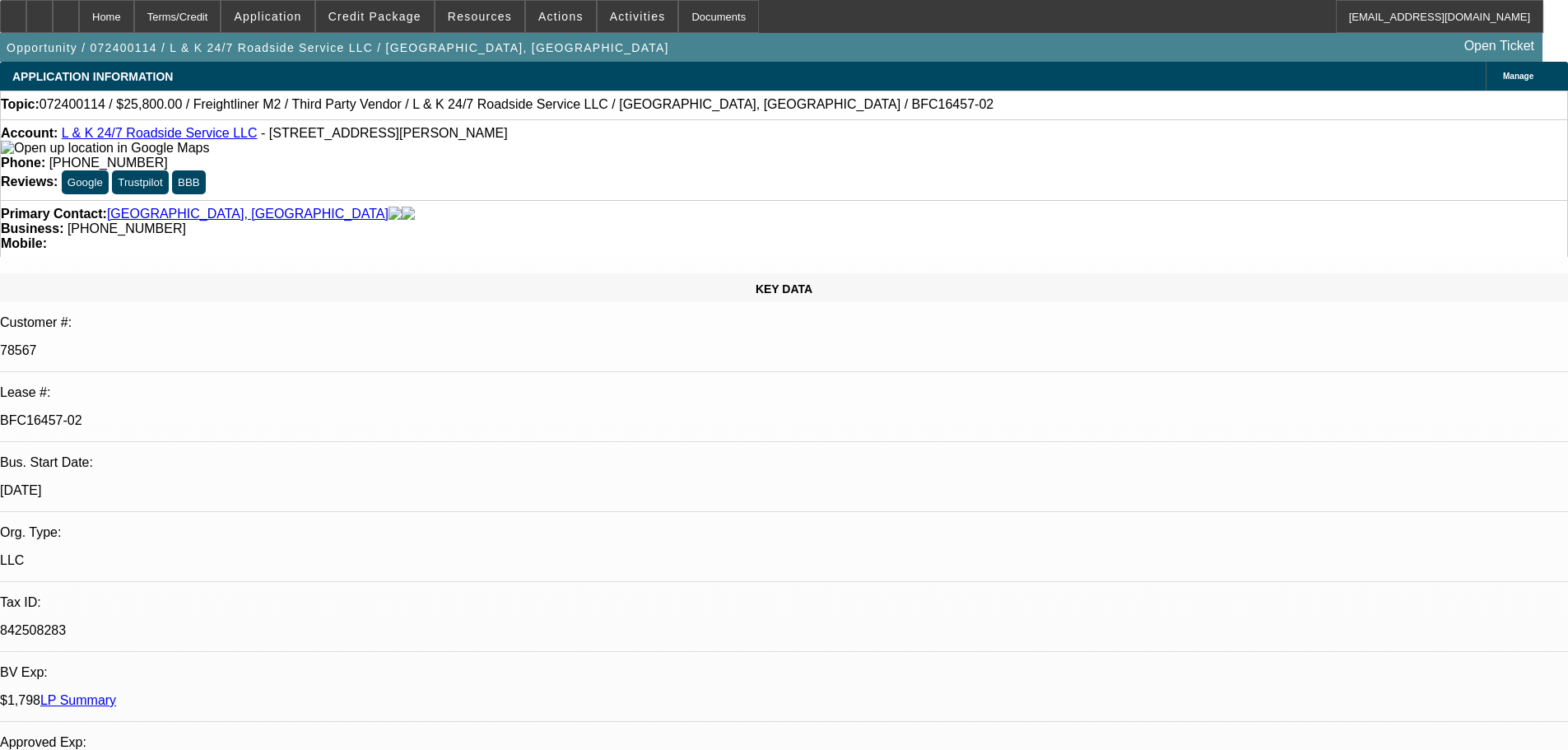
select select "0"
select select "3"
select select "0.1"
select select "4"
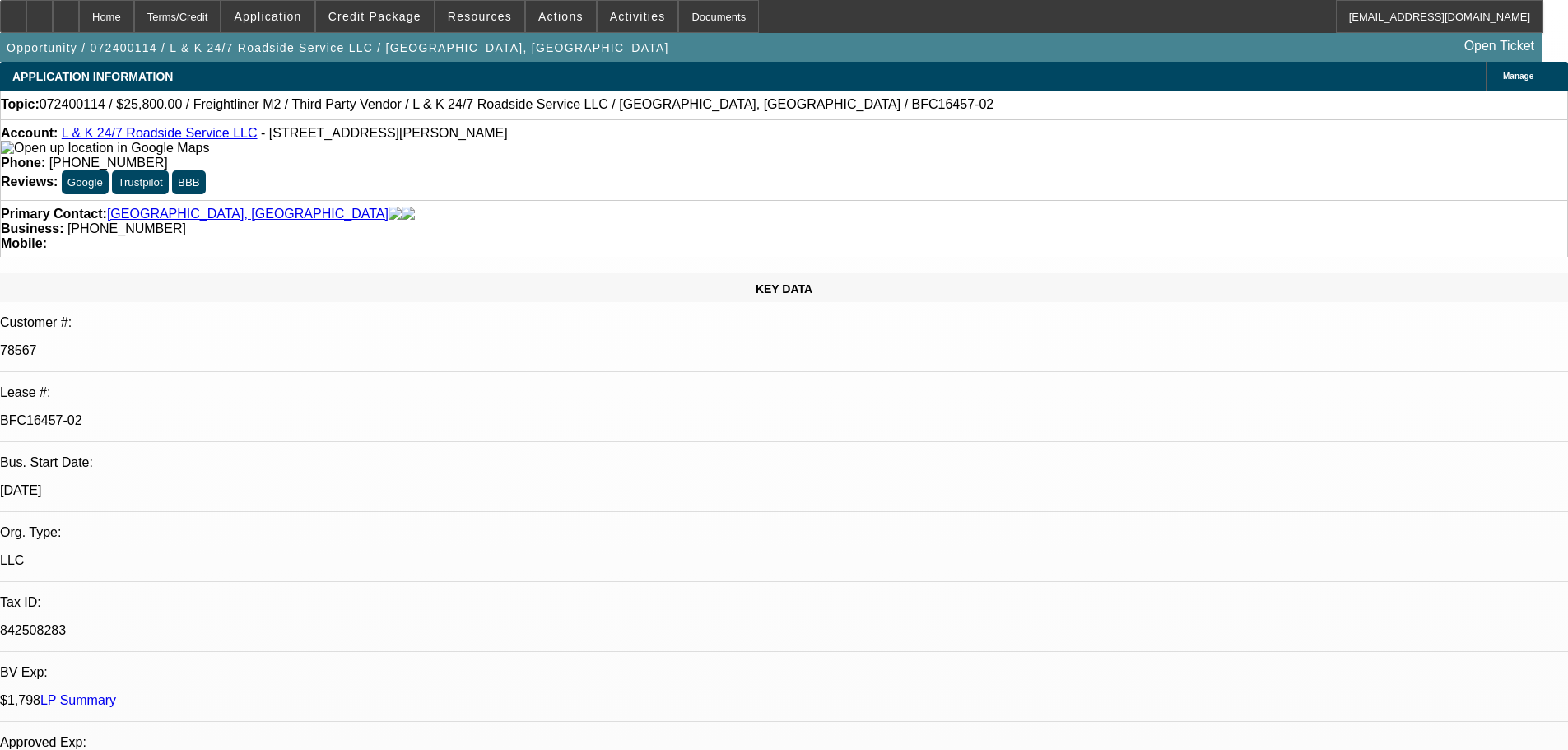
select select "0"
select select "3"
select select "0.1"
select select "4"
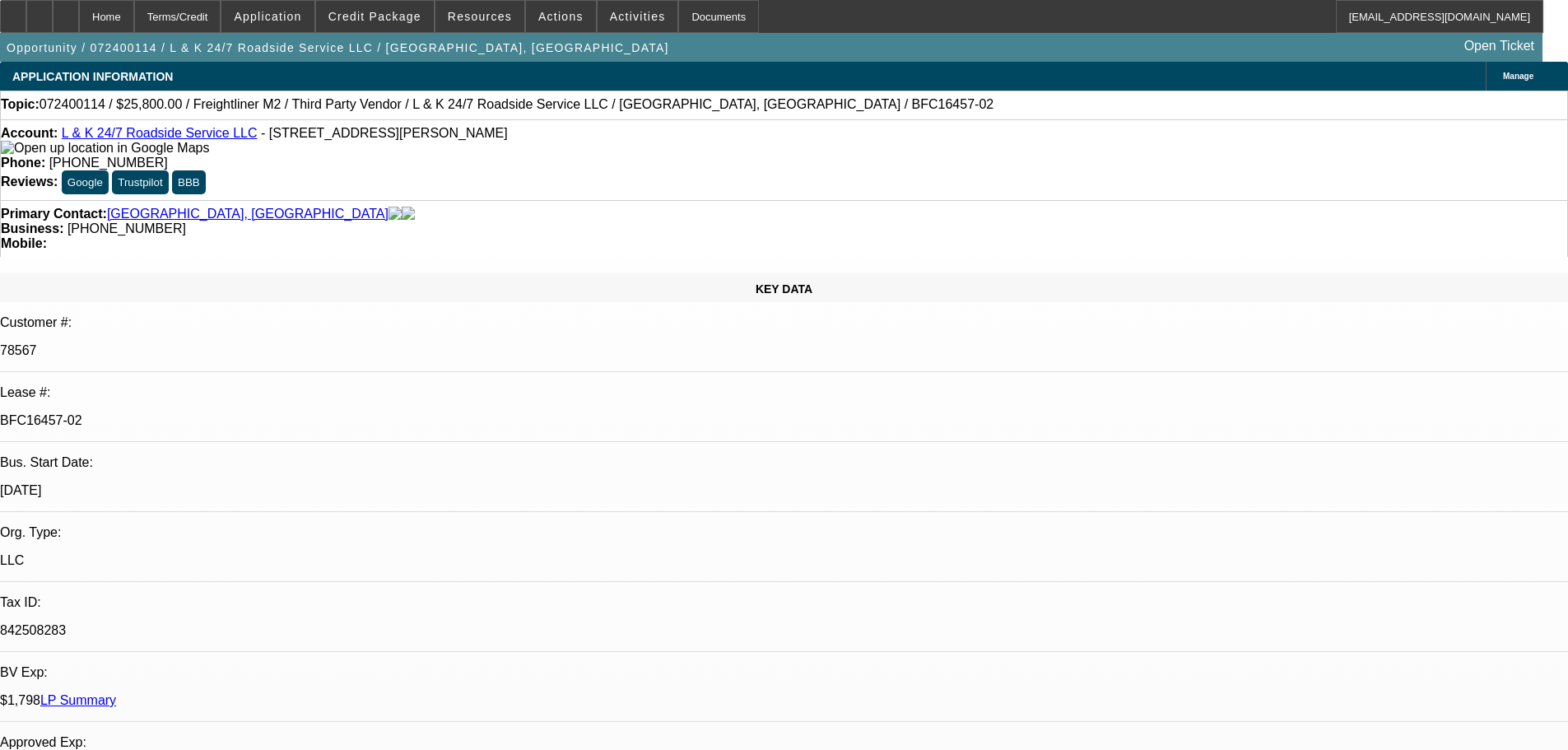
select select "0"
select select "3"
select select "0.1"
select select "4"
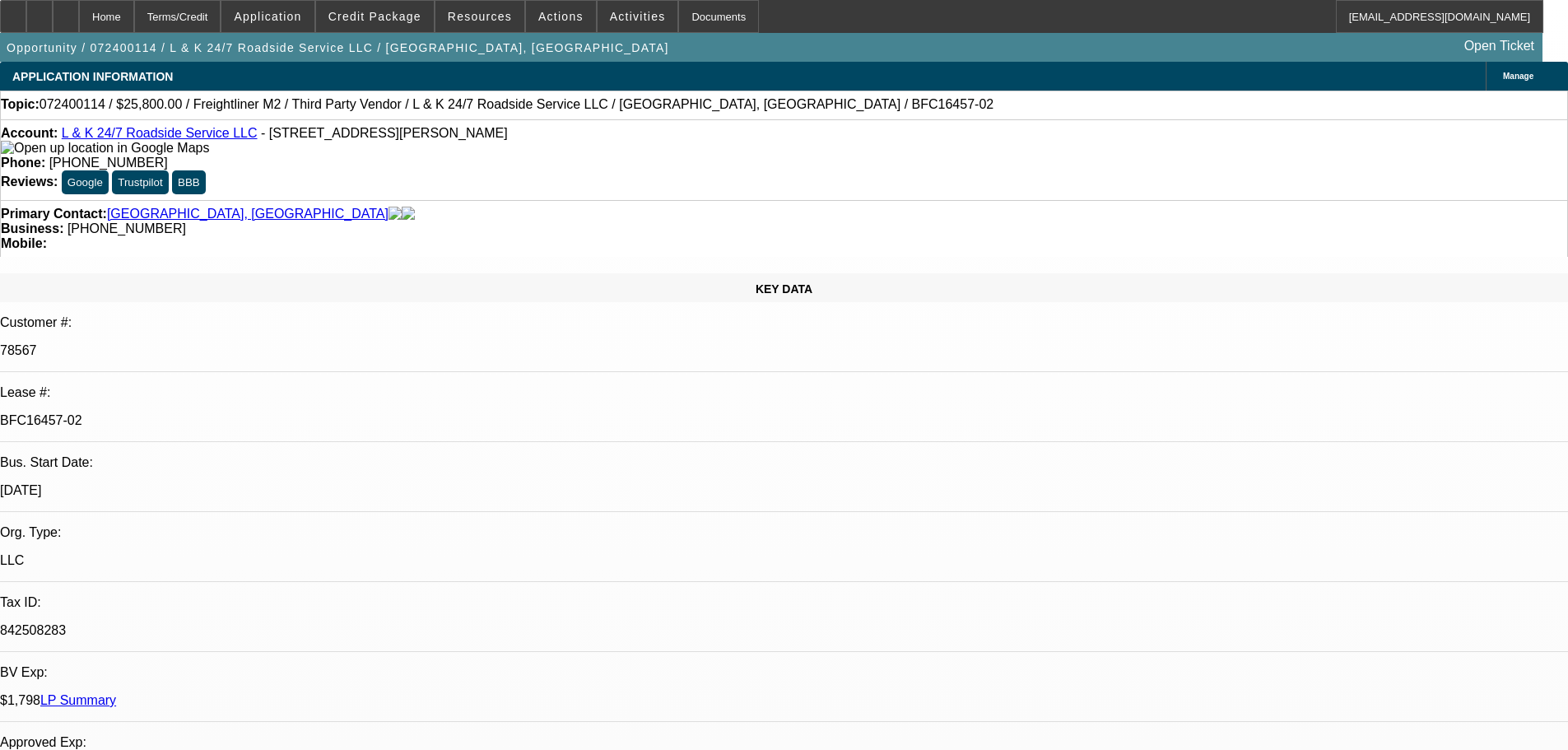
select select "0"
select select "3"
select select "0.1"
select select "4"
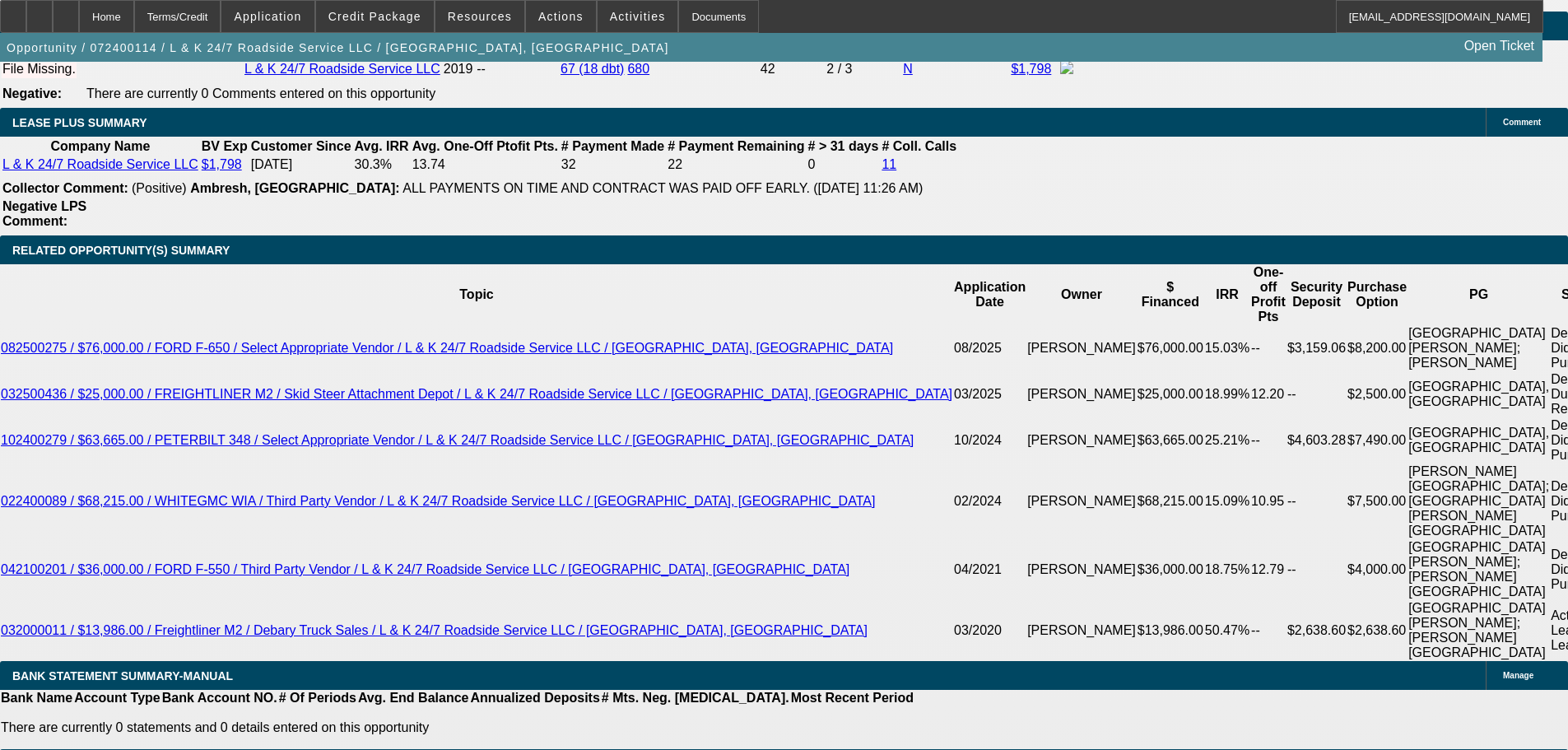
scroll to position [2635, 0]
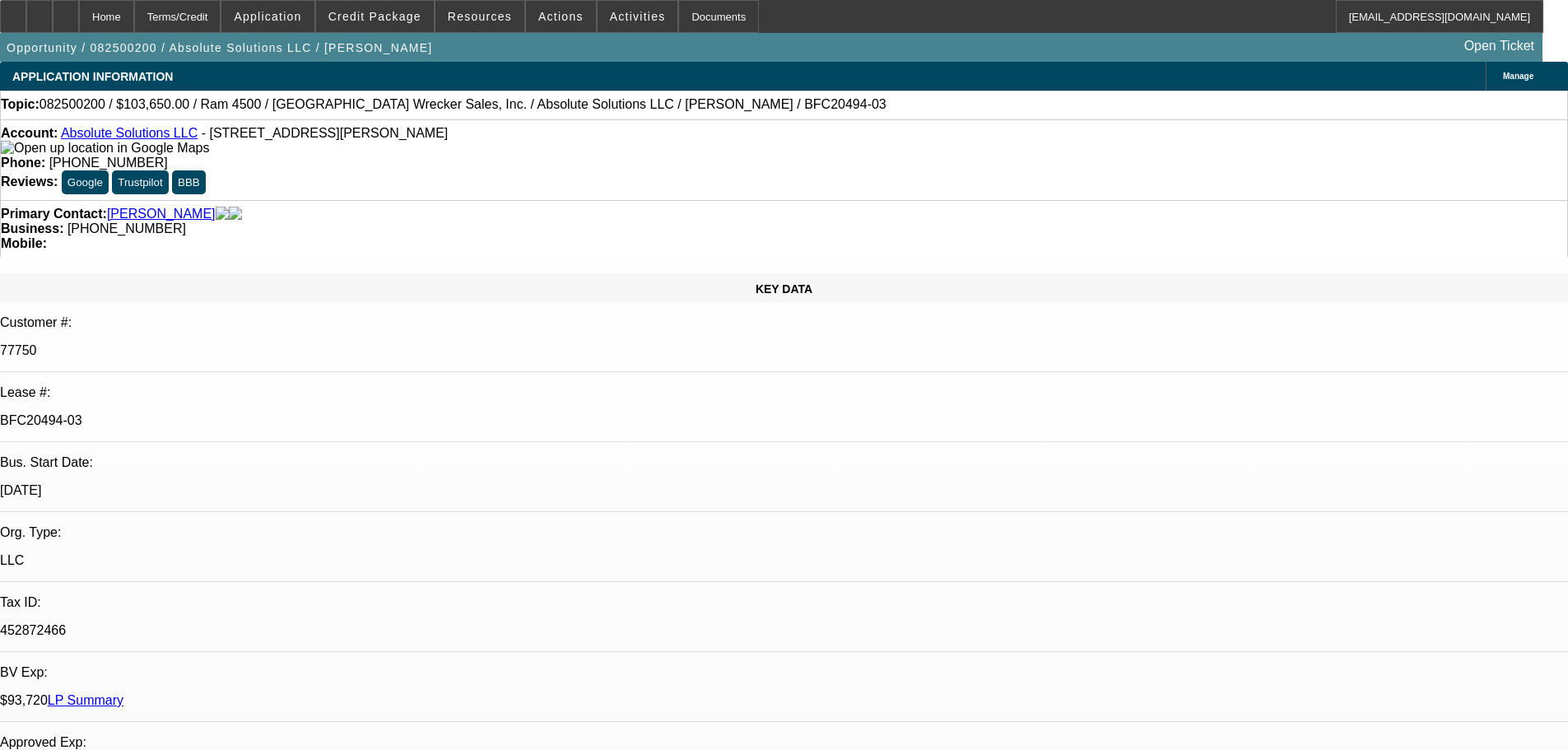
select select "0"
select select "0.1"
select select "4"
select select "0"
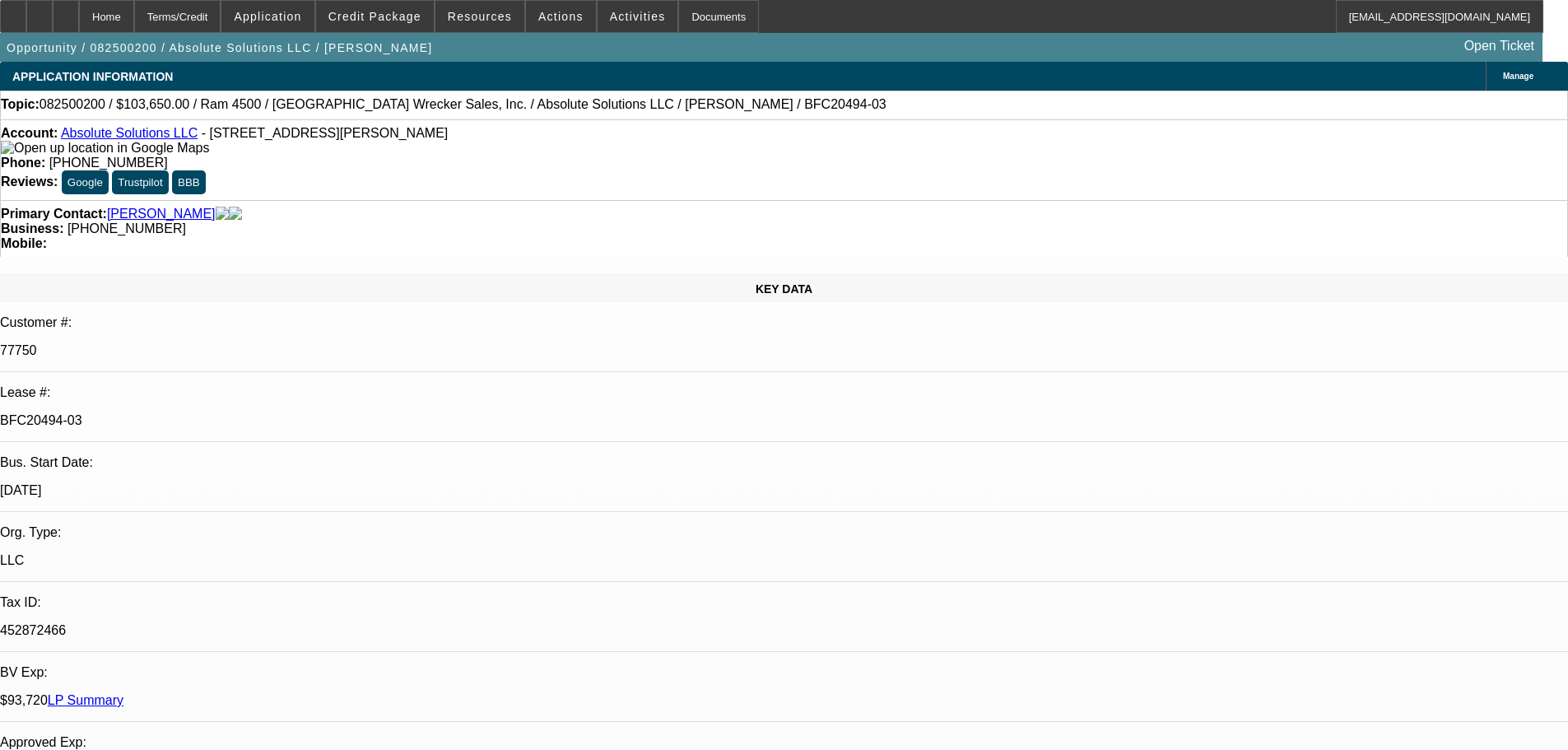
select select "0"
select select "5"
select select "0"
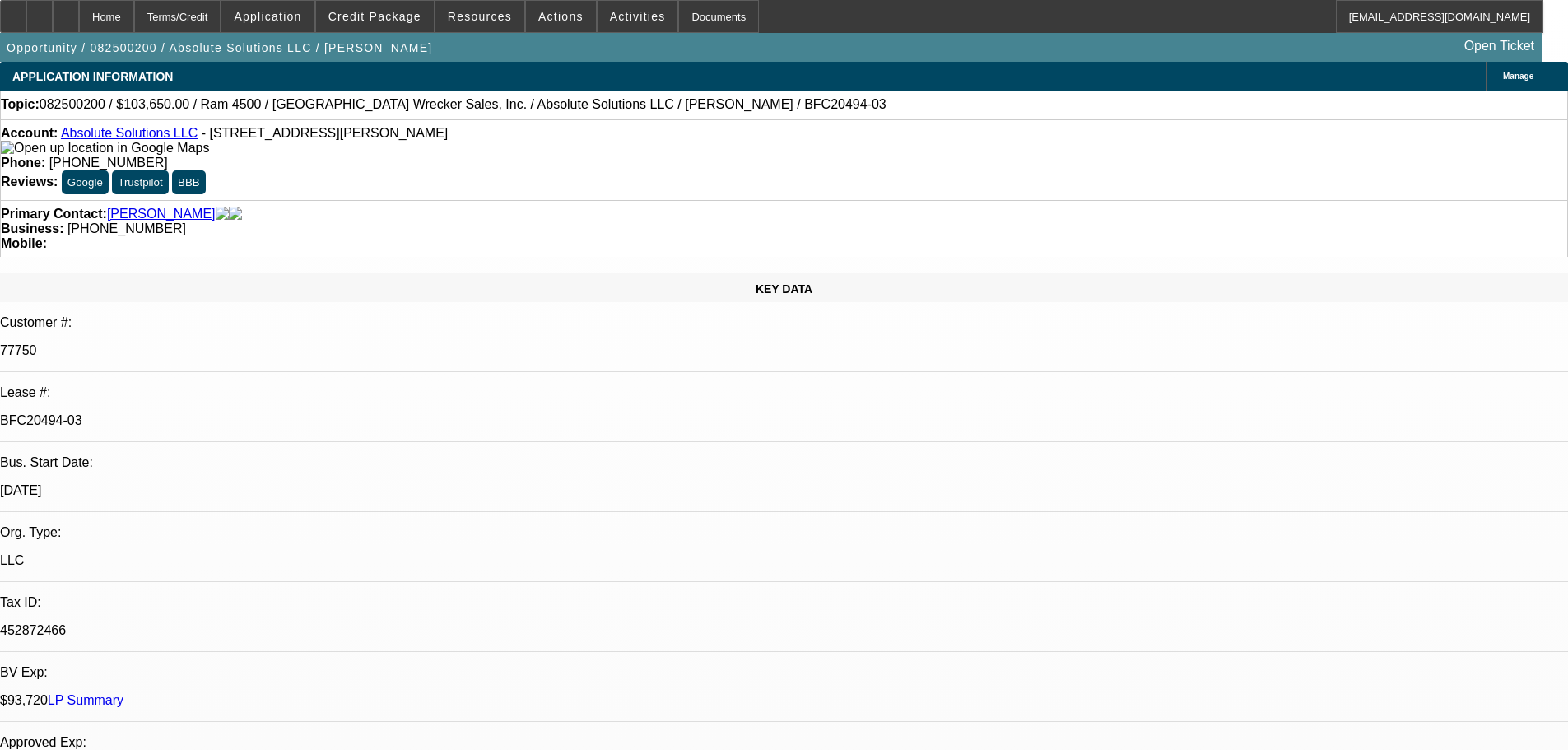
select select "0"
select select "6"
select select "0"
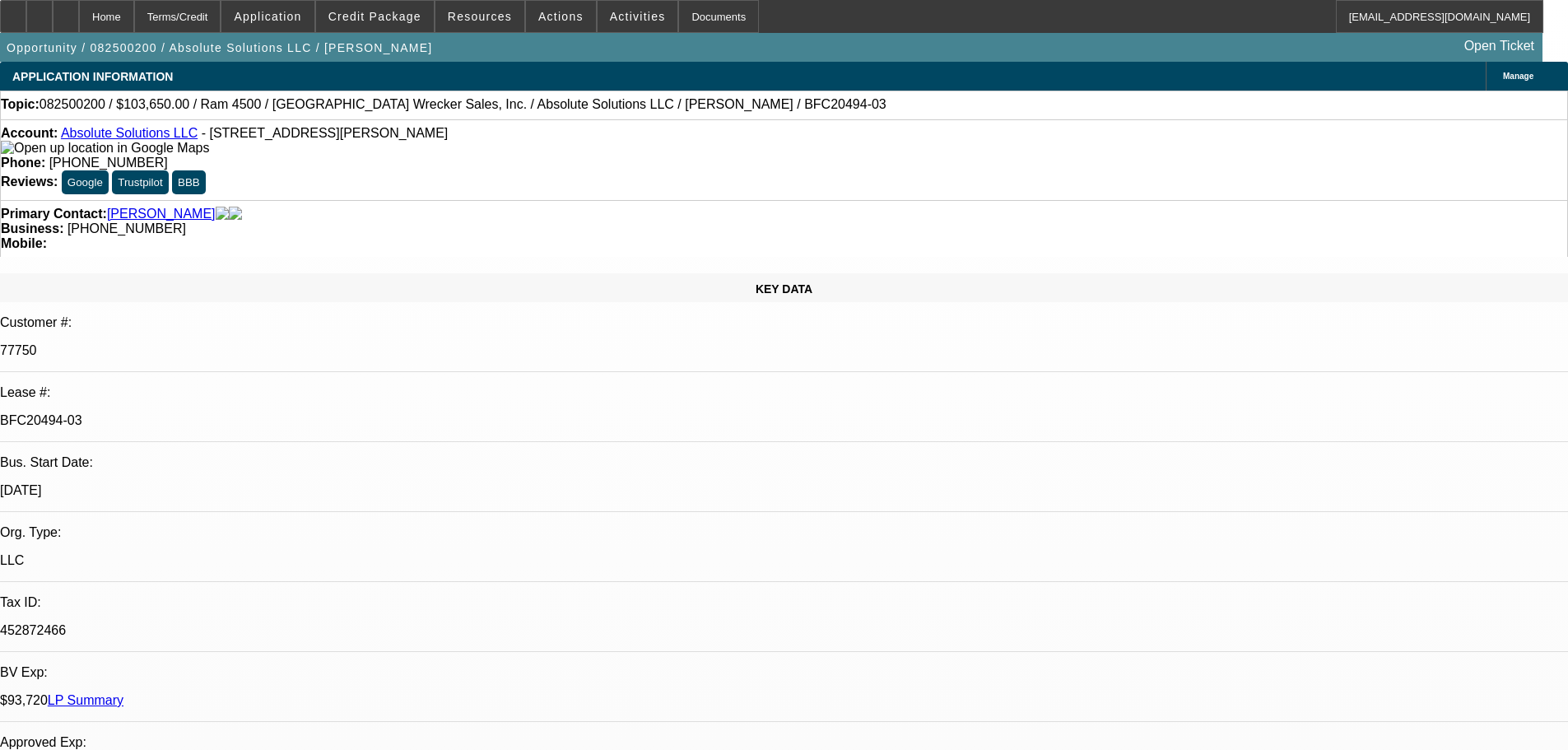
select select "6"
click at [542, 11] on span "Actions" at bounding box center [560, 17] width 45 height 14
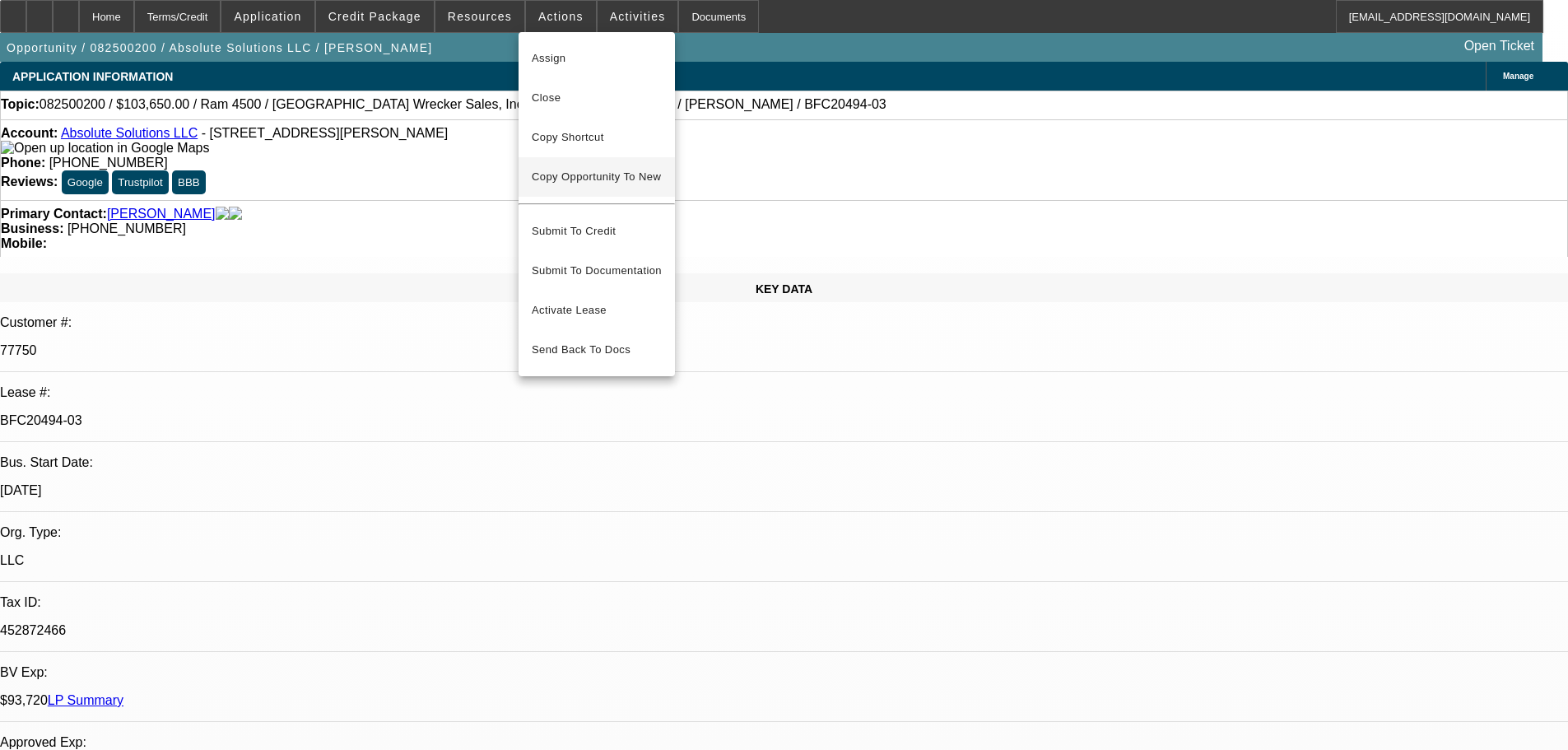
click at [610, 179] on span "Copy Opportunity To New" at bounding box center [596, 177] width 129 height 13
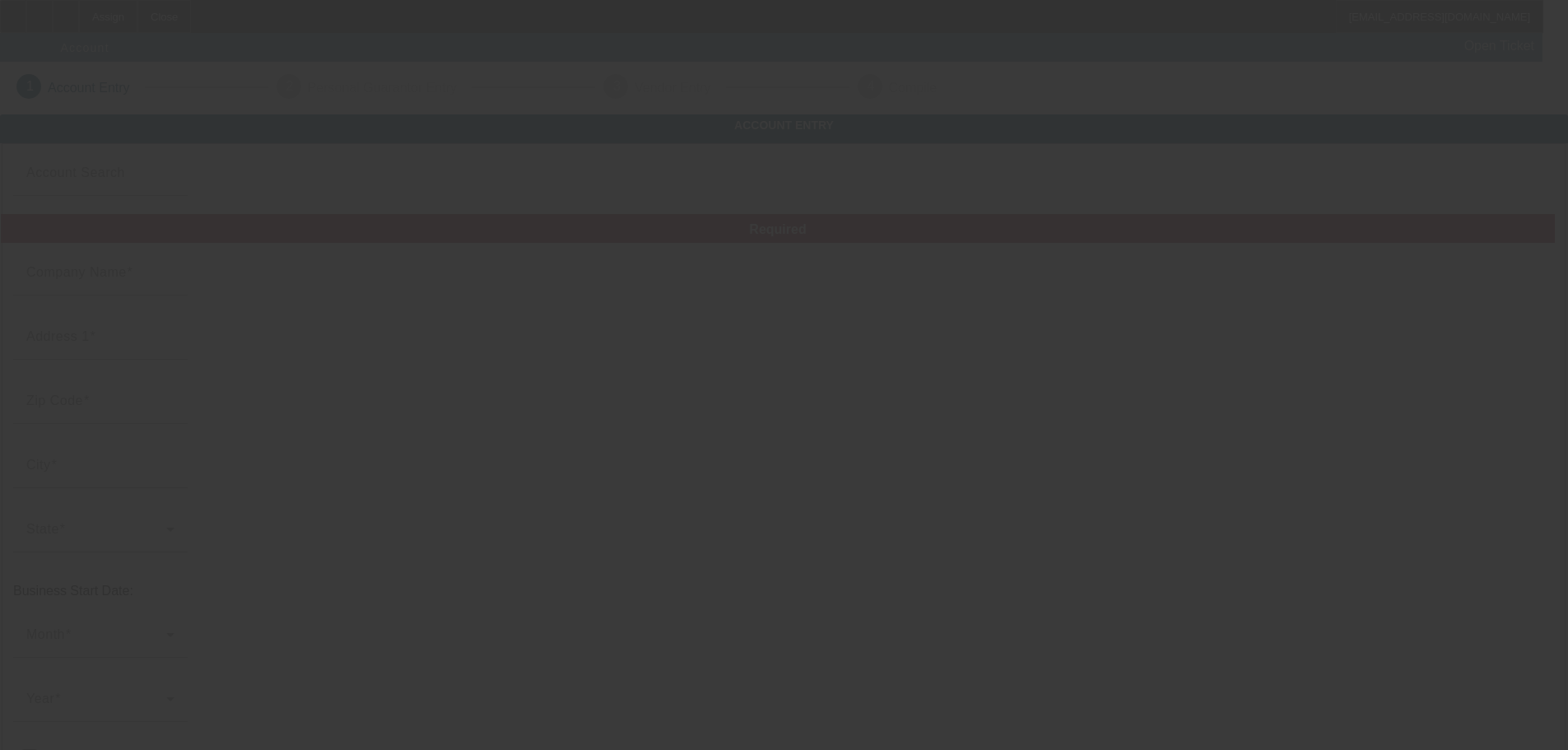
type input "Absolute Solutions LLC"
type input "14904 Highway 71 S"
type input "72916"
type input "Fort Smith"
type input "(479) 434-6700"
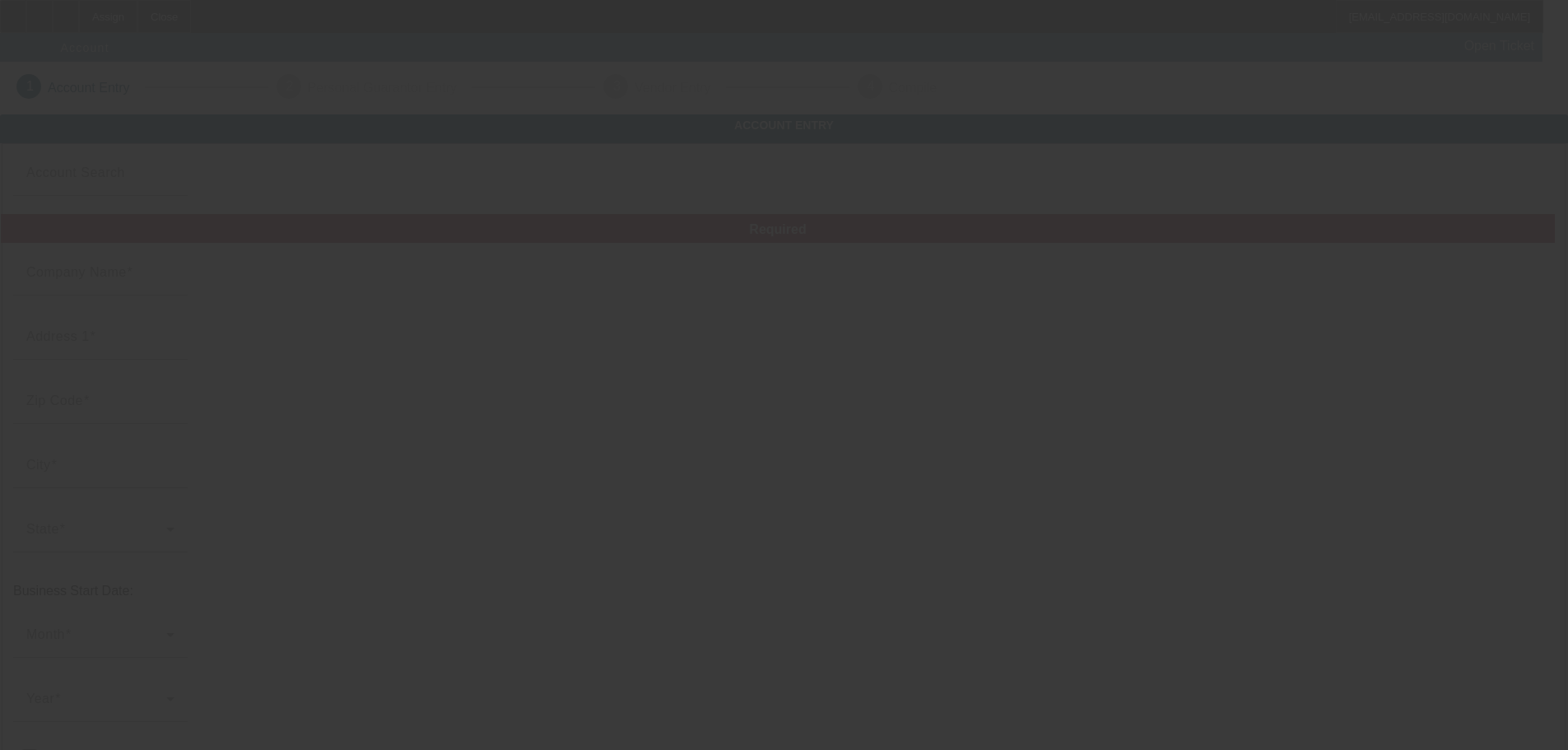
type input "jniles79@gmail.com"
type input "Sebastian"
type input "(479) 242-2277"
type input "452872466"
type input "https://www.absolutetowingonline.com"
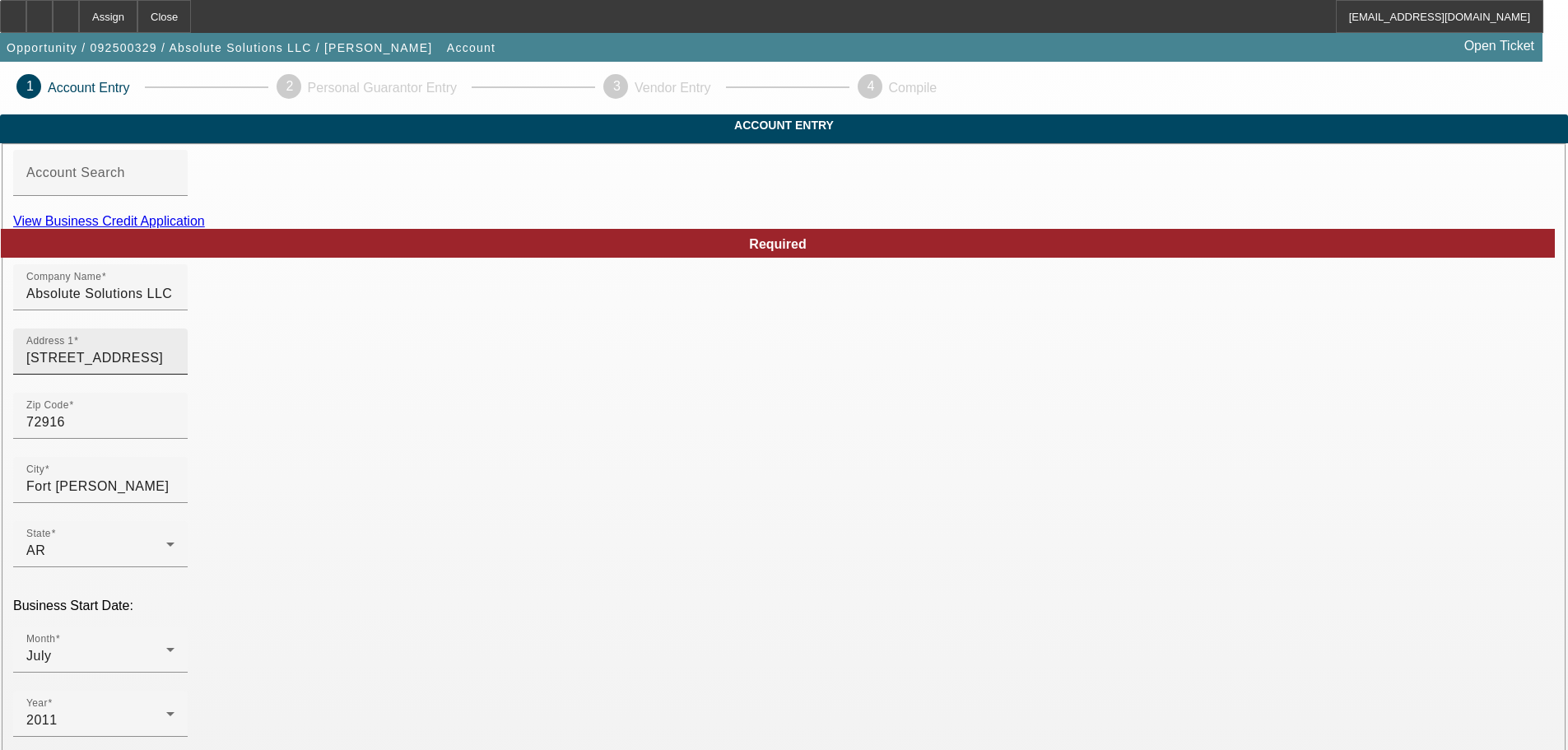
scroll to position [304, 0]
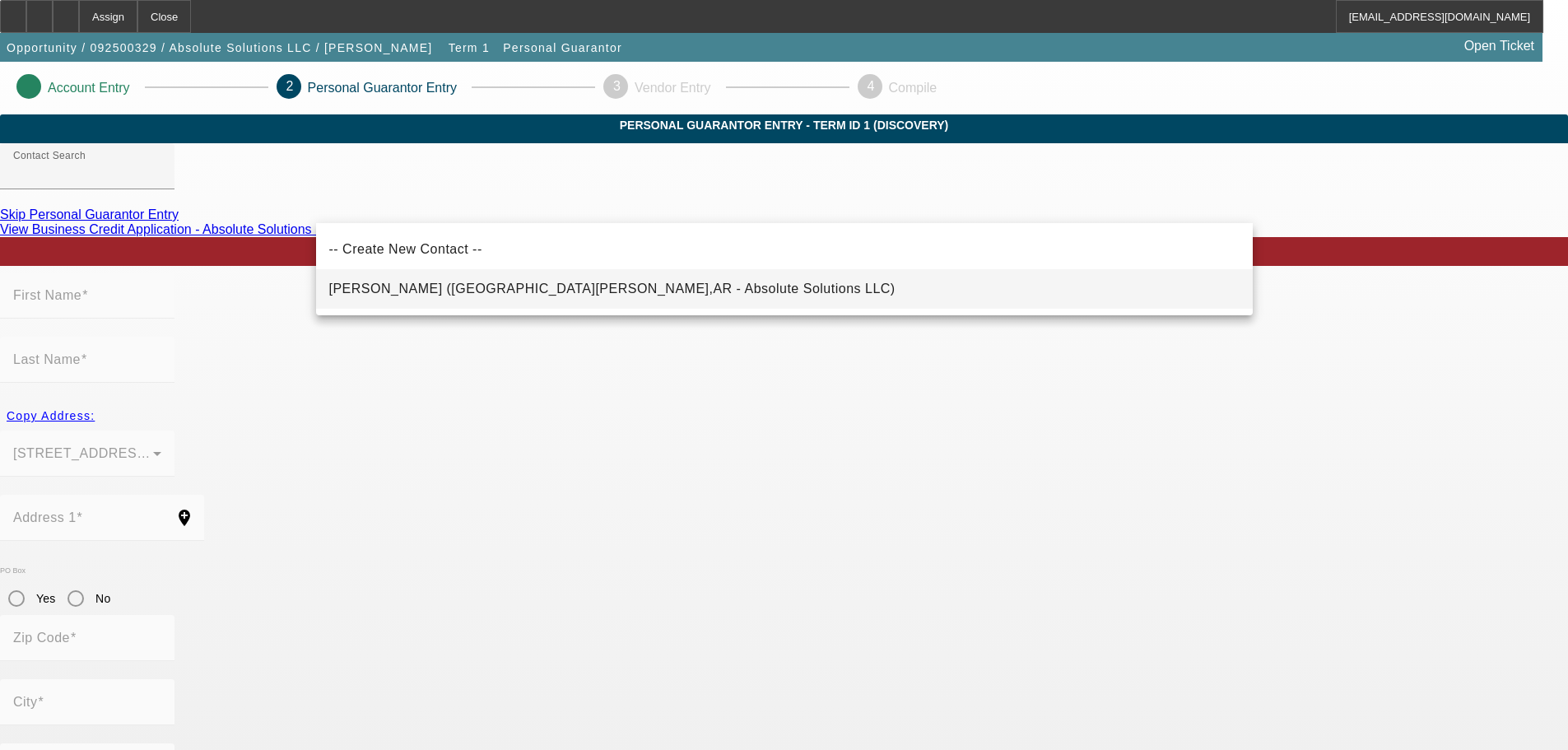
click at [489, 299] on span "Niles, Joshua (Fort Smith,AR - Absolute Solutions LLC)" at bounding box center [612, 289] width 566 height 20
type input "Niles, Joshua (Fort Smith,AR - Absolute Solutions LLC)"
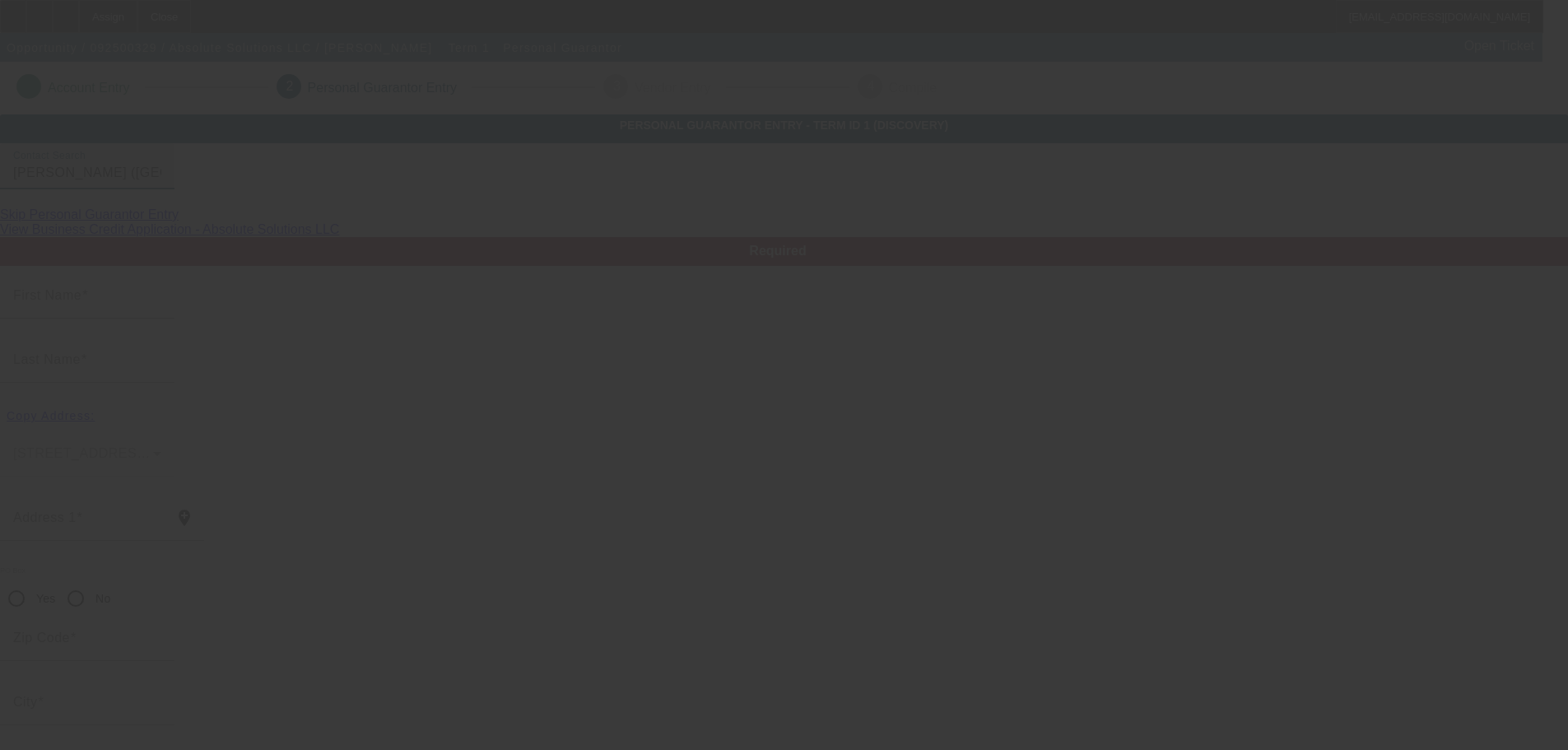
type input "Joshua"
type input "Niles"
type input "9315 Gate Nine Cut Off"
radio input "true"
type input "72916"
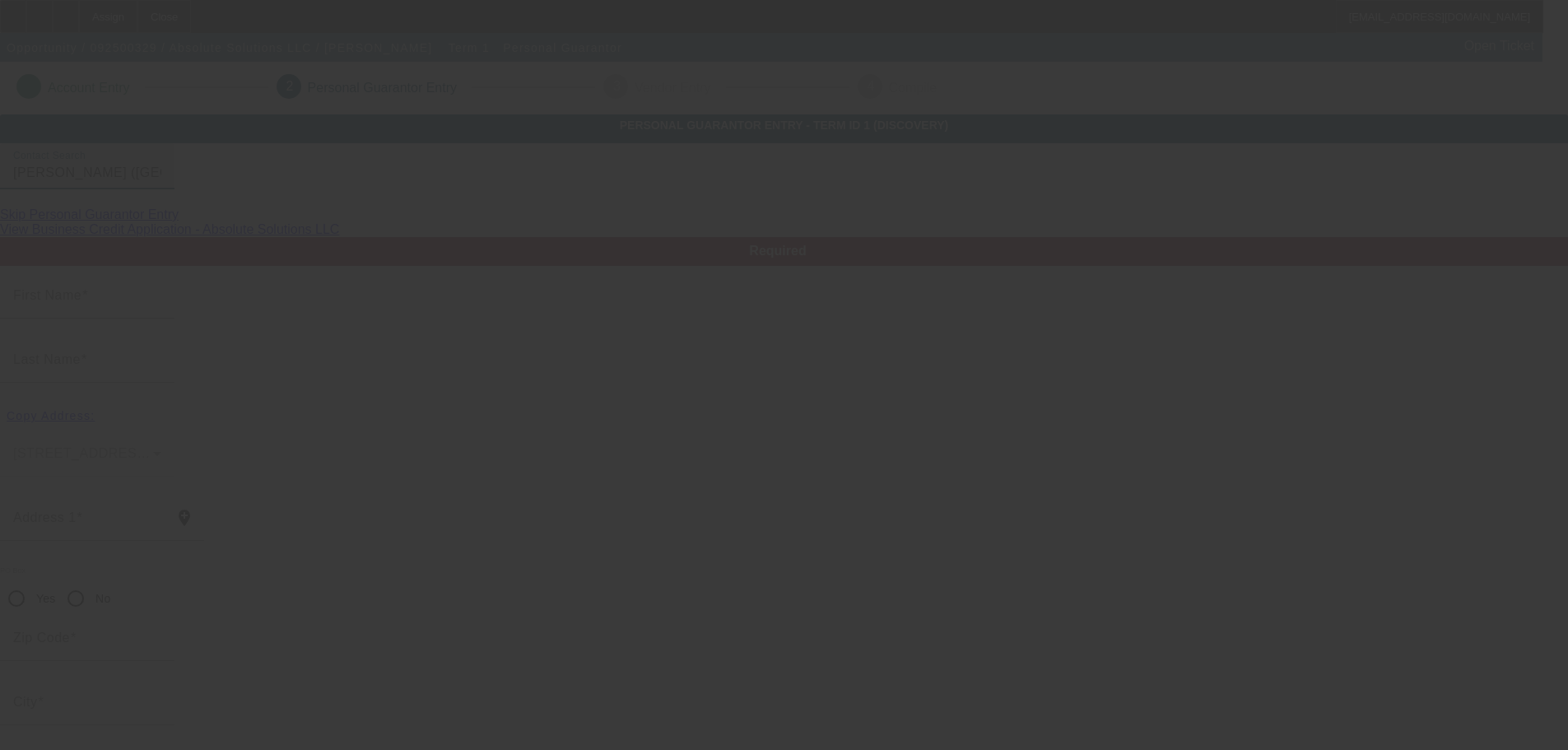
type input "Fort Smith"
type input "(479) 434-6700"
type input "100"
type input "443-96-2240"
type input "jniles79@gmail.com"
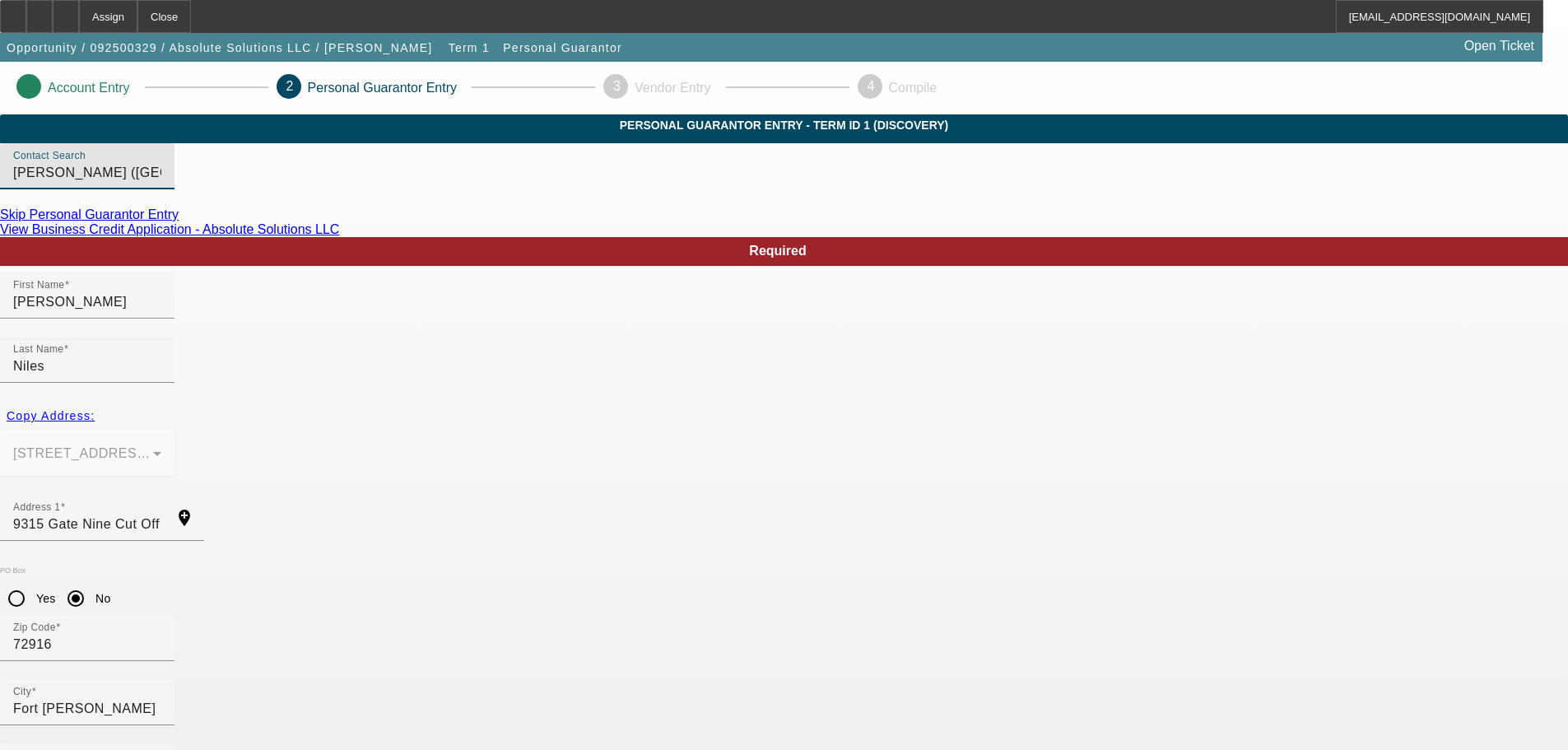
scroll to position [70, 0]
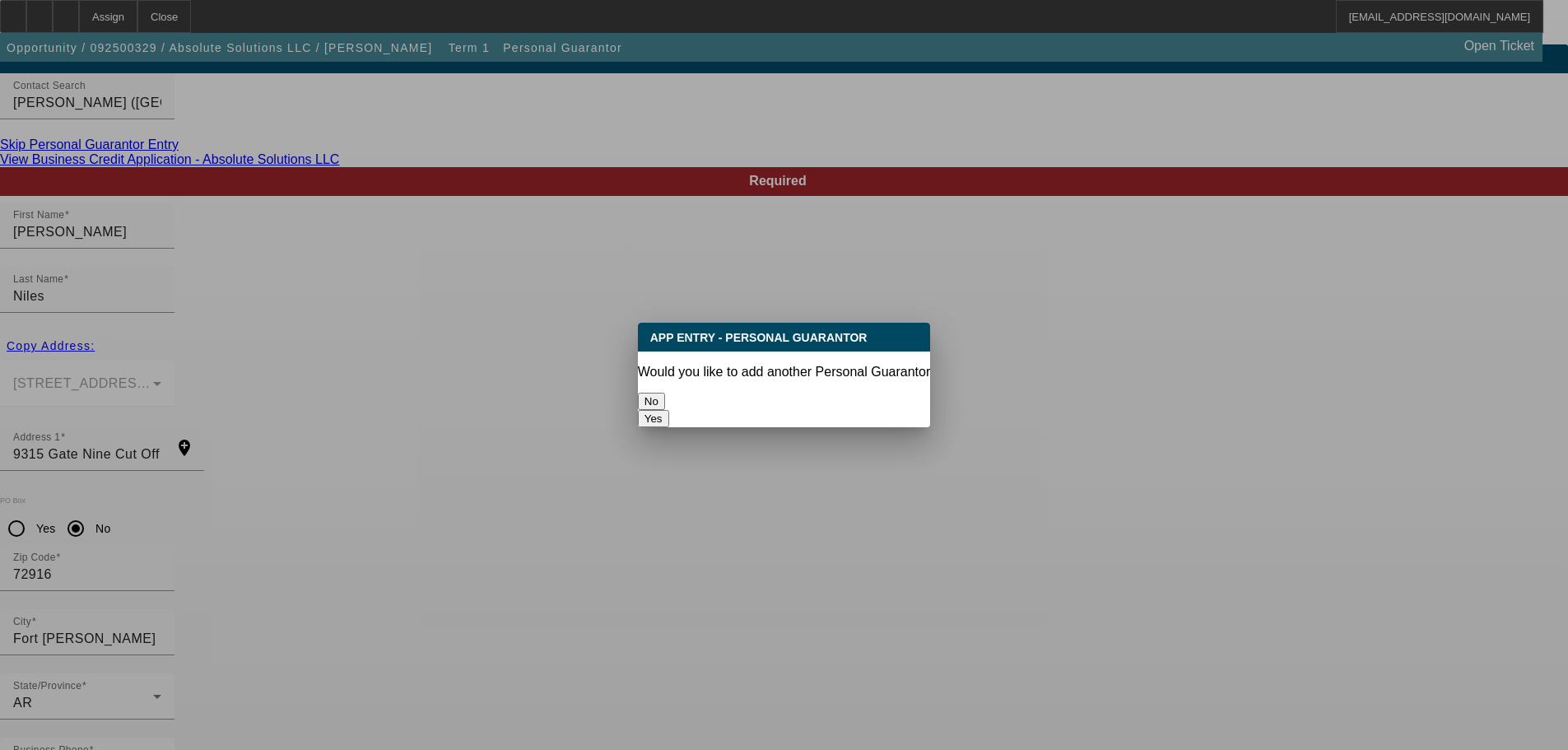
scroll to position [0, 0]
click at [665, 392] on button "No" at bounding box center [651, 401] width 27 height 17
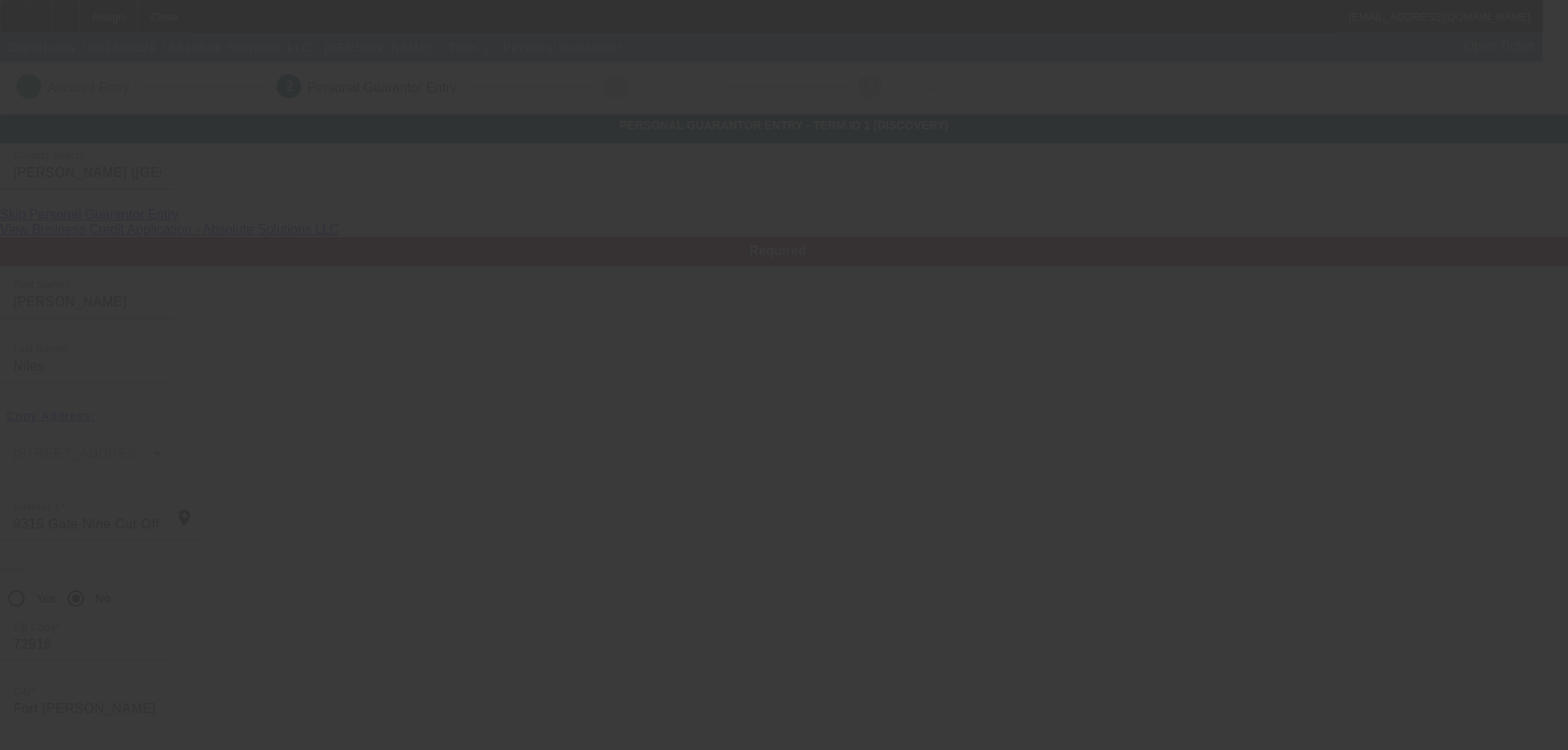
scroll to position [70, 0]
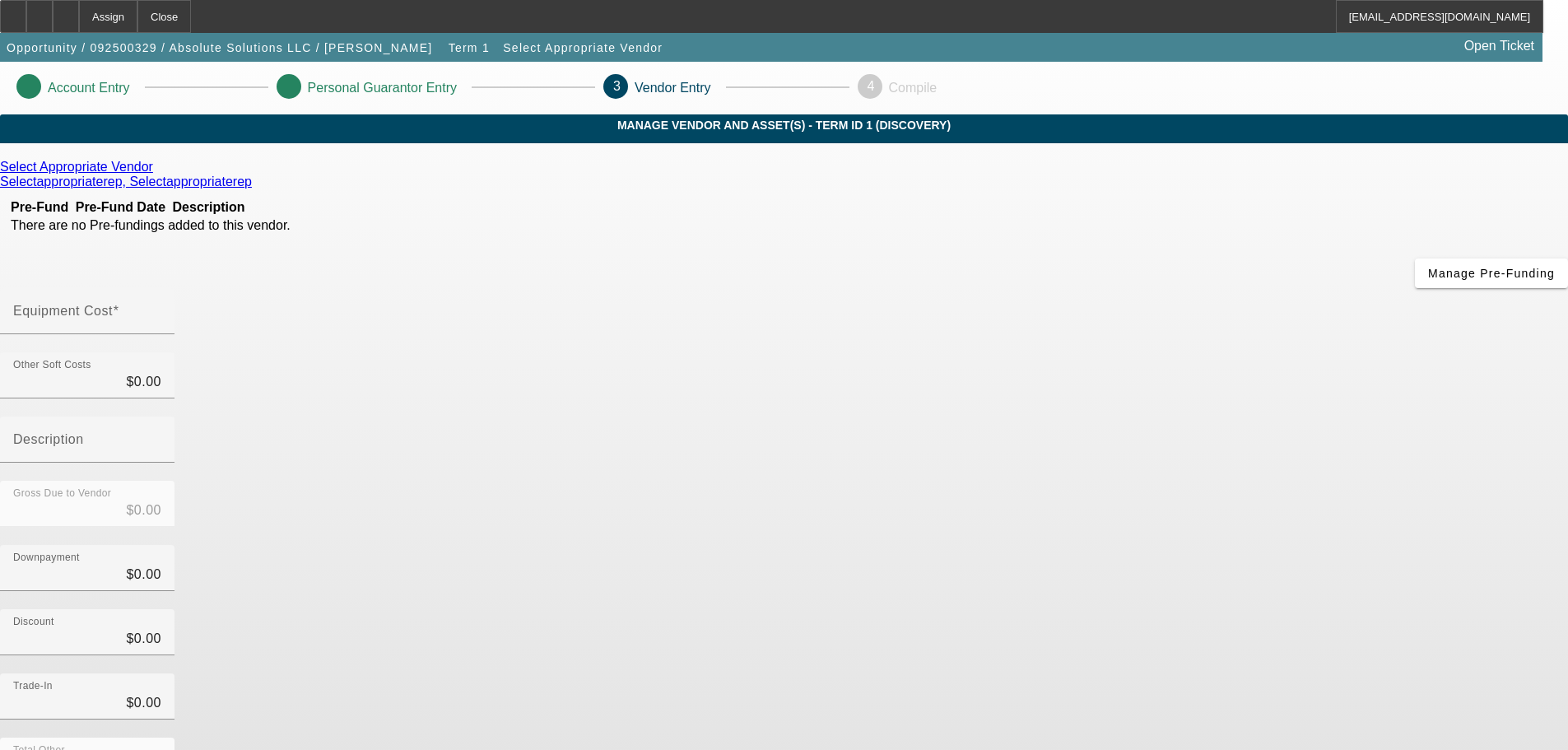
click at [157, 174] on icon at bounding box center [157, 166] width 0 height 14
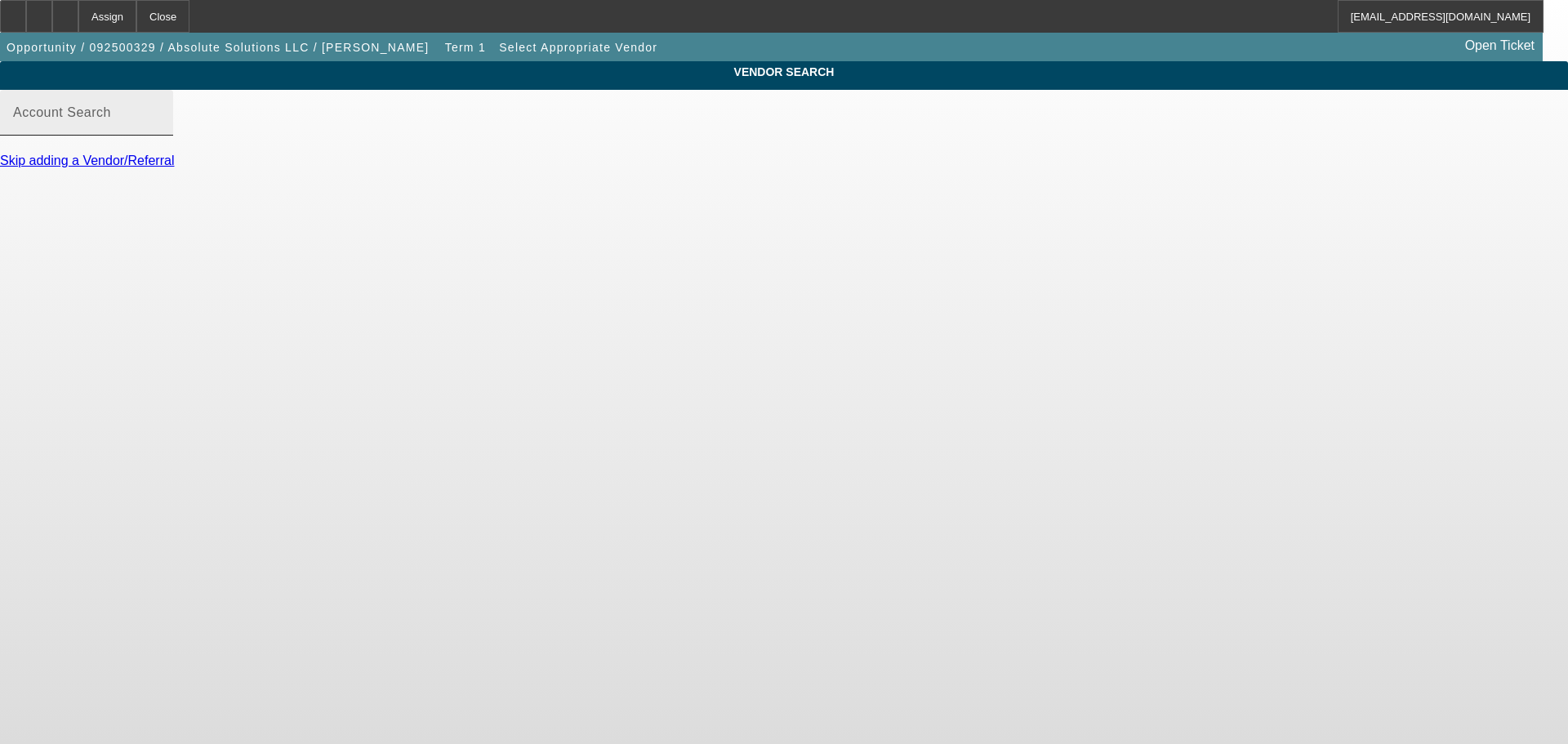
click at [160, 129] on input "Account Search" at bounding box center [87, 119] width 147 height 19
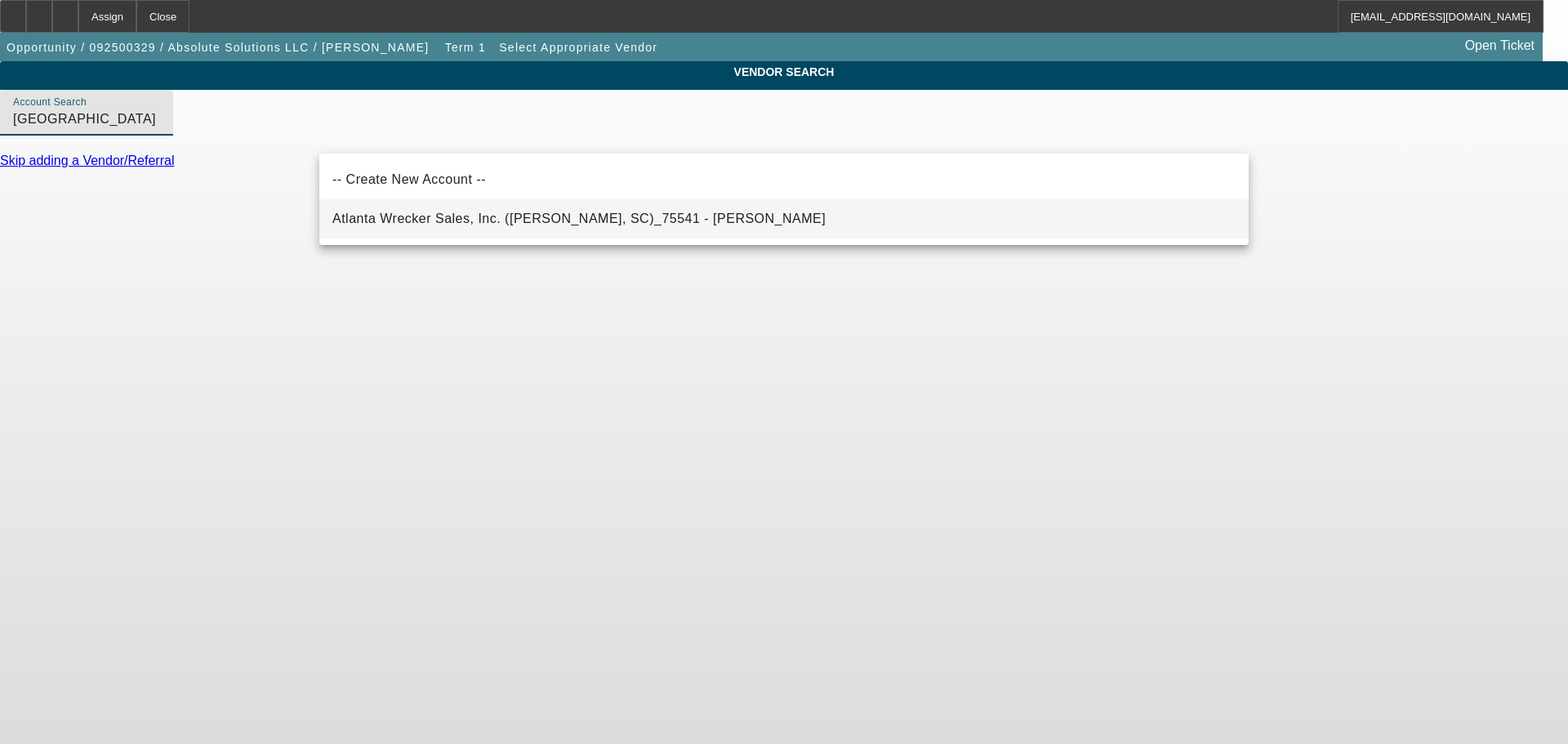
click at [559, 227] on span "Atlanta Wrecker Sales, Inc. (Chesnee, SC)_75541 - Giles, Lee" at bounding box center [579, 218] width 493 height 19
type input "Atlanta Wrecker Sales, Inc. (Chesnee, SC)_75541 - Giles, Lee"
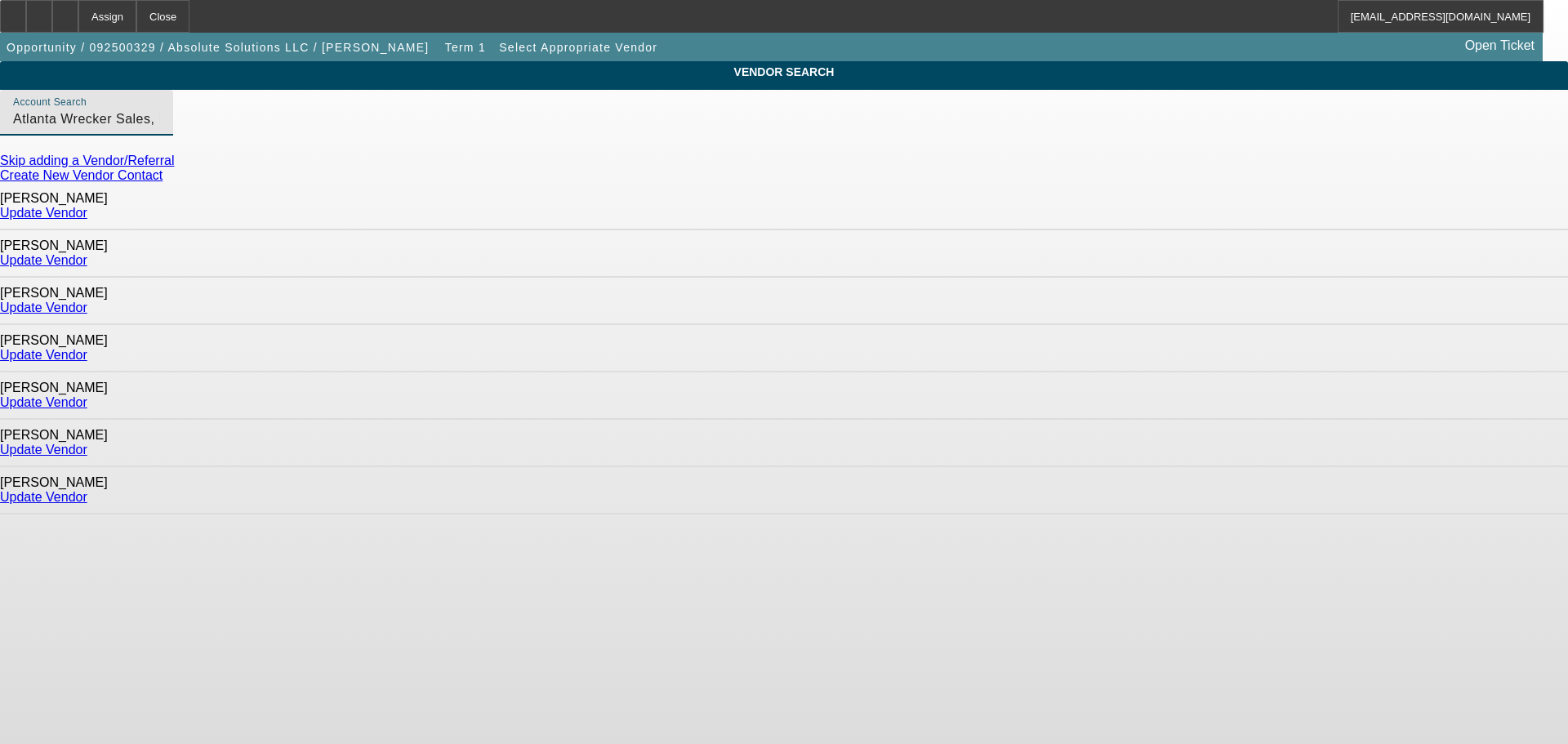
click at [88, 395] on link "Update Vendor" at bounding box center [44, 402] width 88 height 13
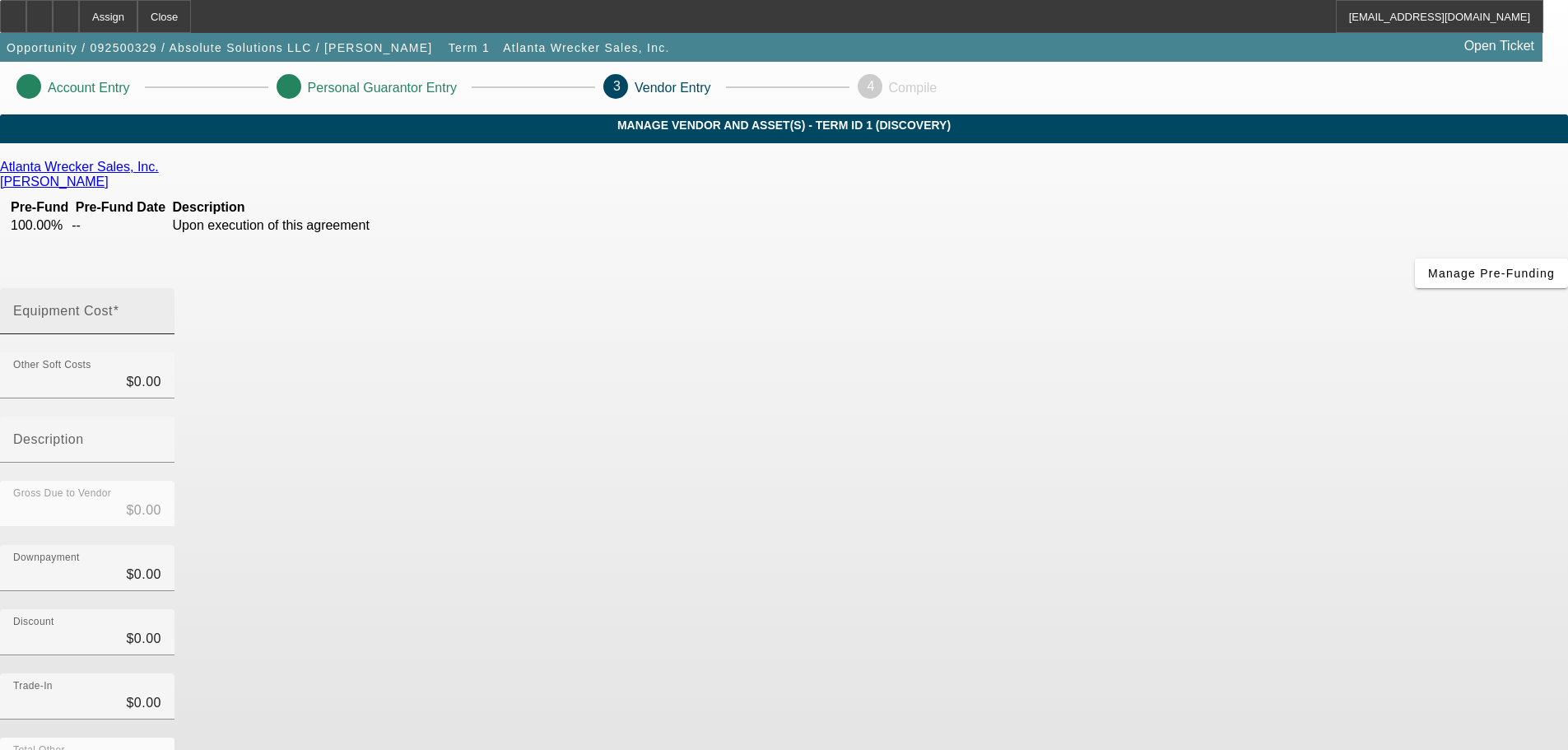
click at [113, 304] on mat-label "Equipment Cost" at bounding box center [63, 311] width 99 height 14
click at [161, 308] on input "Equipment Cost" at bounding box center [87, 318] width 148 height 20
type input "1"
type input "$1.00"
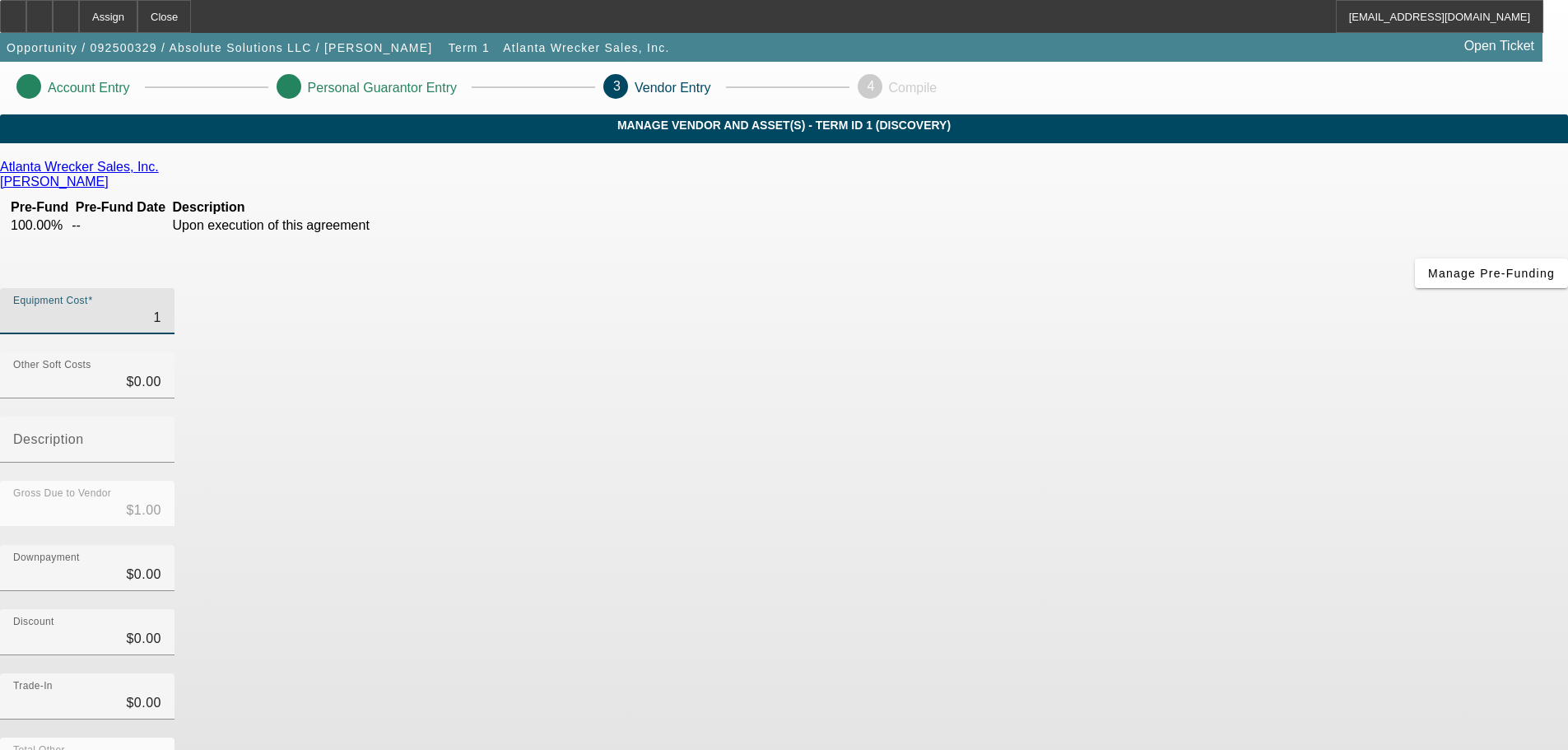
type input "10"
type input "$10.00"
type input "103"
type input "$103.00"
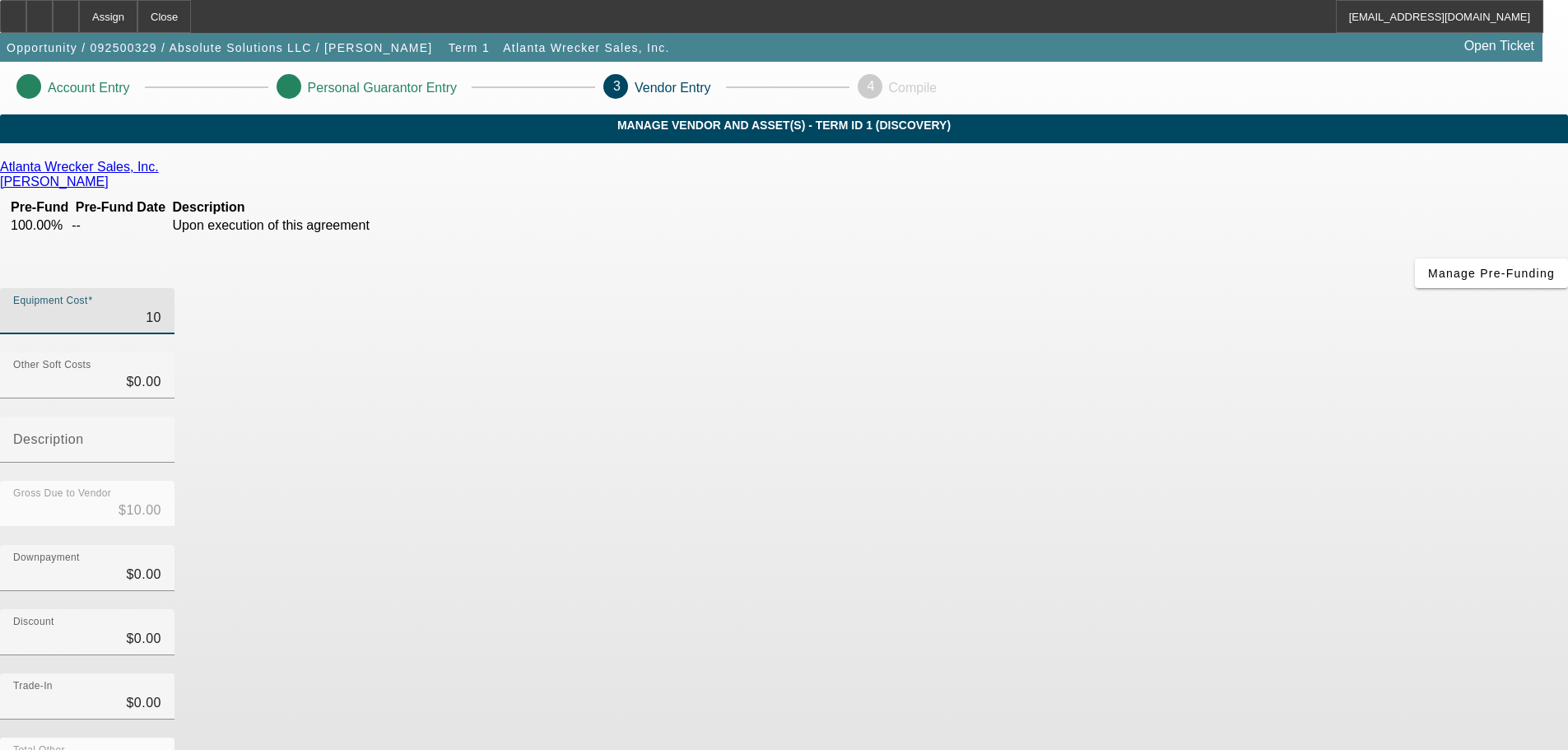
type input "$103.00"
type input "1035"
type input "$1,035.00"
type input "10350"
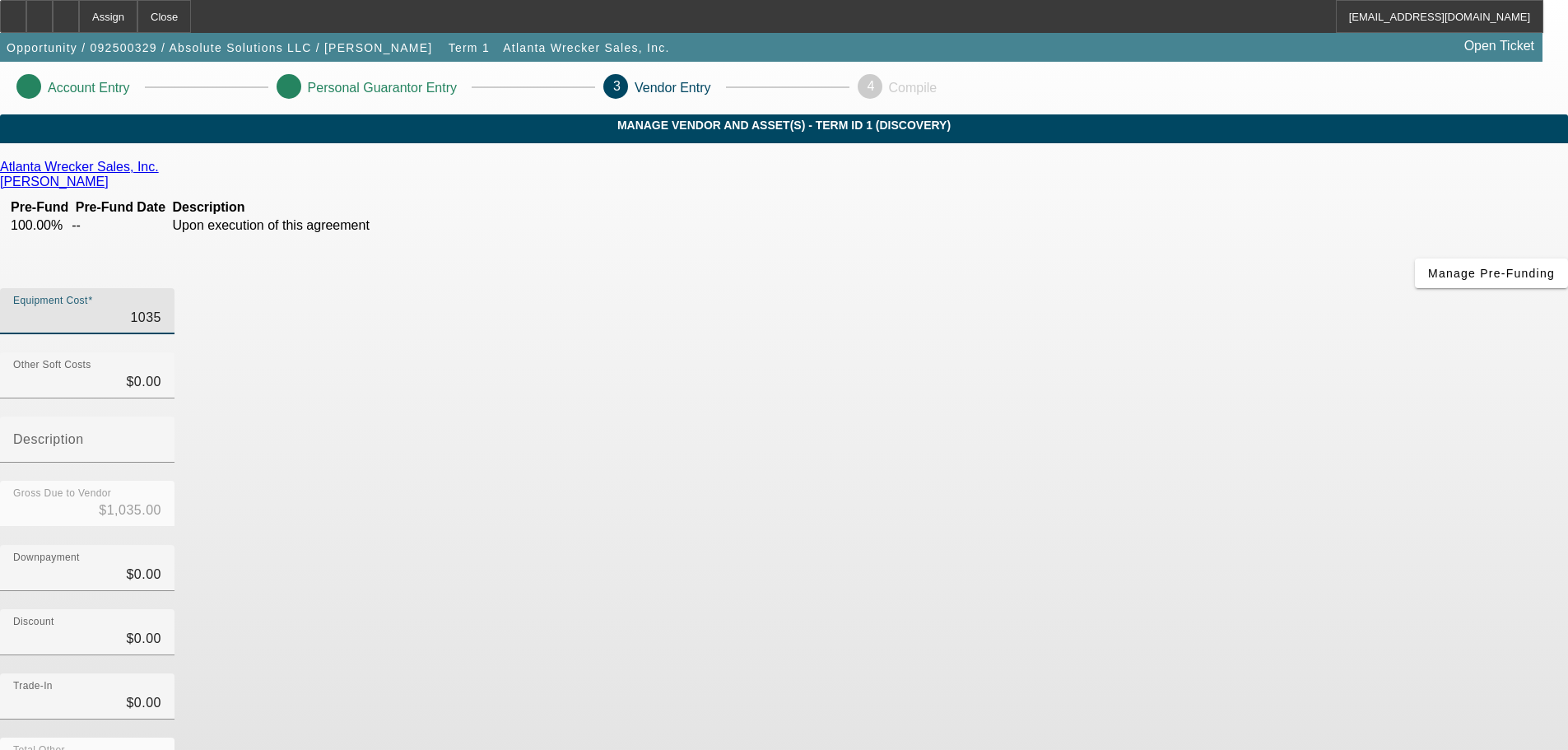
type input "$10,350.00"
type input "103500"
type input "$103,500.00"
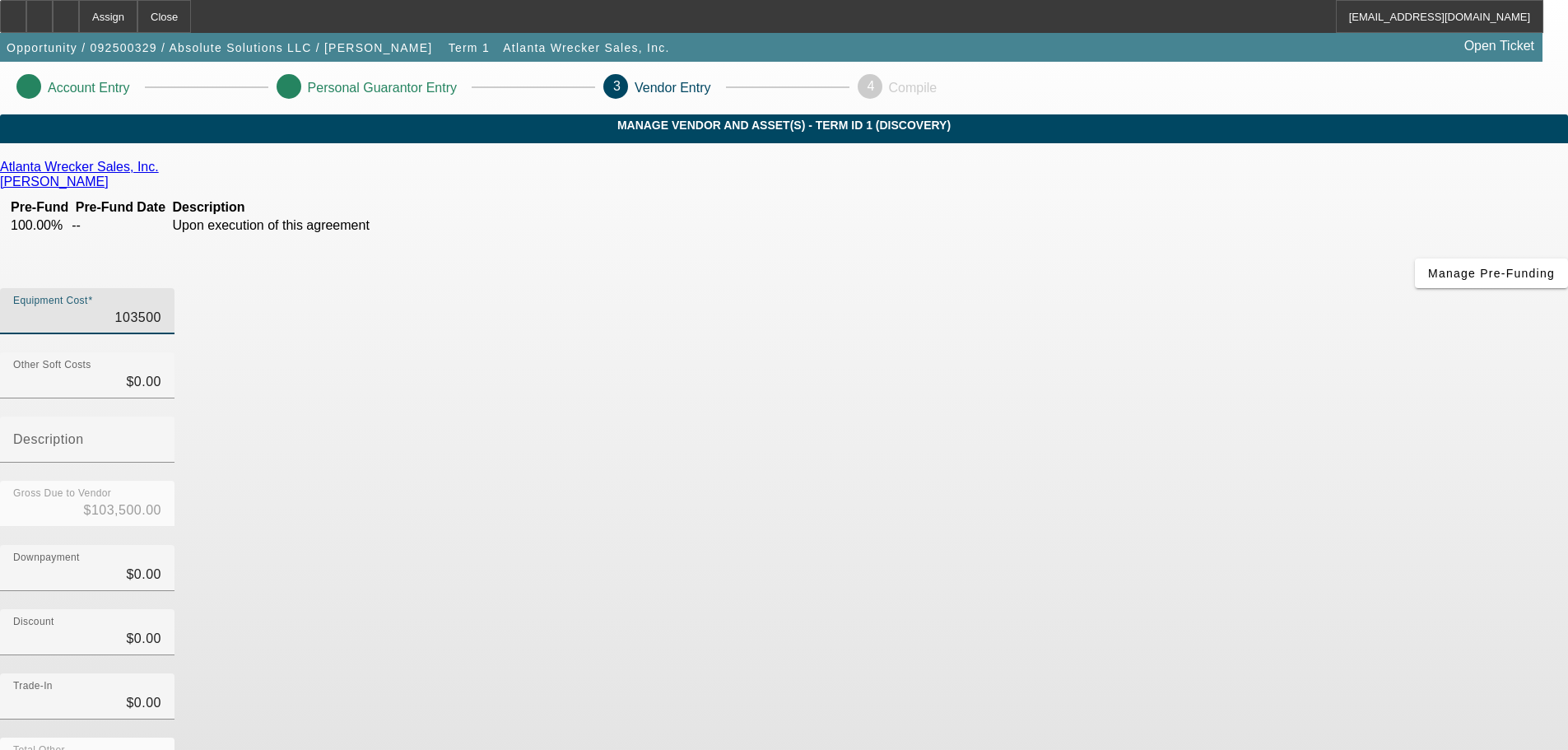
type input "10350"
type input "$10,350.00"
type input "1035"
type input "$1,035.00"
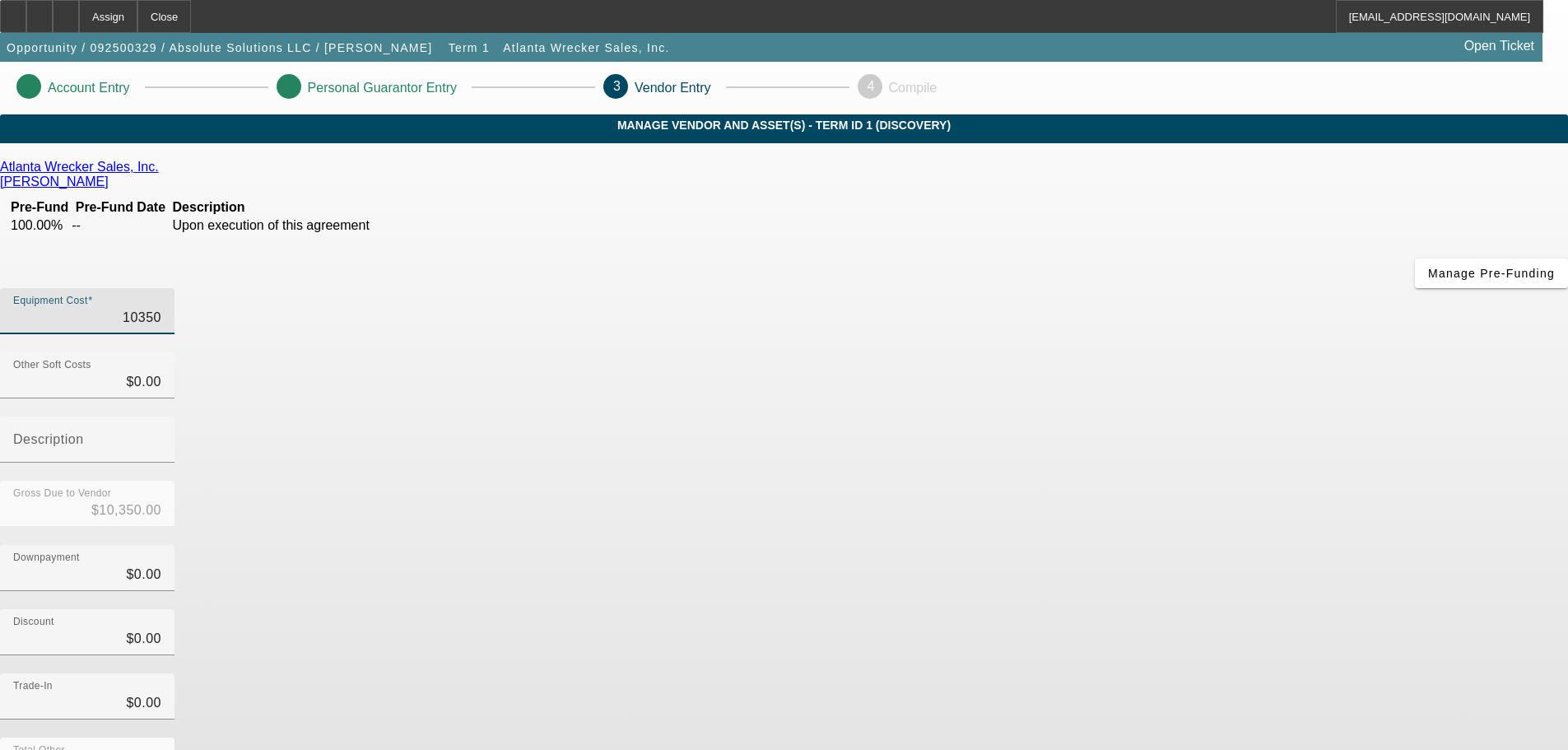
type input "$1,035.00"
type input "103"
type input "$103.00"
type input "1036"
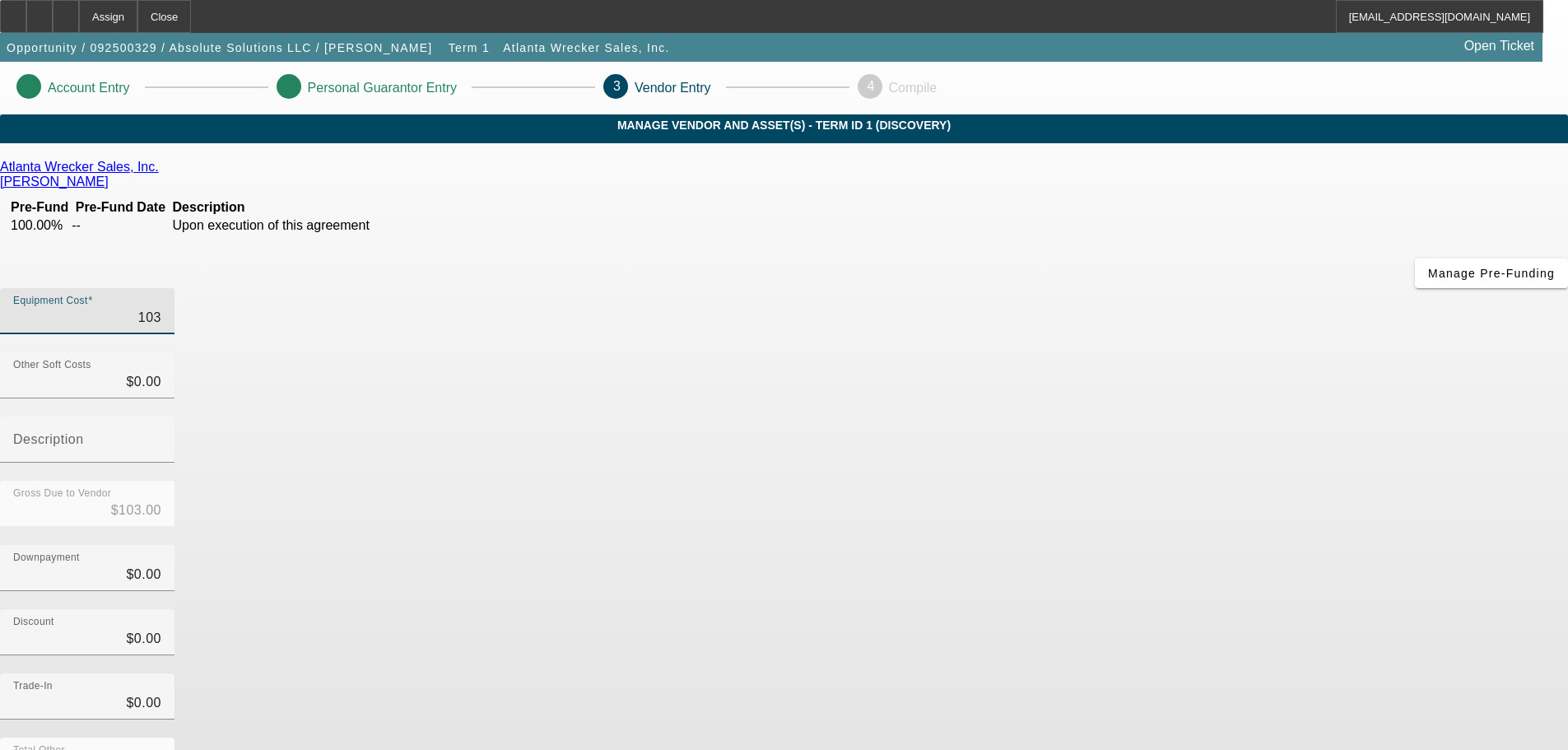
type input "$1,036.00"
type input "10365"
type input "$10,365.00"
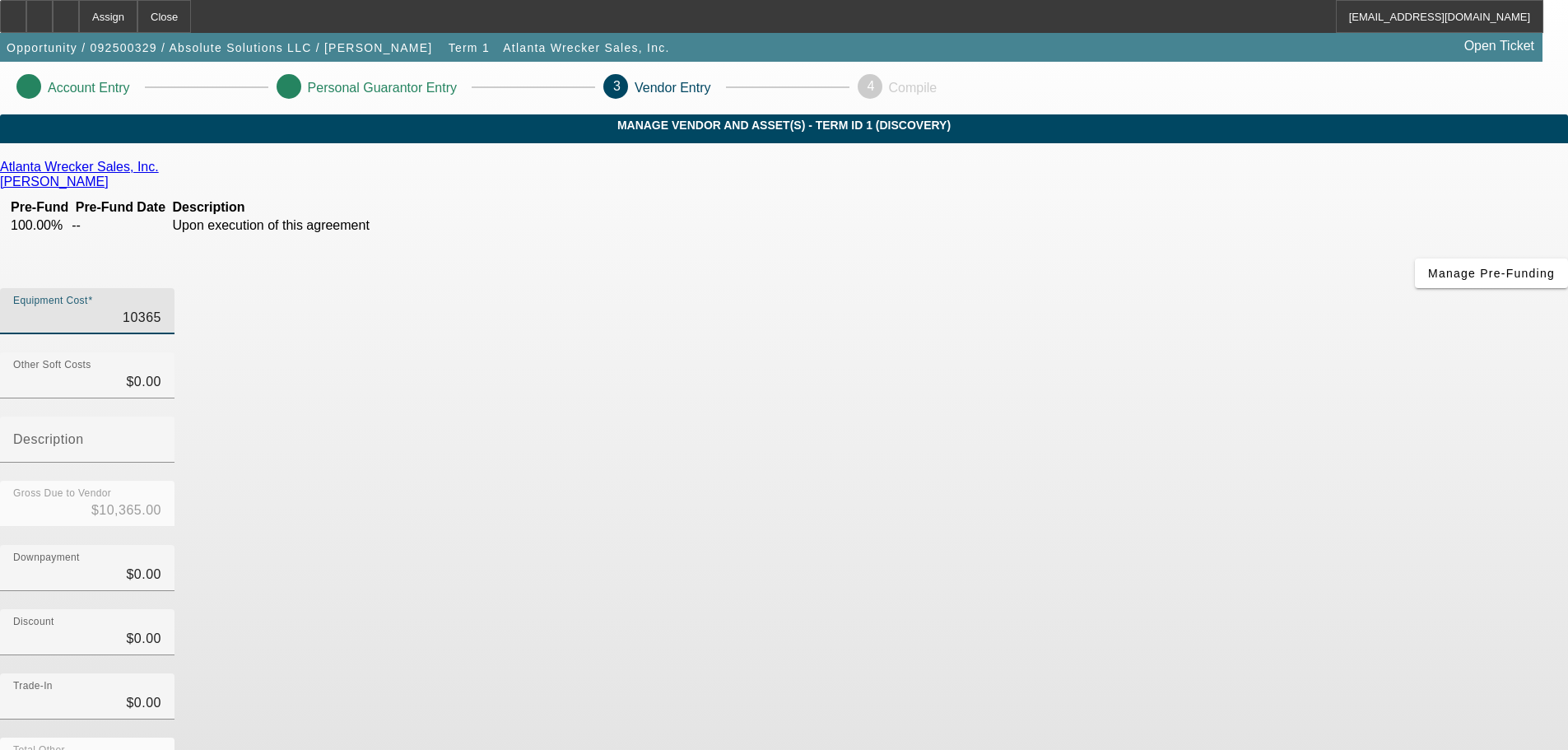
type input "103650"
type input "$103,650.00"
click at [1121, 609] on div "Discount $0.00" at bounding box center [784, 641] width 1568 height 65
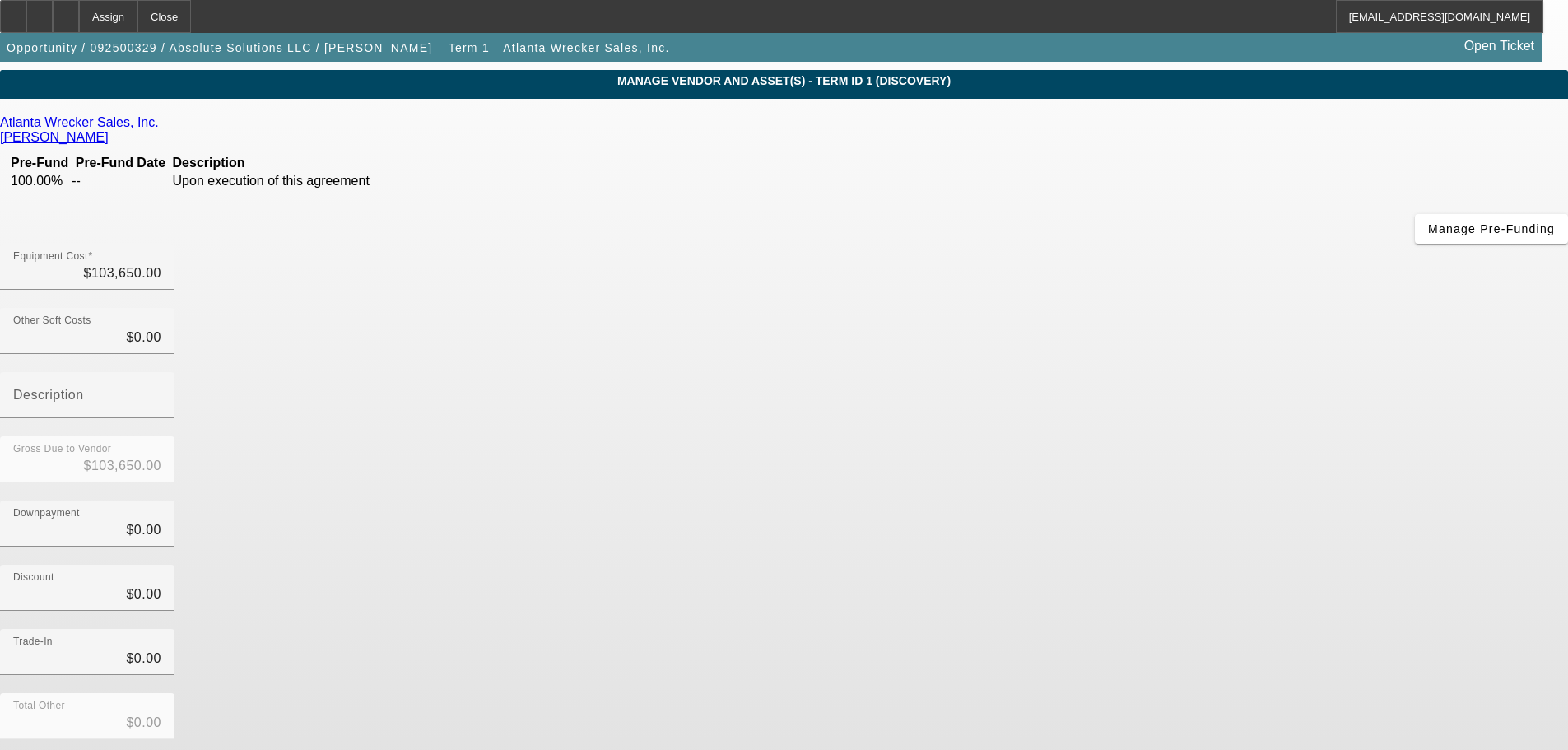
scroll to position [84, 0]
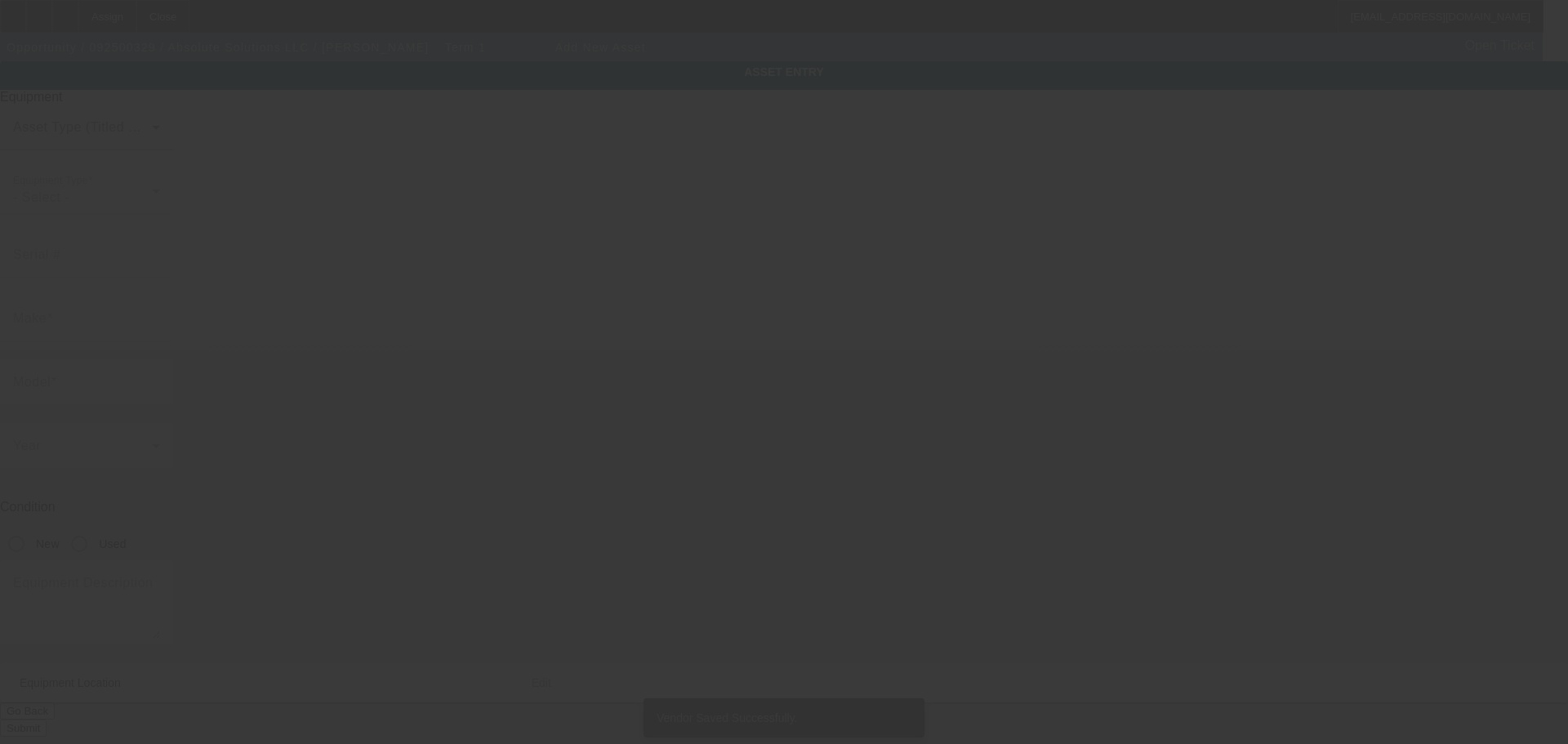
type input "14904 Highway 71 S"
type input "Fort Smith"
type input "72916"
type input "Sebastian"
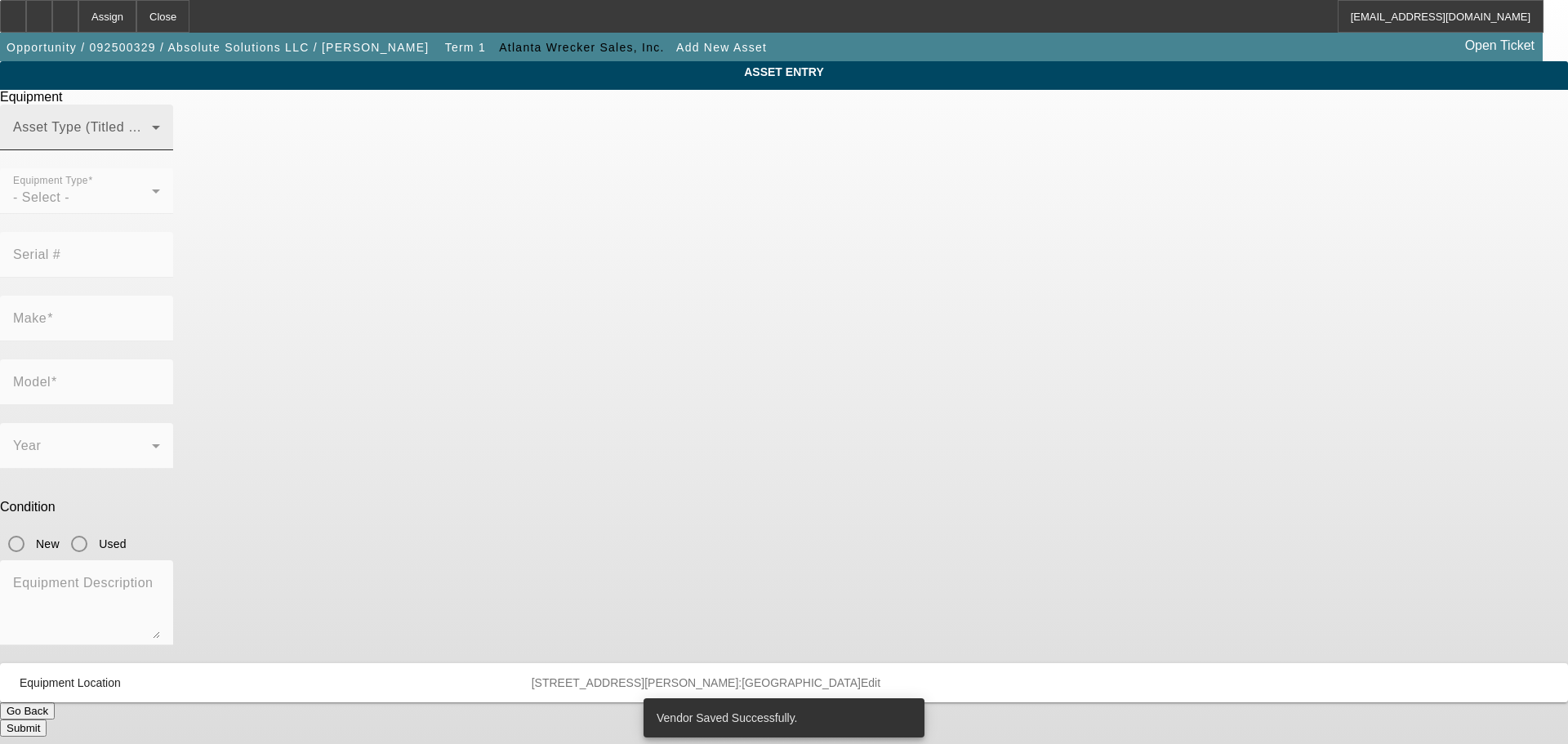
click at [160, 150] on div "Asset Type (Titled or Non-Titled)" at bounding box center [87, 127] width 147 height 45
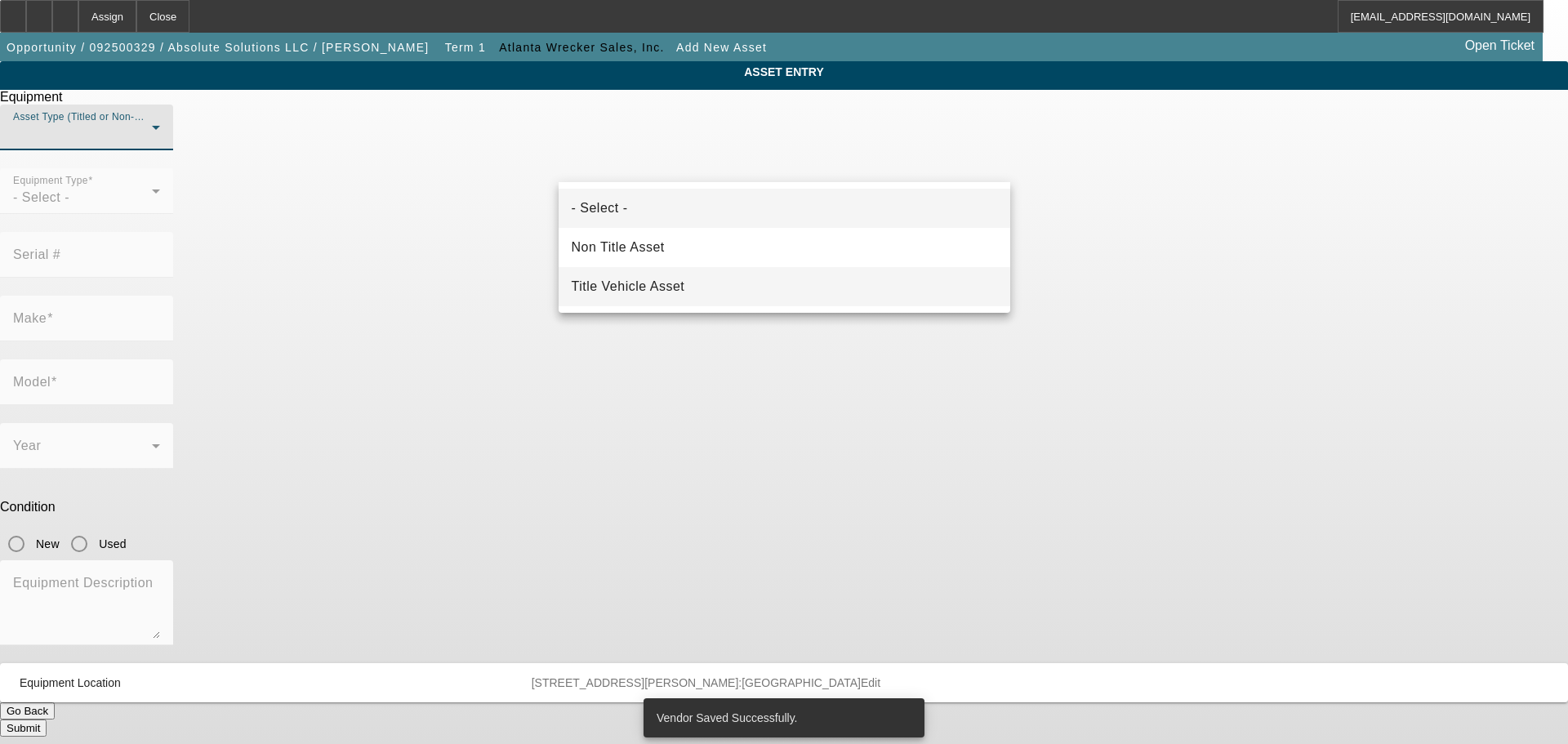
click at [698, 283] on mat-option "Title Vehicle Asset" at bounding box center [784, 286] width 452 height 40
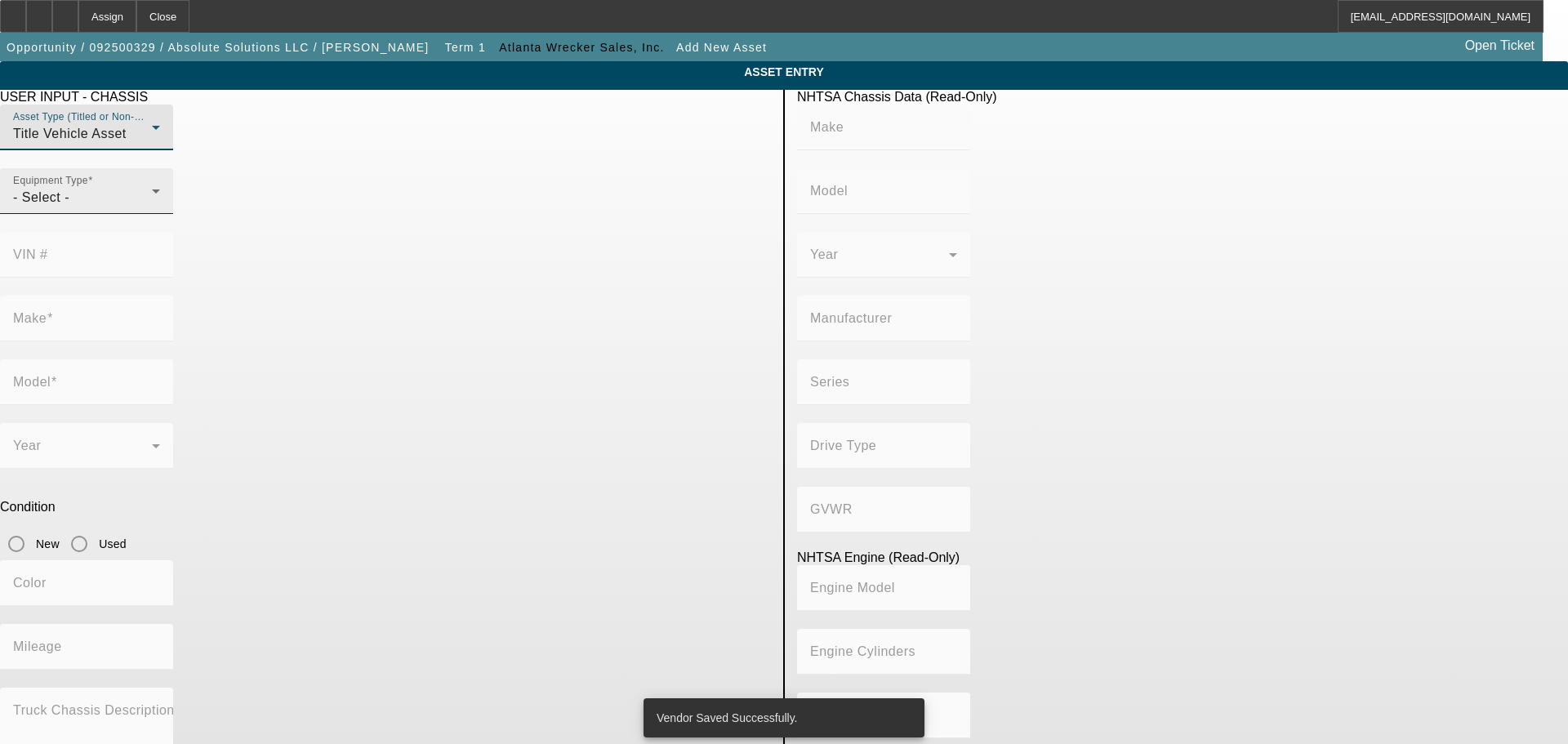
click at [152, 207] on div "- Select -" at bounding box center [83, 197] width 139 height 19
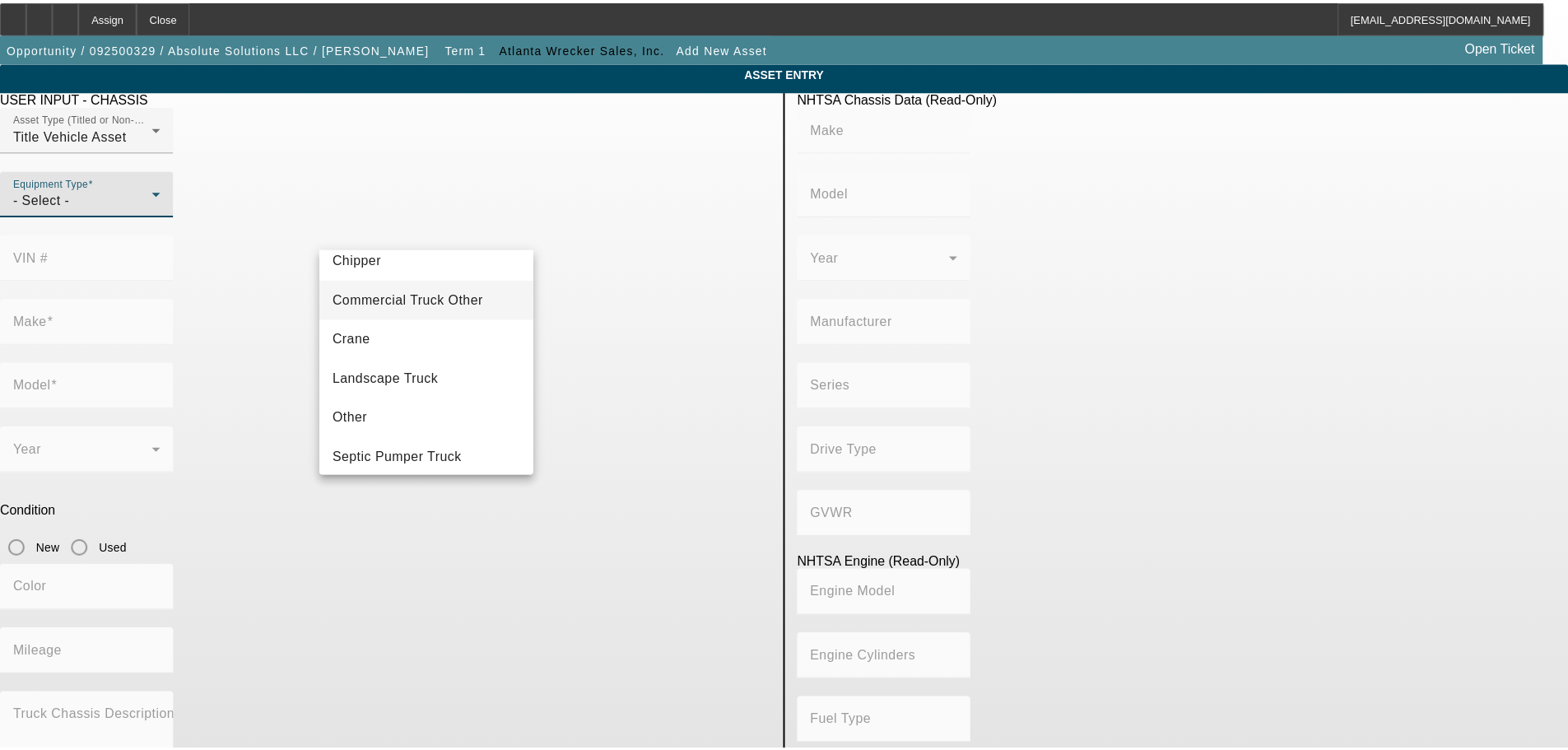
scroll to position [182, 0]
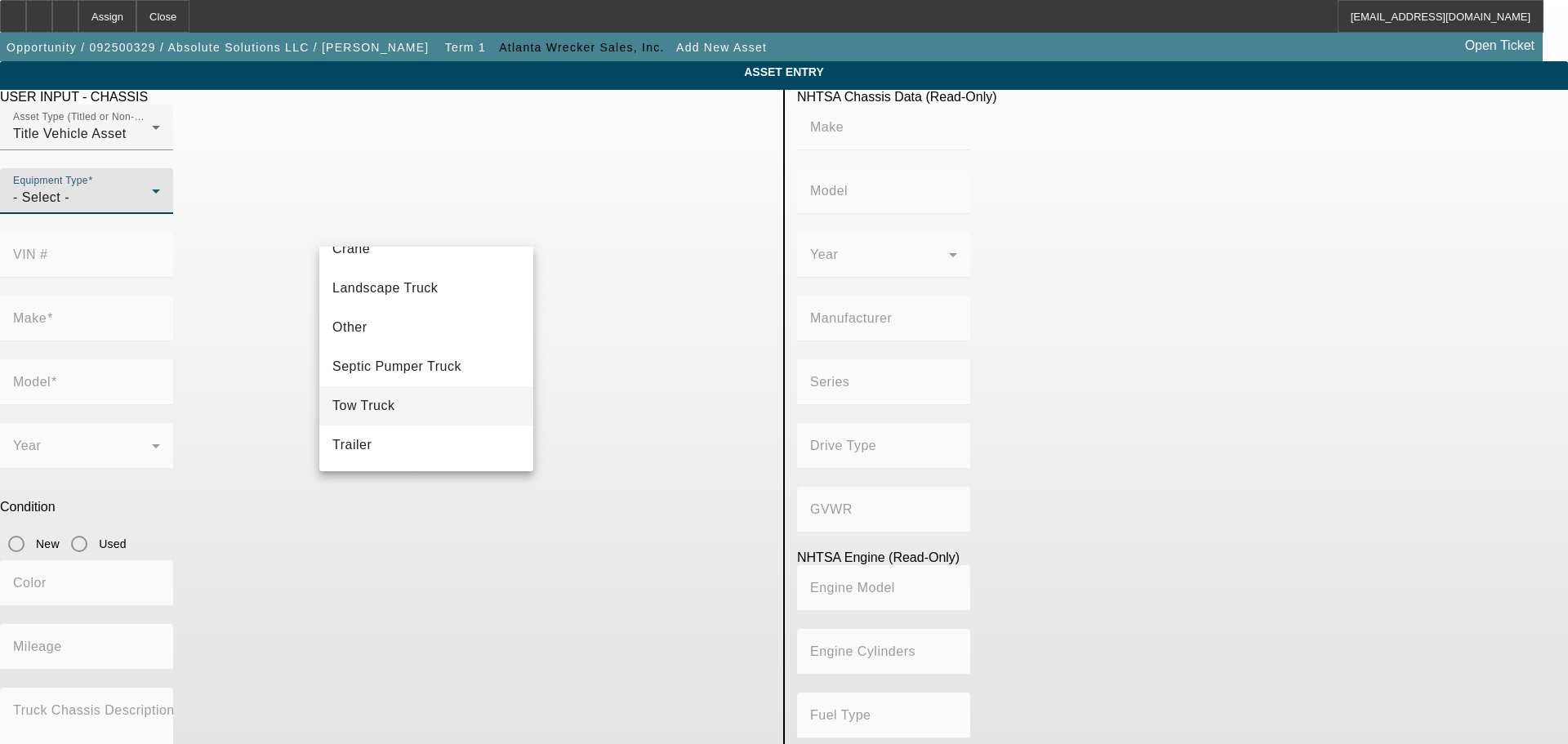
click at [425, 403] on mat-option "Tow Truck" at bounding box center [426, 406] width 214 height 40
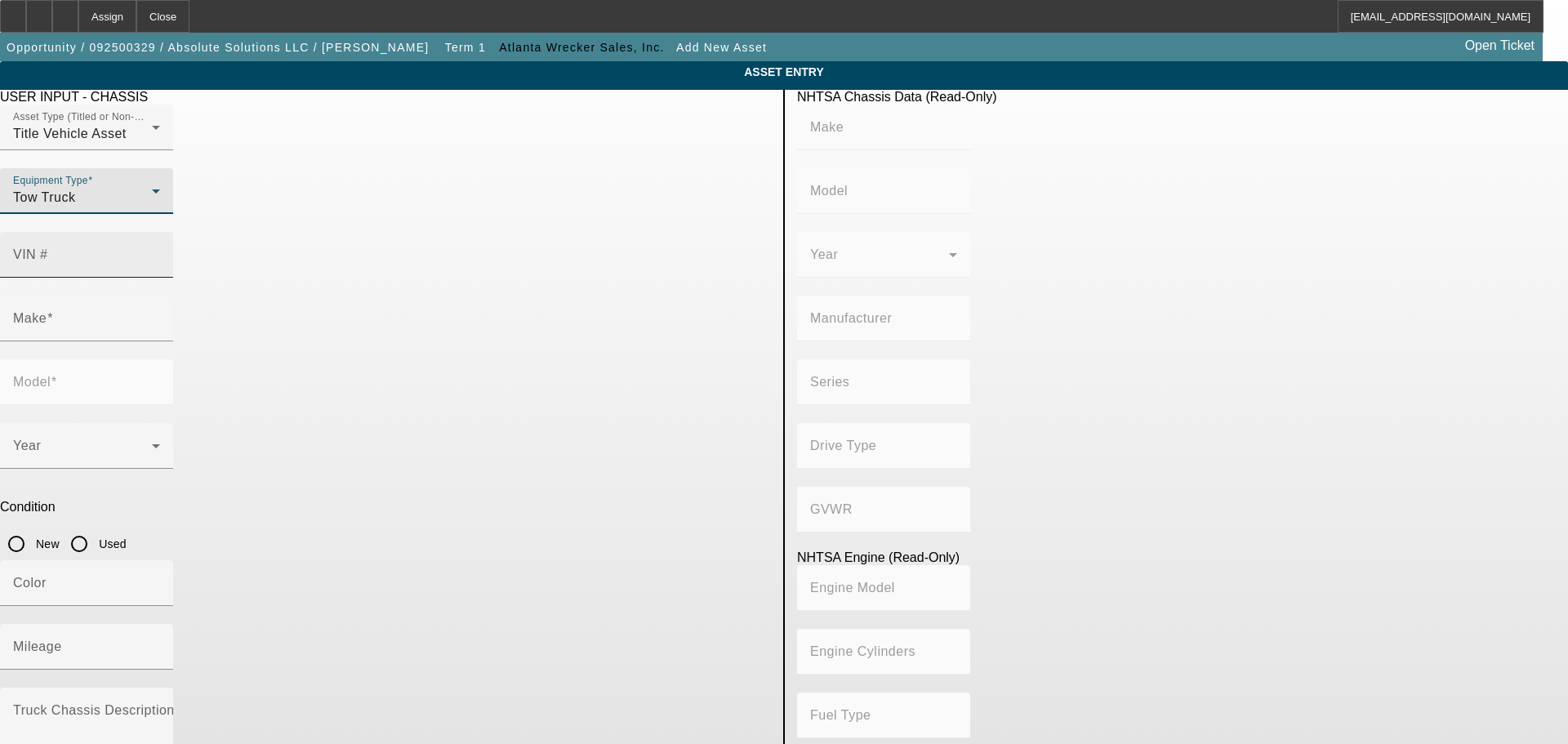
click at [160, 232] on div "VIN #" at bounding box center [87, 254] width 147 height 45
type input "3c7wrkal3sg579071"
type input "RAM"
type input "4500"
type input "CHRYSLER DE MEXICO TOLUCA"
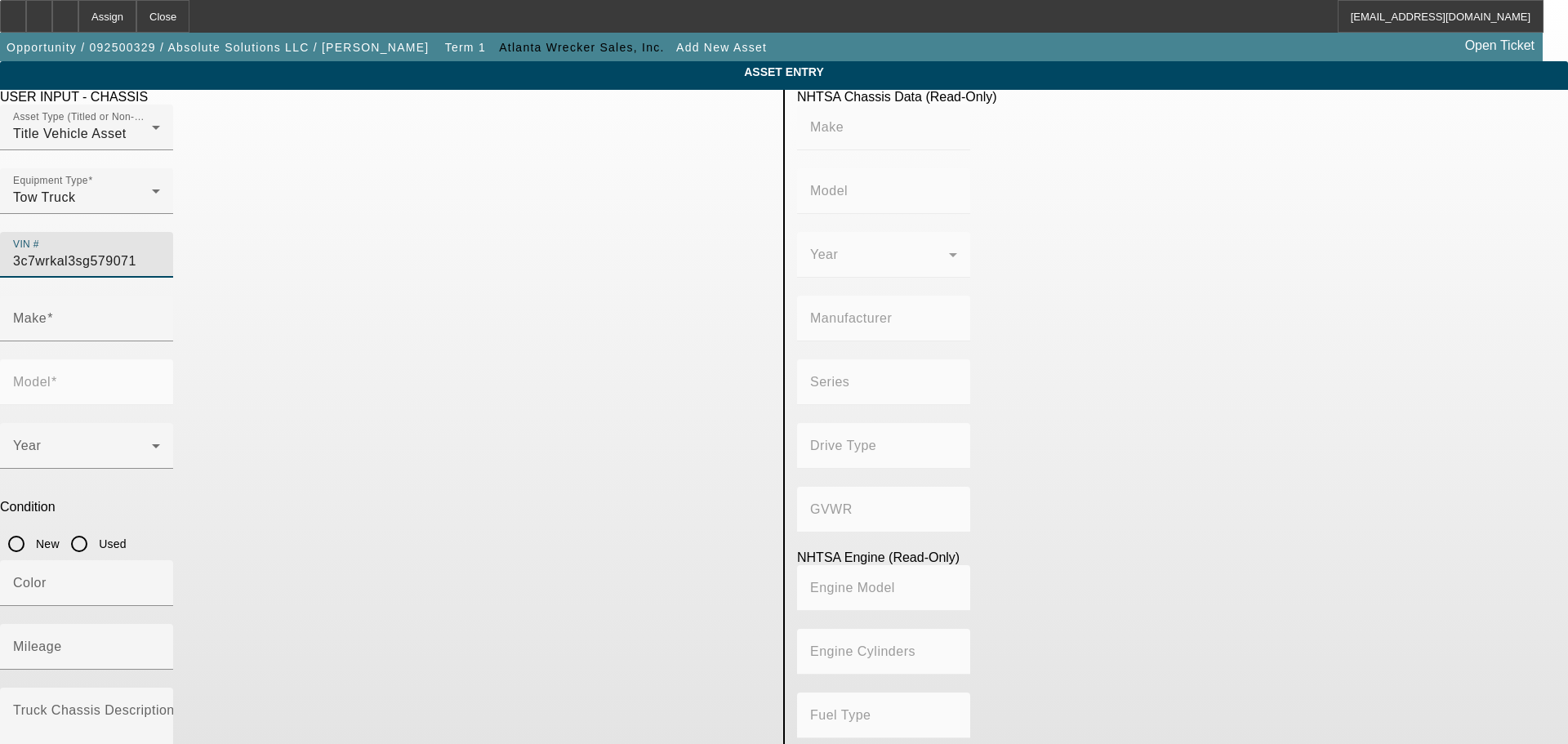
type input "4x2"
type input "6"
type input "Diesel"
type input "408.85908543470"
type input "6.7"
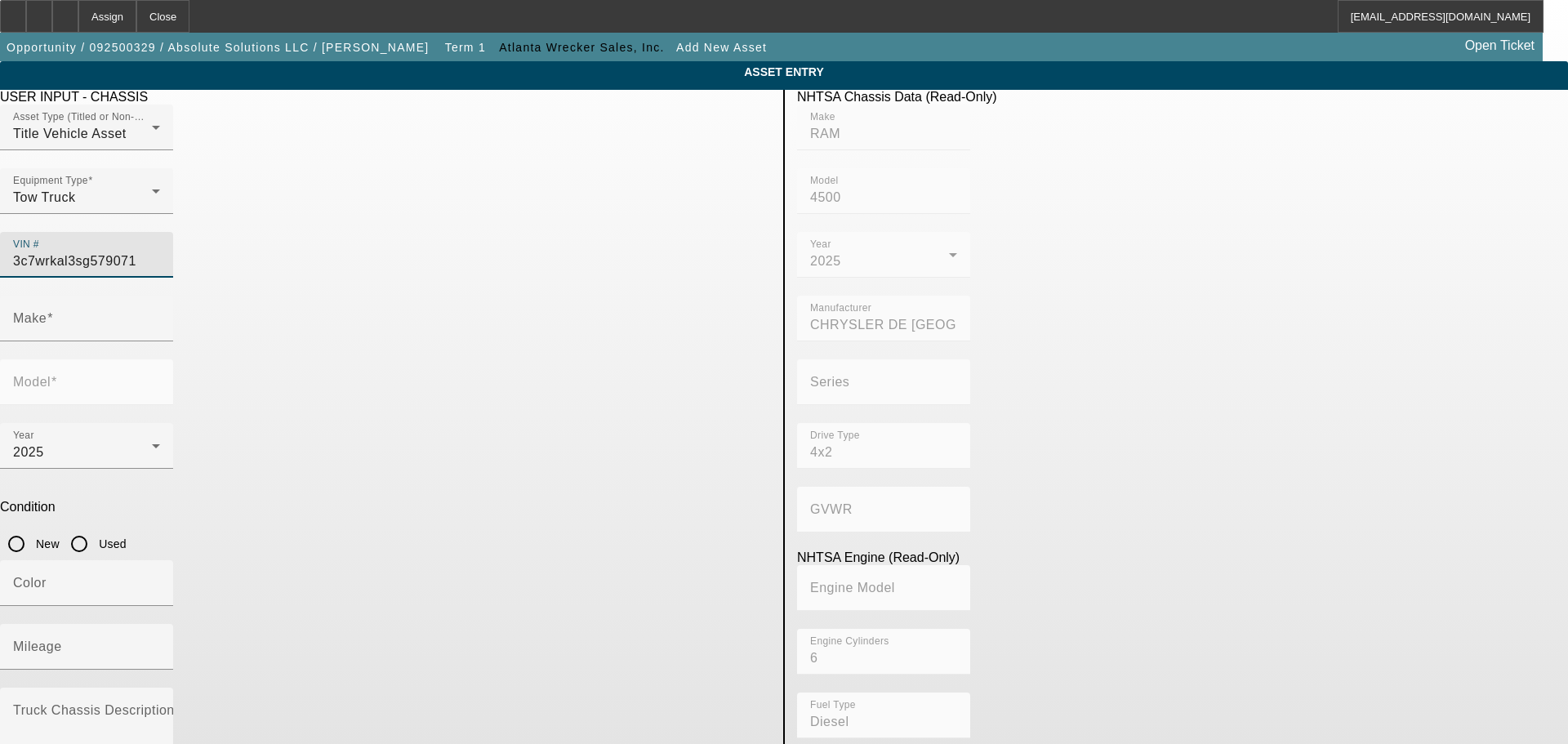
type input "3C7WRKAL3SG579071"
type input "RAM"
type input "4500"
click at [33, 527] on input "New" at bounding box center [16, 543] width 33 height 33
radio input "true"
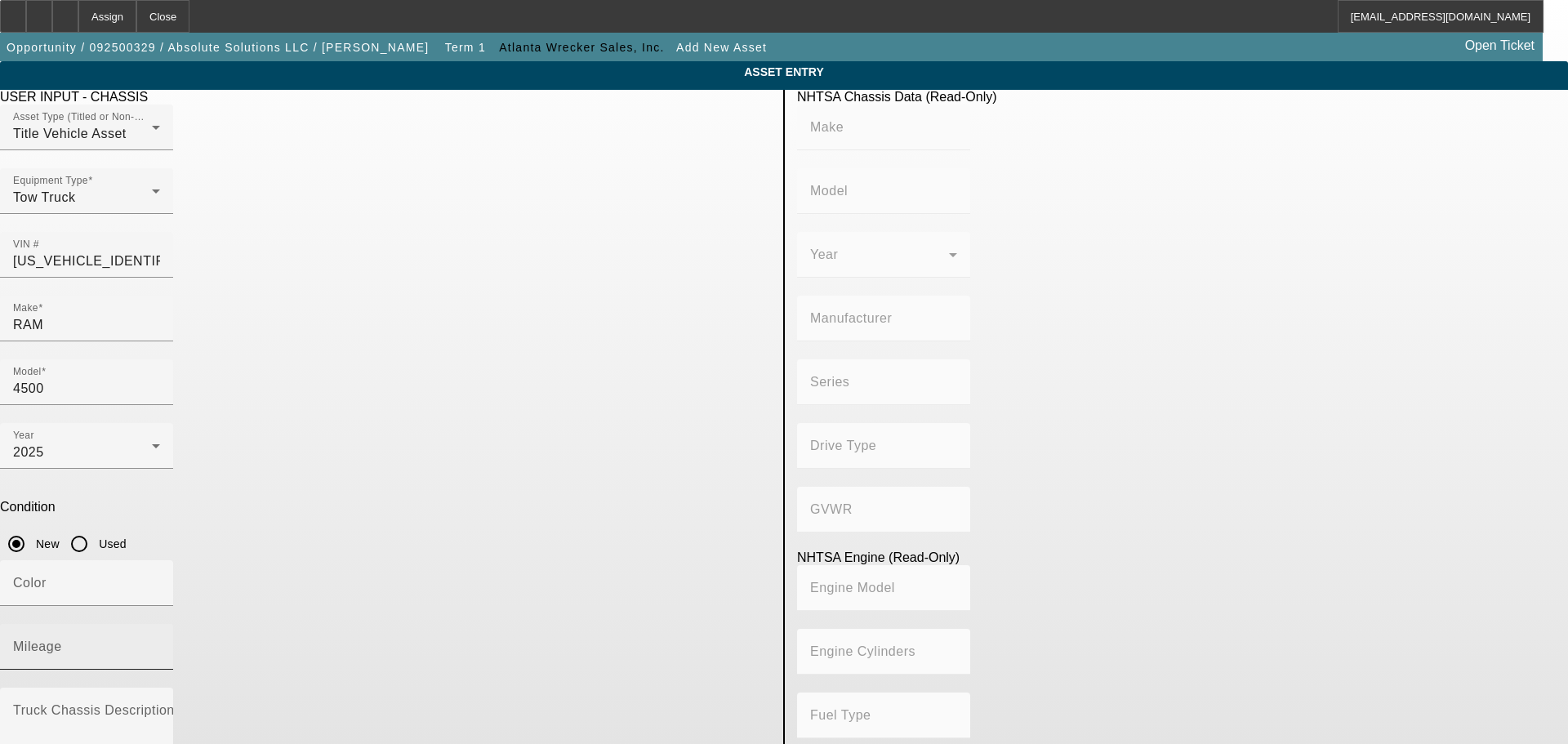
click at [160, 644] on input "Mileage" at bounding box center [87, 653] width 147 height 19
type input "RAM"
type input "4500"
type input "CHRYSLER DE MEXICO TOLUCA"
type input "4x2"
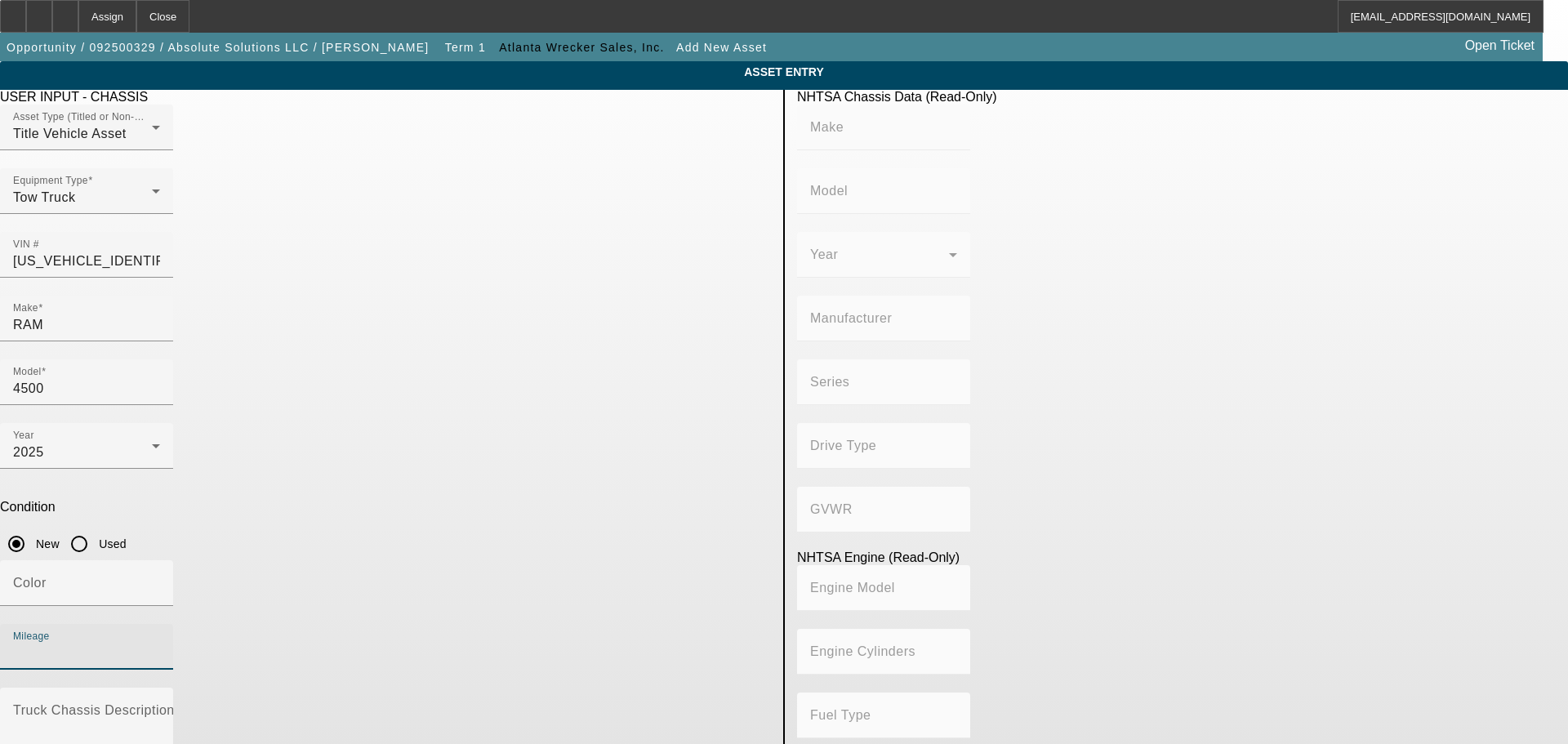
type input "6"
type input "Diesel"
type input "408.85908543470"
type input "6.7"
click at [160, 644] on input "Mileage" at bounding box center [87, 653] width 147 height 19
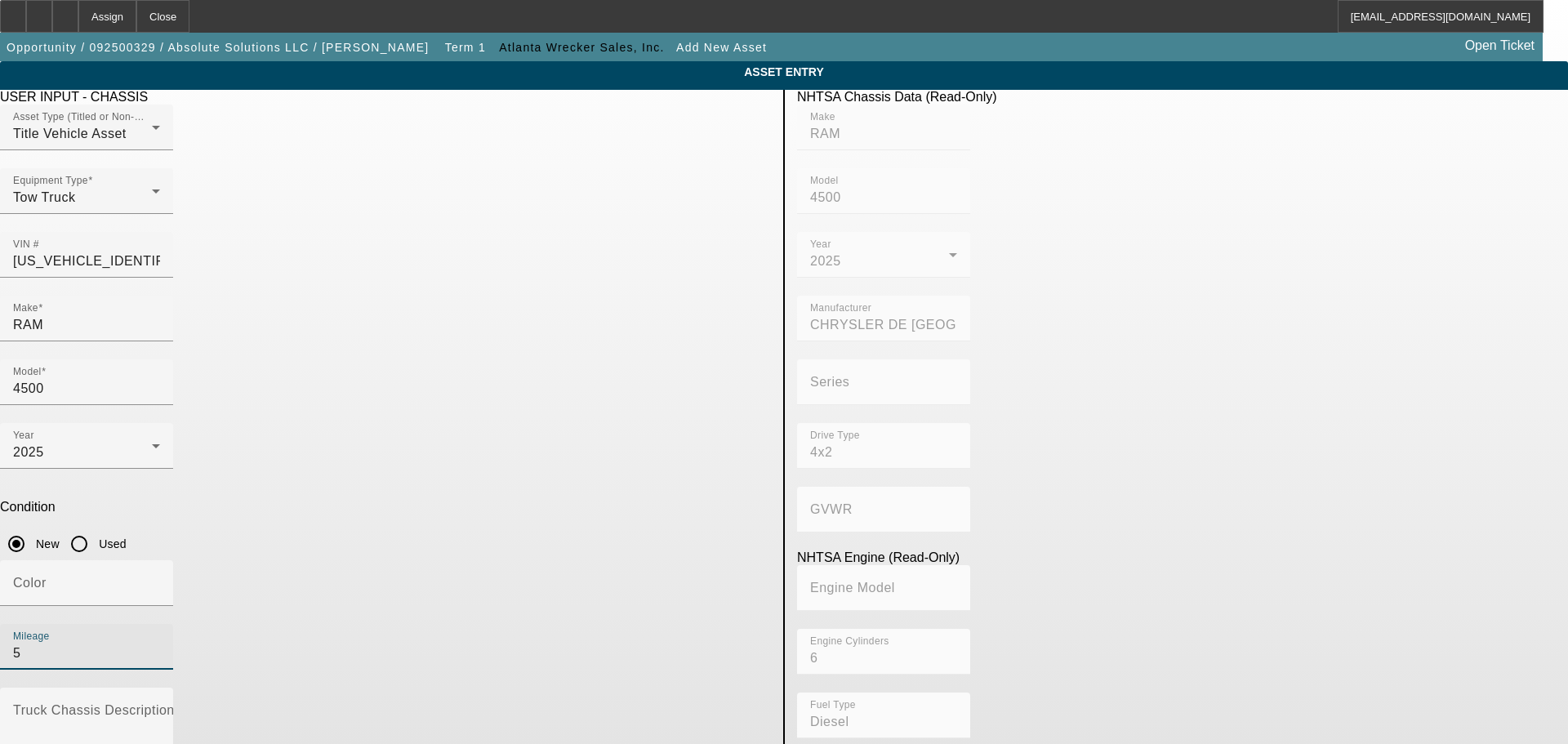
type input "5"
click at [381, 704] on mat-label "Truck Chassis Description (Describe the truck chassis only)" at bounding box center [197, 710] width 367 height 13
click at [160, 707] on textarea "Truck Chassis Description (Describe the truck chassis only)" at bounding box center [87, 736] width 147 height 59
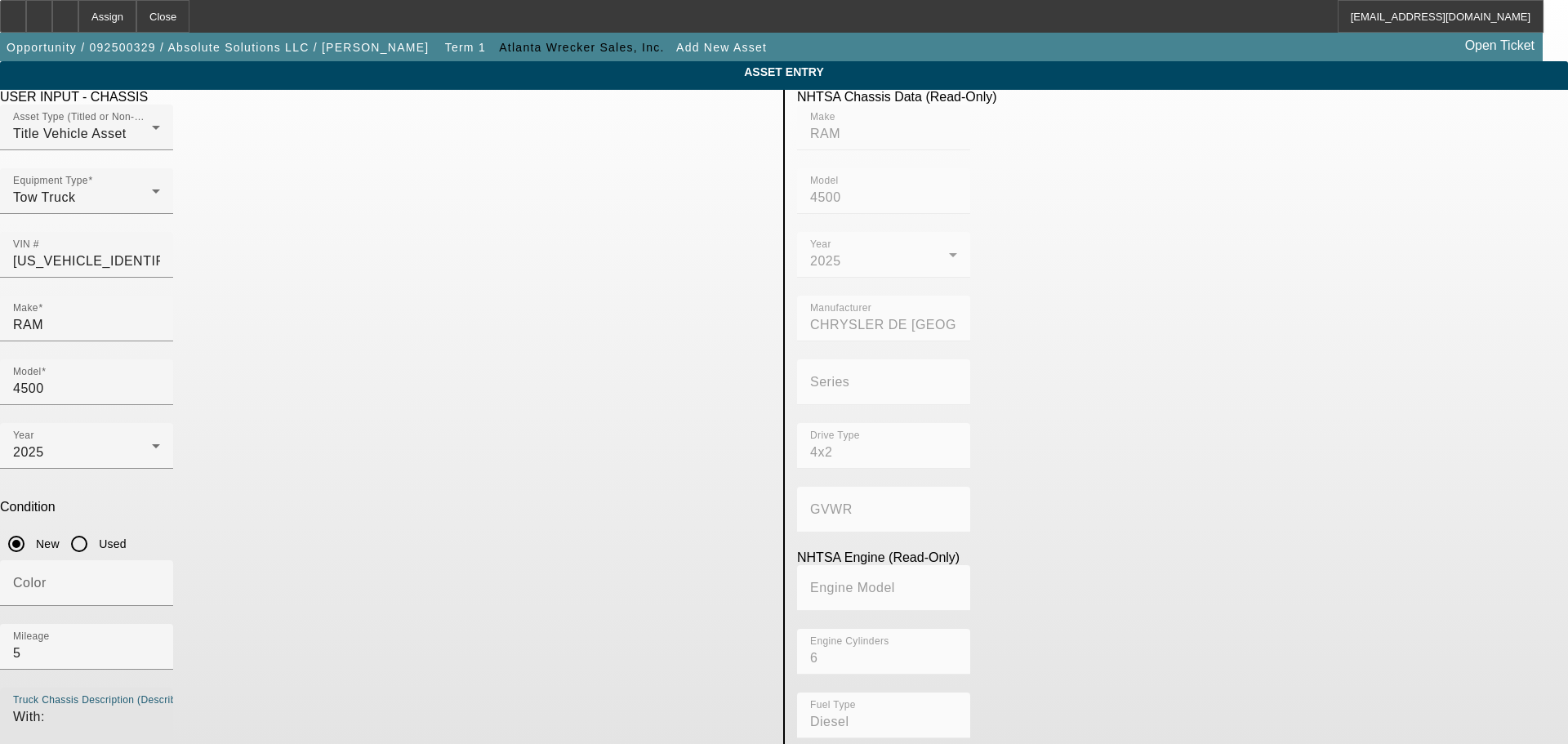
type textarea "With:"
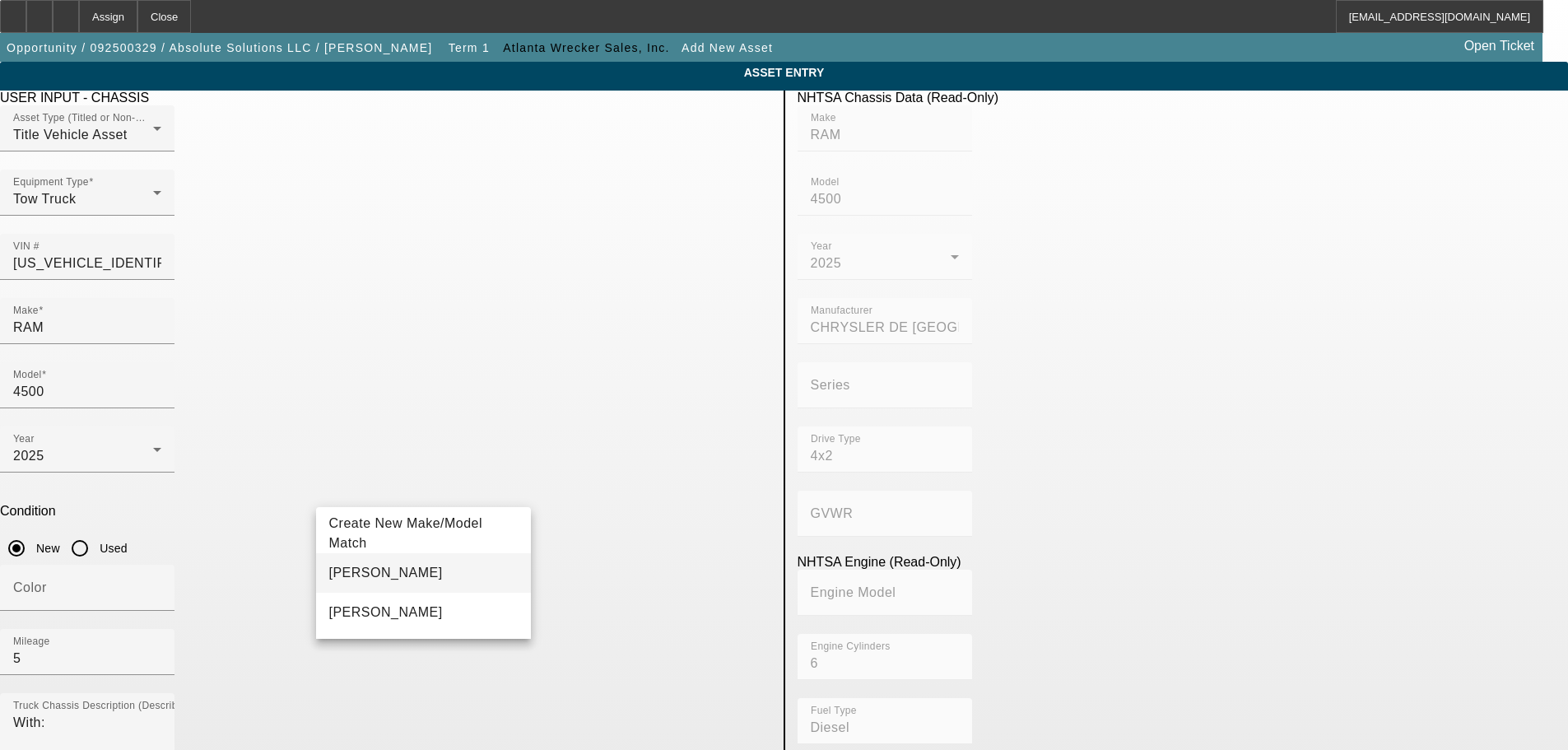
click at [402, 573] on mat-option "Jerr-Dan" at bounding box center [424, 572] width 216 height 40
type input "Jerr-Dan"
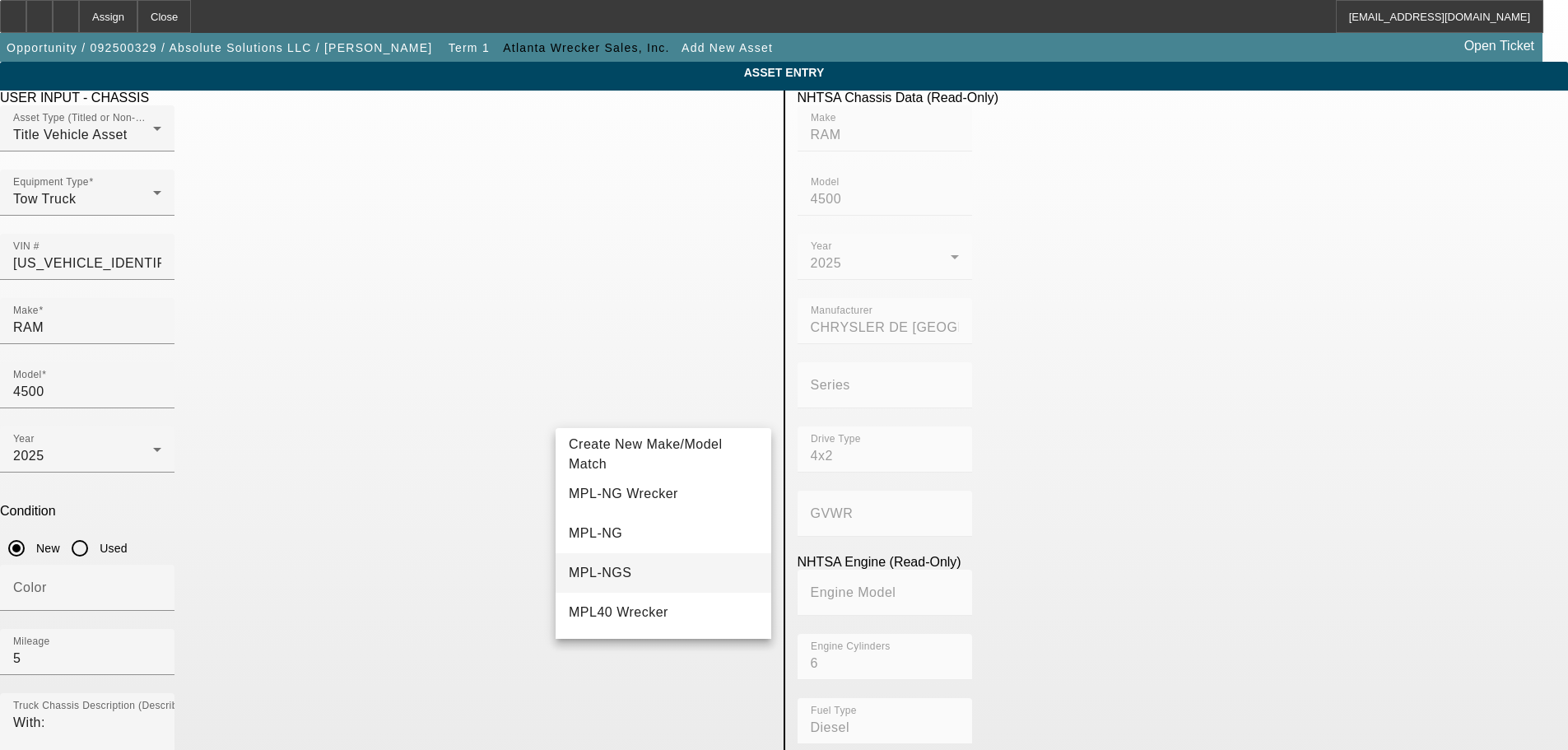
click at [634, 575] on mat-option "MPL-NGS" at bounding box center [663, 572] width 216 height 40
type input "MPL-NGS"
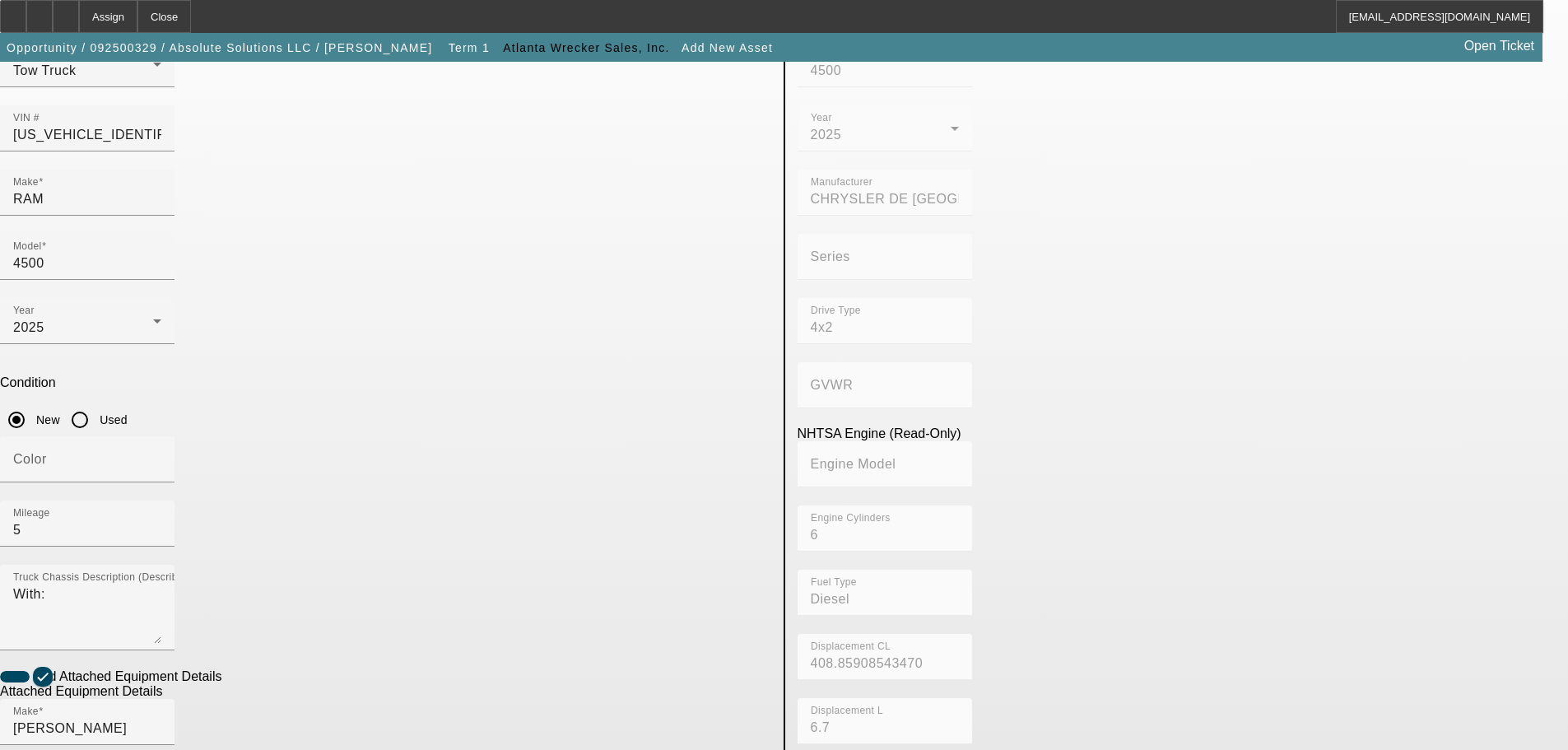
scroll to position [247, 0]
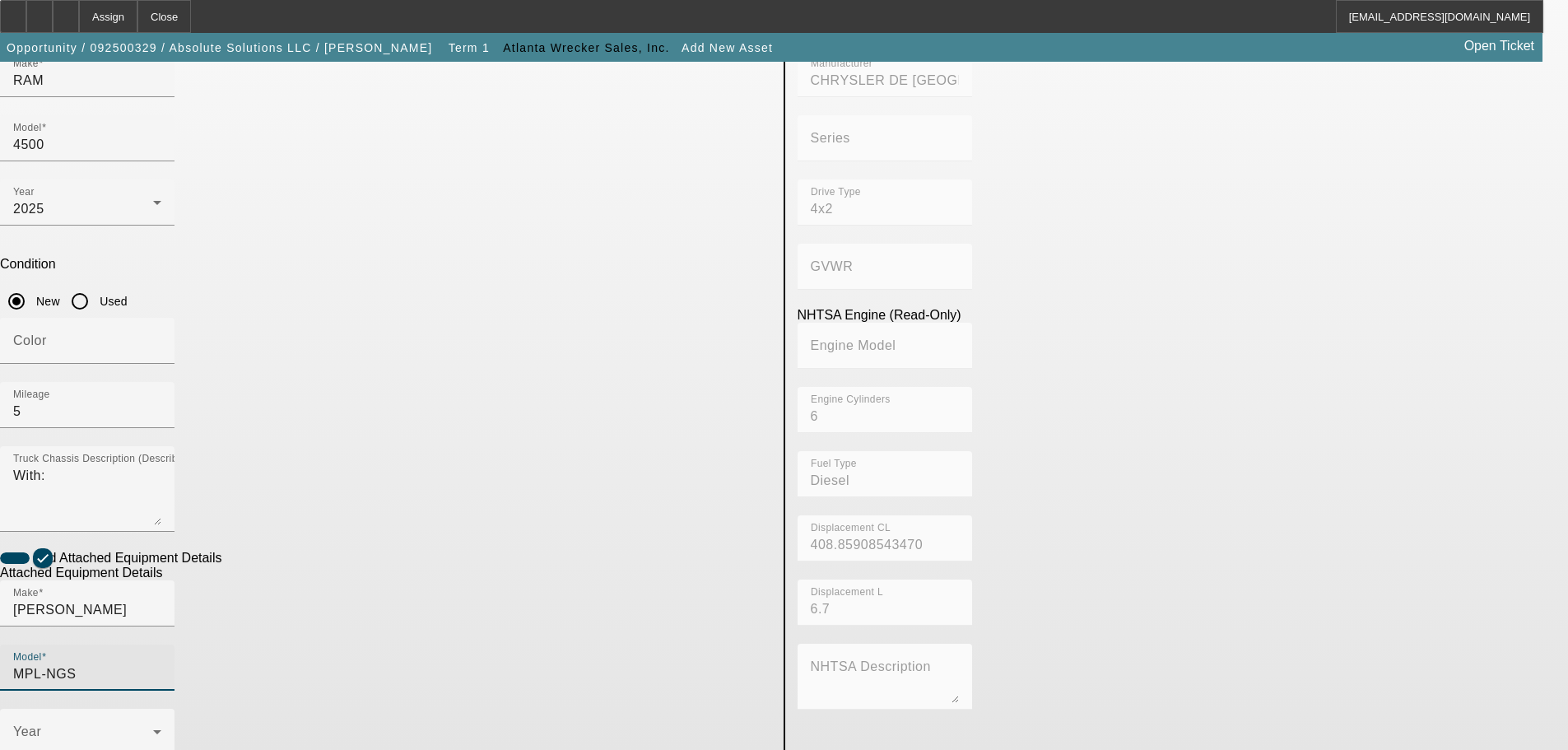
radio input "true"
click at [41, 725] on mat-label "Year" at bounding box center [27, 731] width 28 height 14
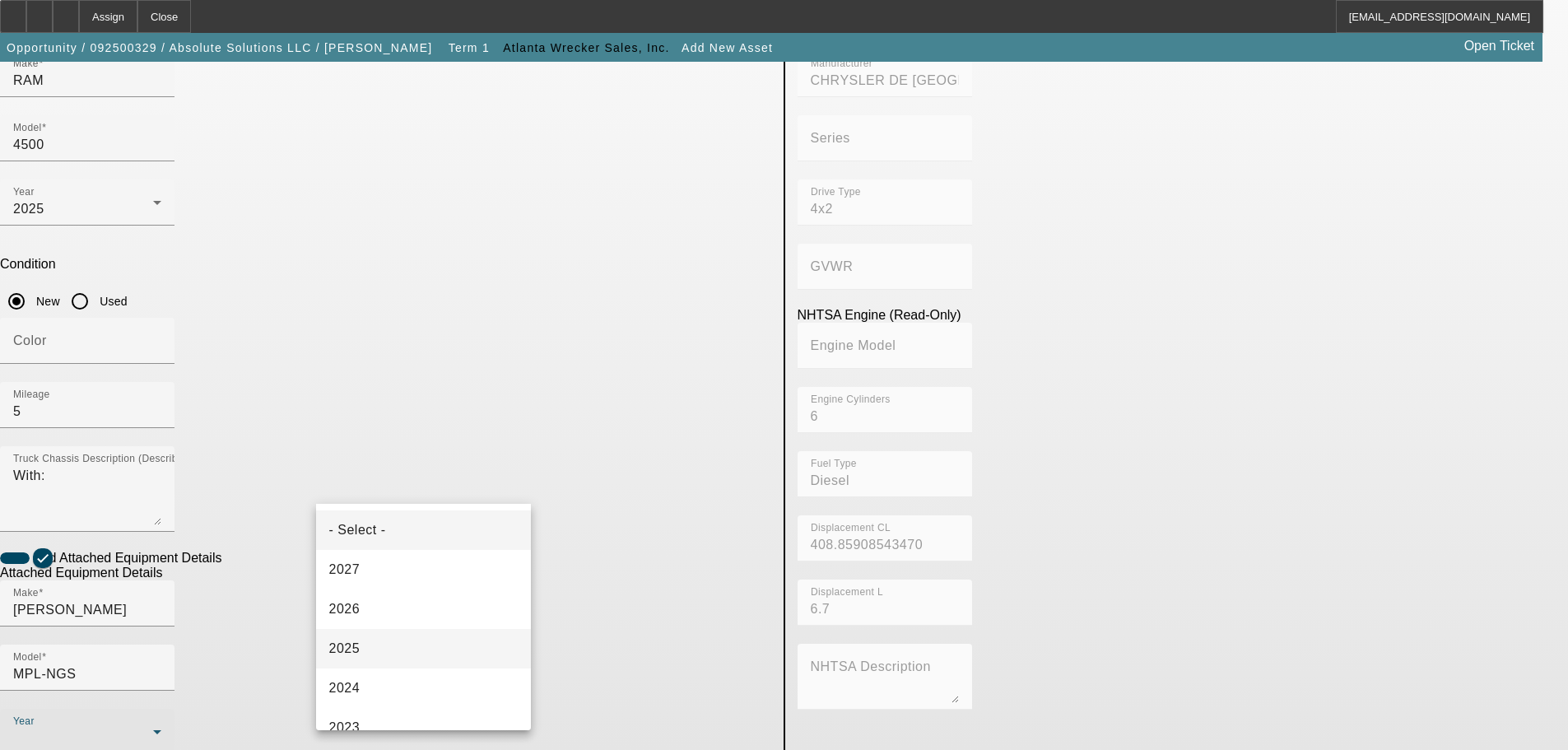
click at [391, 638] on mat-option "2025" at bounding box center [424, 649] width 216 height 40
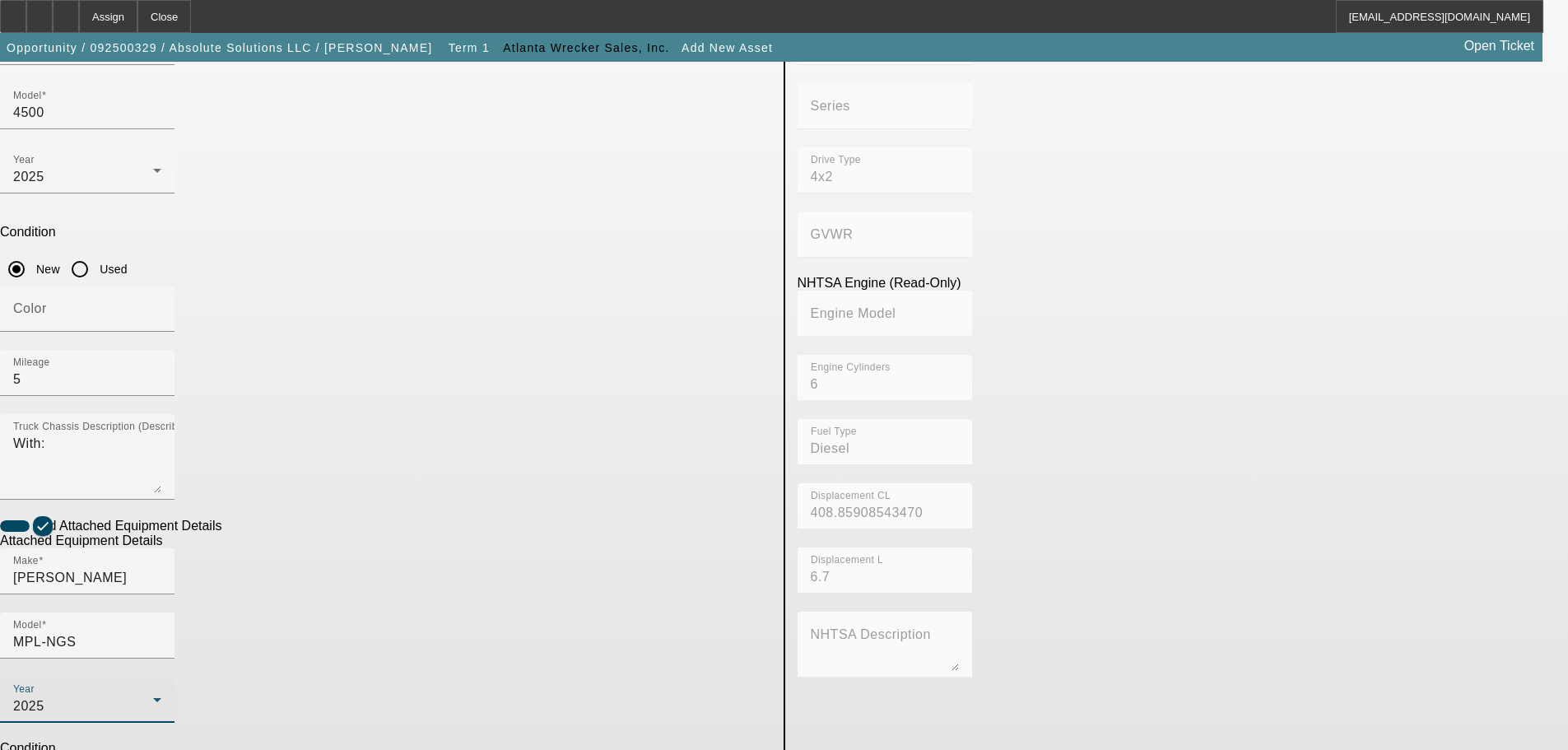
scroll to position [310, 0]
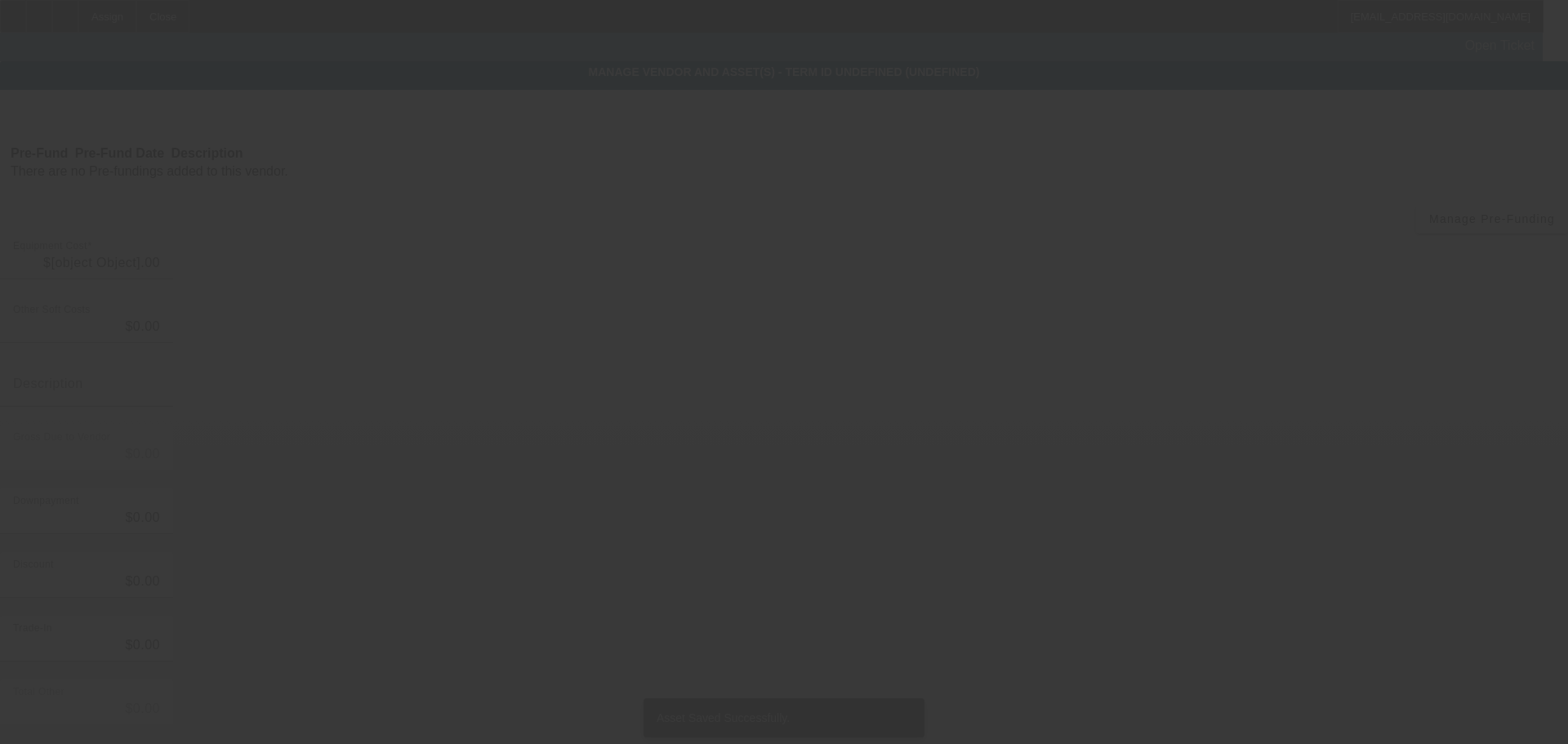
type input "$103,650.00"
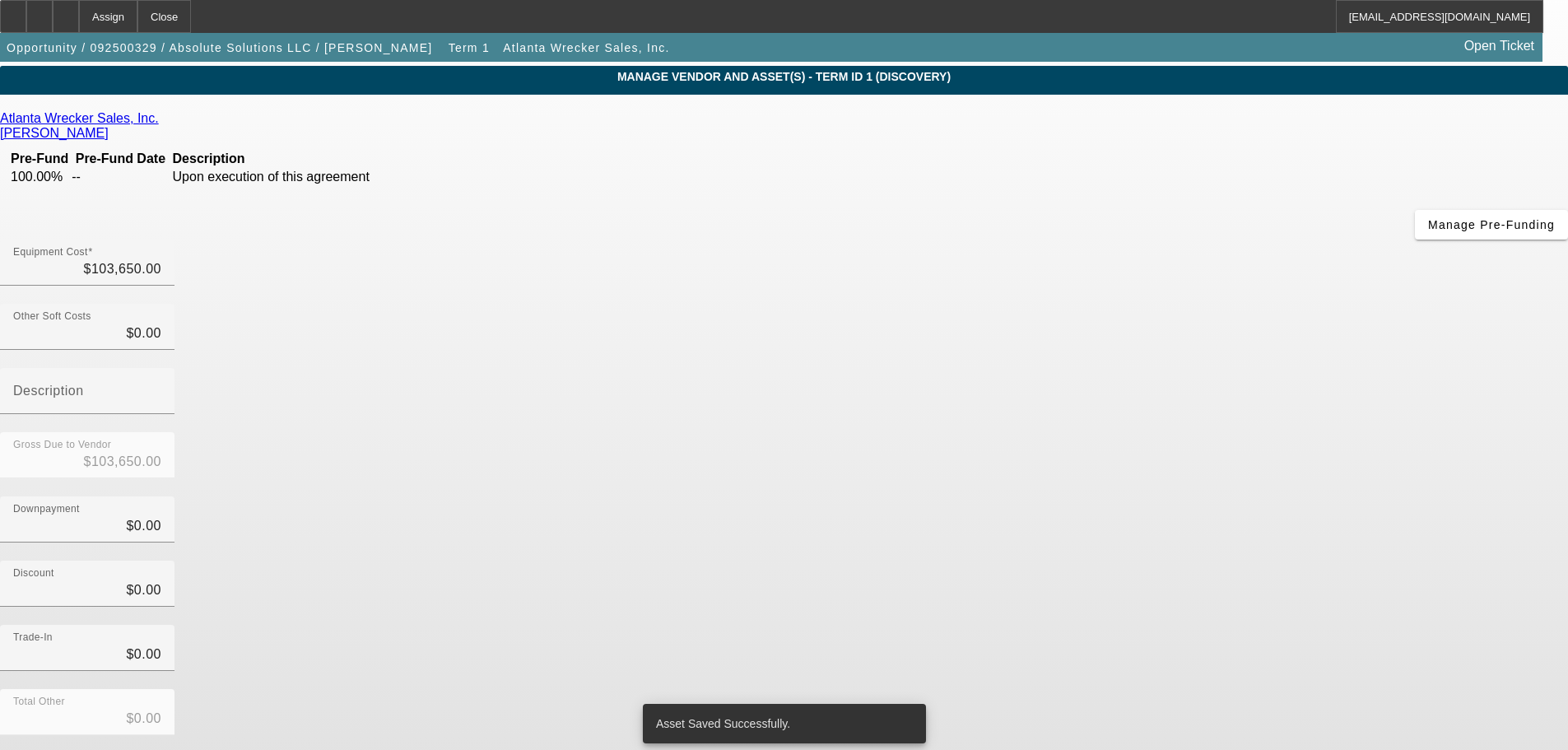
scroll to position [91, 0]
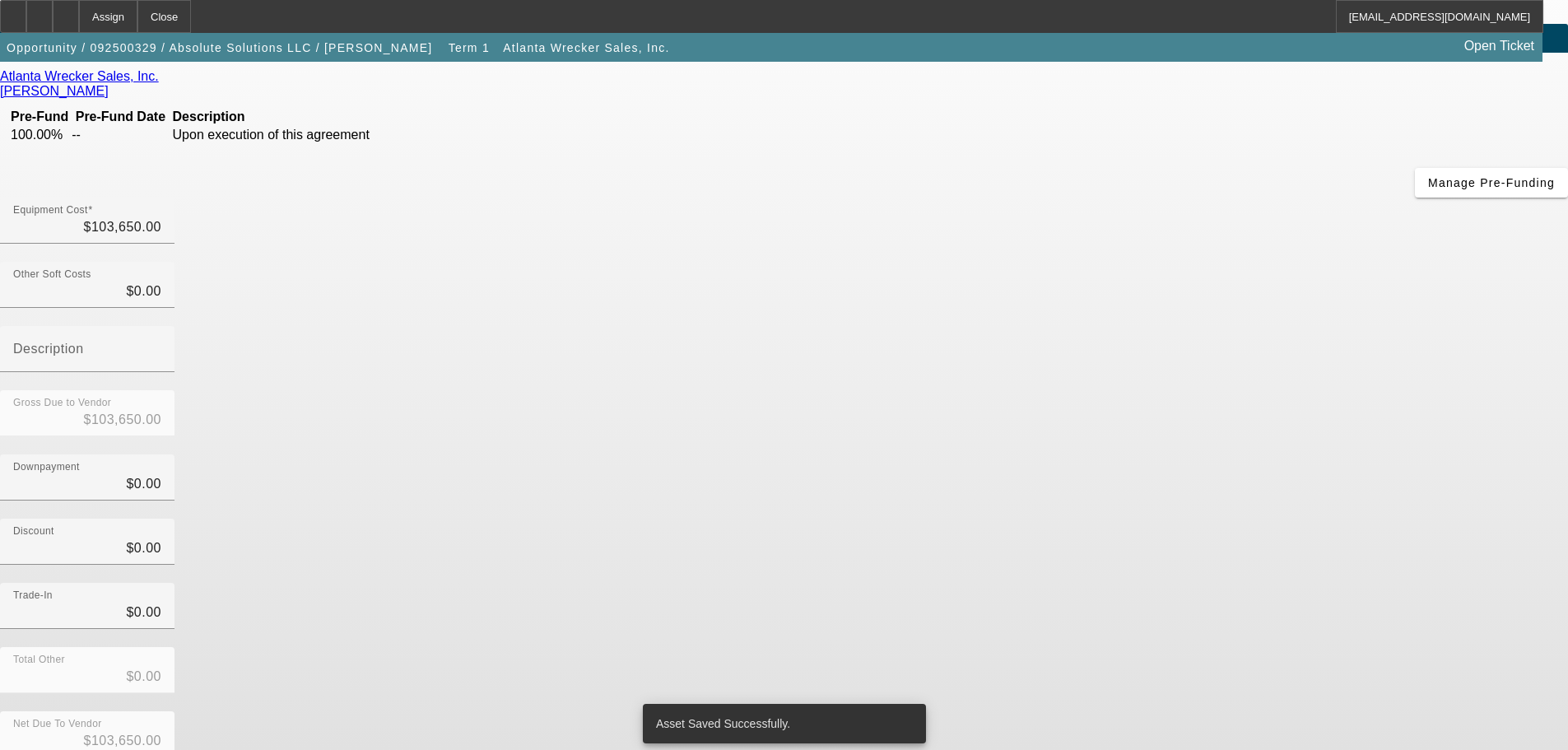
drag, startPoint x: 1162, startPoint y: 601, endPoint x: 1162, endPoint y: 613, distance: 12.0
click at [1162, 712] on div "Net Due To Vendor $103,650.00" at bounding box center [784, 744] width 1568 height 65
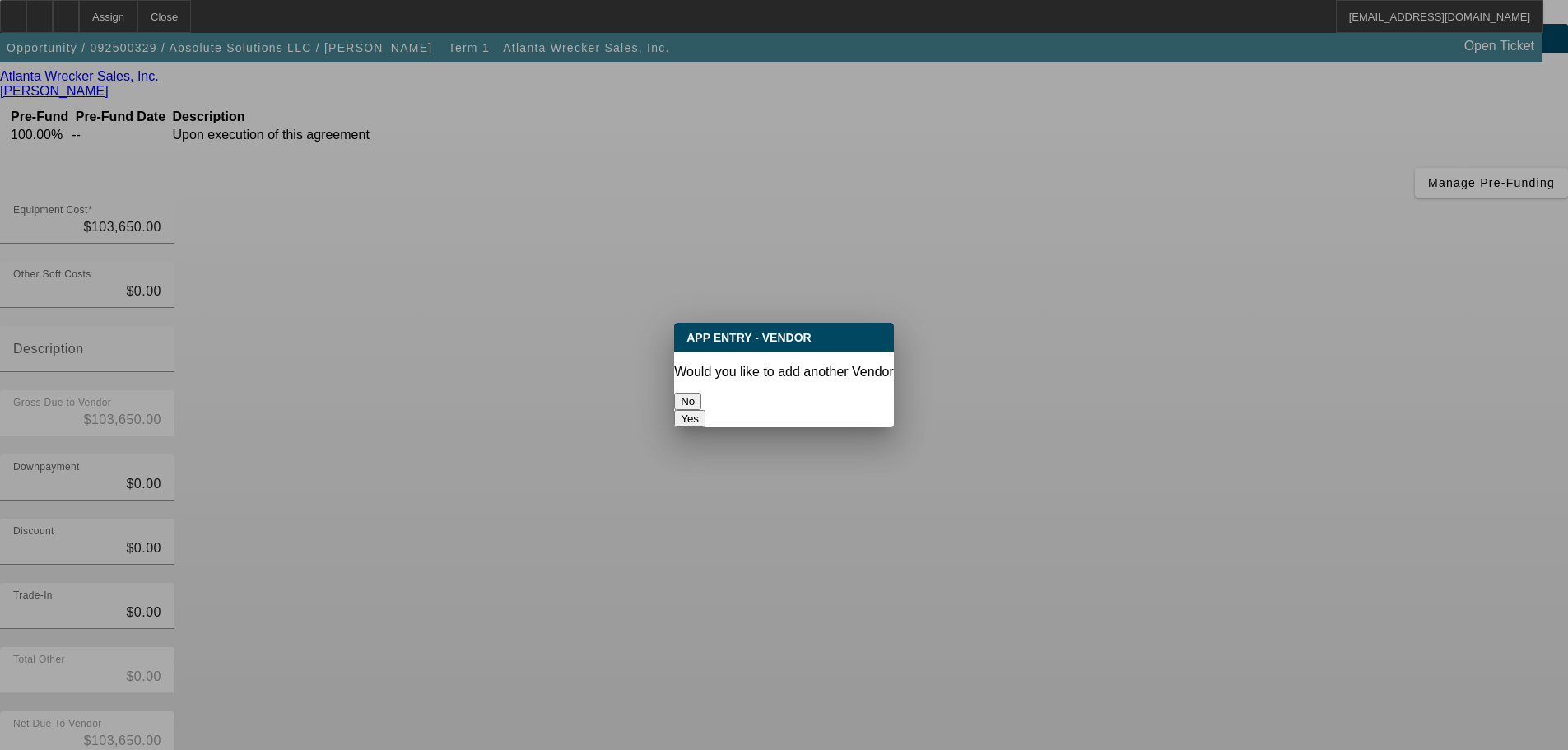
scroll to position [0, 0]
click at [701, 392] on button "No" at bounding box center [688, 401] width 27 height 17
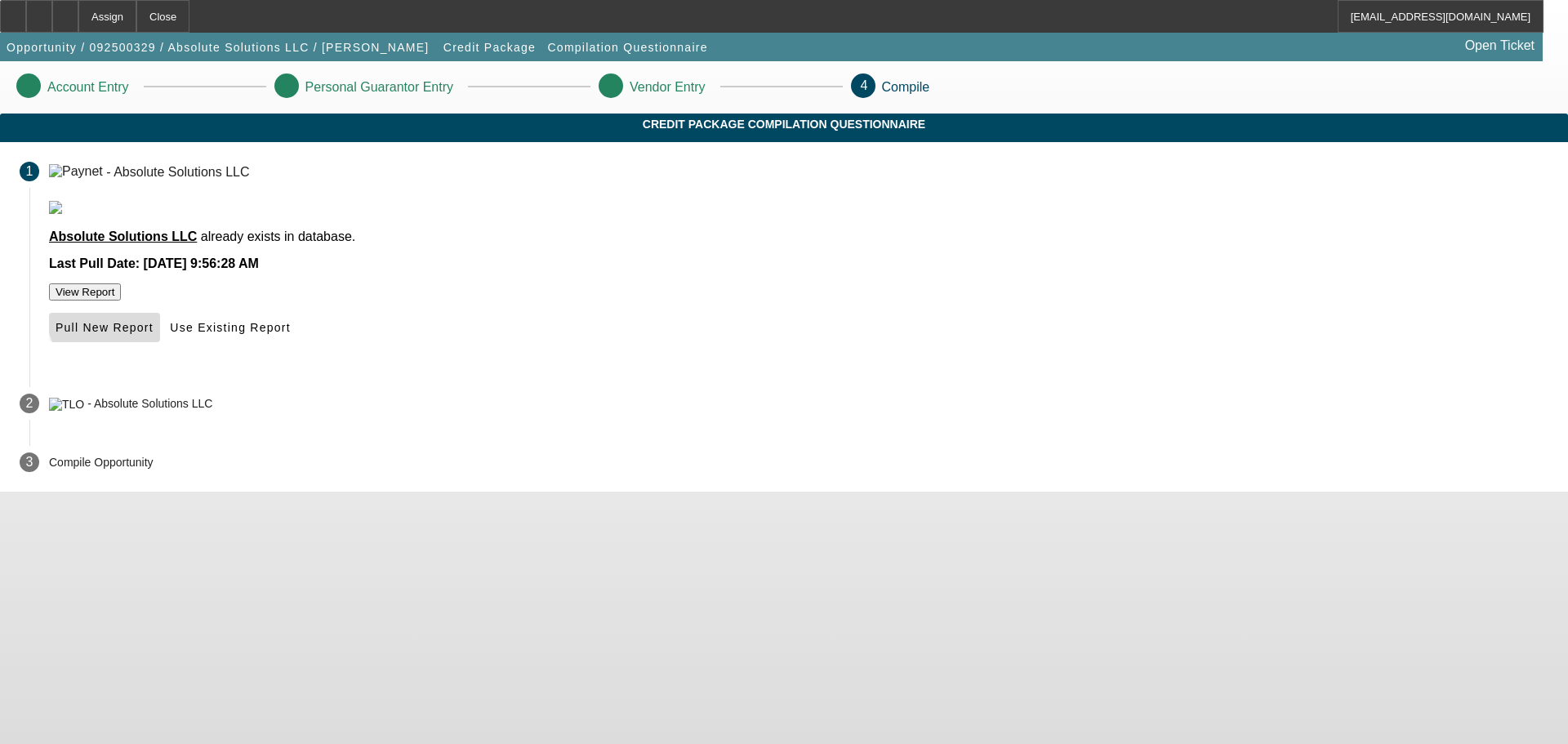
click at [153, 334] on span "Pull New Report" at bounding box center [104, 328] width 98 height 13
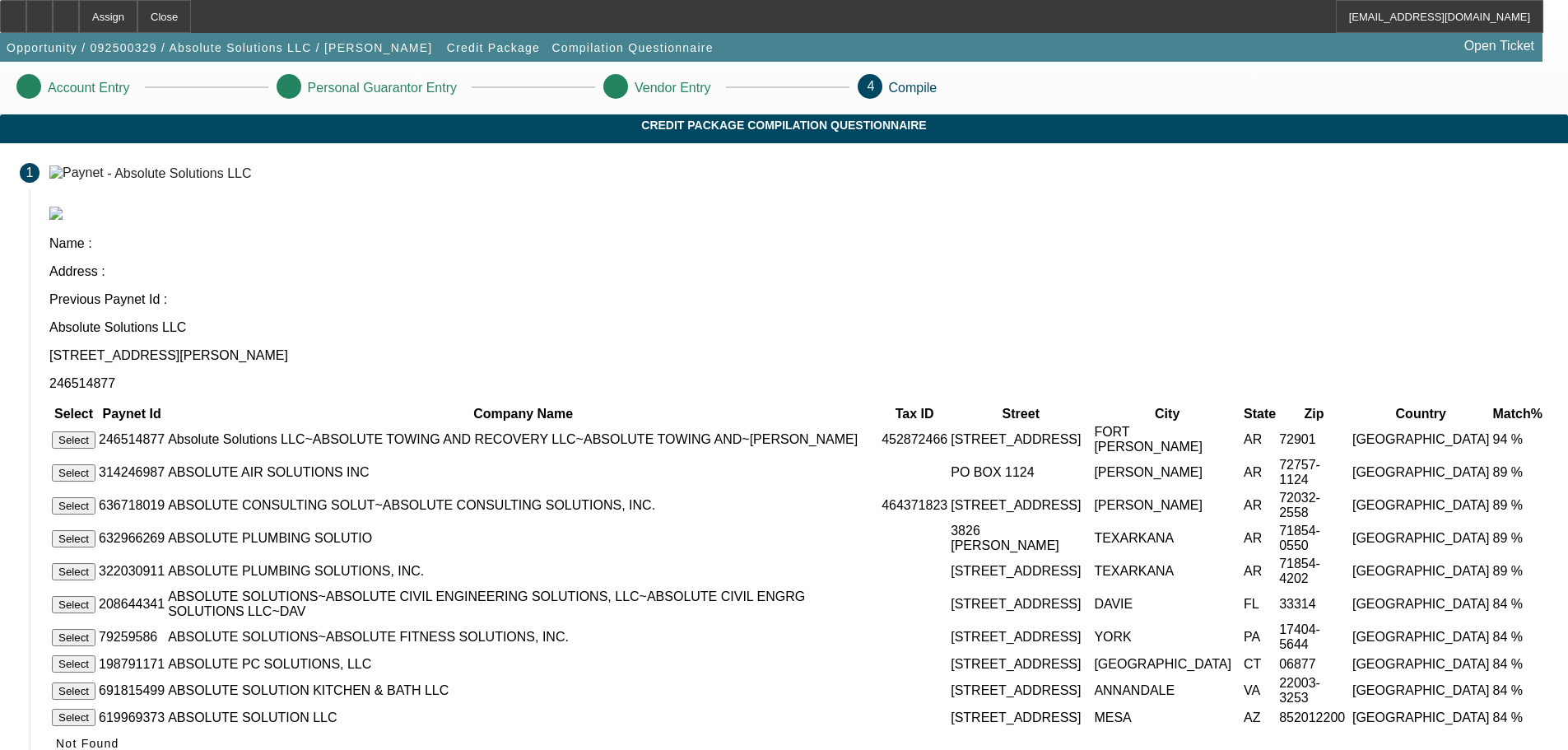
click at [95, 431] on button "Select" at bounding box center [73, 440] width 43 height 17
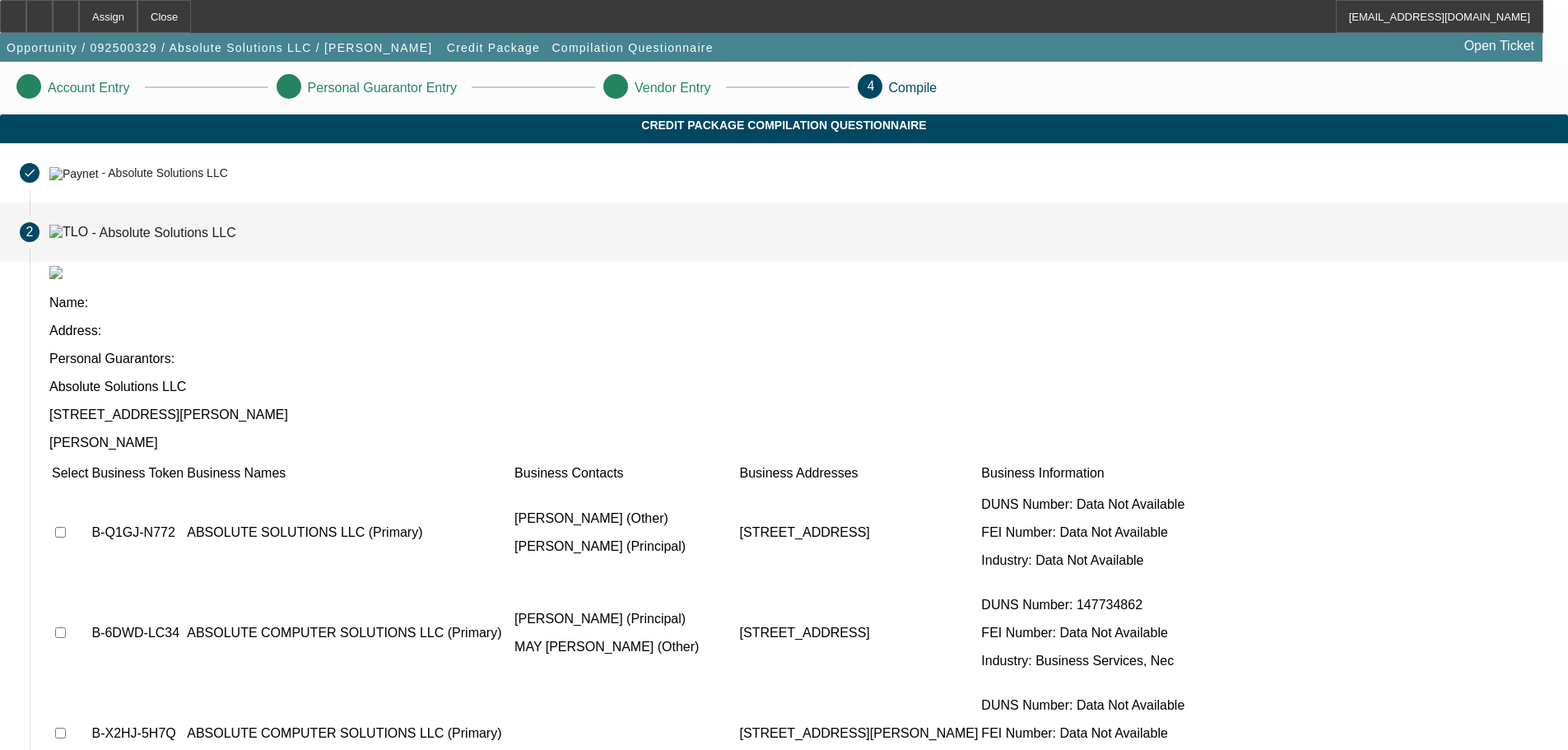
scroll to position [59, 0]
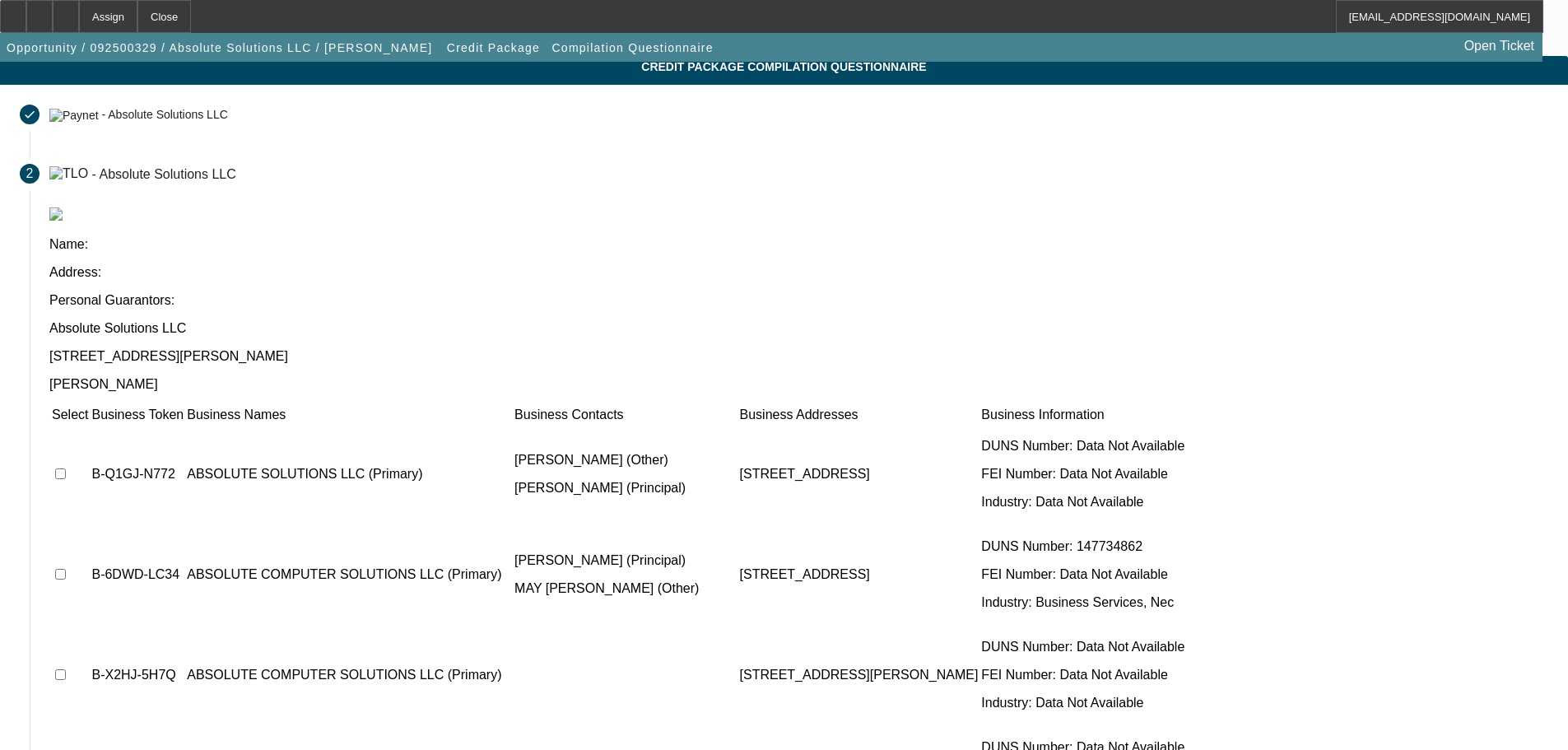
click at [66, 469] on input "checkbox" at bounding box center [60, 474] width 11 height 11
checkbox input "false"
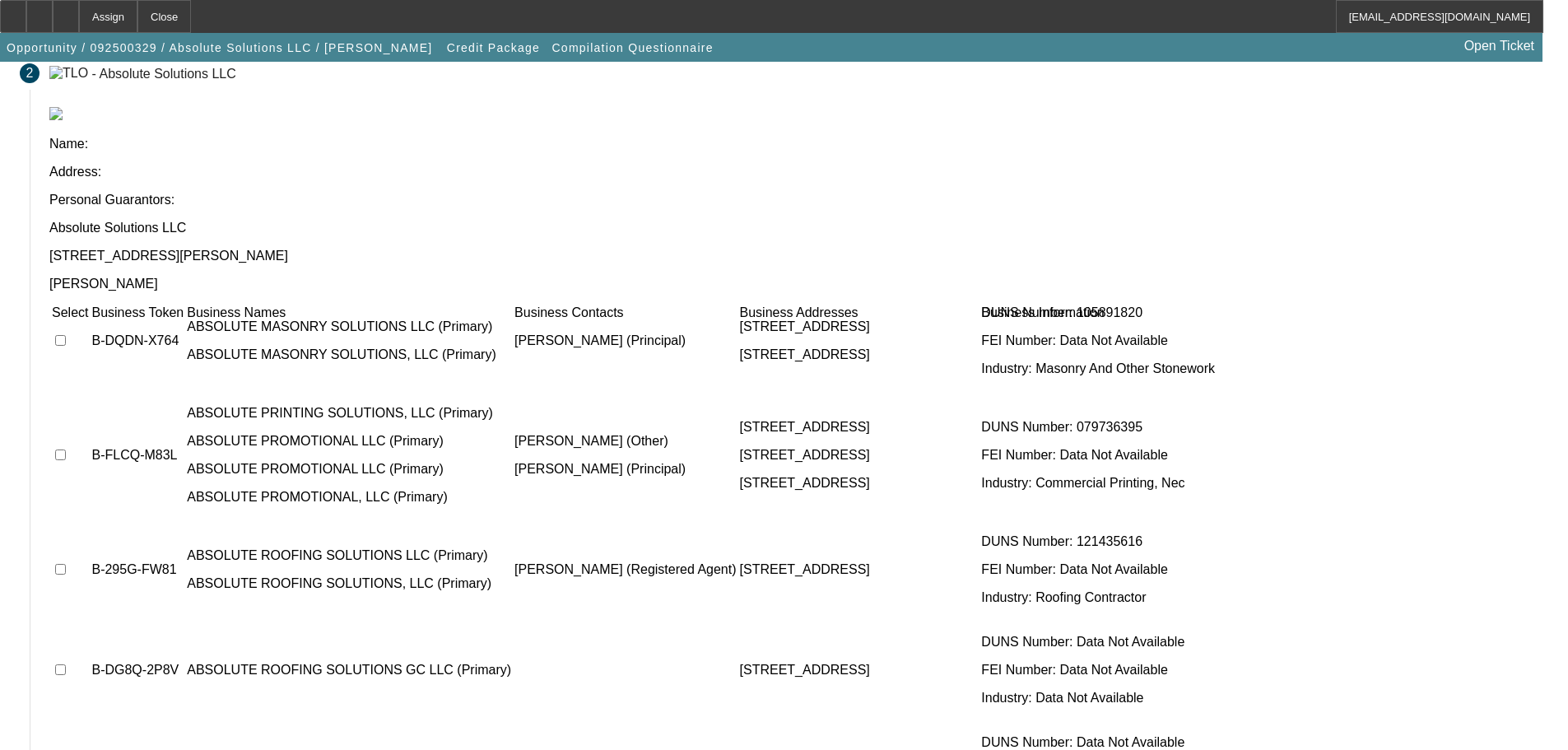
scroll to position [161, 0]
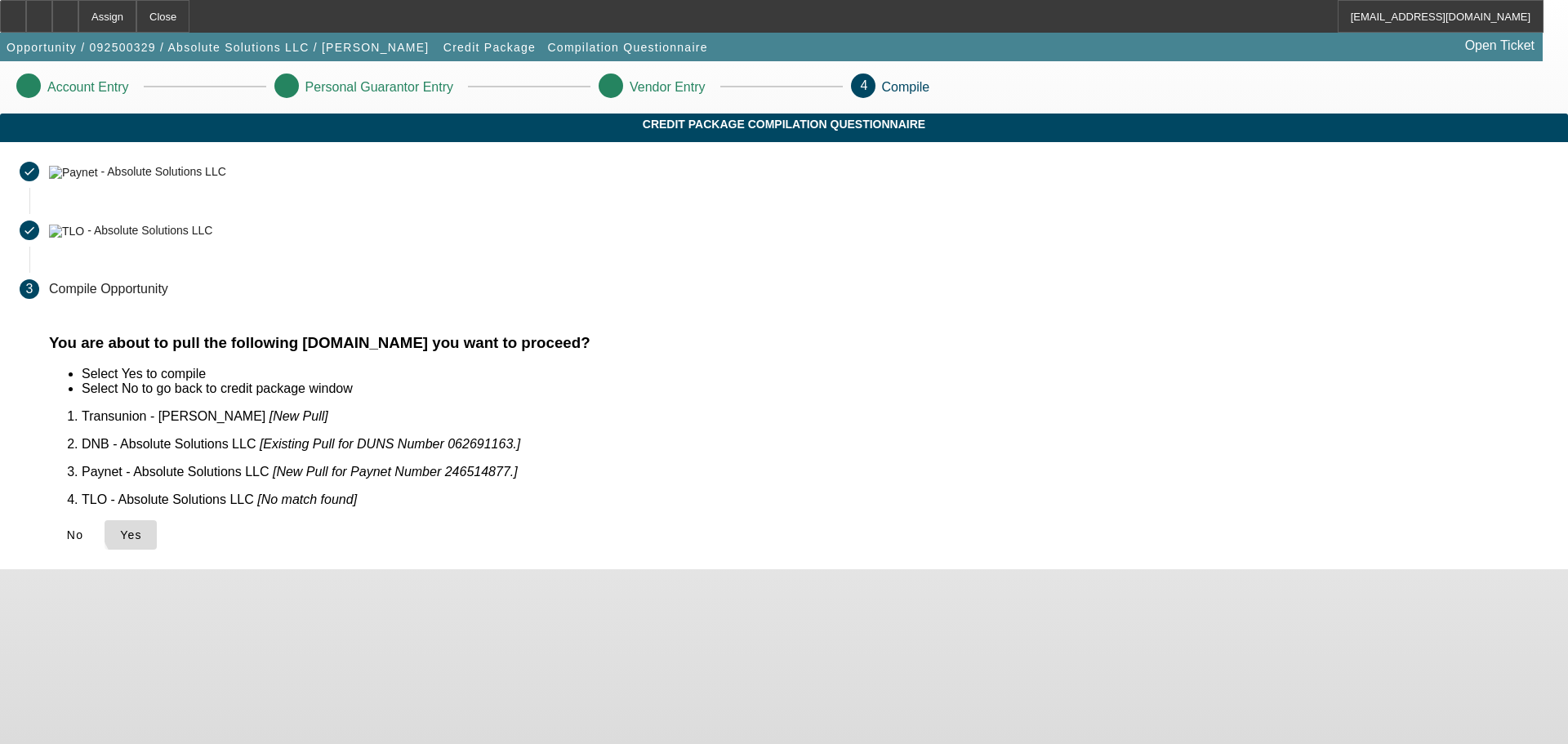
click at [142, 528] on span "Yes" at bounding box center [131, 535] width 22 height 13
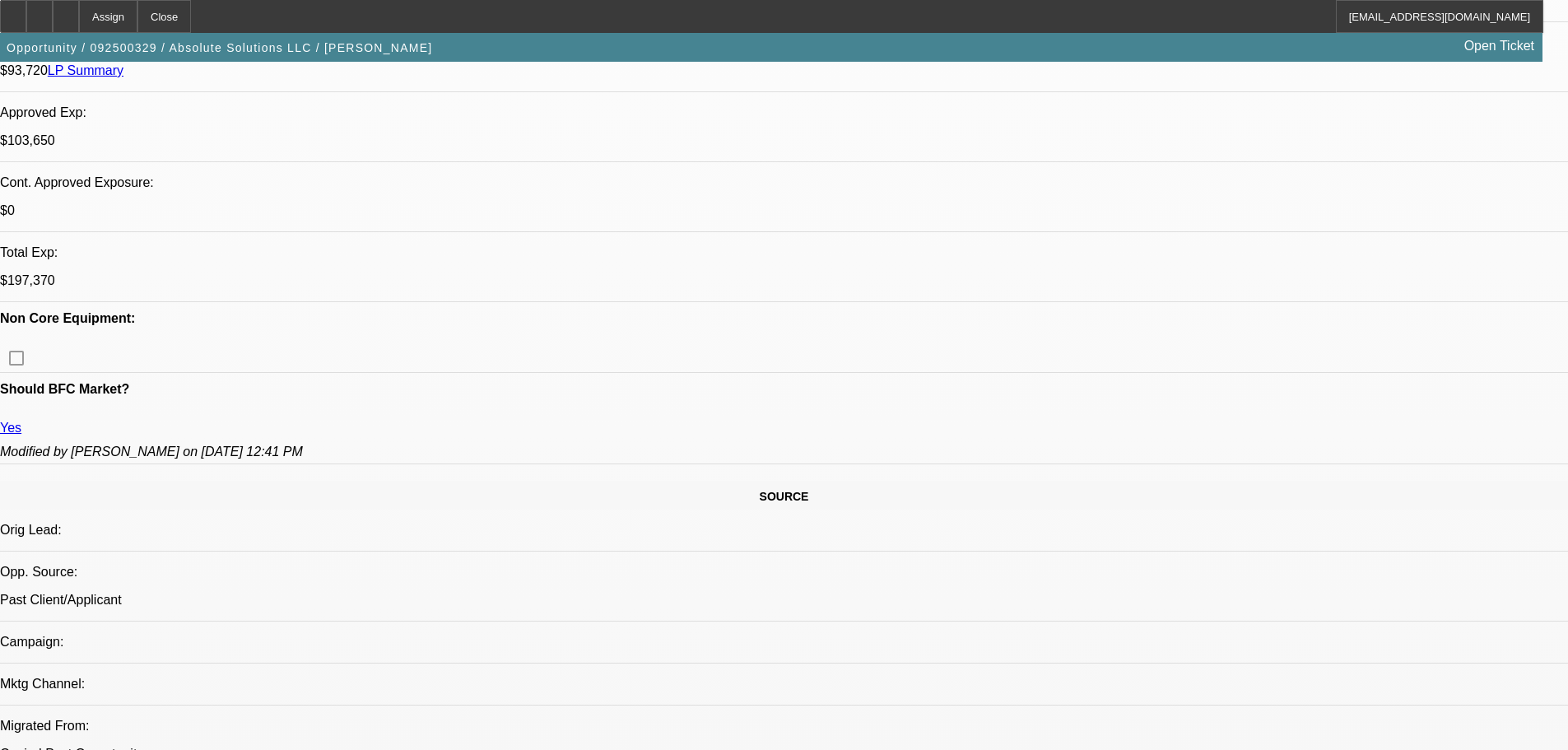
scroll to position [594, 0]
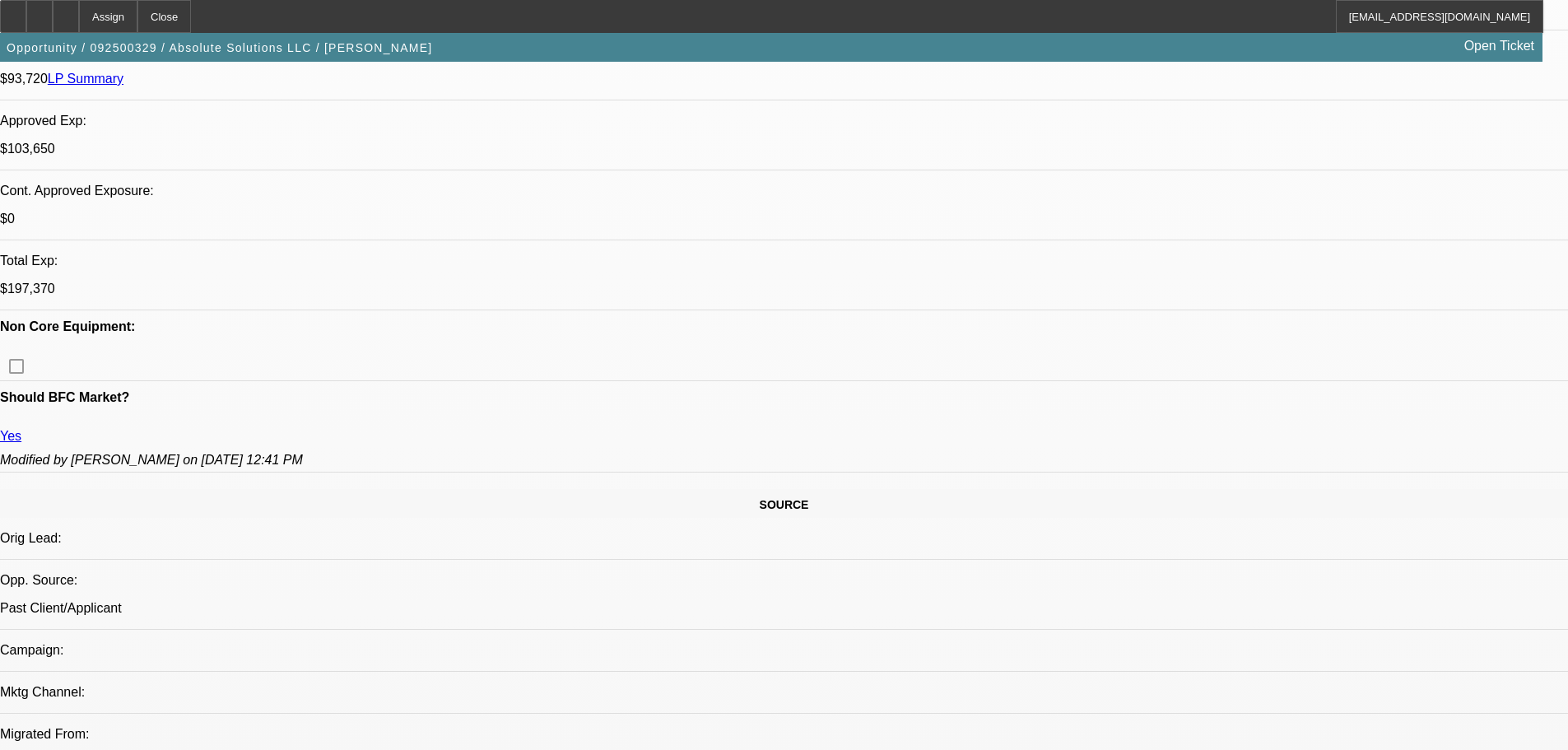
select select "0"
select select "2"
select select "0.1"
select select "4"
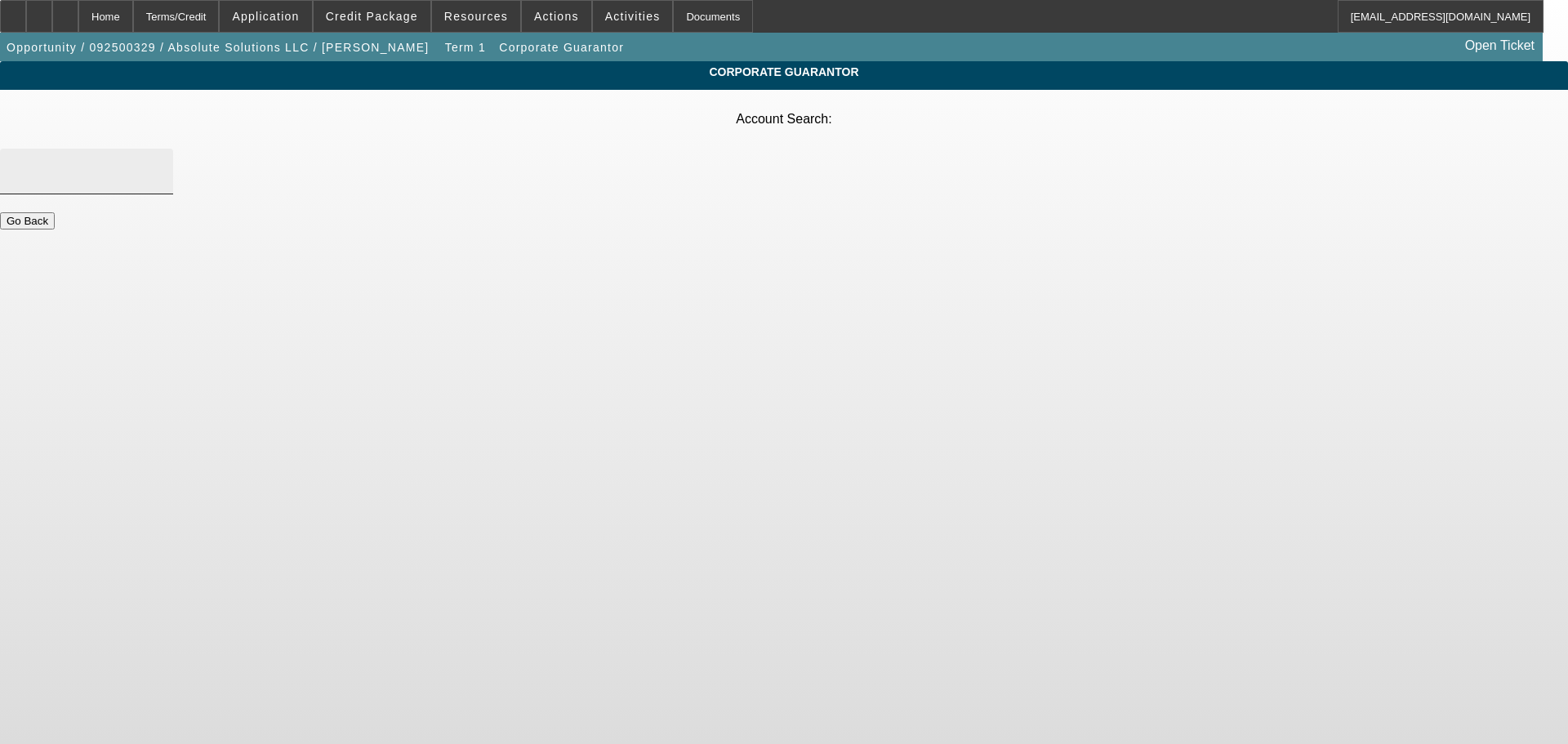
click at [160, 148] on div at bounding box center [87, 171] width 147 height 45
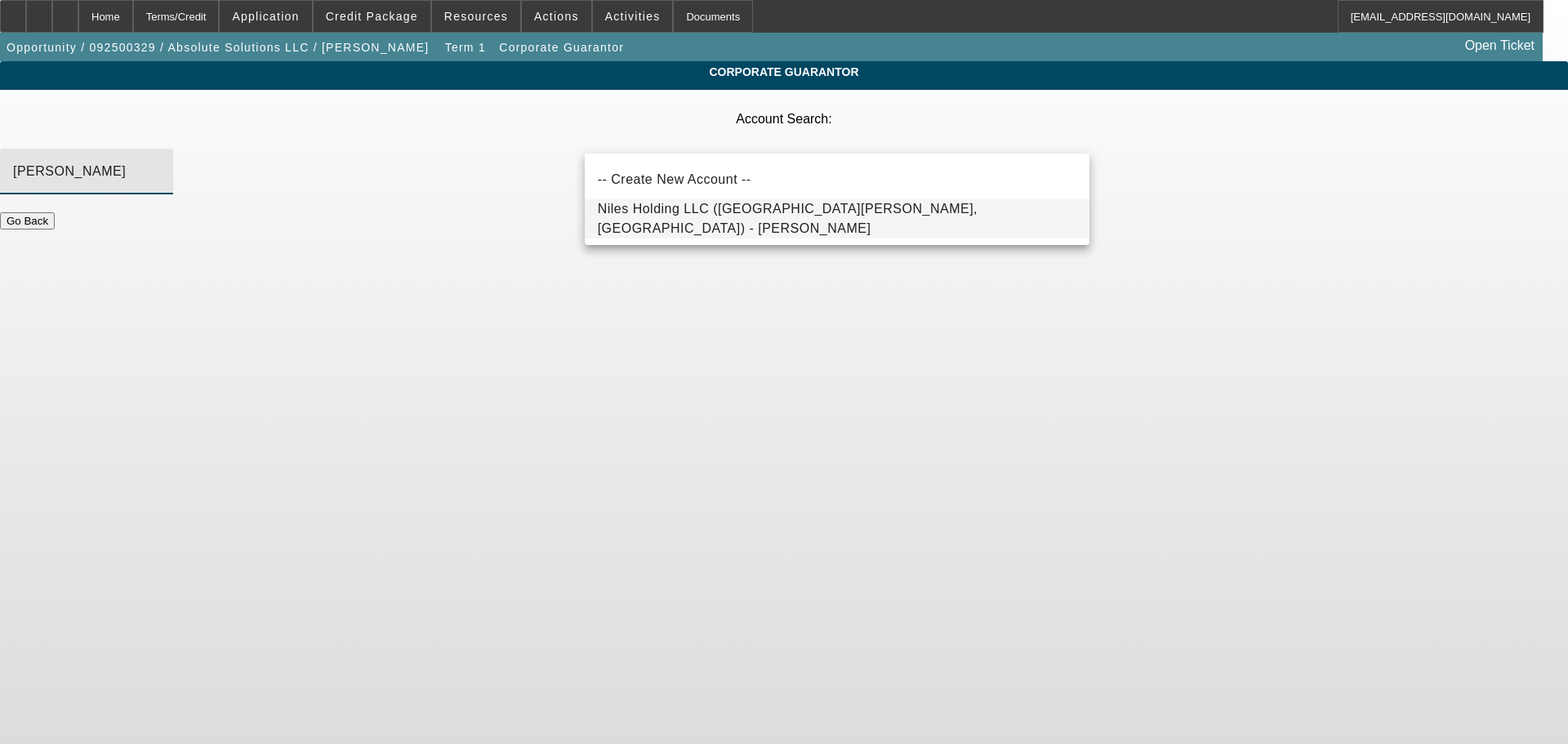
click at [813, 227] on span "Niles Holding LLC (Fort Smith, AR) - Niles, Joshua" at bounding box center [838, 219] width 479 height 40
type input "Niles Holding LLC (Fort Smith, AR) - Niles, Joshua"
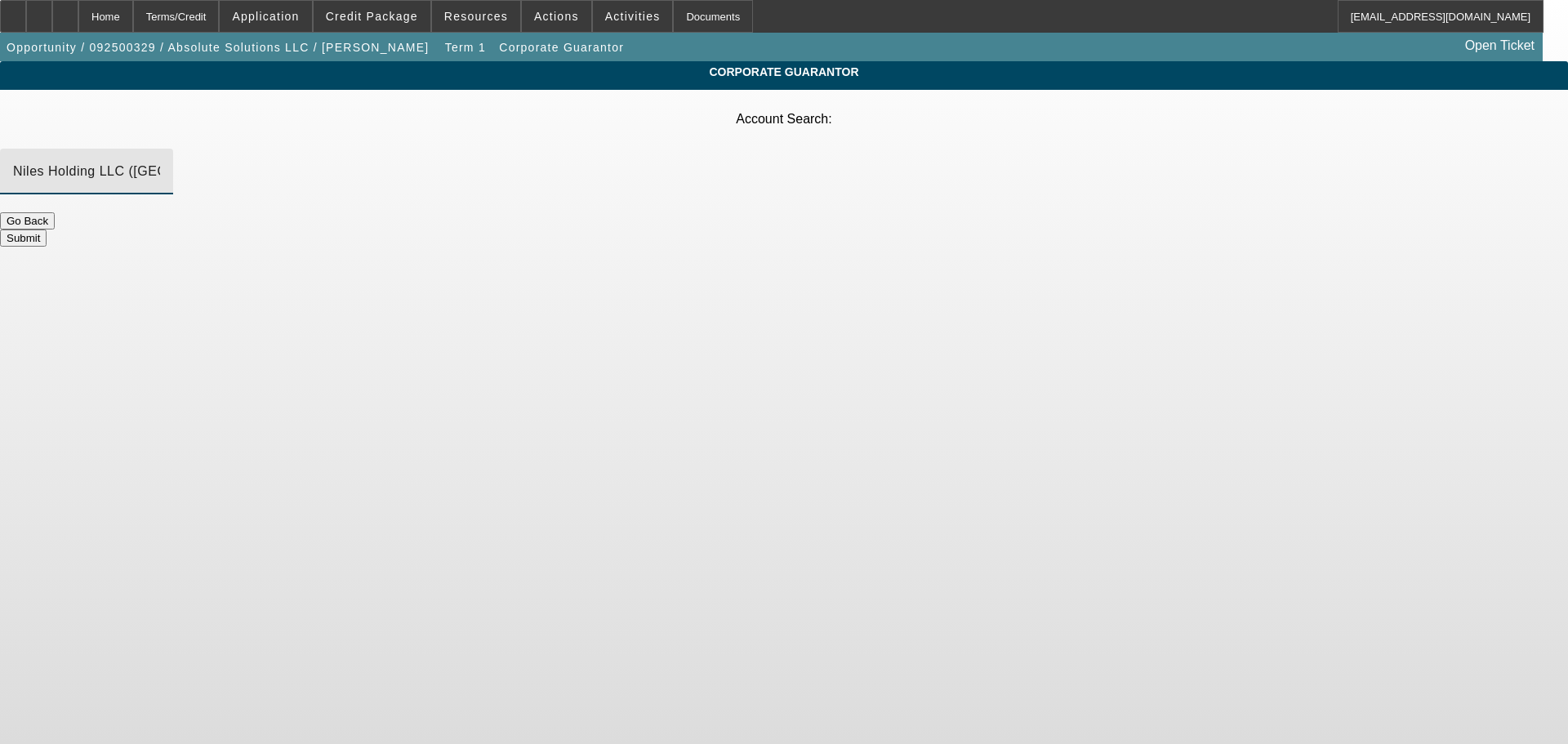
click at [46, 229] on button "Submit" at bounding box center [23, 238] width 46 height 17
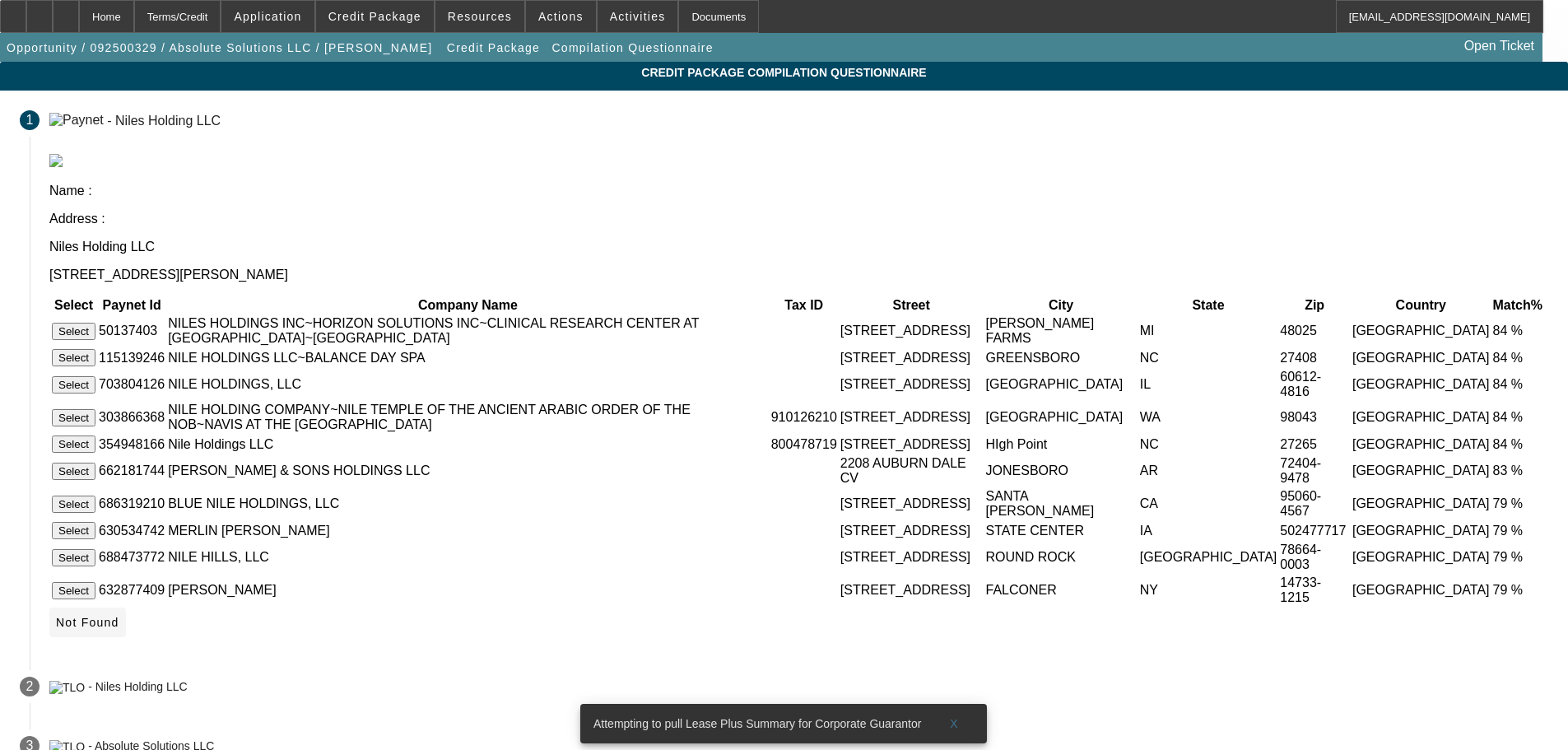
click at [120, 629] on span "Not Found" at bounding box center [87, 623] width 64 height 14
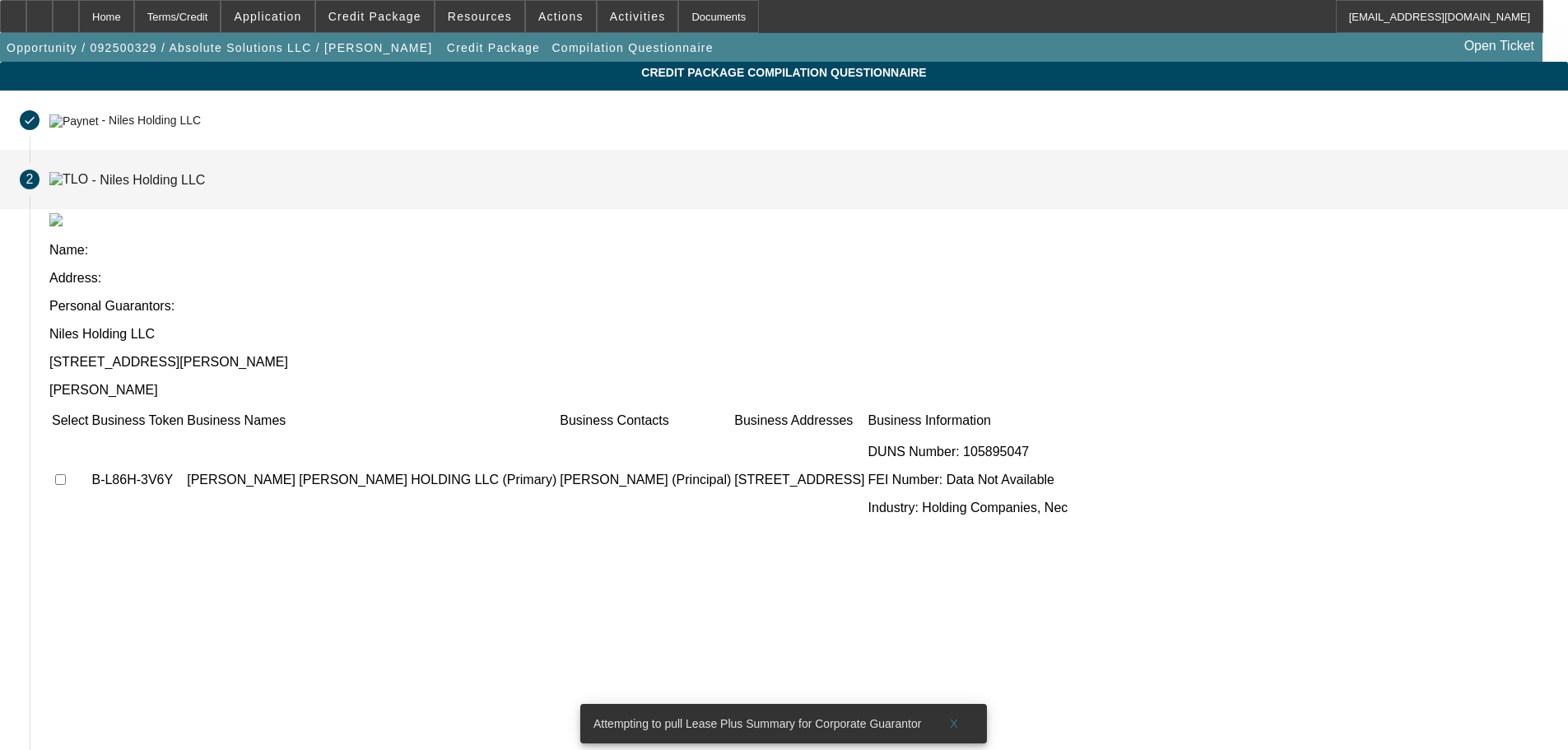
scroll to position [211, 0]
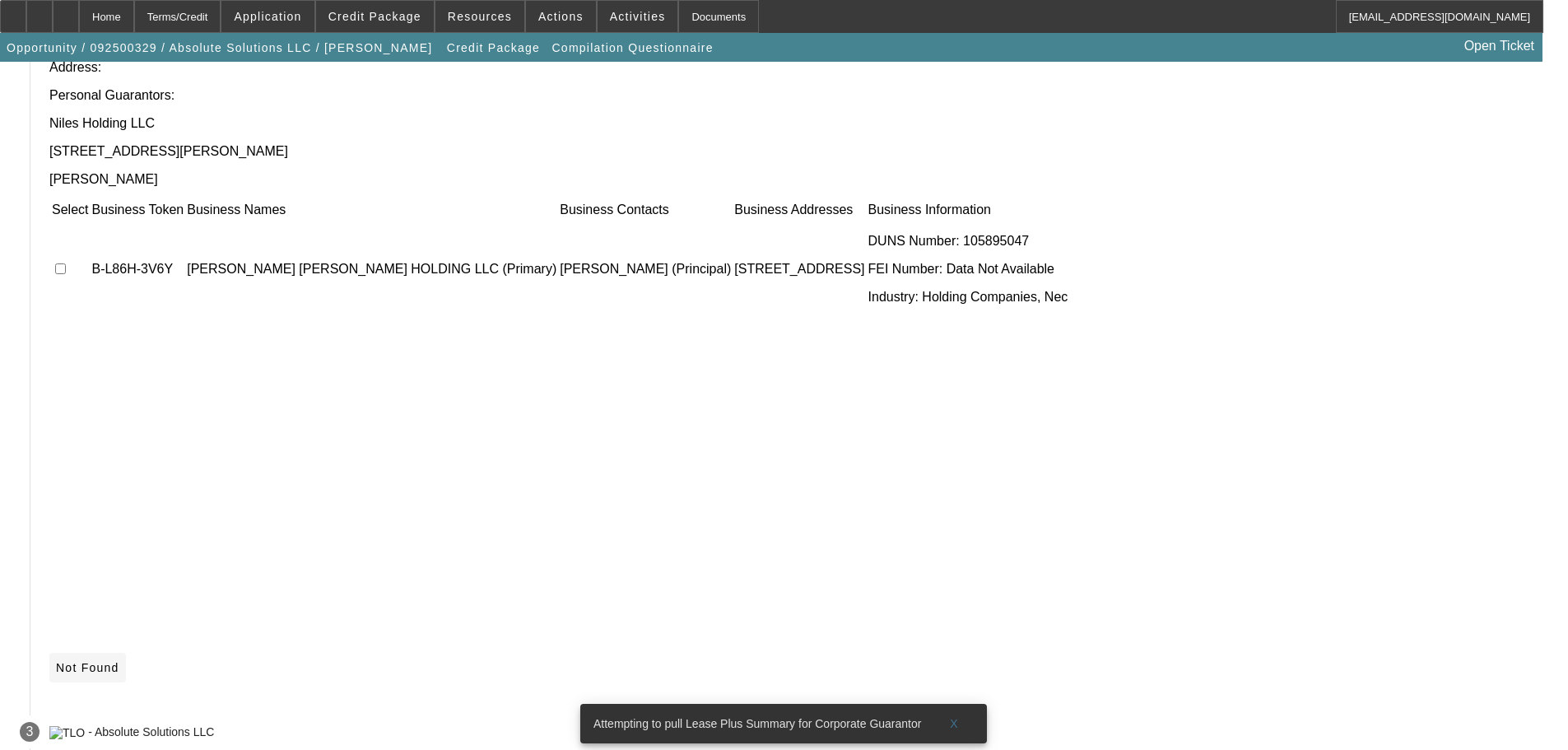
click at [120, 661] on span "Not Found" at bounding box center [87, 668] width 64 height 14
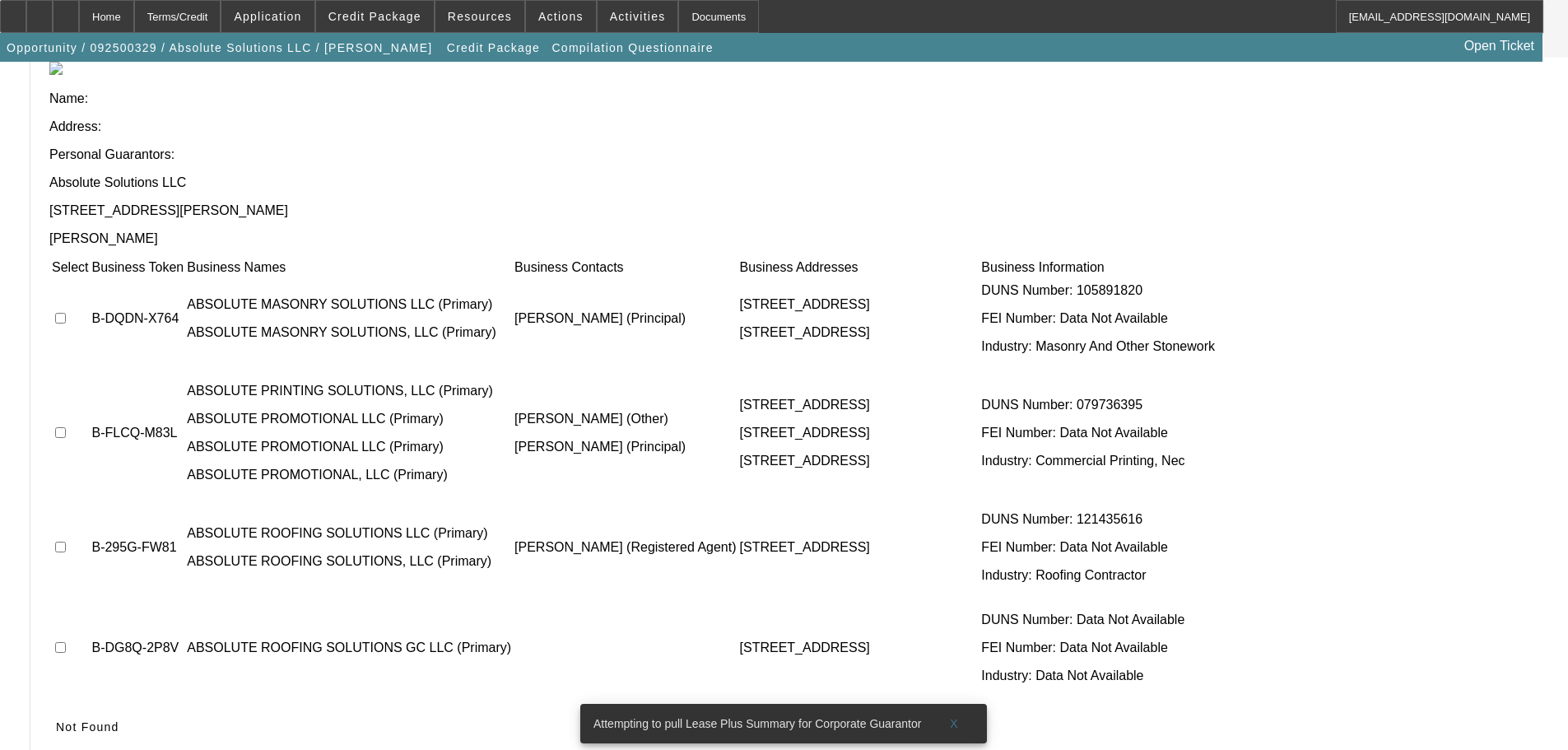
scroll to position [435, 0]
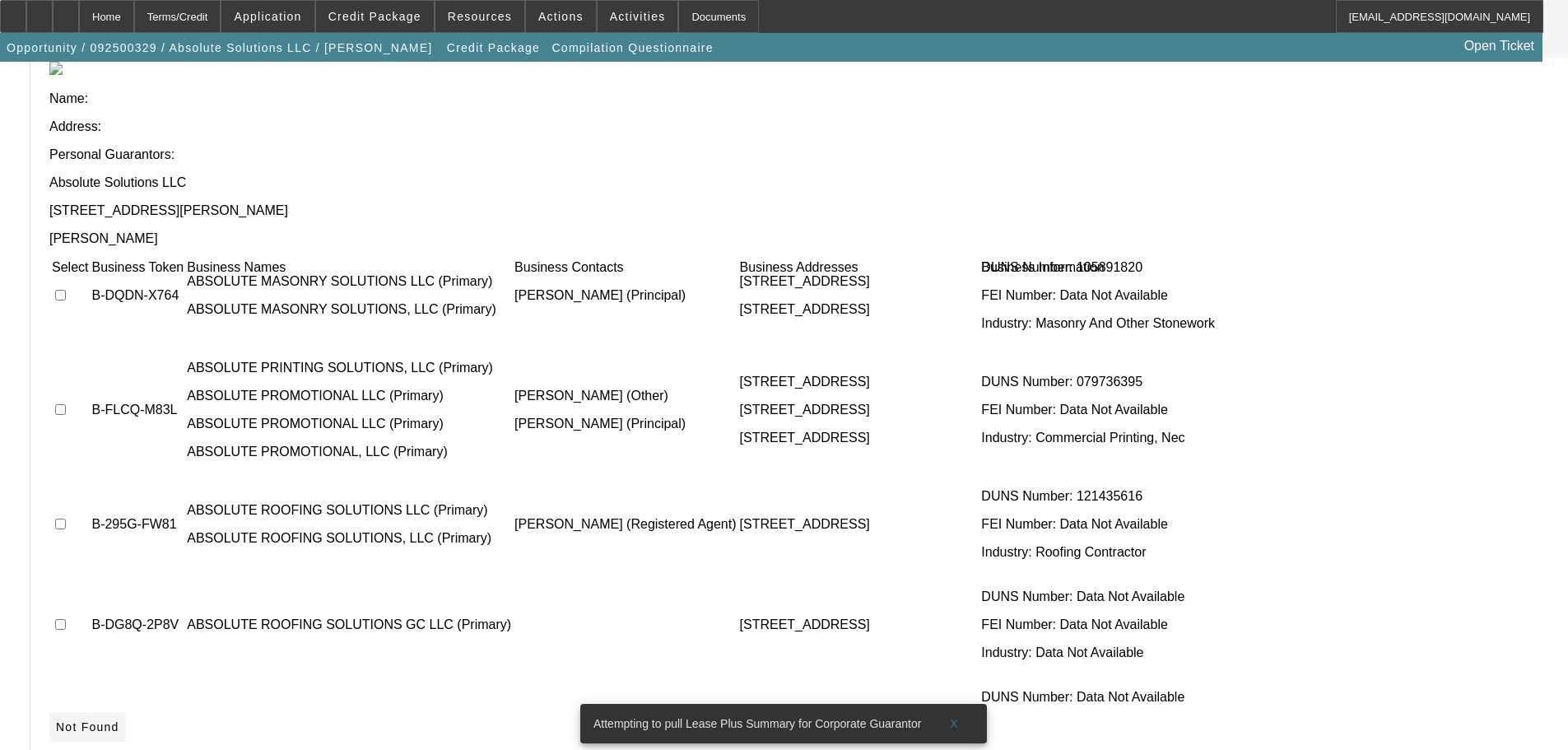
click at [120, 720] on span "Not Found" at bounding box center [87, 727] width 64 height 14
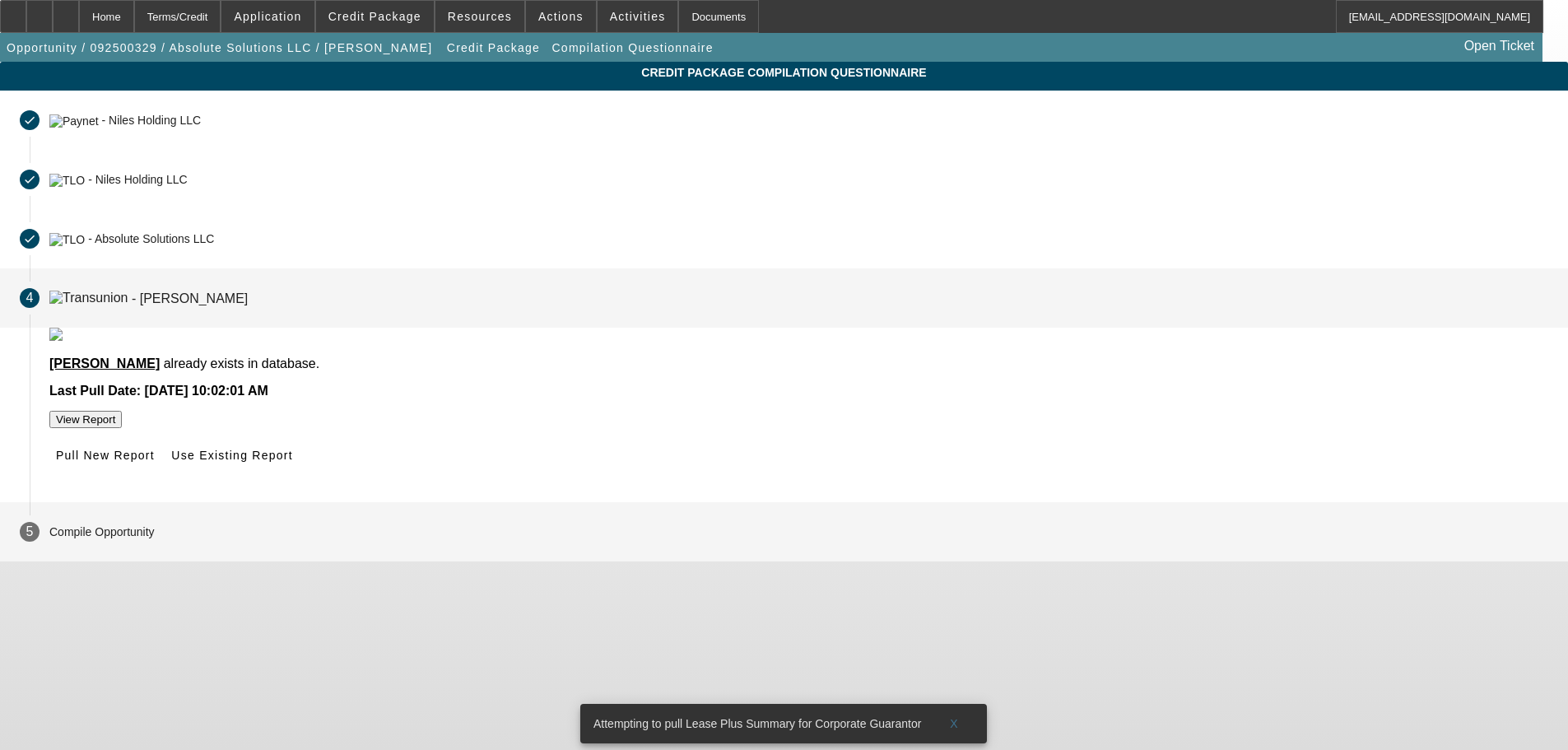
scroll to position [0, 0]
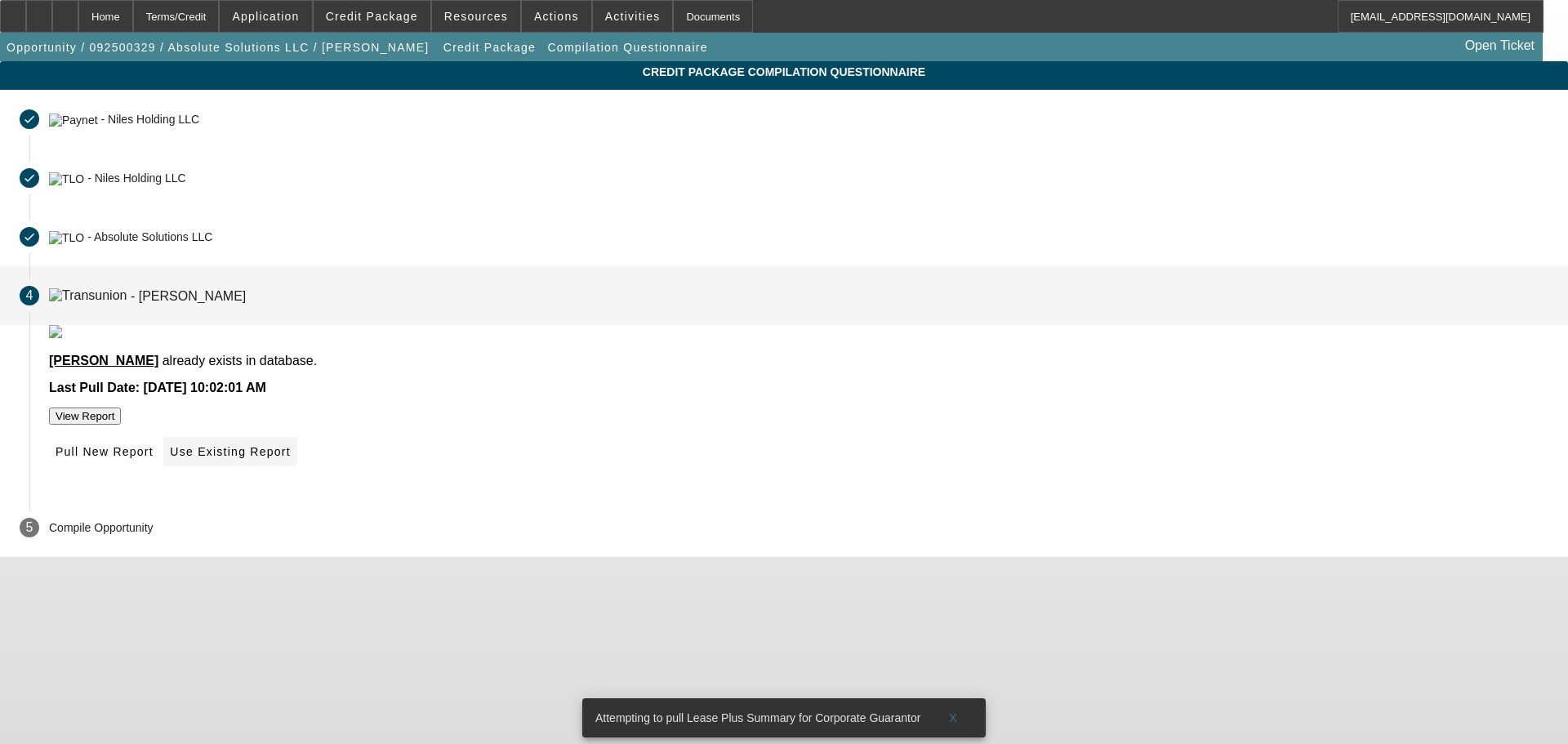
click at [290, 458] on span "Use Existing Report" at bounding box center [230, 452] width 120 height 13
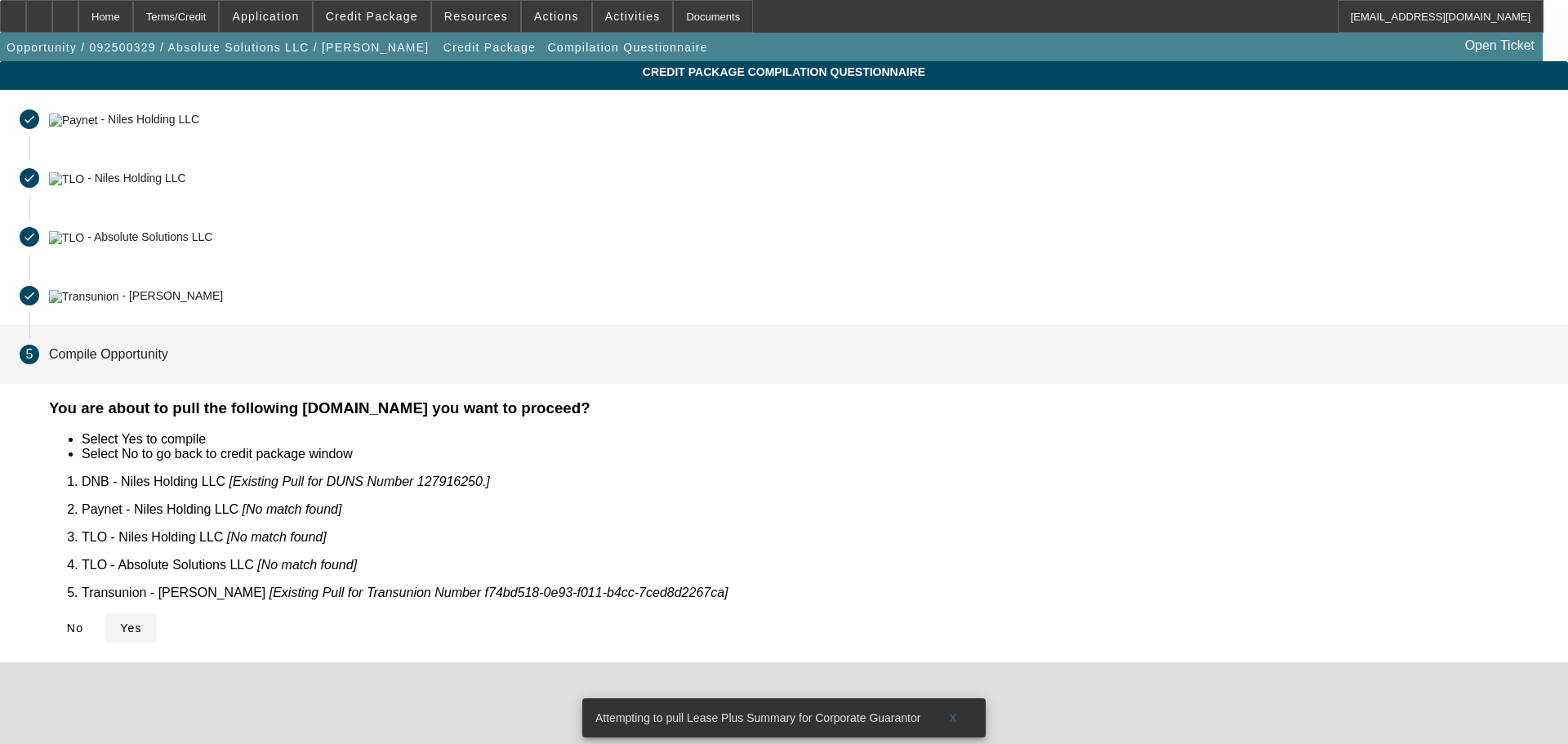
click at [120, 622] on icon at bounding box center [120, 629] width 0 height 13
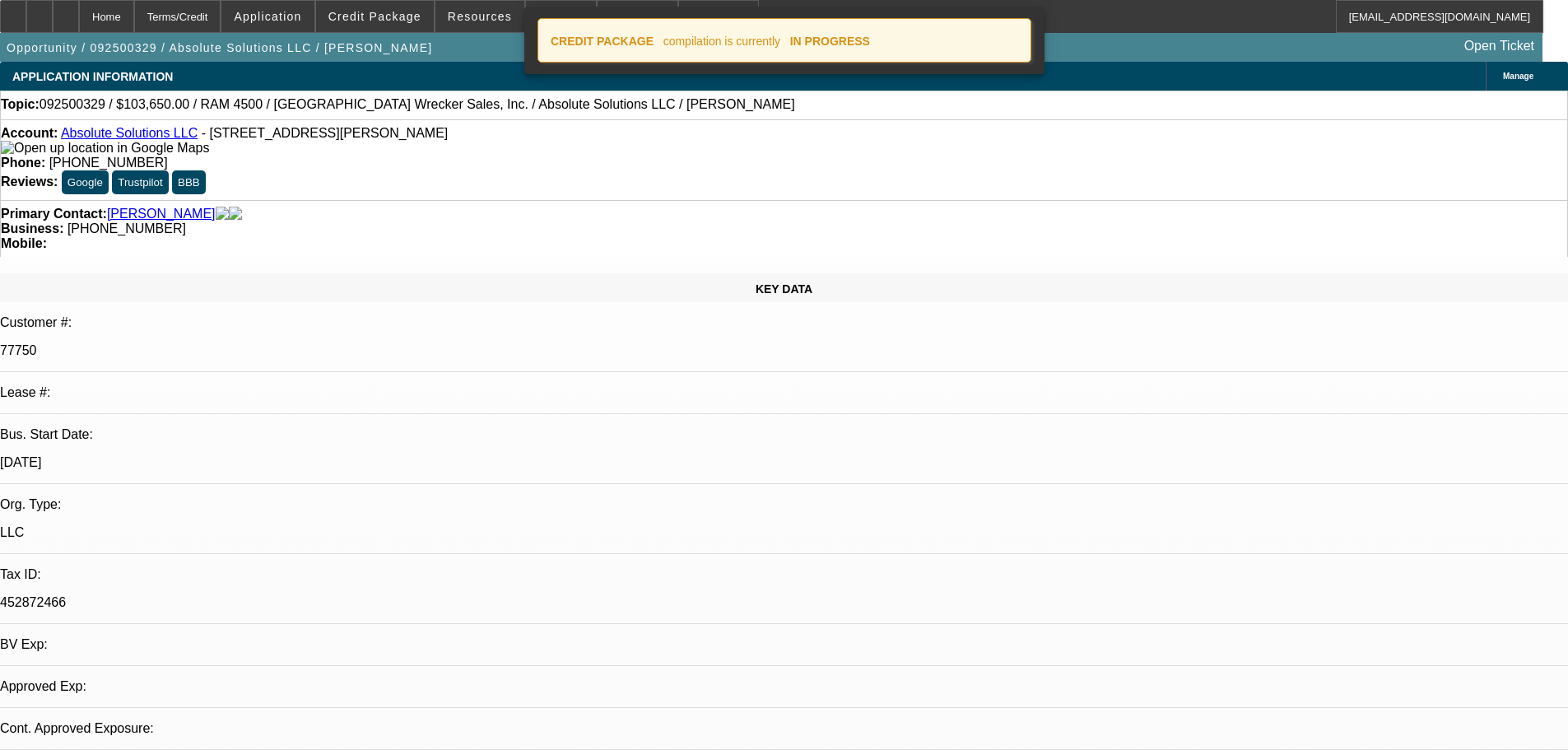
select select "0"
select select "2"
select select "0.1"
select select "4"
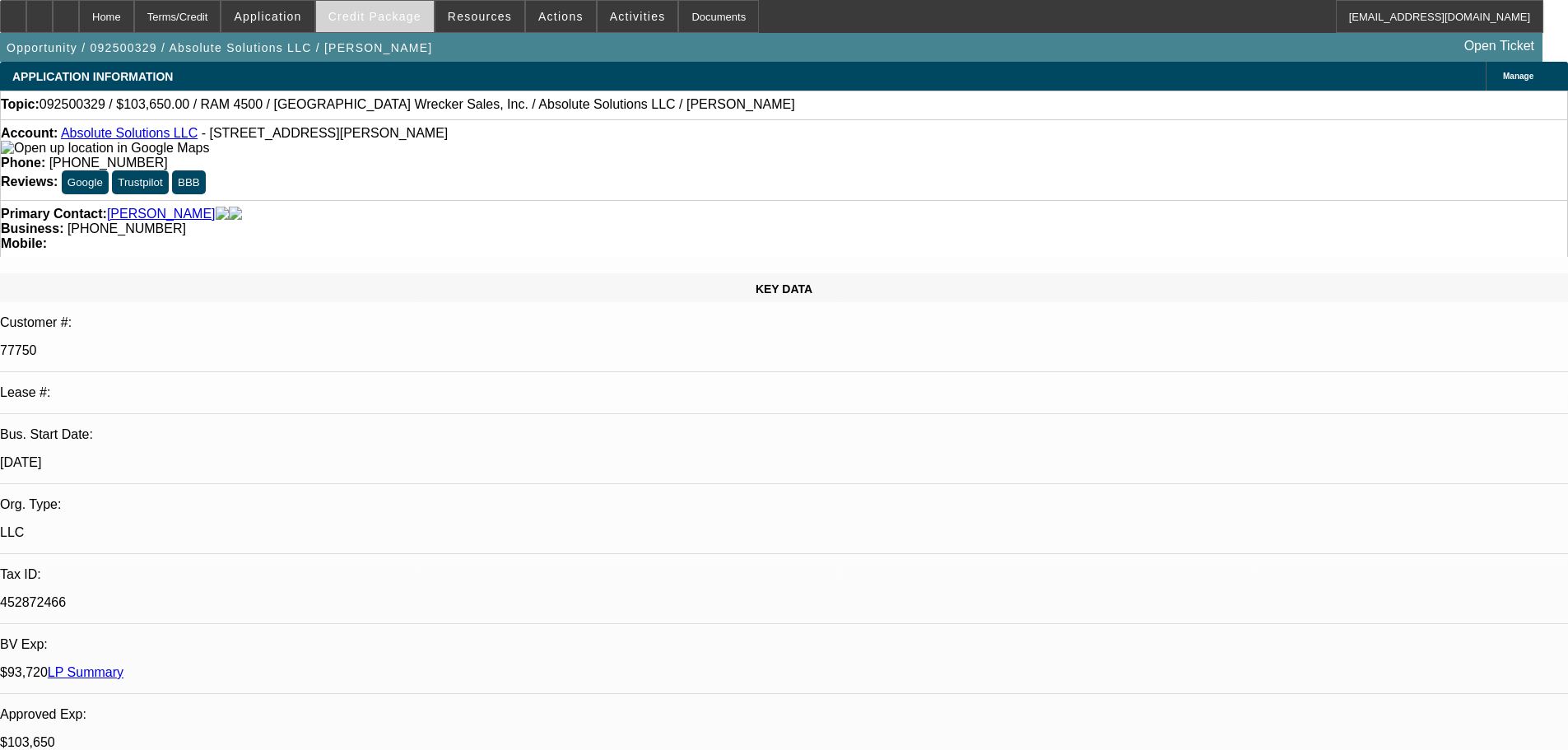
click at [404, 20] on span "Credit Package" at bounding box center [375, 17] width 93 height 14
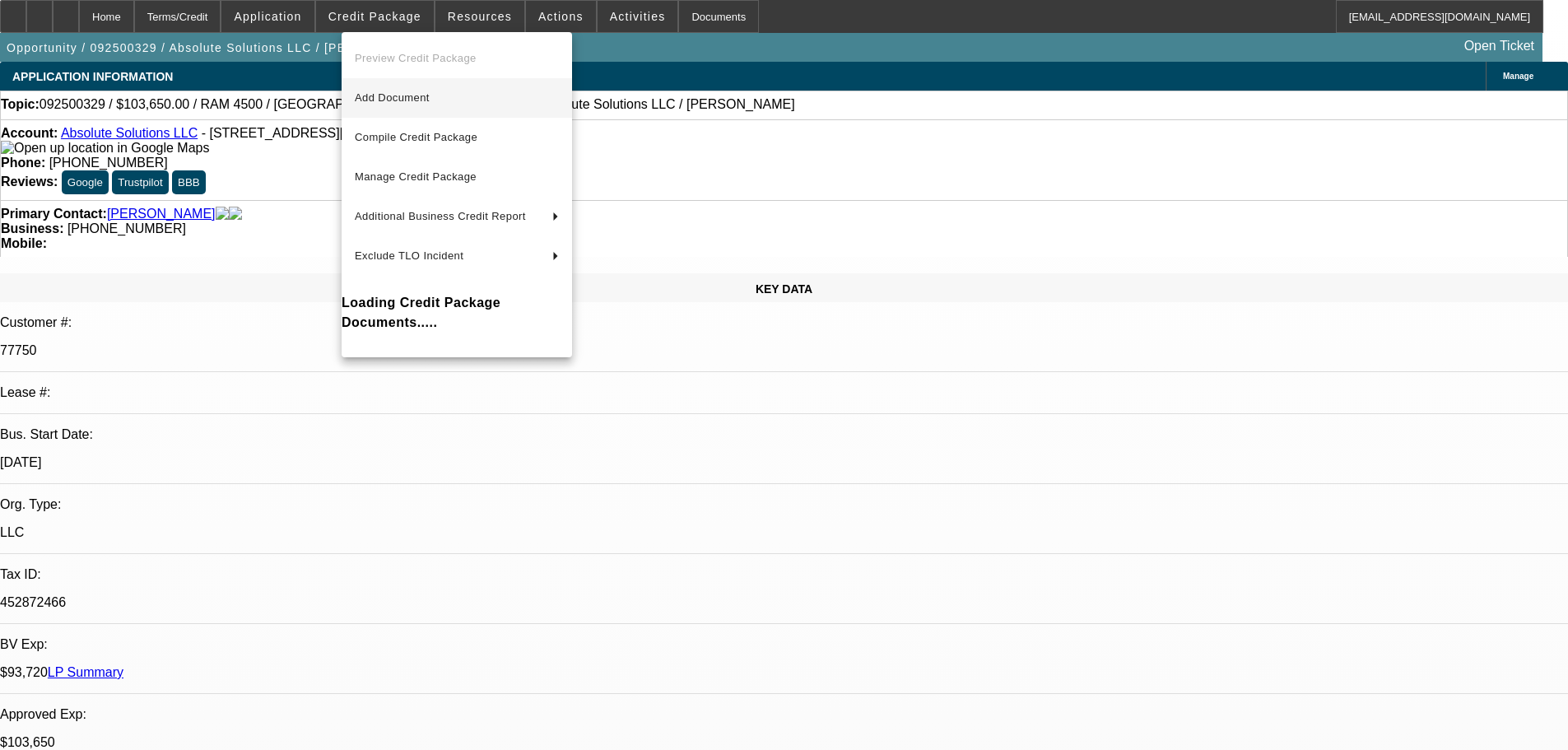
click at [457, 92] on span "Add Document" at bounding box center [457, 98] width 204 height 20
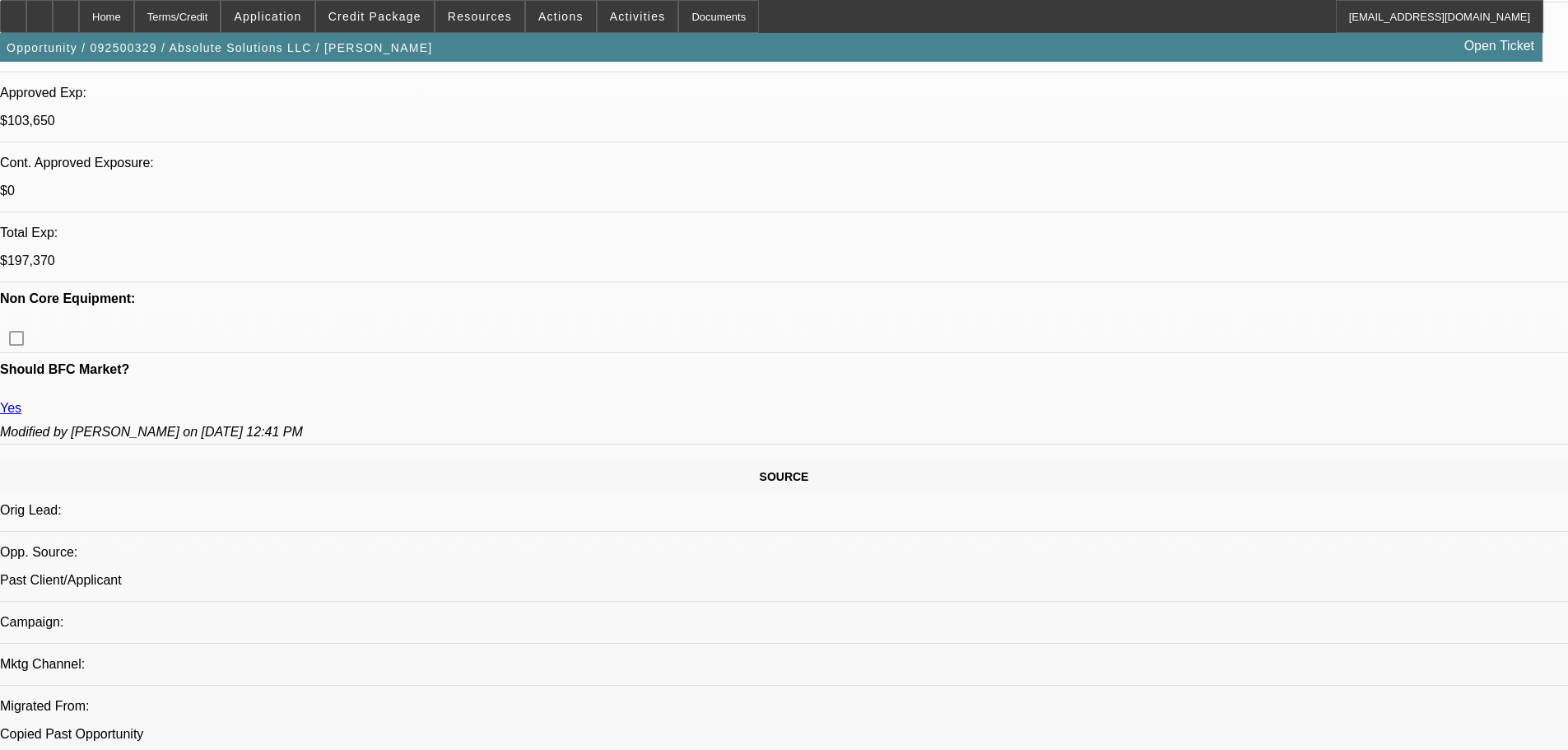
scroll to position [658, 0]
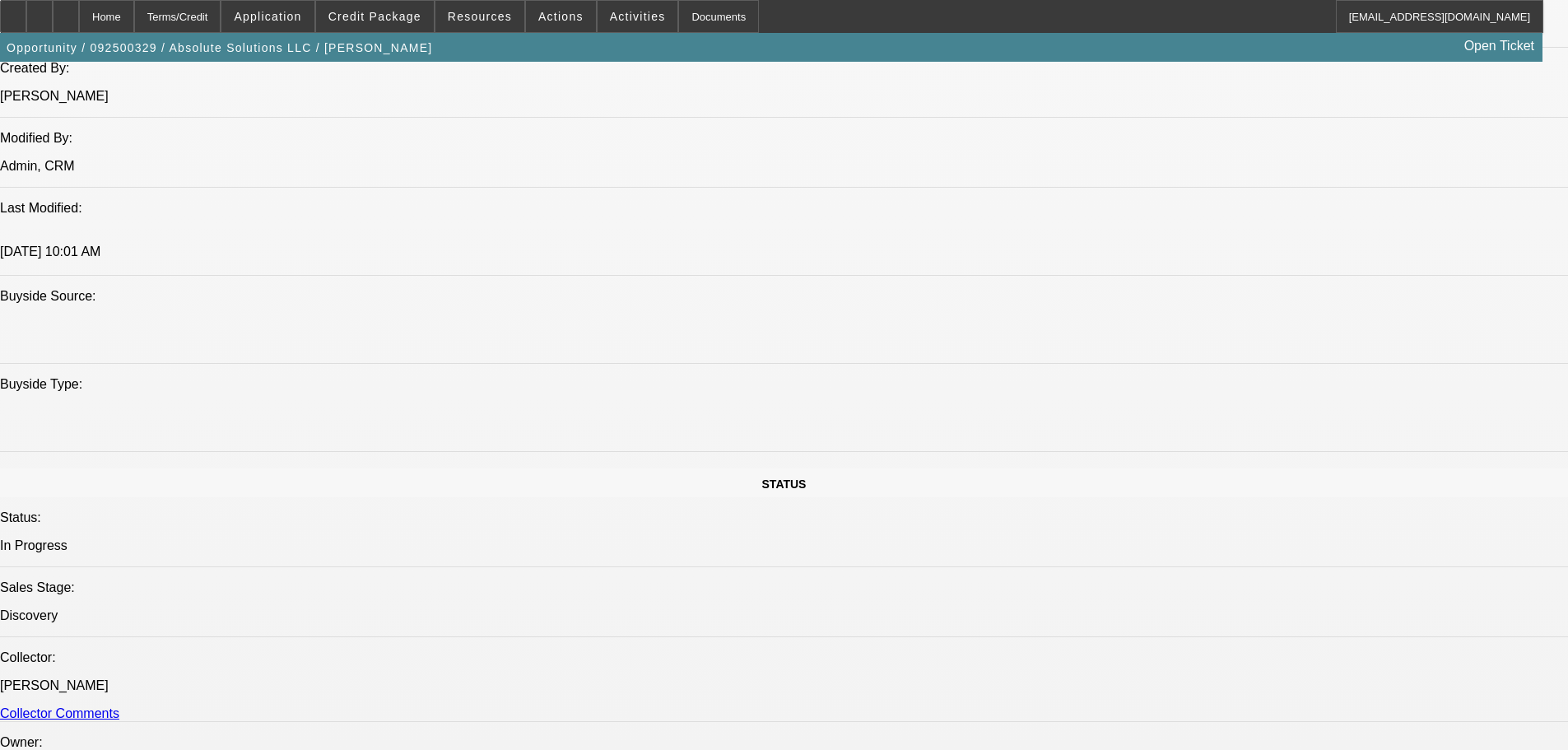
scroll to position [1812, 0]
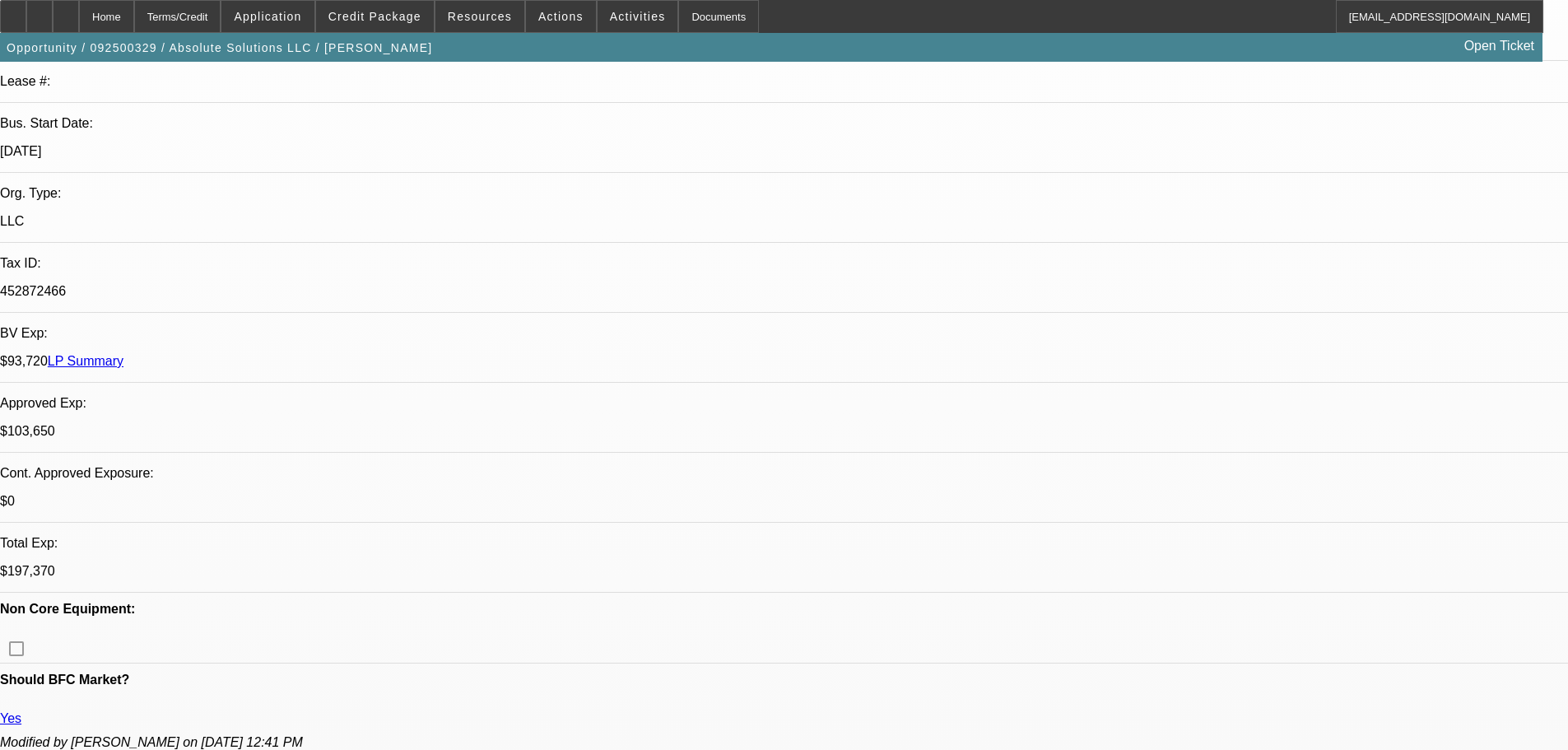
scroll to position [82, 0]
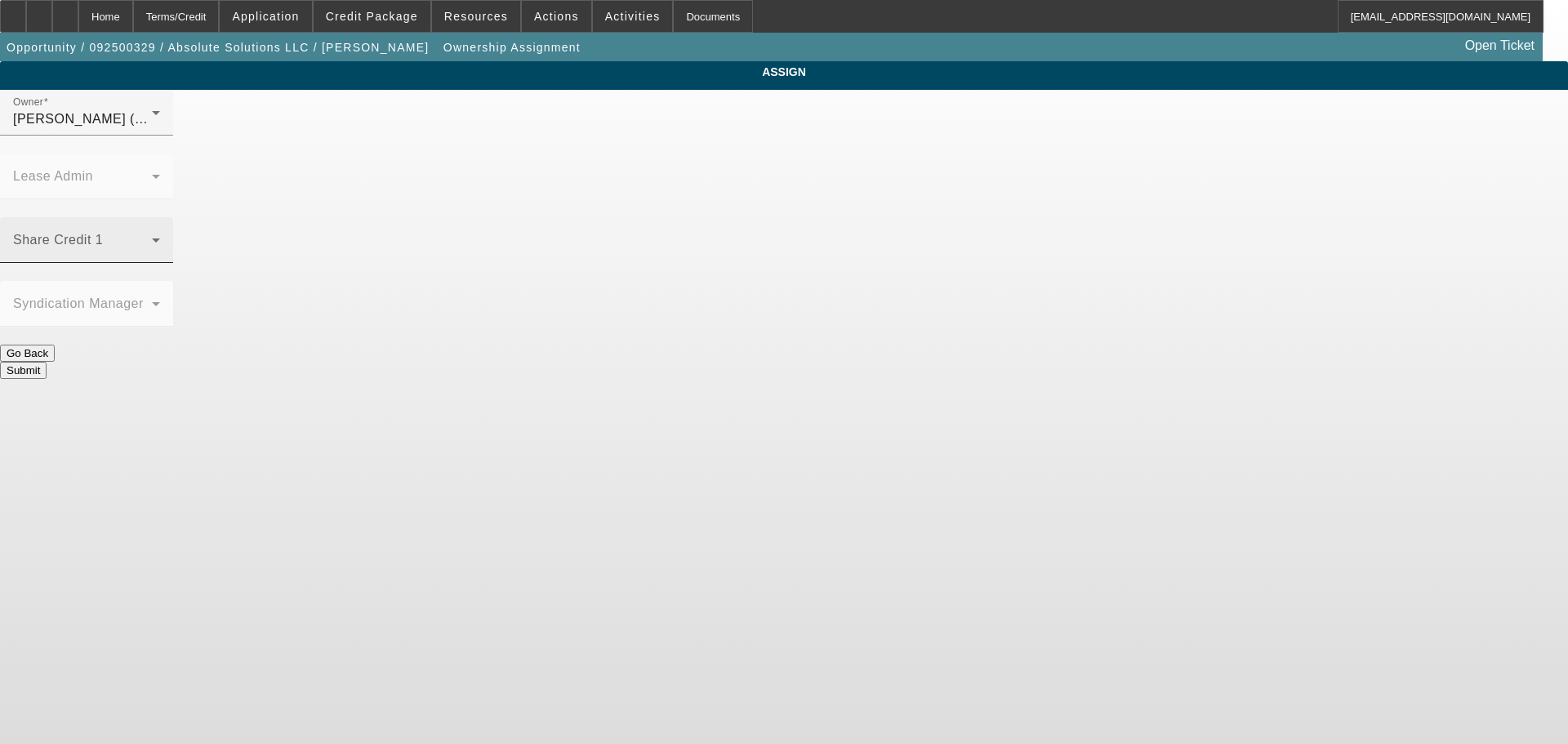
click at [160, 217] on div "Share Credit 1" at bounding box center [87, 240] width 147 height 45
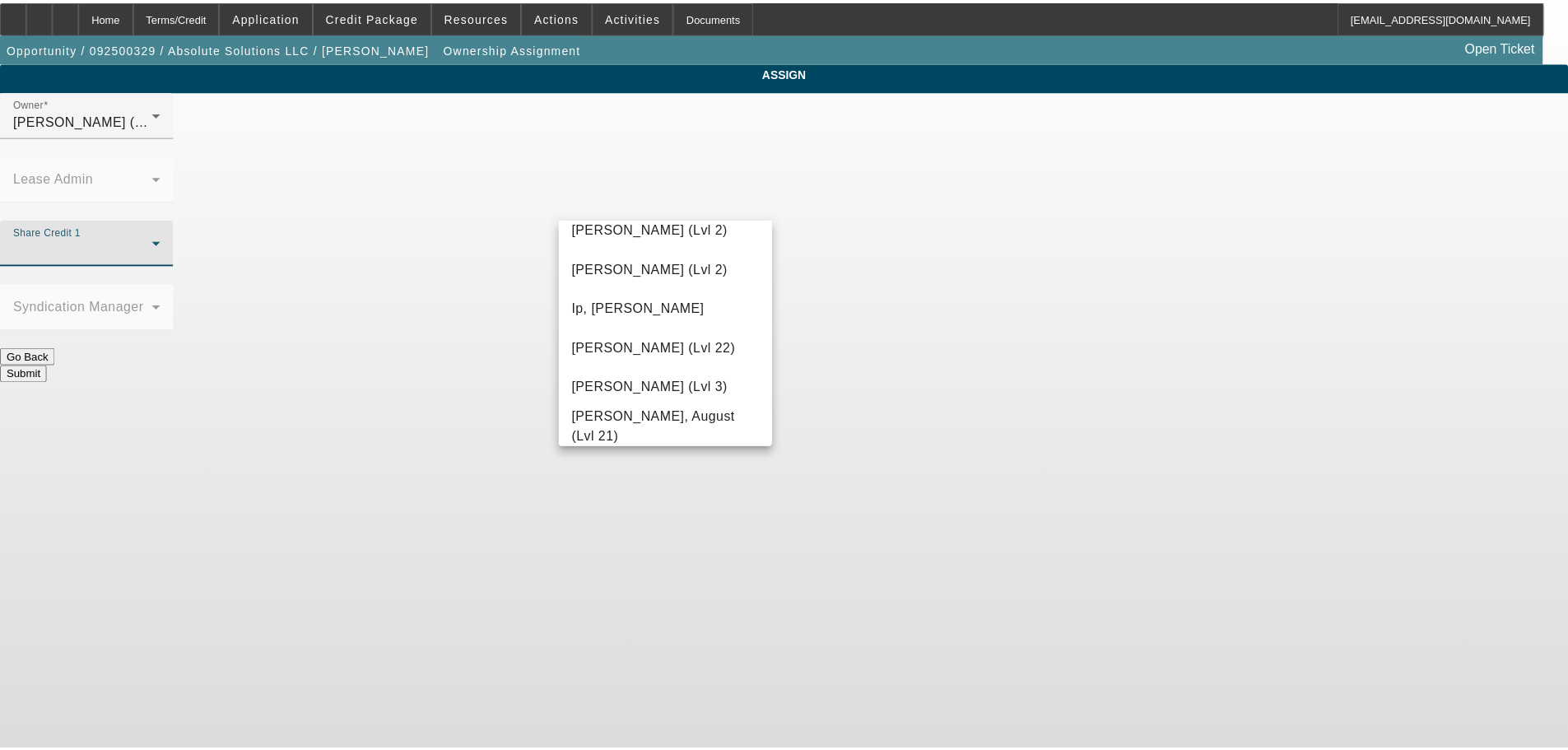
scroll to position [633, 0]
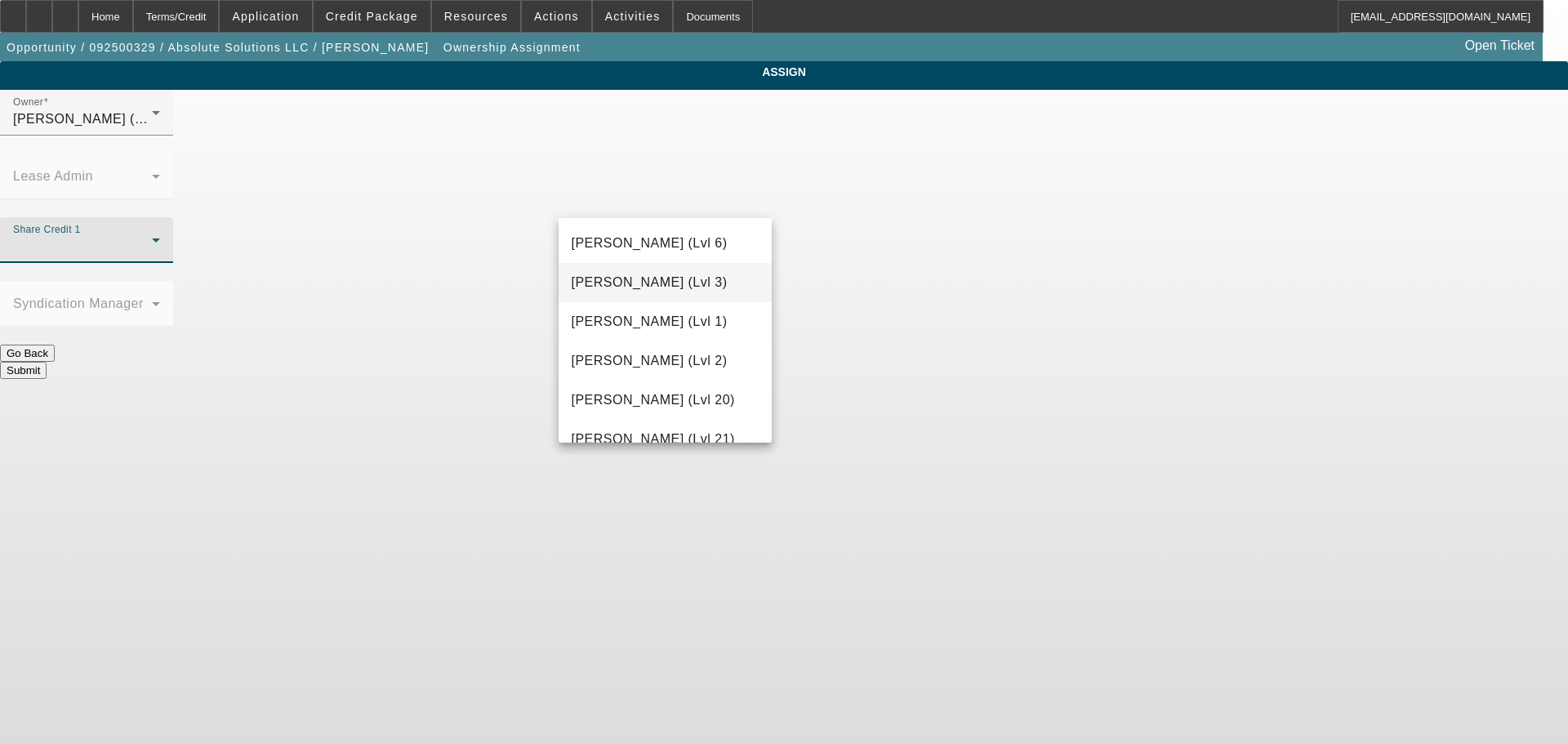
click at [659, 286] on span "Flores, Brian (Lvl 3)" at bounding box center [650, 282] width 156 height 19
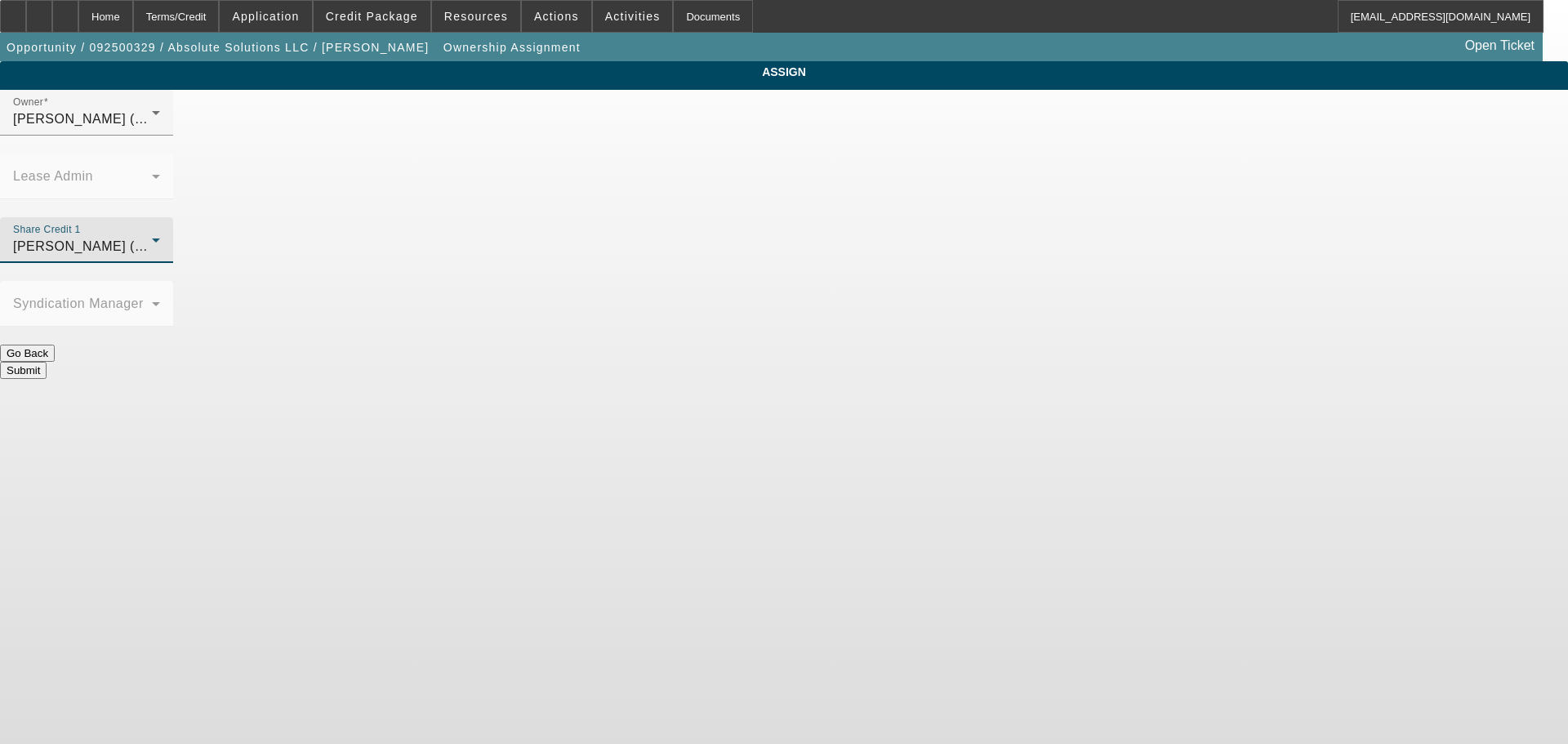
click at [46, 361] on button "Submit" at bounding box center [23, 370] width 46 height 17
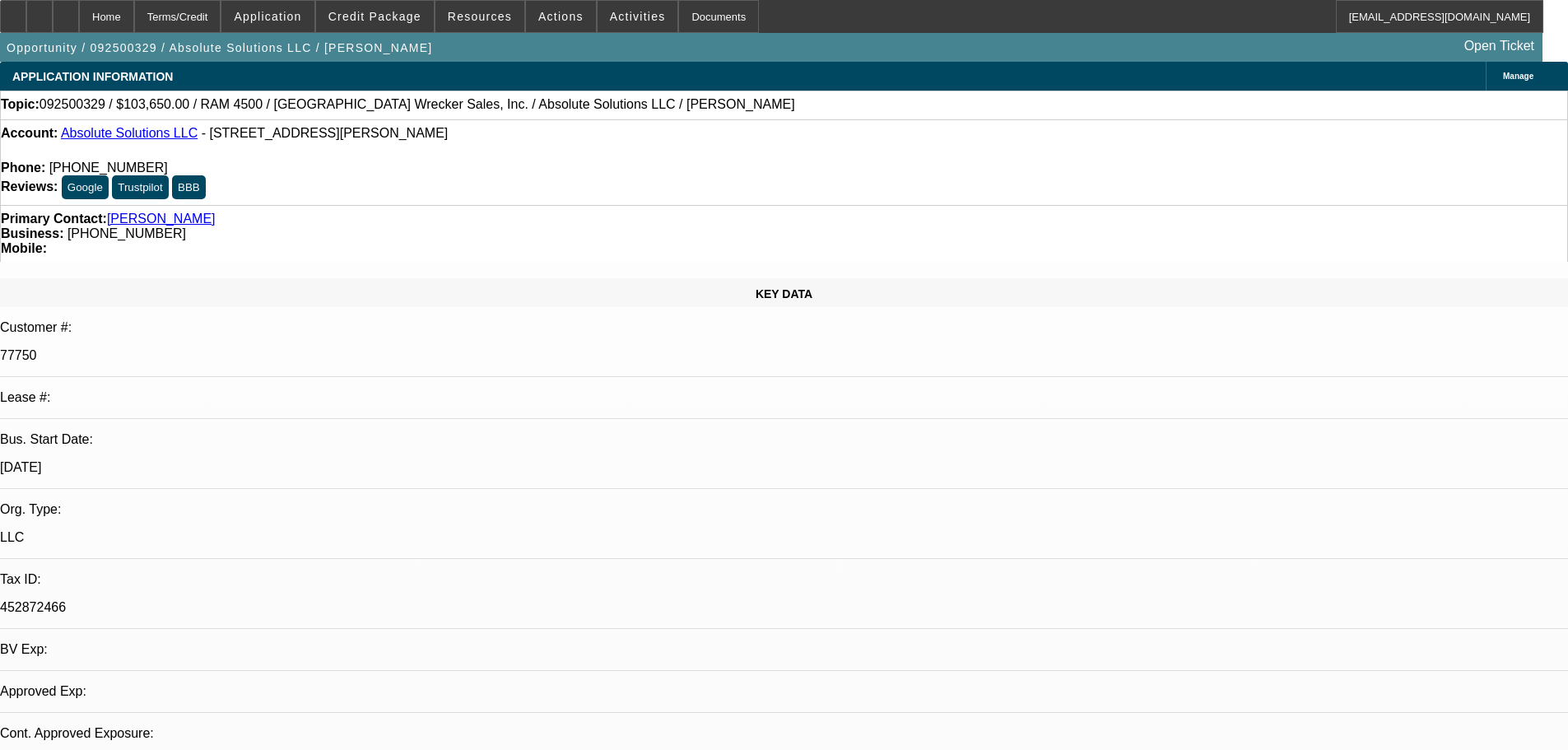
select select "0"
select select "2"
select select "0.1"
select select "4"
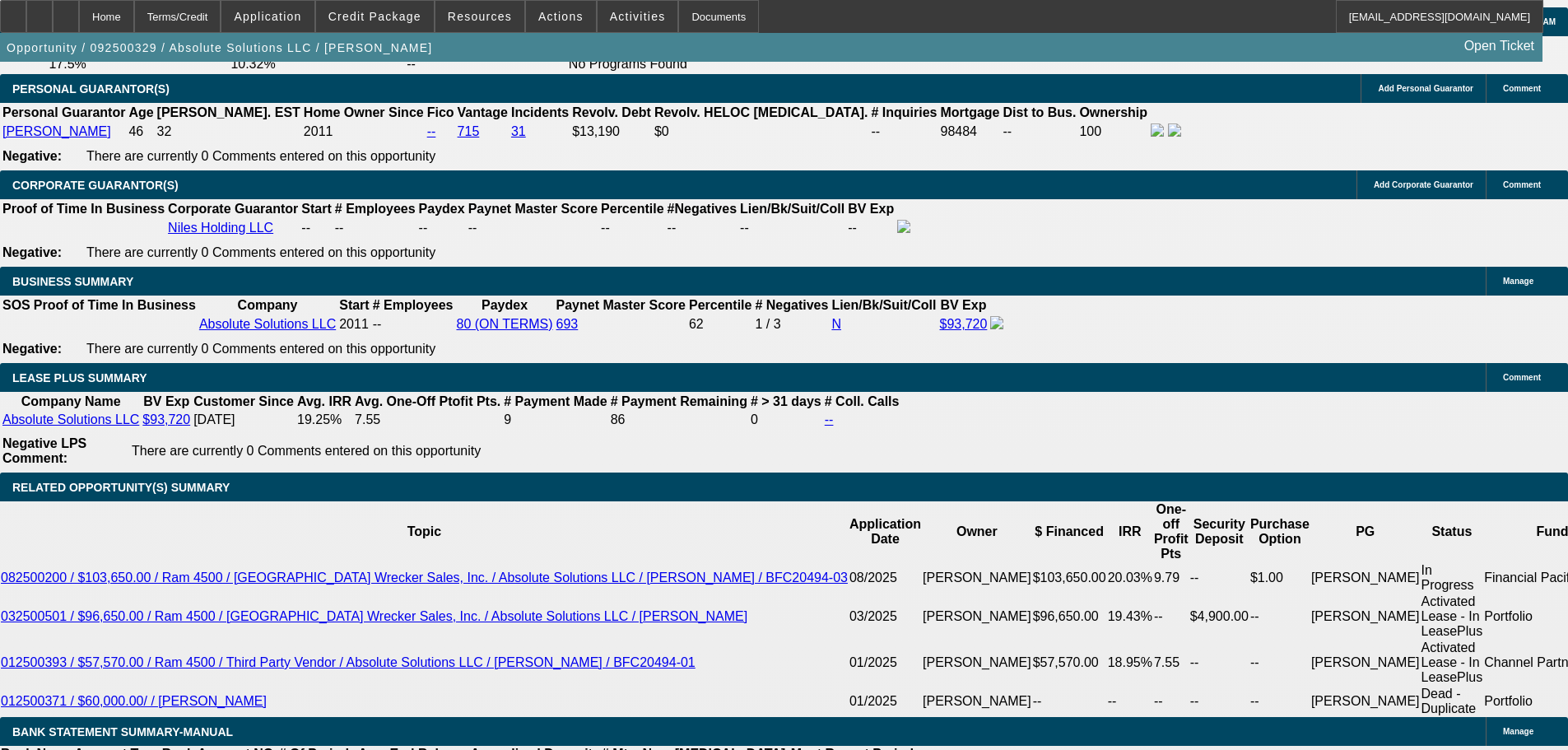
scroll to position [2388, 0]
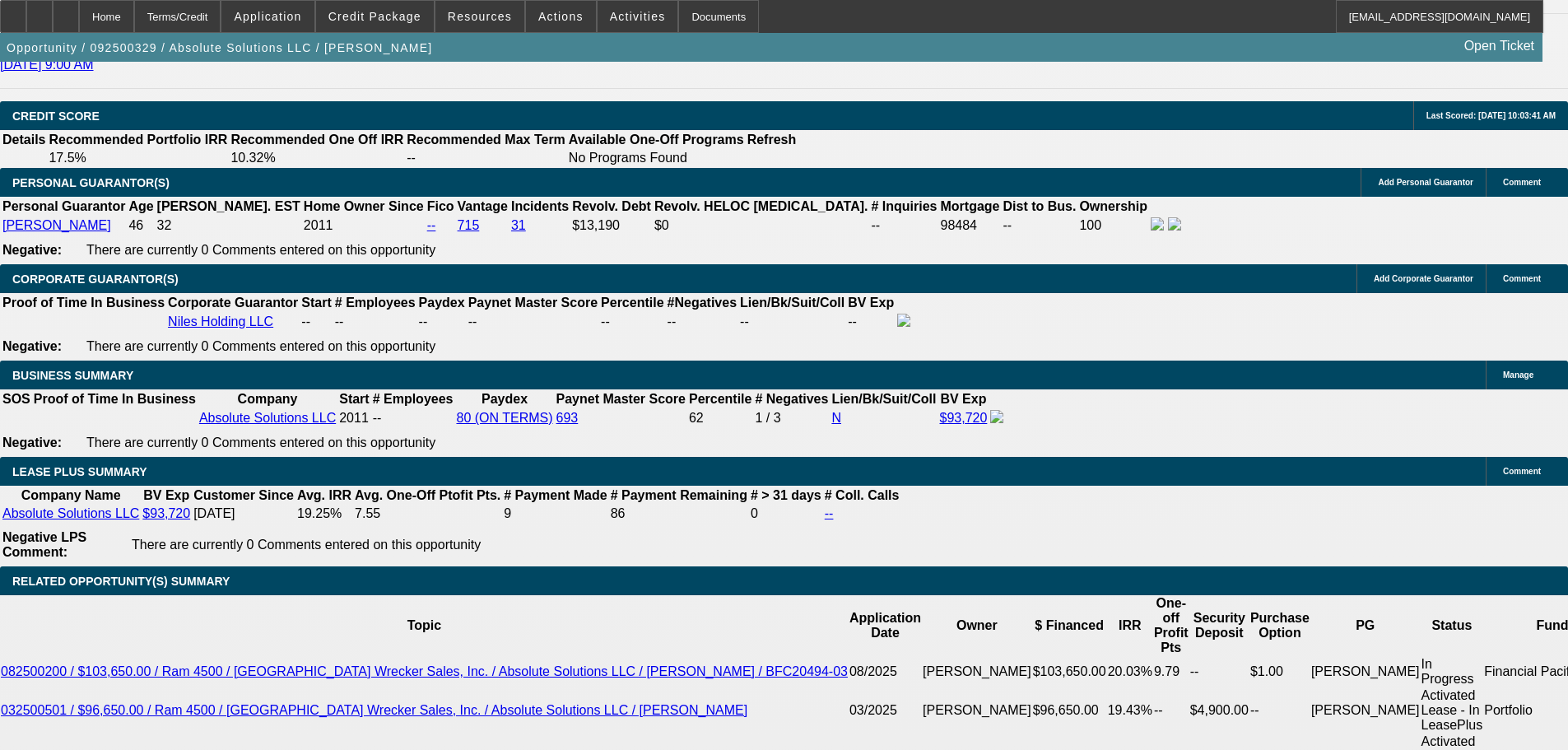
type input "$0.00"
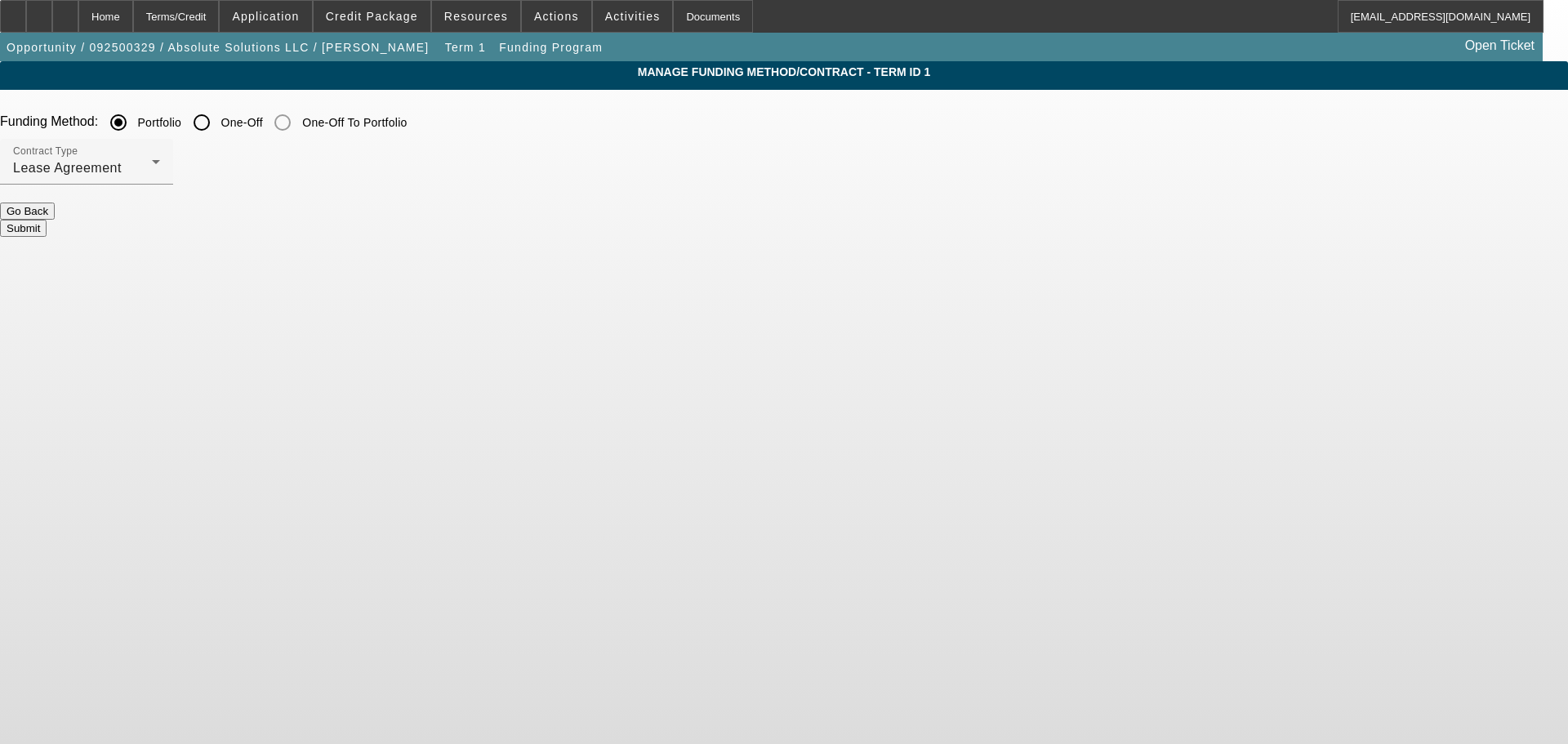
click at [218, 126] on input "One-Off" at bounding box center [201, 122] width 33 height 33
radio input "true"
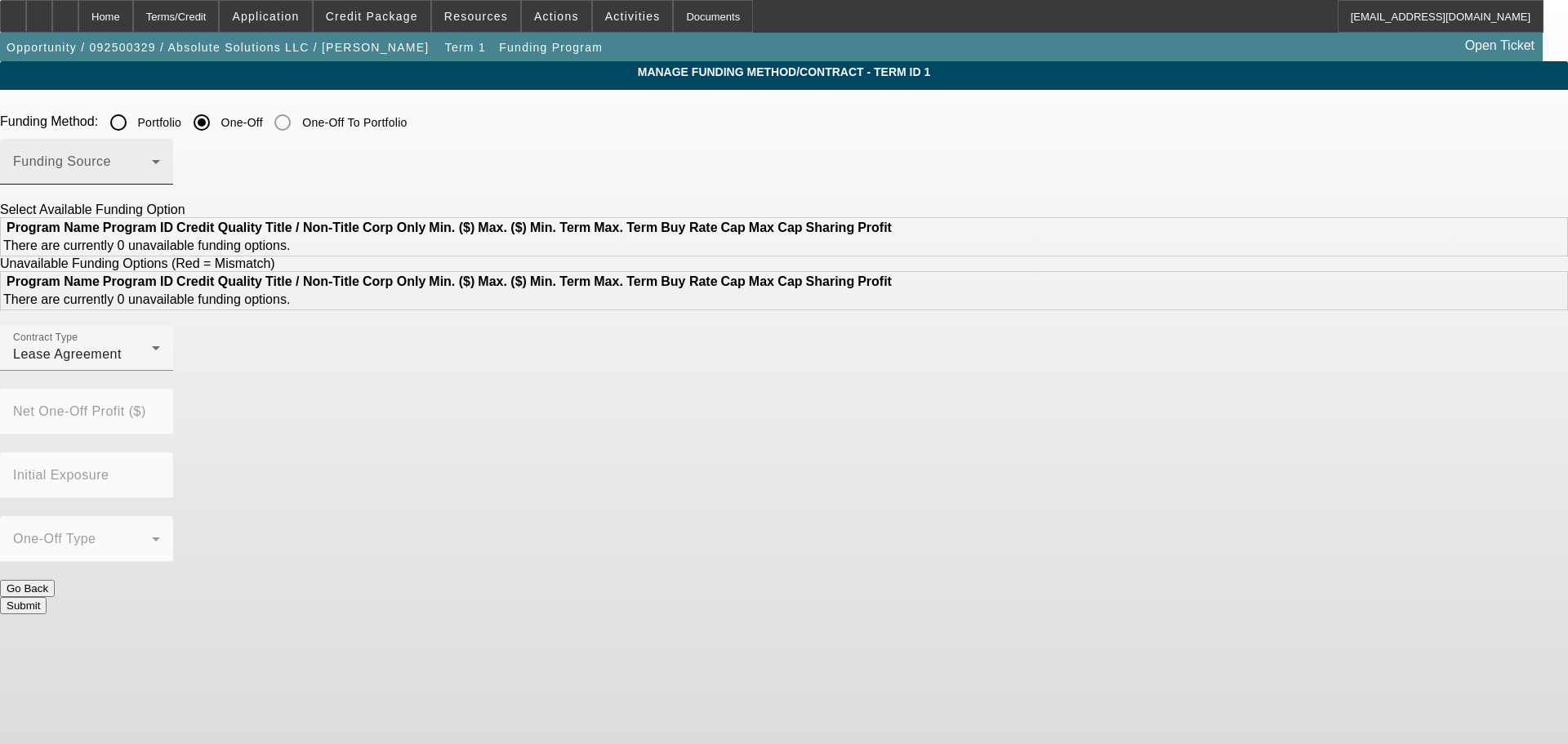
click at [152, 163] on span at bounding box center [83, 168] width 139 height 19
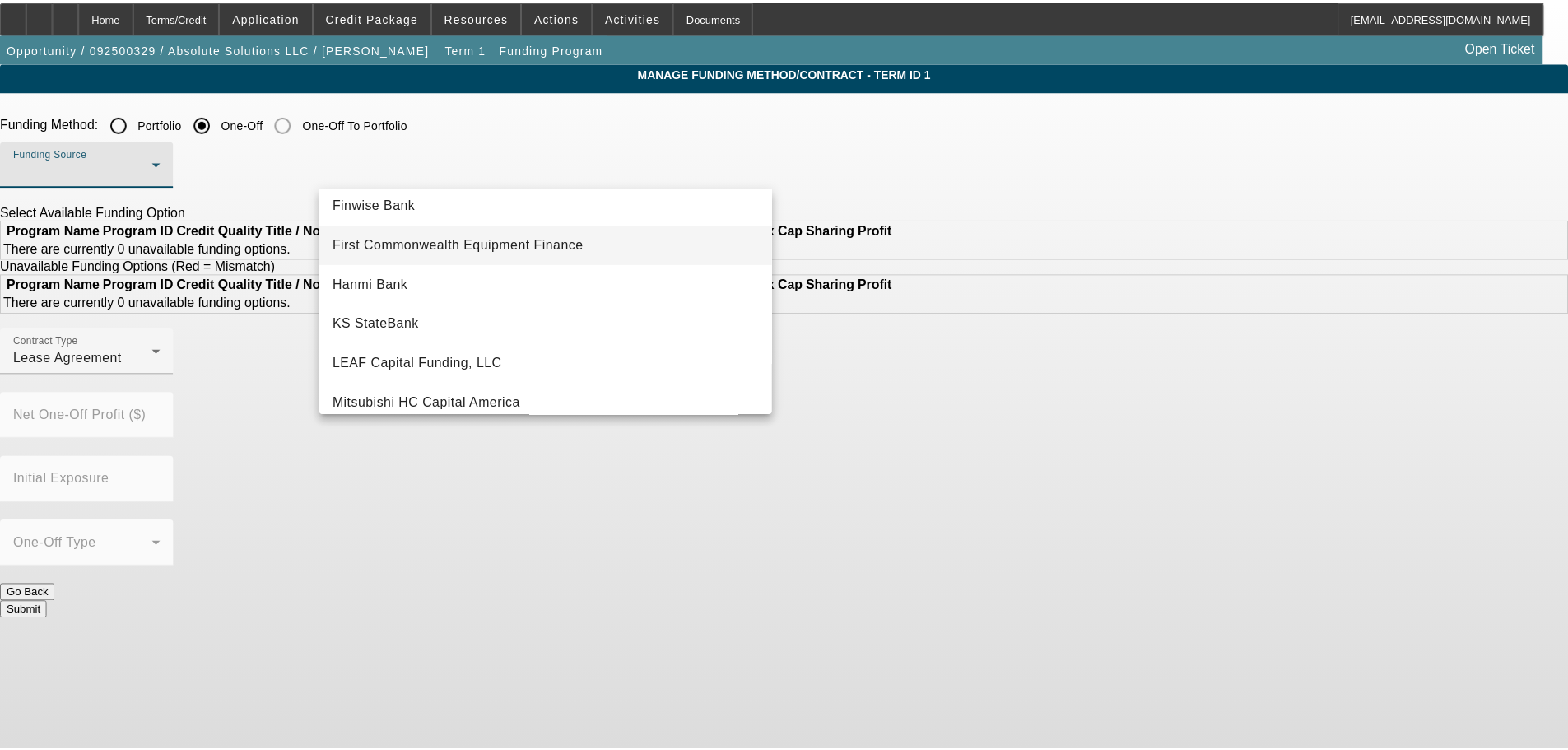
scroll to position [165, 0]
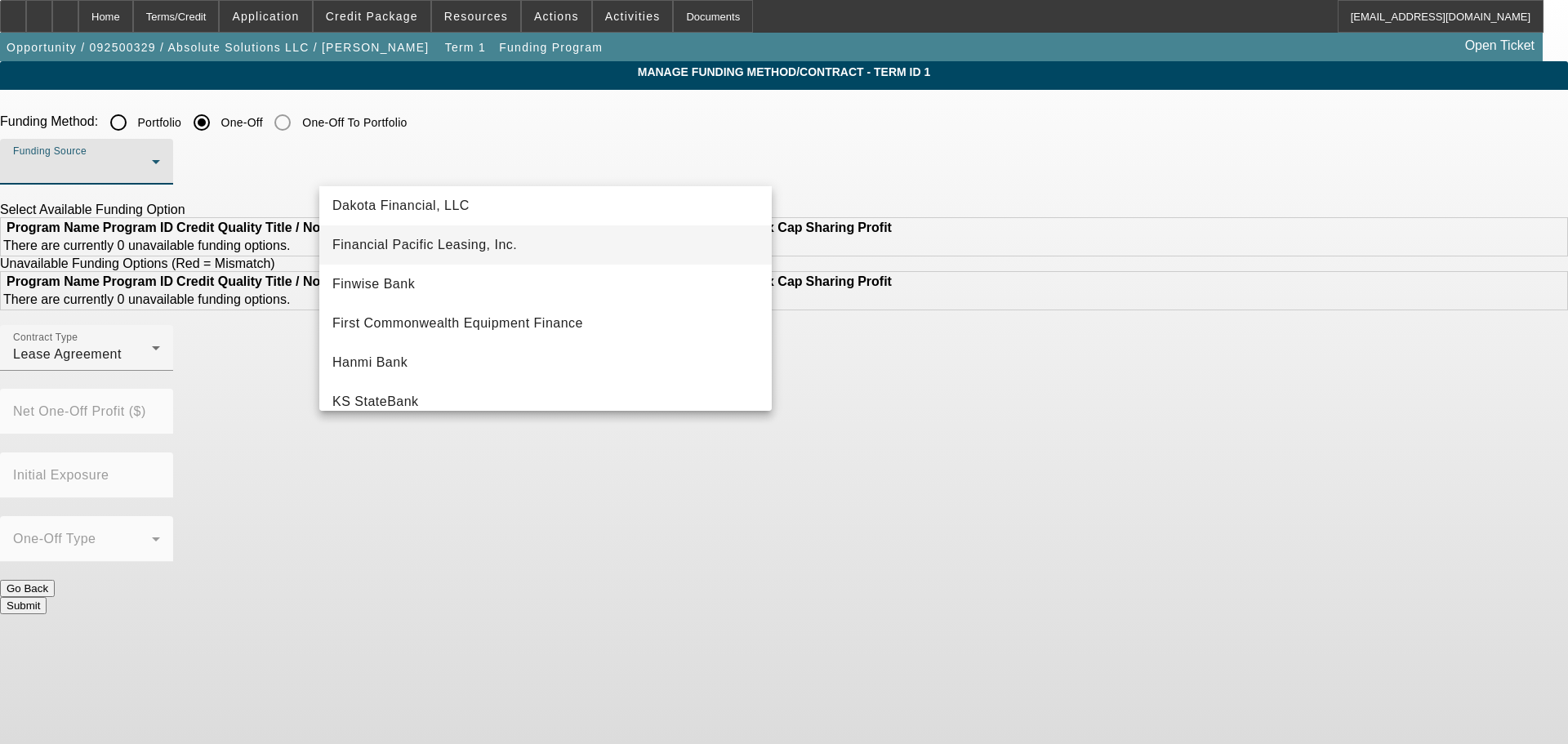
click at [486, 250] on span "Financial Pacific Leasing, Inc." at bounding box center [425, 244] width 185 height 19
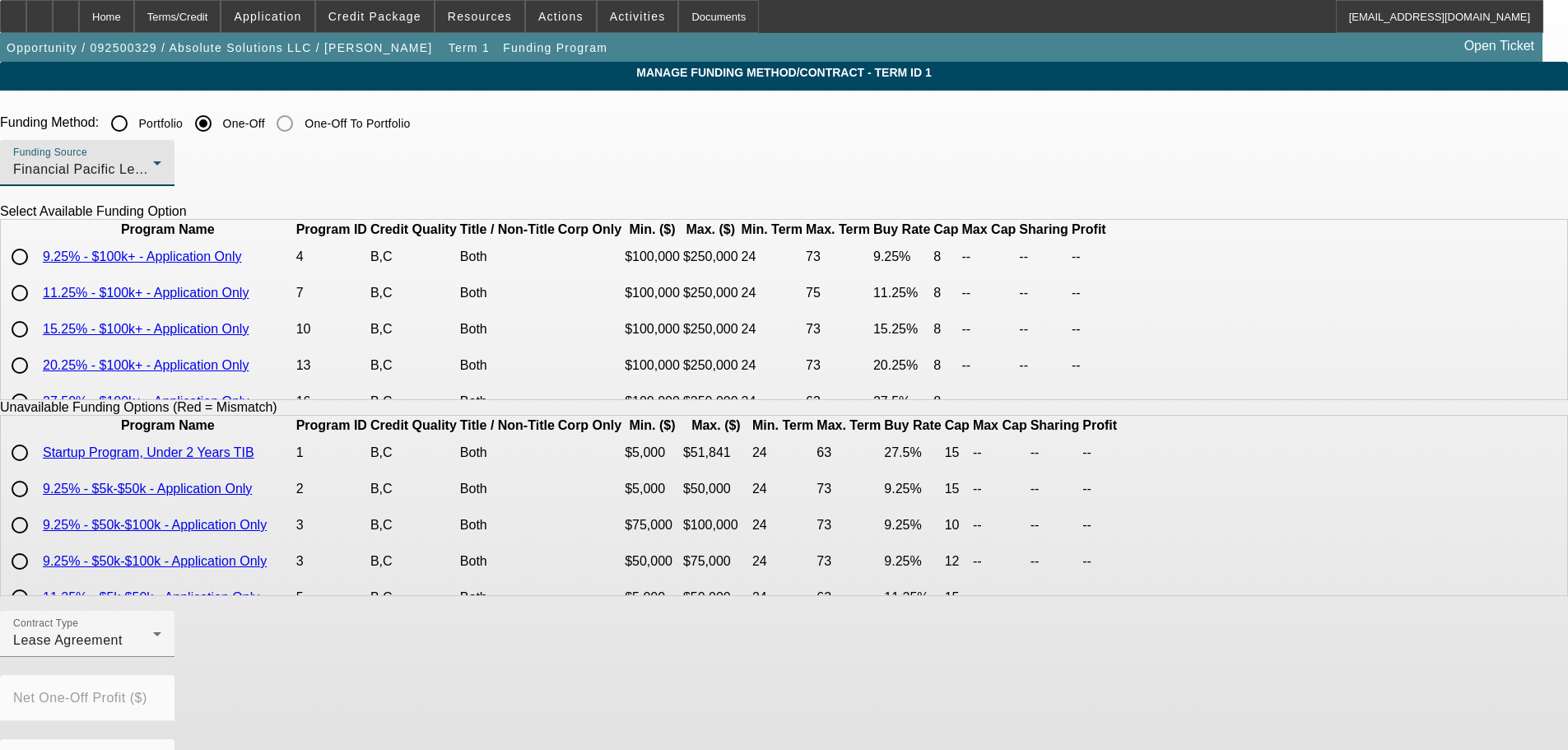
click at [37, 346] on input "radio" at bounding box center [20, 329] width 33 height 33
radio input "true"
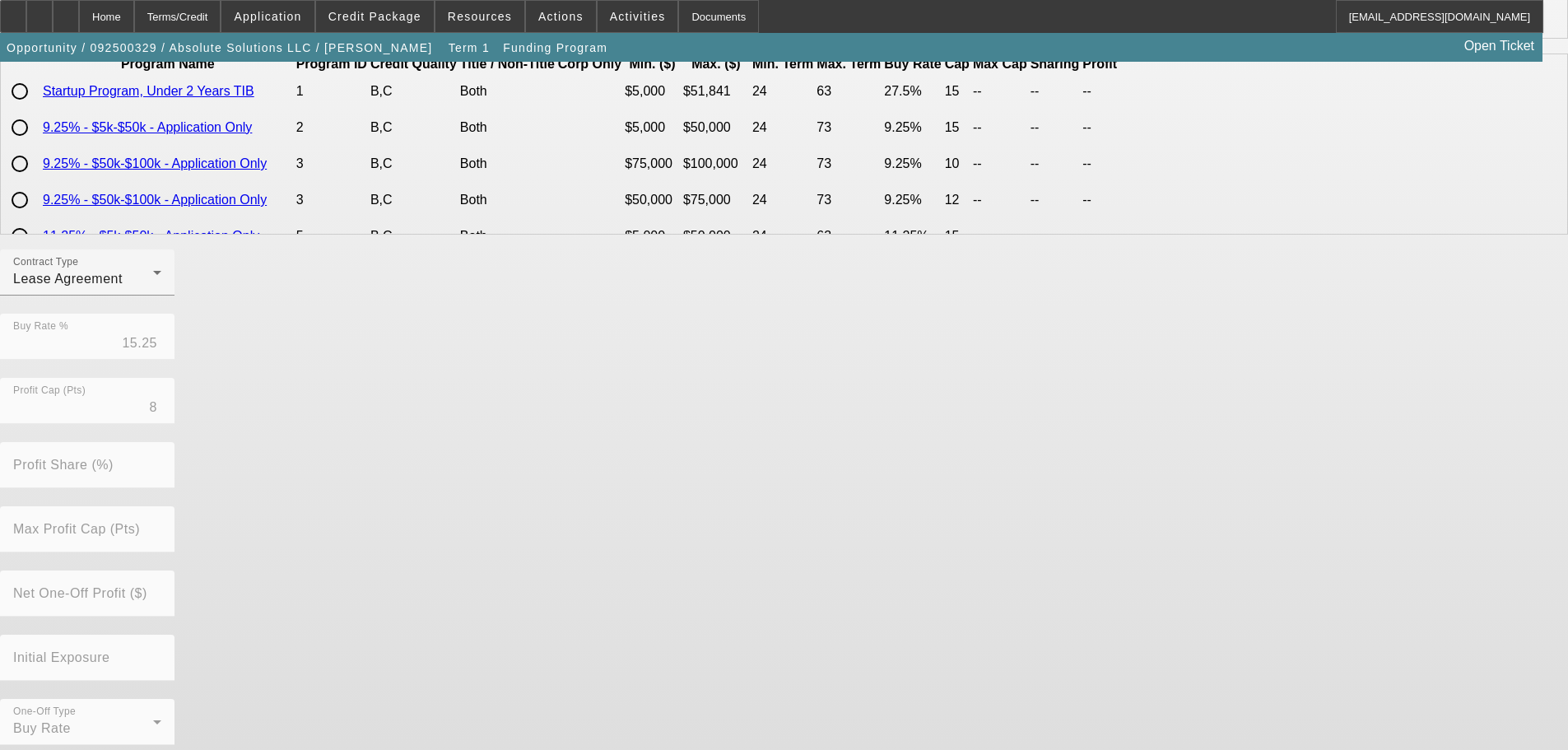
scroll to position [374, 0]
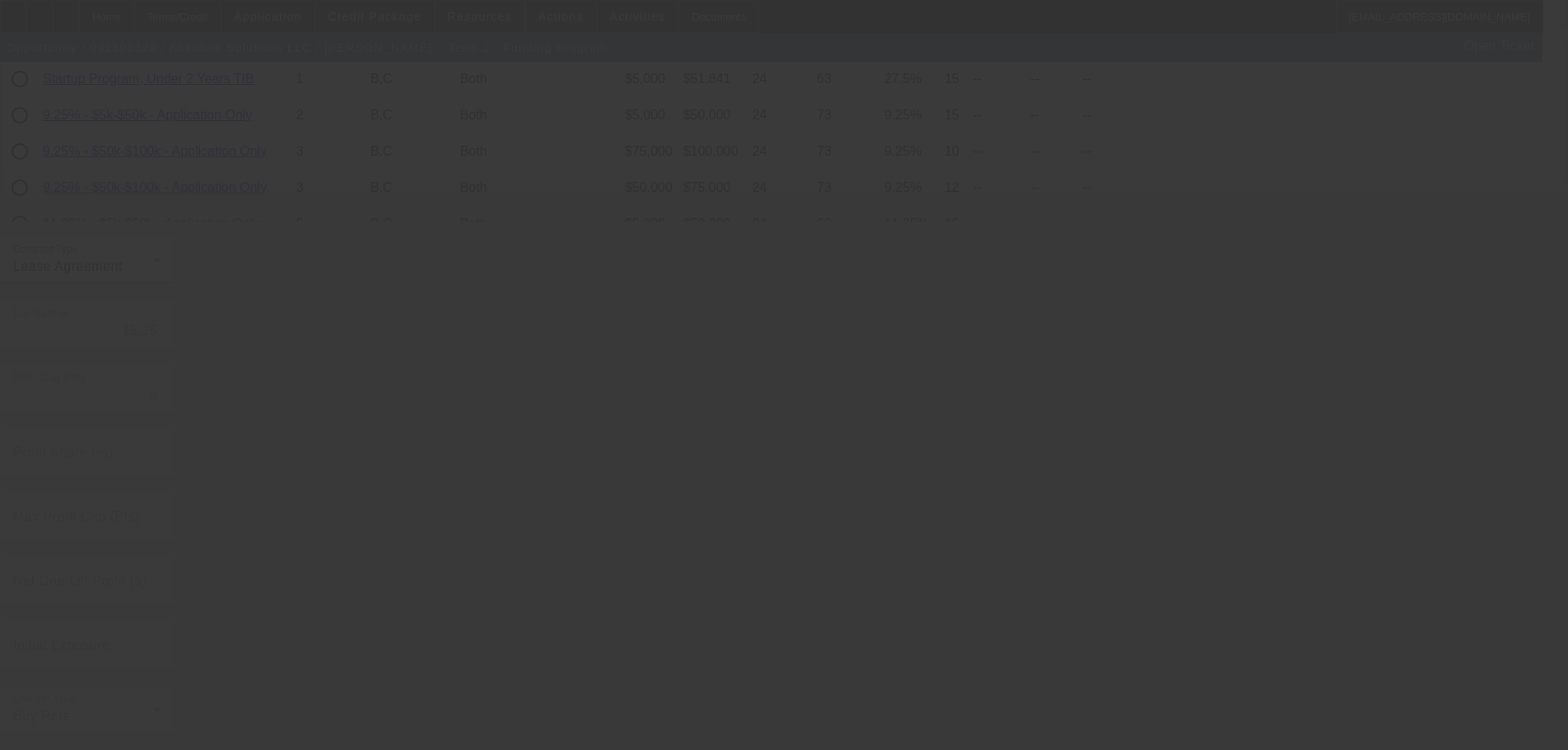
radio input "true"
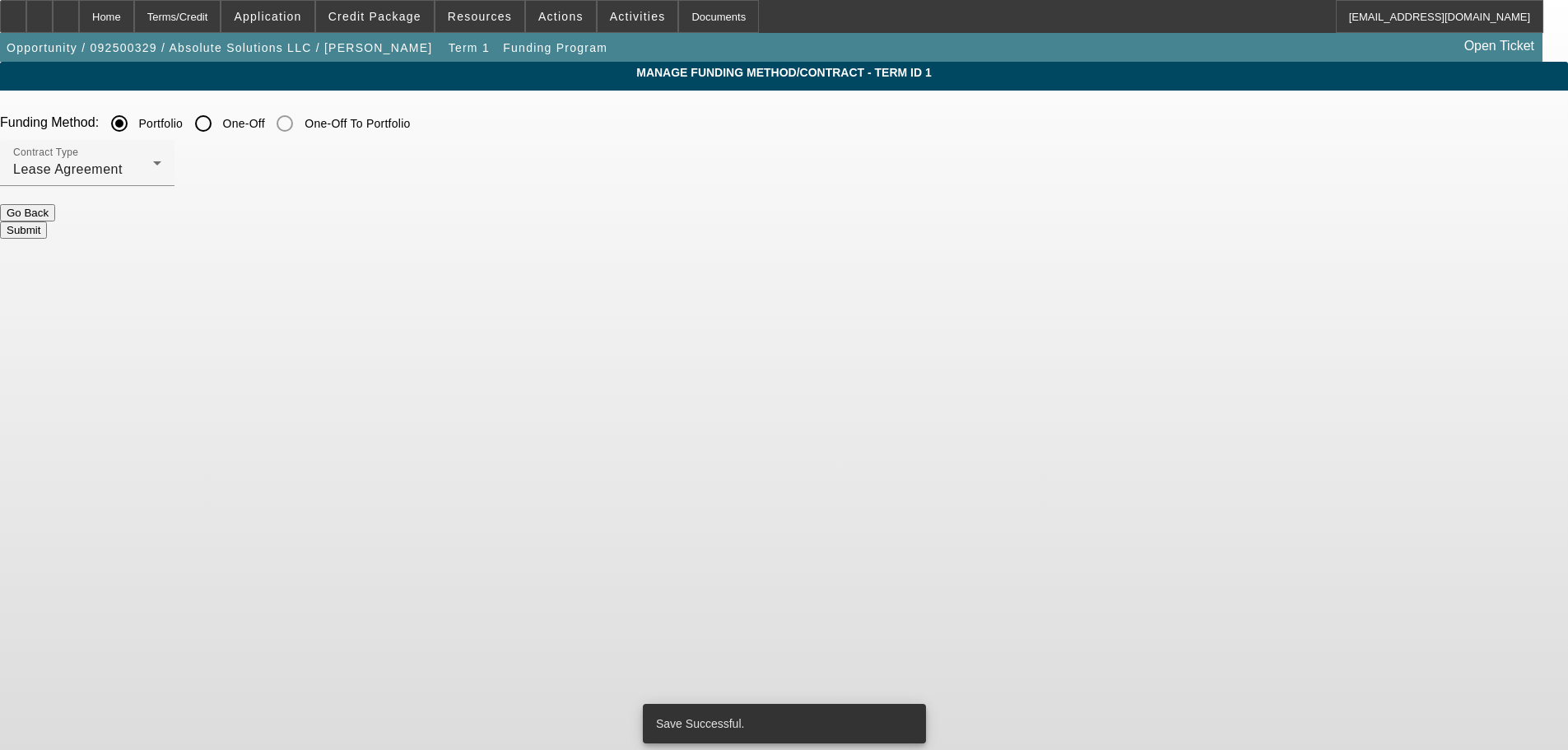
scroll to position [0, 0]
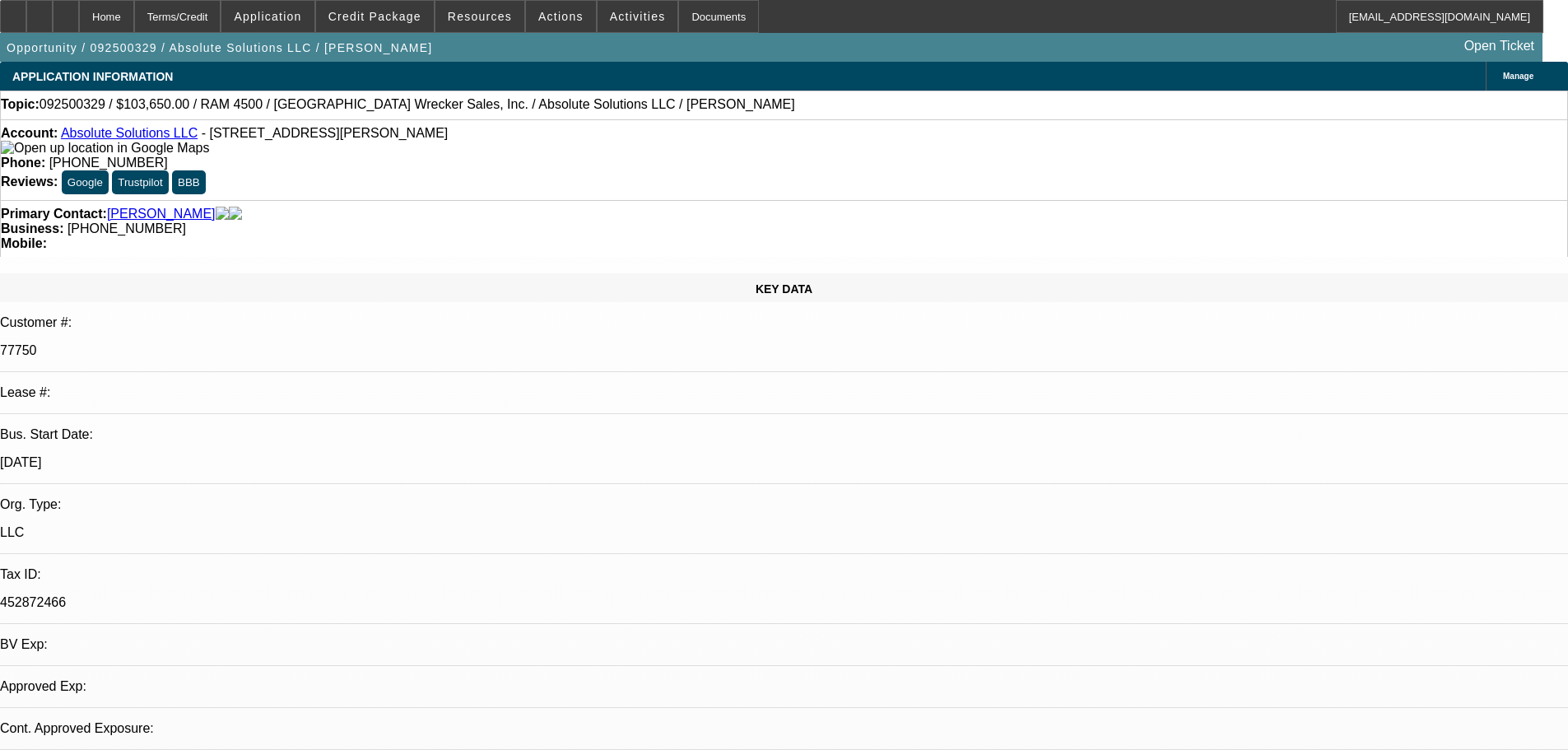
select select "0"
select select "2"
select select "0.1"
select select "4"
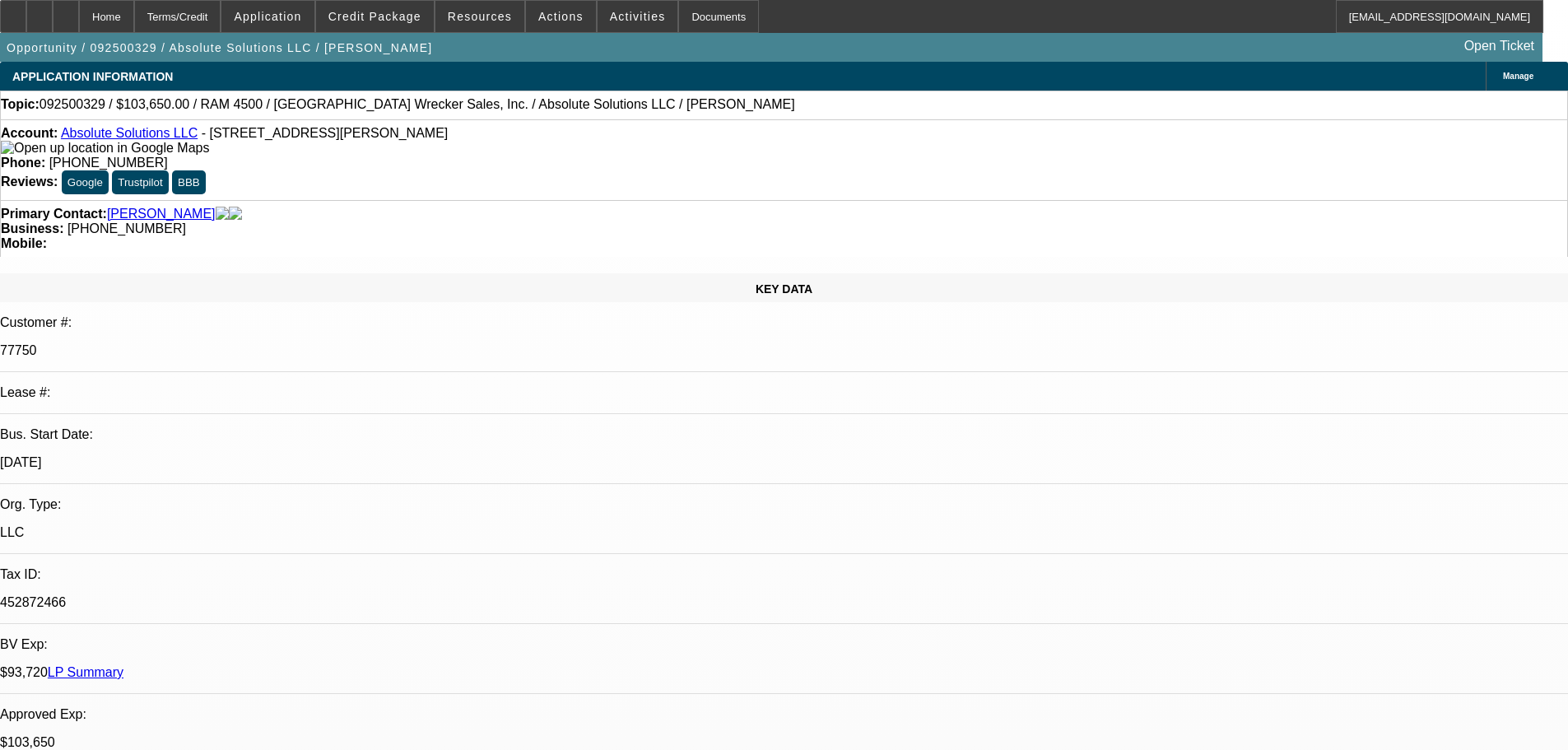
radio input "true"
type textarea "FINPAC CANNOT DO EFA IN AR."
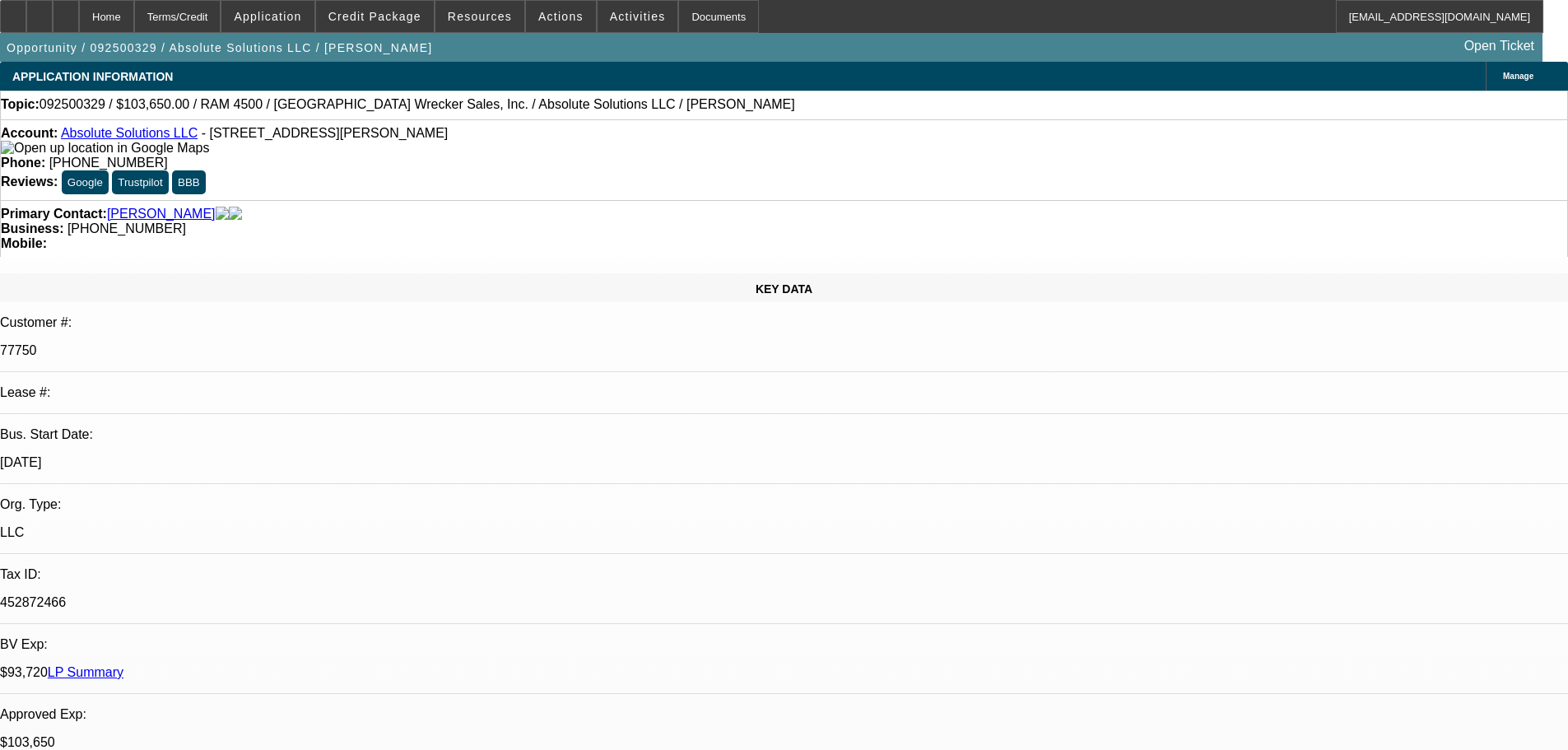
radio input "true"
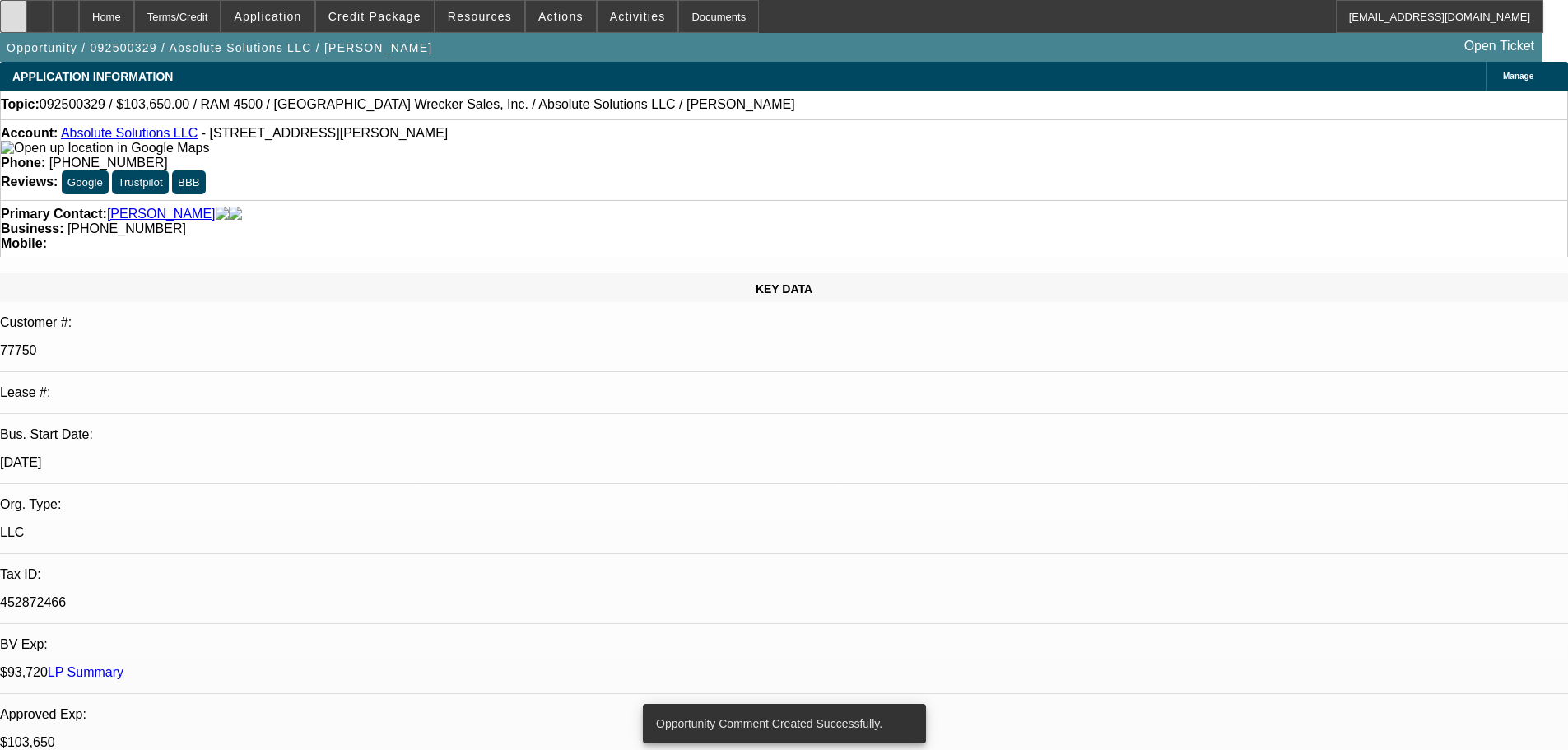
click at [23, 6] on div at bounding box center [13, 16] width 26 height 33
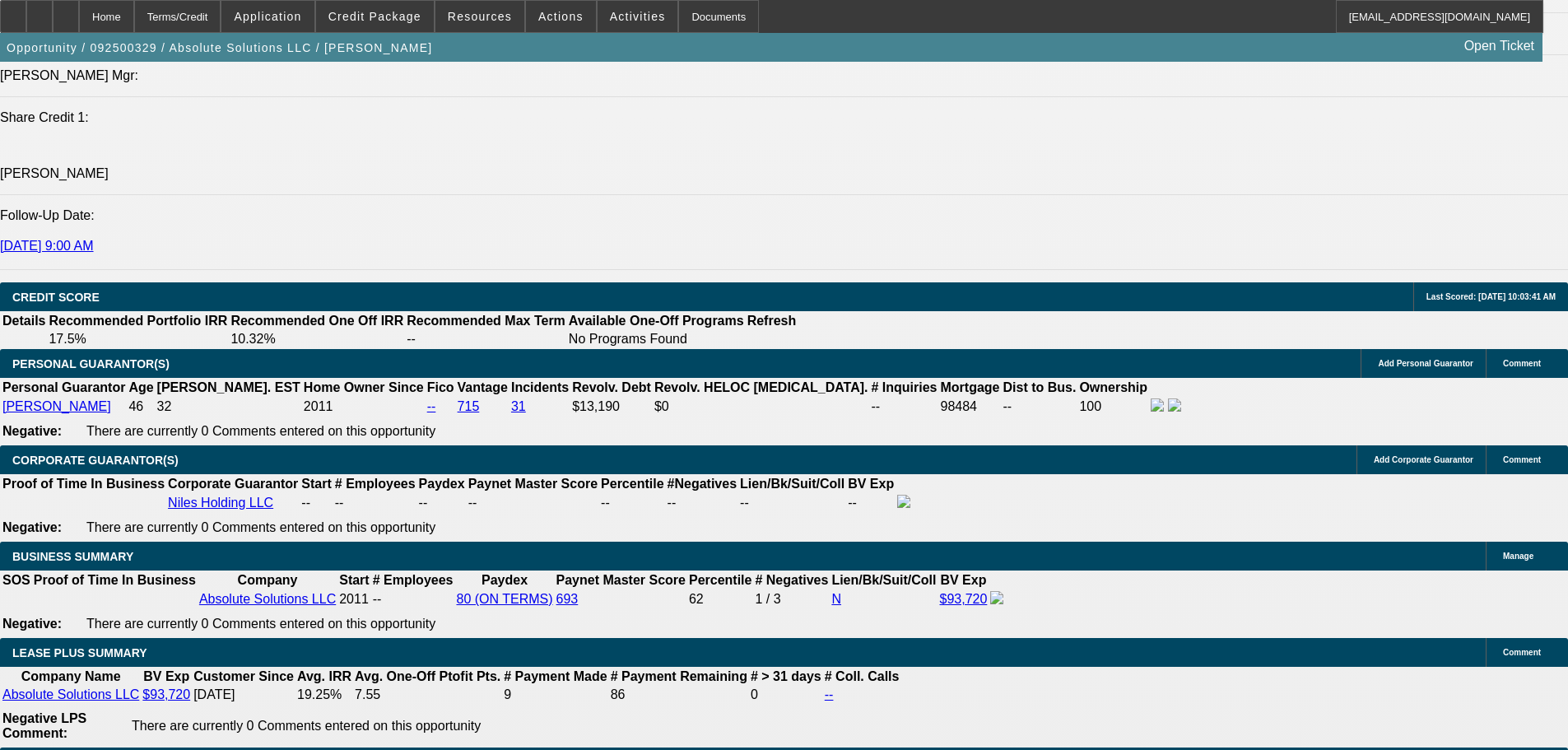
scroll to position [2305, 0]
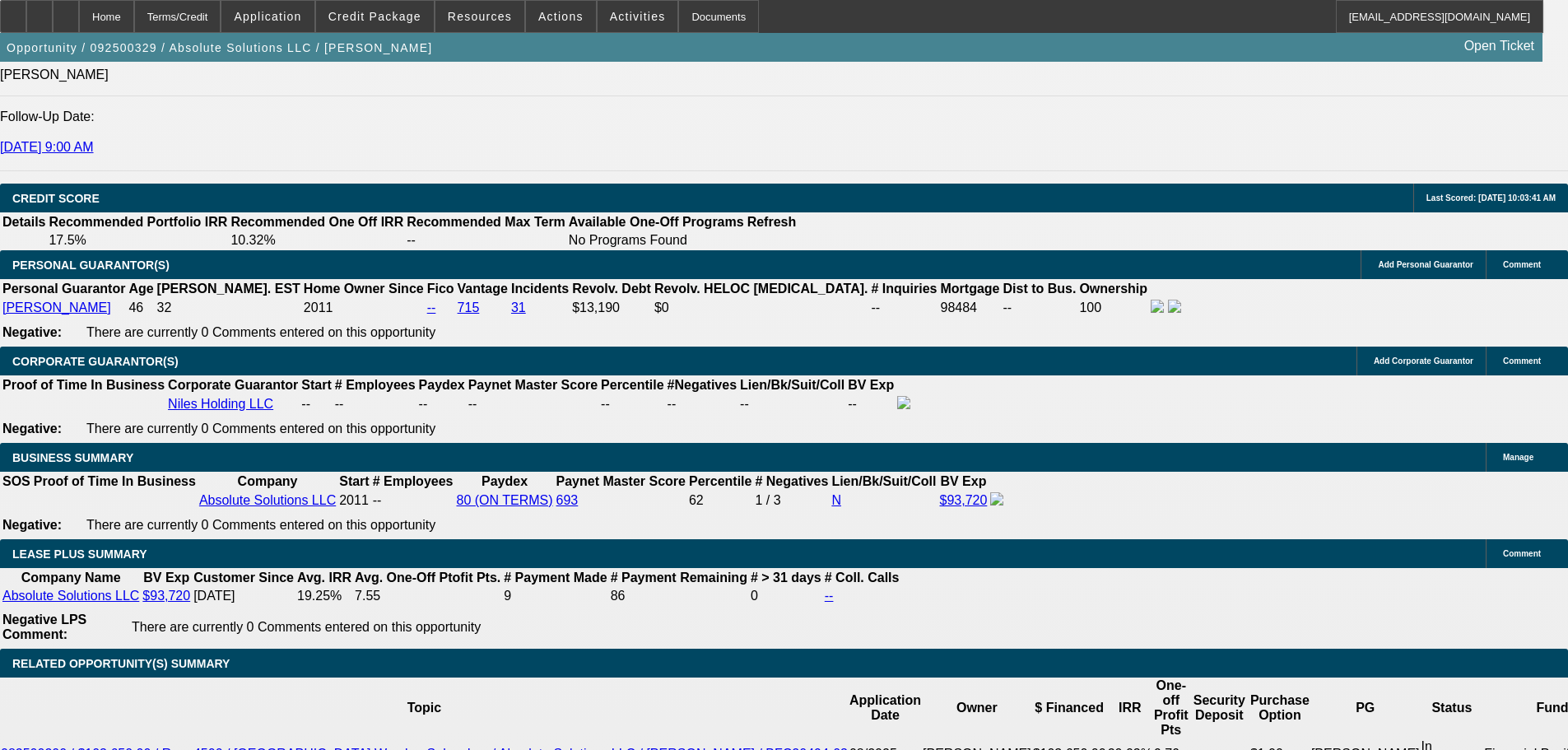
type input "60"
type input "1"
type input "$3,543.54"
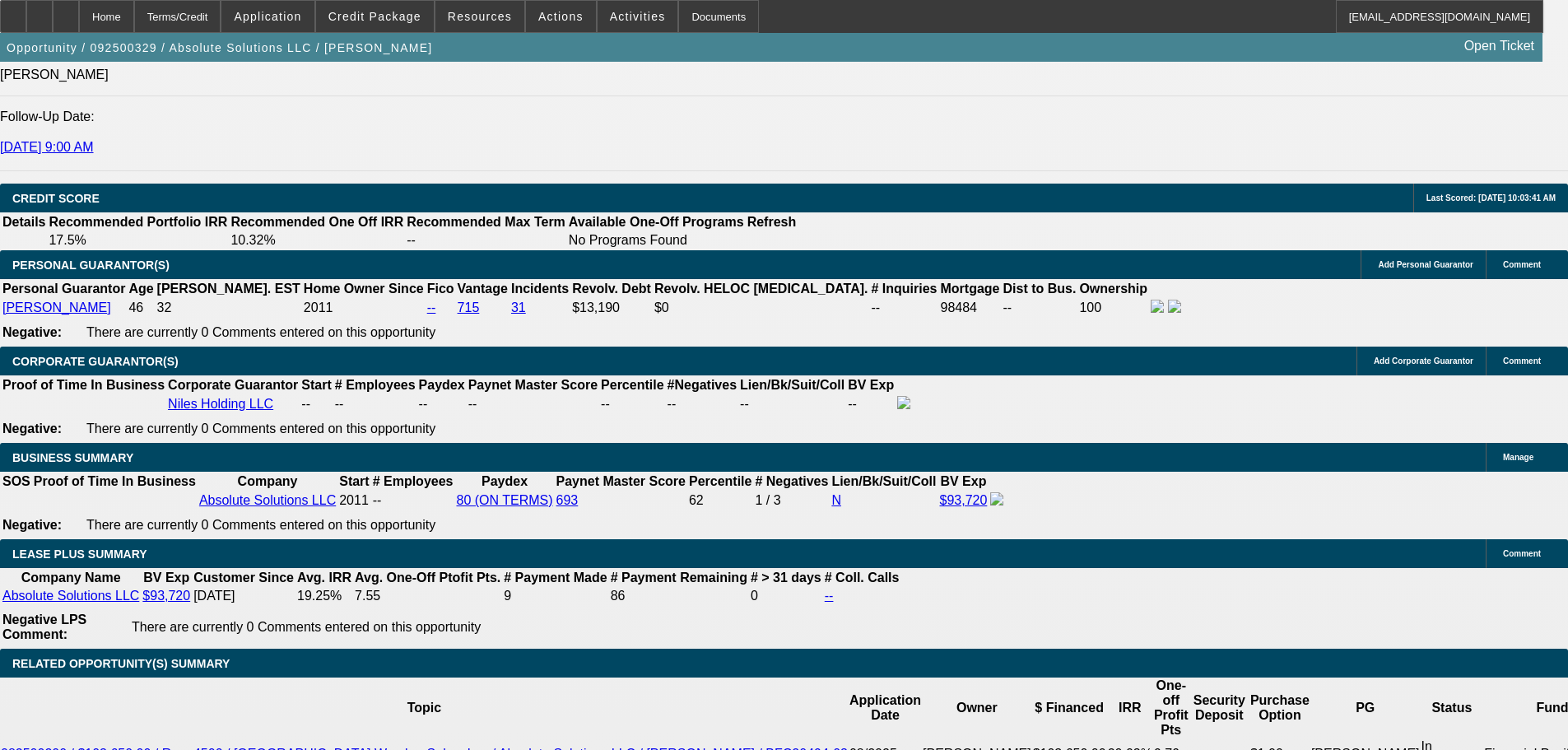
type input "$1,771.77"
type input "18"
type input "$5,264.06"
type input "$2,632.03"
type input "18.1"
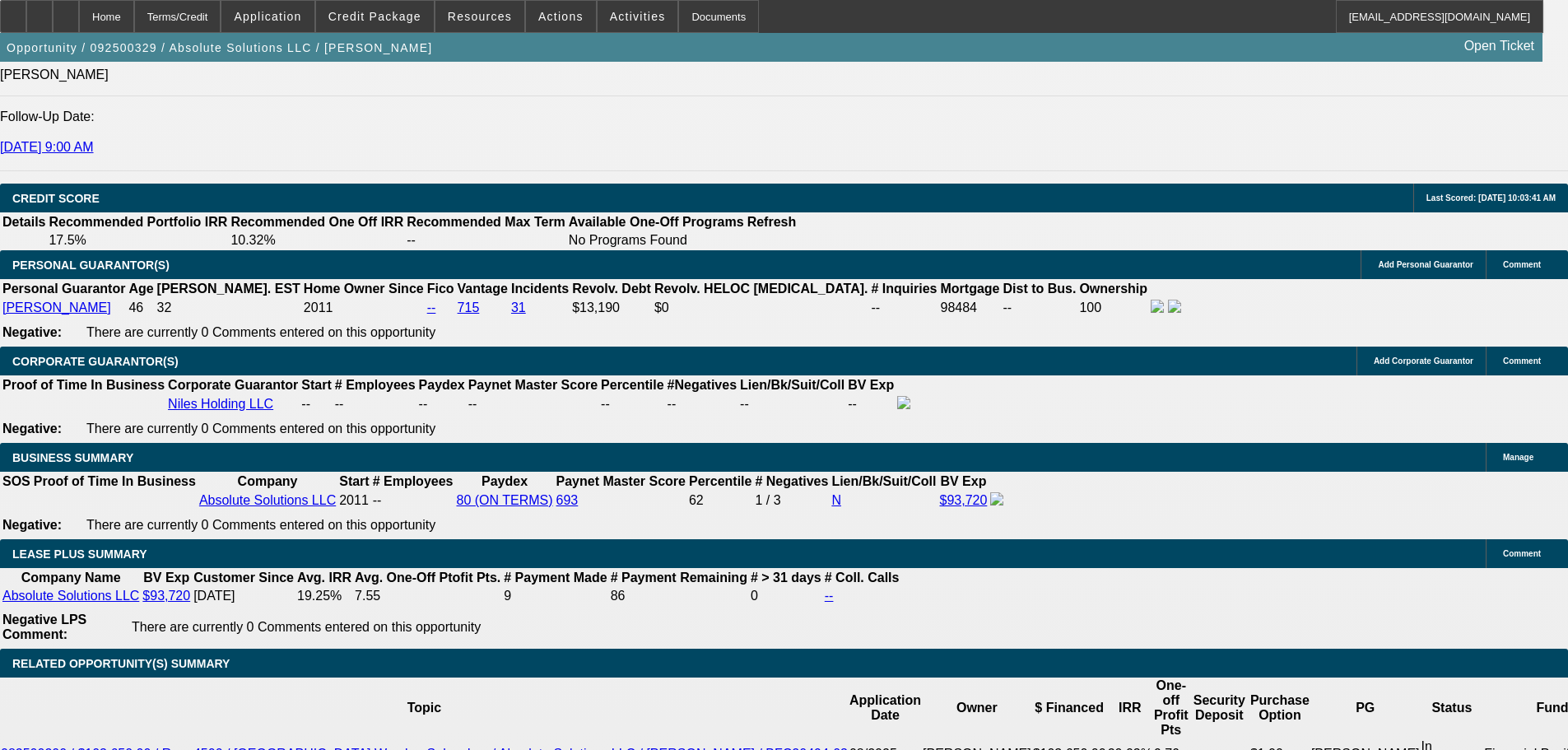
type input "$5,275.34"
type input "$2,637.67"
type input "18.1"
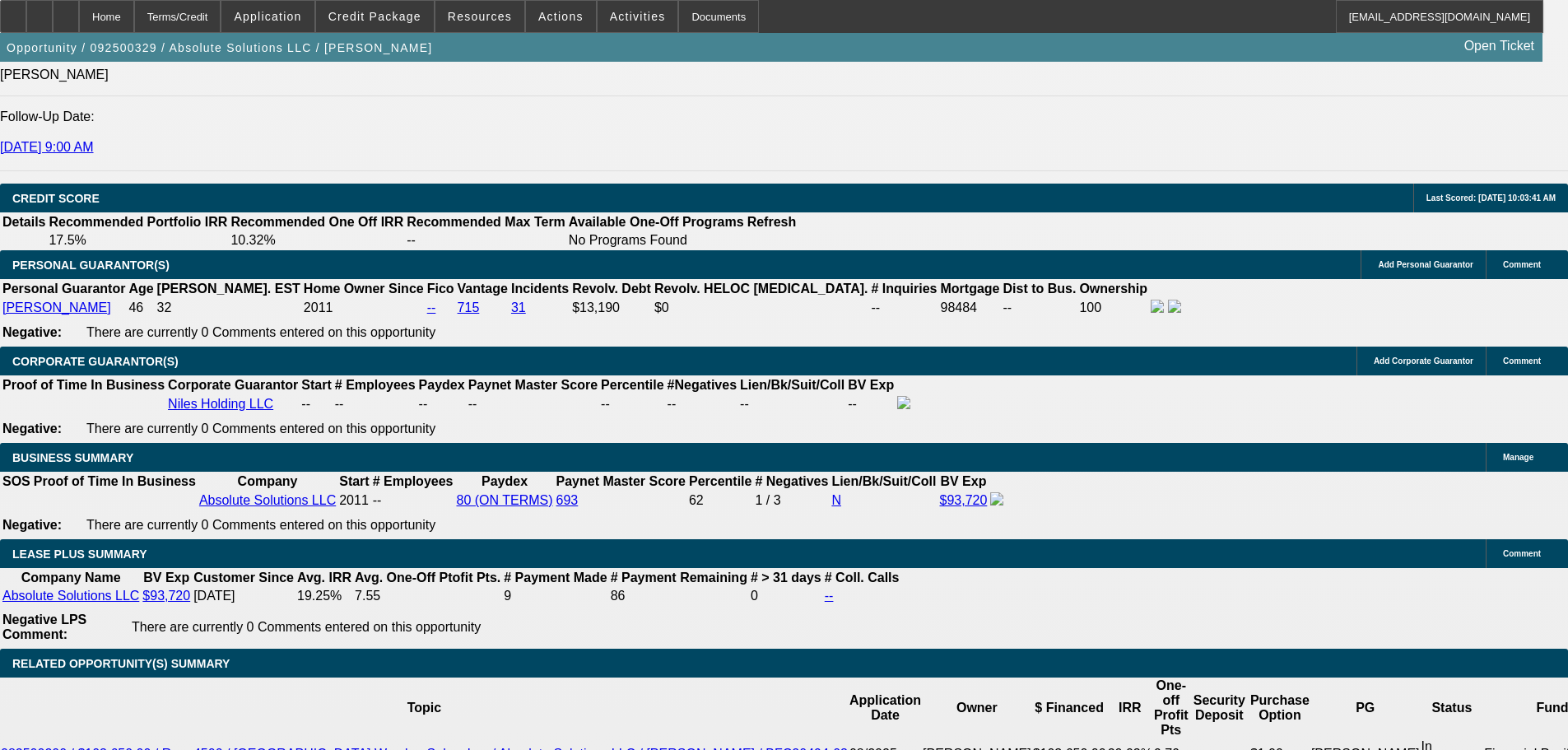
select select "0"
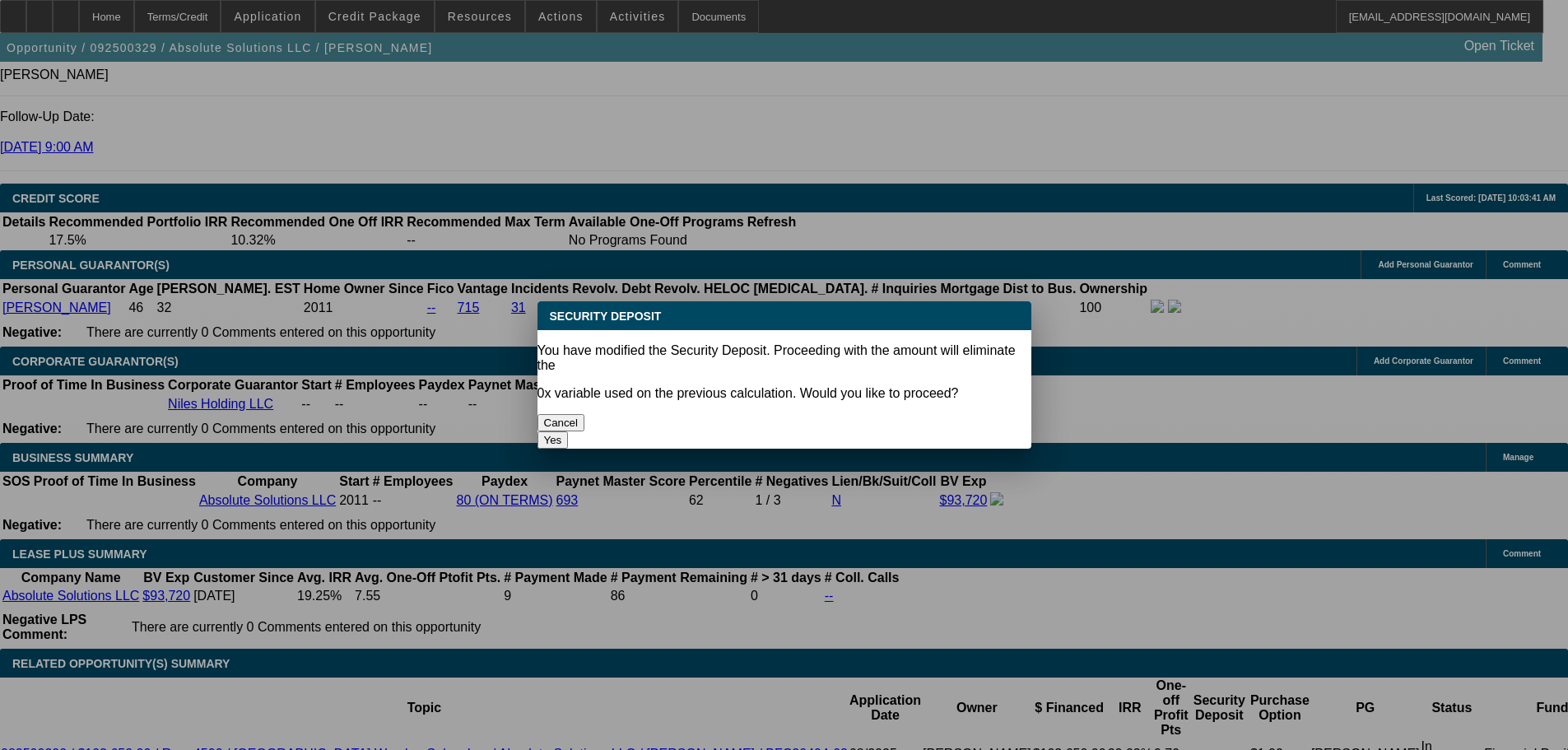
click at [569, 431] on button "Yes" at bounding box center [553, 440] width 31 height 17
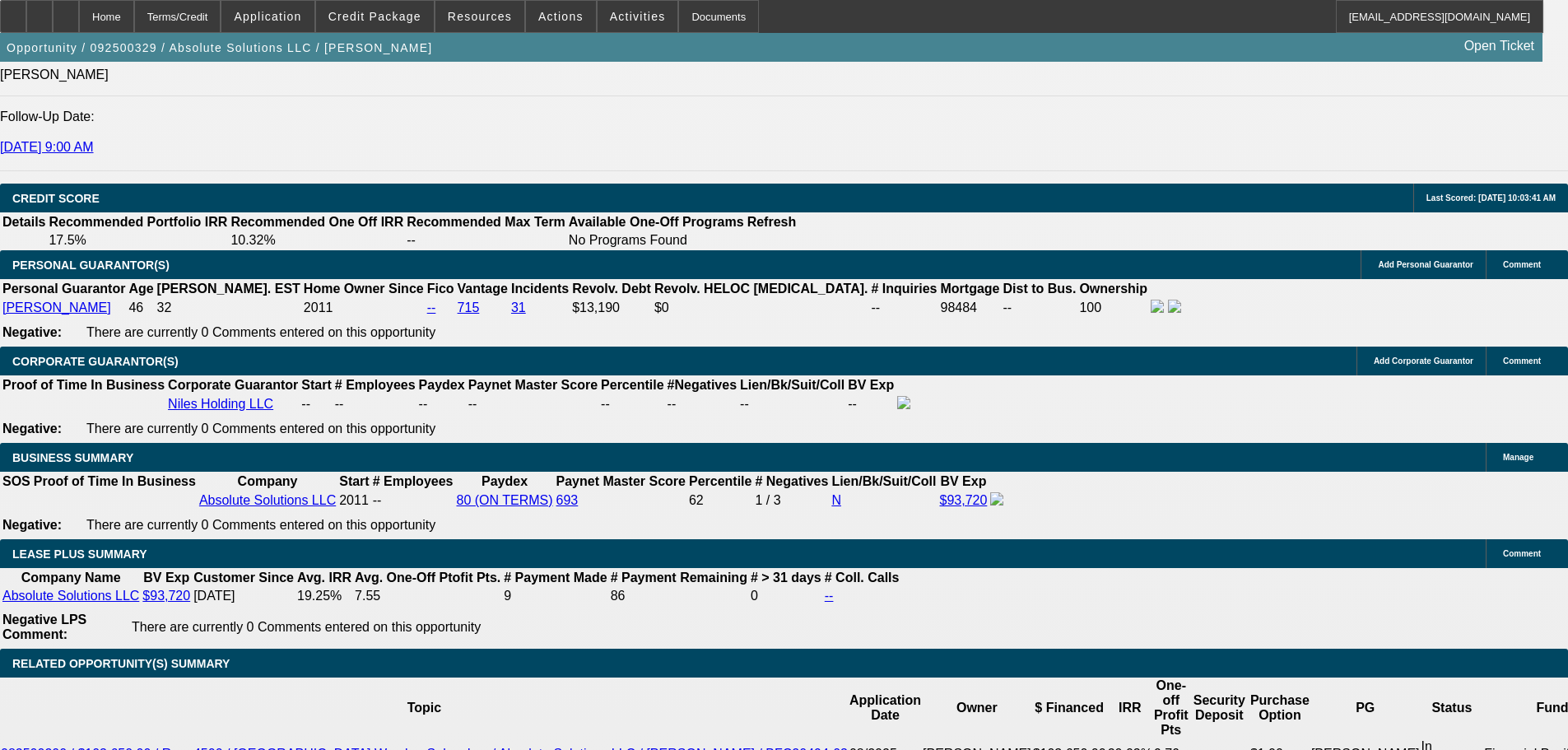
type input "$0.00"
select select "1"
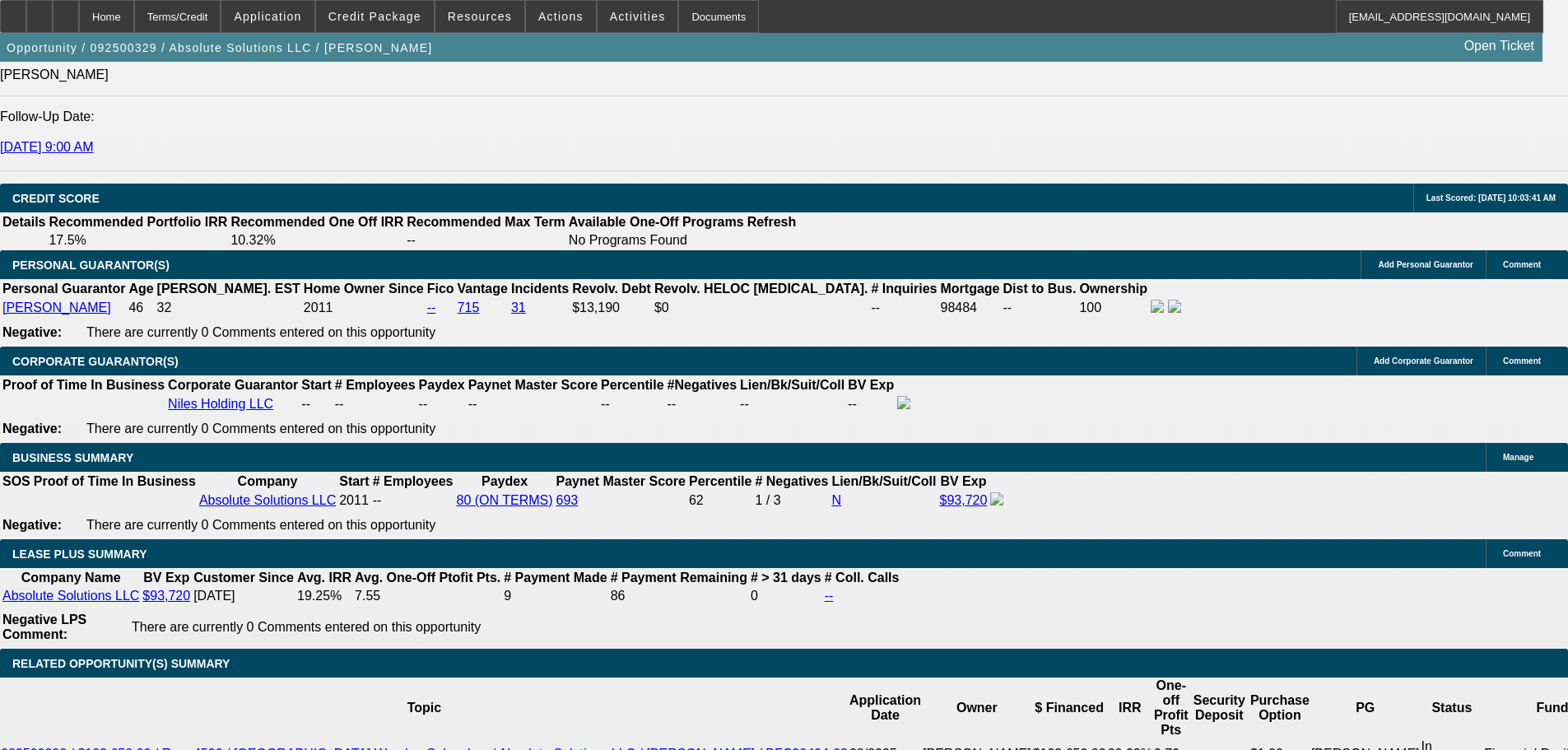
select select "0"
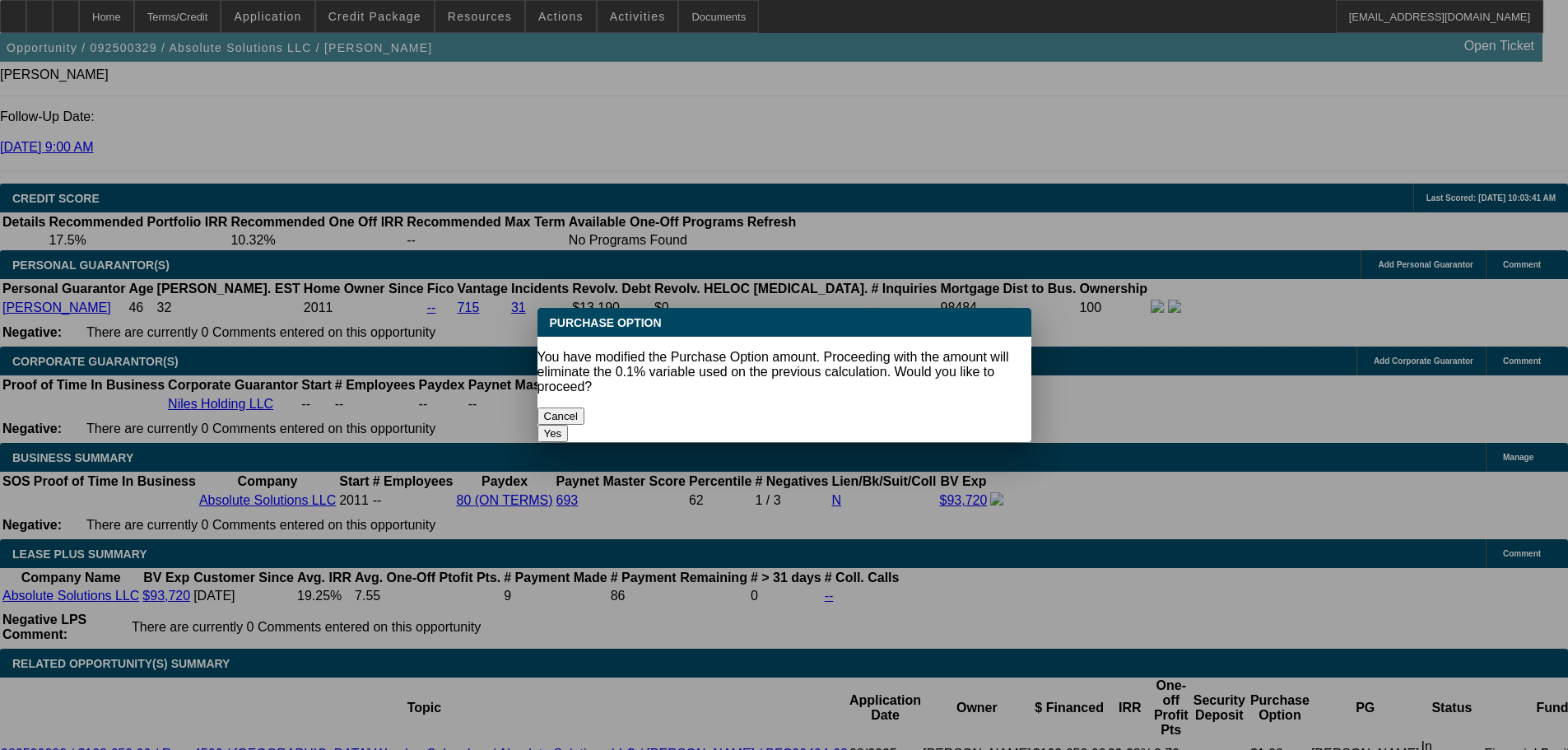
scroll to position [0, 0]
click at [569, 425] on button "Yes" at bounding box center [553, 433] width 31 height 17
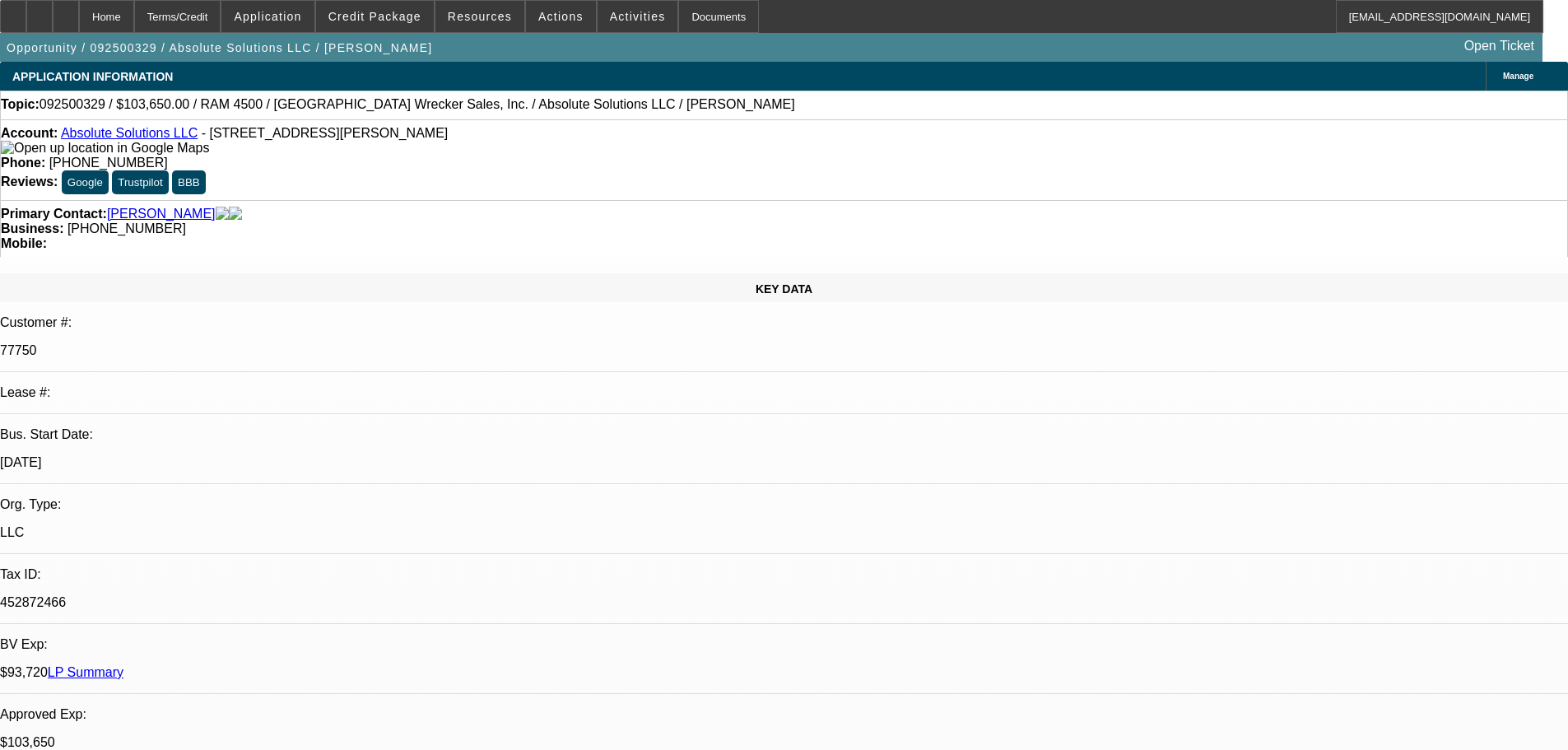
scroll to position [2305, 0]
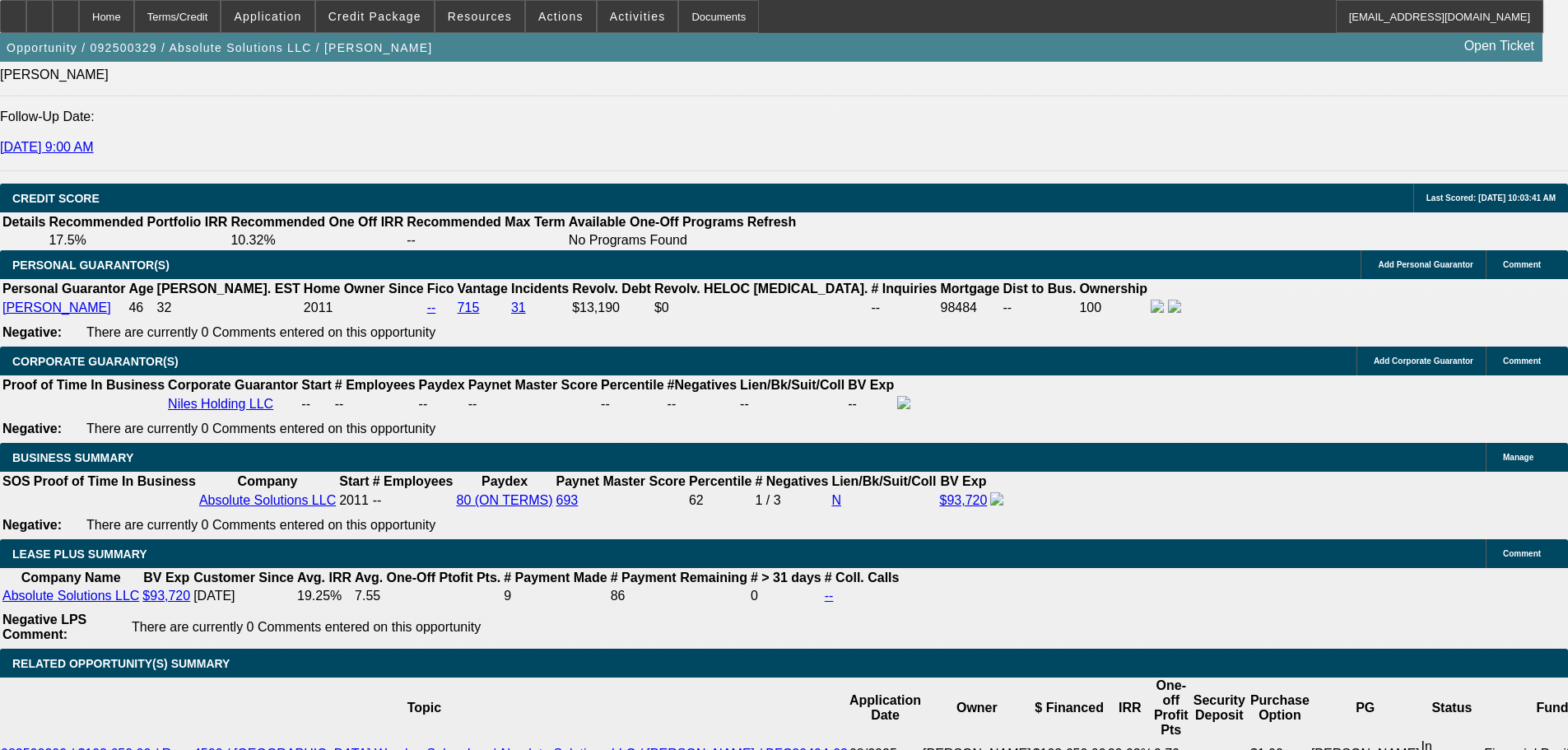
drag, startPoint x: 272, startPoint y: 634, endPoint x: 483, endPoint y: 664, distance: 213.1
type input "$1.00"
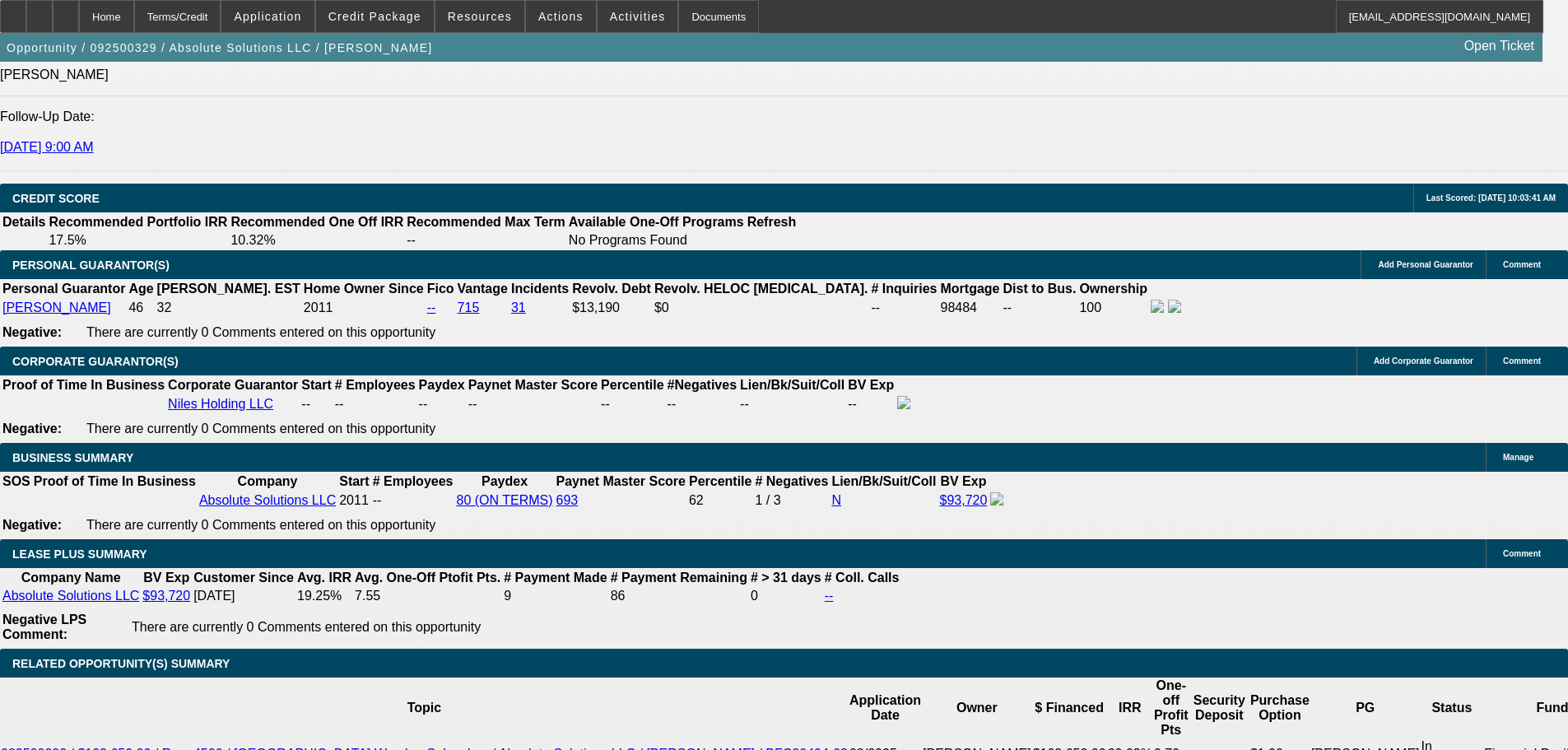
select select "5"
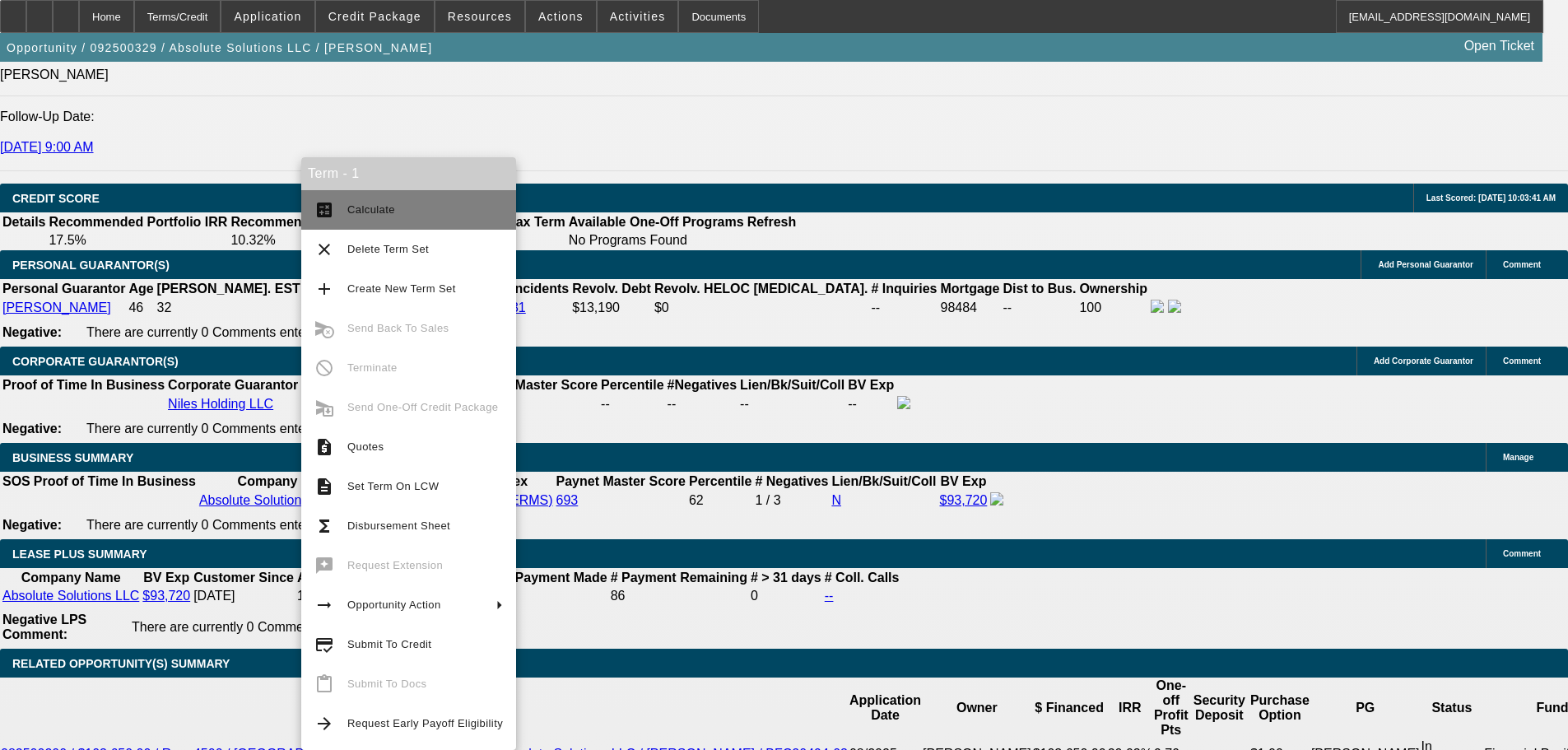
click at [396, 213] on span "Calculate" at bounding box center [424, 210] width 155 height 20
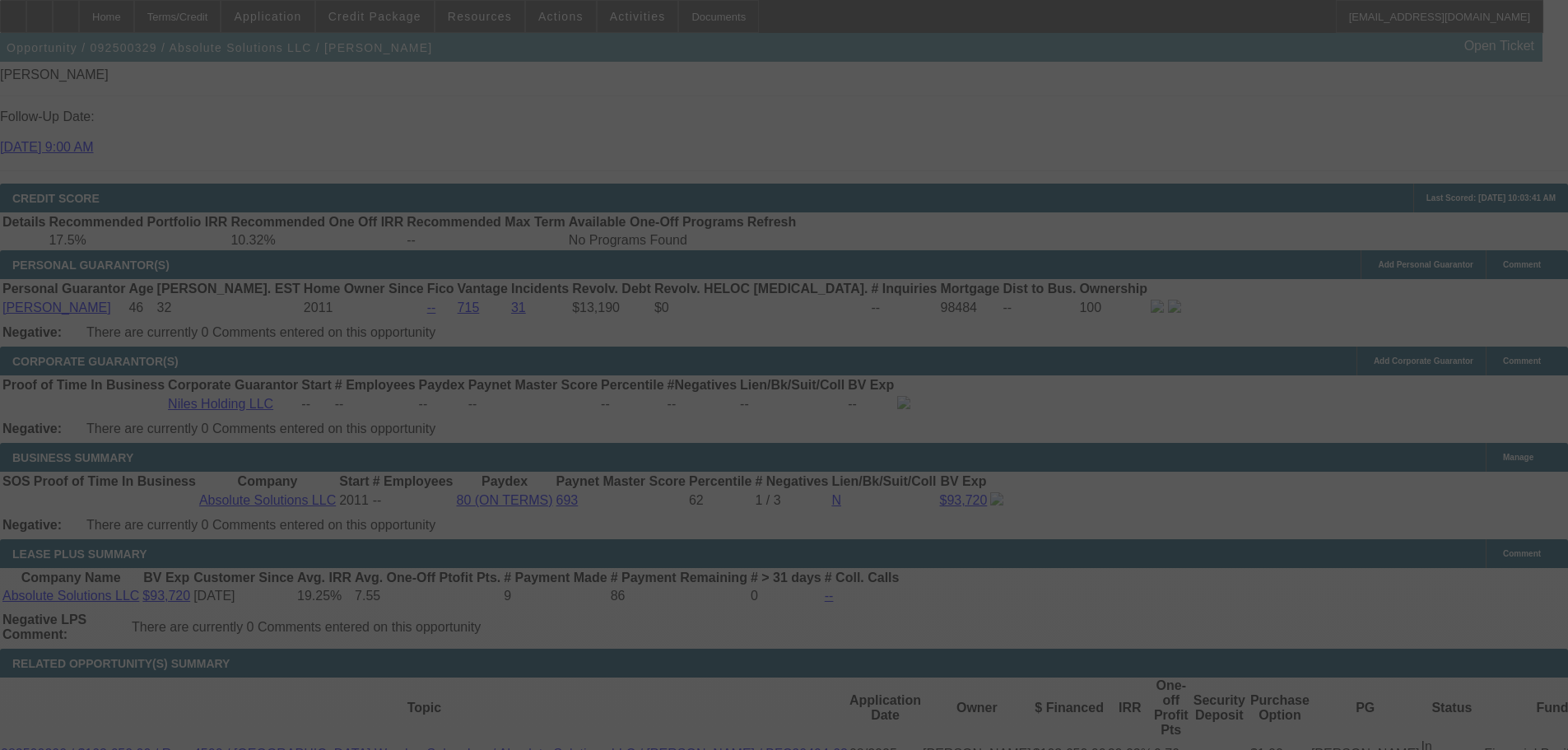
select select "0"
select select "5"
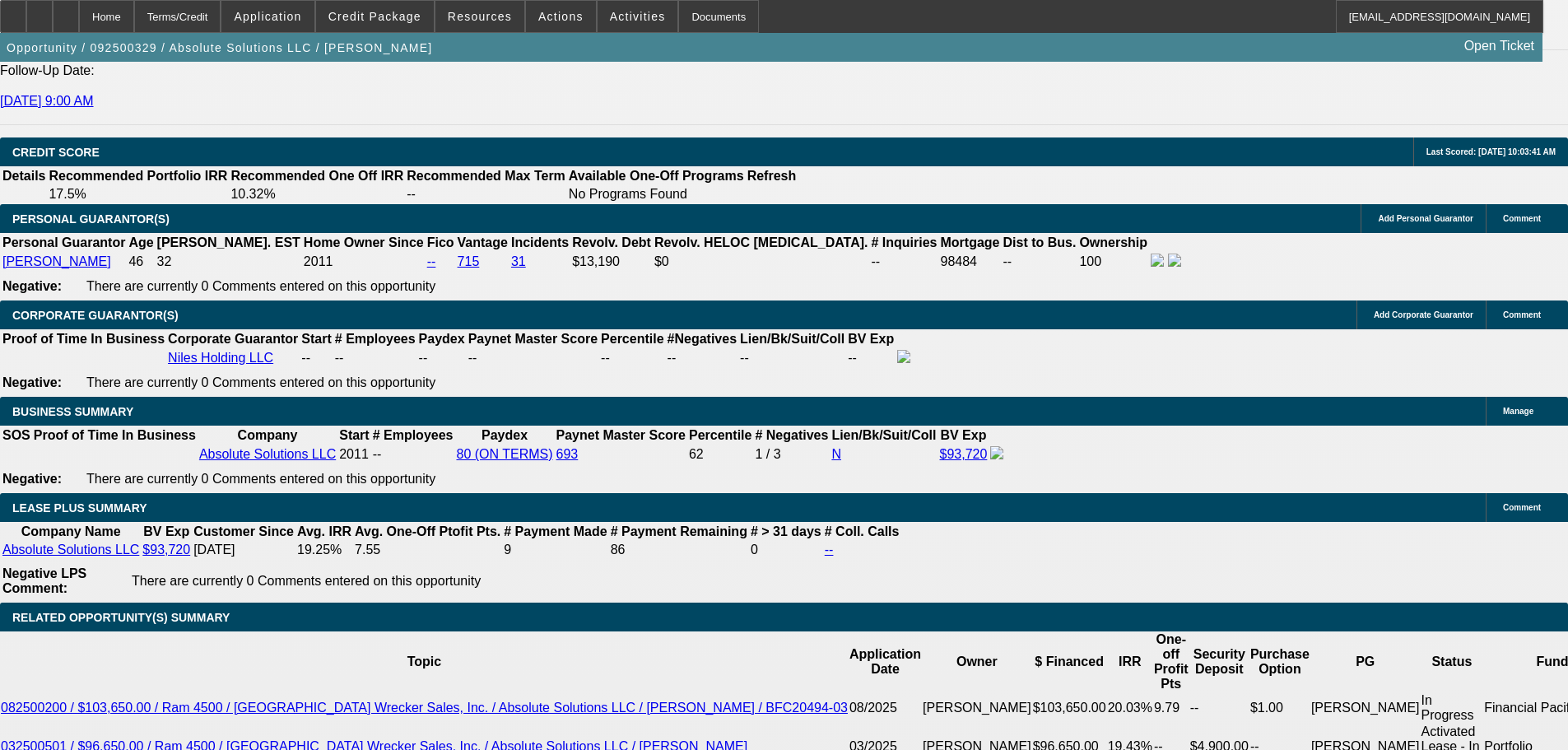
scroll to position [2388, 0]
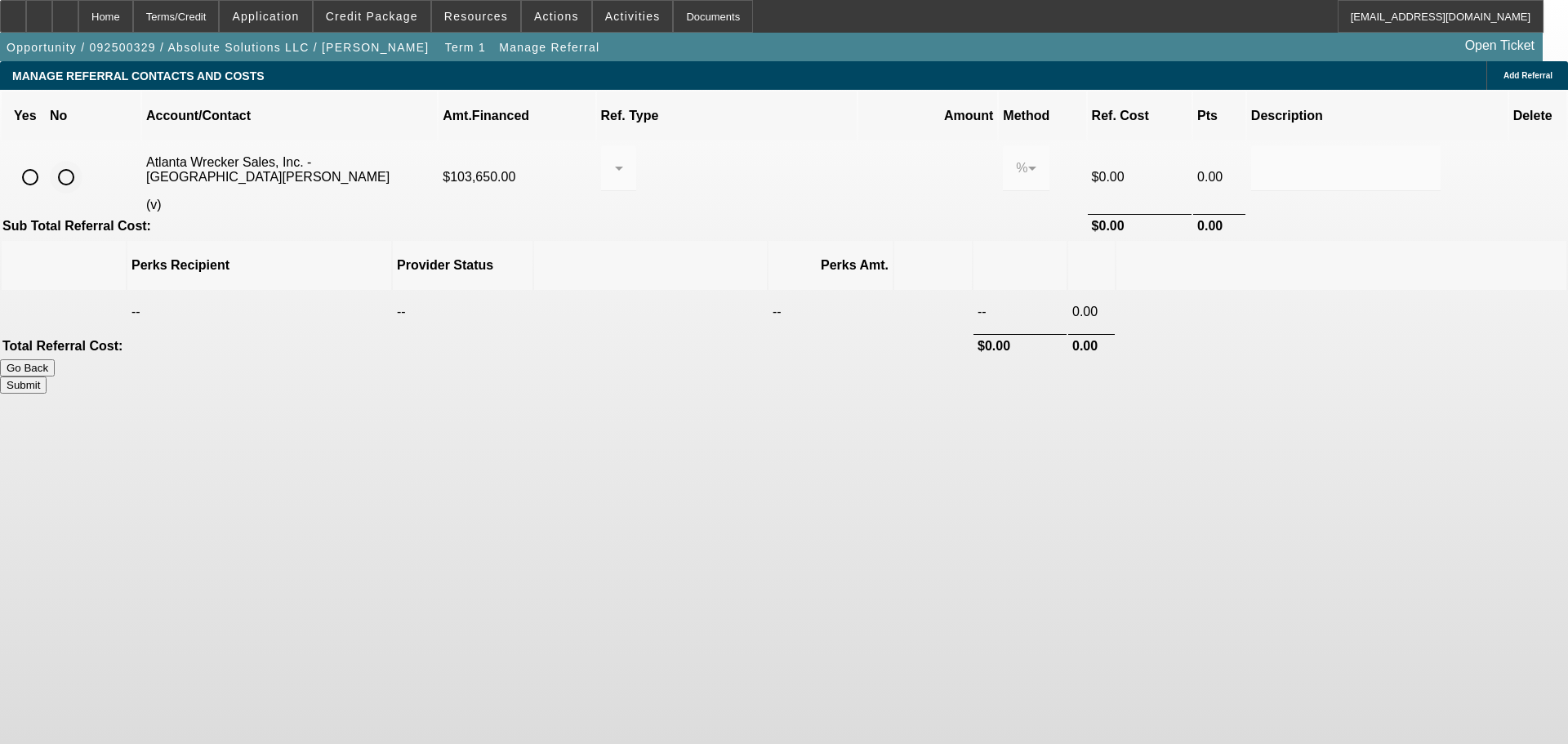
drag, startPoint x: 334, startPoint y: 148, endPoint x: 388, endPoint y: 180, distance: 62.8
click at [83, 161] on input "radio" at bounding box center [66, 177] width 33 height 33
radio input "true"
click at [46, 377] on button "Submit" at bounding box center [23, 385] width 46 height 17
type input "0.000"
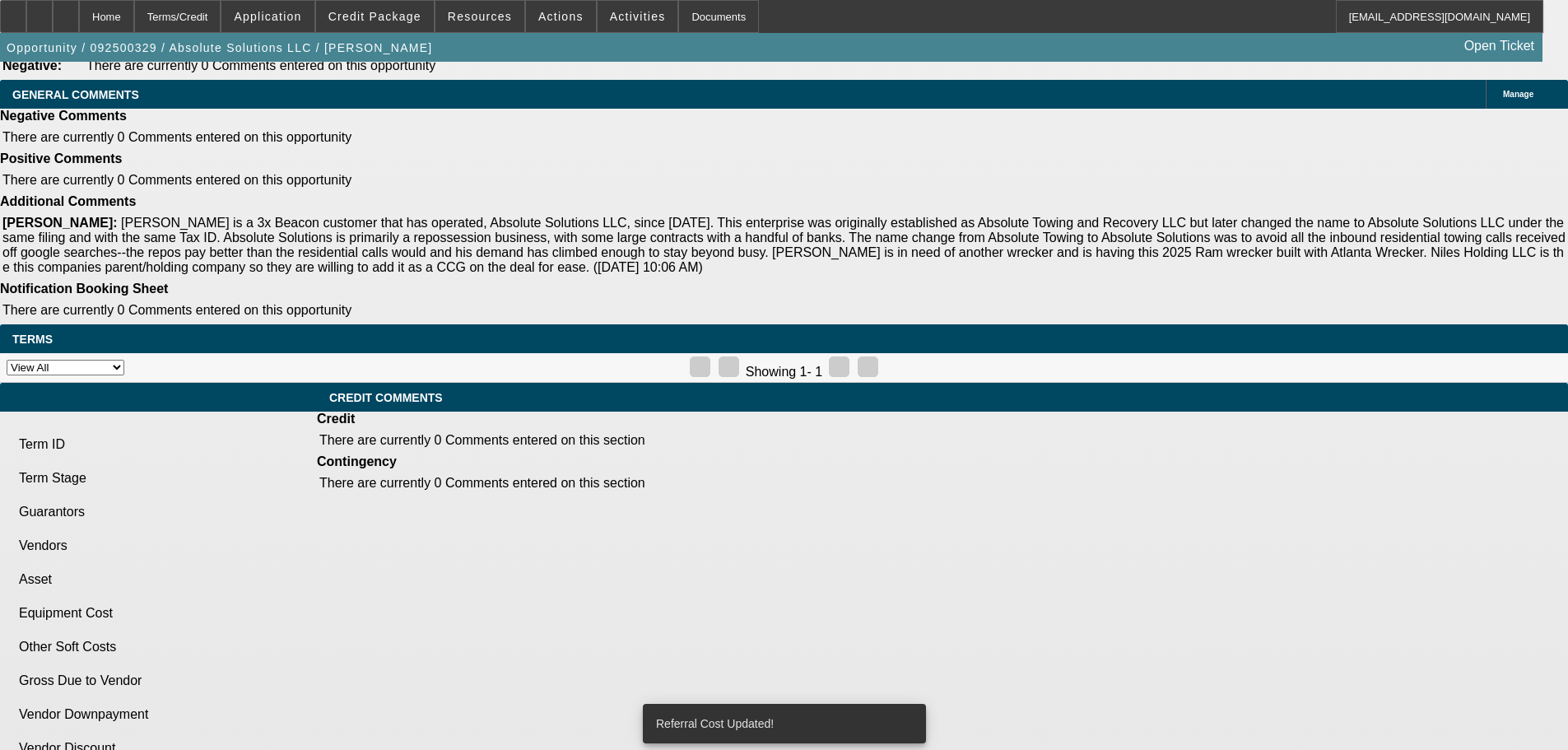
select select "0"
select select "5"
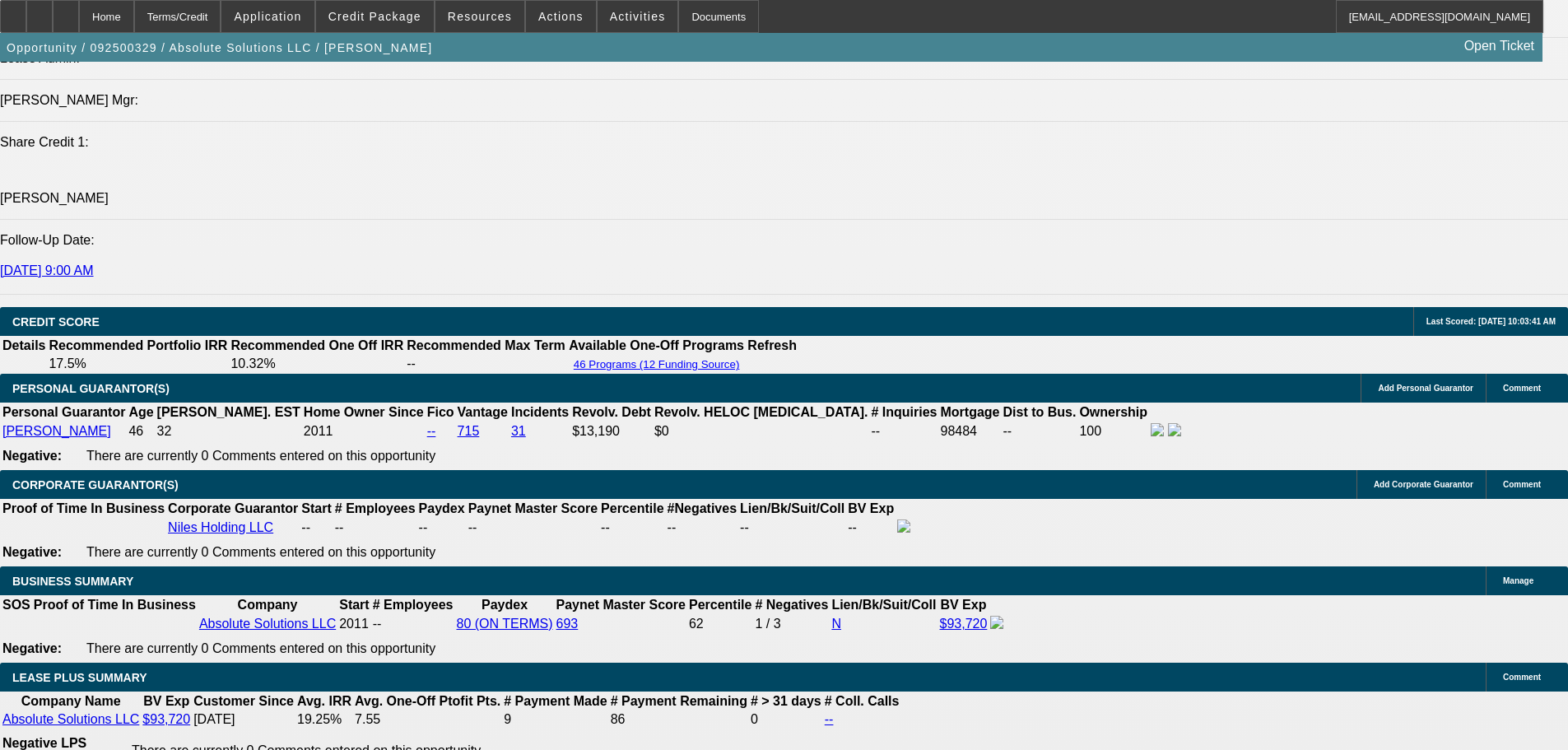
scroll to position [2095, 0]
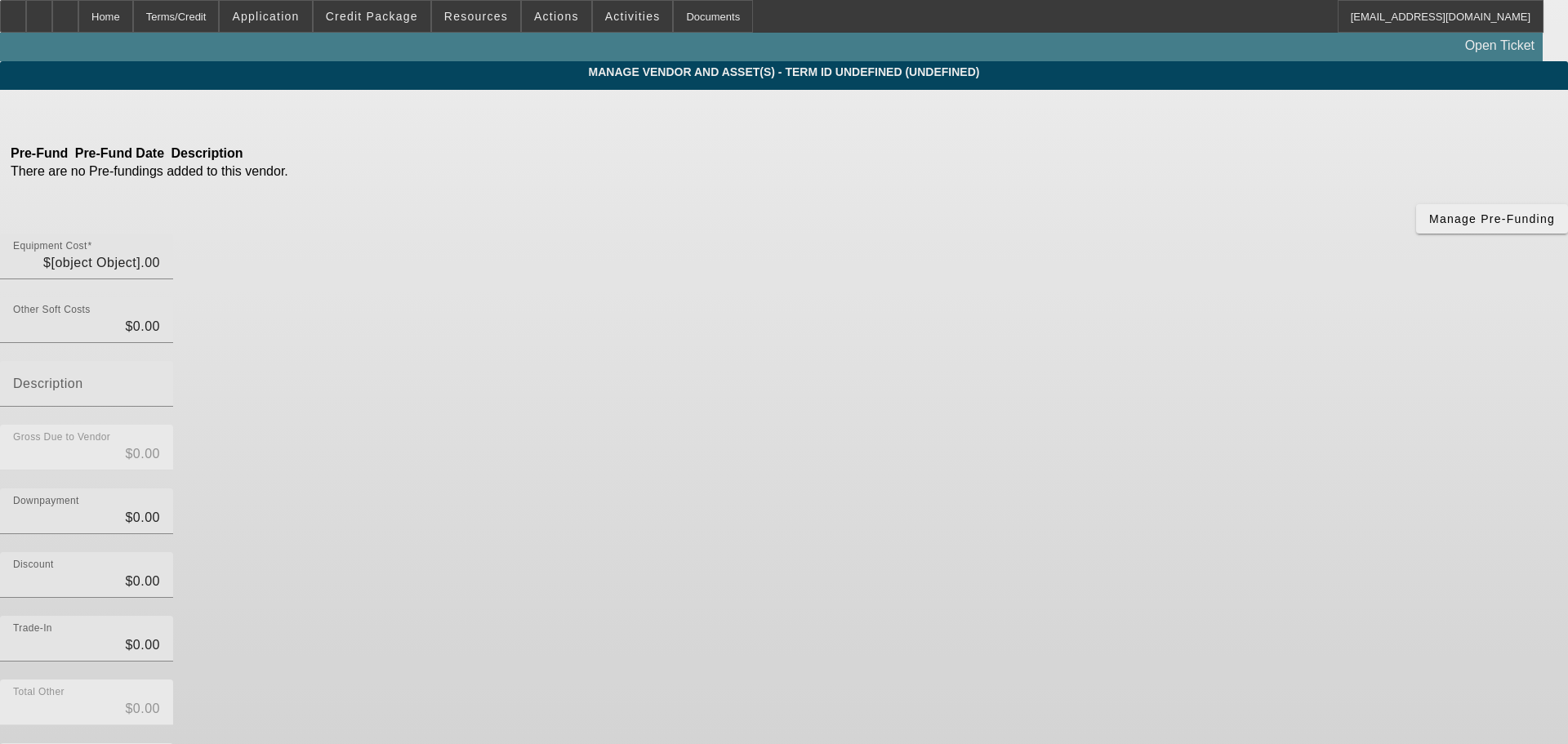
type input "$103,650.00"
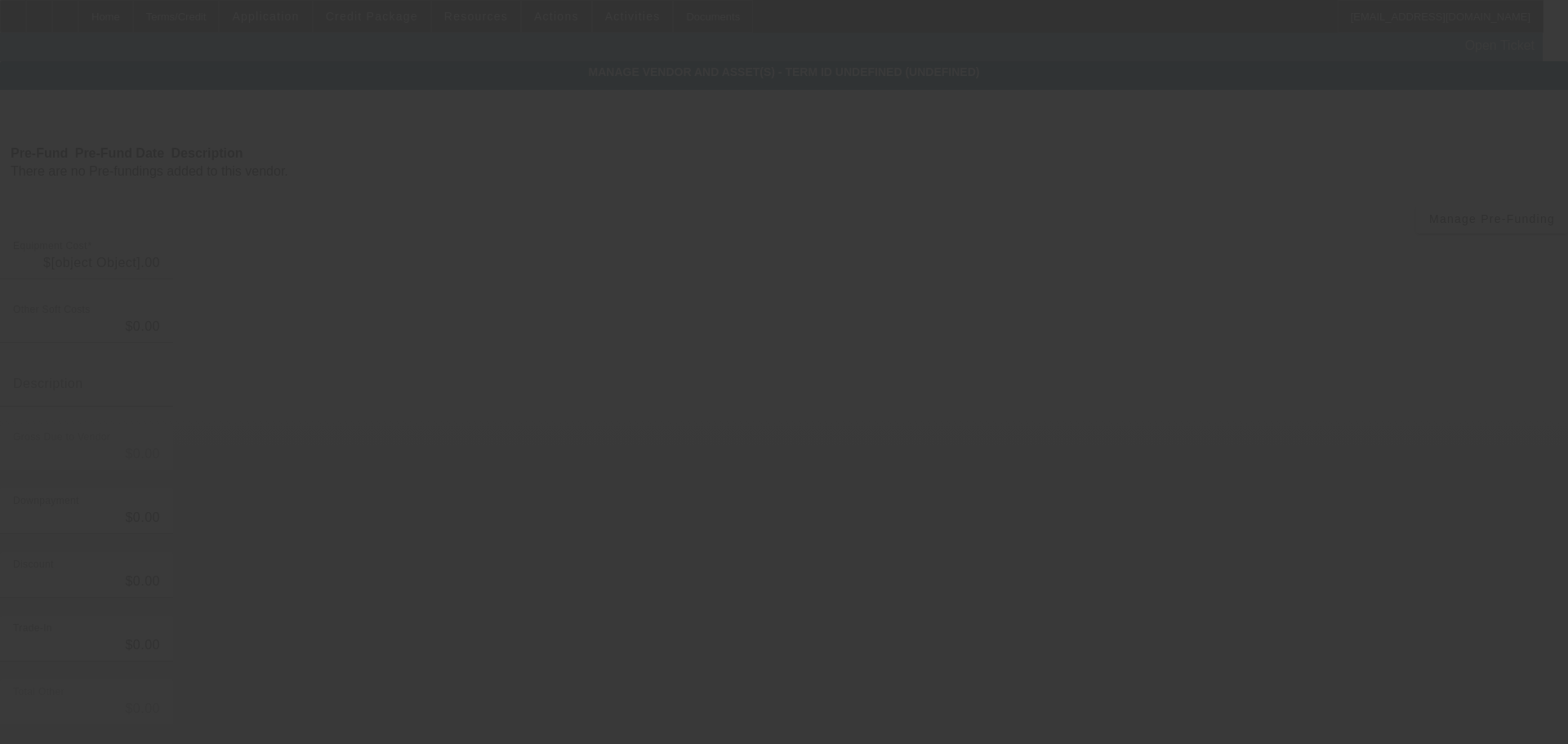
type input "$103,650.00"
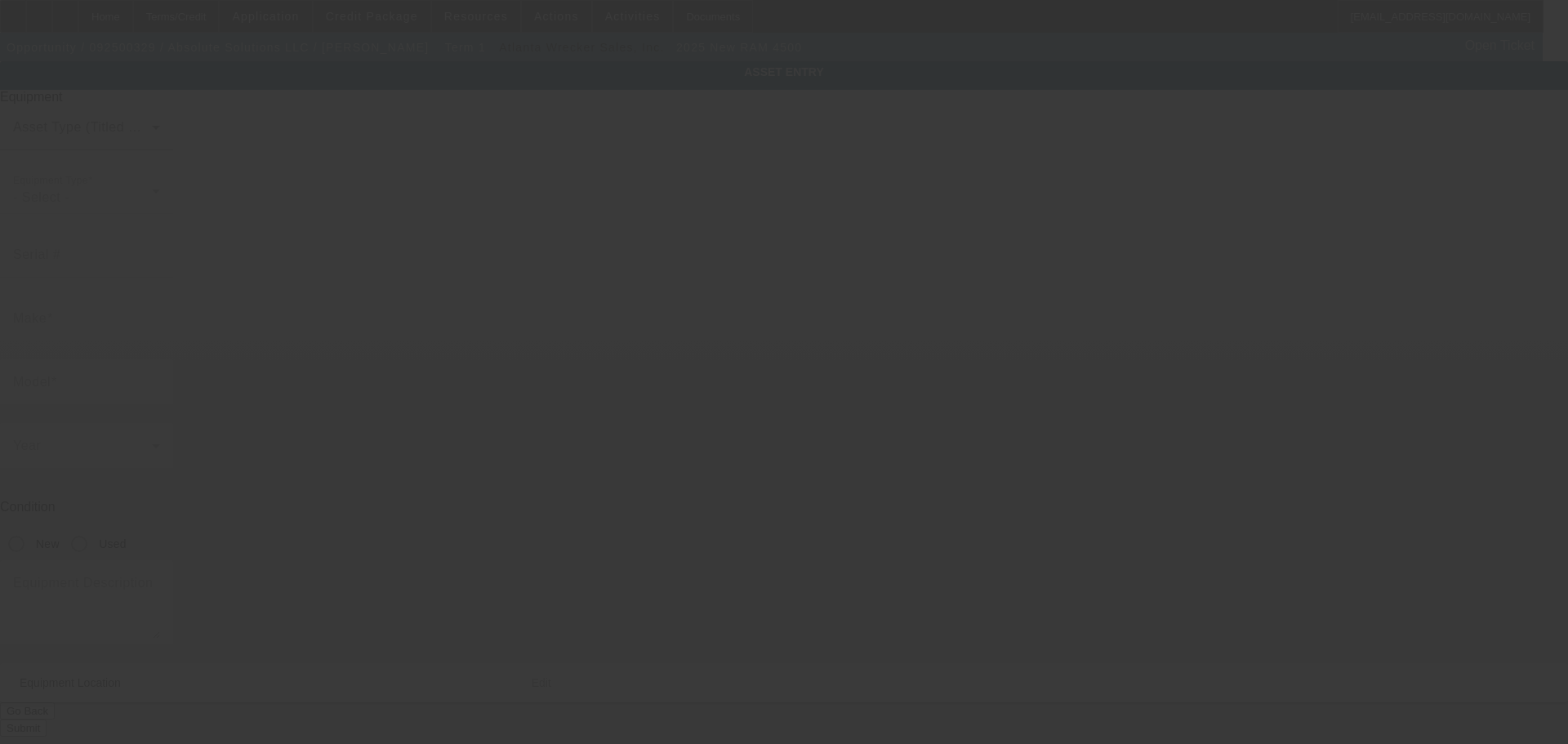
type input "3C7WRKAL3SG579071"
type input "ram"
type input "4500"
radio input "true"
type textarea "With:"
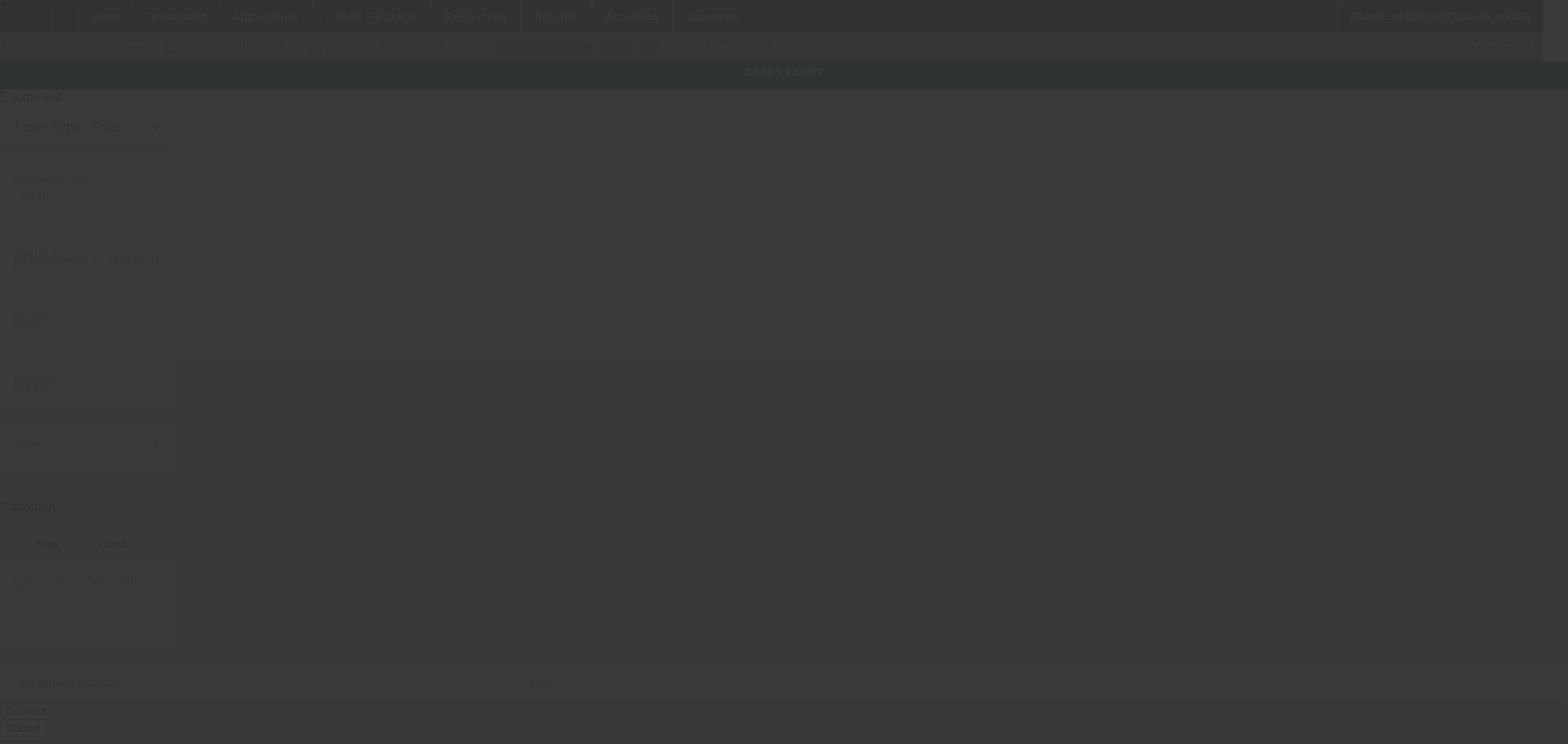
type input "14904 Highway 71 S"
type input "Fort Smith"
type input "72916"
type input "Sebastian"
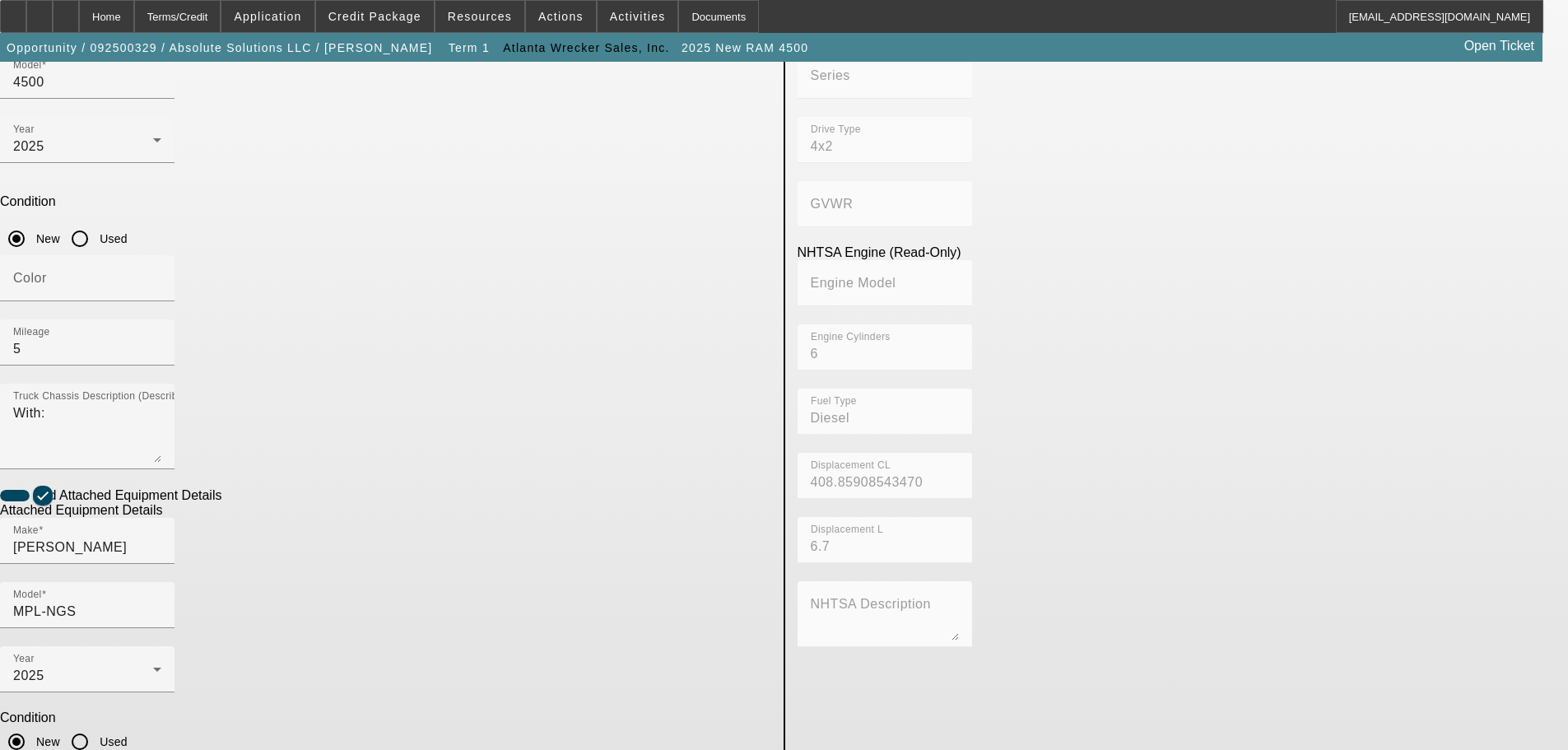
scroll to position [310, 0]
type textarea "Brand-New Truck"
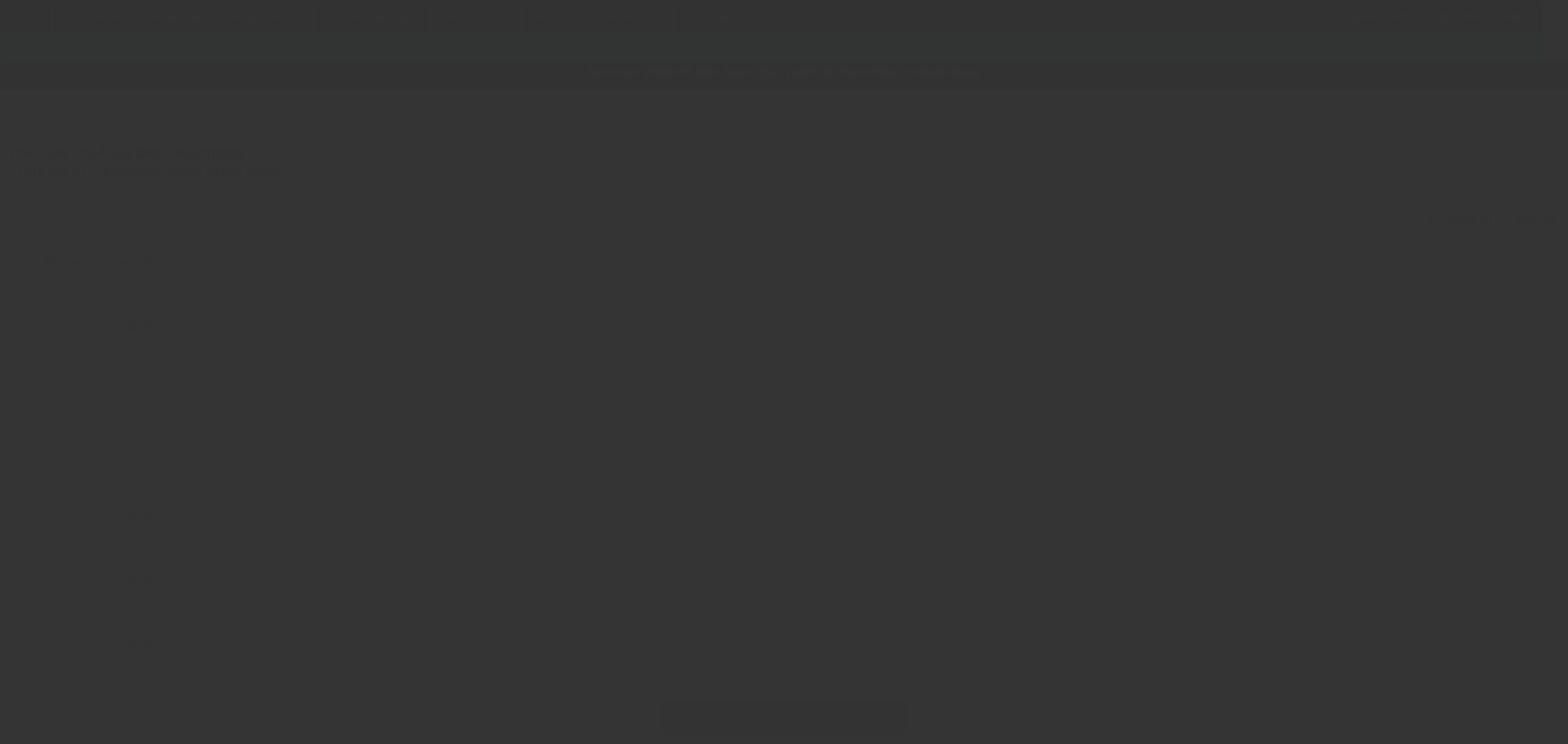
type input "$103,650.00"
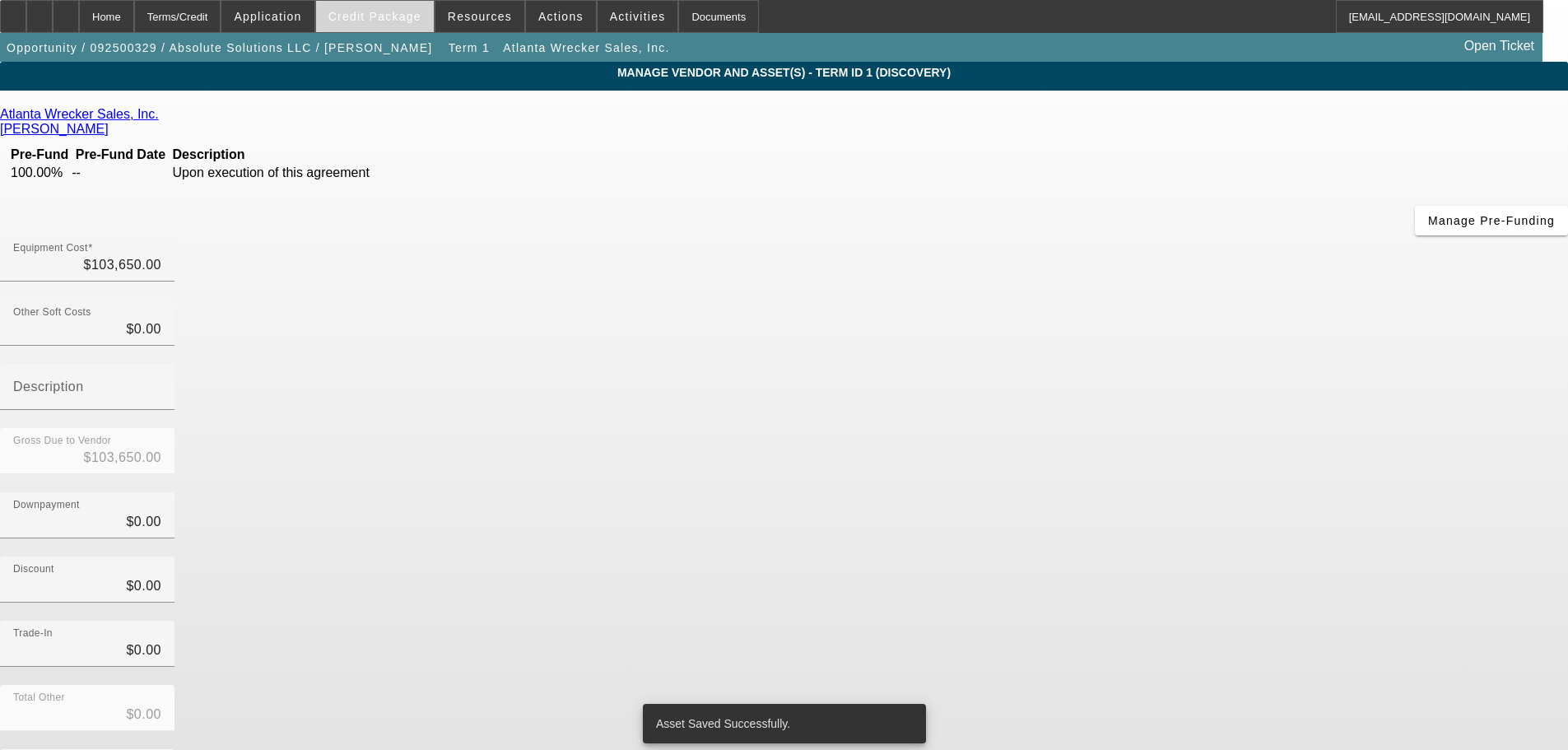
drag, startPoint x: 417, startPoint y: 0, endPoint x: 407, endPoint y: 8, distance: 12.8
click at [417, 0] on div "Credit Package" at bounding box center [374, 16] width 120 height 33
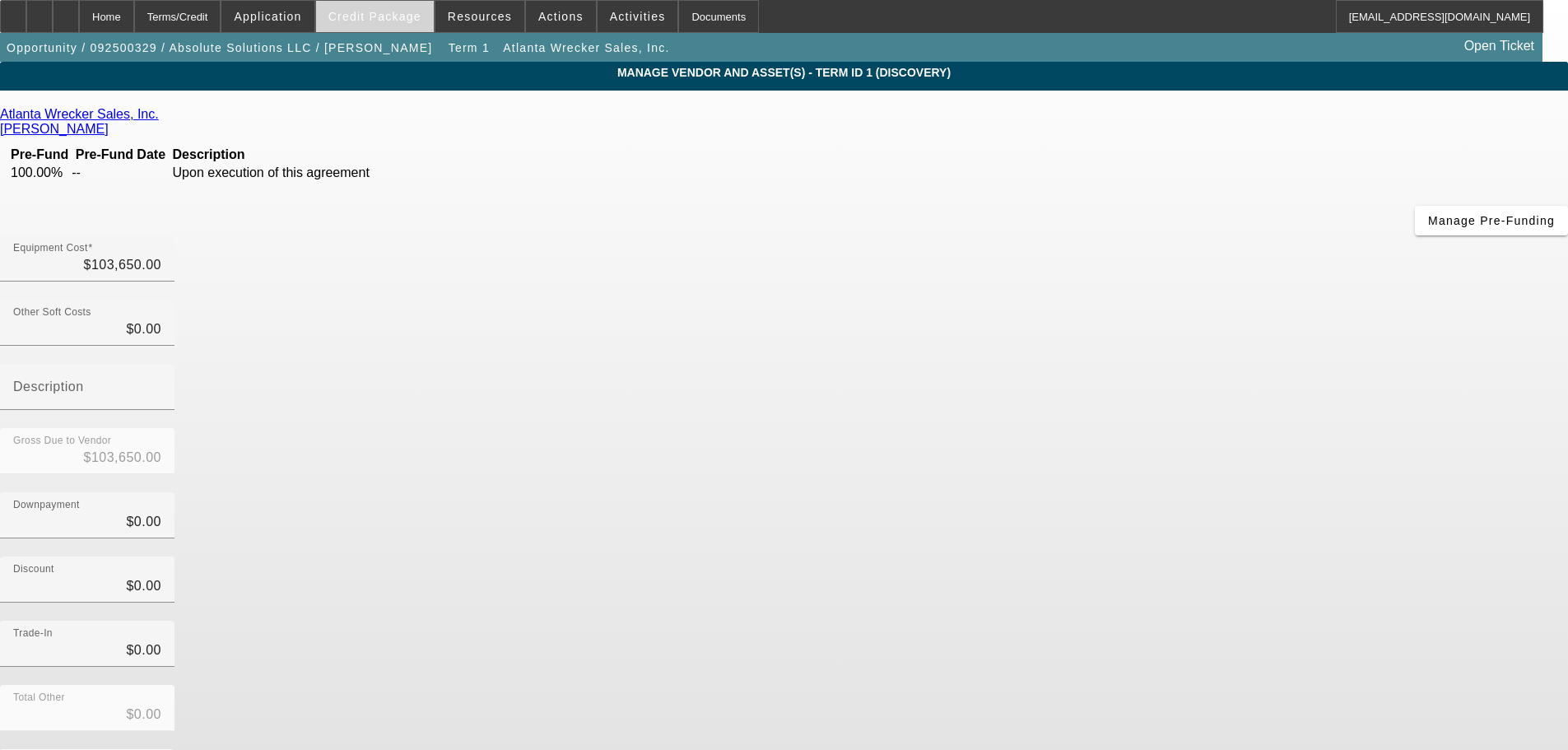
click at [398, 26] on span at bounding box center [374, 16] width 118 height 40
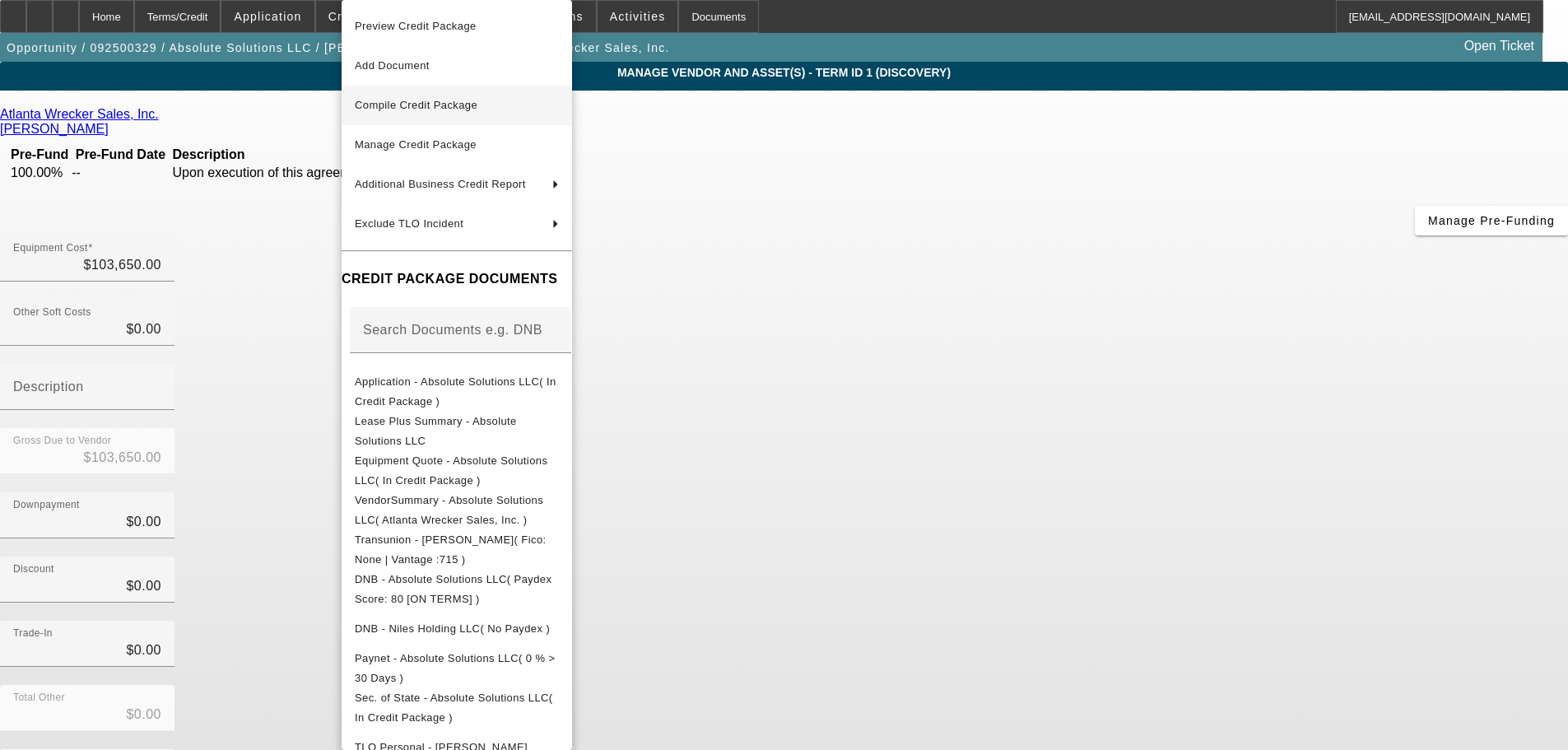
click at [468, 110] on span "Compile Credit Package" at bounding box center [416, 104] width 122 height 13
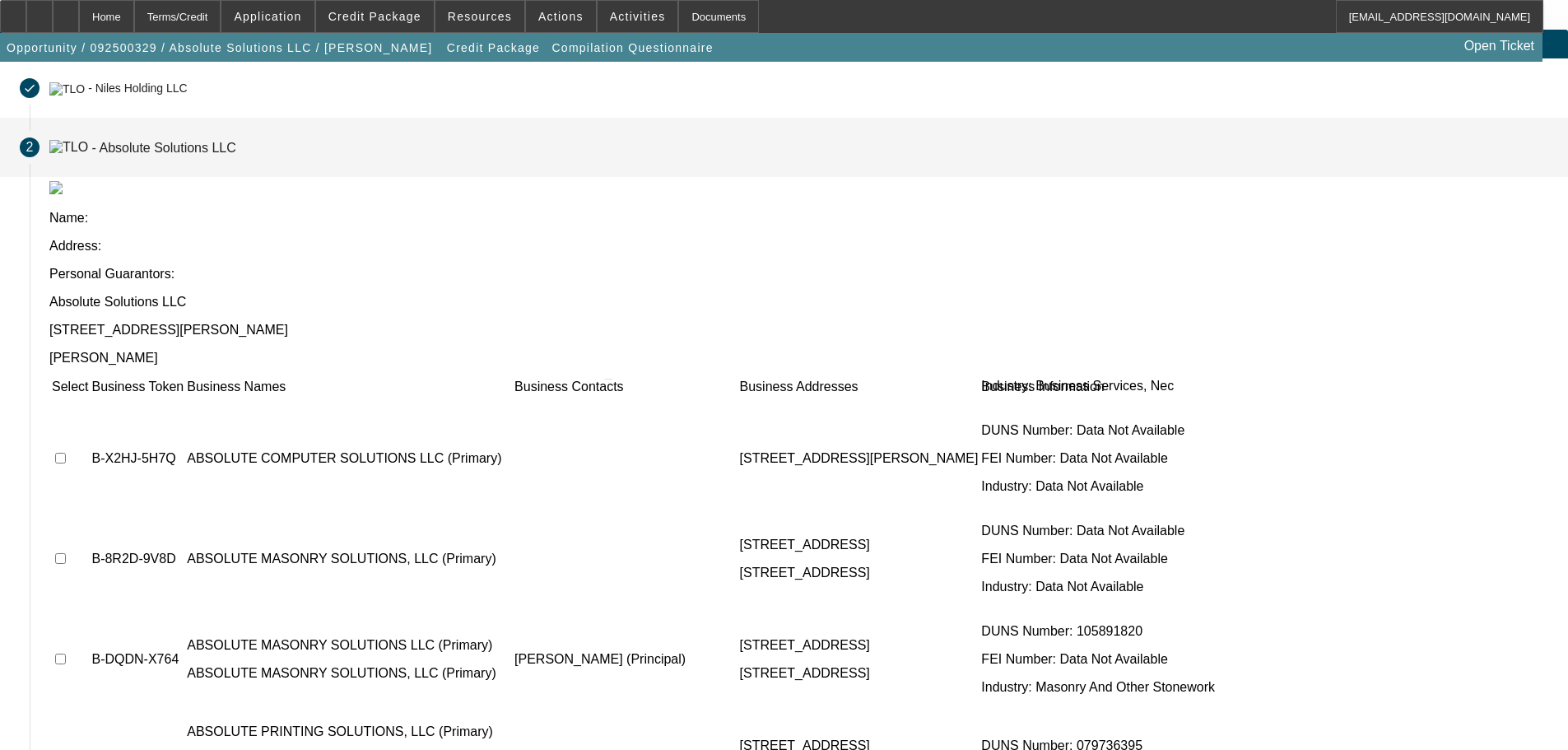
scroll to position [330, 0]
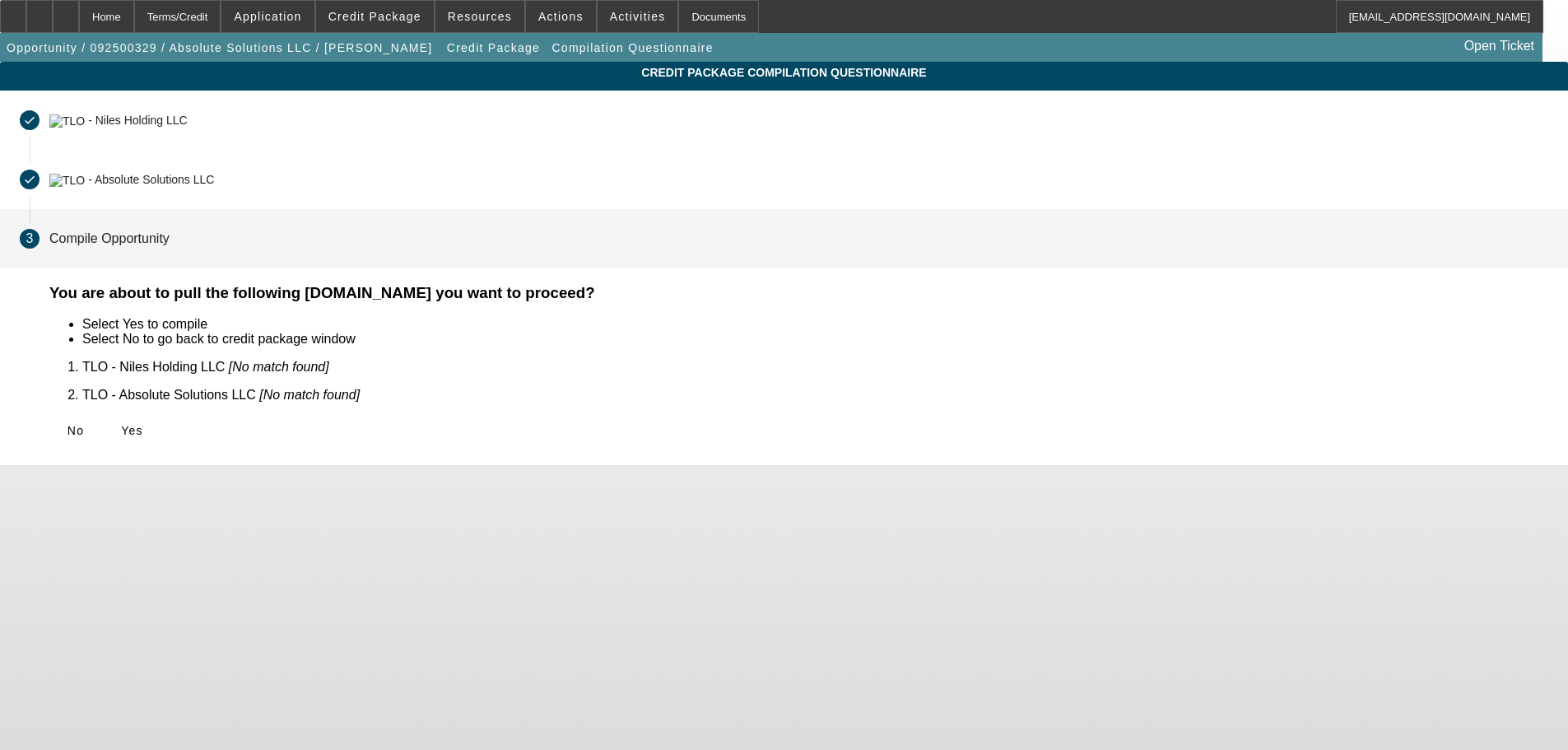
scroll to position [0, 0]
click at [143, 424] on span "Yes" at bounding box center [132, 431] width 22 height 14
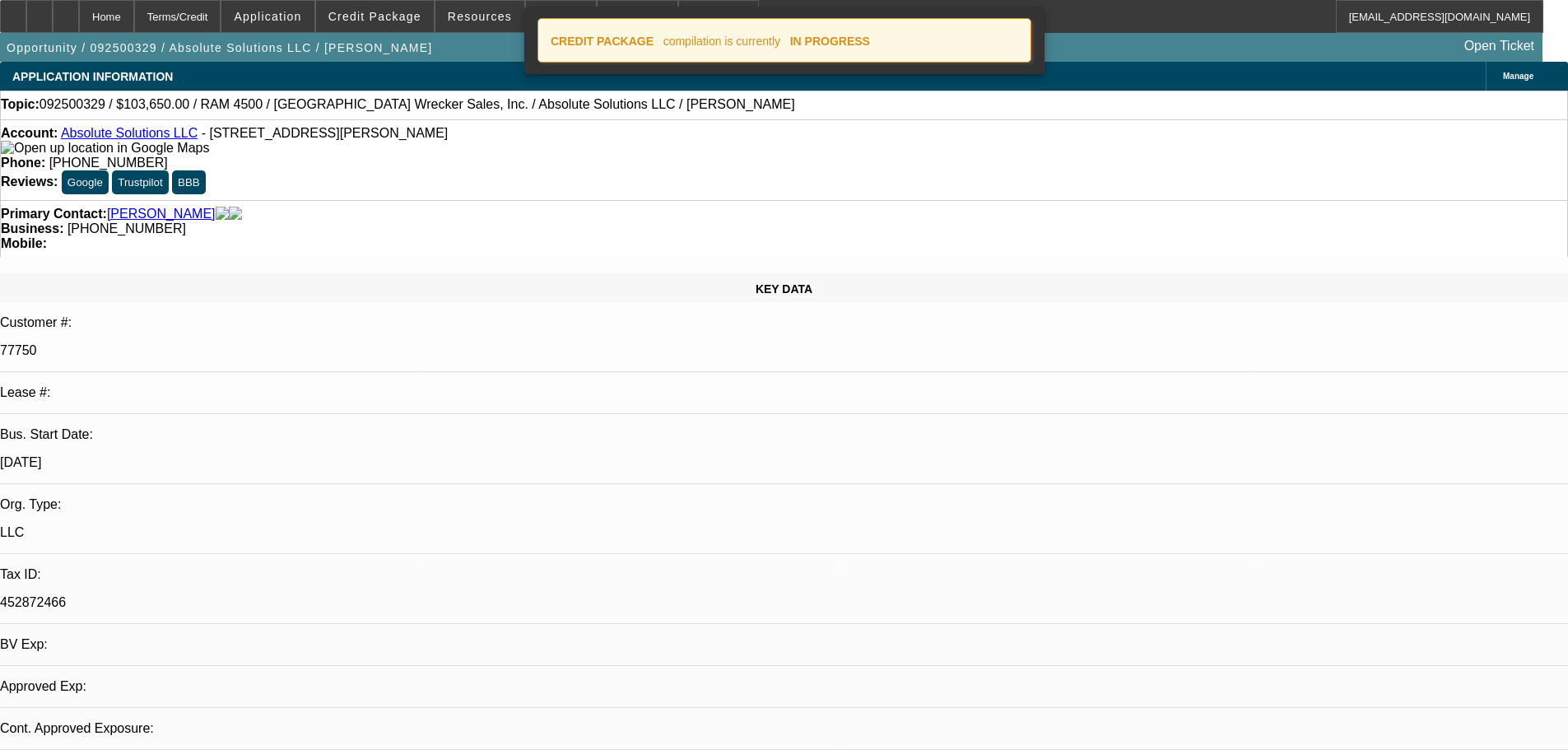
select select "0"
select select "5"
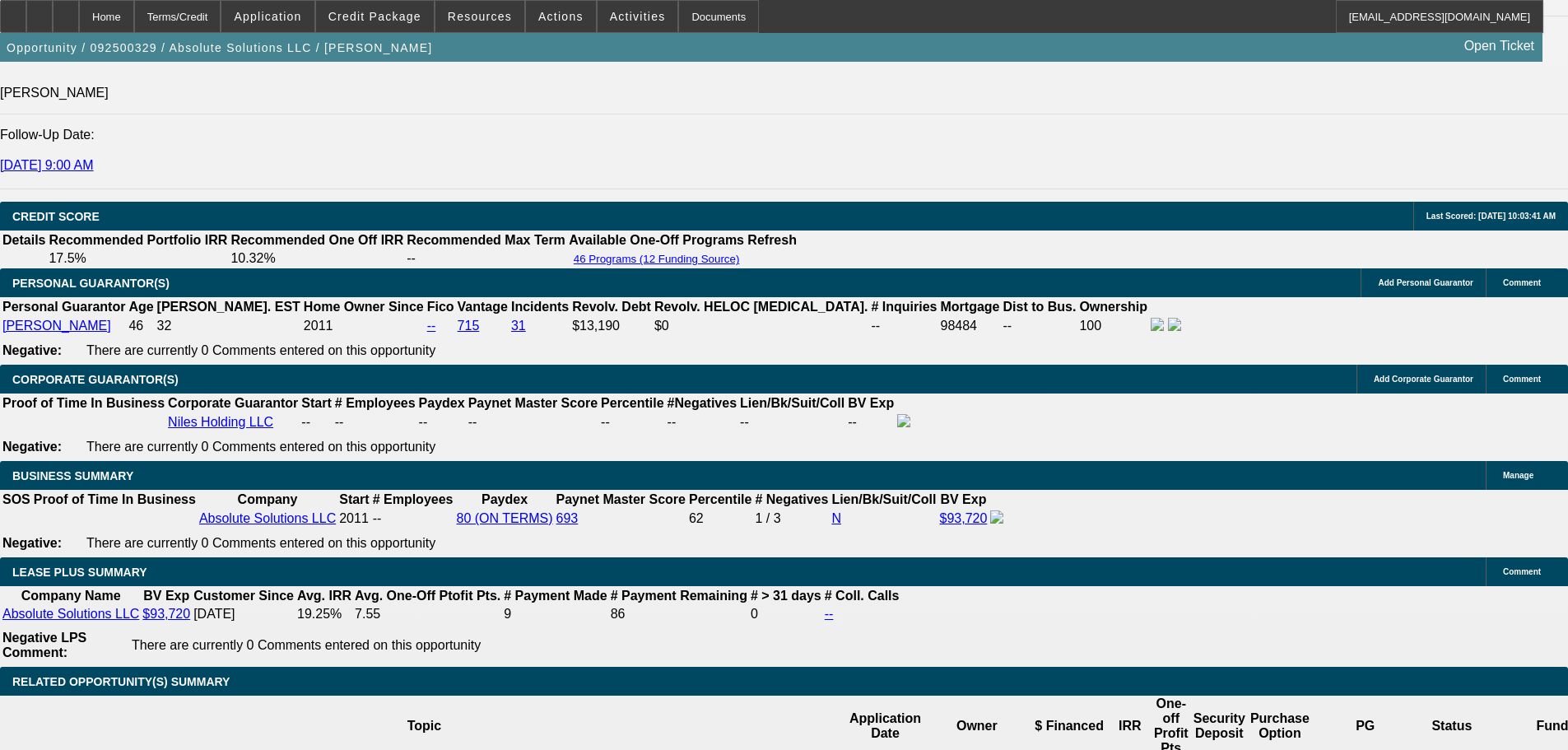
scroll to position [2470, 0]
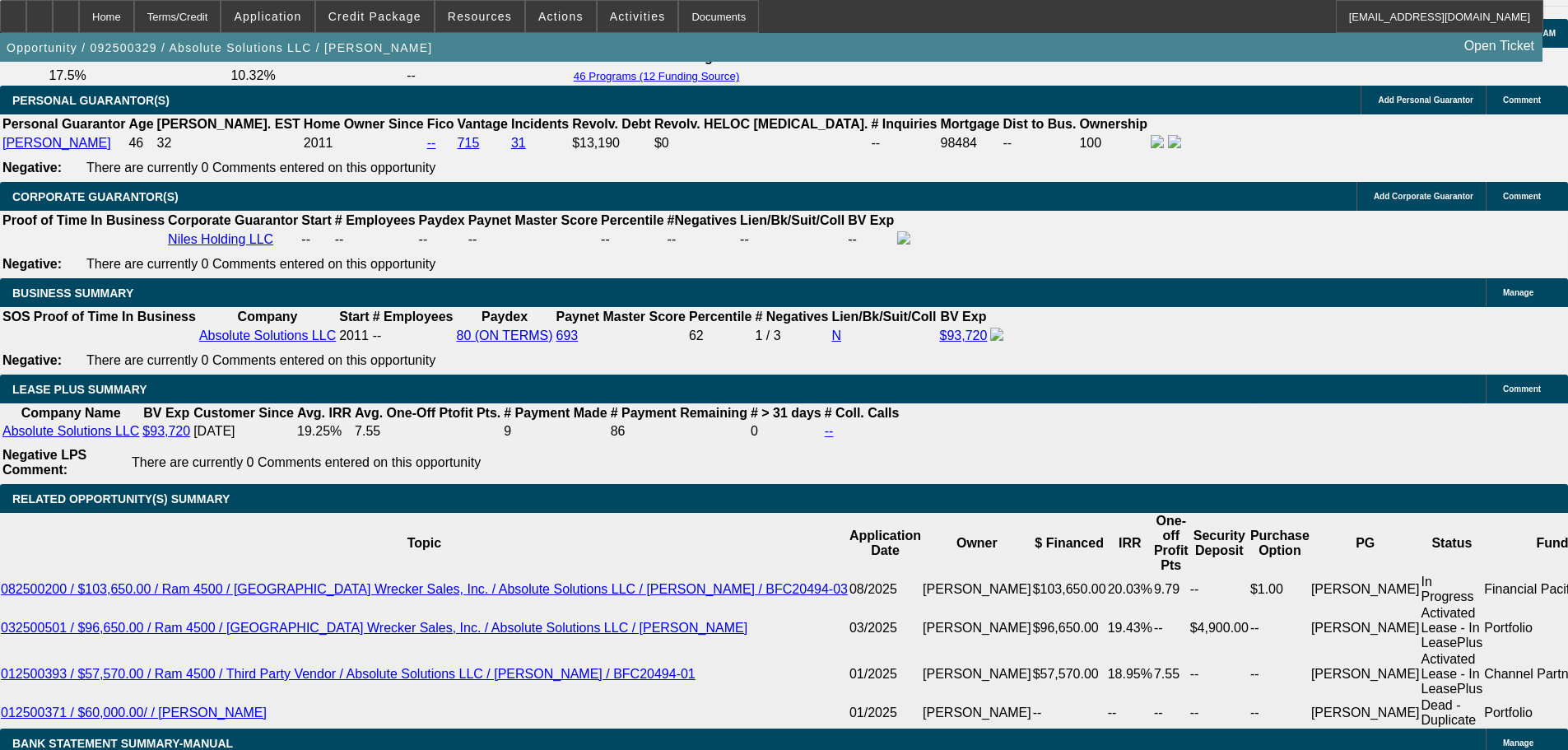
drag, startPoint x: 237, startPoint y: 350, endPoint x: 425, endPoint y: 360, distance: 188.3
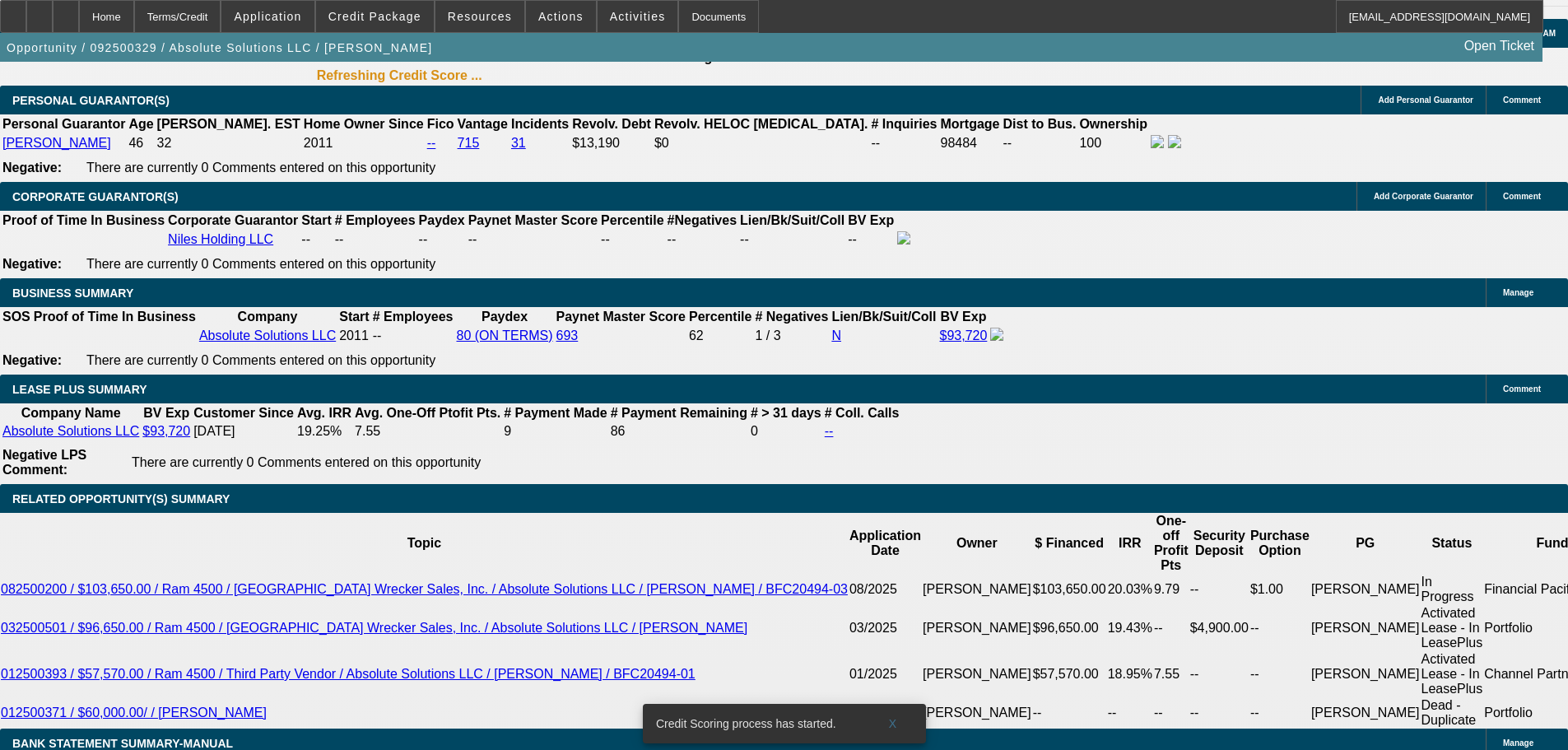
scroll to position [2503, 0]
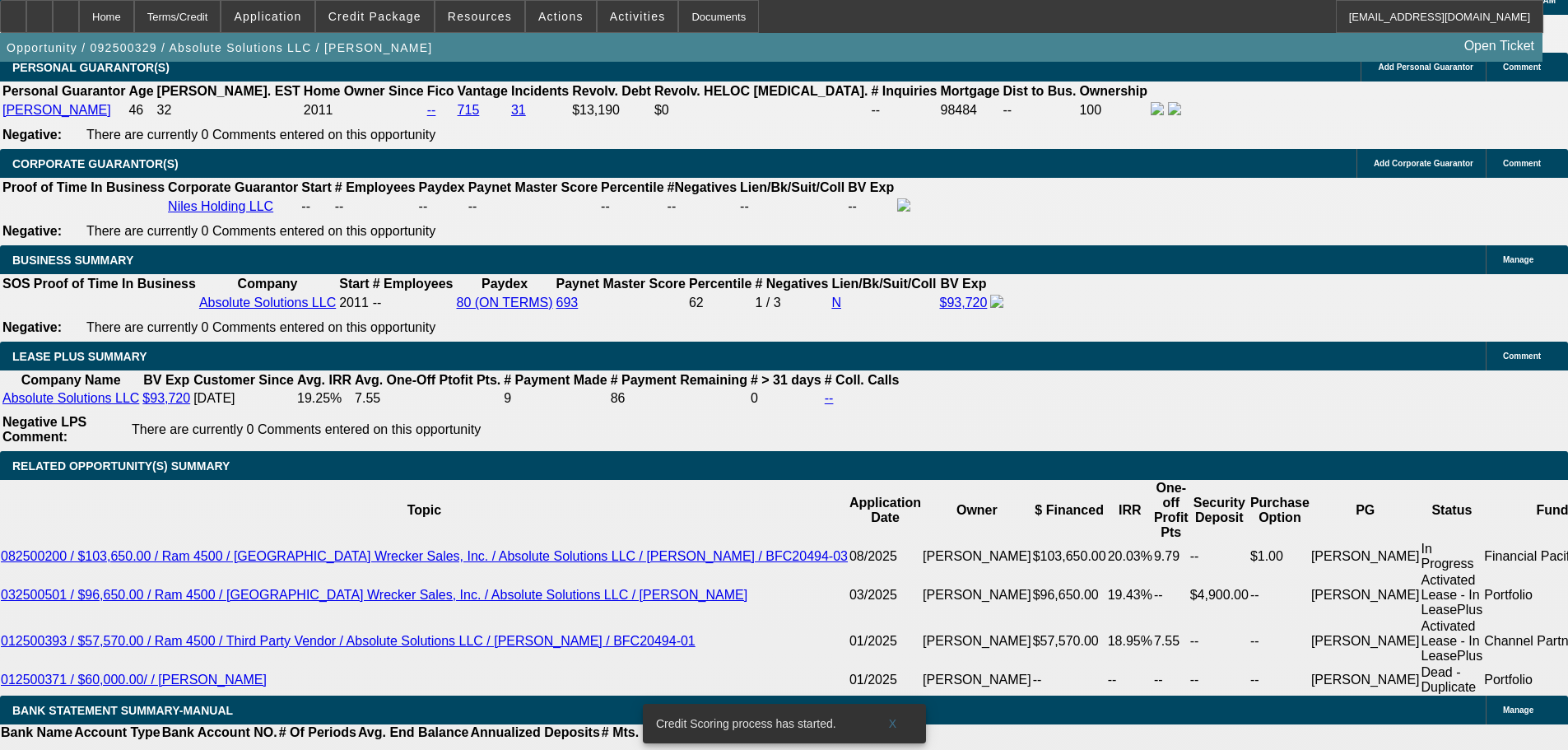
type input "1"
type input "UNKNOWN"
type input "$1,640.00"
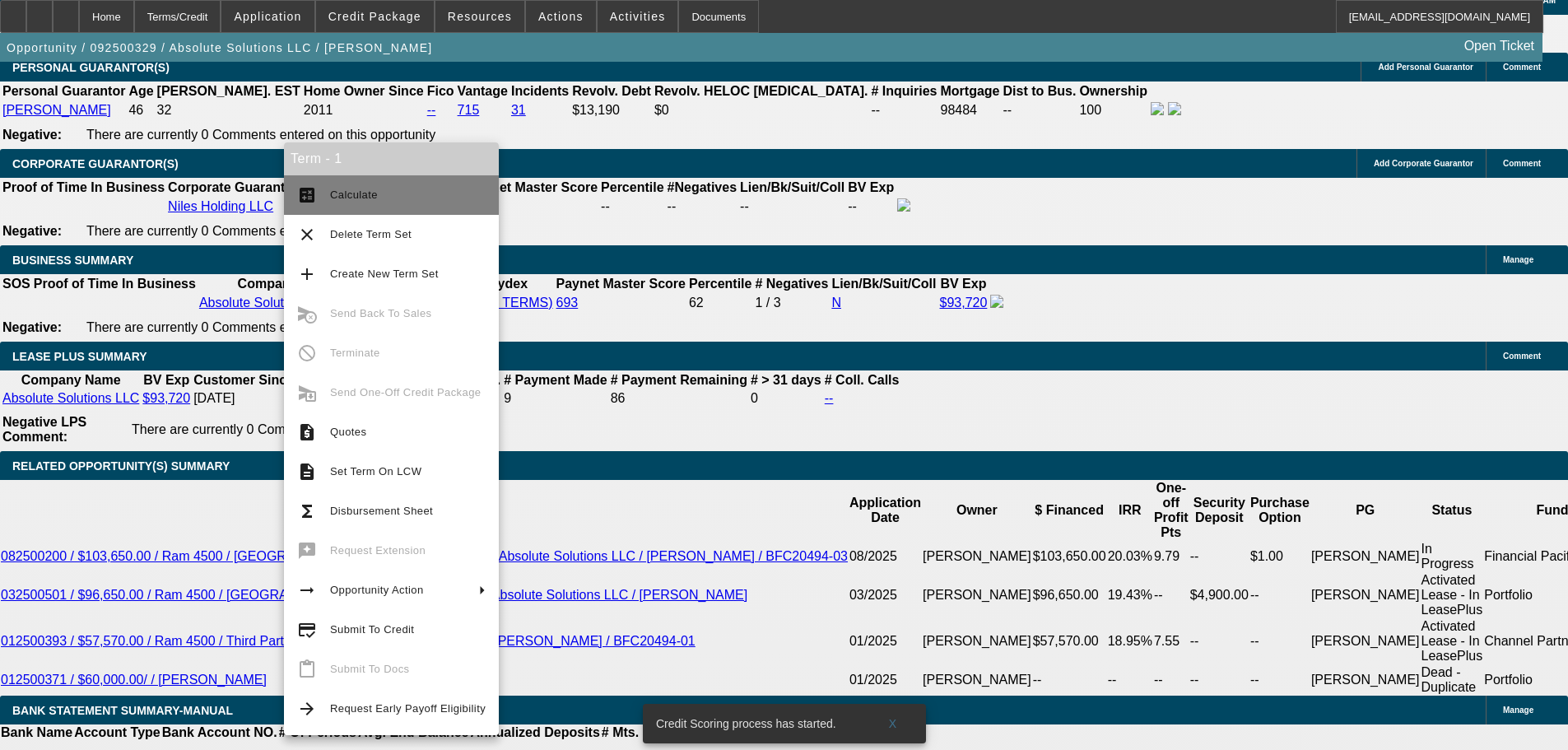
click at [362, 196] on span "Calculate" at bounding box center [354, 195] width 48 height 13
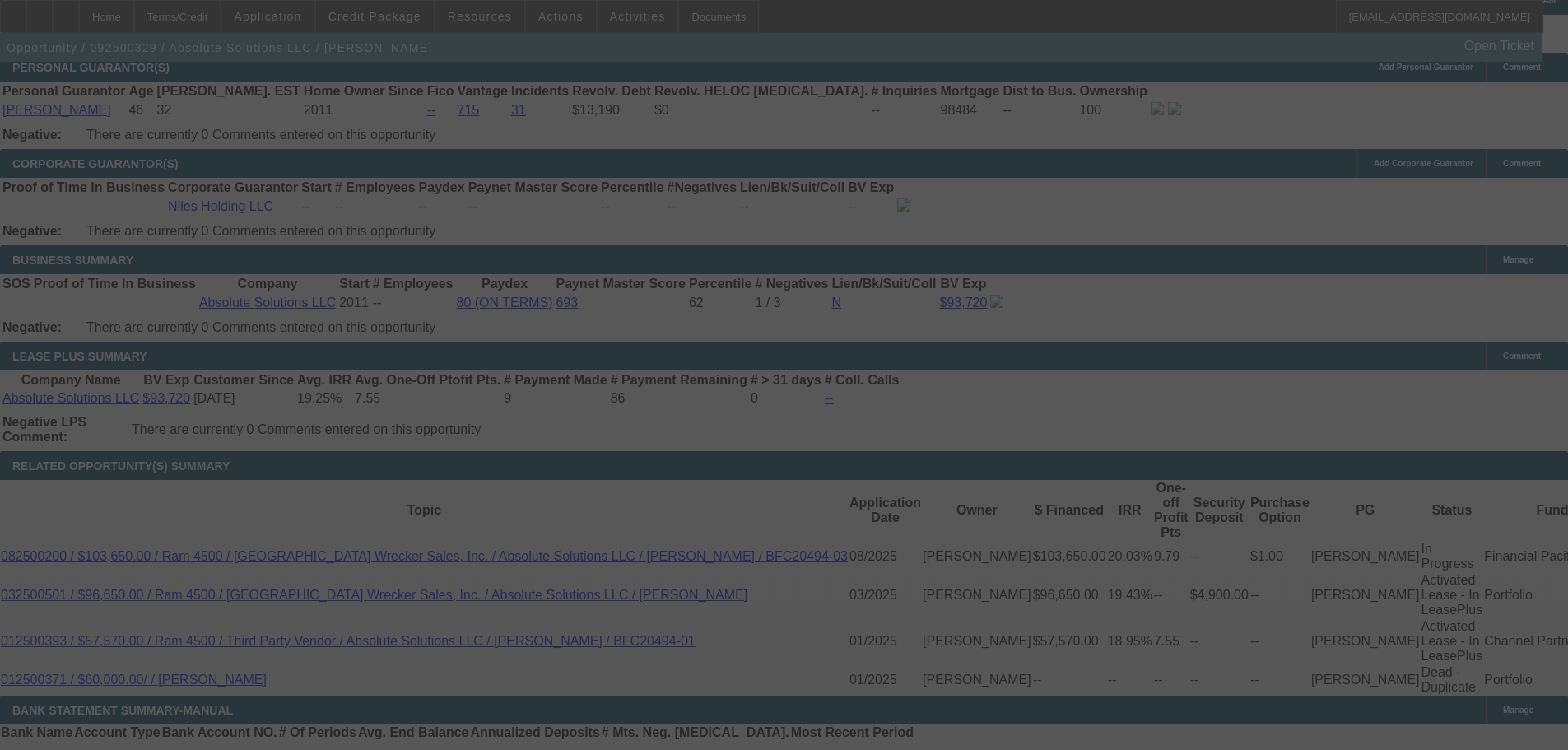
select select "0"
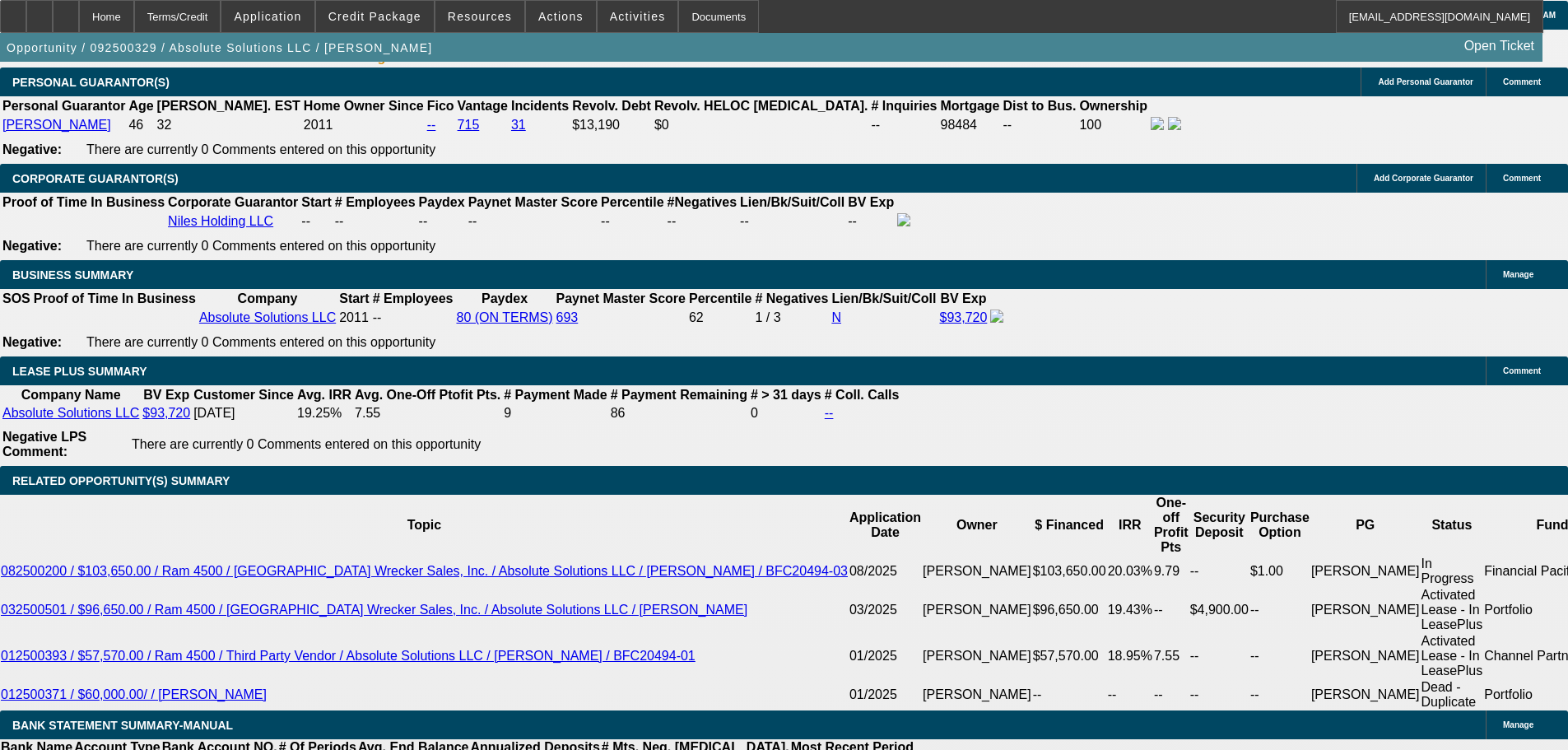
scroll to position [2482, 0]
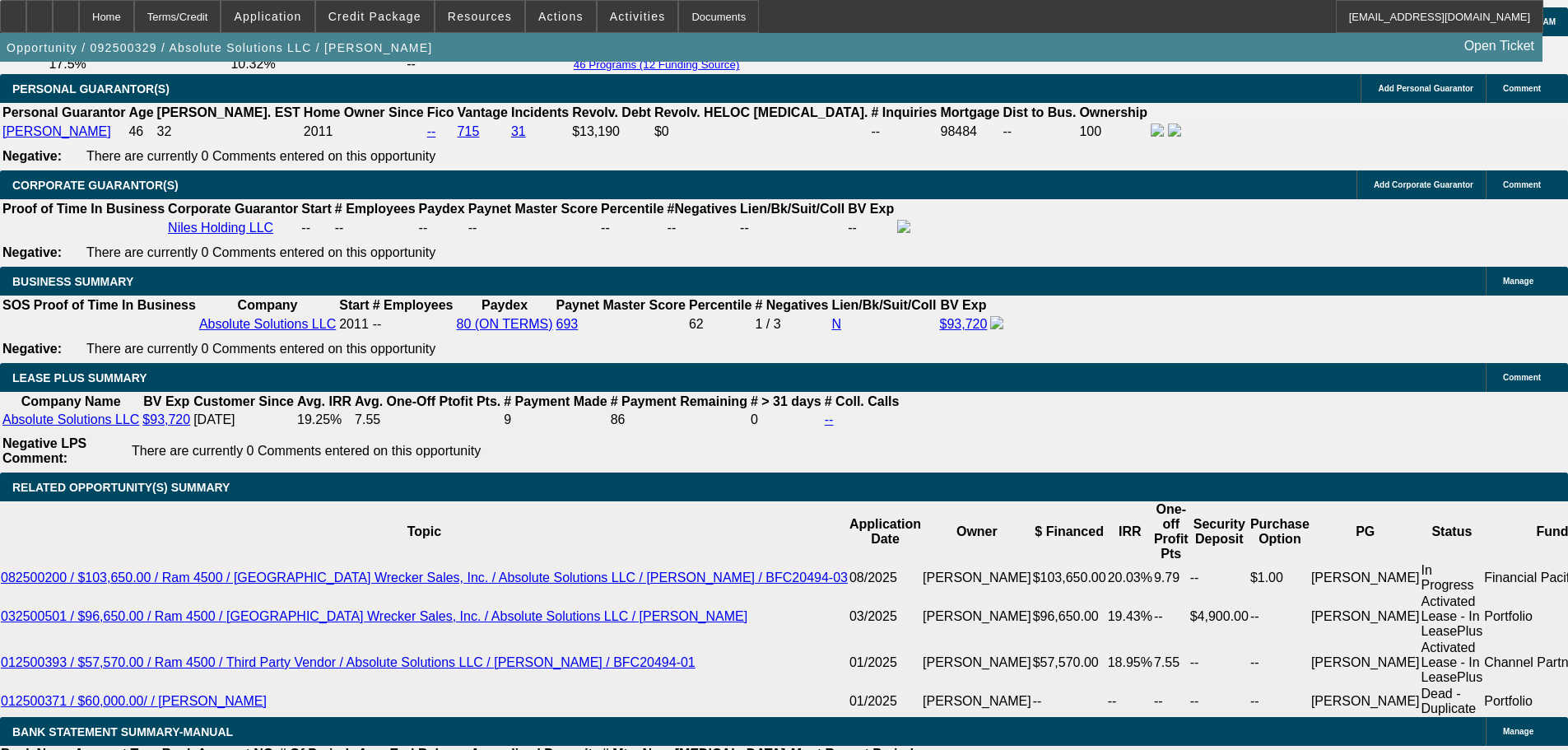
drag, startPoint x: 237, startPoint y: 333, endPoint x: 368, endPoint y: 347, distance: 131.7
drag, startPoint x: 253, startPoint y: 337, endPoint x: 433, endPoint y: 350, distance: 180.5
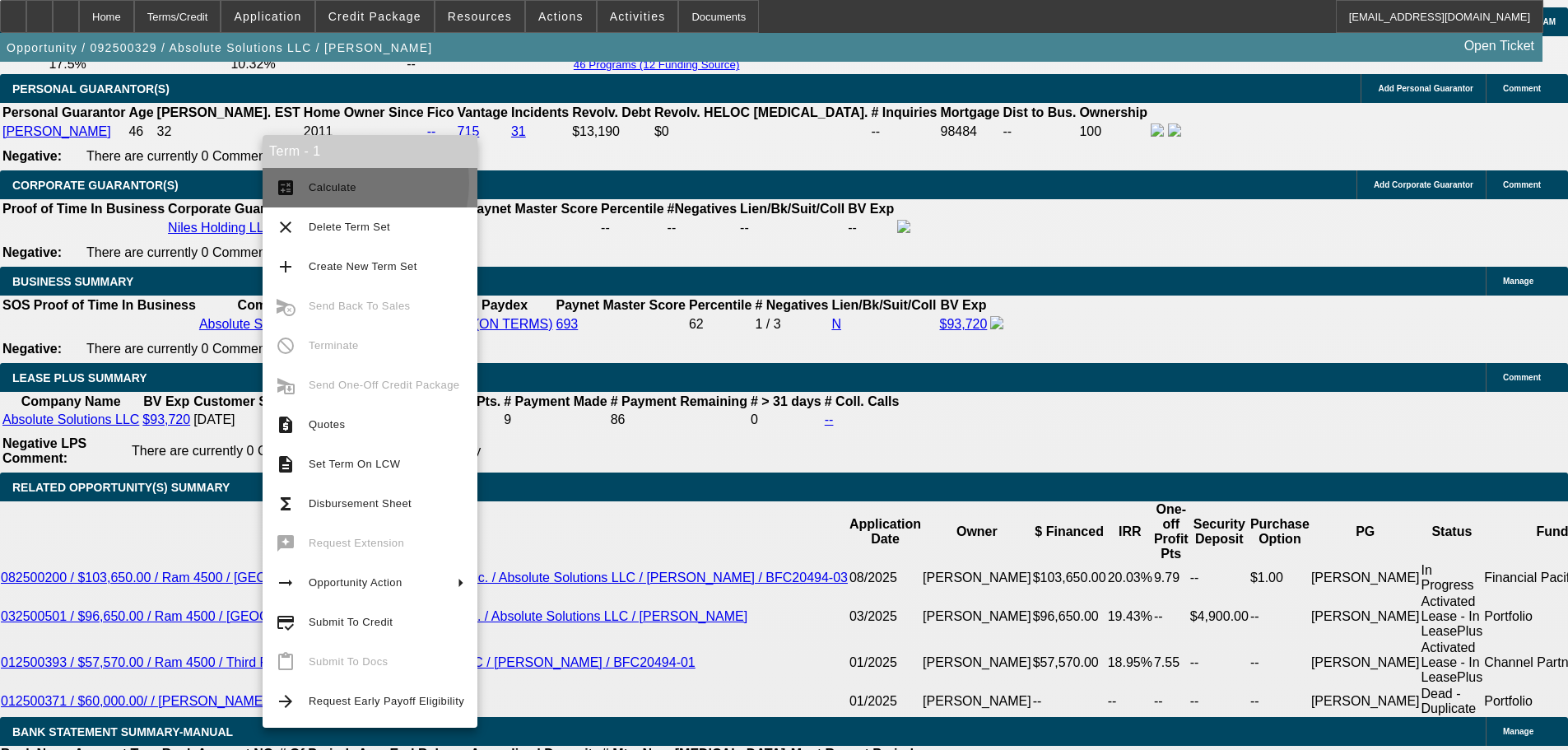
click at [340, 183] on span "Calculate" at bounding box center [333, 187] width 48 height 13
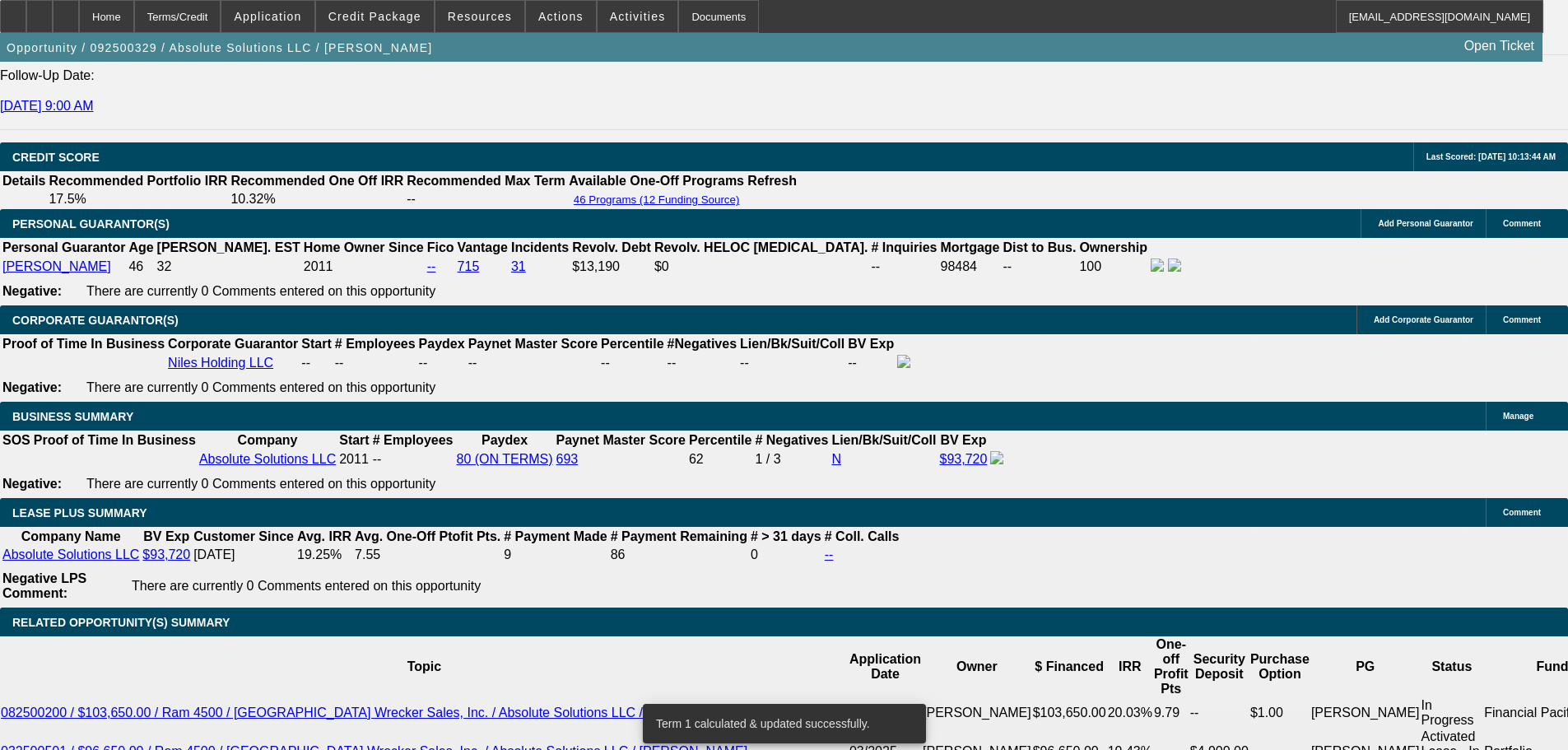
scroll to position [2225, 0]
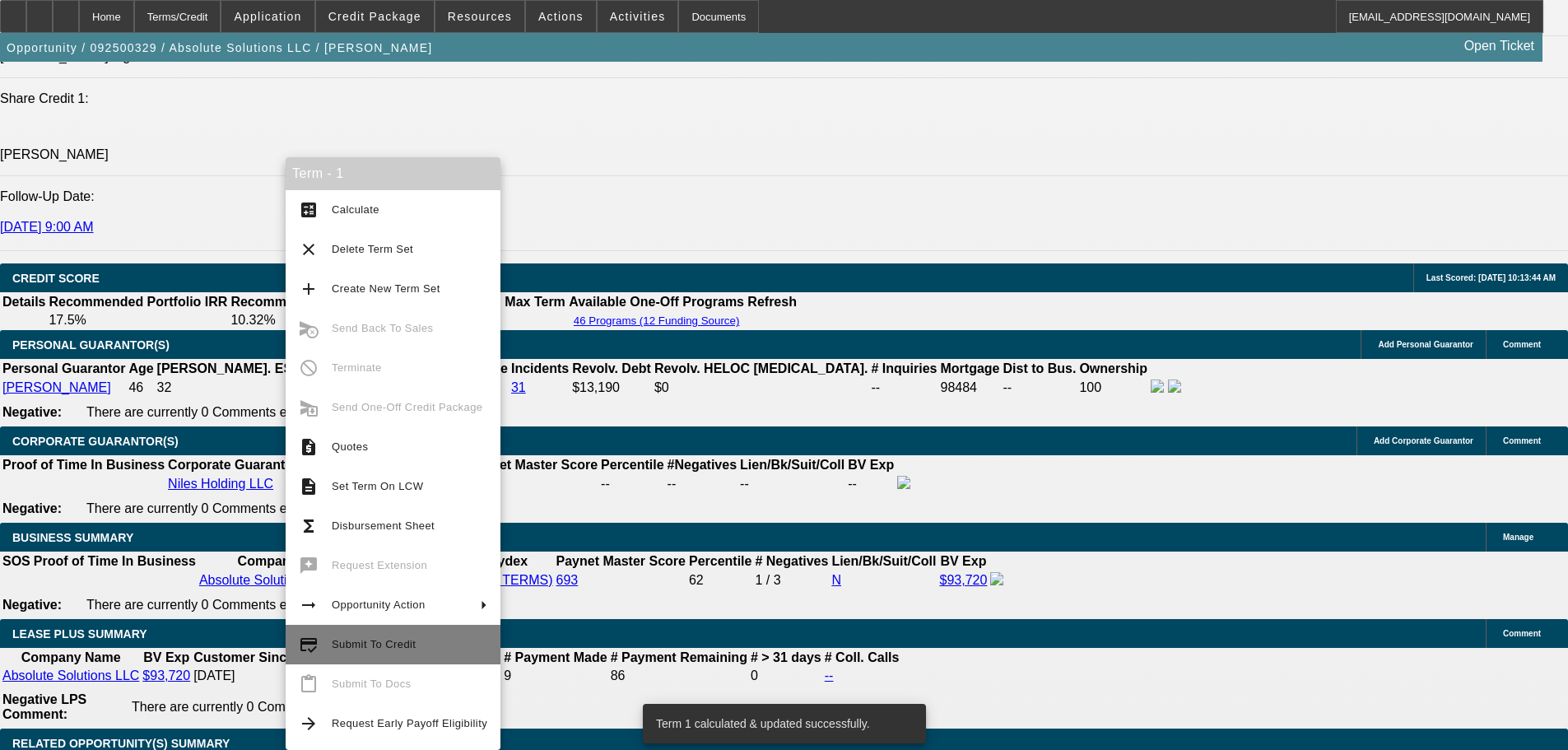
click at [394, 640] on span "Submit To Credit" at bounding box center [374, 644] width 84 height 13
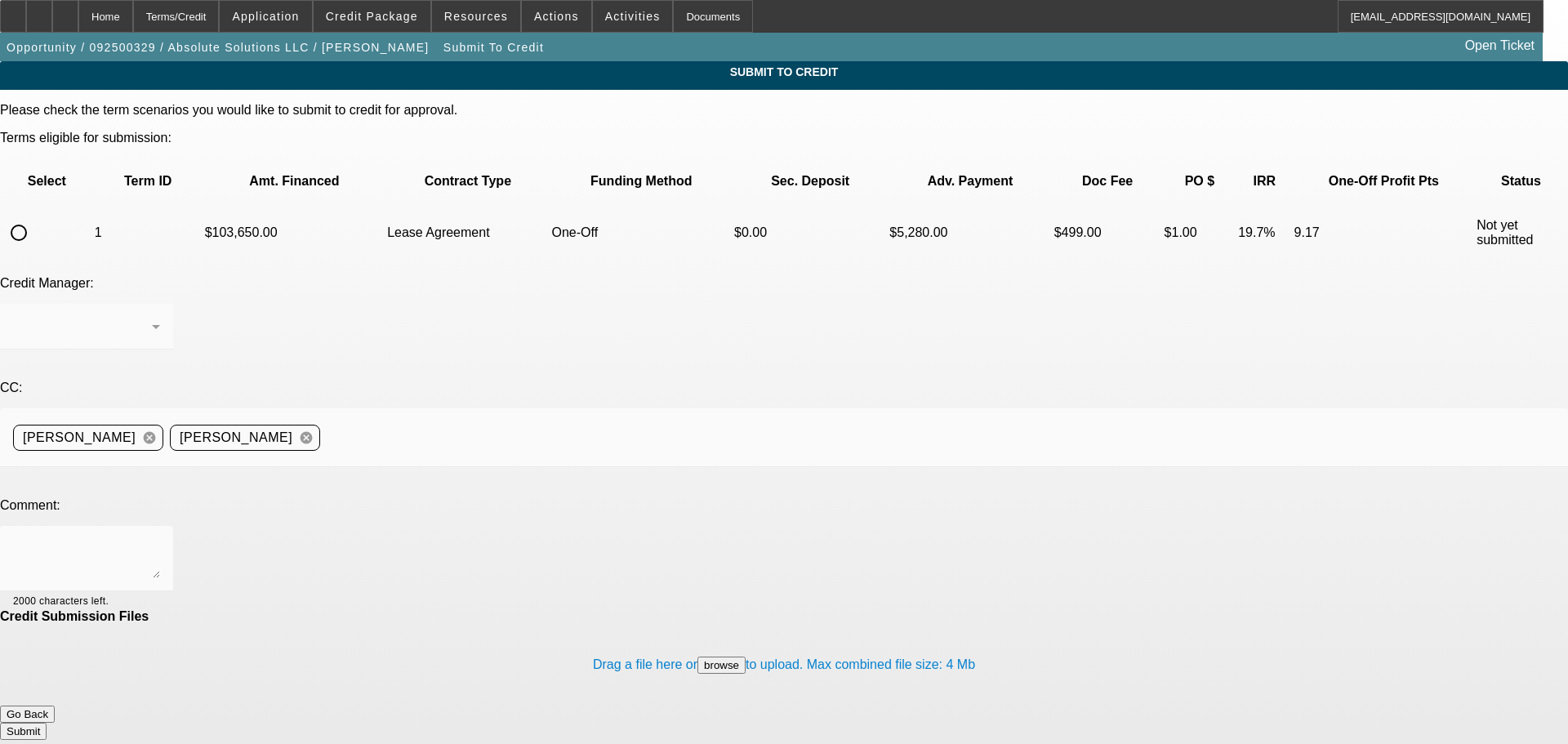
click at [35, 217] on input "radio" at bounding box center [19, 233] width 33 height 33
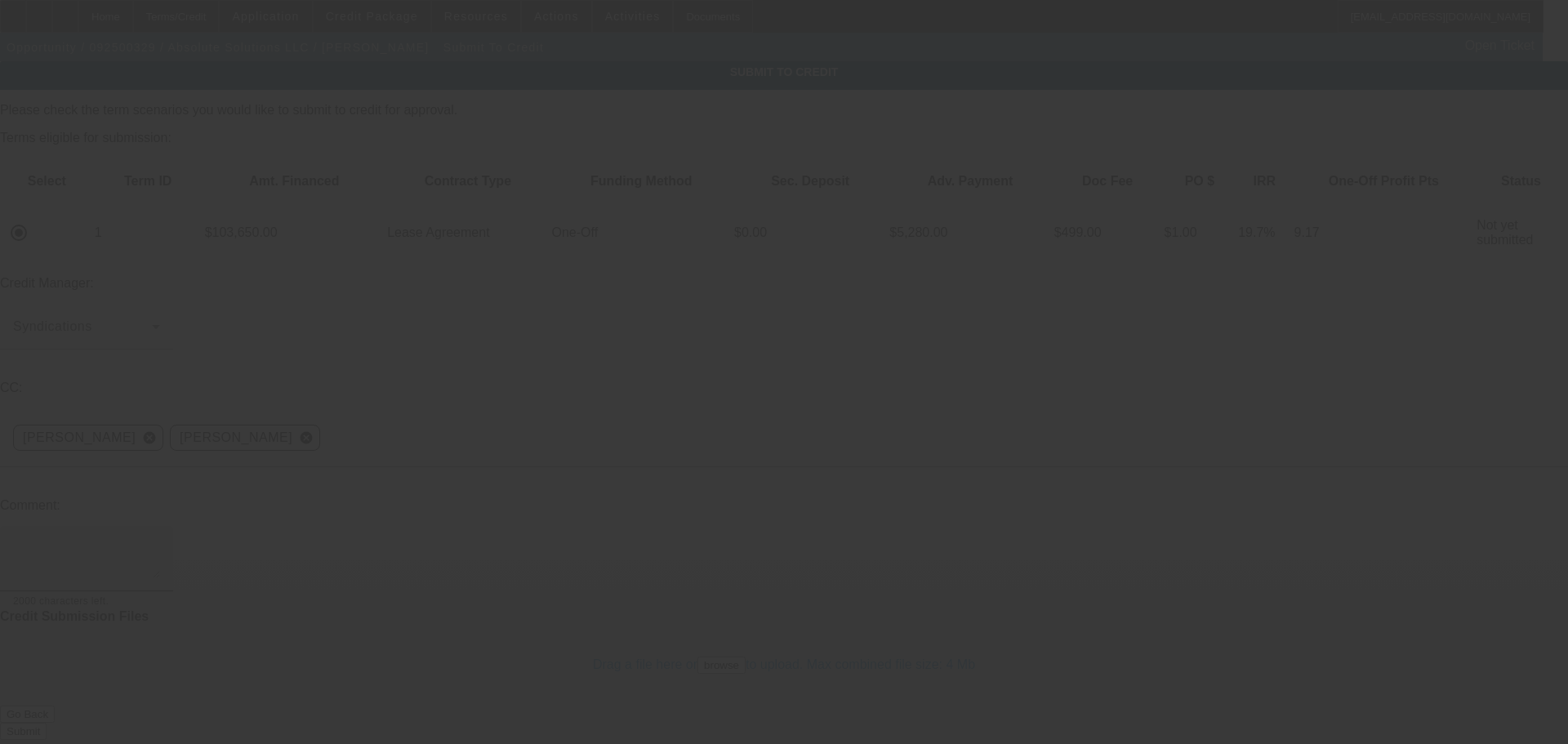
click at [160, 539] on textarea at bounding box center [87, 559] width 147 height 40
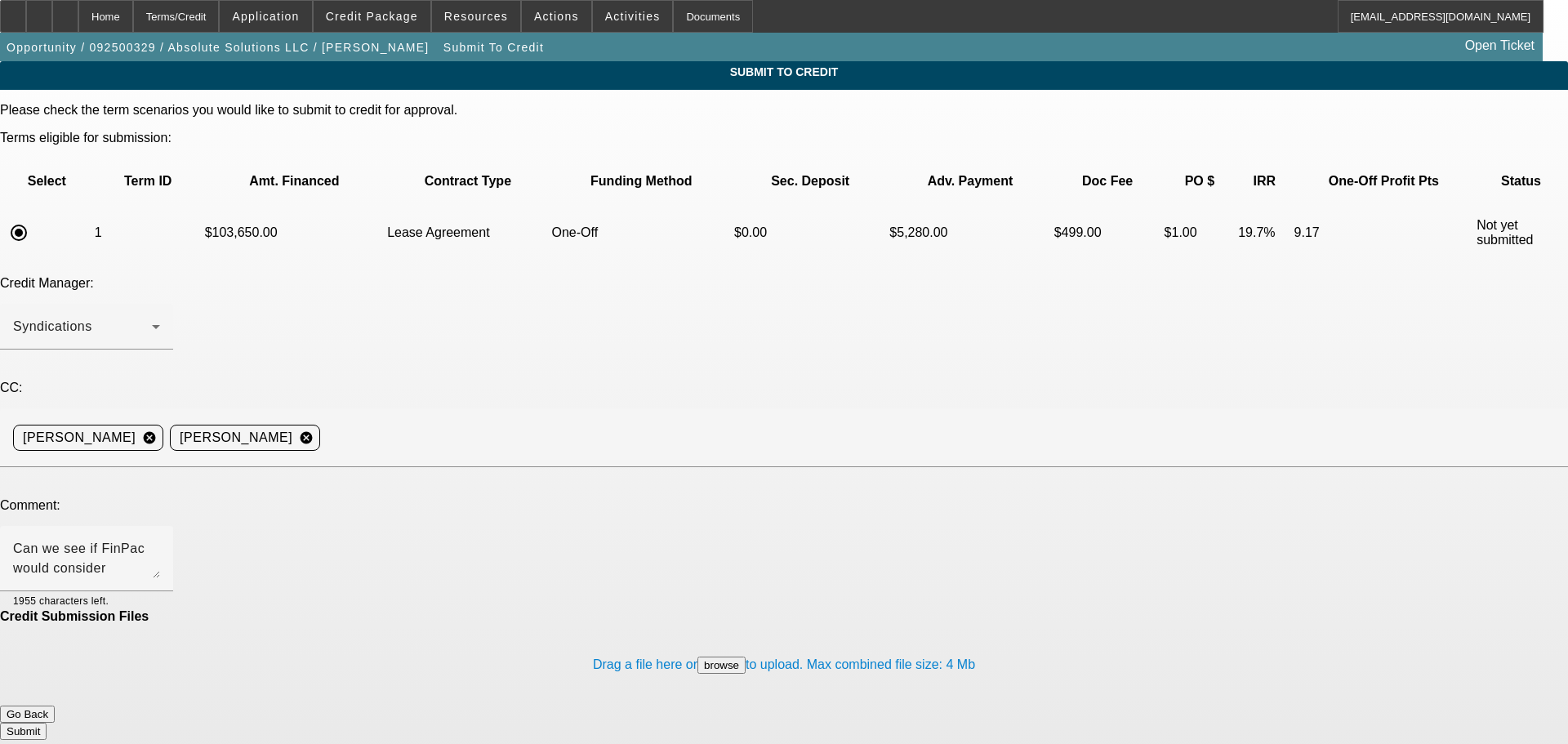
click at [46, 723] on button "Submit" at bounding box center [23, 731] width 46 height 17
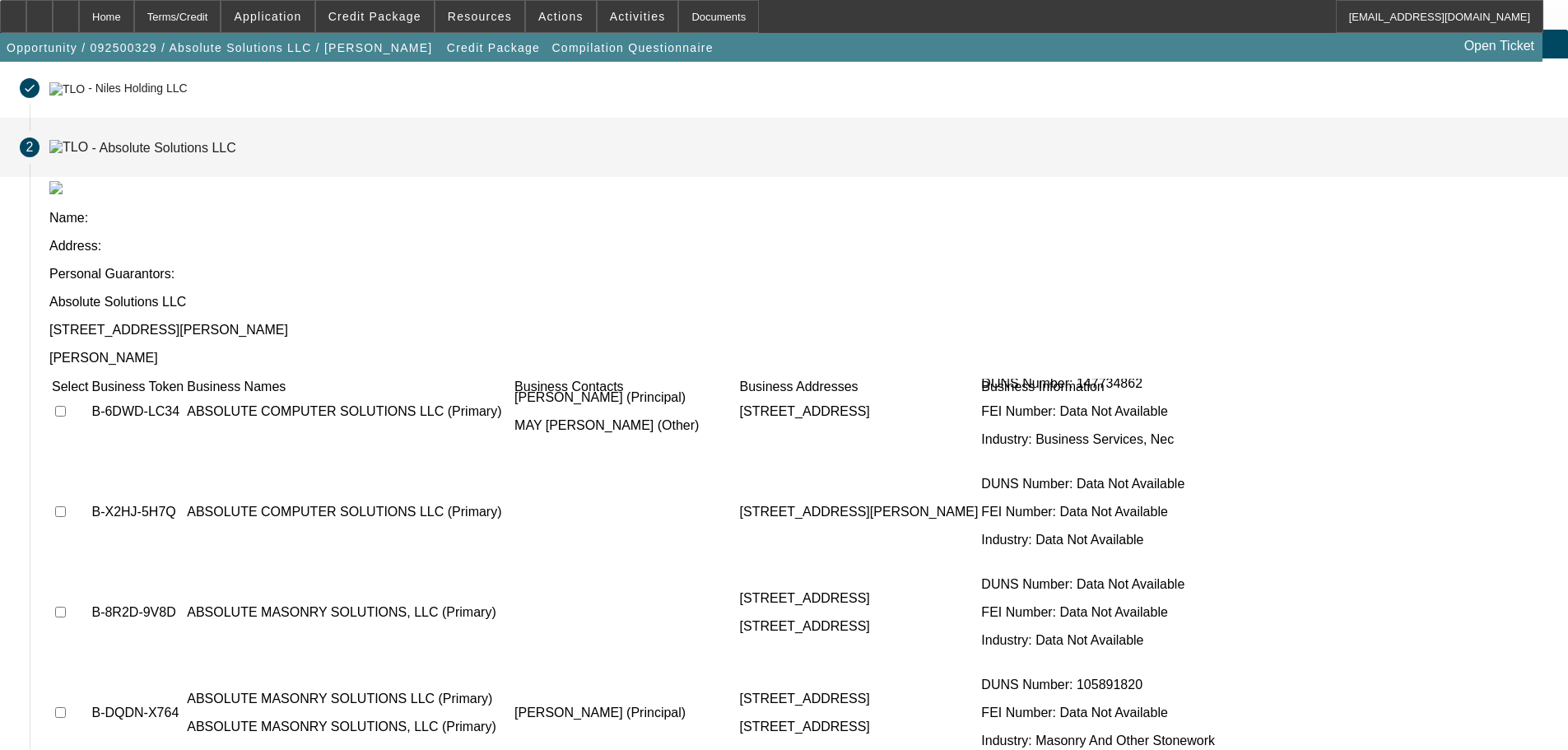
scroll to position [247, 0]
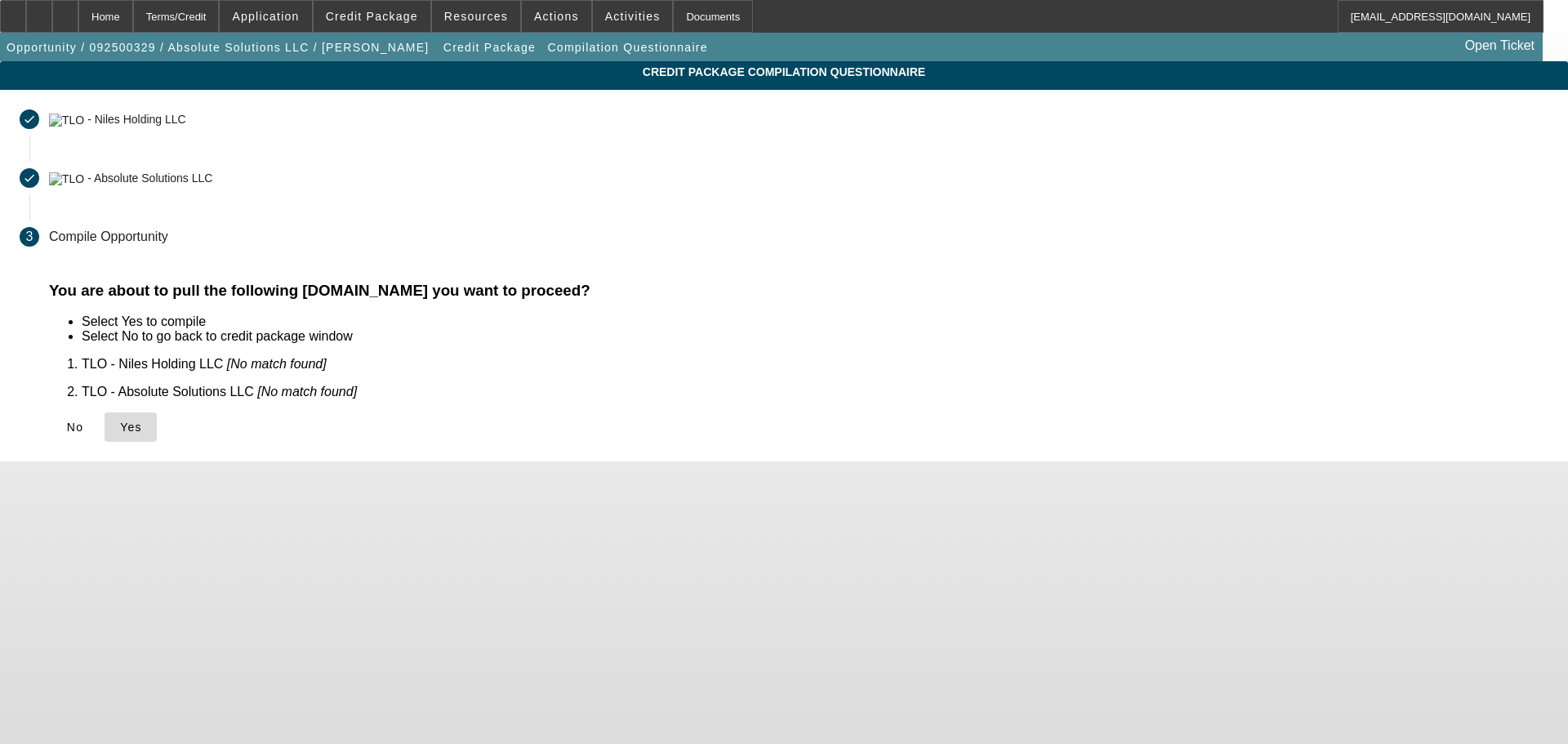
click at [157, 425] on span at bounding box center [131, 427] width 52 height 40
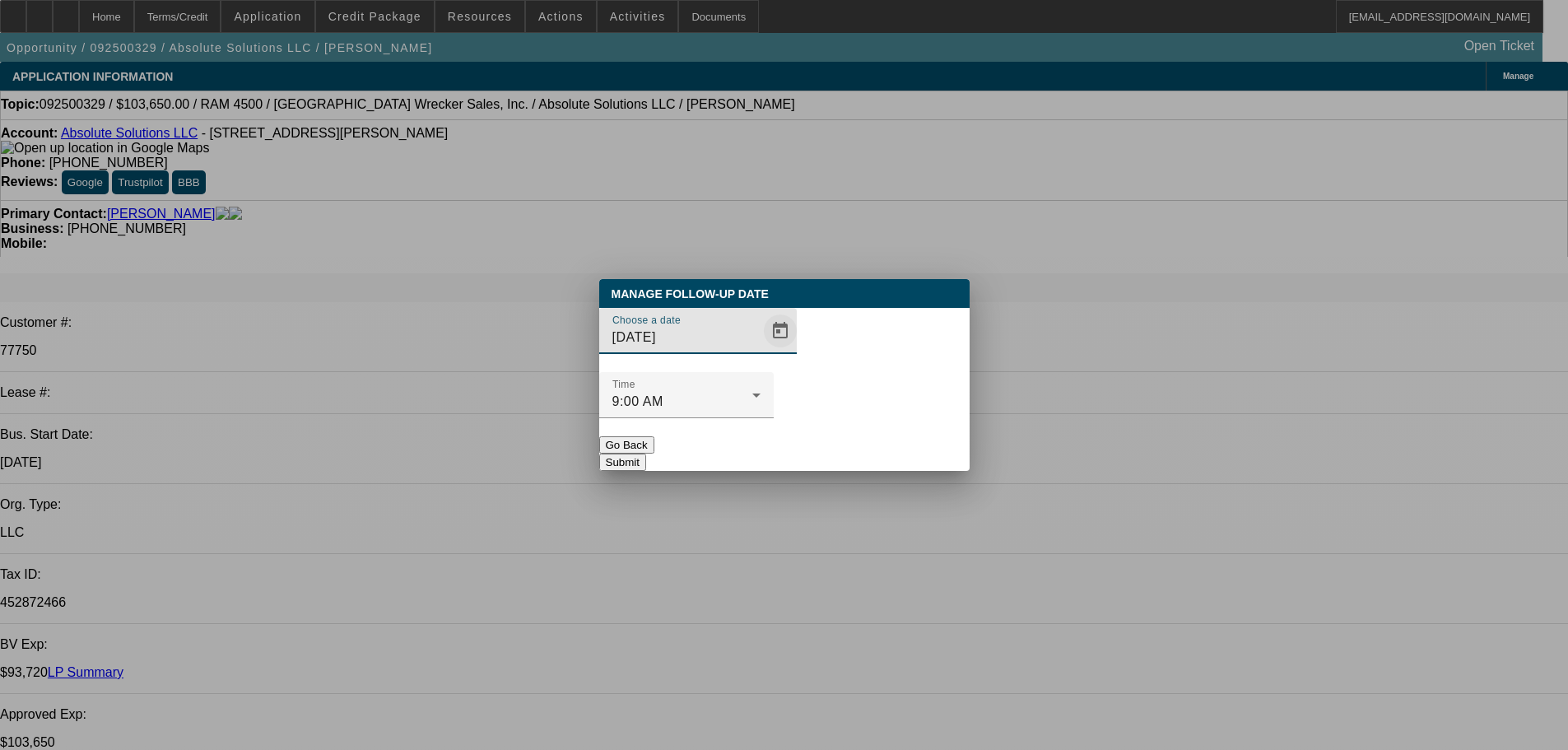
click at [761, 351] on span "Open calendar" at bounding box center [780, 330] width 40 height 40
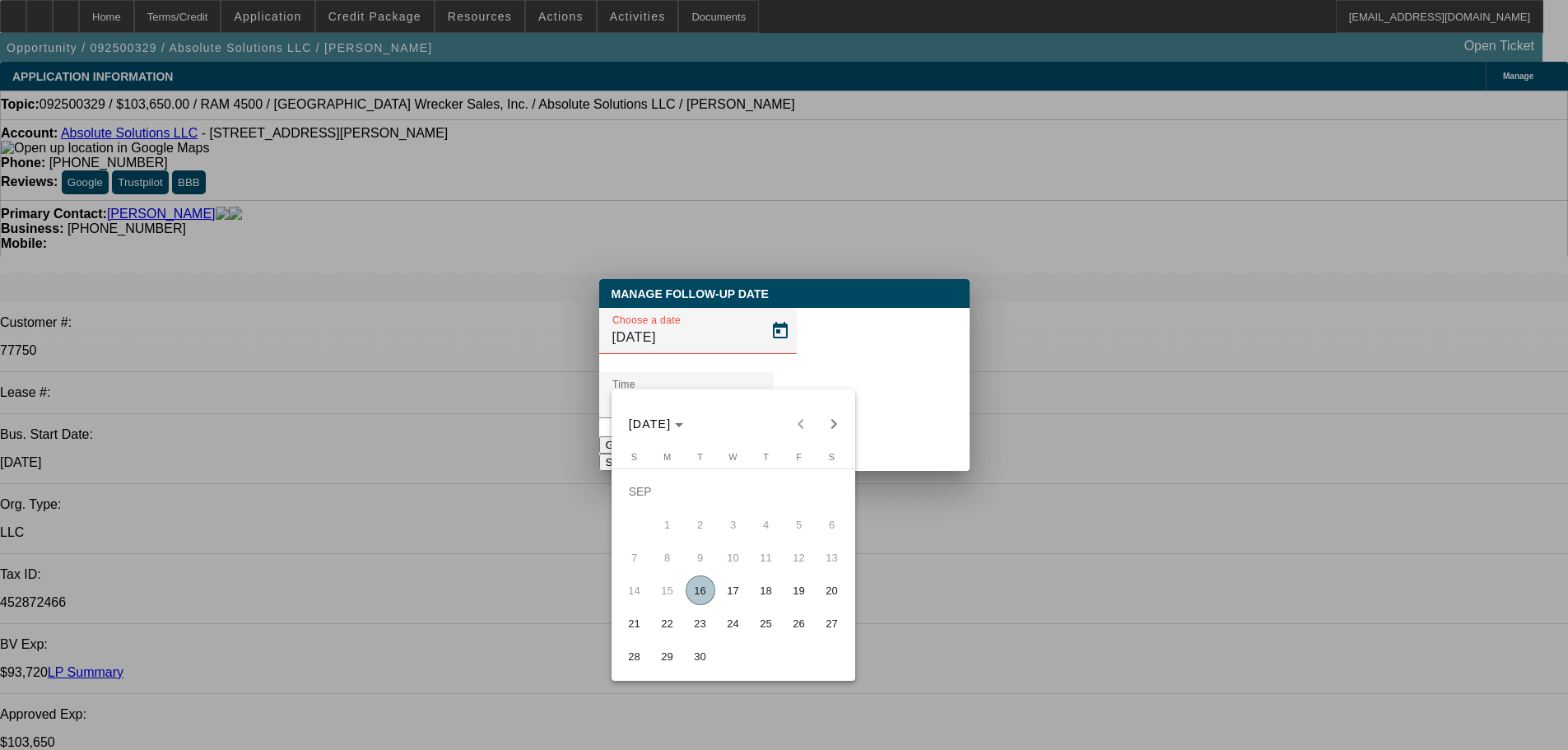
click at [702, 638] on span "23" at bounding box center [700, 623] width 30 height 30
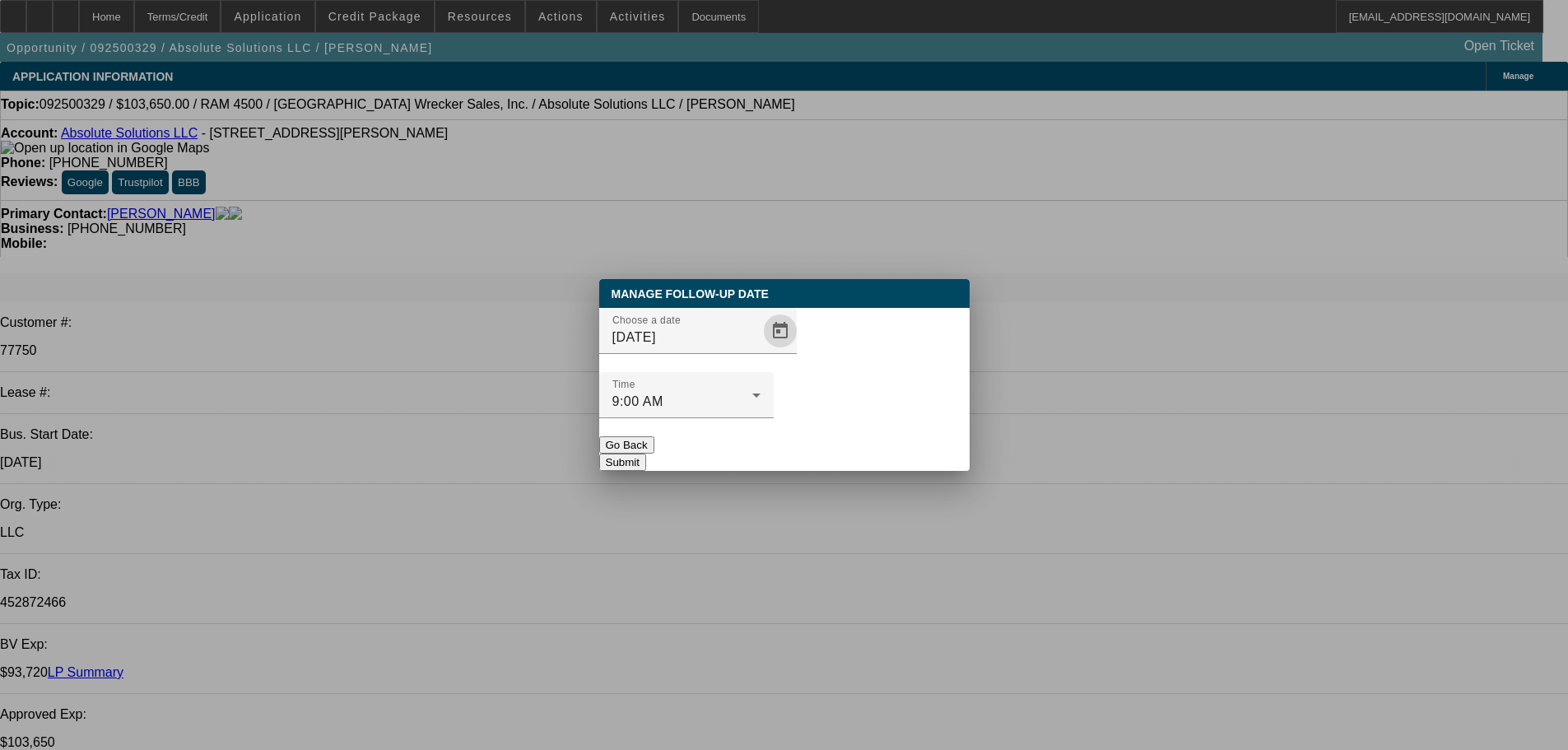
click at [646, 454] on button "Submit" at bounding box center [622, 462] width 47 height 17
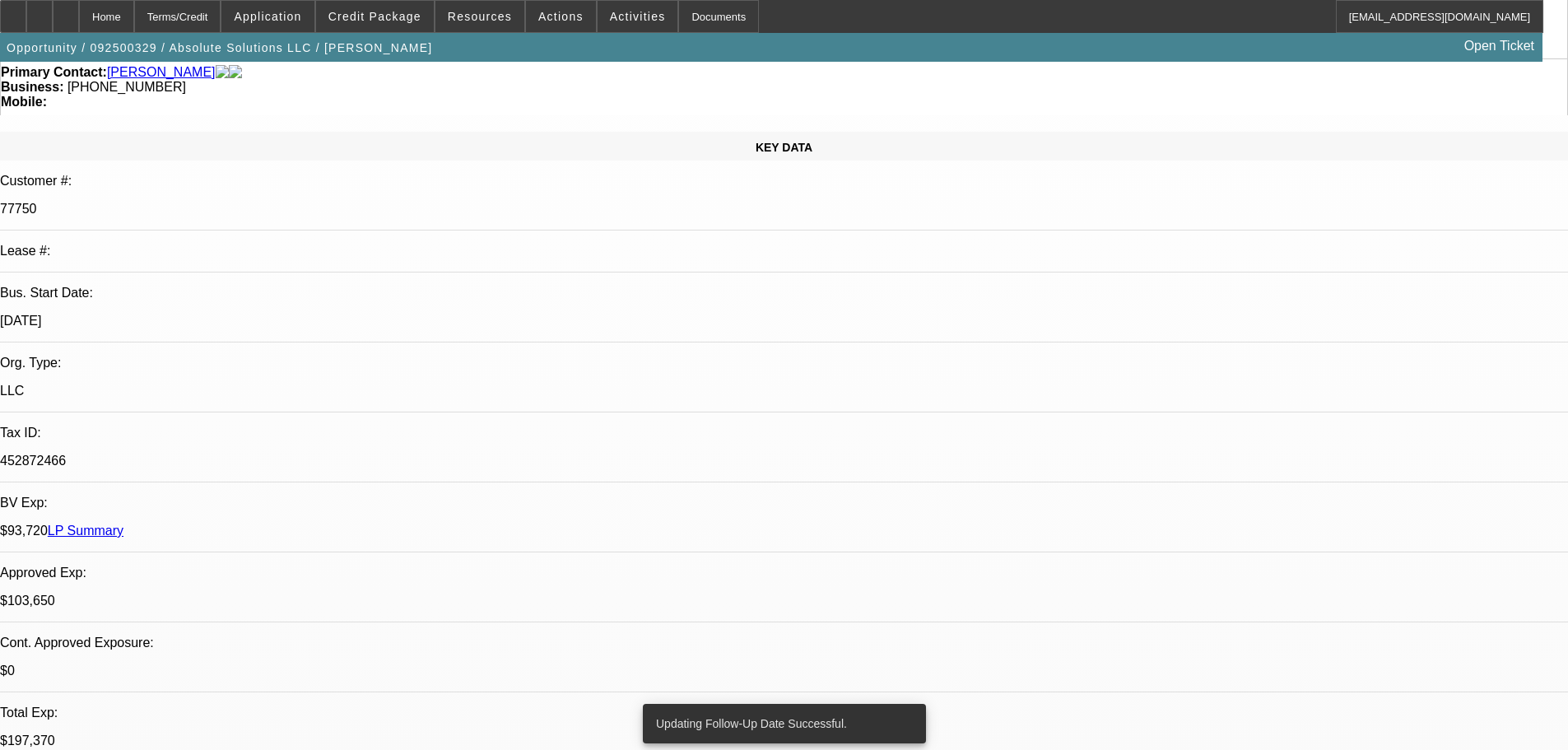
scroll to position [330, 0]
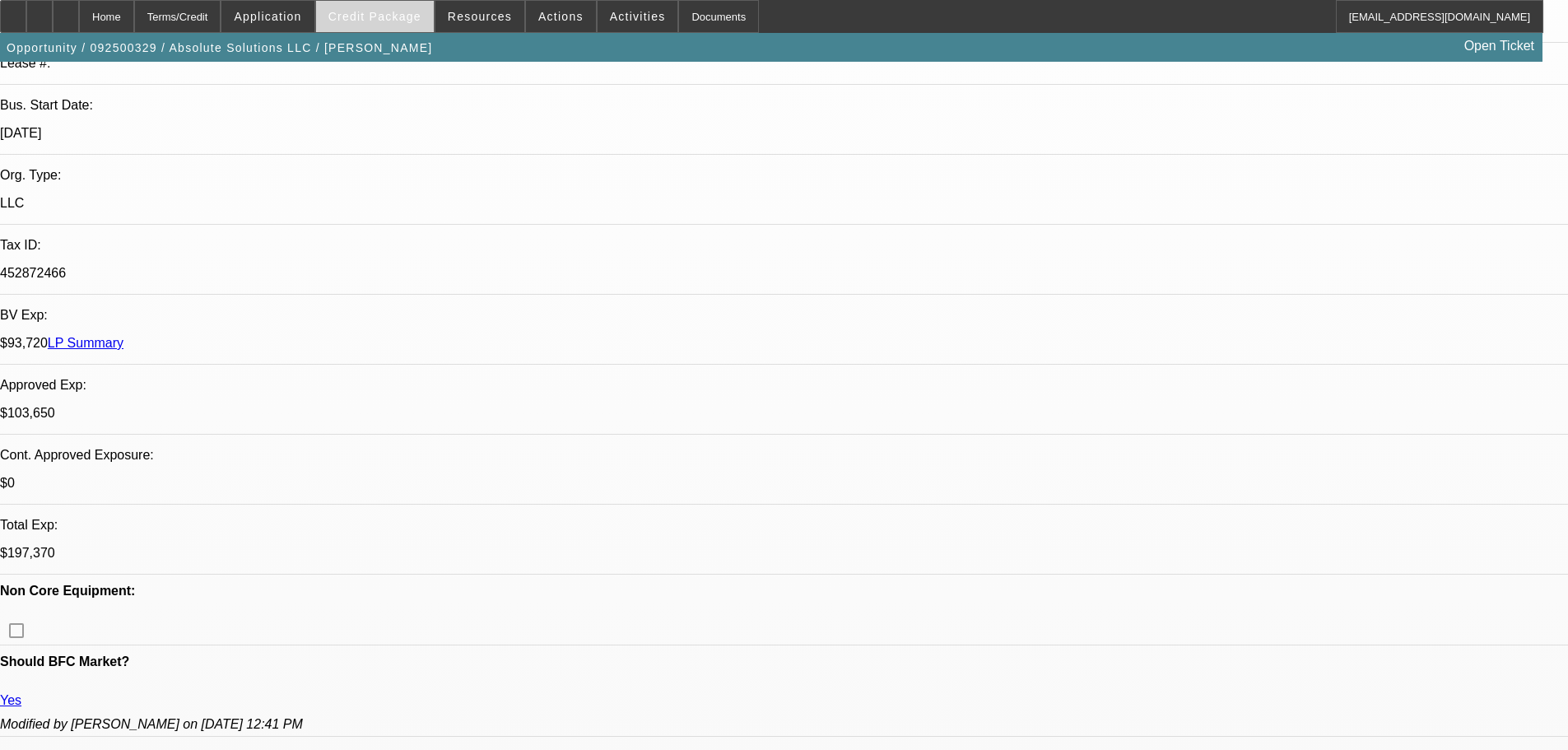
click at [390, 20] on span "Credit Package" at bounding box center [375, 17] width 93 height 14
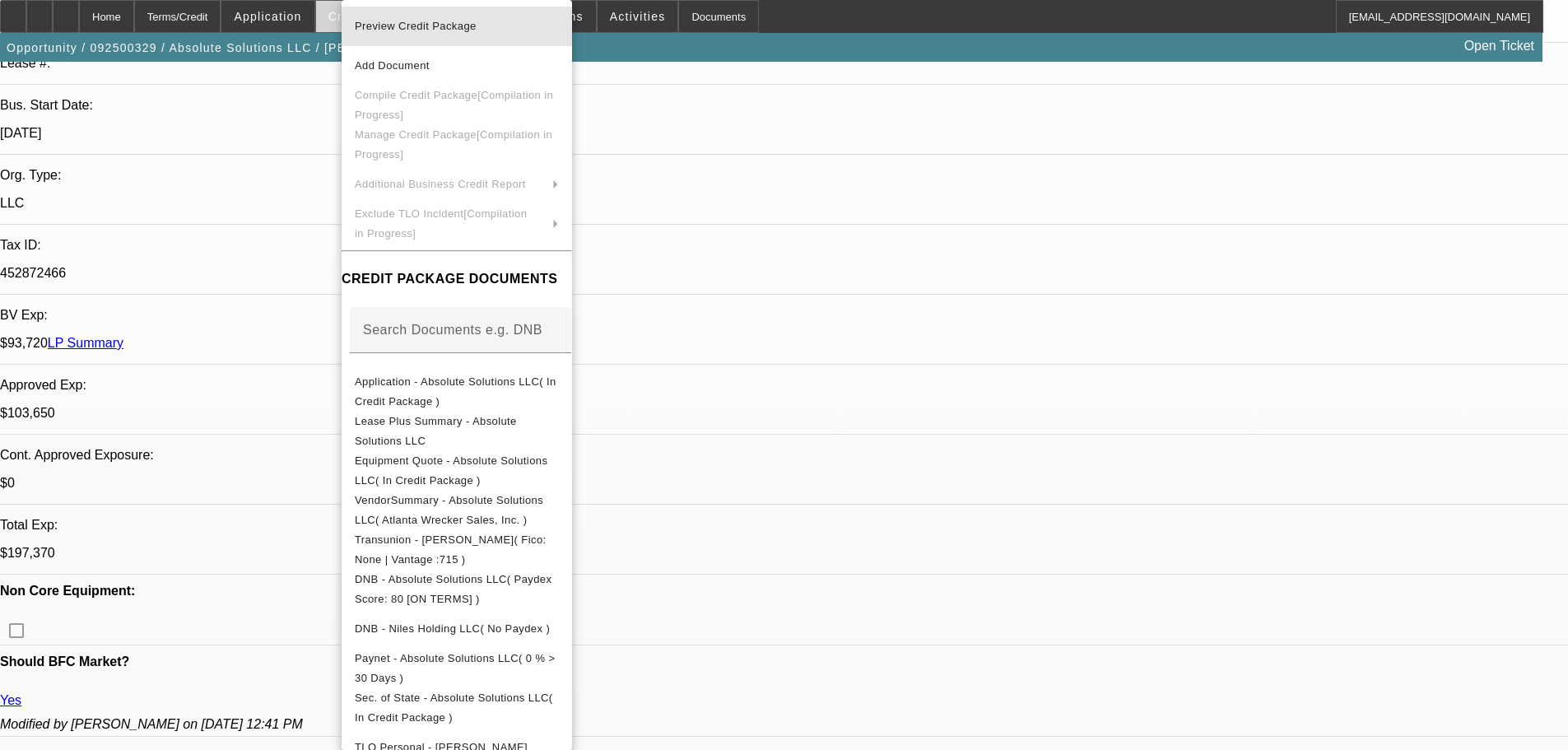
click at [390, 20] on span "Preview Credit Package" at bounding box center [415, 25] width 121 height 13
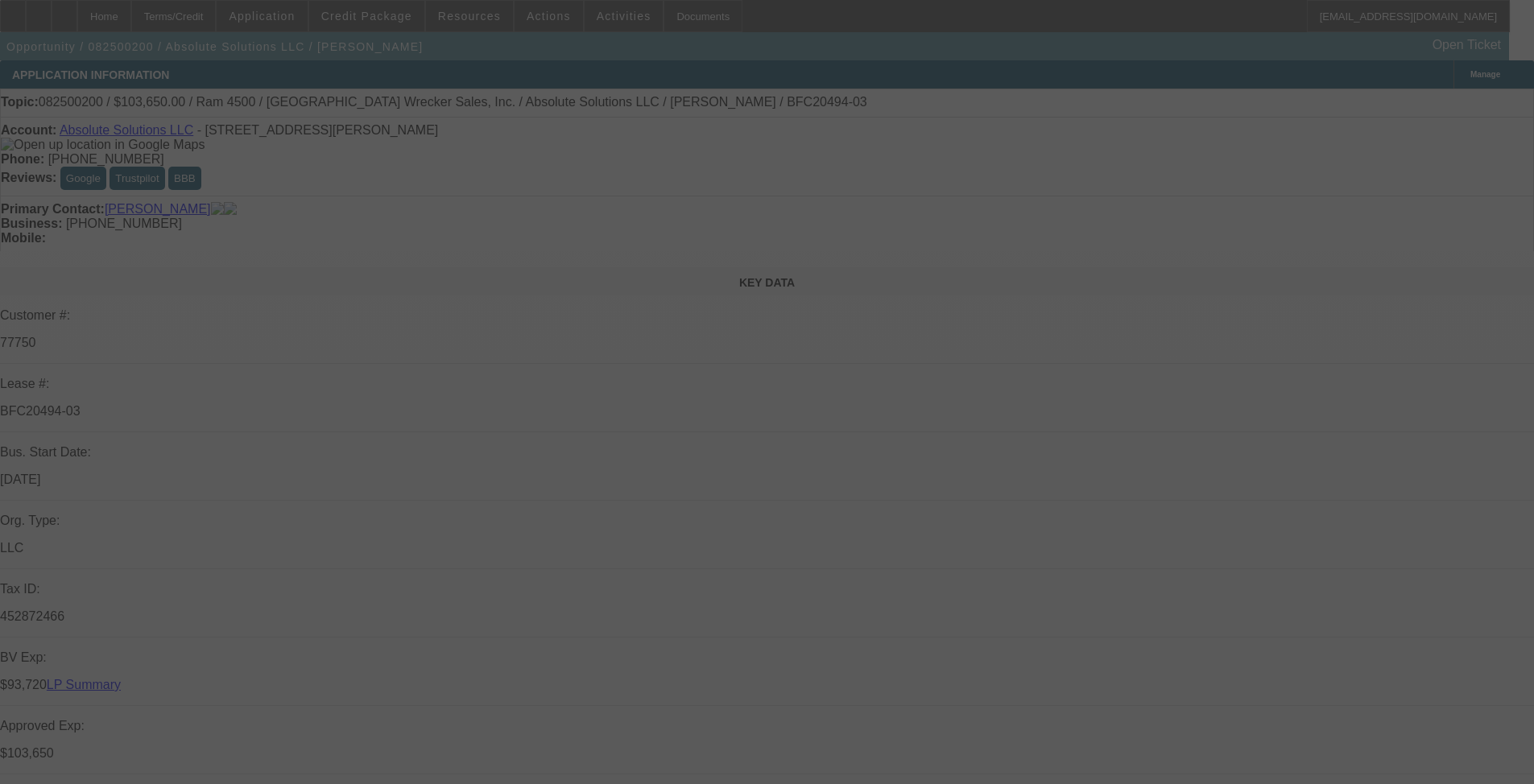
select select "0"
select select "0.1"
select select "4"
select select "0"
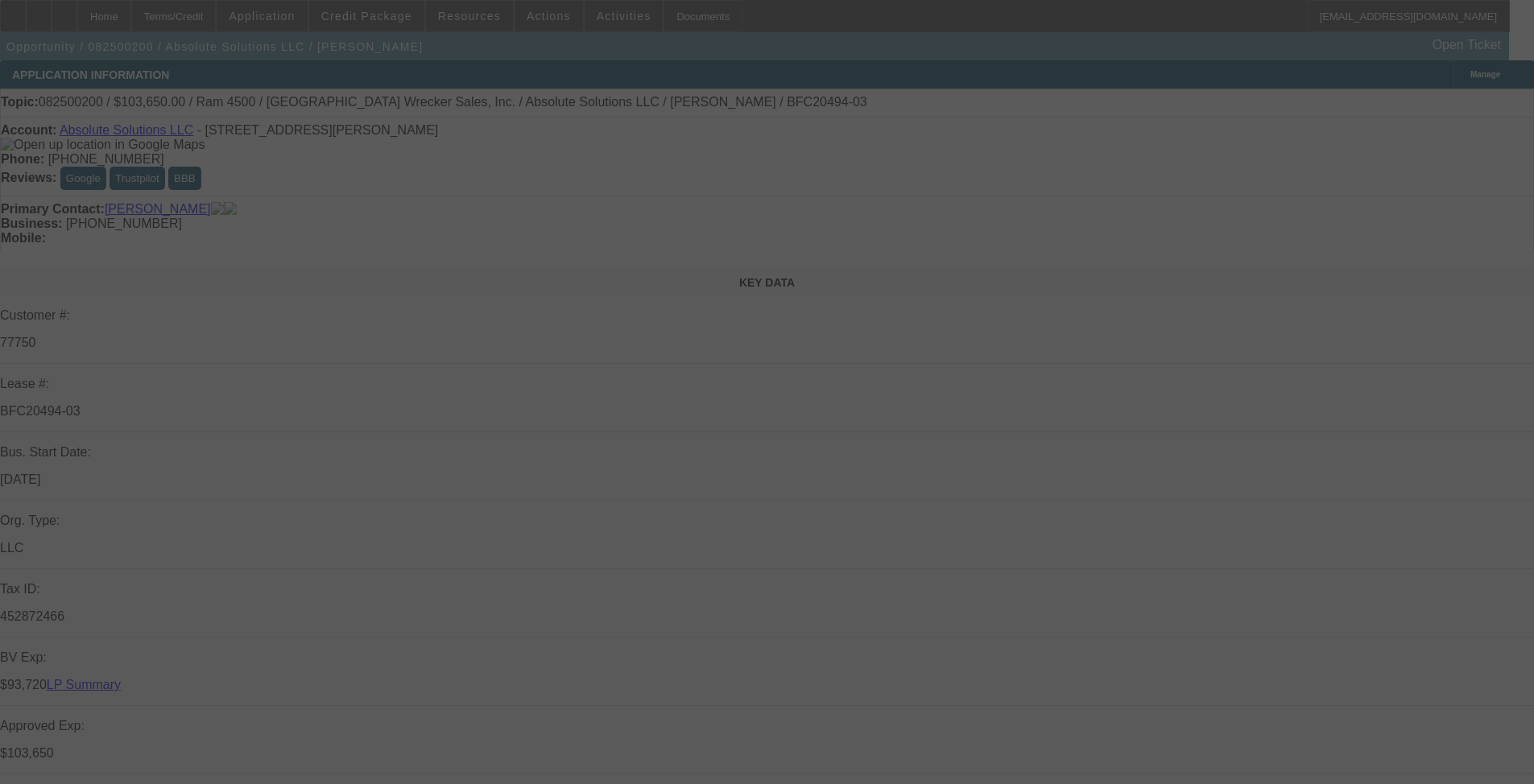
select select "0"
select select "5"
select select "0"
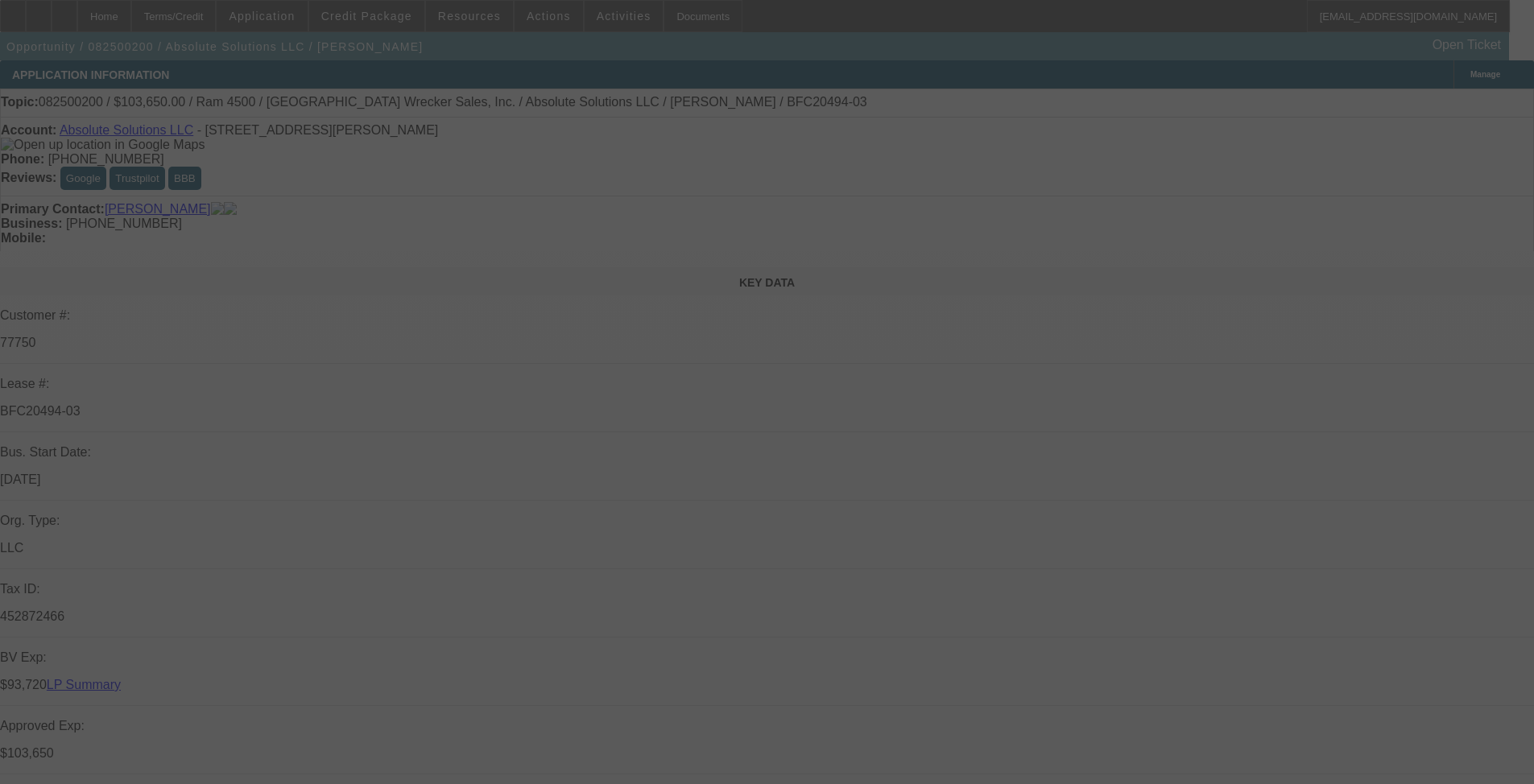
select select "0"
select select "6"
select select "0"
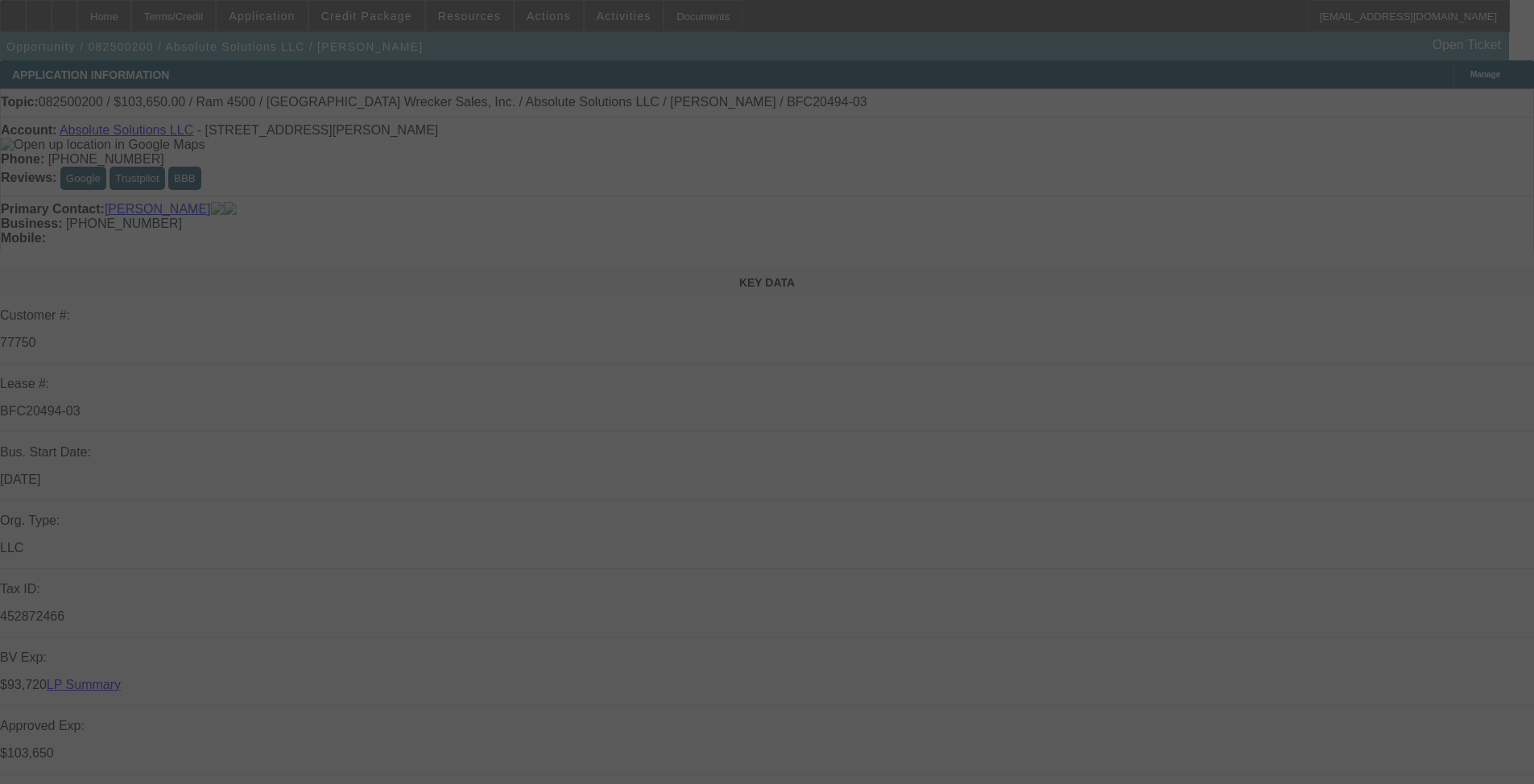
select select "6"
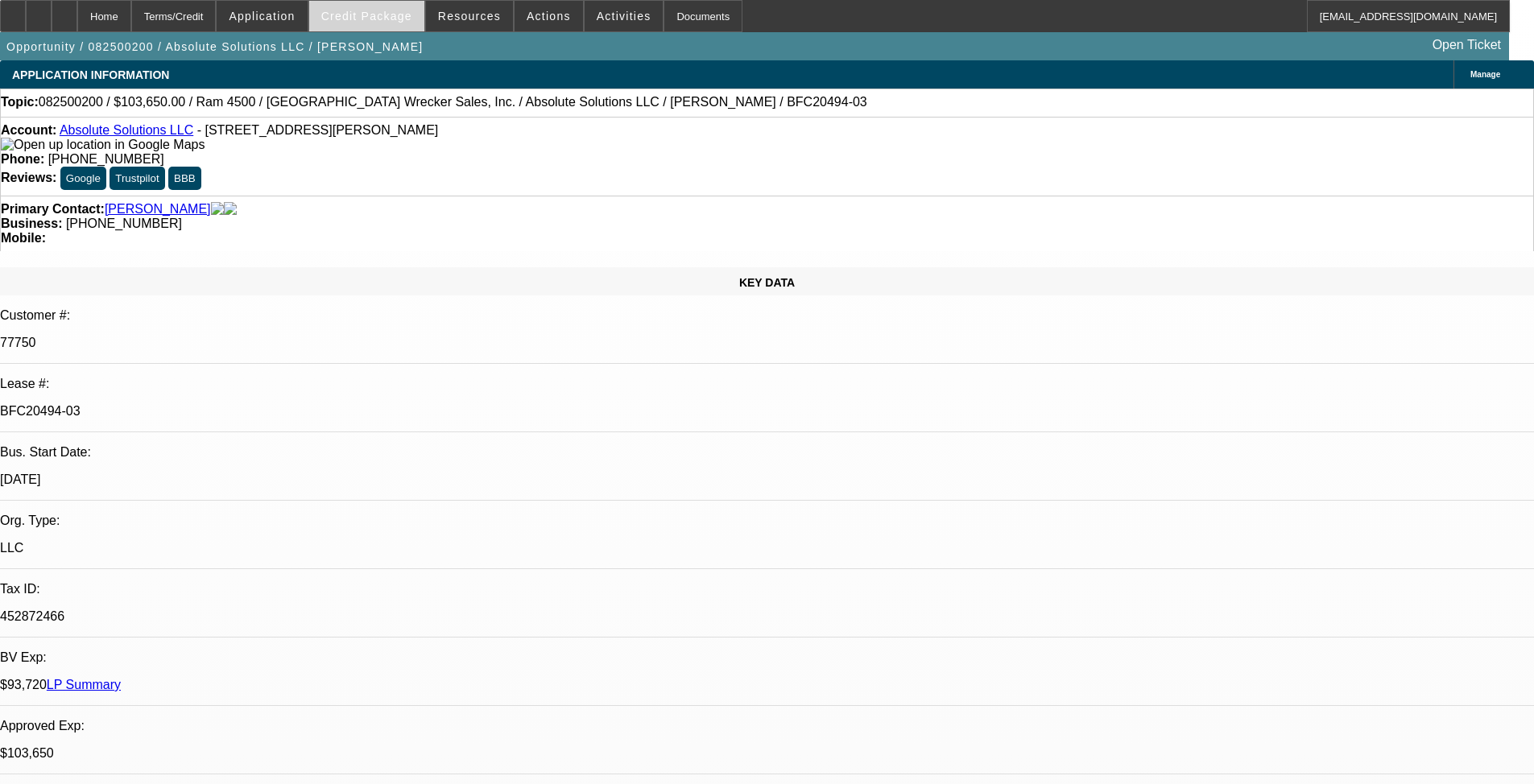
click at [393, 27] on span at bounding box center [366, 16] width 115 height 39
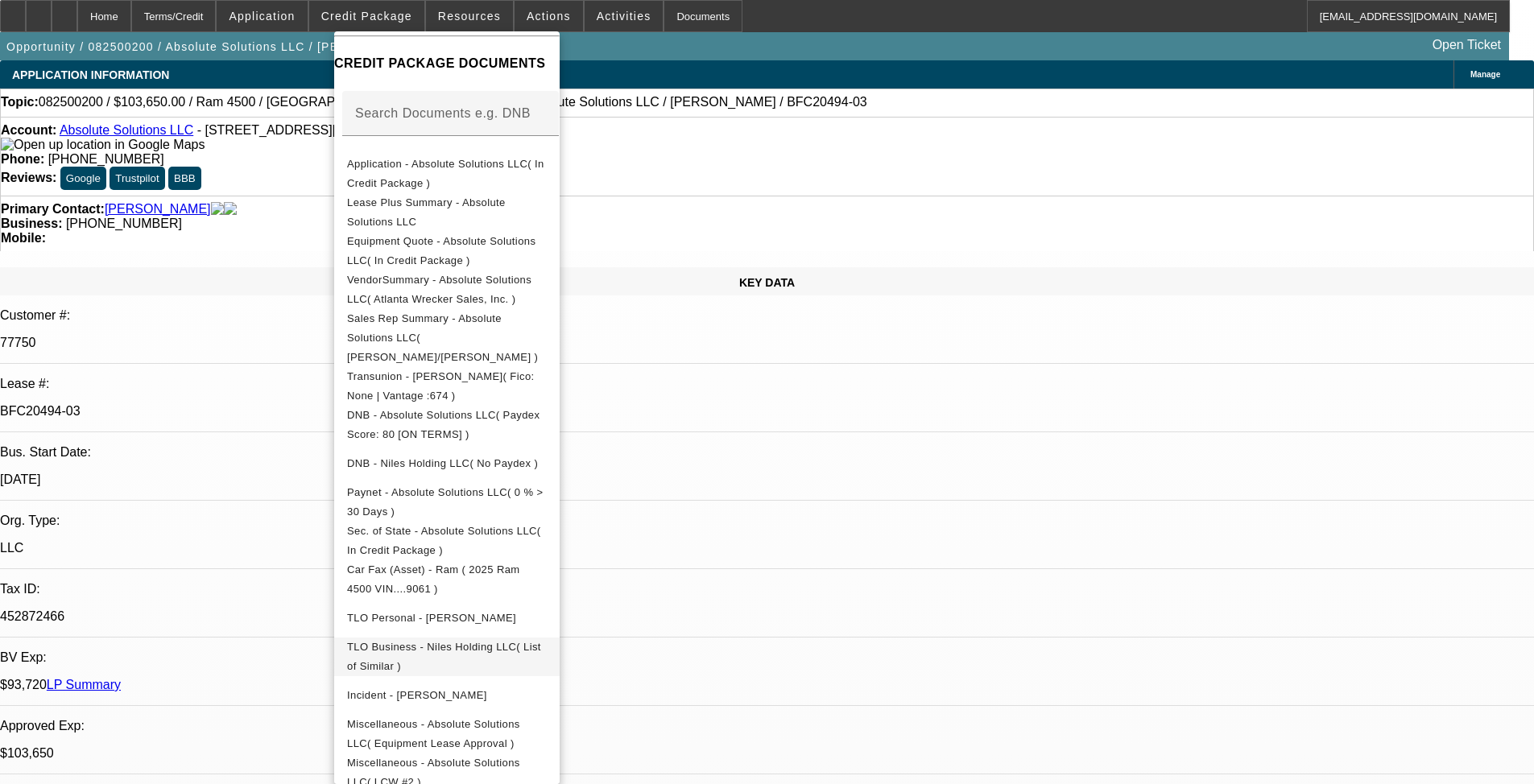
scroll to position [243, 0]
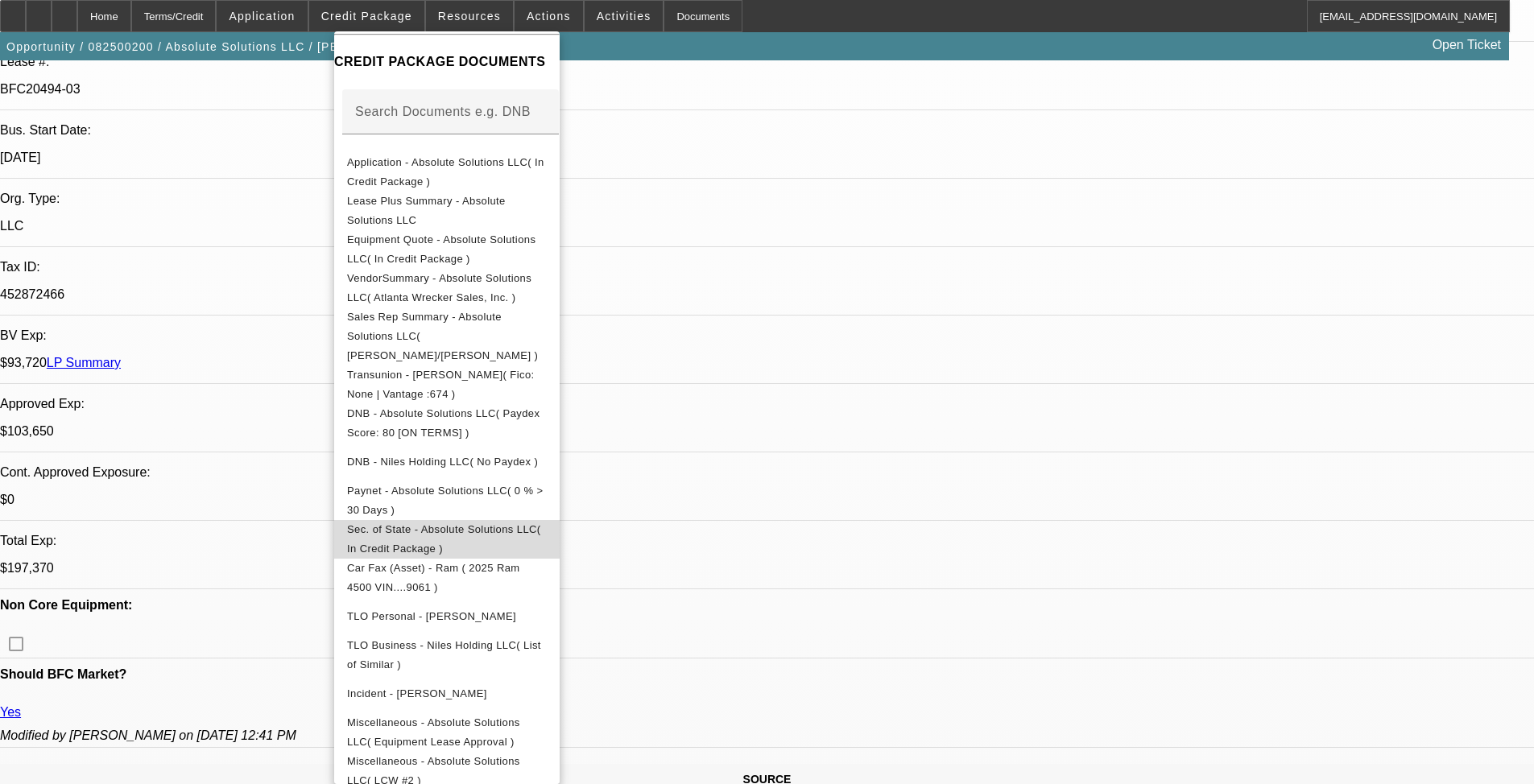
click at [521, 525] on button "Sec. of State - Absolute Solutions LLC( In Credit Package )" at bounding box center [446, 539] width 225 height 39
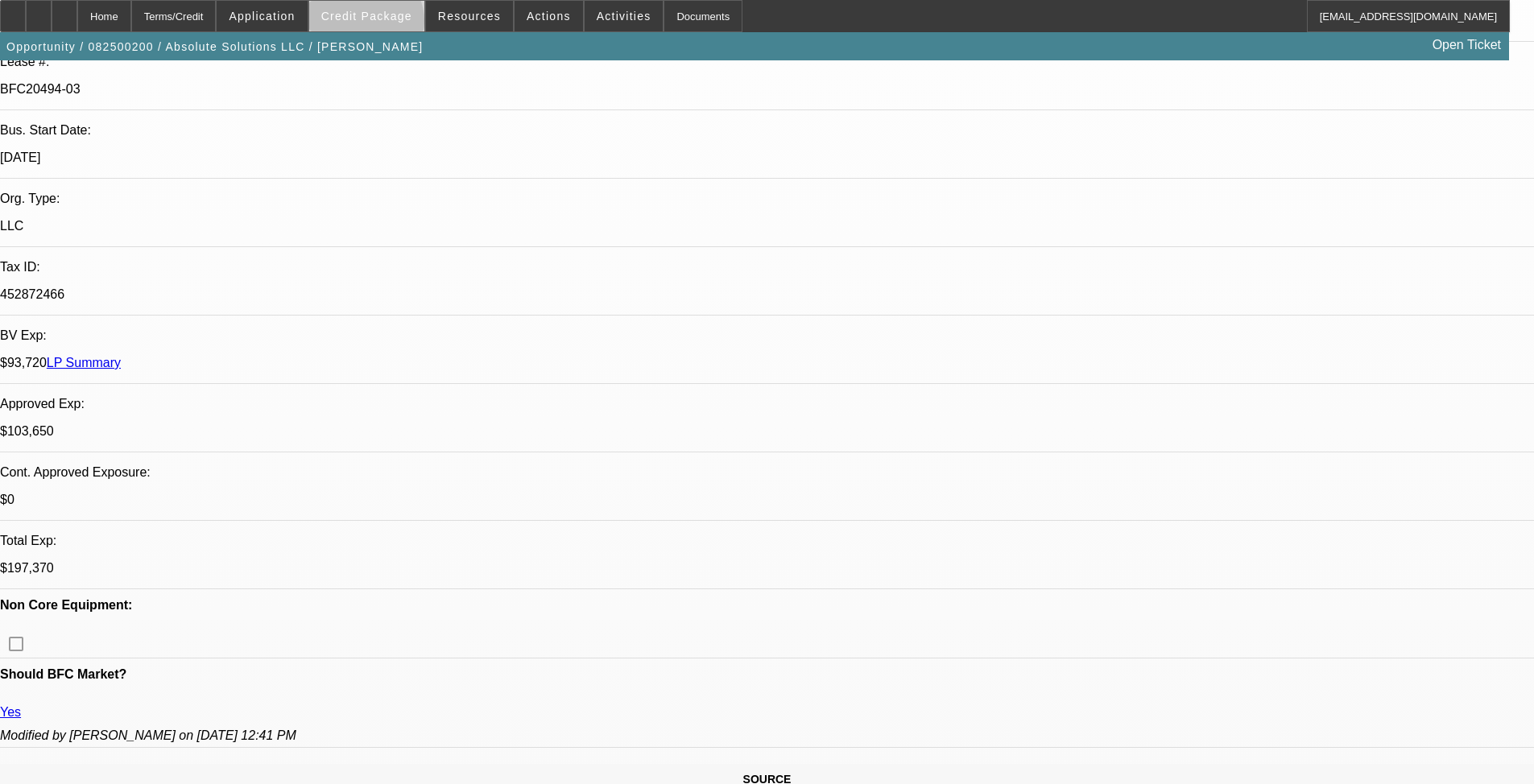
click at [390, 25] on span at bounding box center [366, 16] width 115 height 39
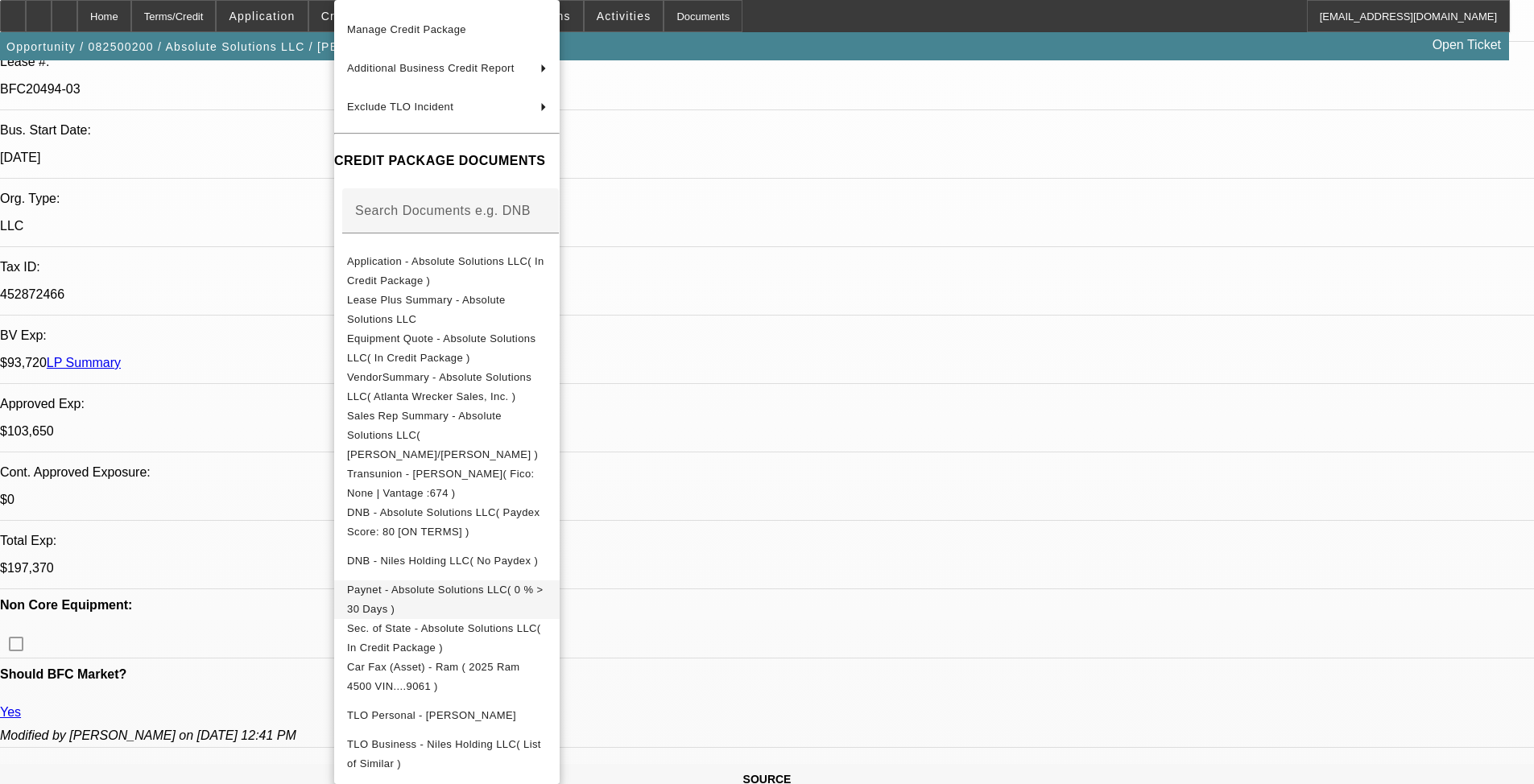
scroll to position [211, 0]
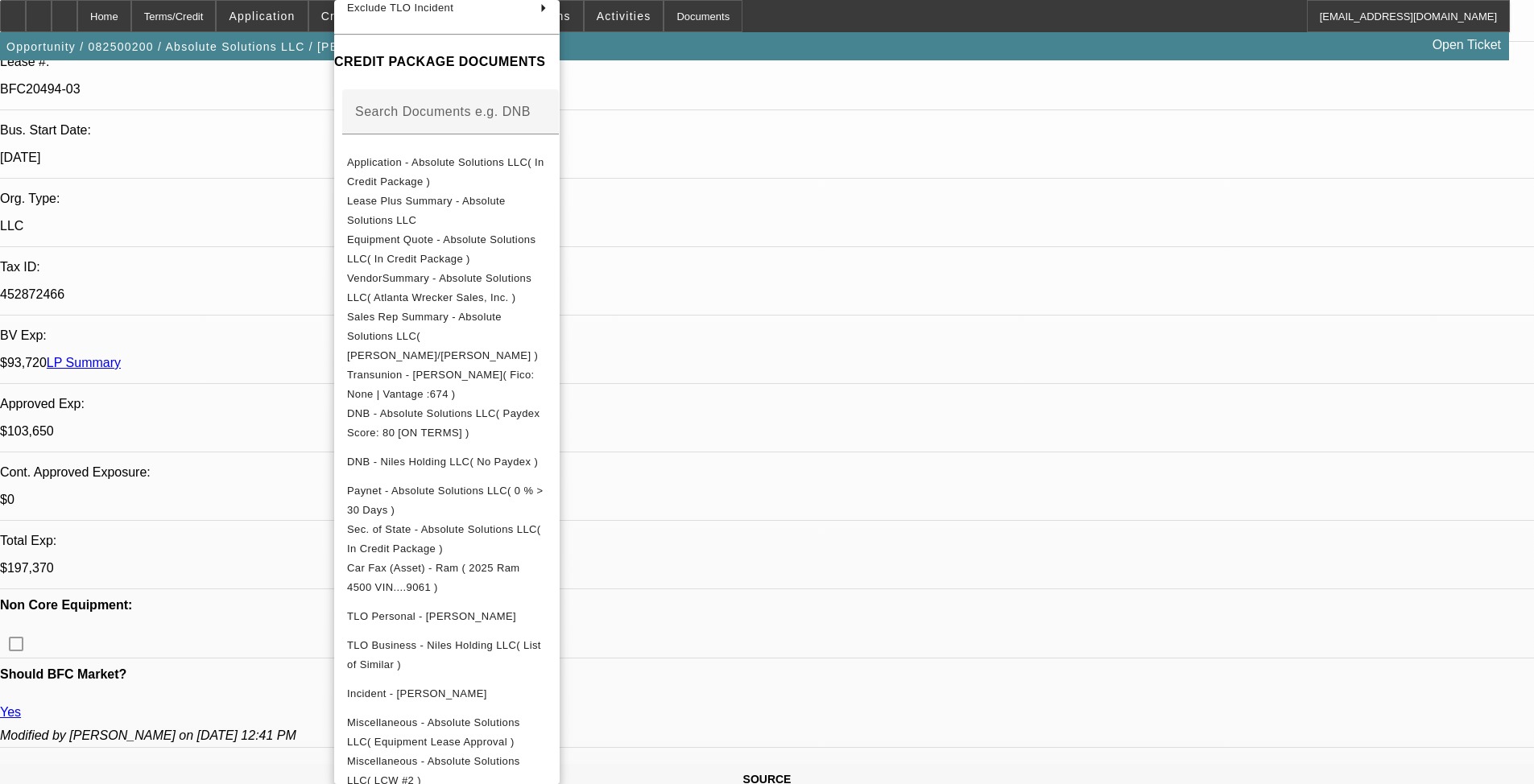
click at [203, 443] on div at bounding box center [767, 392] width 1534 height 784
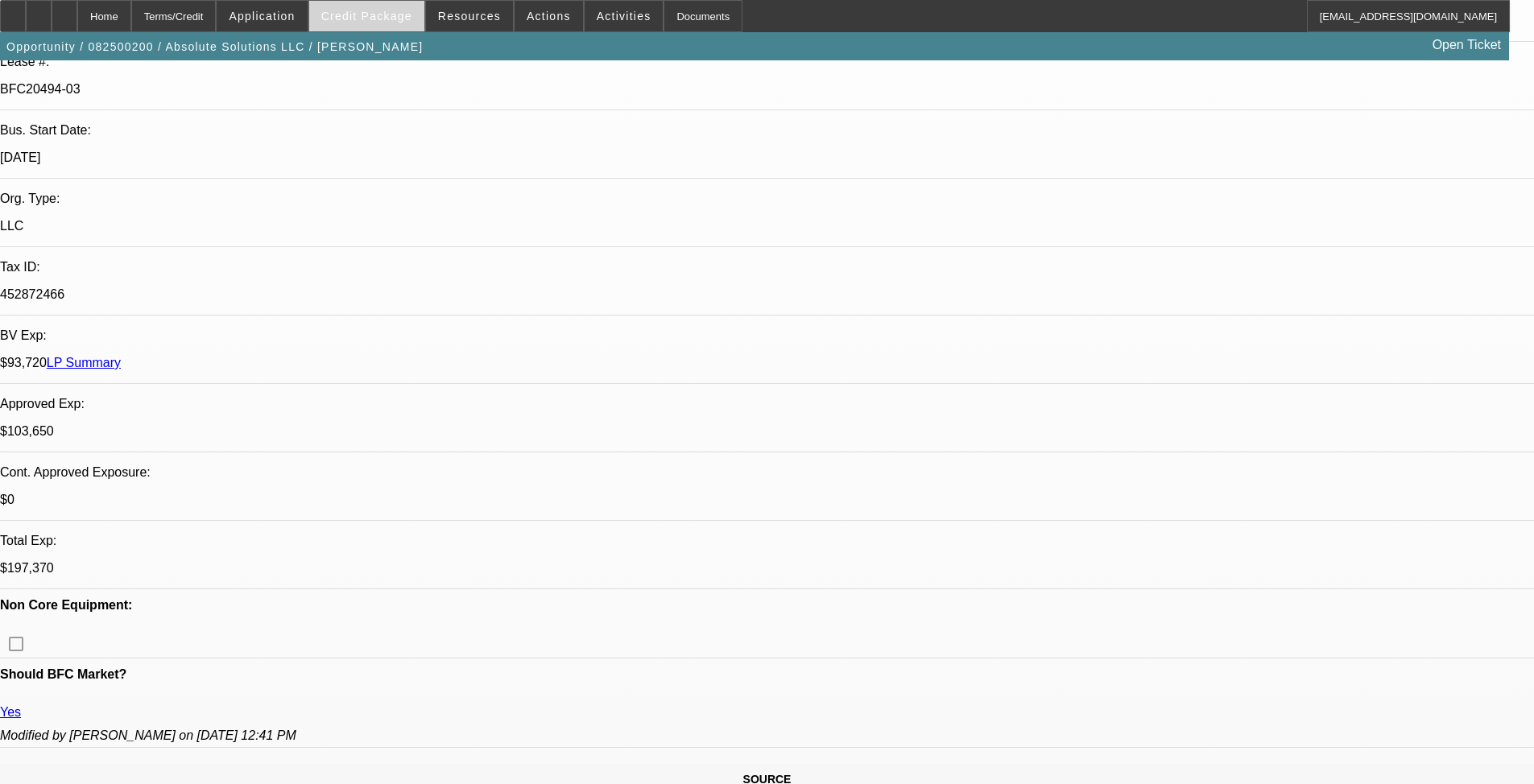
click at [371, 13] on span "Credit Package" at bounding box center [367, 17] width 91 height 13
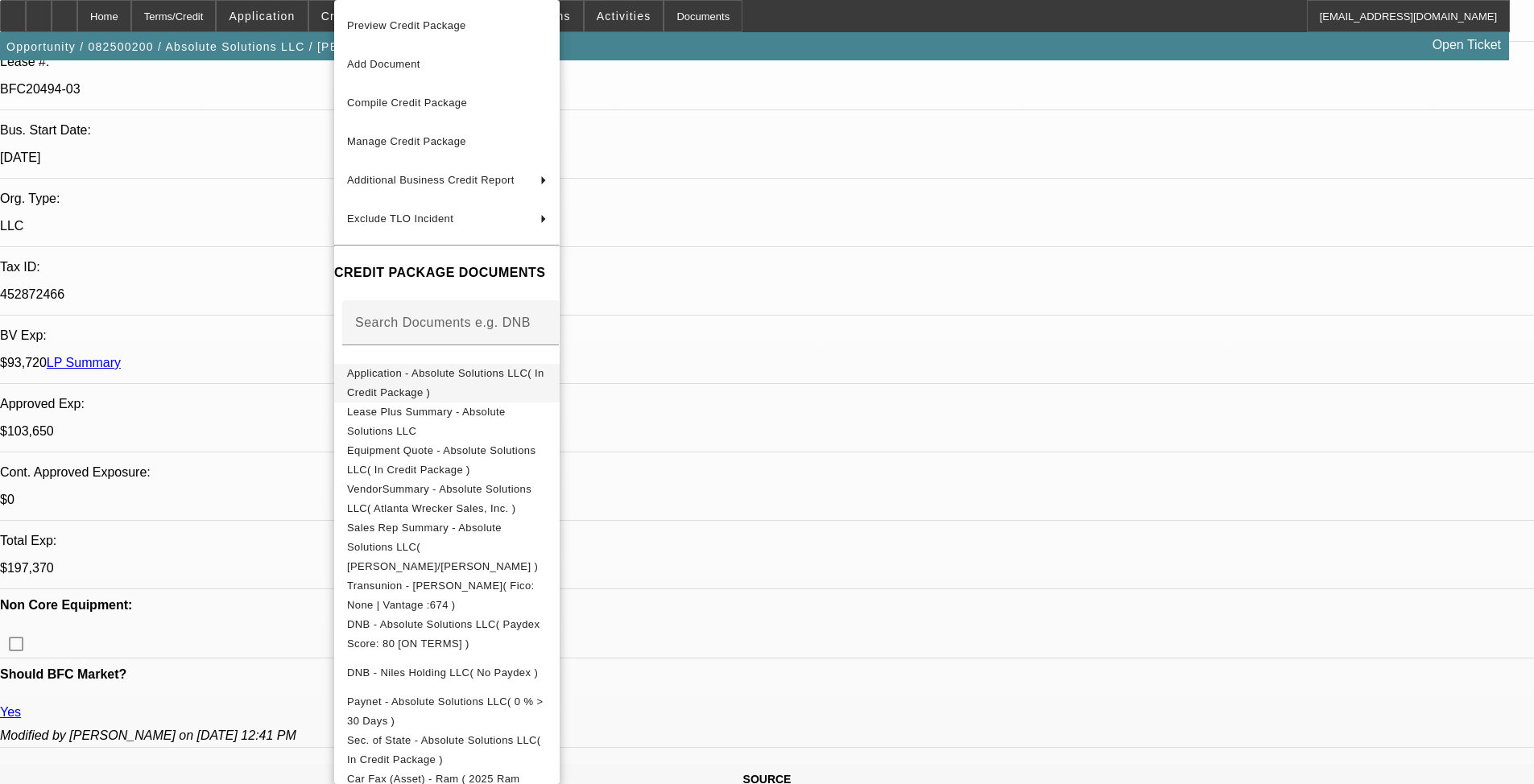
click at [536, 373] on span "Application - Absolute Solutions LLC( In Credit Package )" at bounding box center [445, 383] width 197 height 32
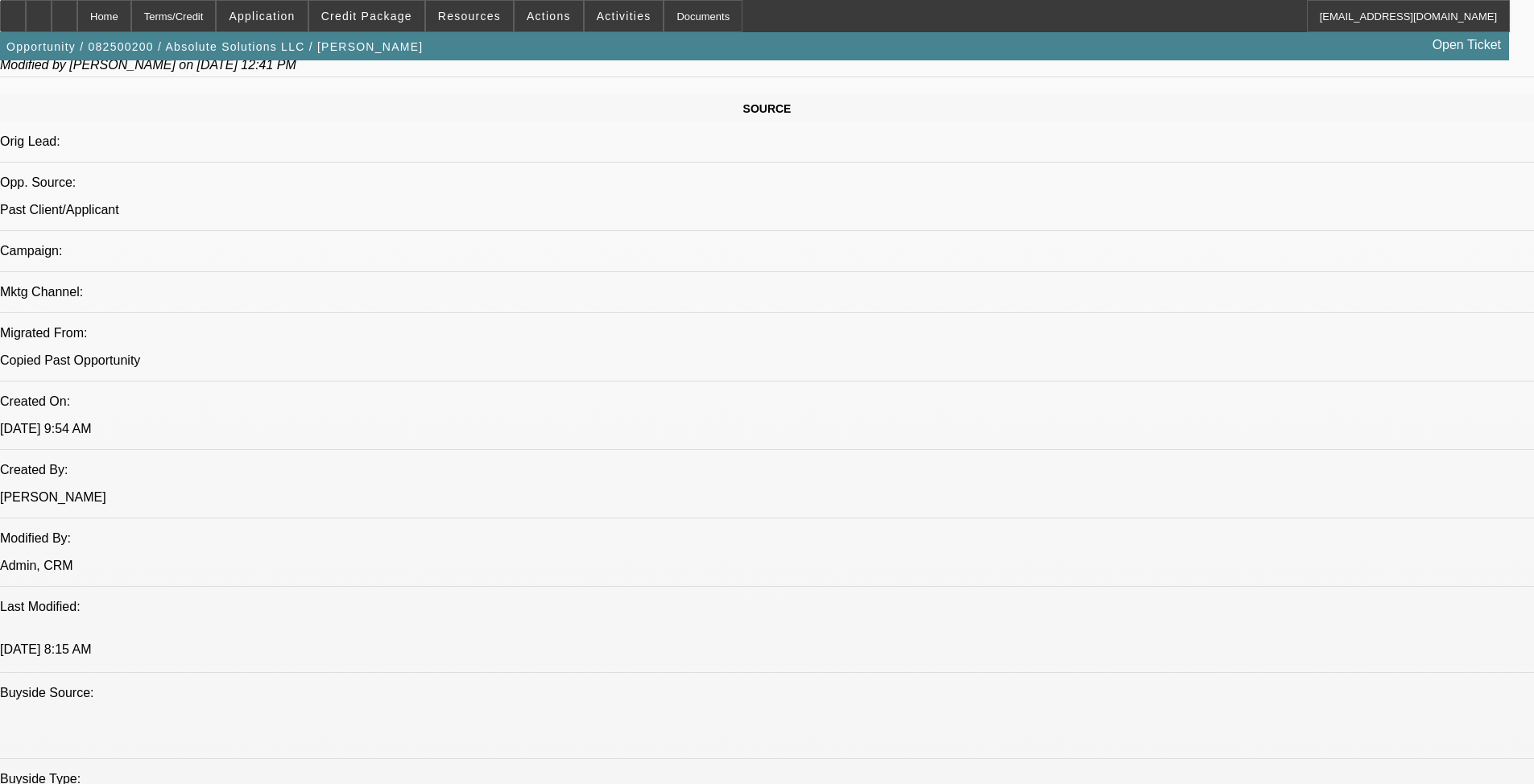
scroll to position [1208, 0]
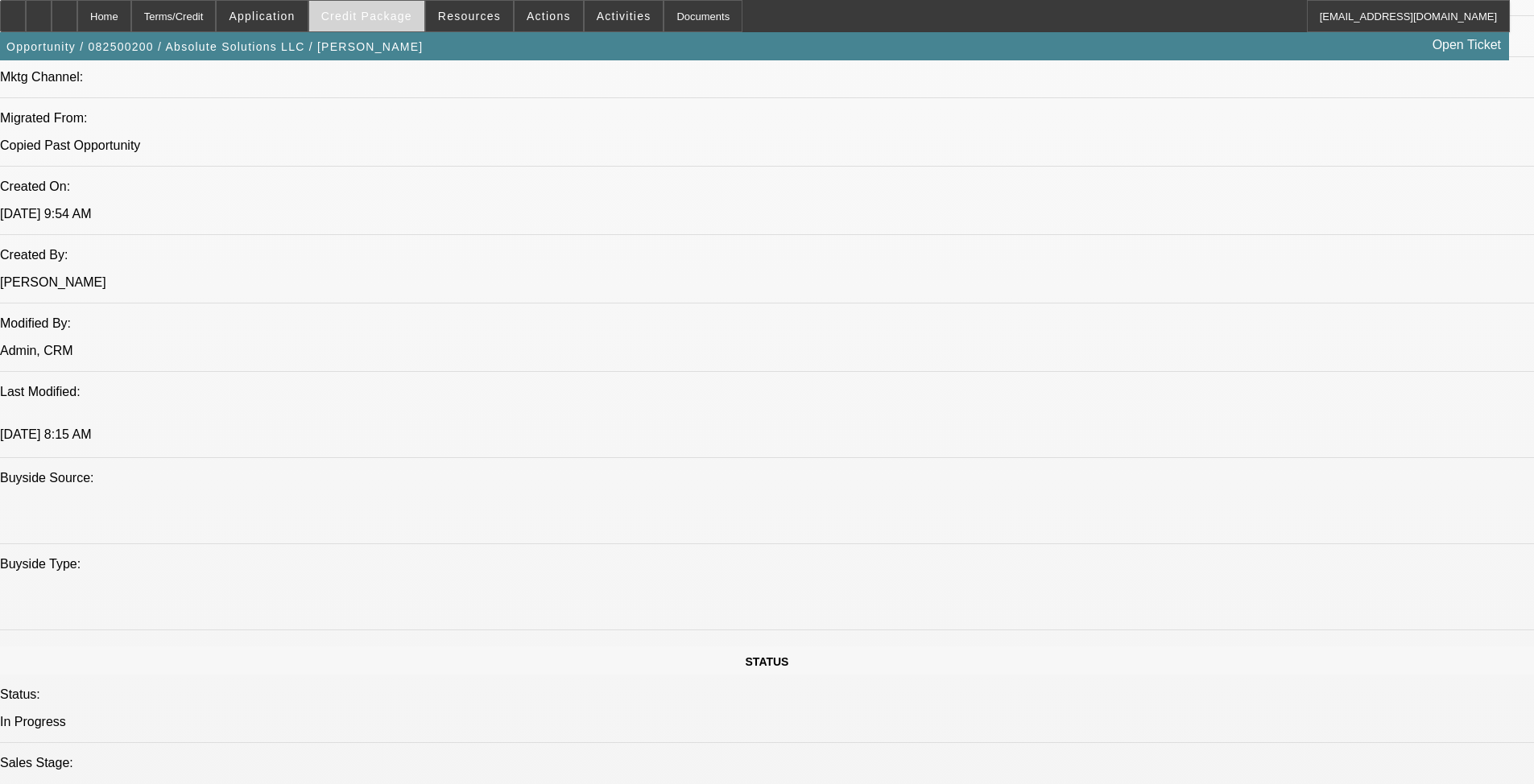
click at [385, 23] on span at bounding box center [366, 16] width 115 height 39
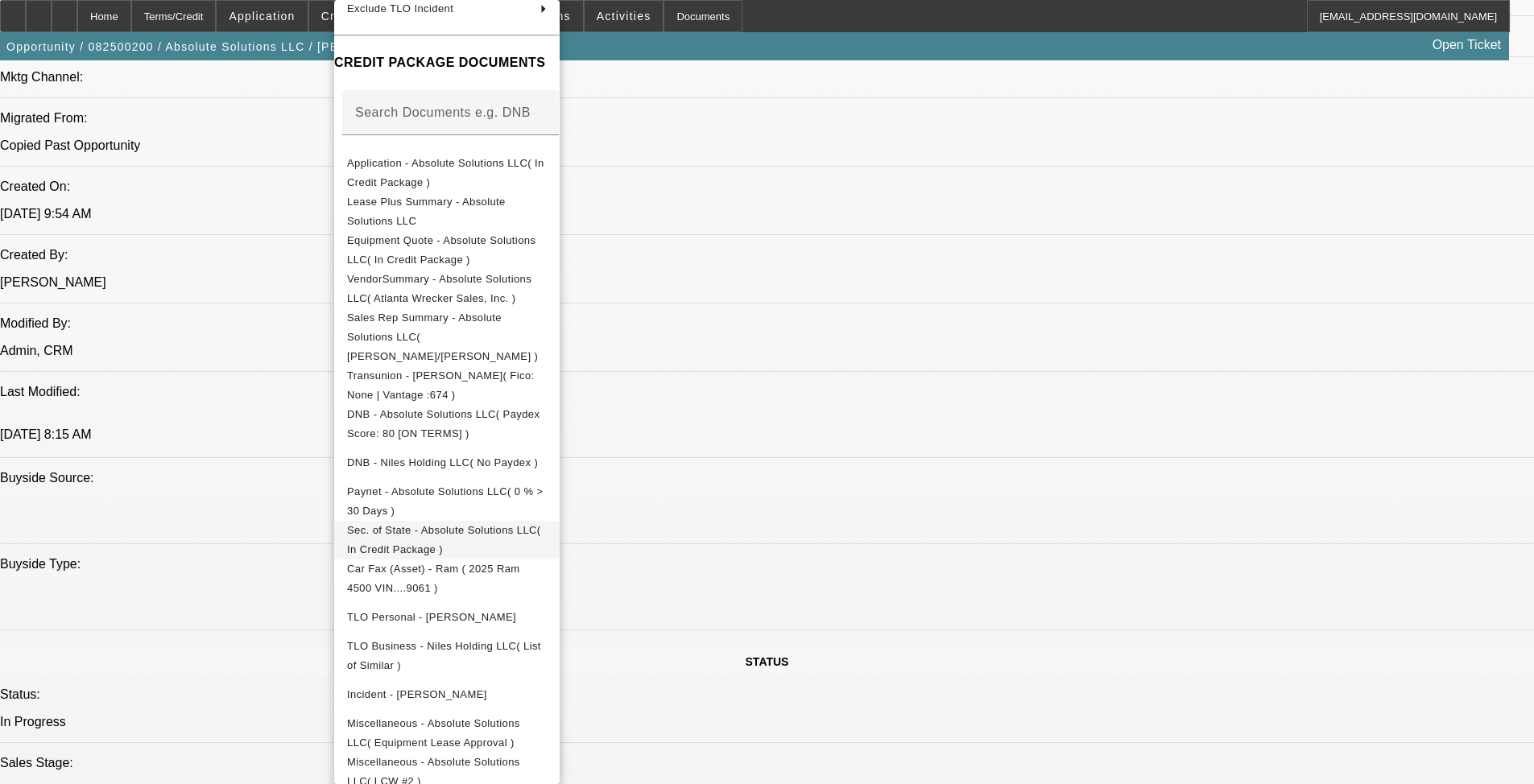
scroll to position [211, 0]
click at [512, 522] on span "Sec. of State - Absolute Solutions LLC( In Credit Package )" at bounding box center [447, 539] width 199 height 39
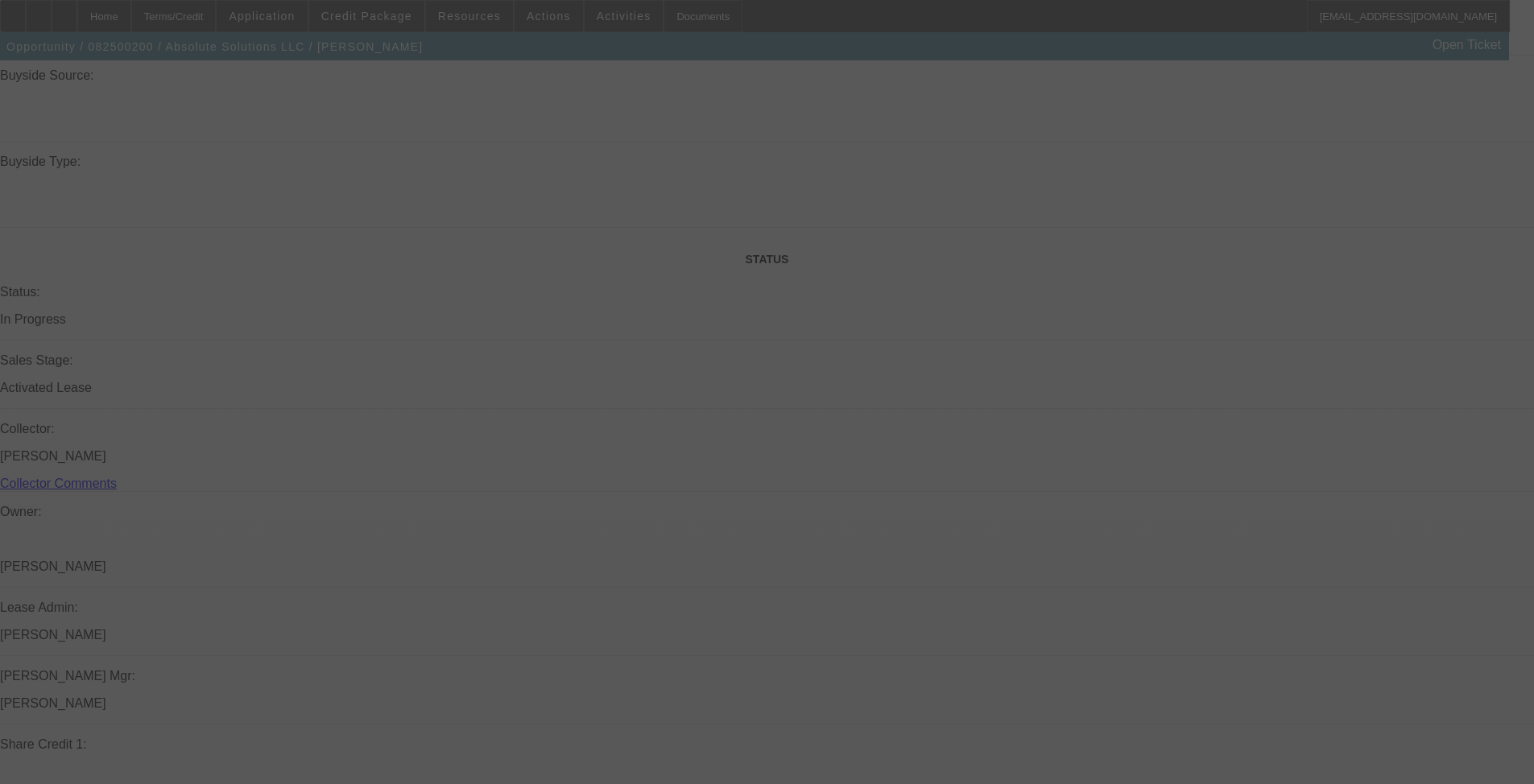
scroll to position [1604, 0]
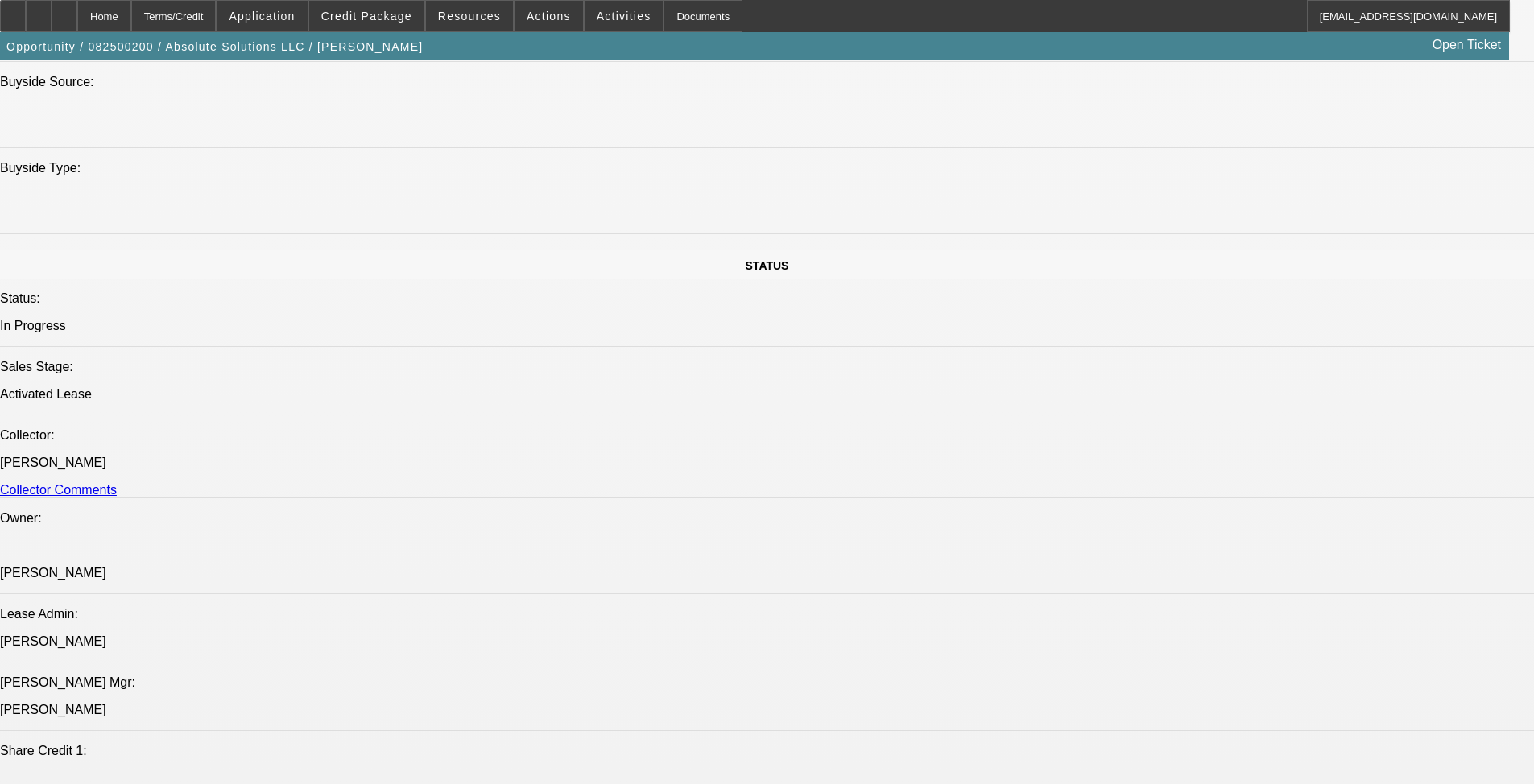
select select "0"
select select "0.1"
select select "4"
select select "0"
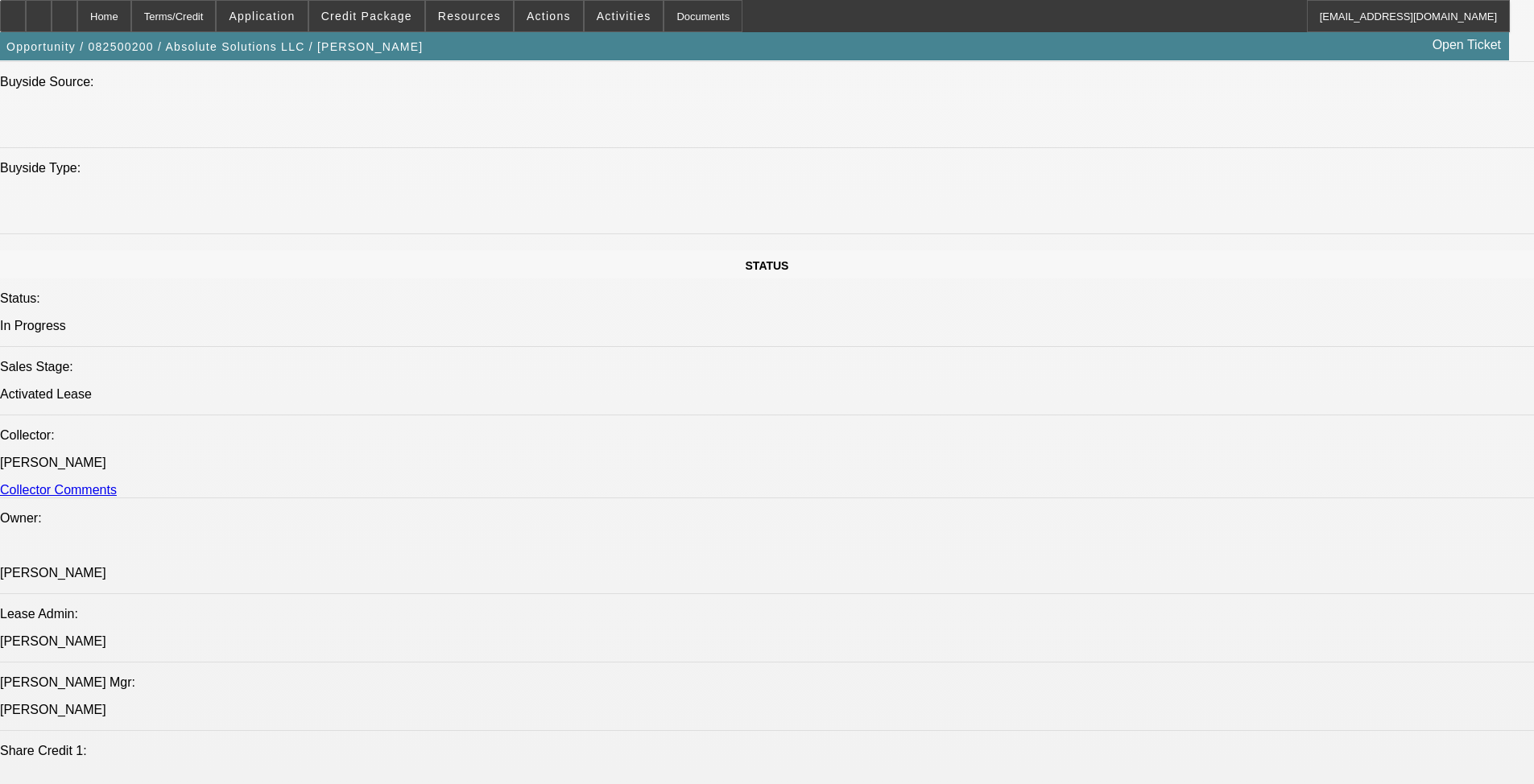
select select "0"
select select "5"
select select "0"
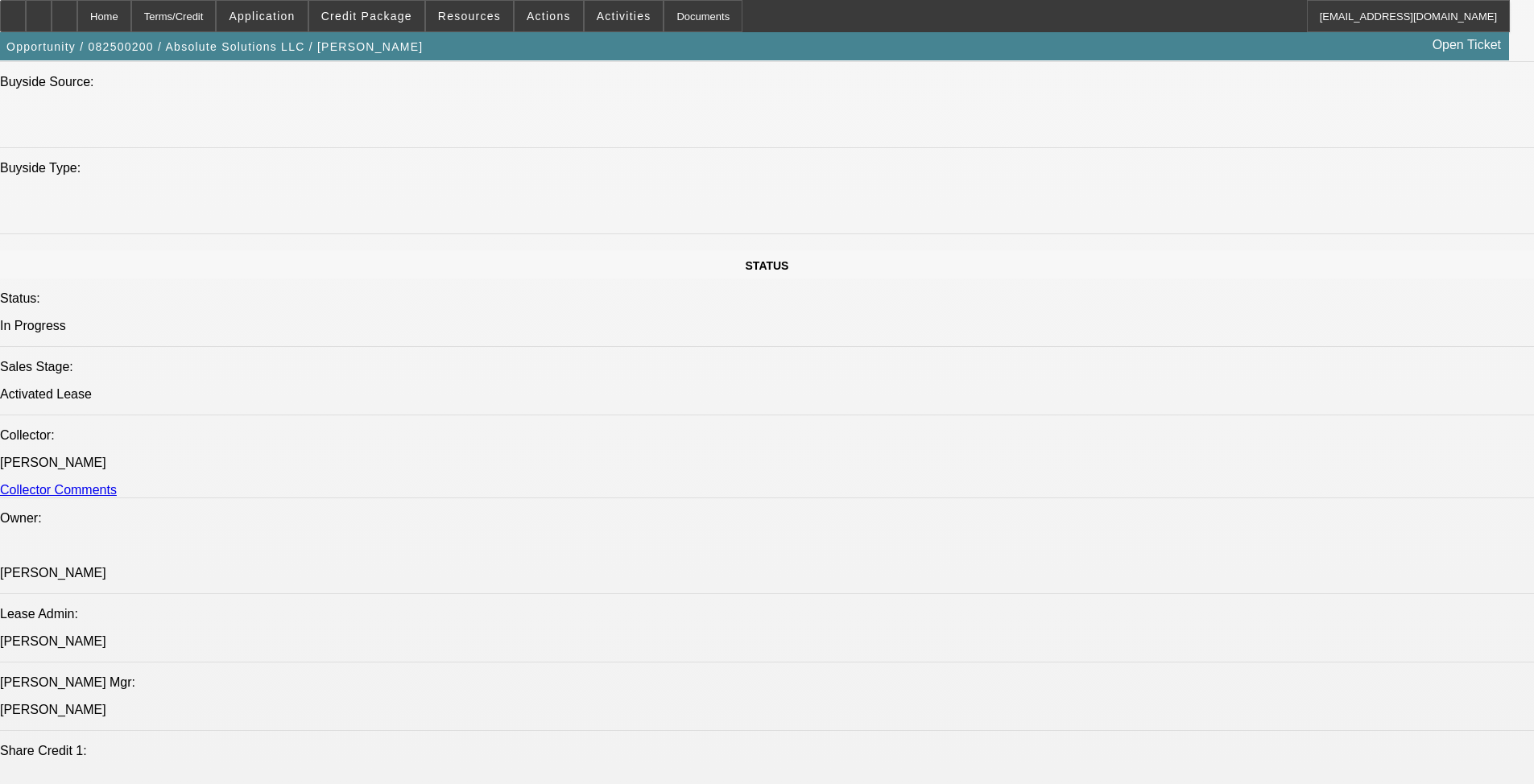
select select "0"
select select "6"
select select "0"
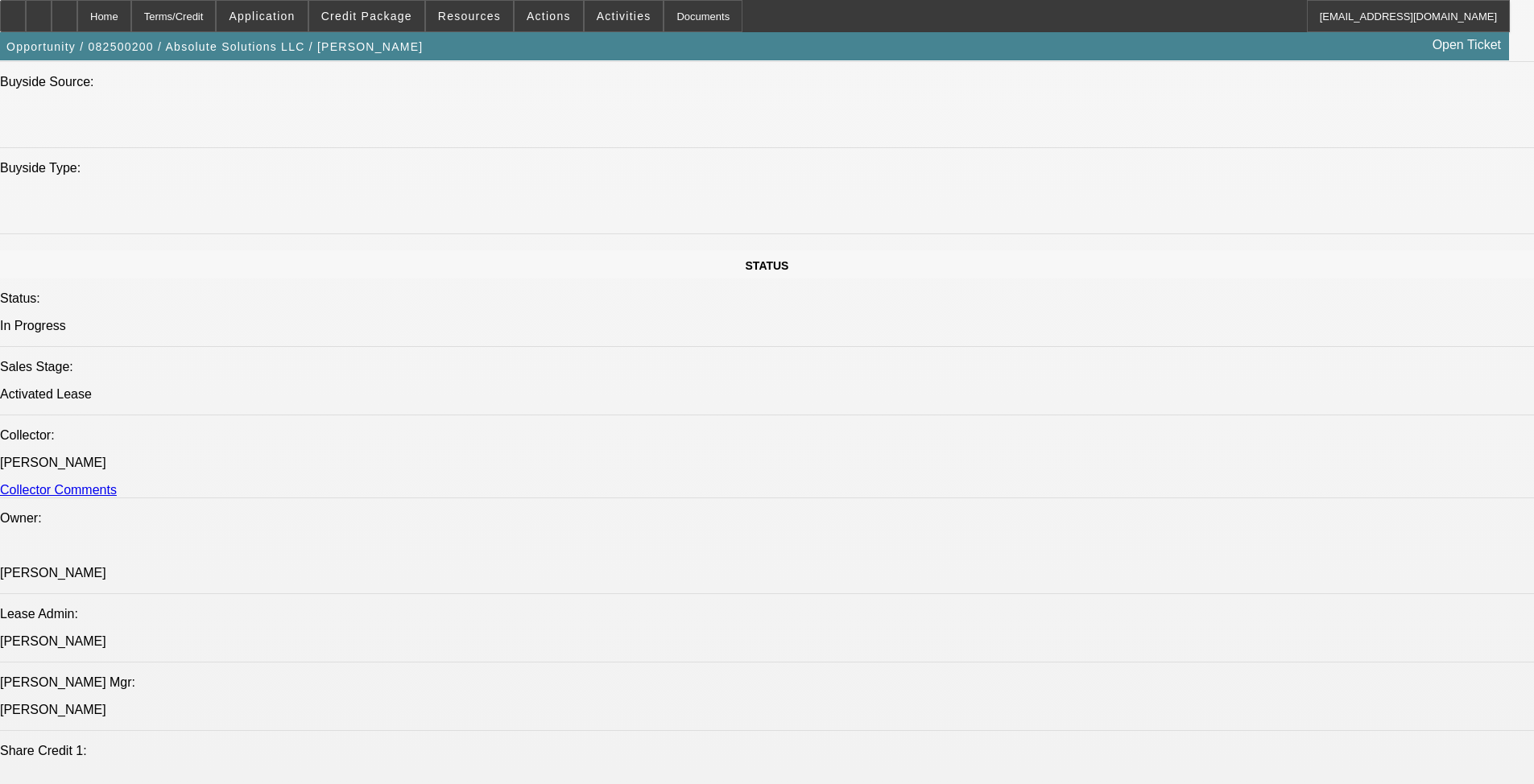
select select "6"
drag, startPoint x: 95, startPoint y: 602, endPoint x: 179, endPoint y: 647, distance: 95.3
copy span "Josh Niles is a 2x Beacon customer that has operated, Absolute Solutions LLC, s…"
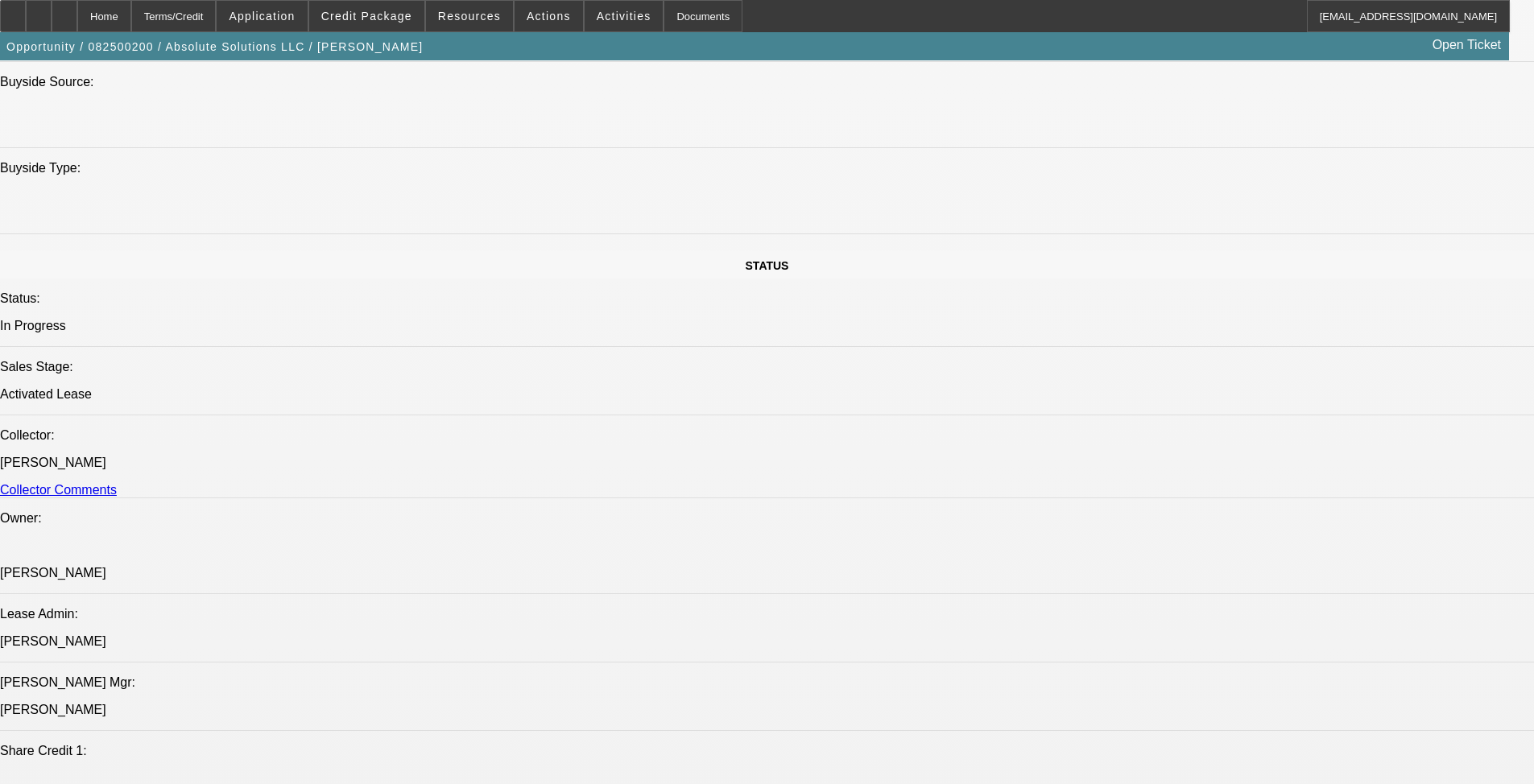
drag, startPoint x: 617, startPoint y: 641, endPoint x: 215, endPoint y: 664, distance: 402.7
copy span "Niles Holding LLC is the this companies parent/holding company so they are will…"
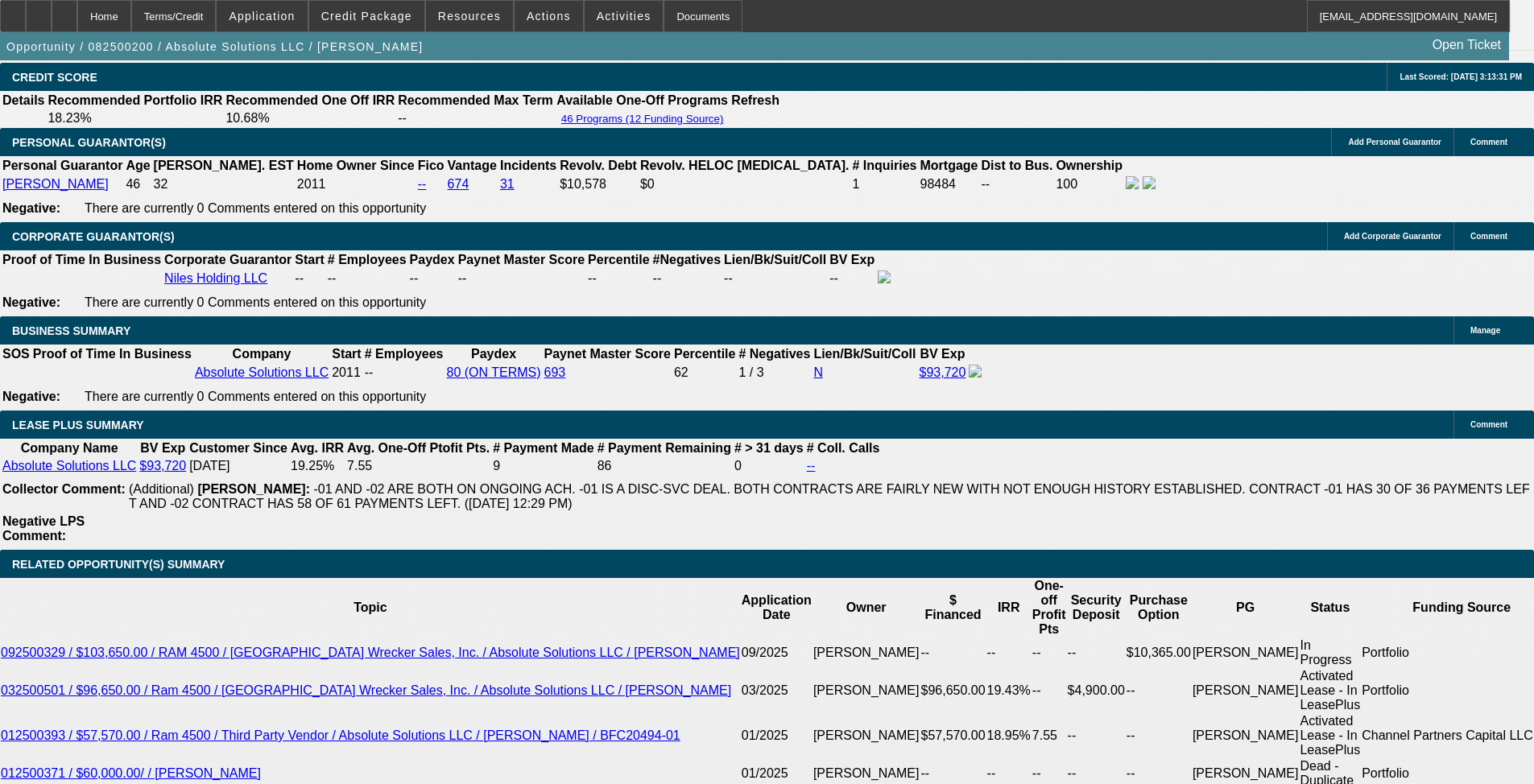
scroll to position [2489, 0]
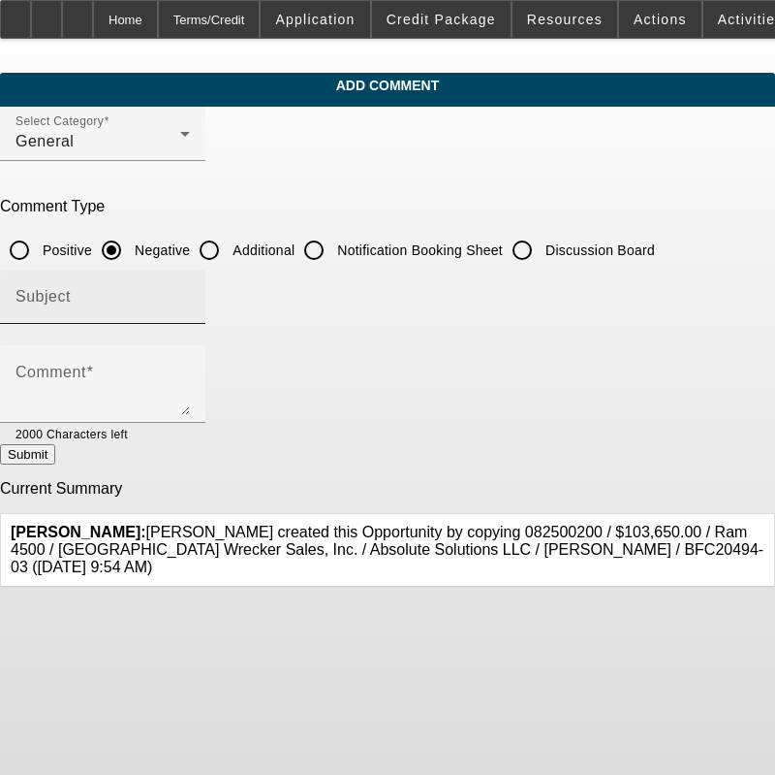
drag, startPoint x: 246, startPoint y: 236, endPoint x: 219, endPoint y: 284, distance: 55.6
click at [229, 236] on input "Additional" at bounding box center [209, 250] width 39 height 39
radio input "true"
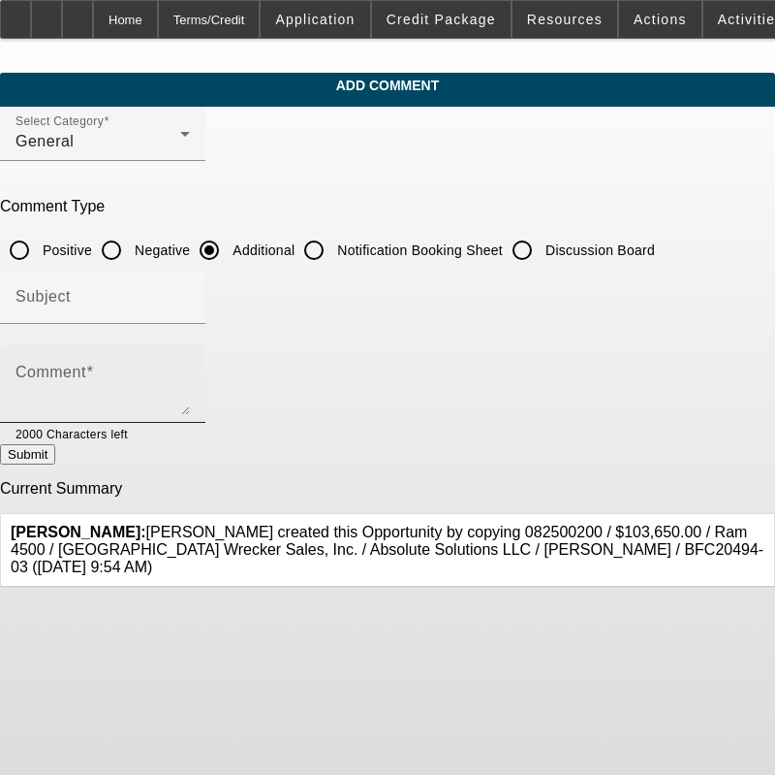
click at [144, 357] on div "Comment" at bounding box center [103, 384] width 174 height 78
paste textarea "[PERSON_NAME] is a 2x Beacon customer that has operated, Absolute Solutions LLC…"
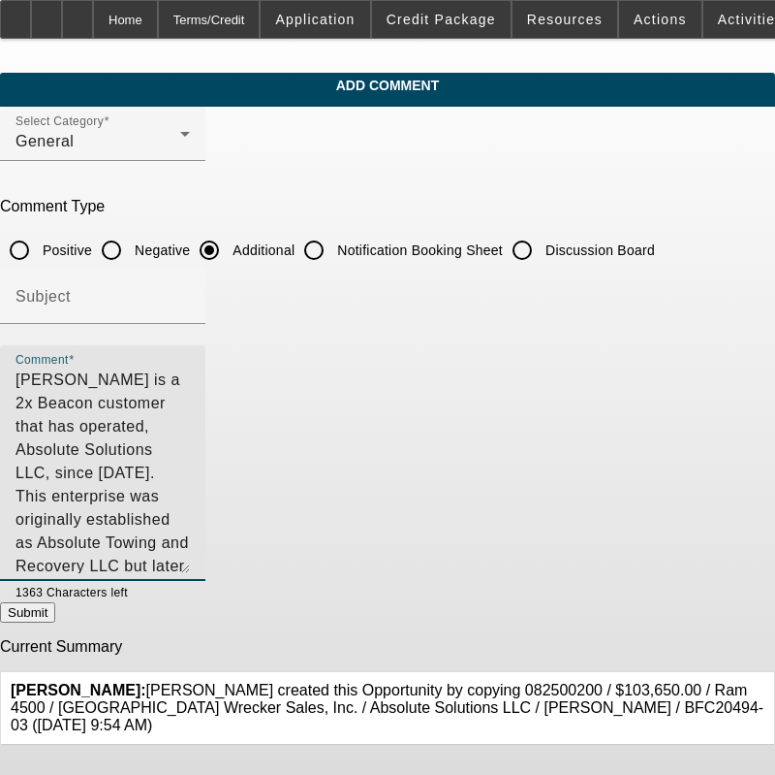
drag, startPoint x: 716, startPoint y: 408, endPoint x: 702, endPoint y: 566, distance: 158.7
click at [190, 566] on textarea "[PERSON_NAME] is a 2x Beacon customer that has operated, Absolute Solutions LLC…" at bounding box center [103, 470] width 174 height 205
click at [147, 378] on textarea "[PERSON_NAME] is a 2x Beacon customer that has operated, Absolute Solutions LLC…" at bounding box center [103, 470] width 174 height 205
drag, startPoint x: 420, startPoint y: 491, endPoint x: 386, endPoint y: 492, distance: 34.0
click at [190, 492] on textarea "[PERSON_NAME] is a 3x Beacon customer that has operated, Absolute Solutions LLC…" at bounding box center [103, 470] width 174 height 205
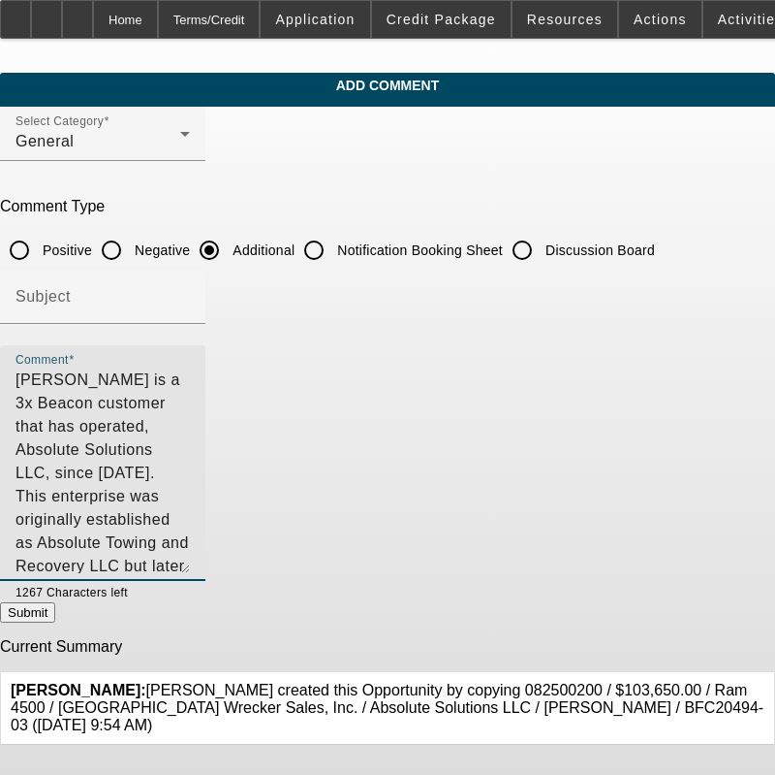
drag, startPoint x: 543, startPoint y: 493, endPoint x: 487, endPoint y: 497, distance: 56.4
click at [190, 497] on textarea "[PERSON_NAME] is a 3x Beacon customer that has operated, Absolute Solutions LLC…" at bounding box center [103, 470] width 174 height 205
click at [190, 528] on textarea "[PERSON_NAME] is a 3x Beacon customer that has operated, Absolute Solutions LLC…" at bounding box center [103, 470] width 174 height 205
click at [190, 516] on textarea "[PERSON_NAME] is a 3x Beacon customer that has operated, Absolute Solutions LLC…" at bounding box center [103, 470] width 174 height 205
paste textarea "Niles Holding LLC is the this companies parent/holding company so they are will…"
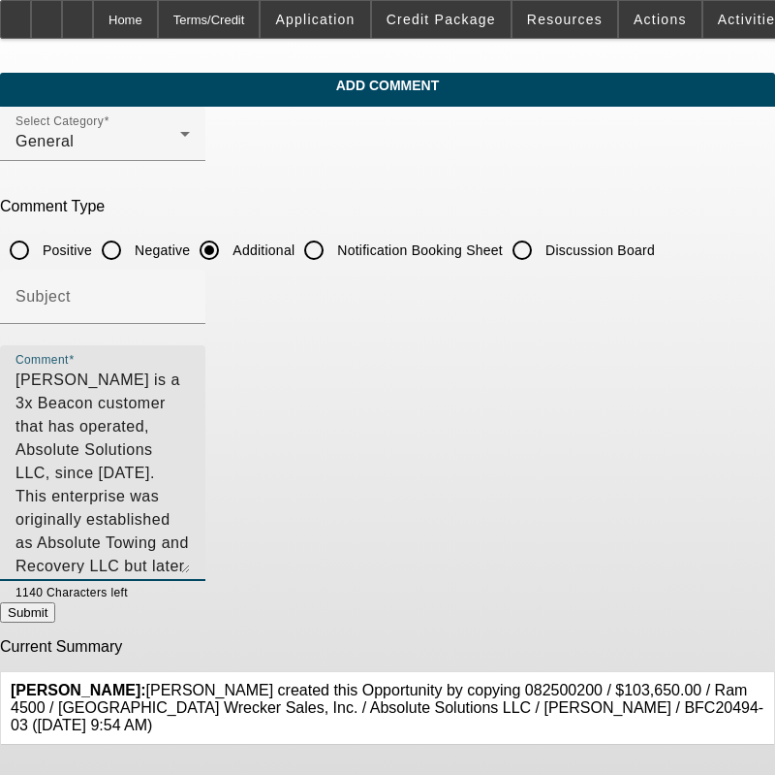
type textarea "[PERSON_NAME] is a 3x Beacon customer that has operated, Absolute Solutions LLC…"
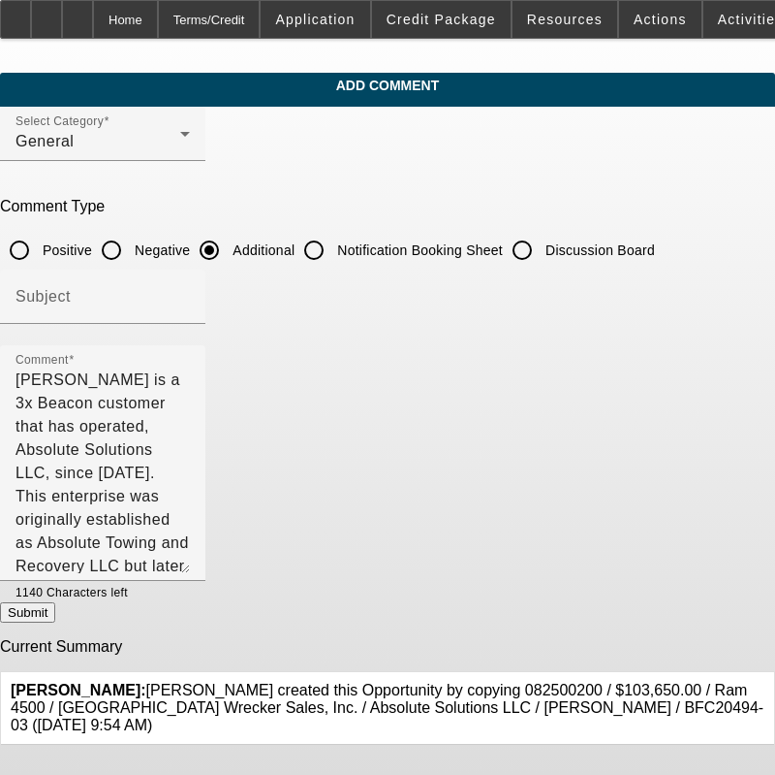
click at [55, 616] on button "Submit" at bounding box center [27, 612] width 55 height 20
radio input "true"
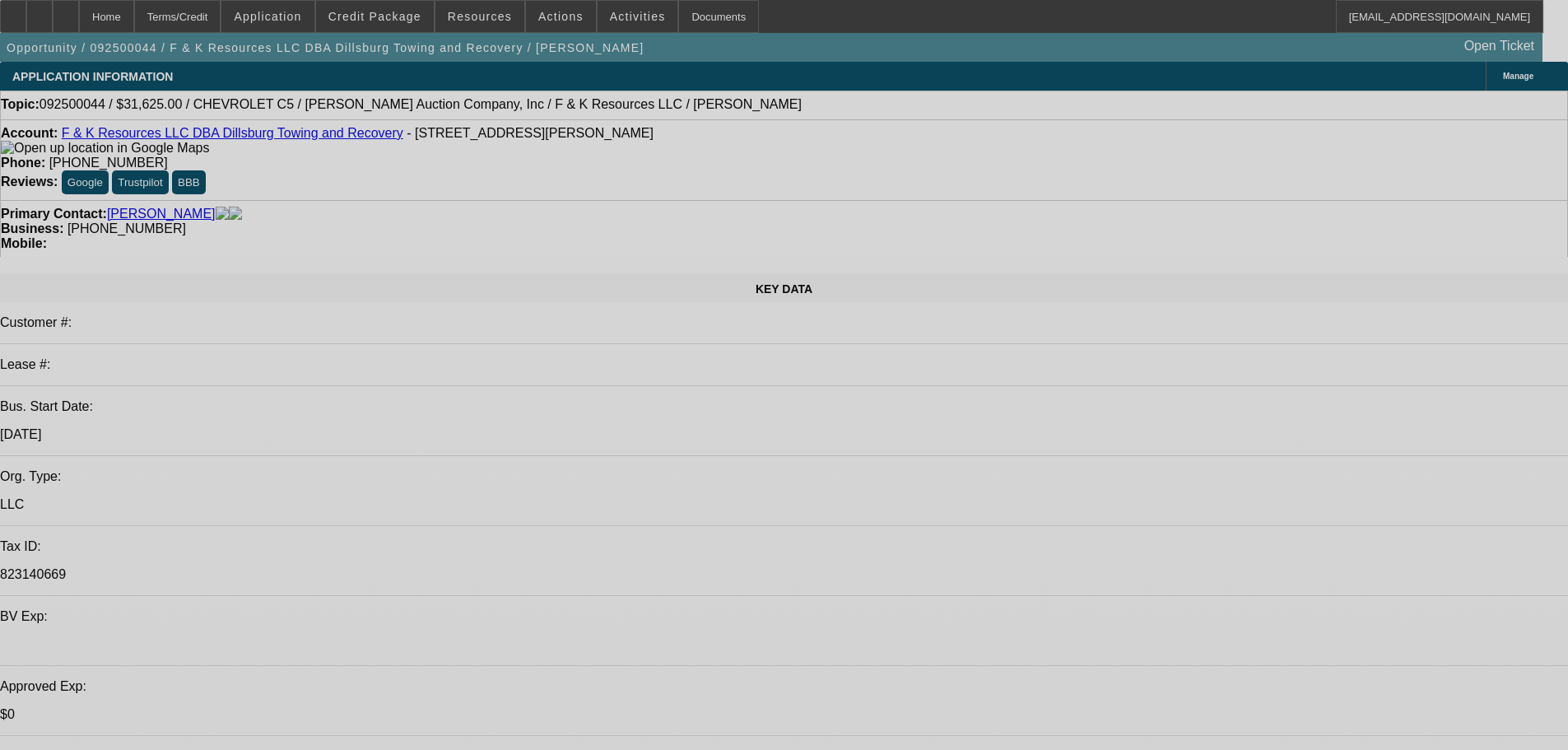
select select "0"
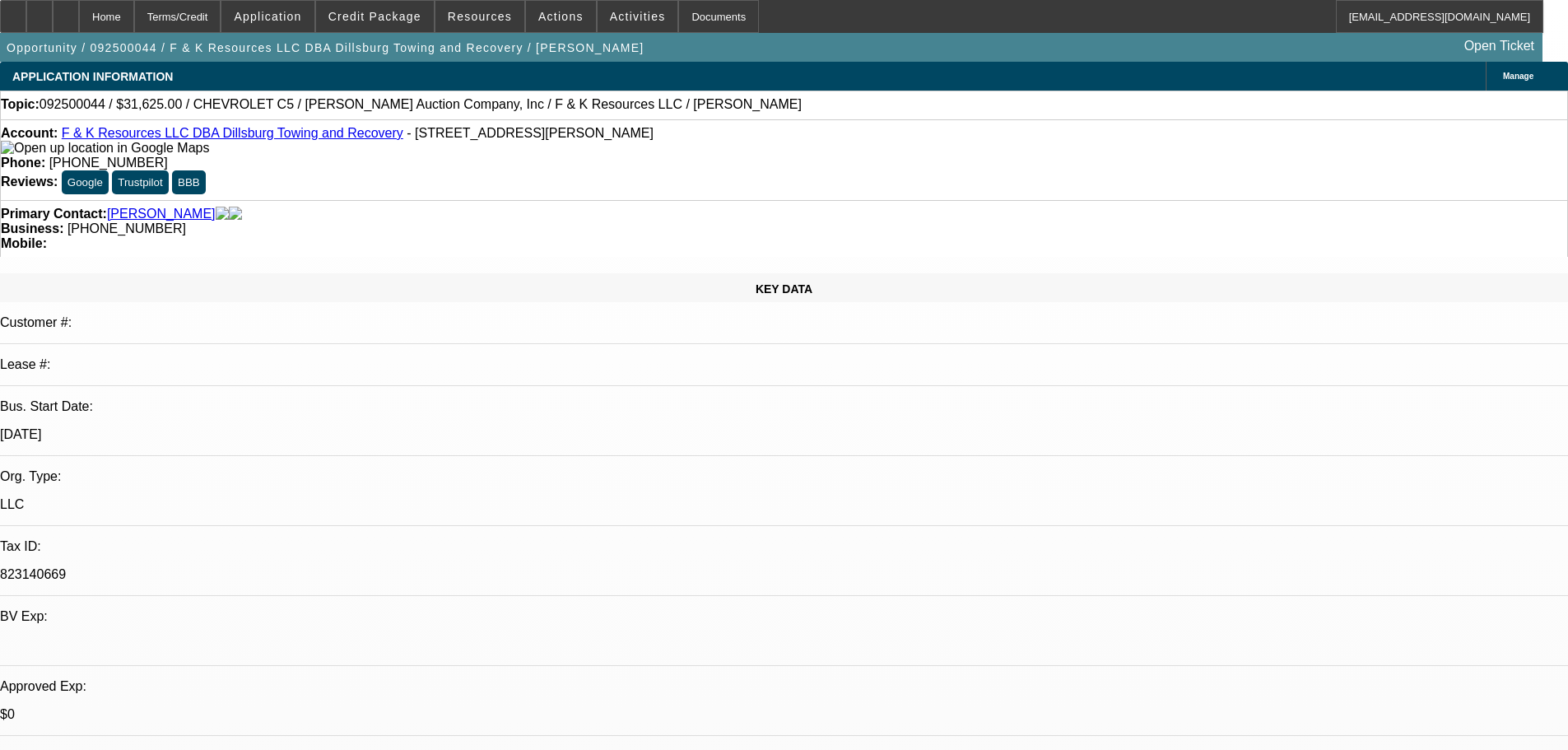
select select "0"
select select "6"
select select "0"
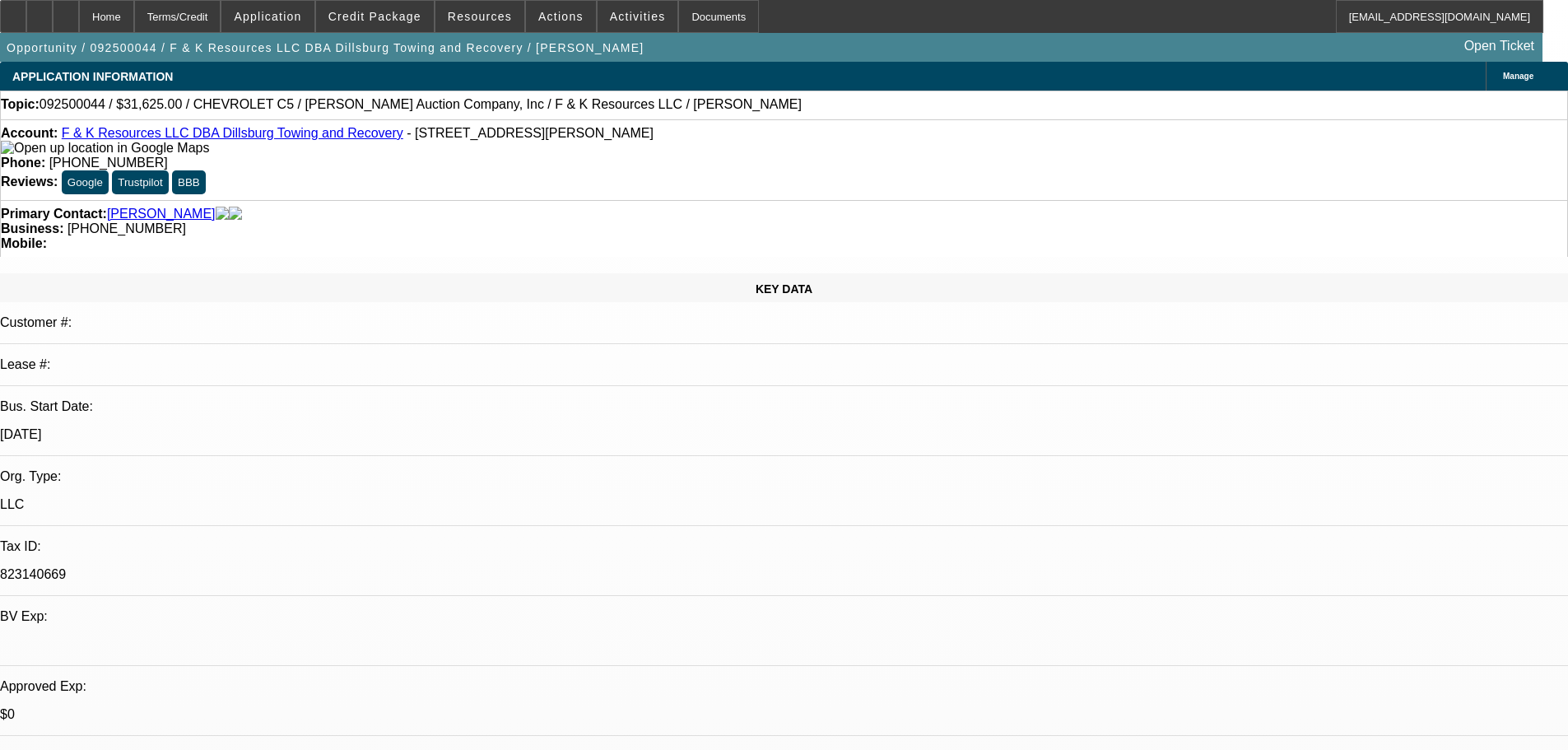
select select "0"
select select "6"
select select "0"
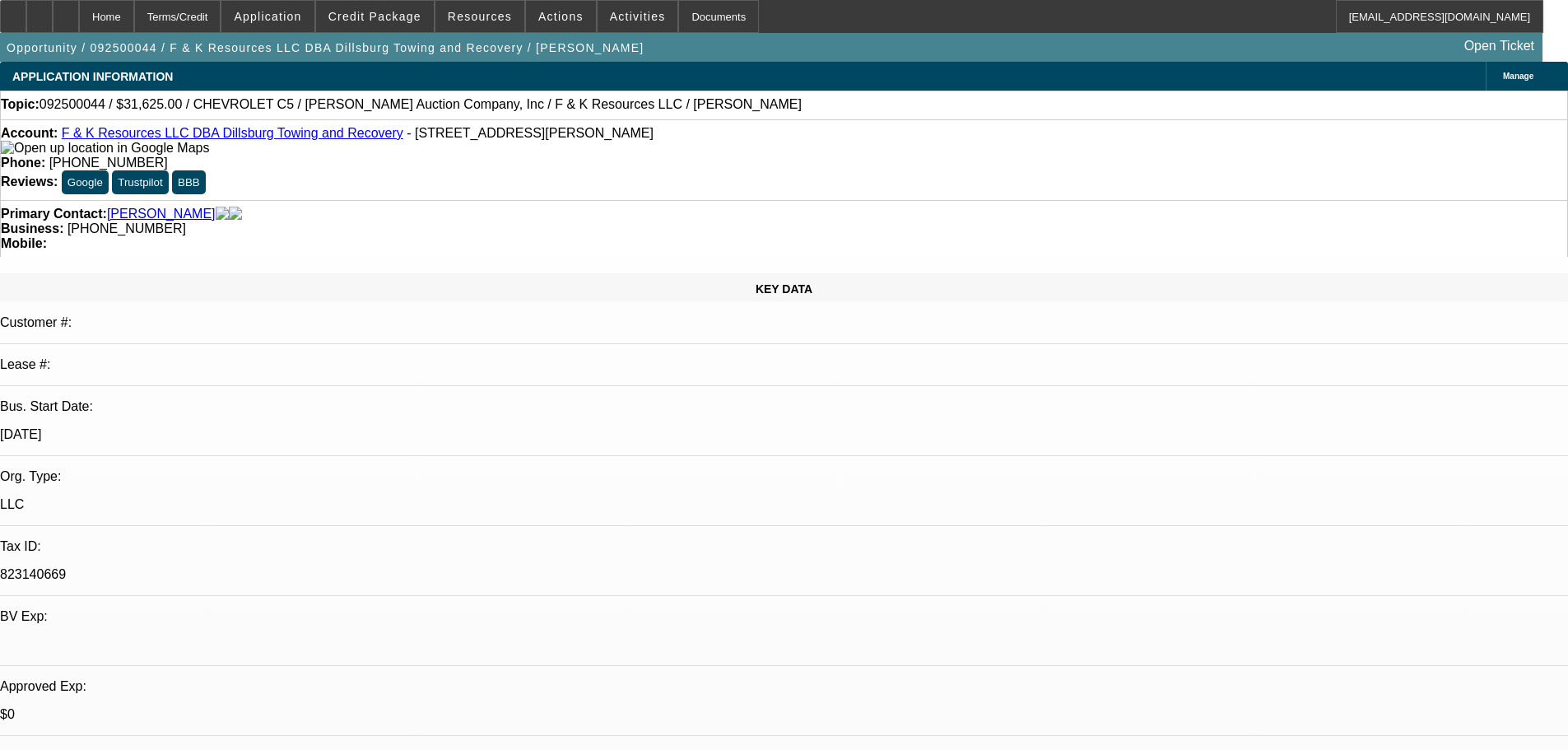
select select "6"
select select "0"
select select "6"
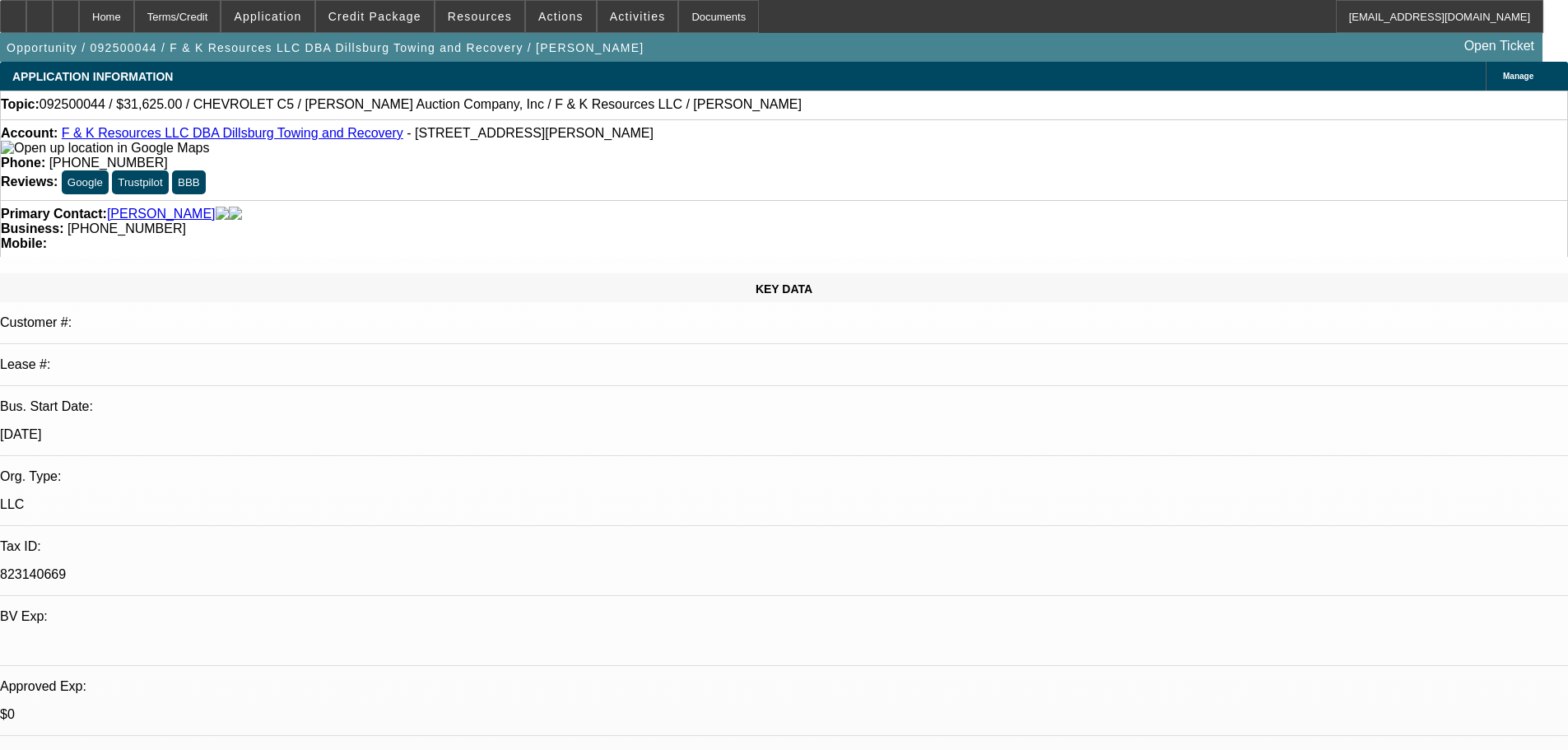
click at [413, 24] on span at bounding box center [374, 16] width 118 height 40
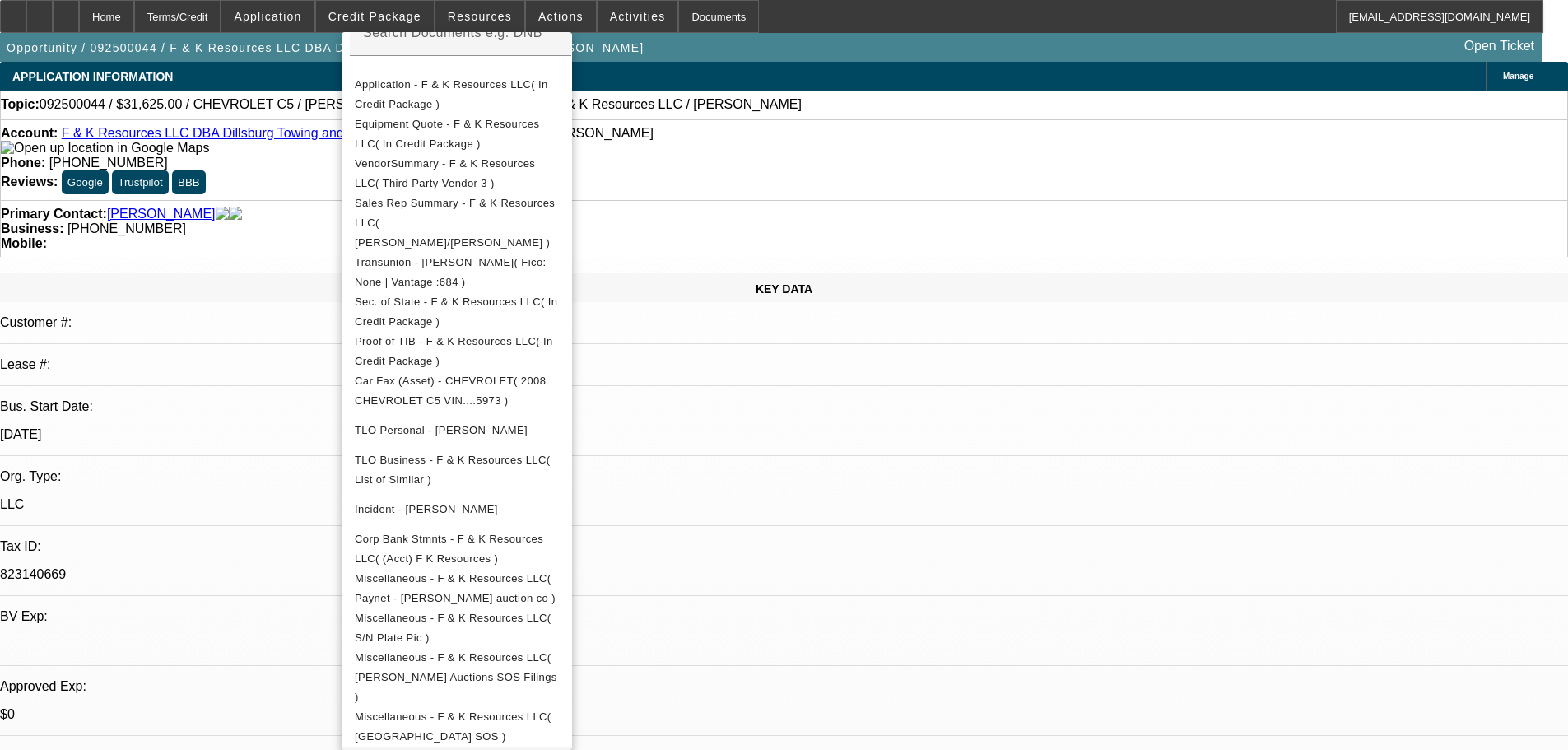
scroll to position [366, 0]
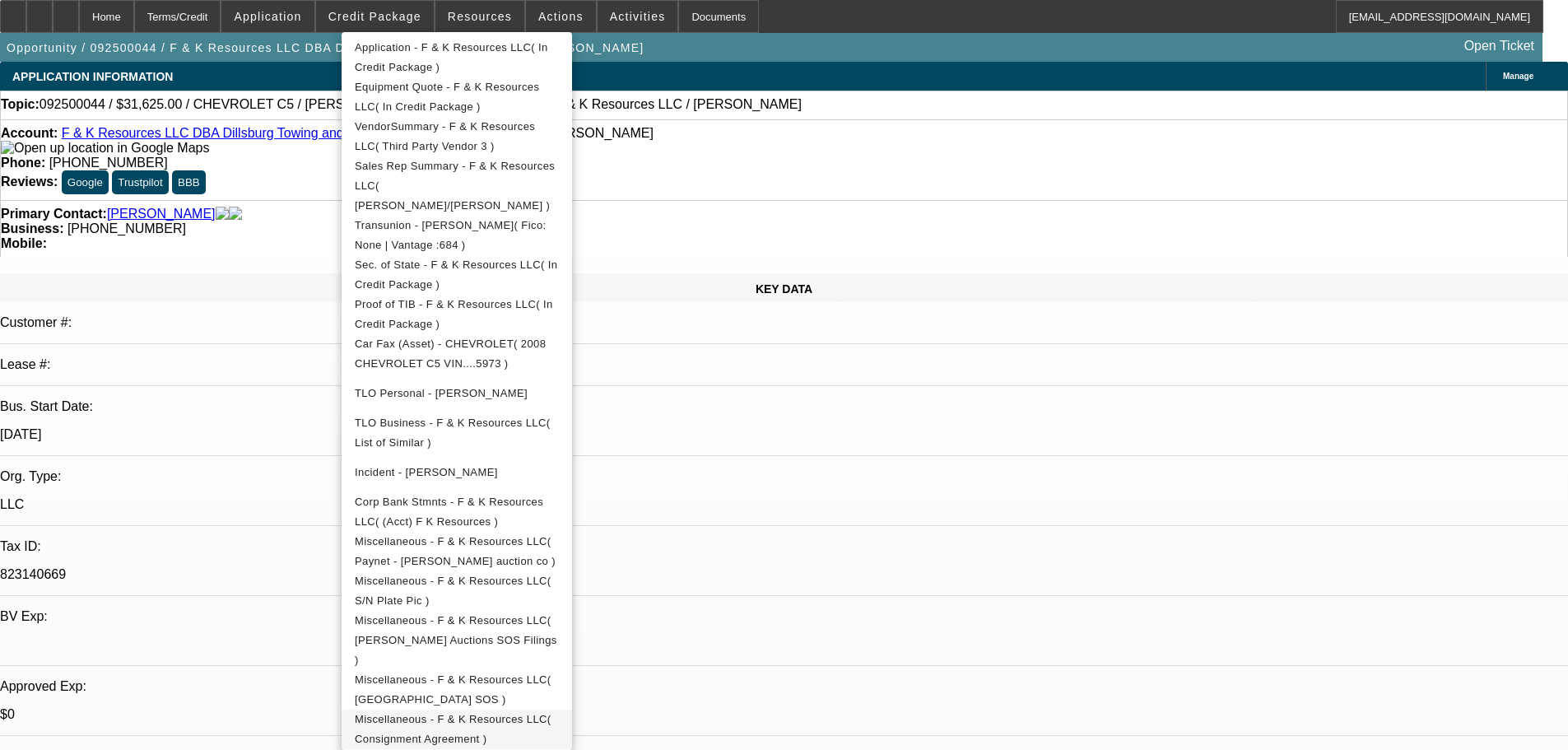
click at [551, 713] on span "Miscellaneous - F & K Resources LLC( Consignment Agreement )" at bounding box center [453, 729] width 197 height 32
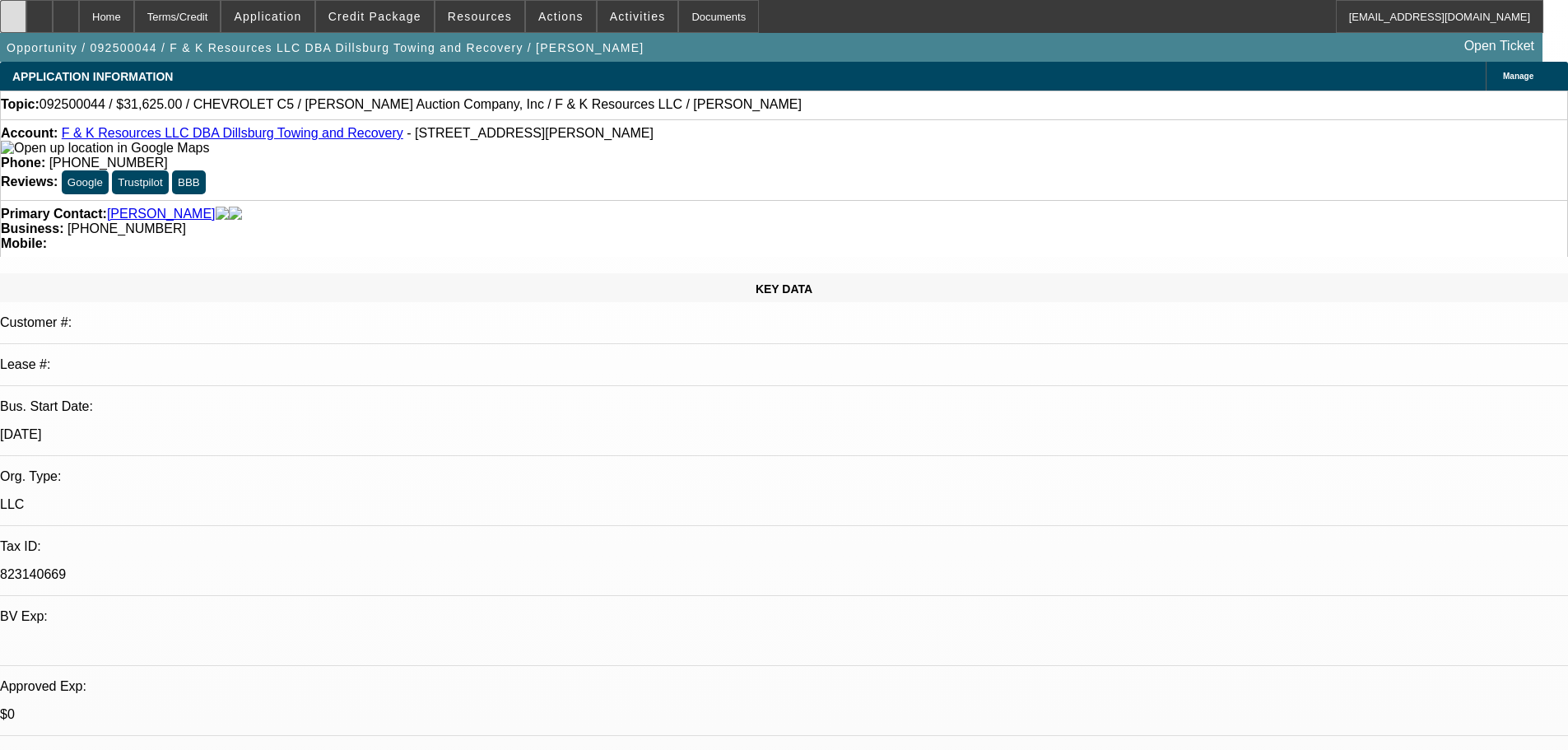
drag, startPoint x: 40, startPoint y: 13, endPoint x: 47, endPoint y: 20, distance: 9.9
click at [26, 13] on div at bounding box center [13, 16] width 26 height 33
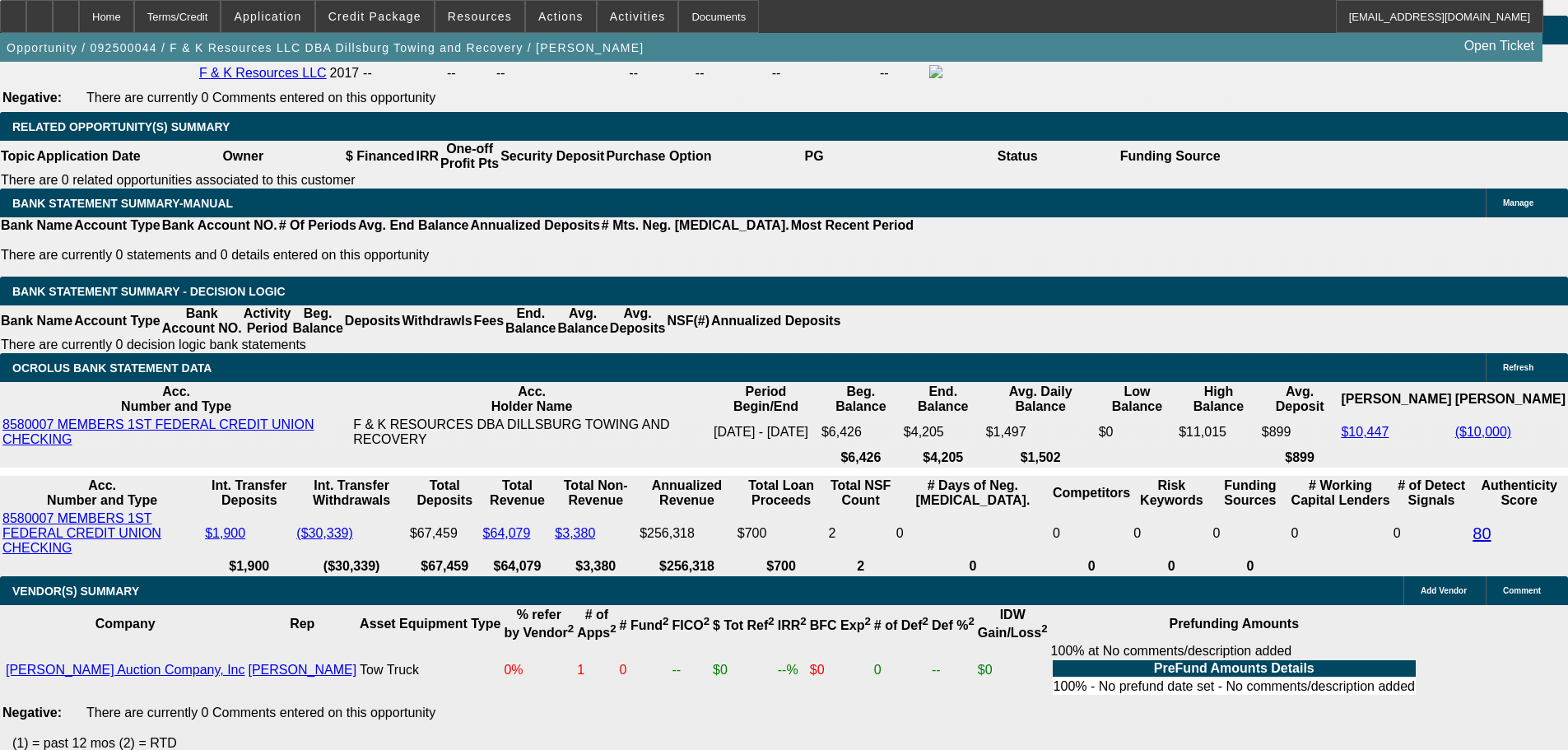
scroll to position [2717, 0]
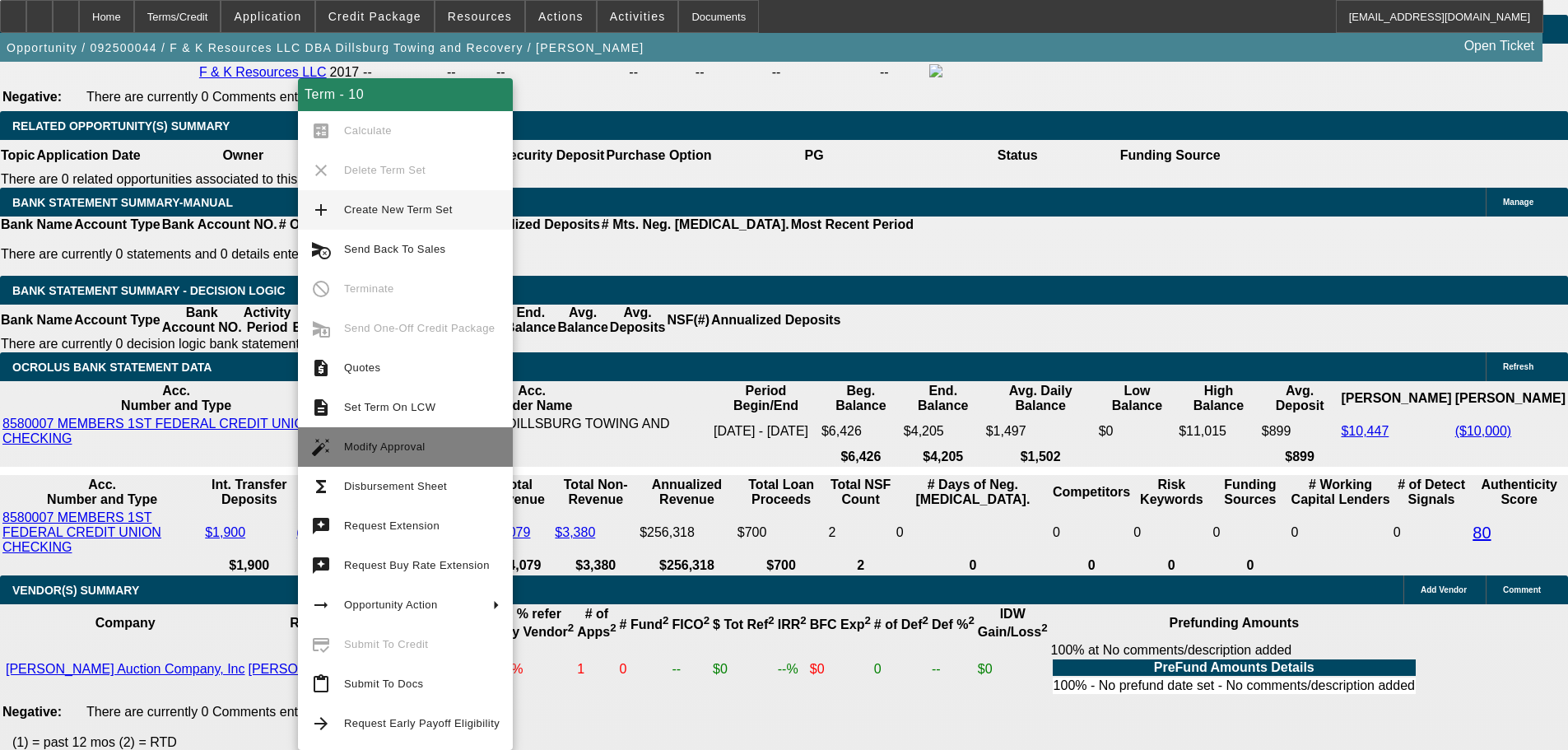
click at [430, 453] on span "Modify Approval" at bounding box center [421, 447] width 155 height 20
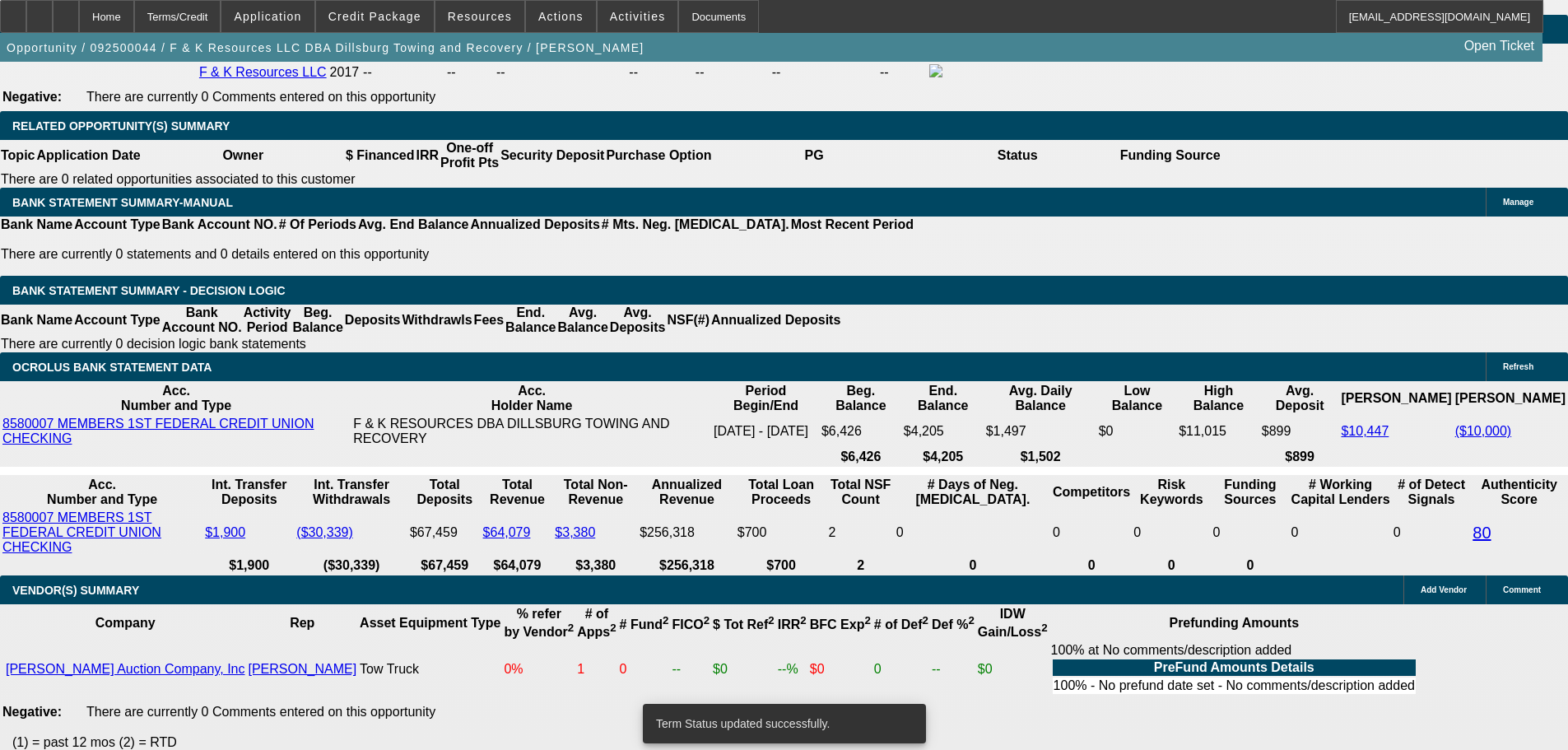
select select "0"
select select "6"
select select "0"
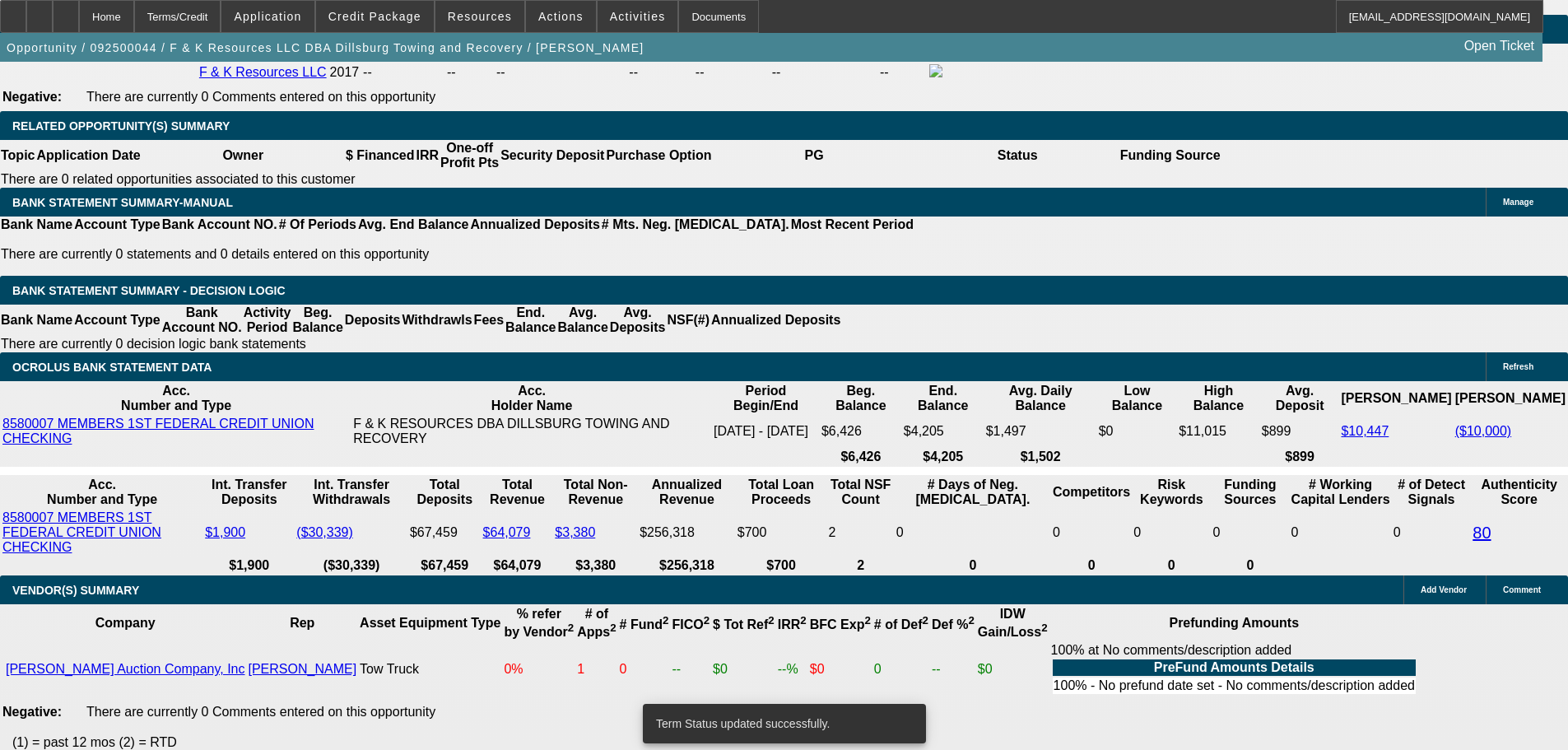
select select "0"
select select "6"
select select "0"
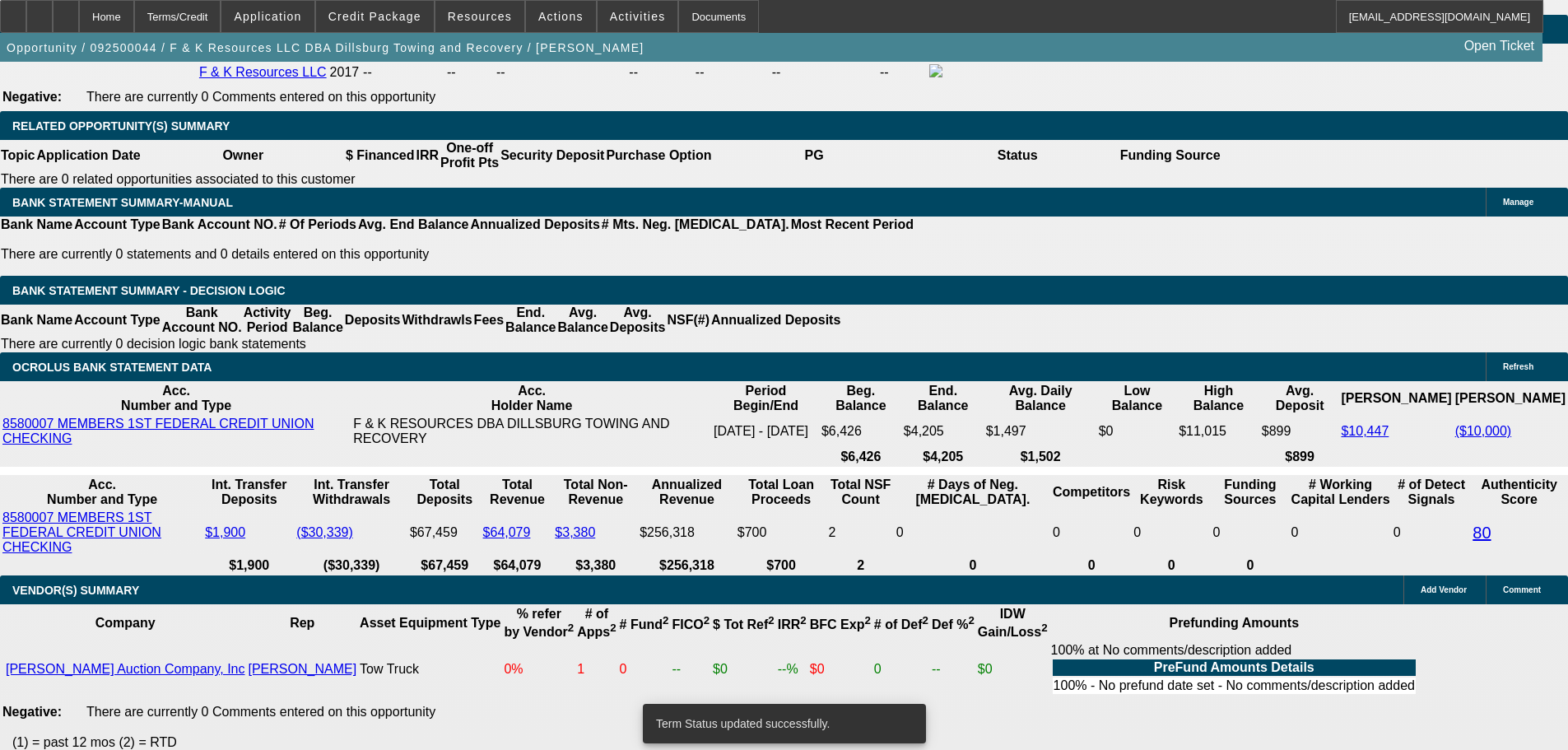
select select "0"
select select "6"
select select "0"
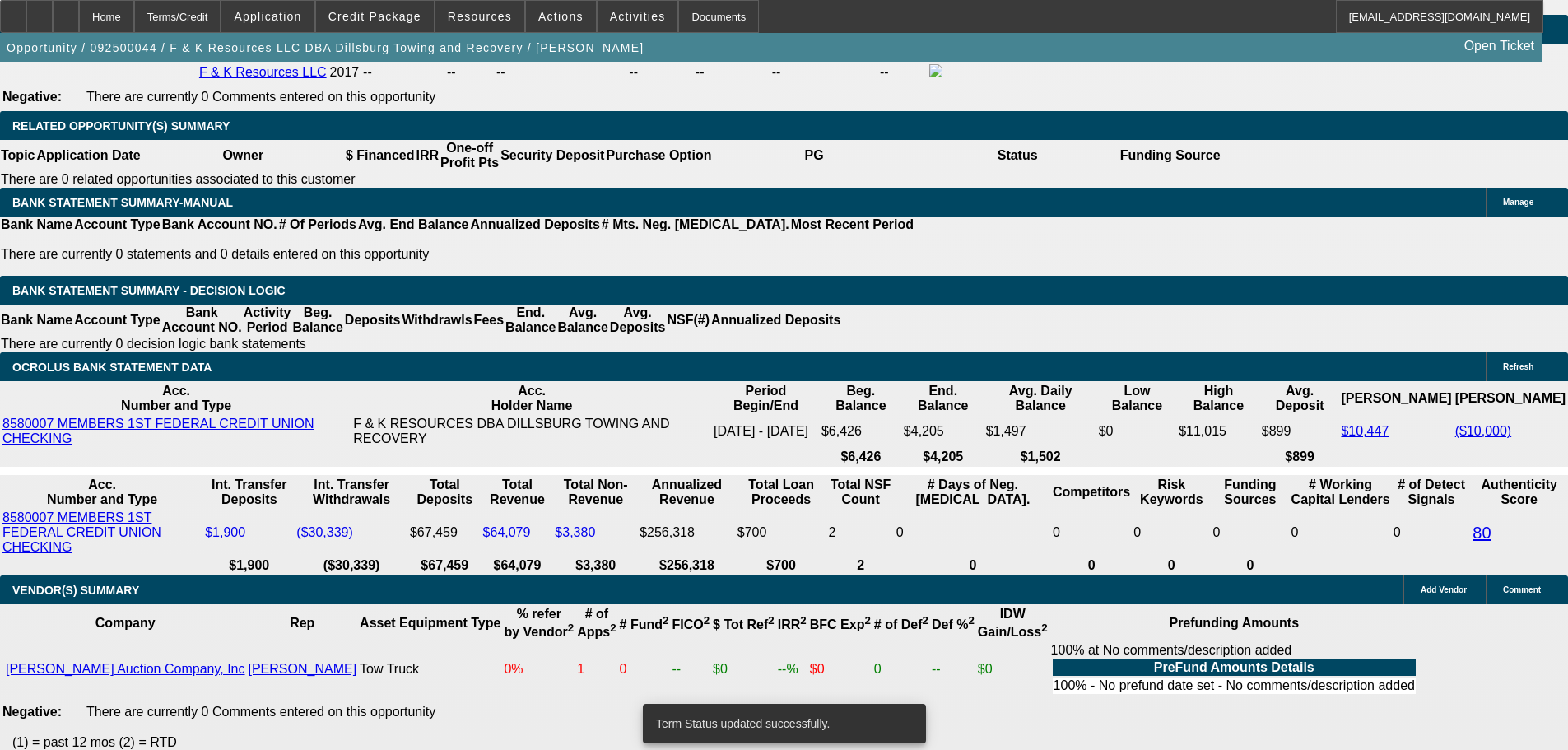
select select "6"
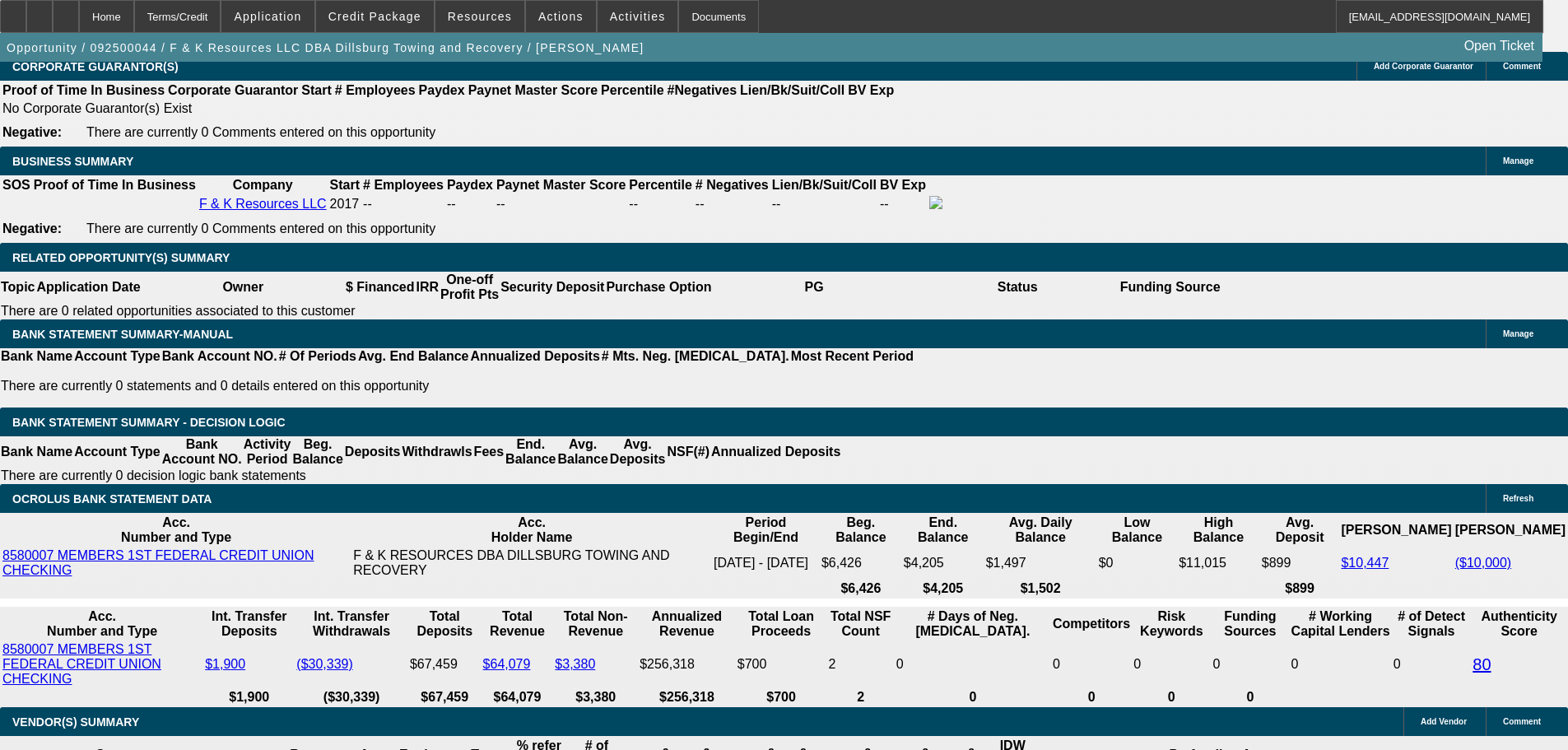
scroll to position [2552, 0]
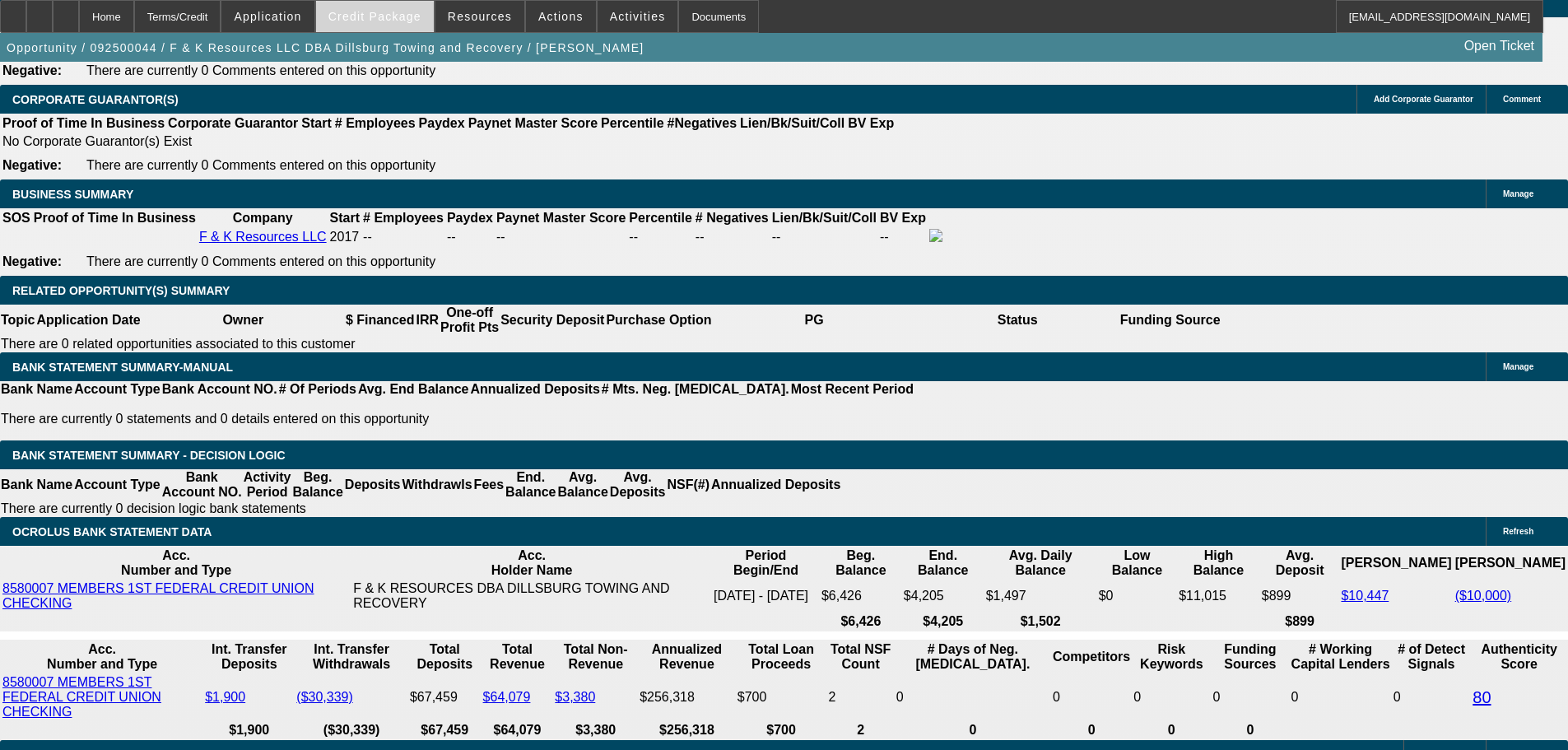
click at [388, 20] on span "Credit Package" at bounding box center [375, 17] width 93 height 14
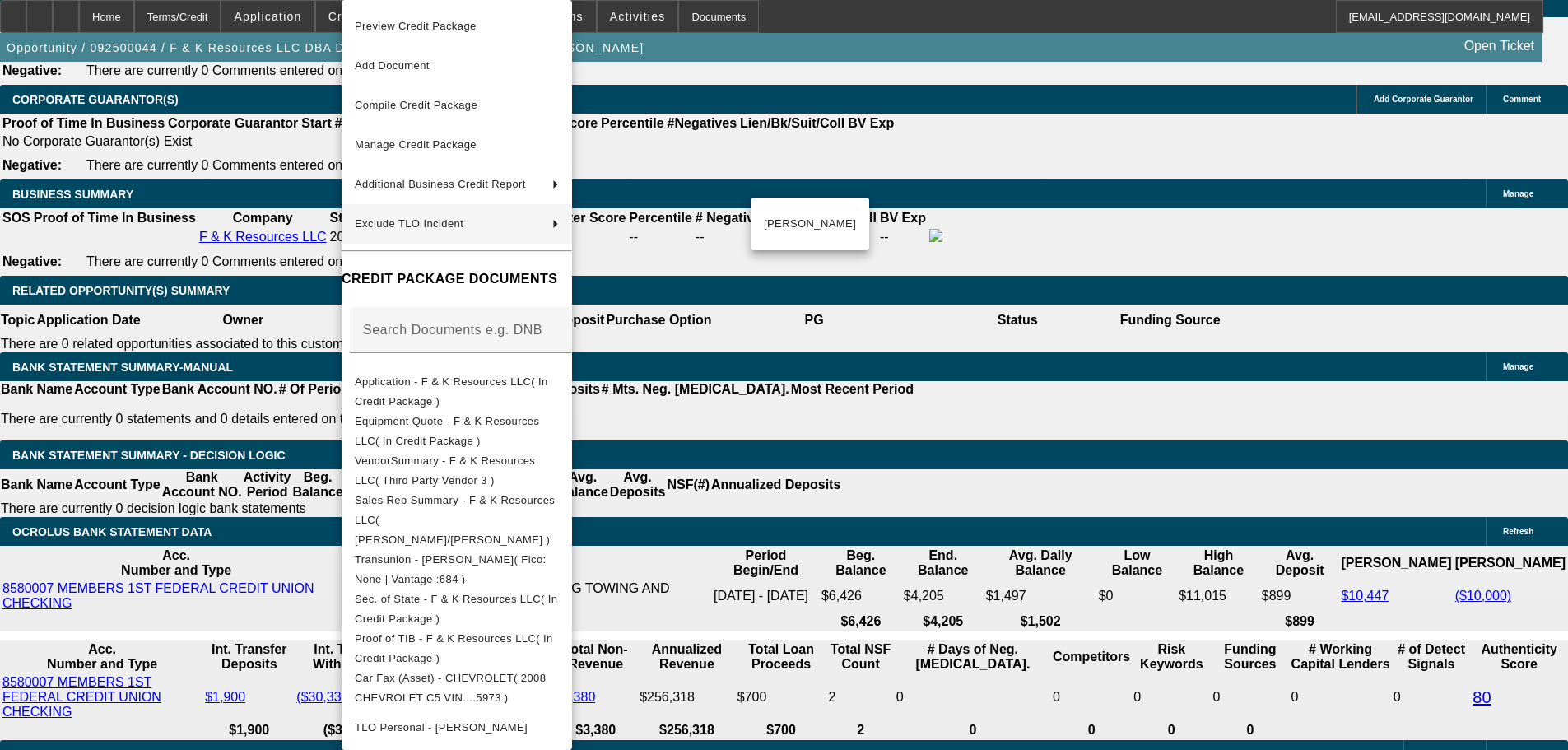
scroll to position [330, 0]
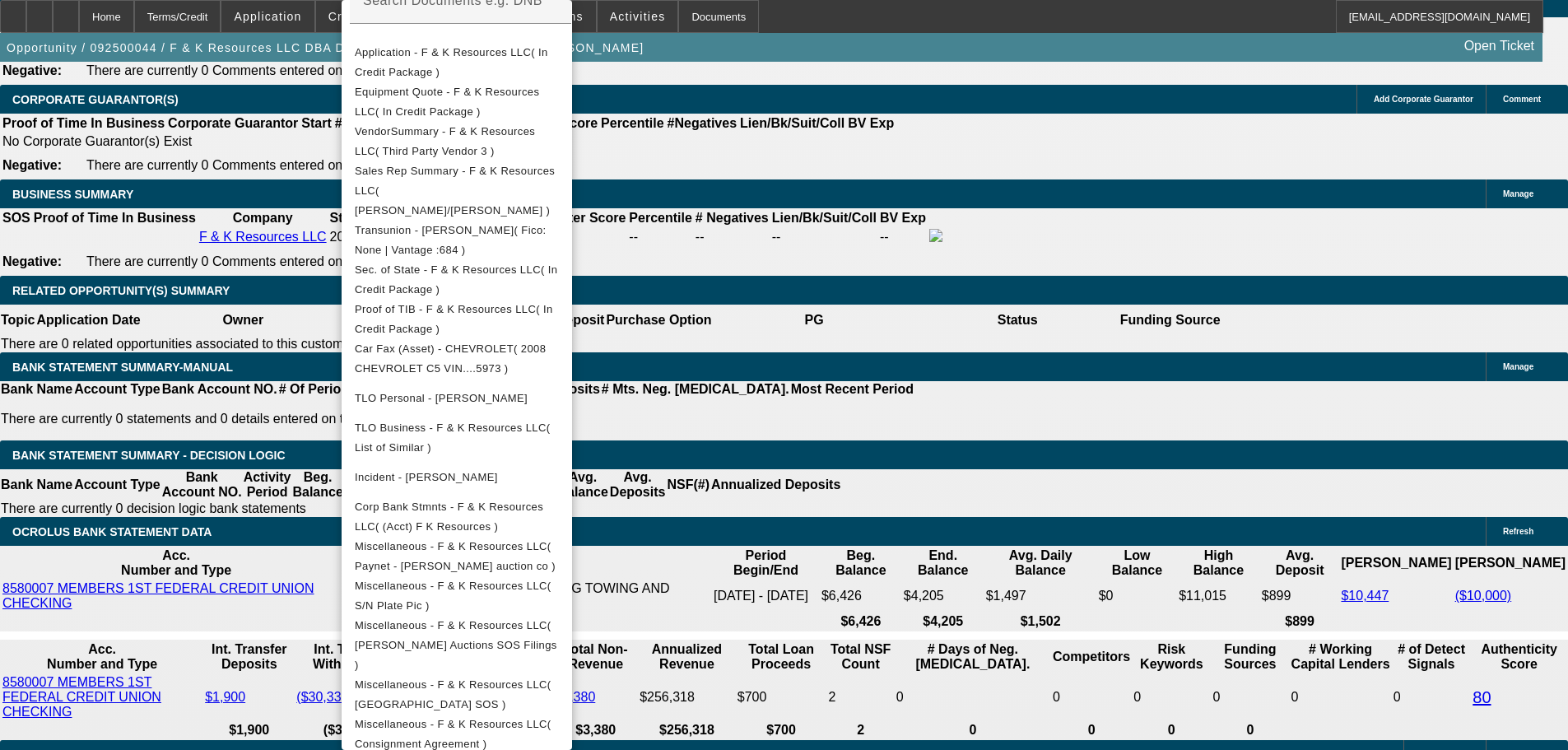
click at [881, 237] on div at bounding box center [784, 375] width 1568 height 750
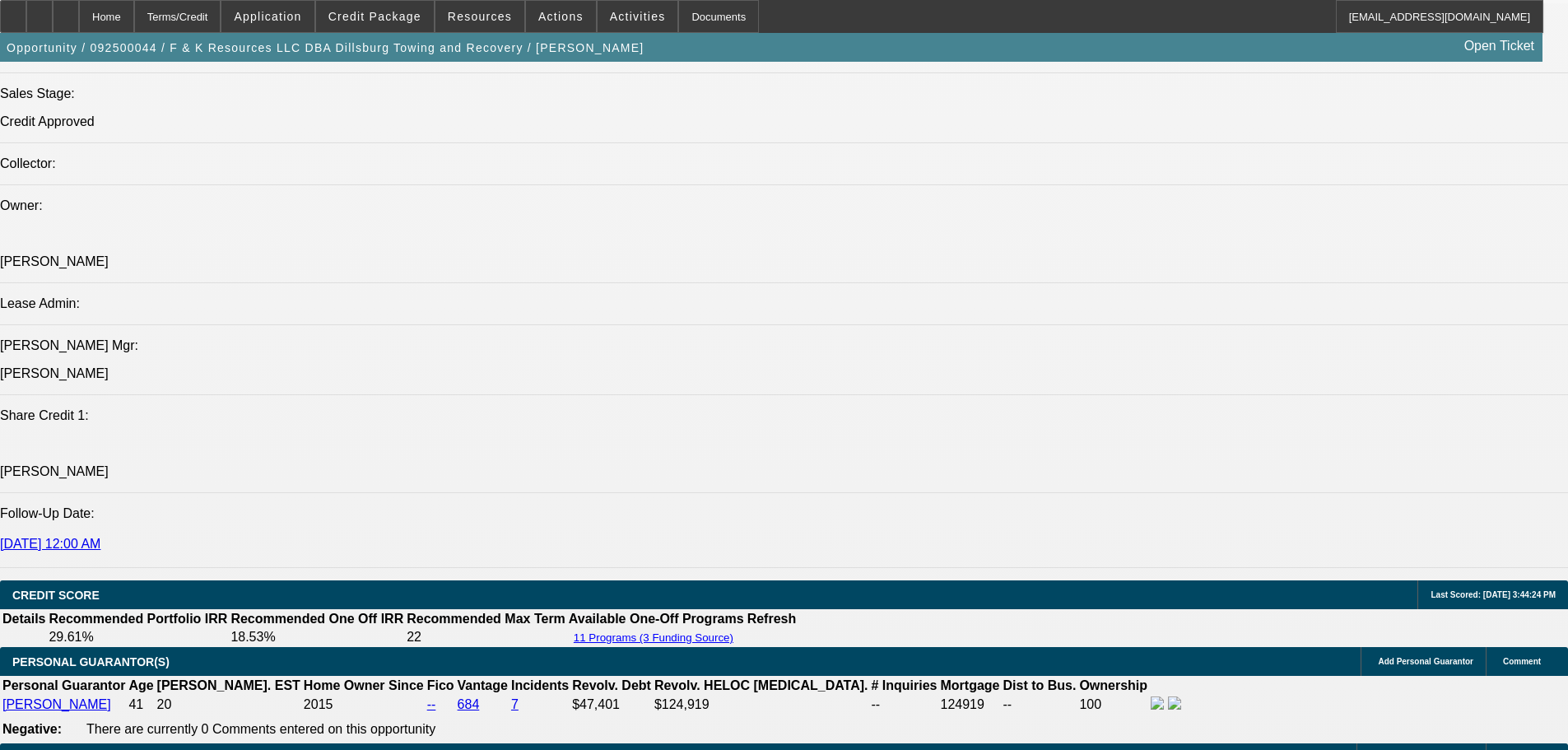
scroll to position [0, 0]
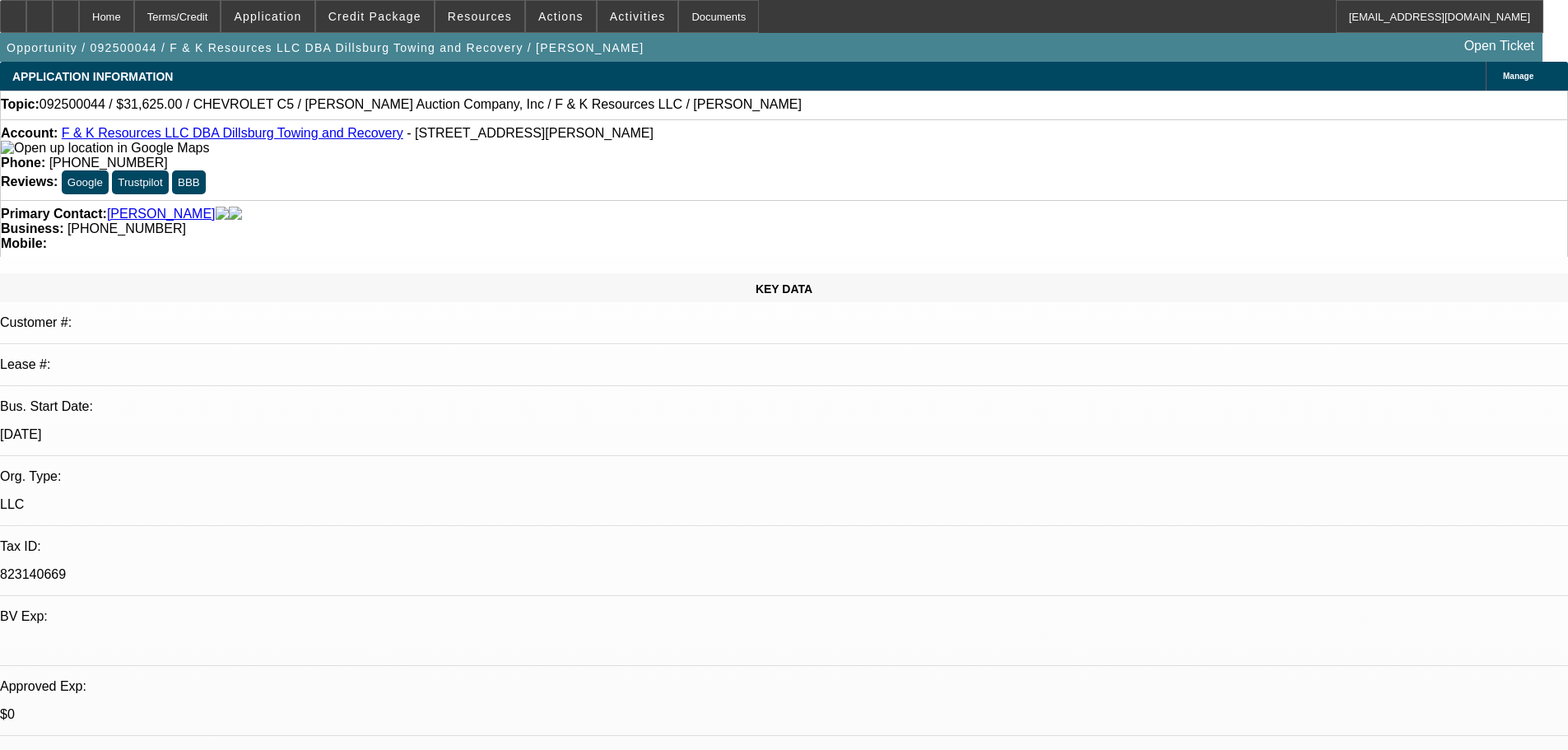
drag, startPoint x: 925, startPoint y: 375, endPoint x: 864, endPoint y: 382, distance: 61.4
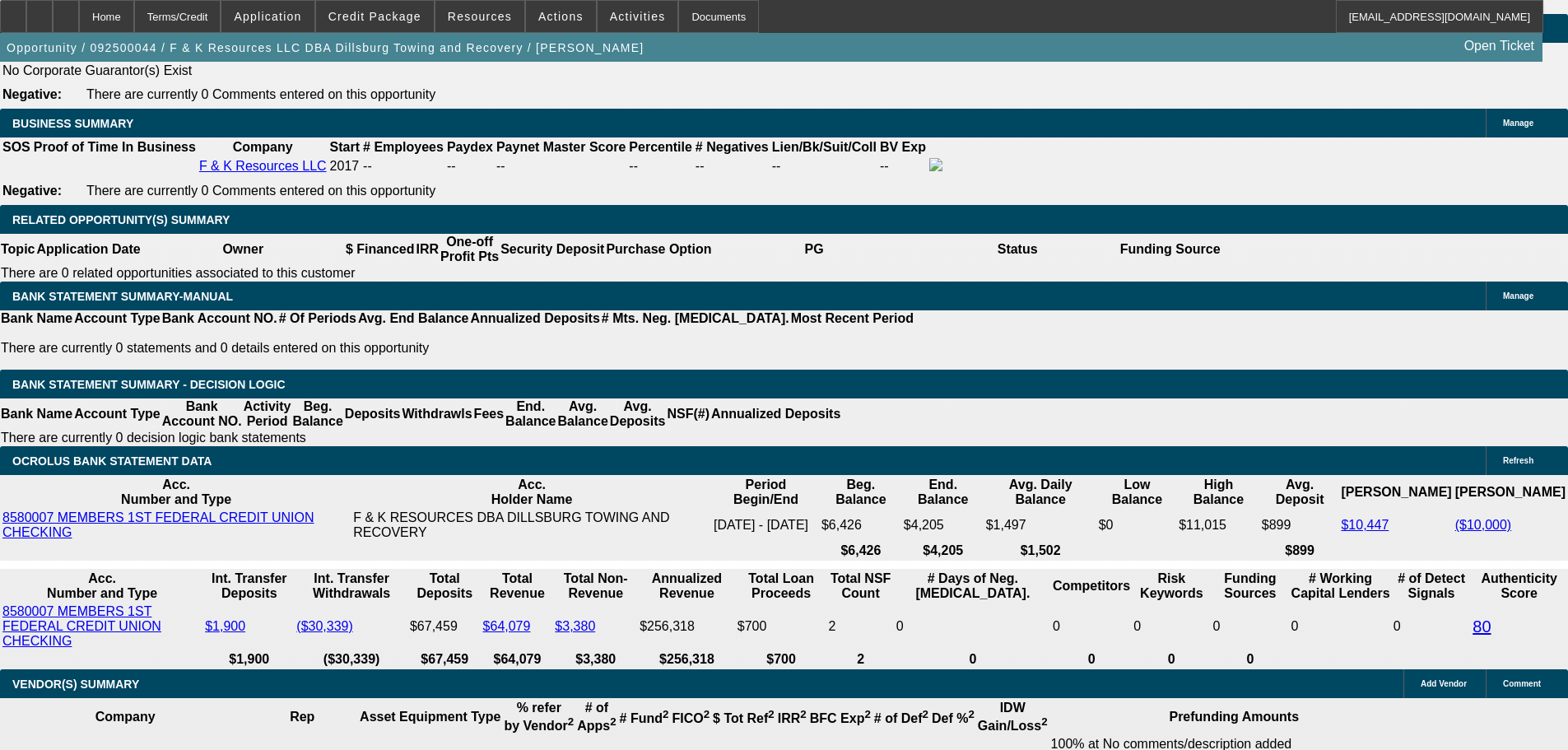
scroll to position [2635, 0]
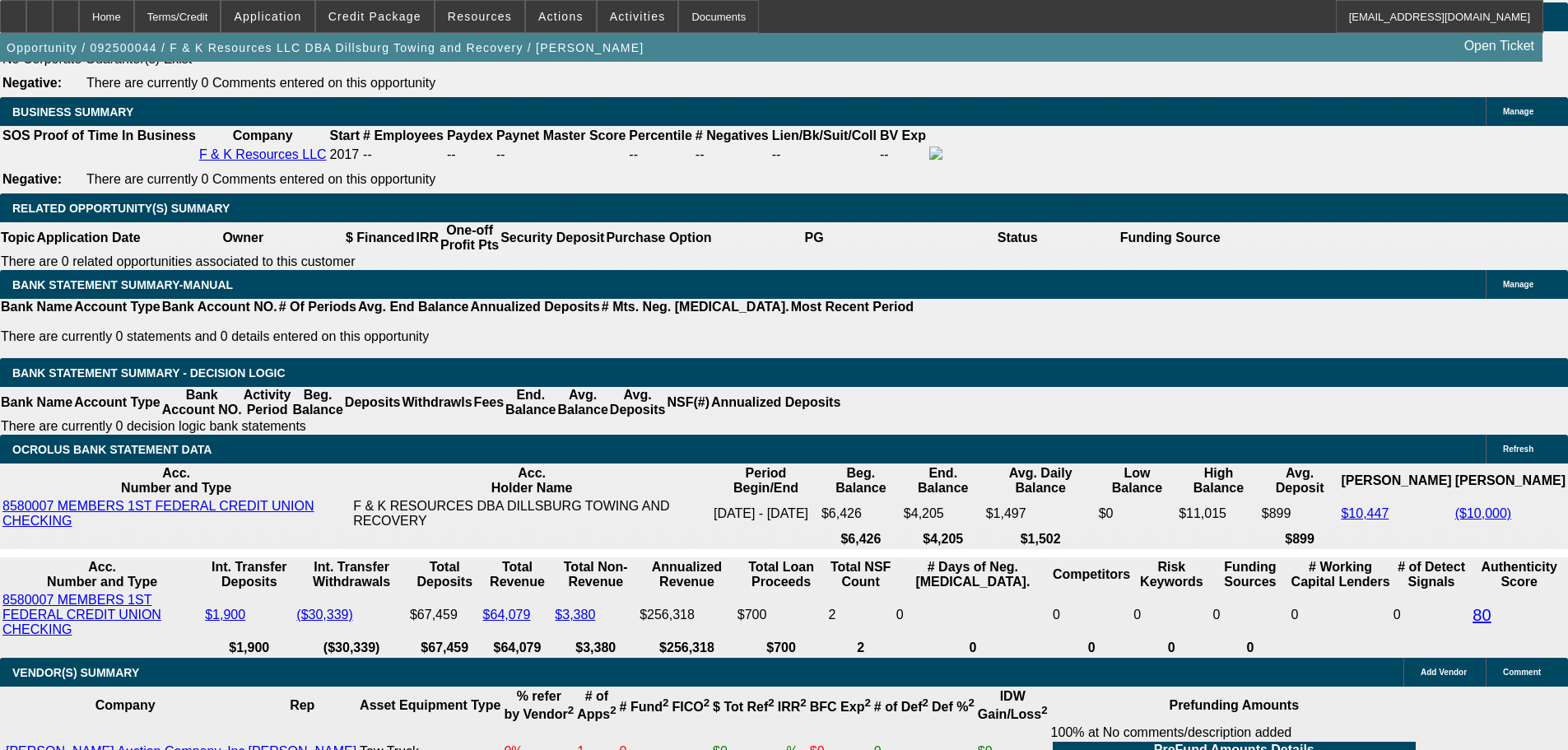
drag, startPoint x: 241, startPoint y: 363, endPoint x: 433, endPoint y: 345, distance: 192.8
type input "1725"
type input "UNKNOWN"
type input "27.3"
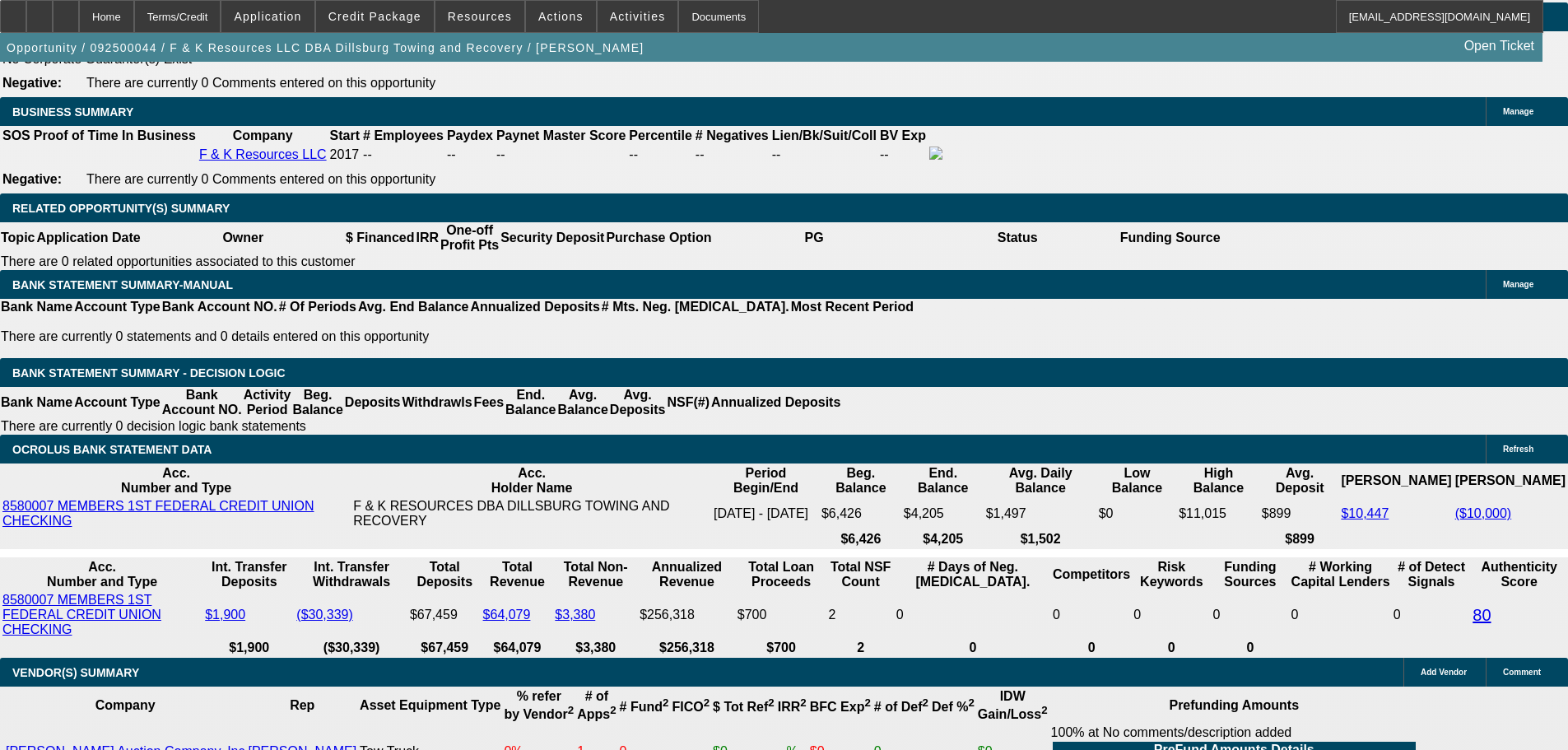
type input "$1,725.00"
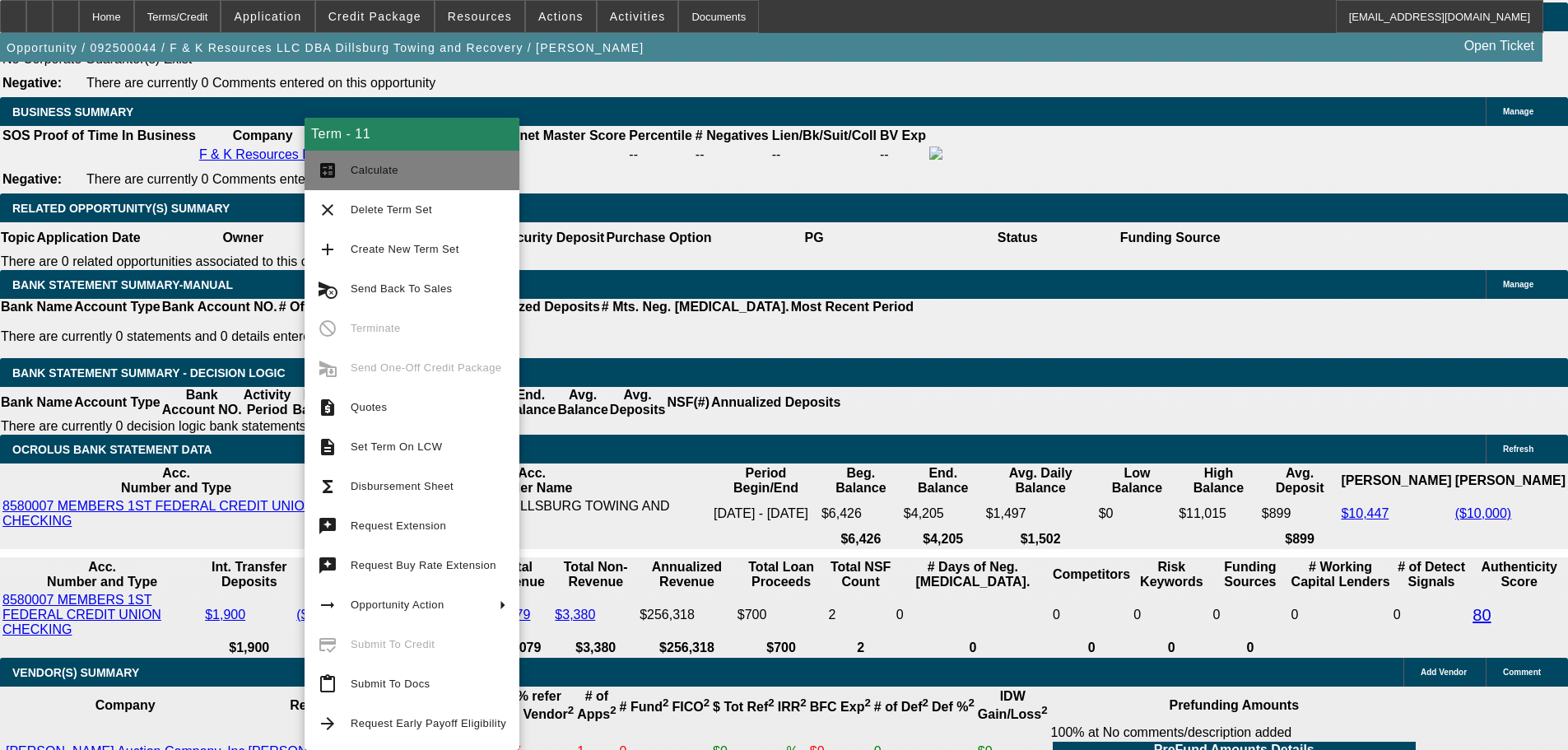
click at [395, 178] on span "Calculate" at bounding box center [428, 170] width 155 height 20
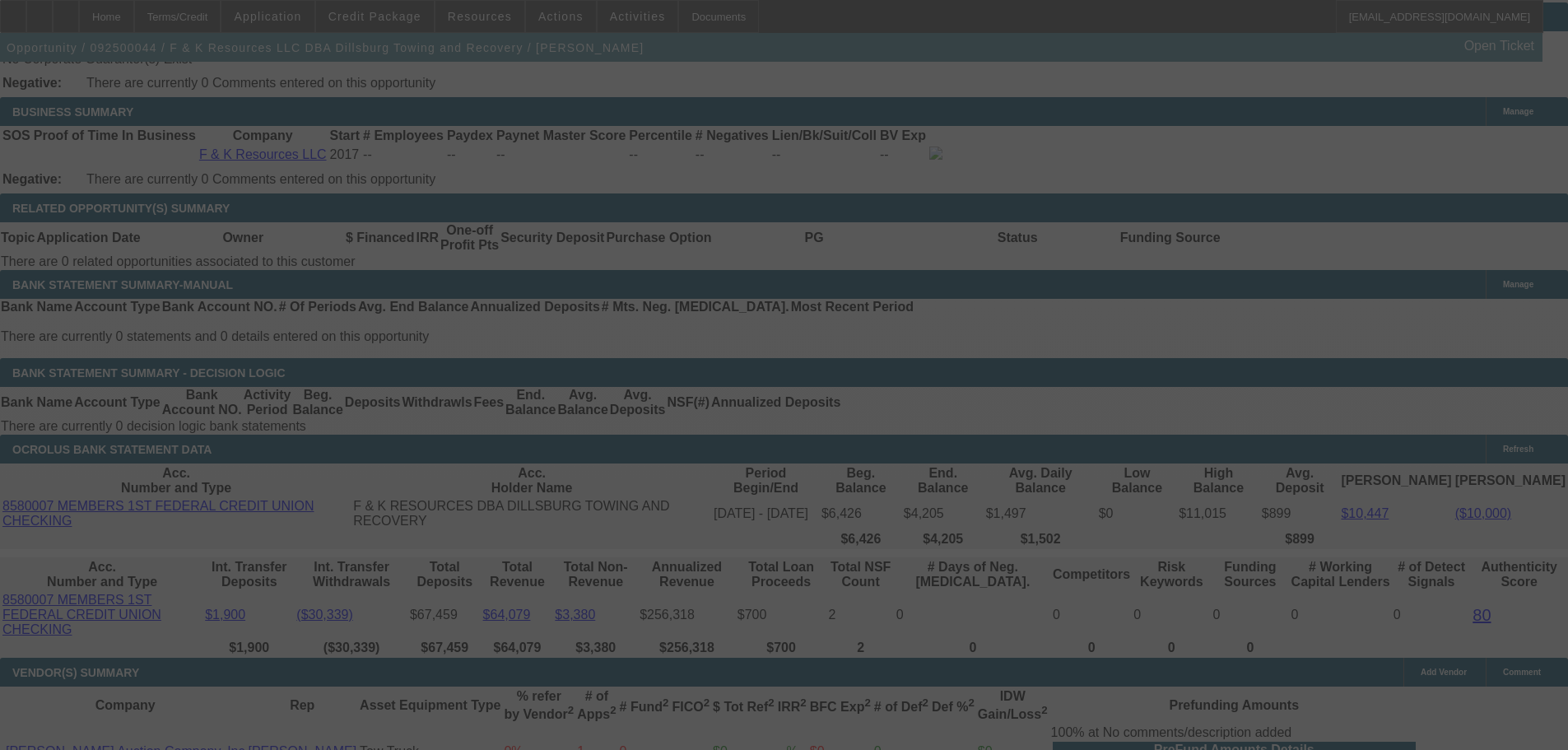
select select "0"
select select "6"
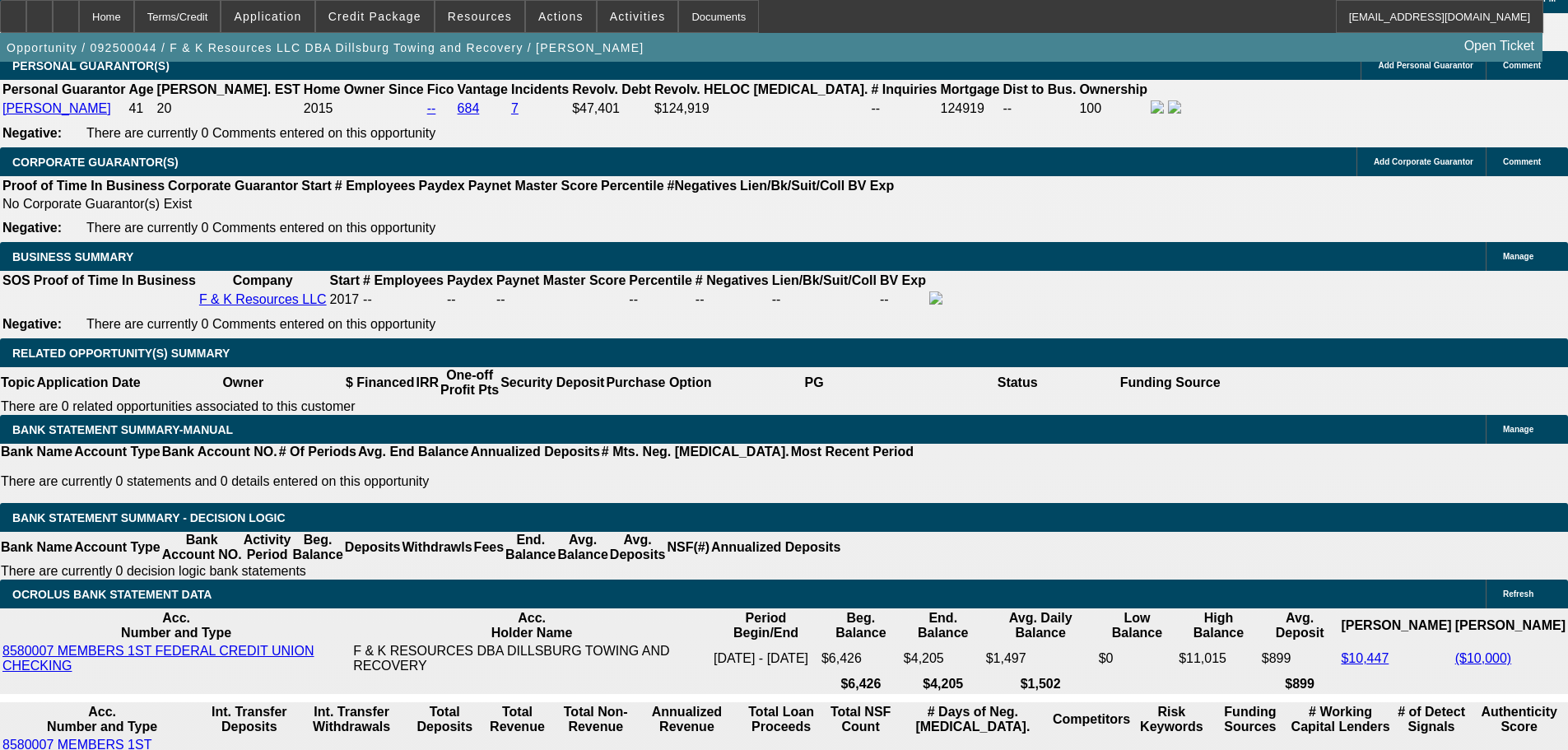
scroll to position [2461, 0]
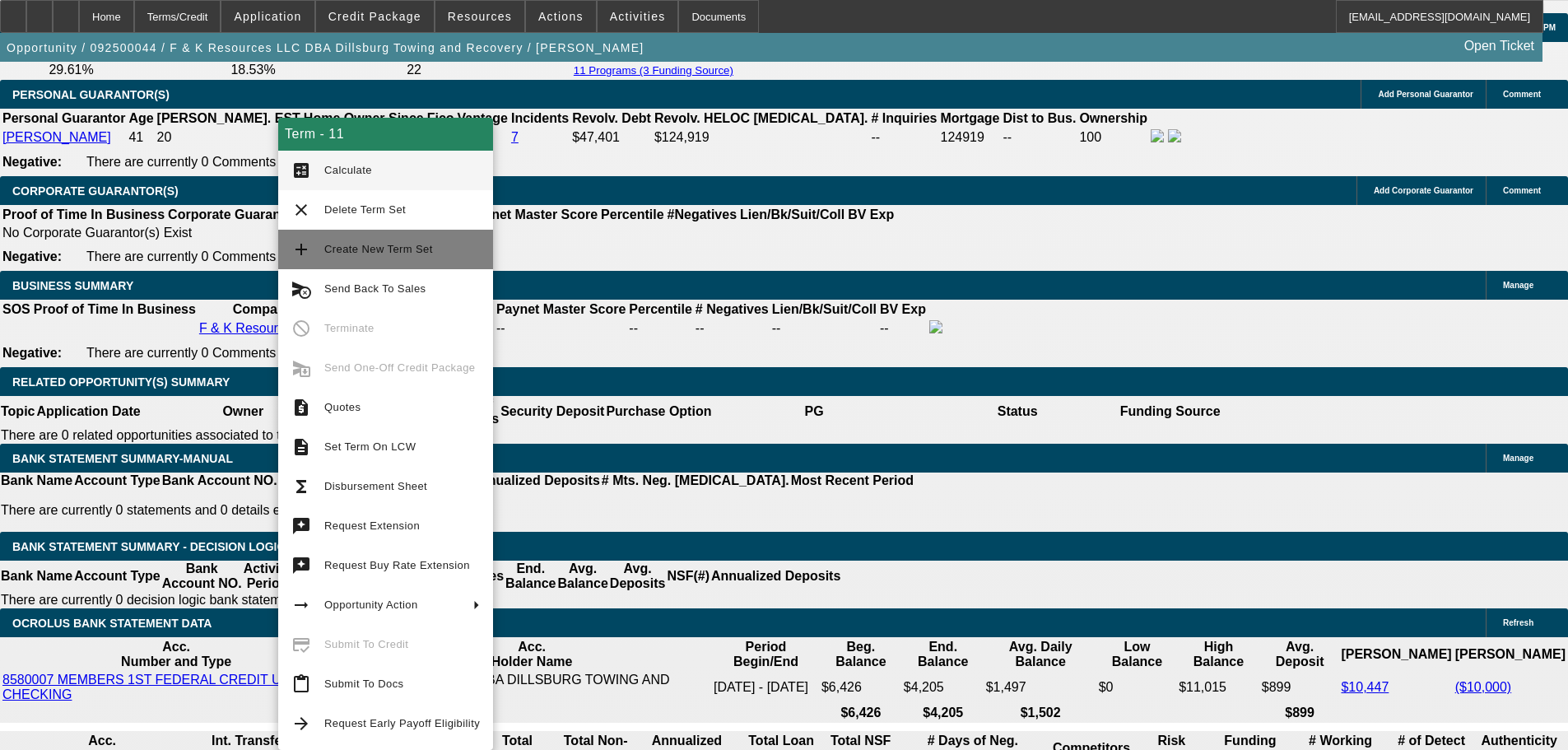
click at [379, 242] on span "Create New Term Set" at bounding box center [402, 249] width 155 height 20
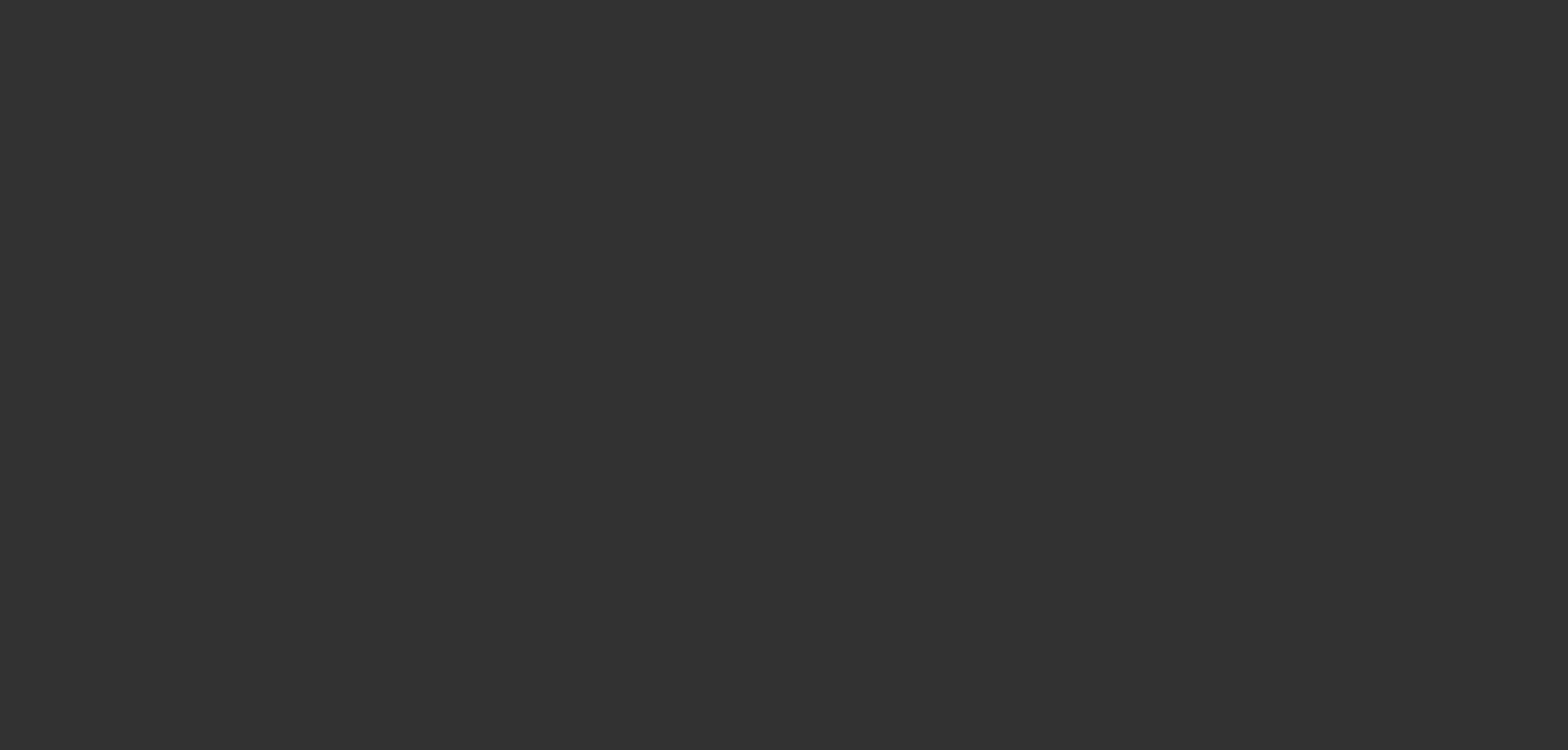
select select "0"
select select "2"
select select "0.1"
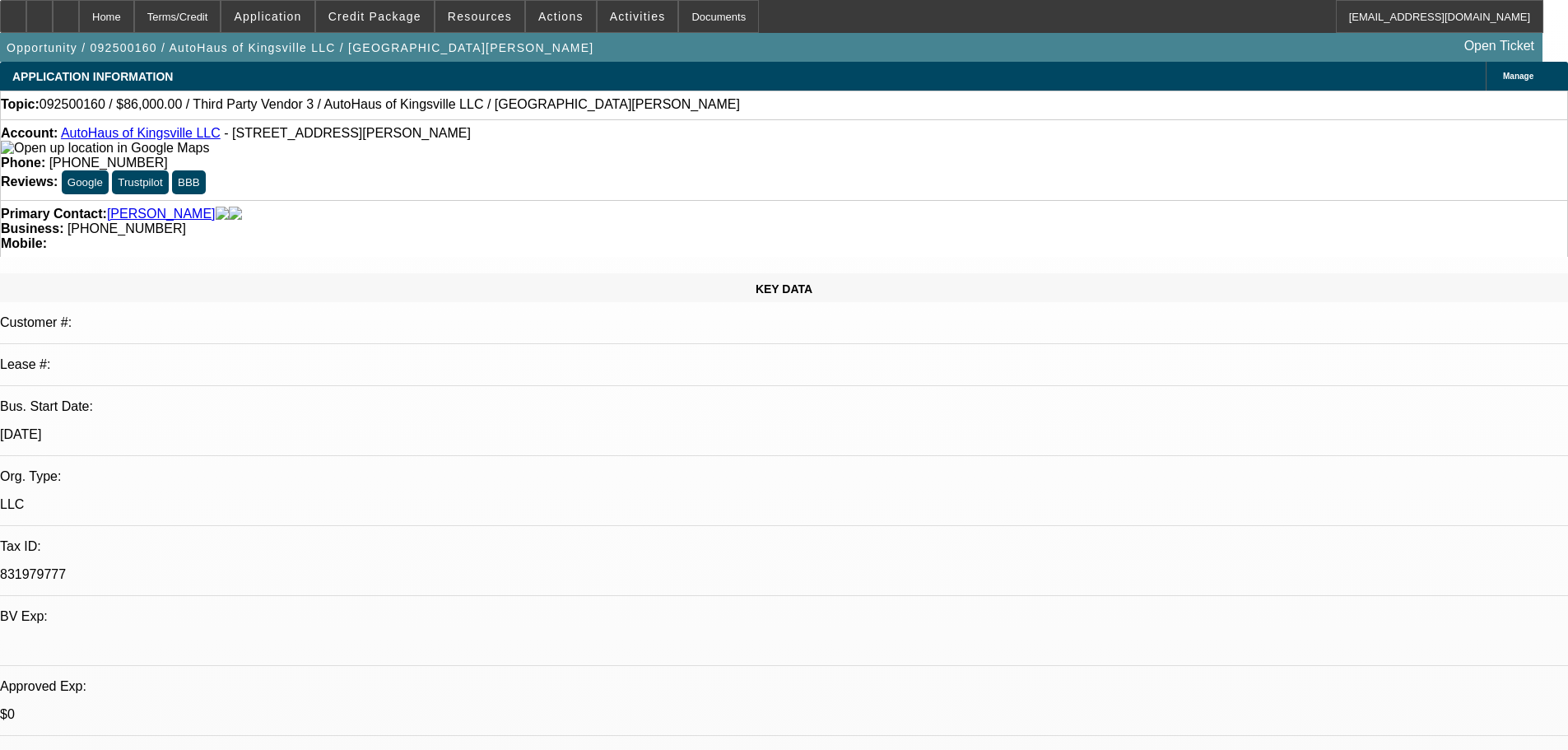
select select "1"
select select "2"
select select "4"
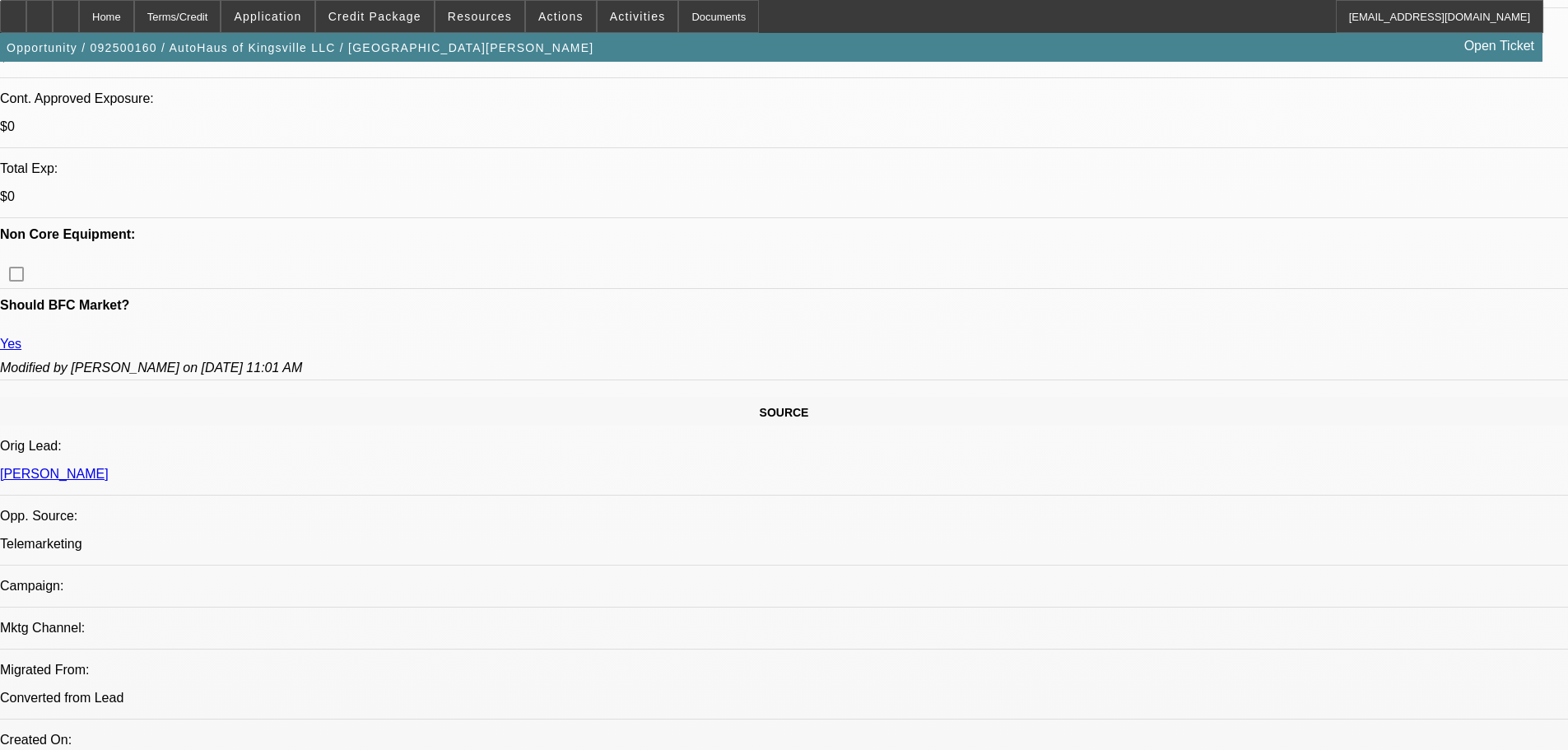
scroll to position [658, 0]
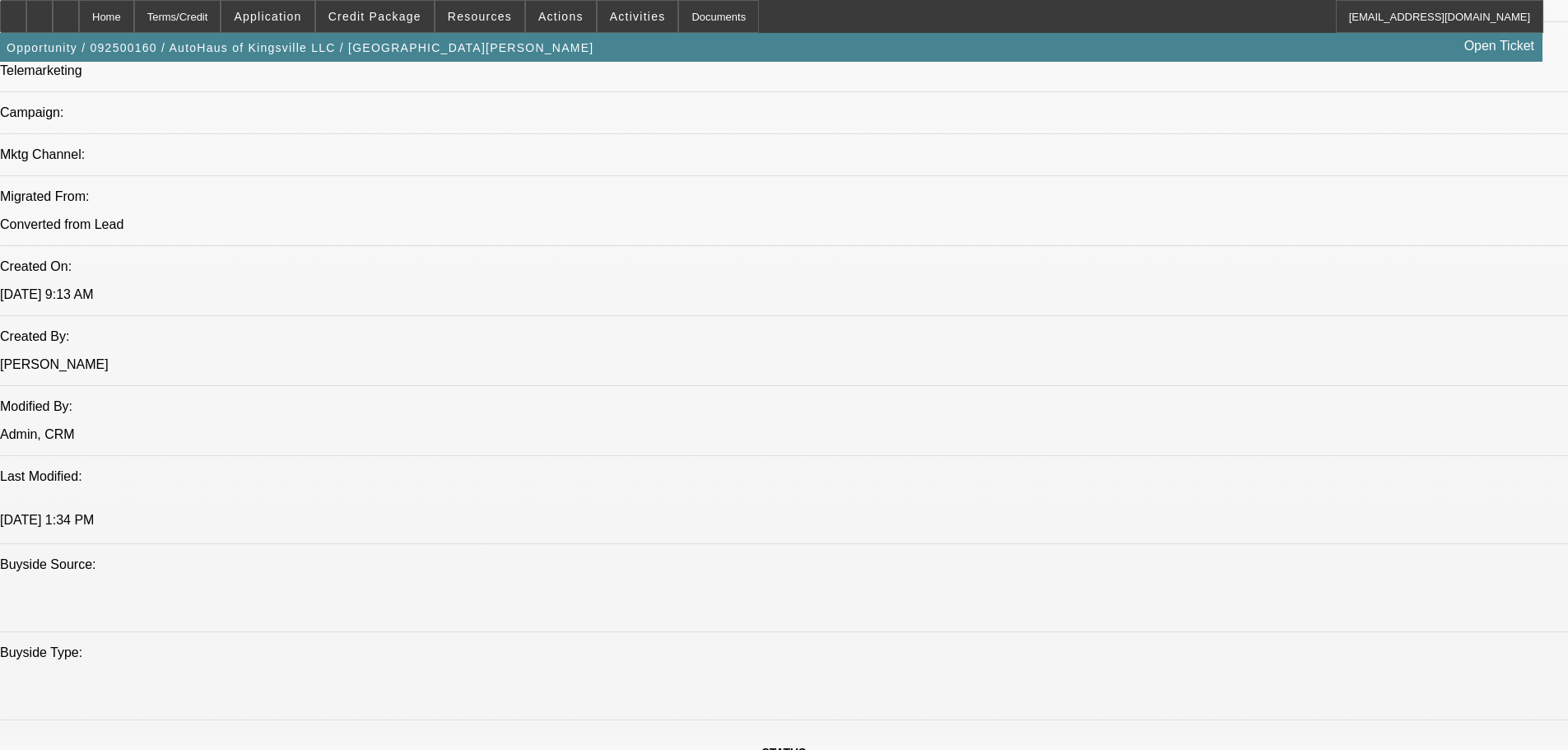
scroll to position [823, 0]
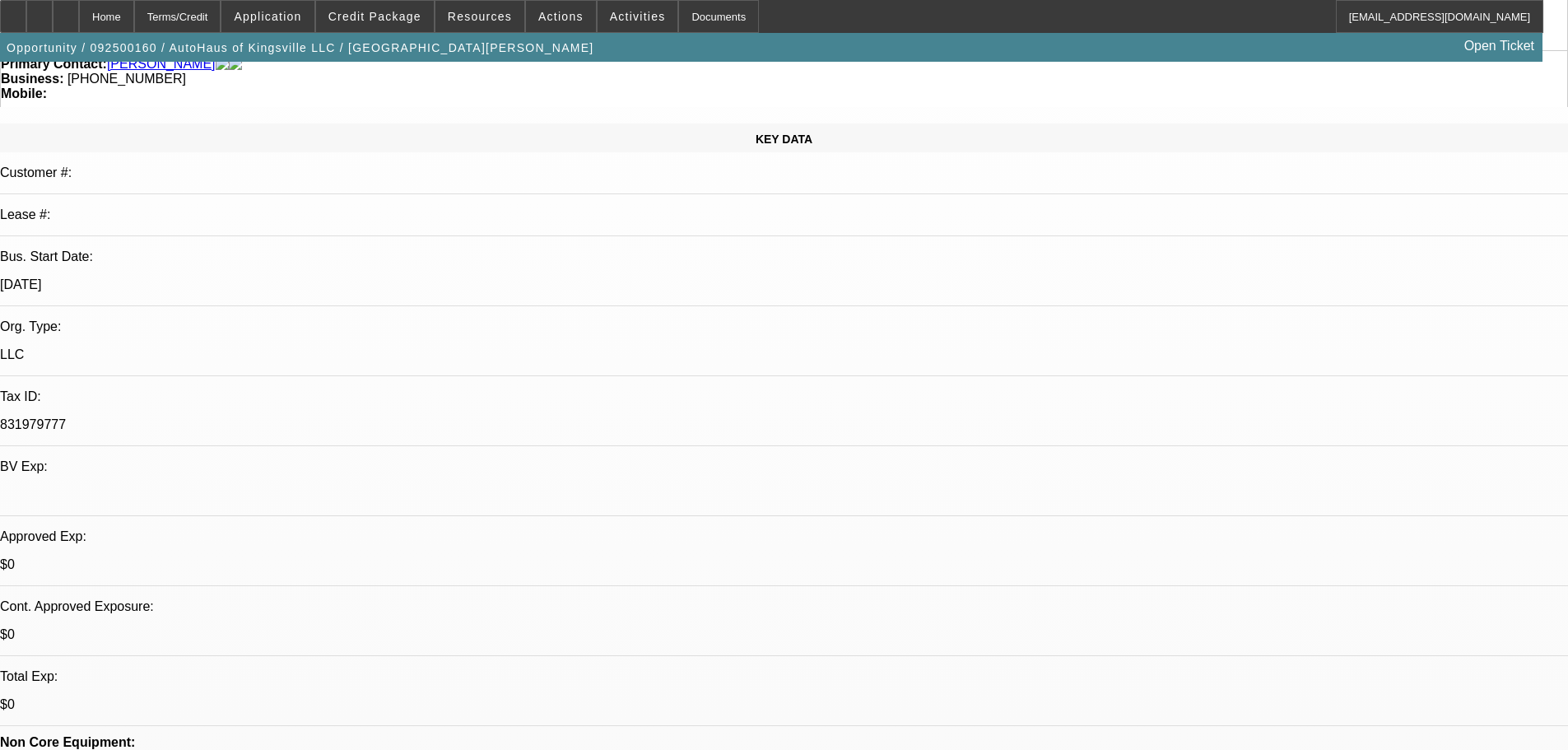
scroll to position [247, 0]
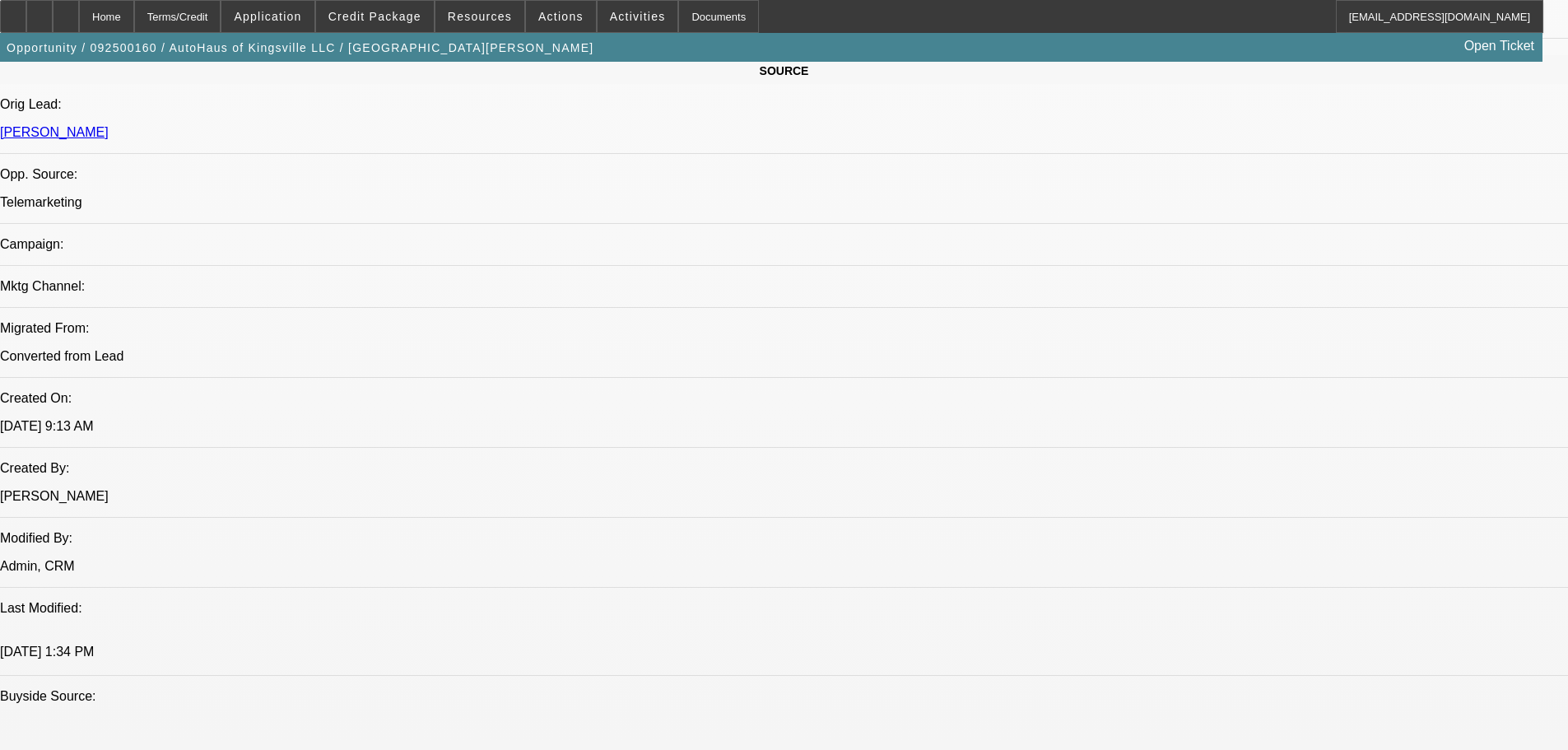
scroll to position [741, 0]
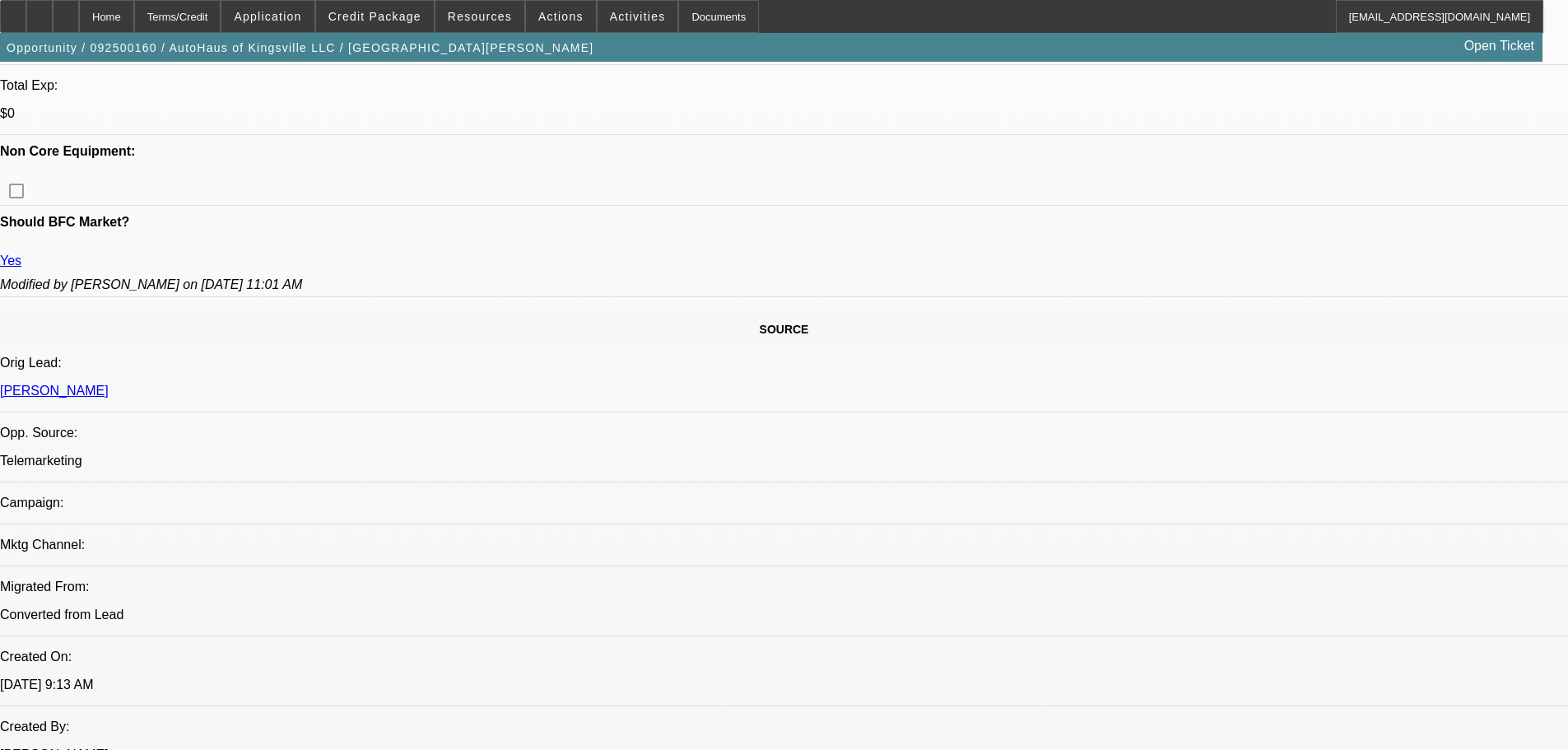
radio input "true"
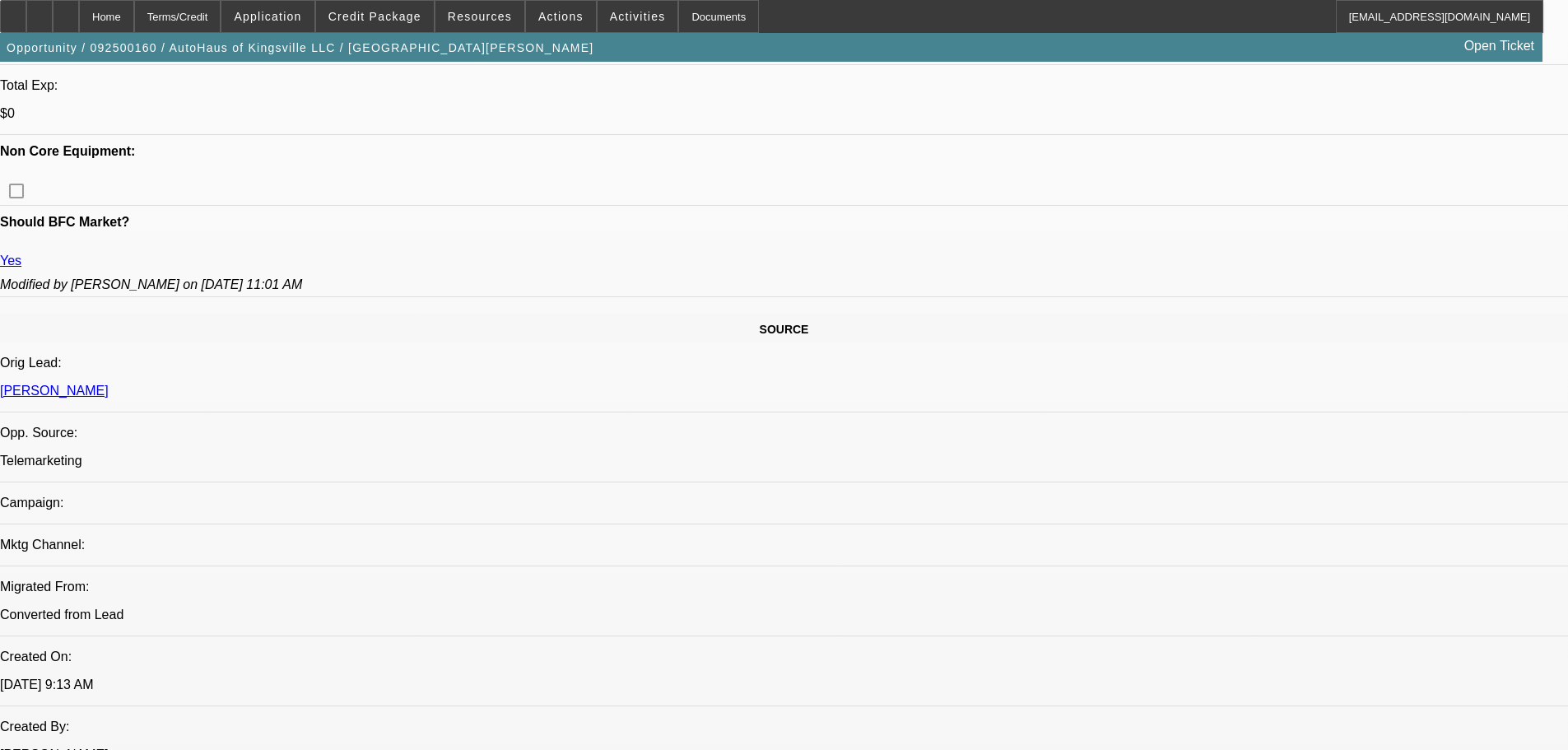
scroll to position [20, 0]
drag, startPoint x: 1480, startPoint y: 336, endPoint x: 1349, endPoint y: 338, distance: 131.0
type textarea "9-16: Last deal, we lost it due to the [PERSON_NAME] requested and "being too m…"
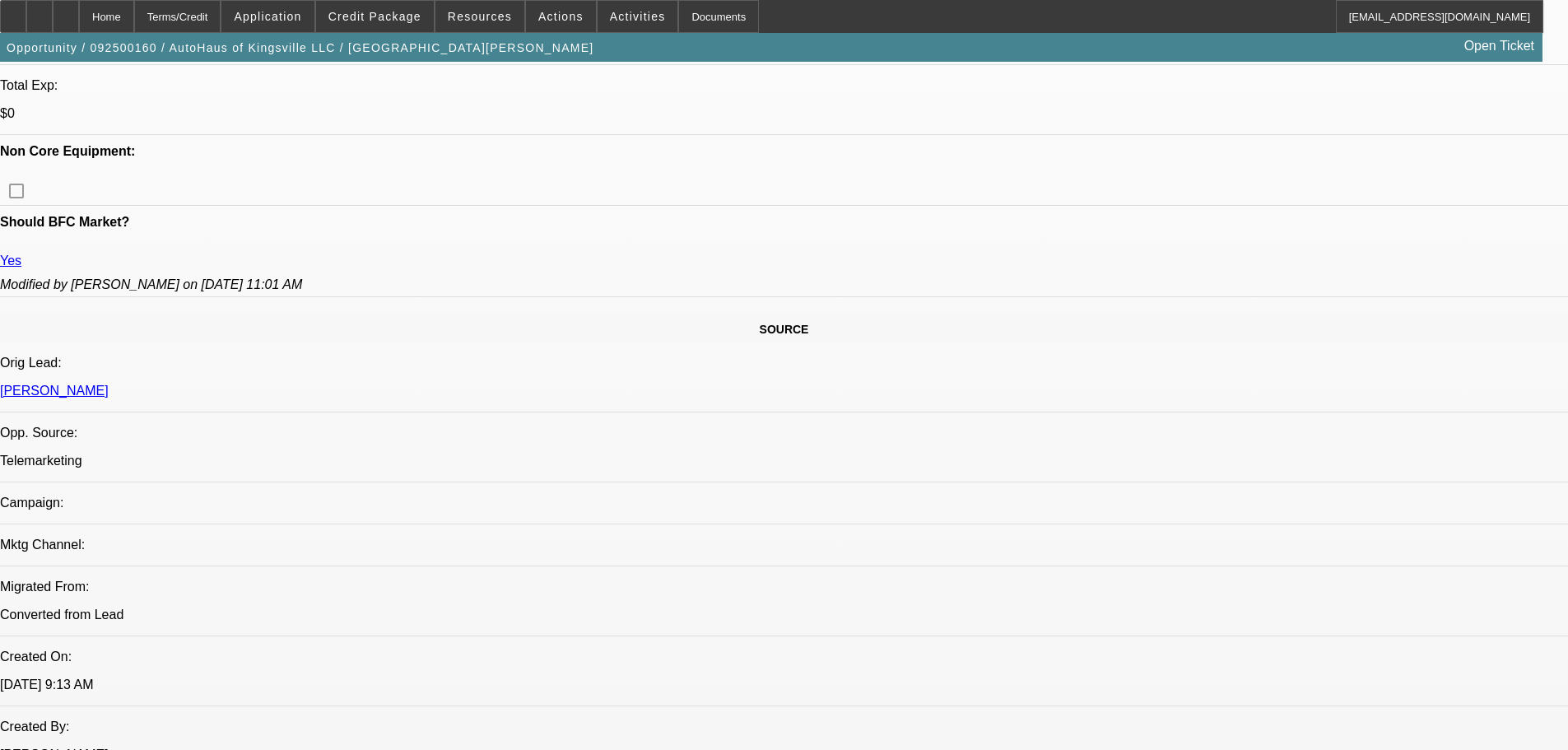
radio input "true"
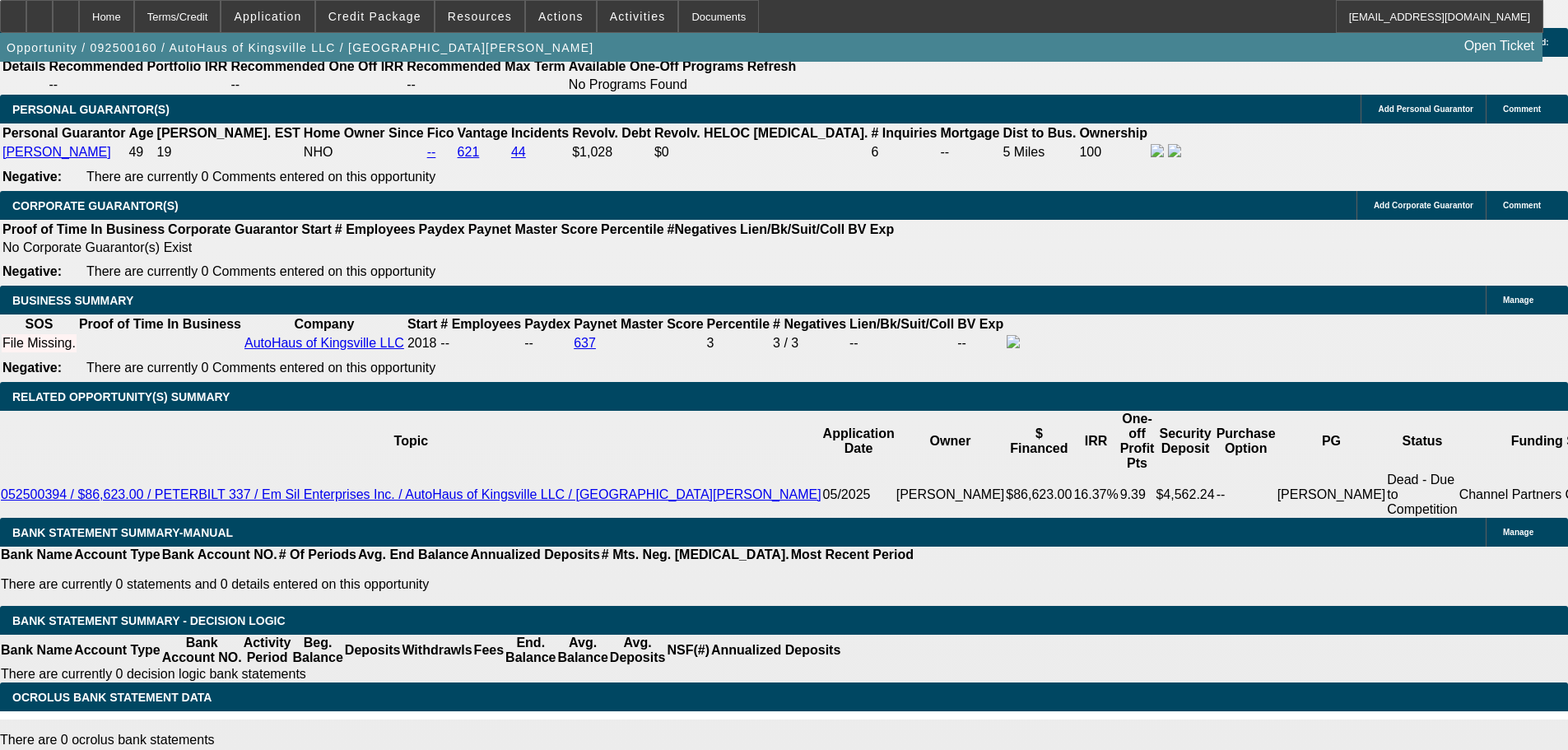
scroll to position [1976, 0]
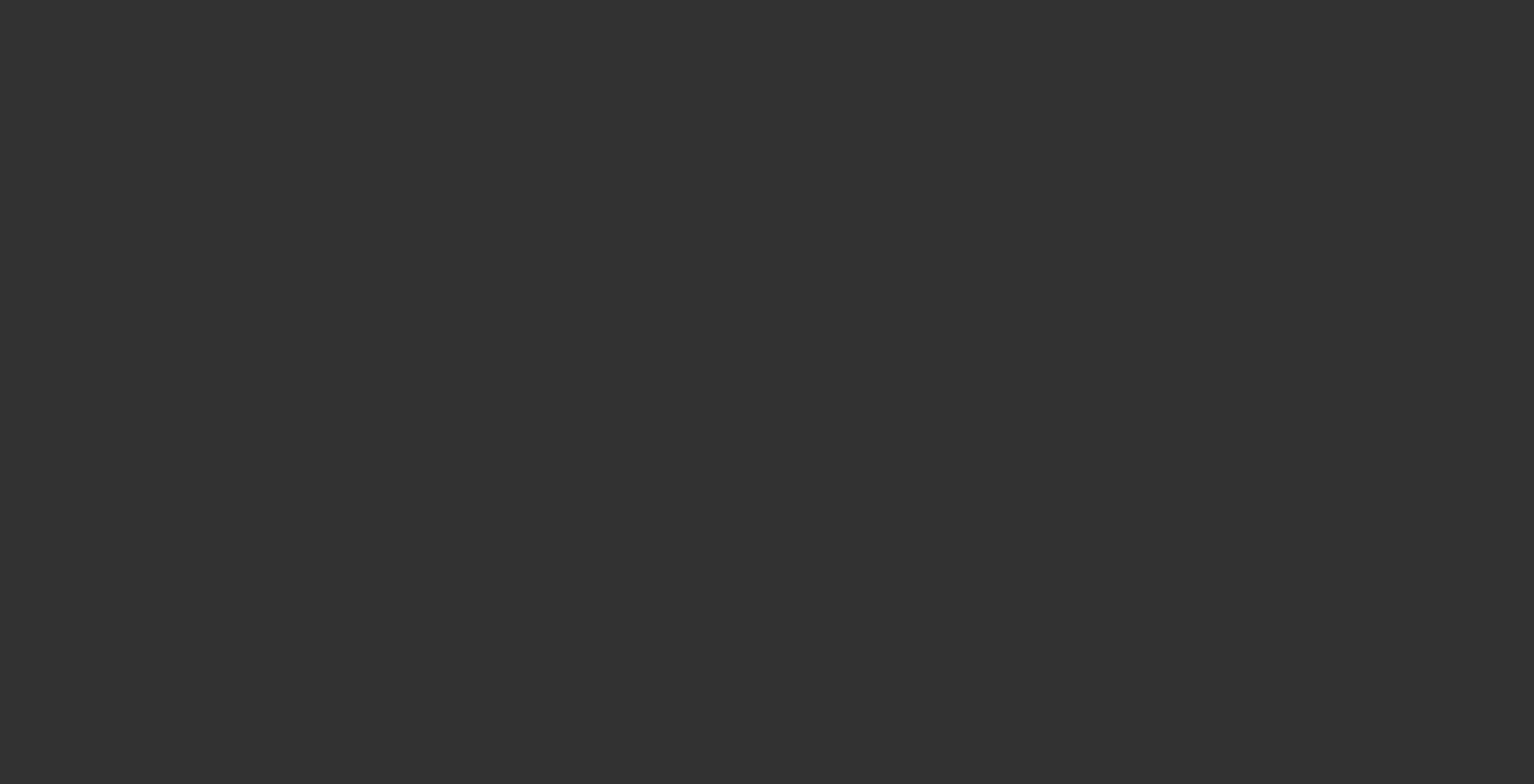
select select "0"
select select "2"
select select "0"
select select "2"
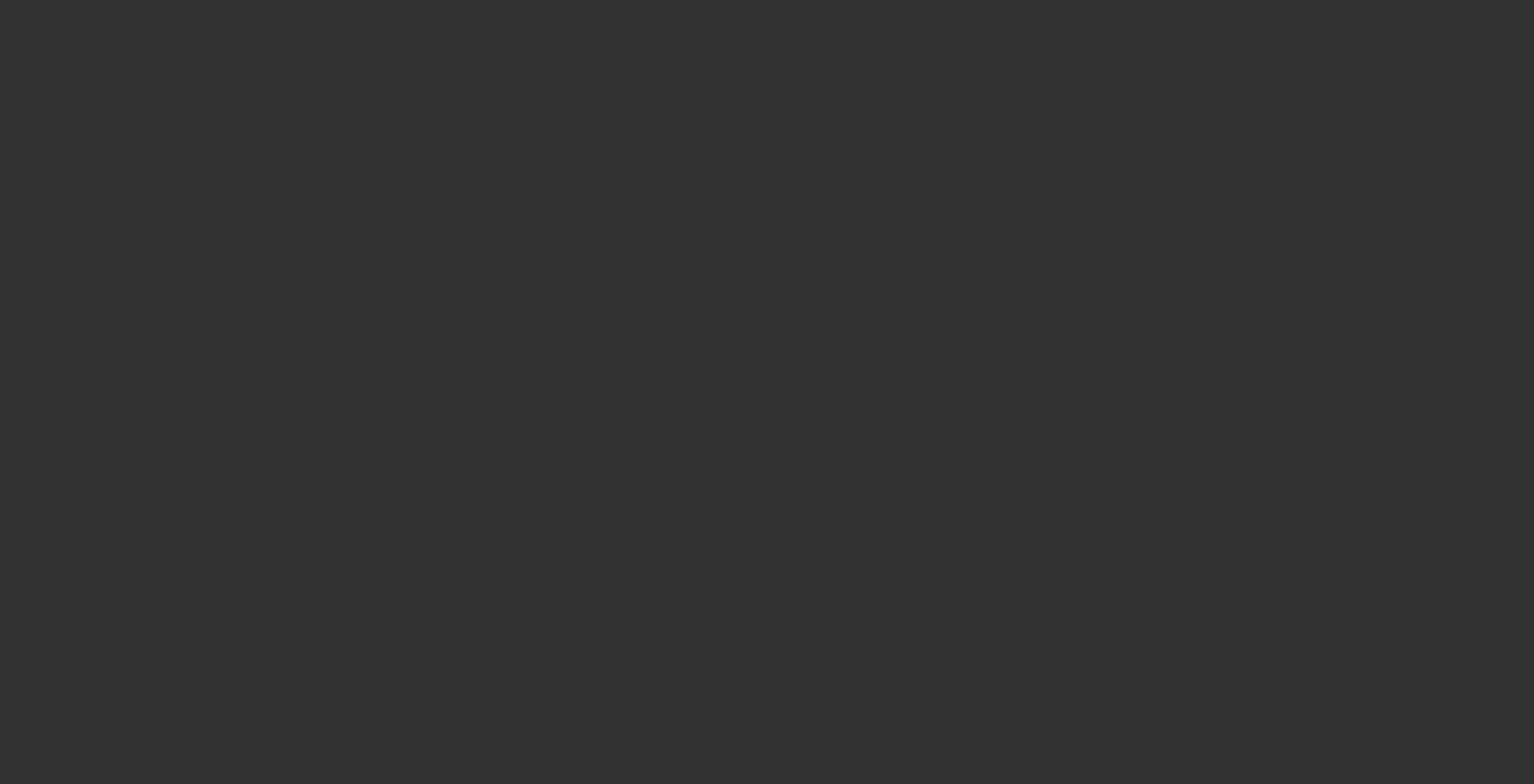
select select "0"
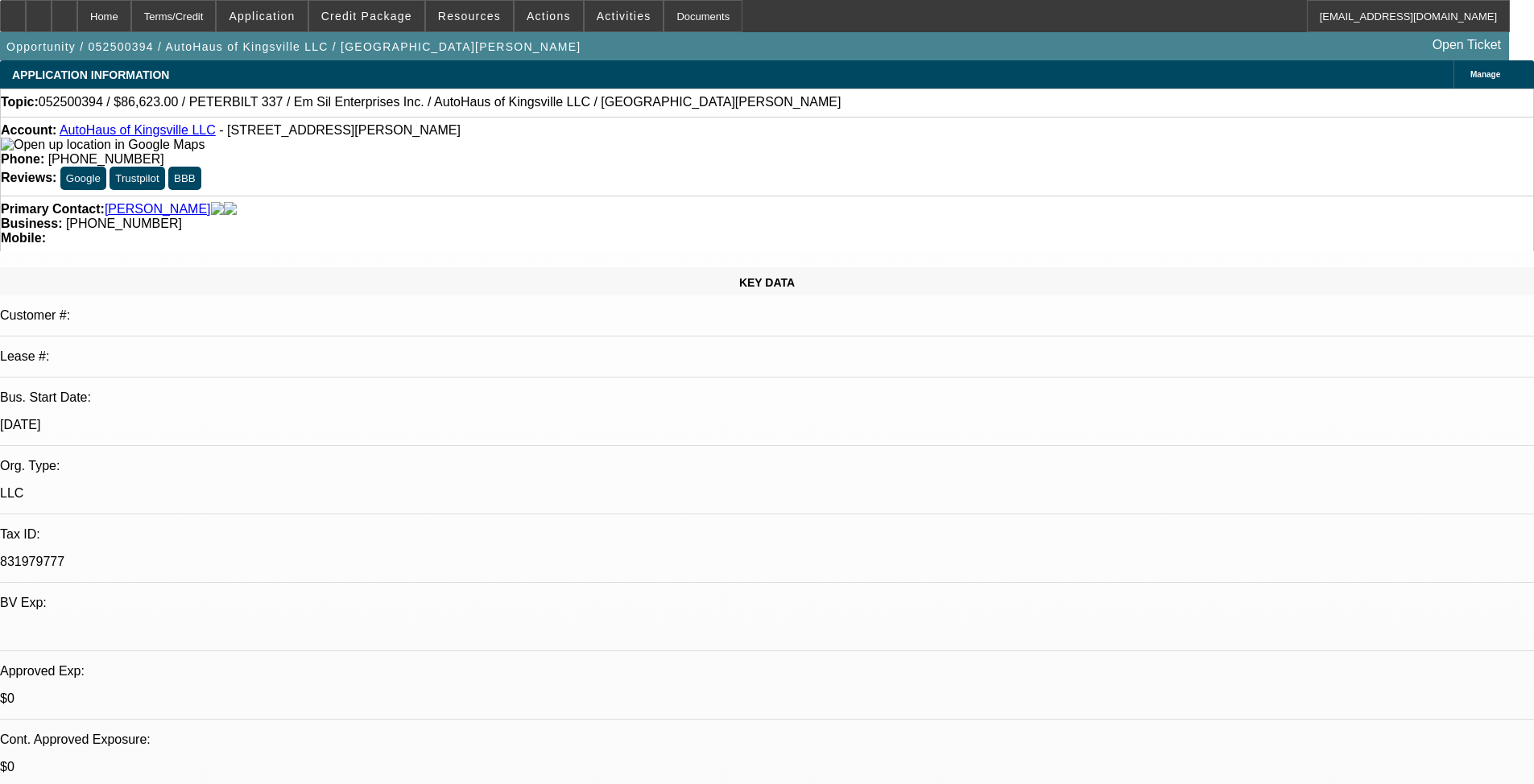
select select "1"
select select "2"
select select "6"
select select "1"
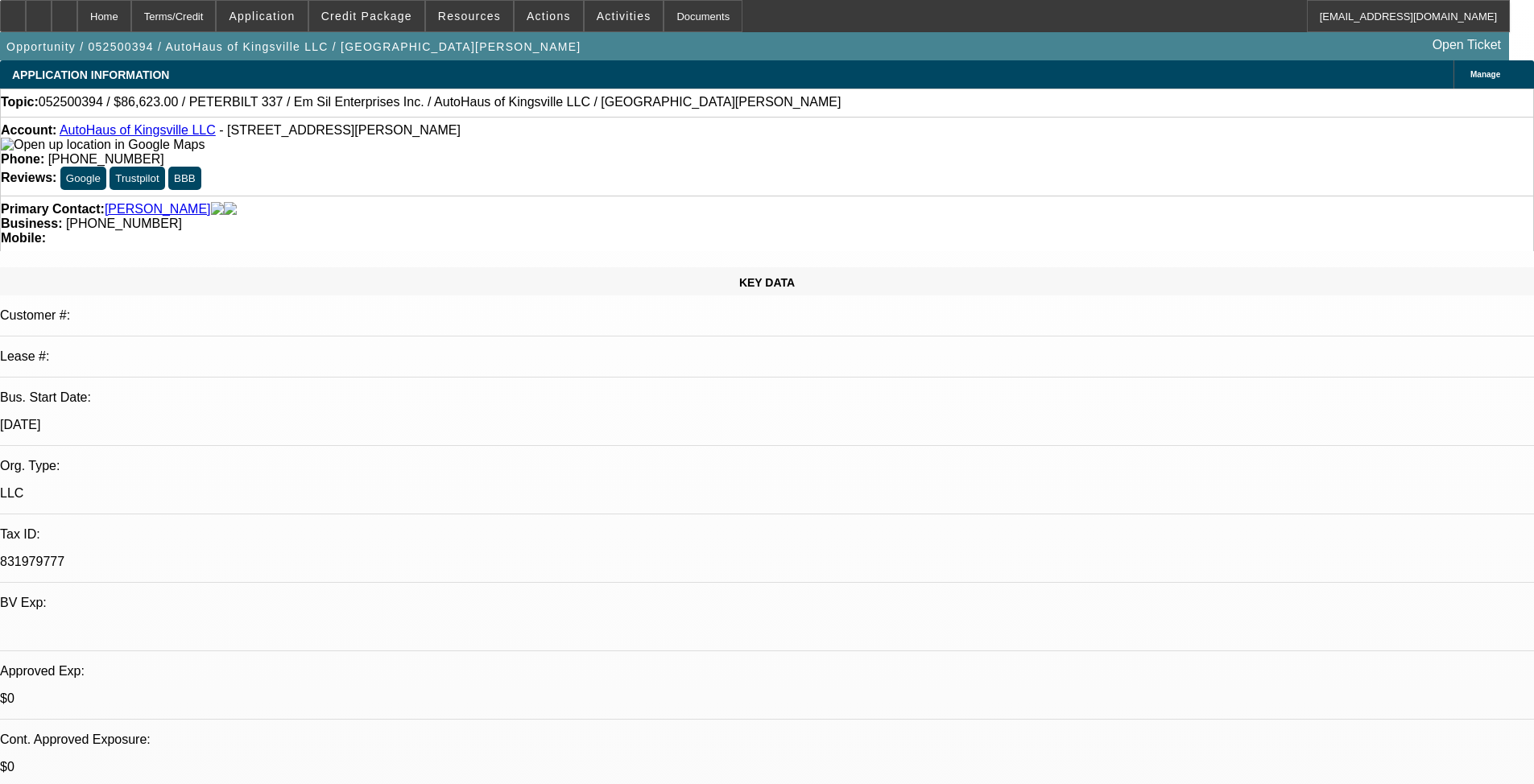
select select "2"
select select "6"
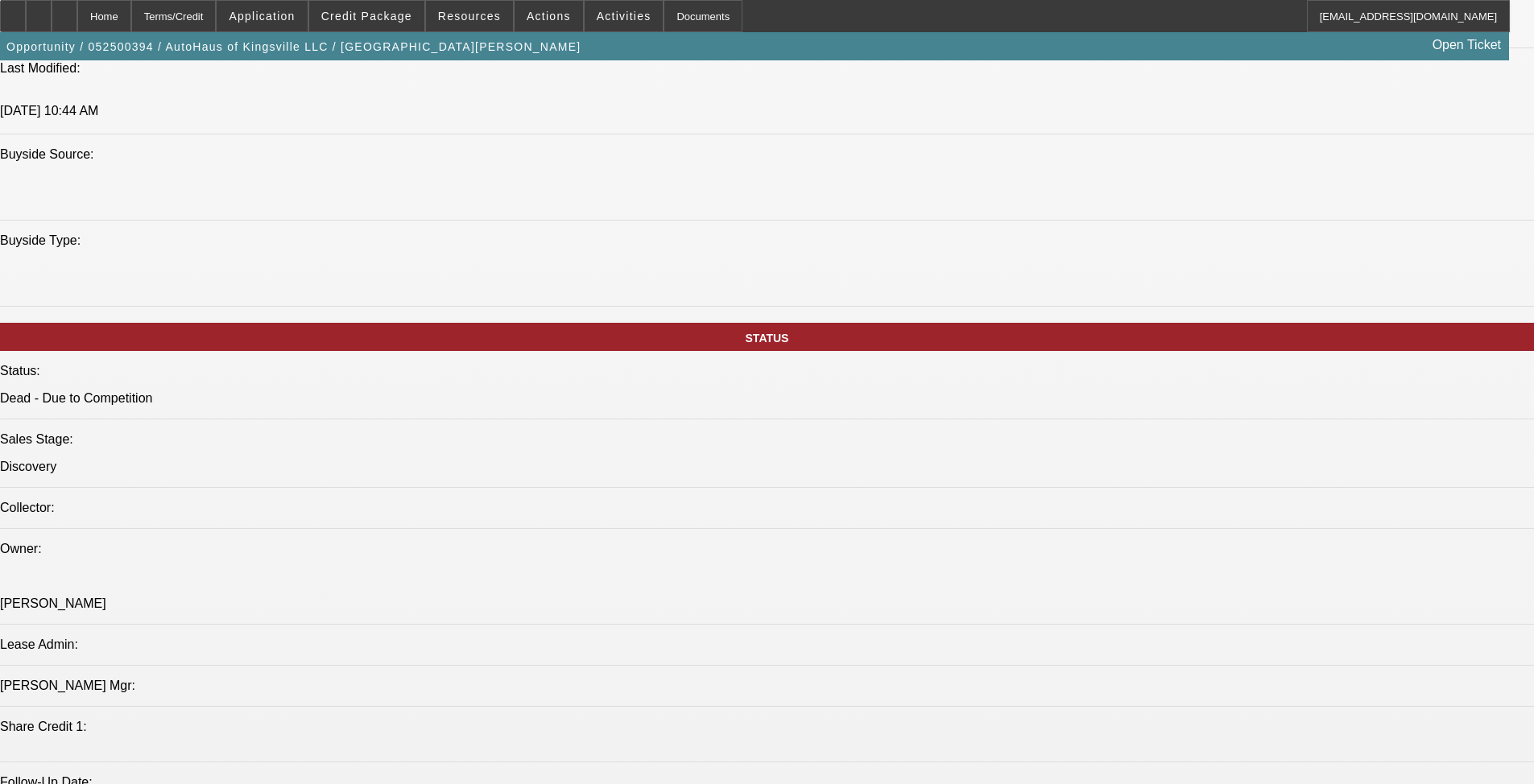
scroll to position [0, 0]
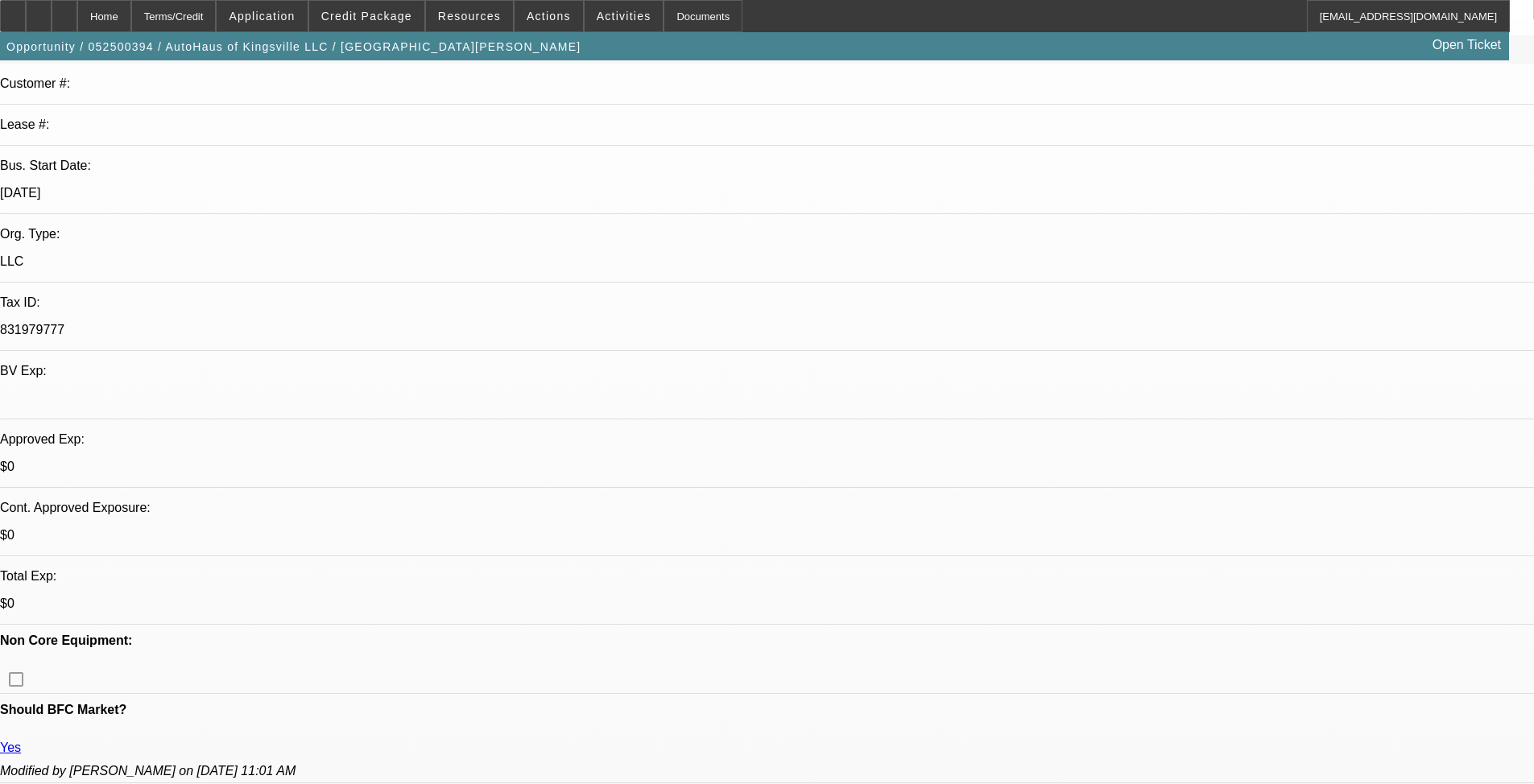
scroll to position [81, 0]
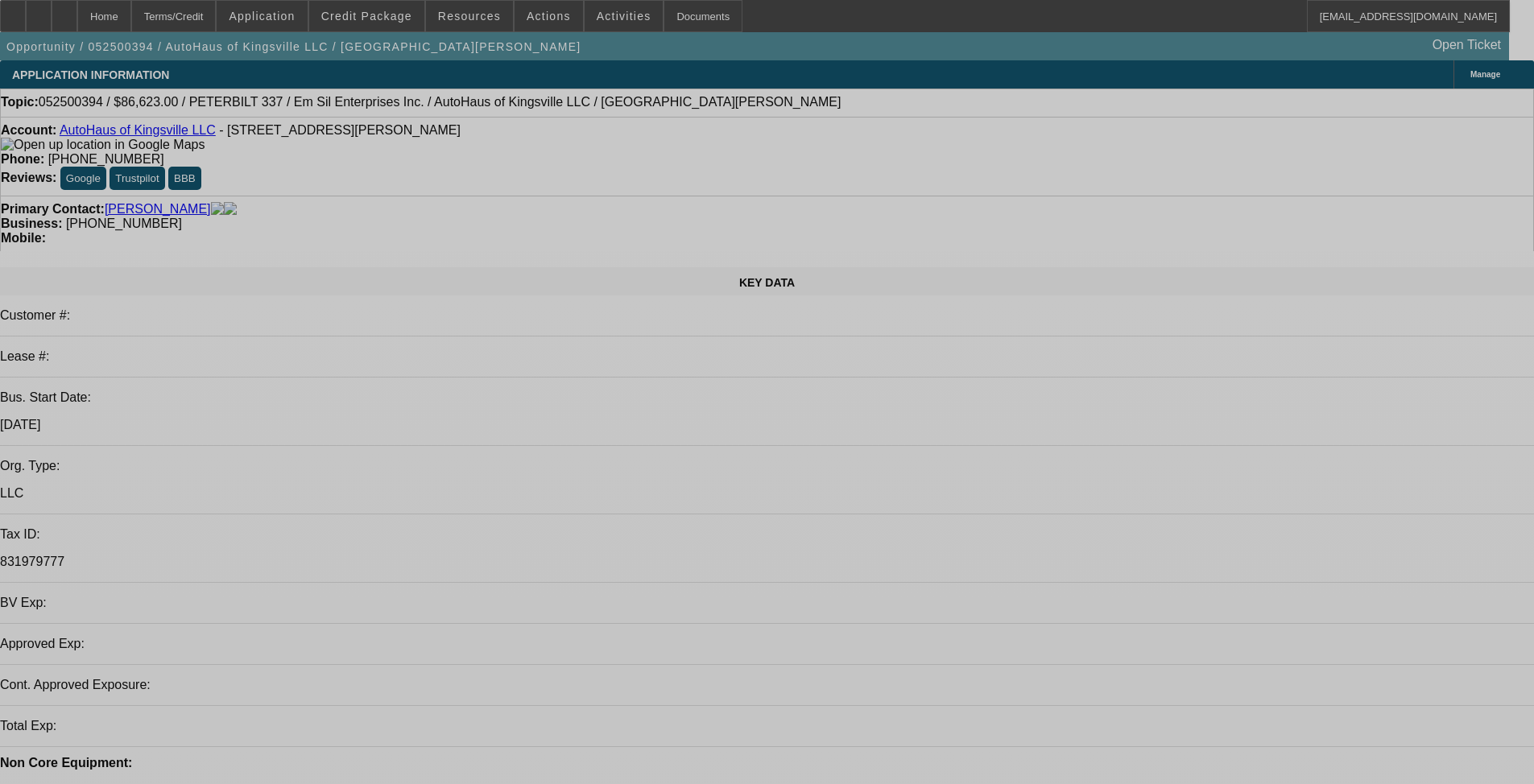
select select "0"
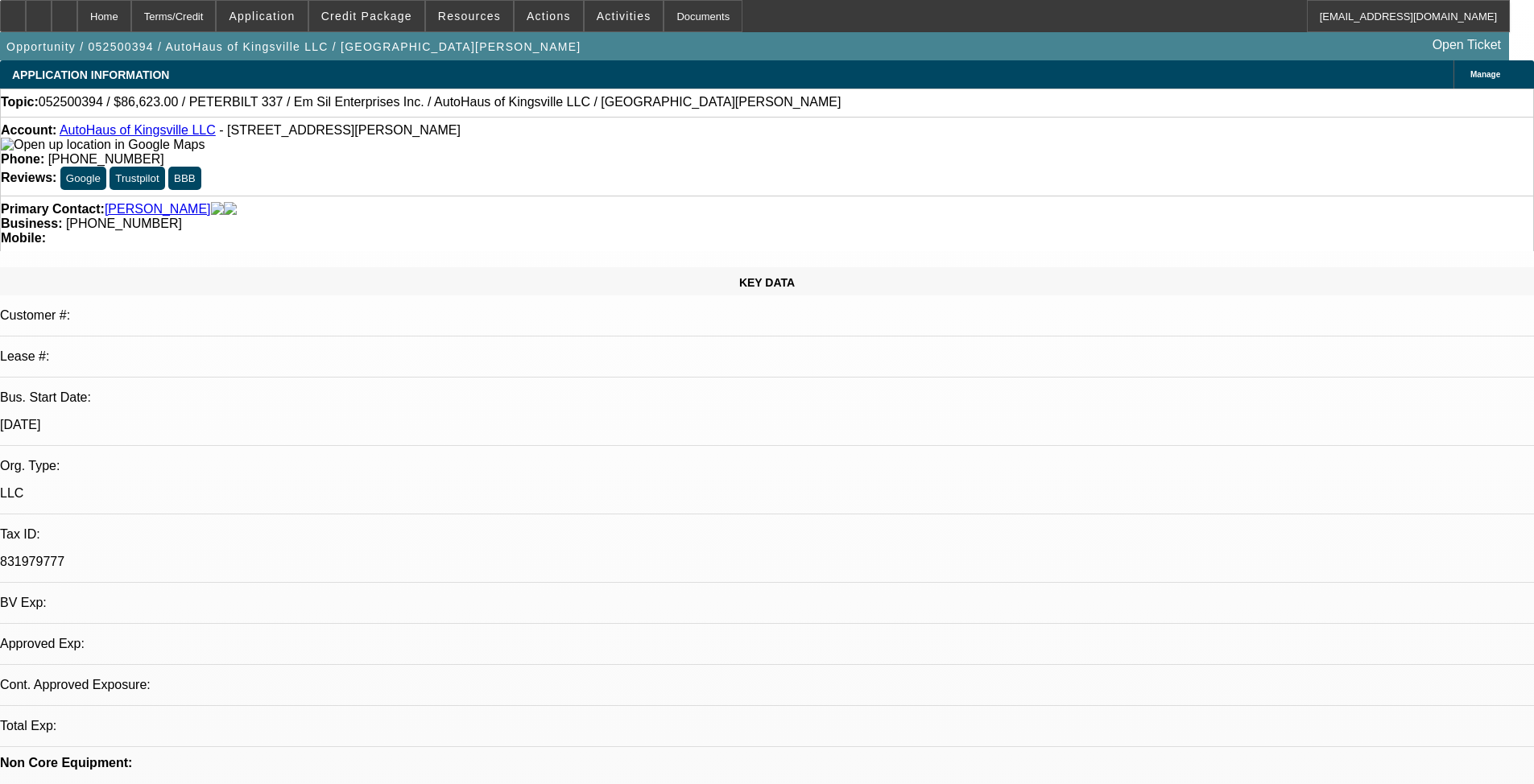
select select "2"
select select "0"
select select "2"
select select "0"
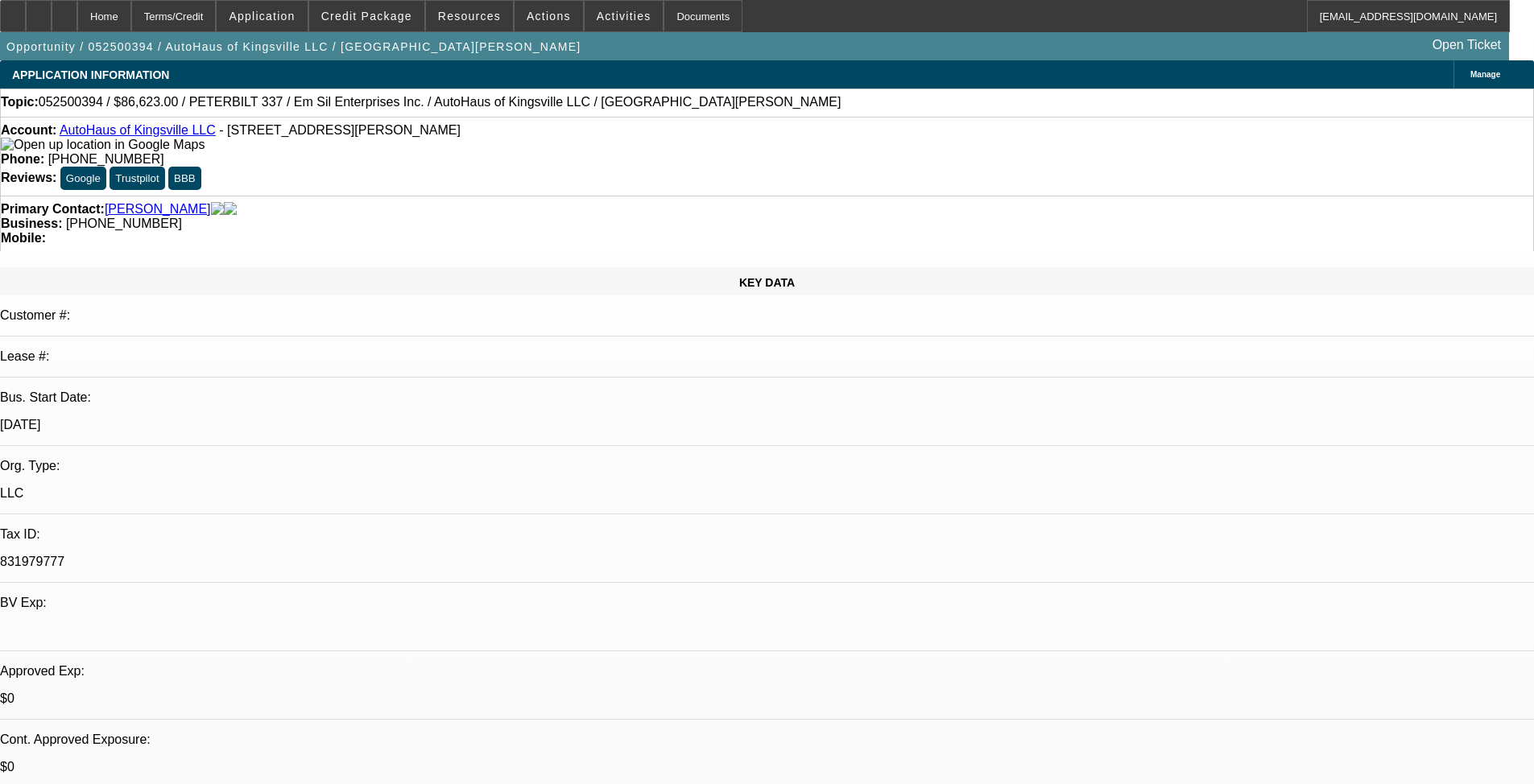
select select "1"
select select "2"
select select "6"
select select "1"
select select "2"
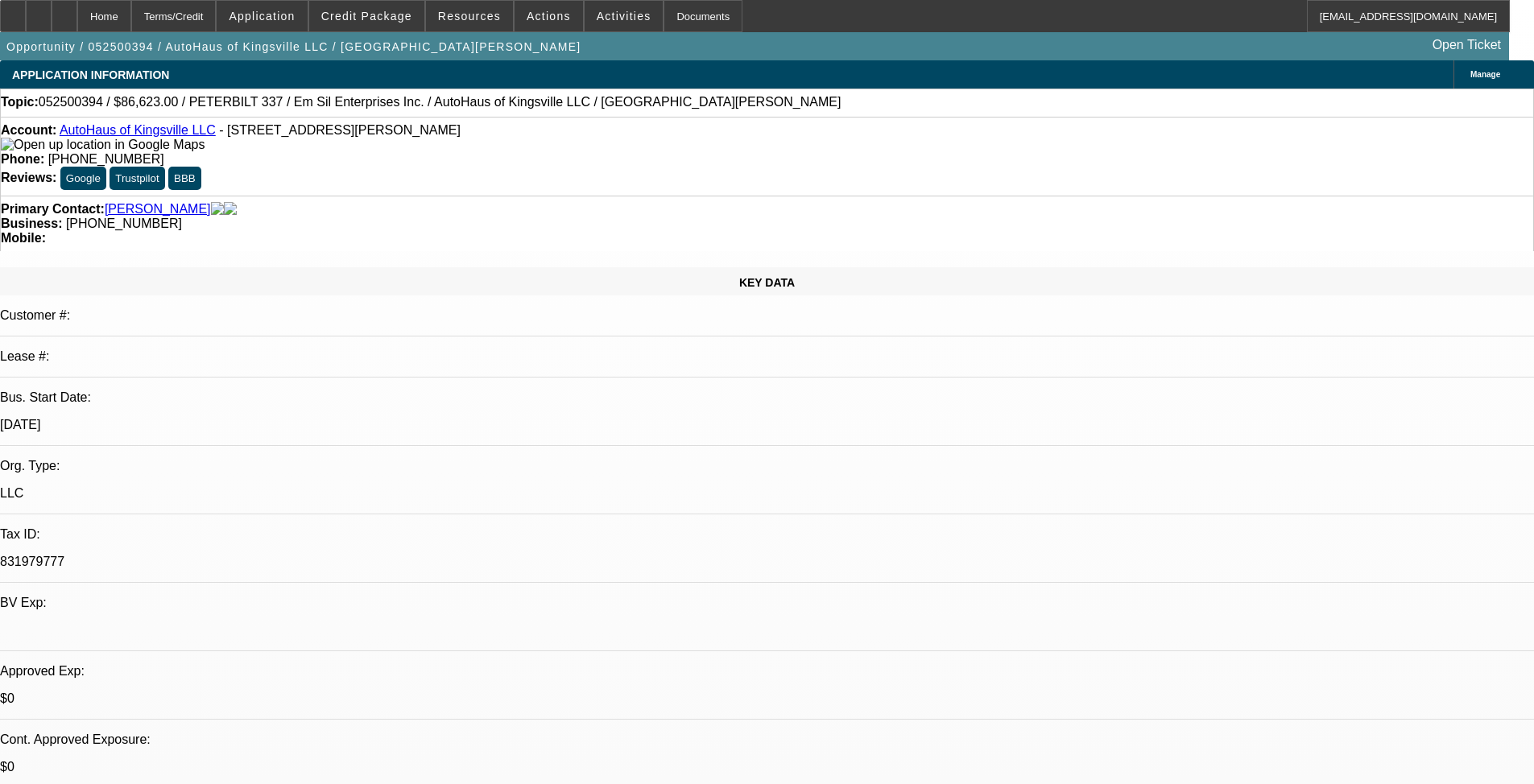
select select "6"
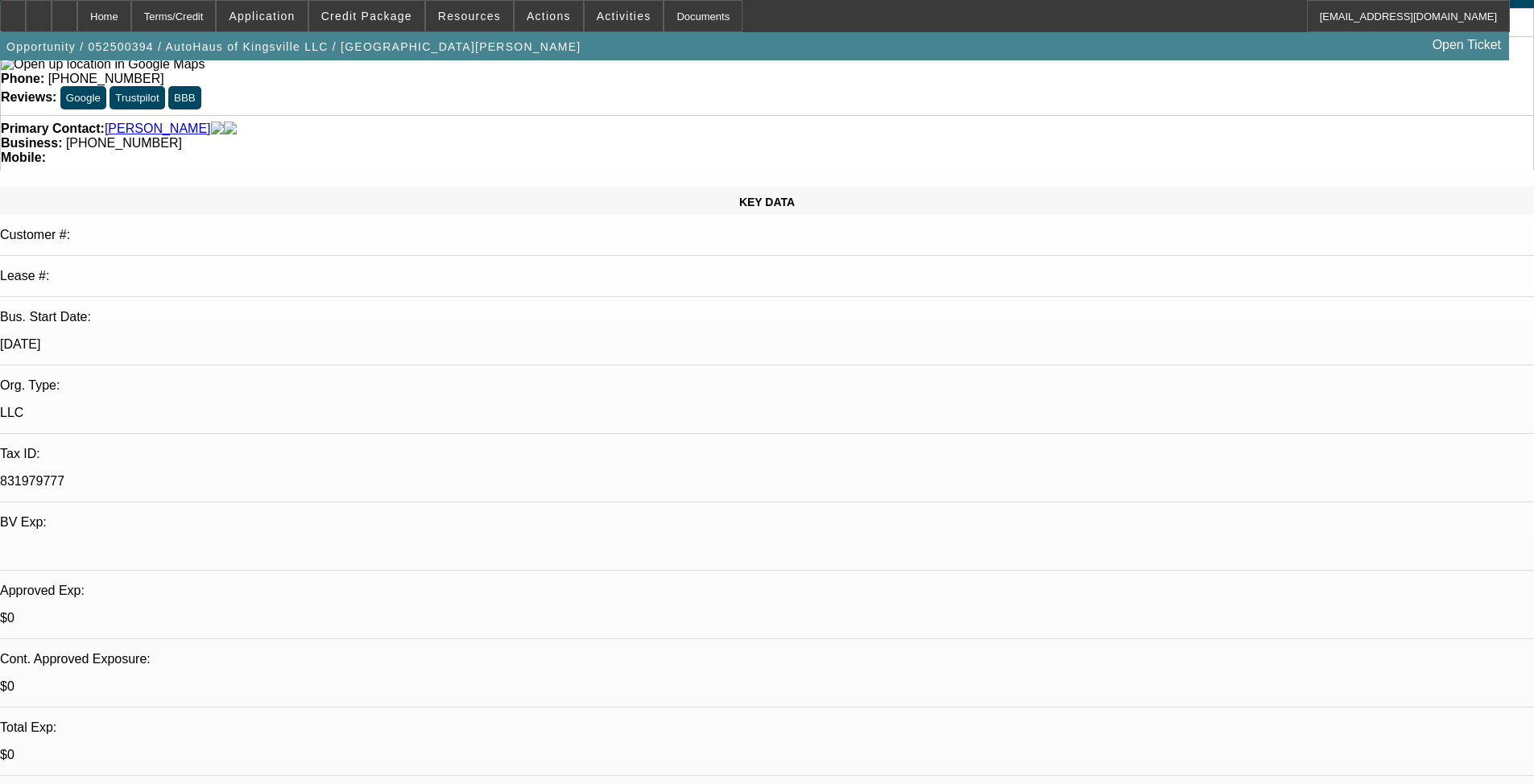
scroll to position [242, 0]
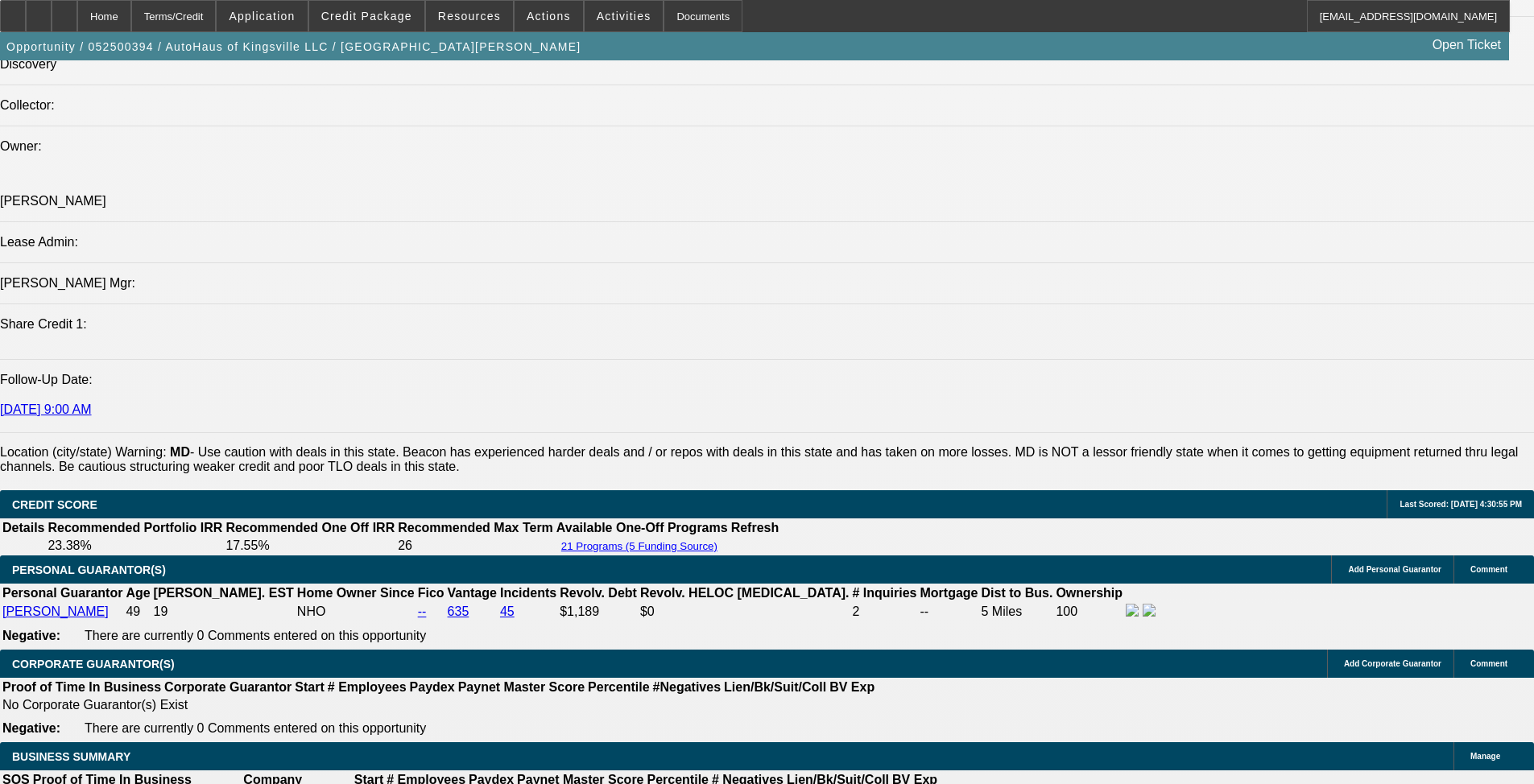
scroll to position [2173, 0]
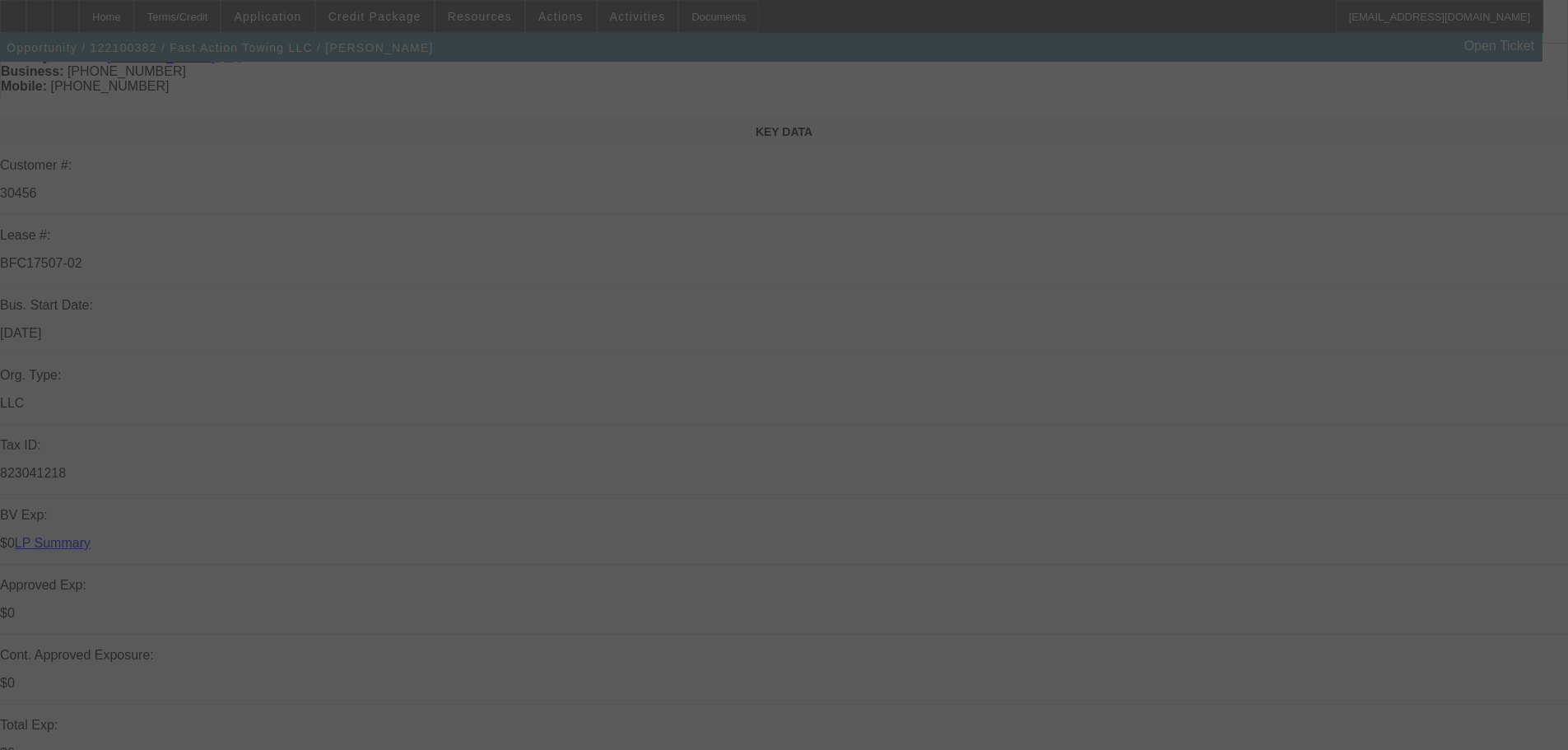
scroll to position [175, 0]
select select "0"
select select "0.1"
select select "0"
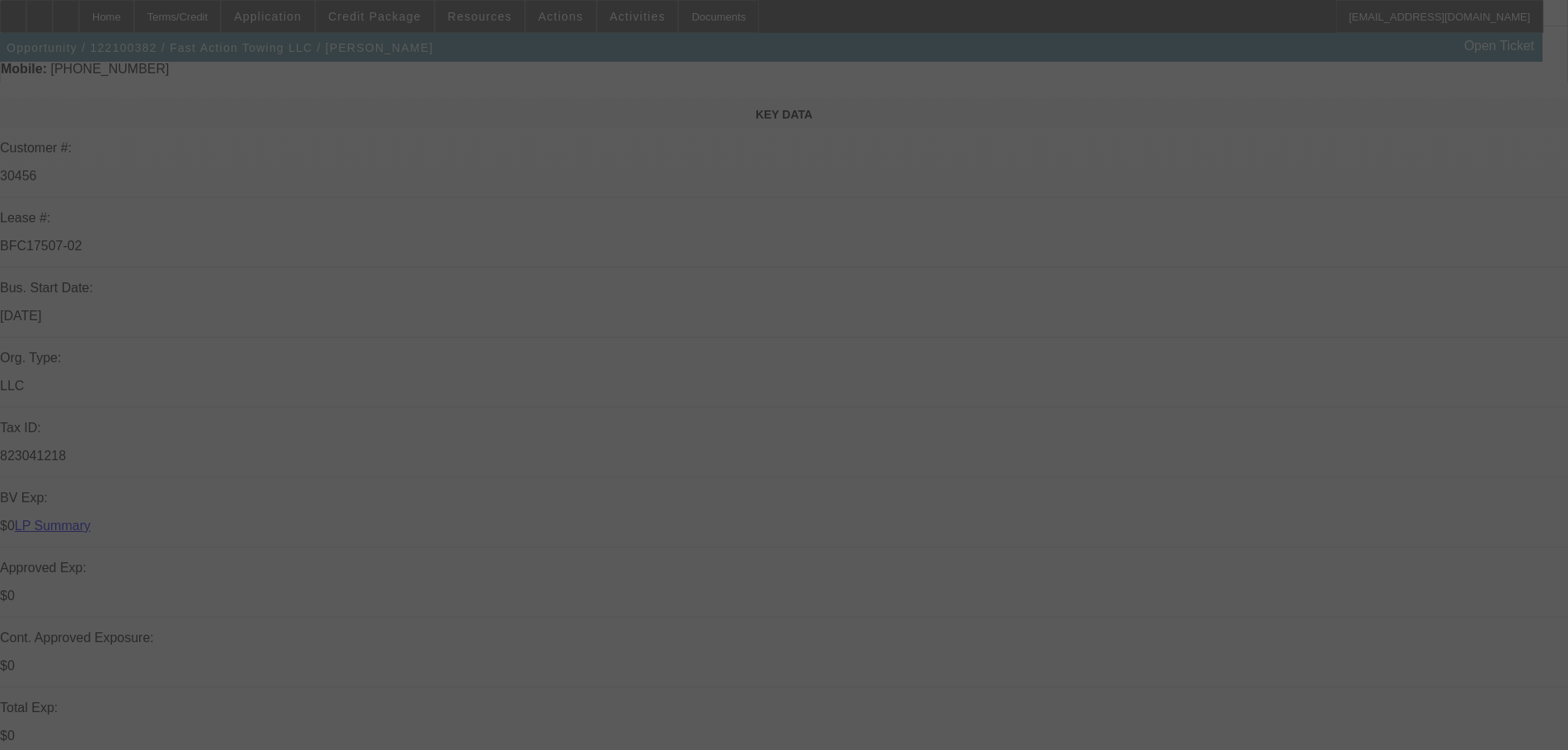
select select "0"
select select "0.1"
select select "0"
select select "0.1"
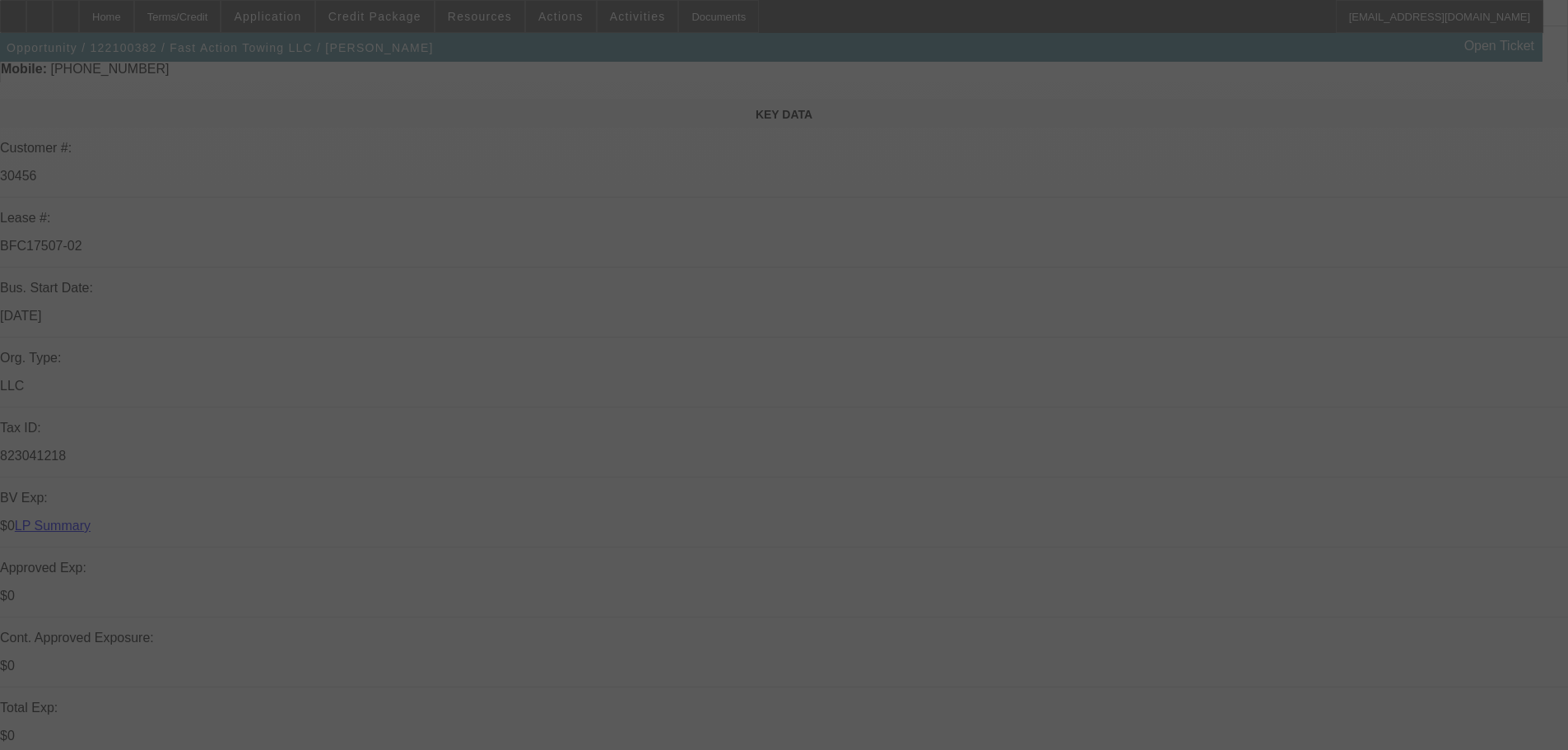
select select "0"
select select "0.1"
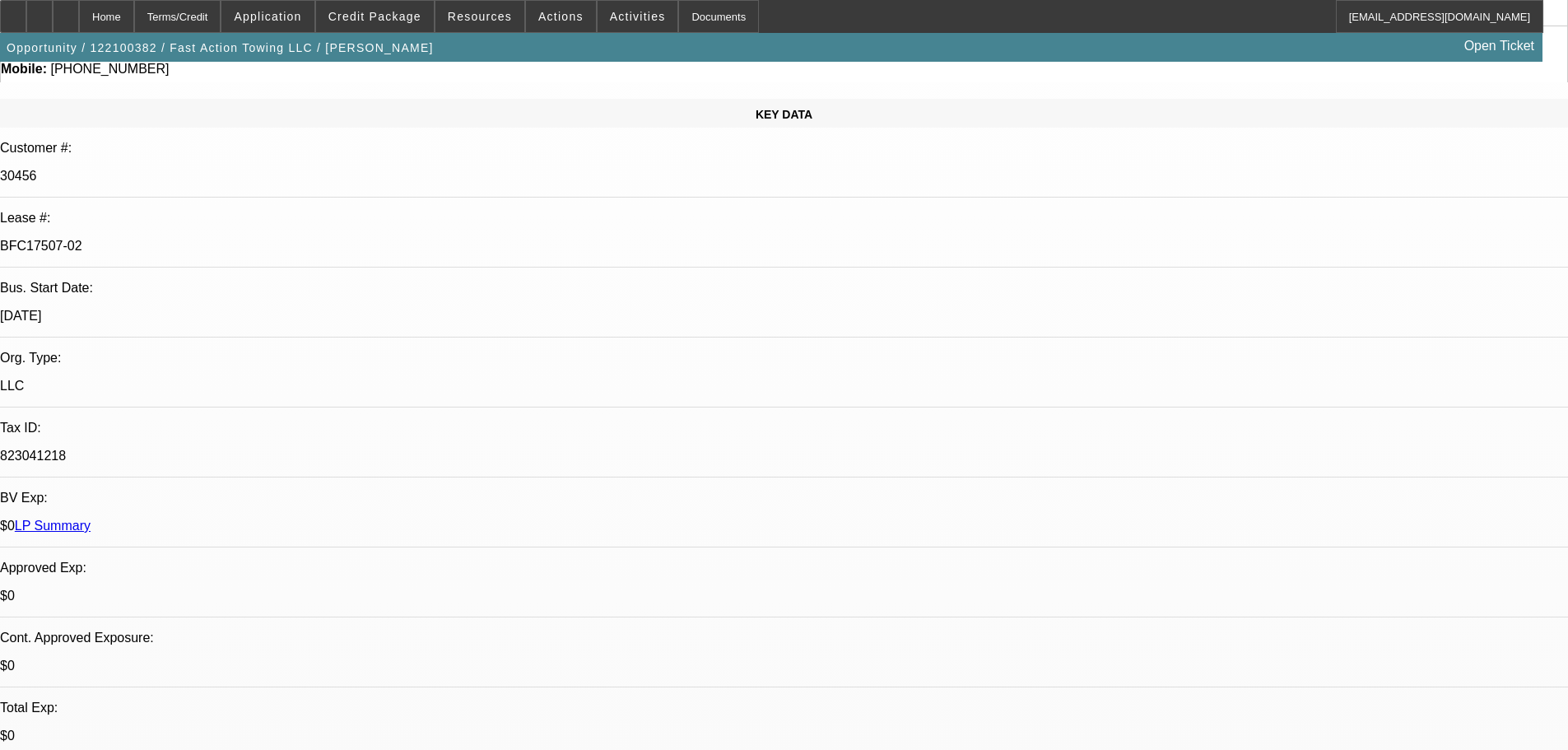
select select "3"
select select "4"
select select "3"
select select "4"
select select "3"
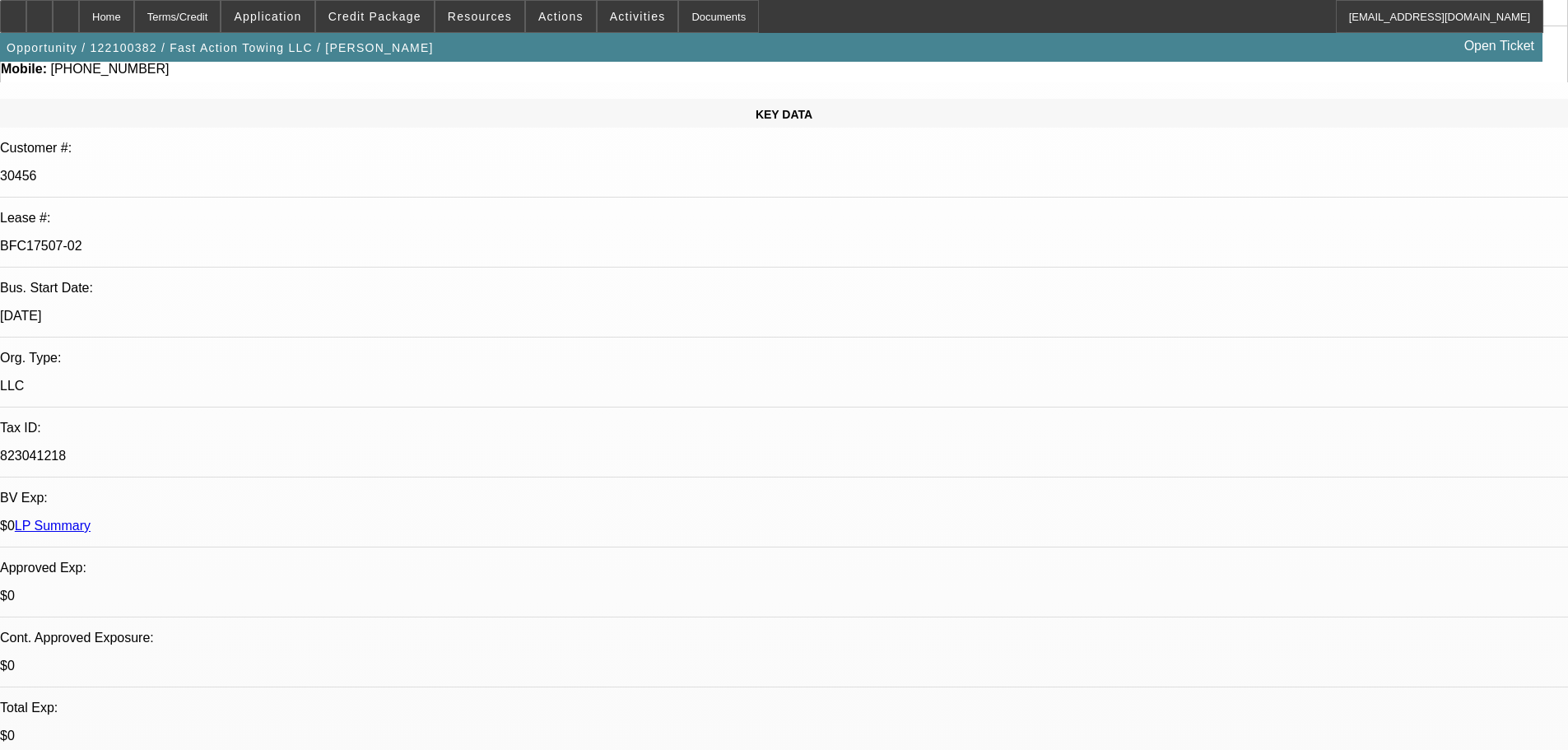
select select "4"
select select "1"
select select "4"
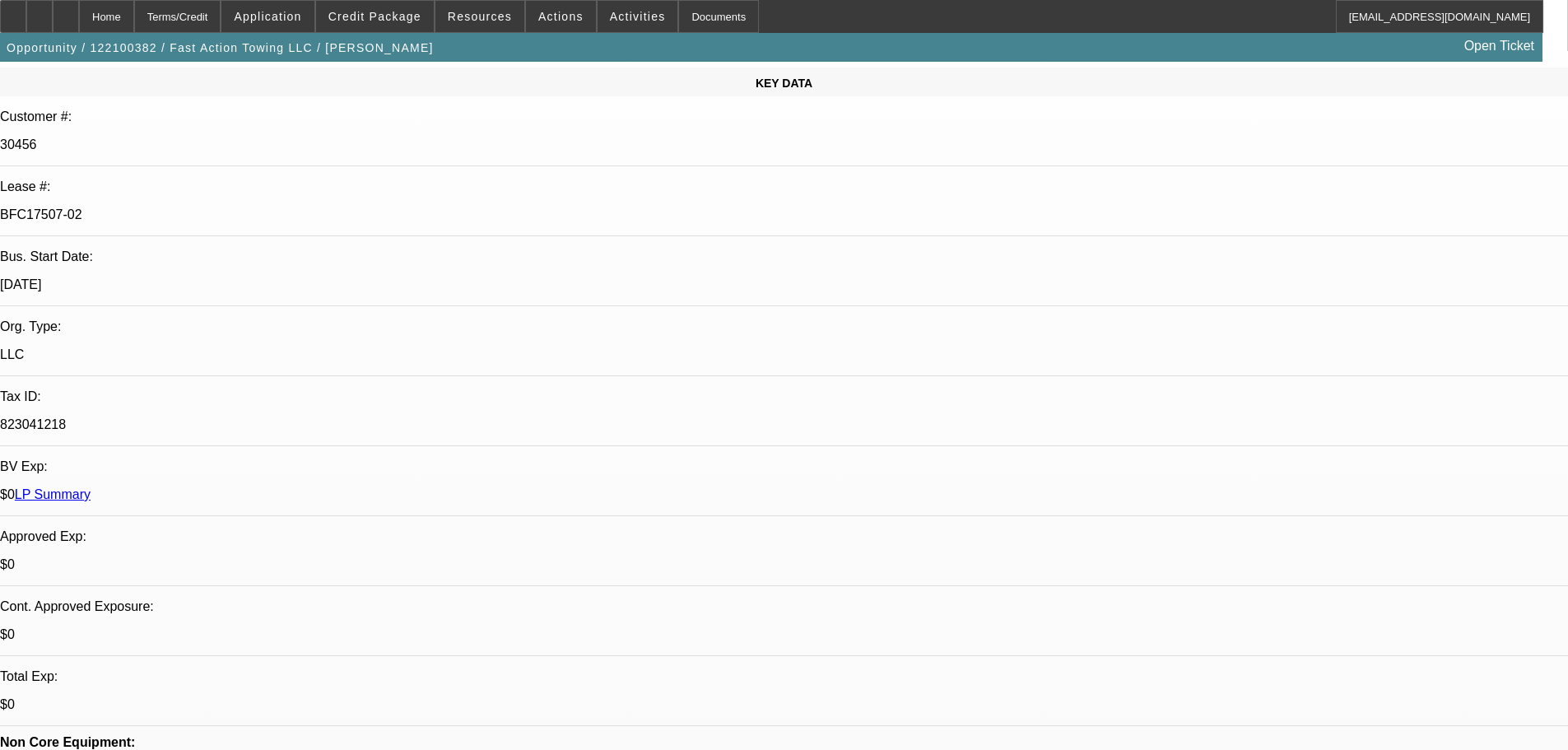
scroll to position [0, 0]
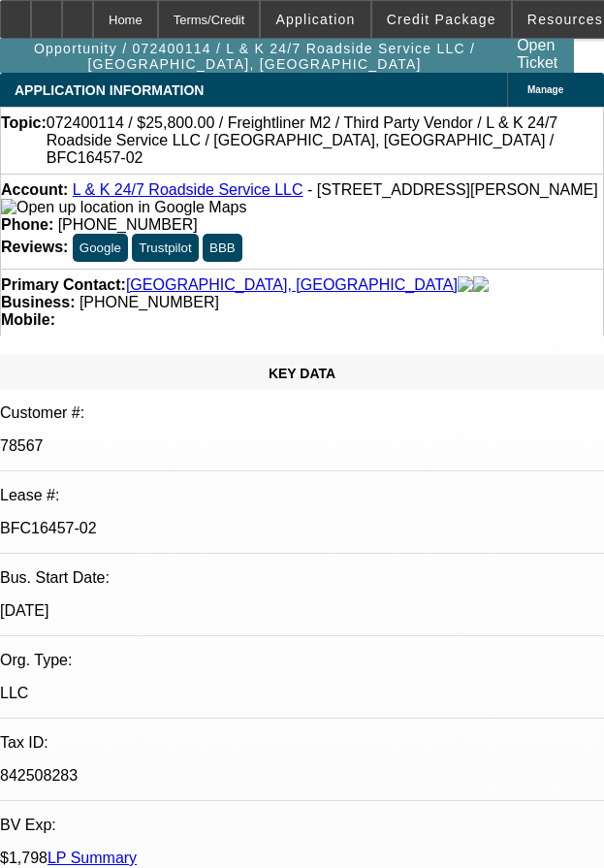
select select "0"
select select "3"
select select "0.1"
select select "4"
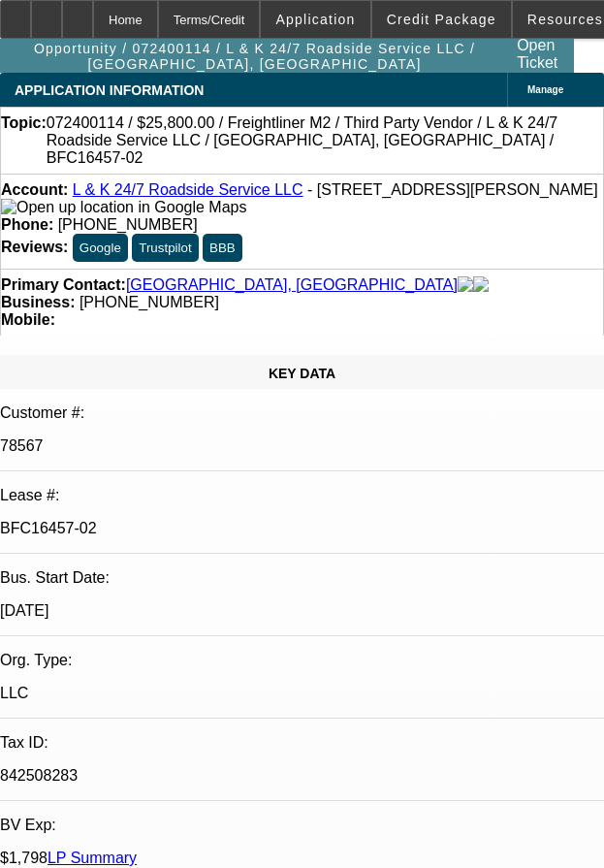
select select "0"
select select "3"
select select "0.1"
select select "4"
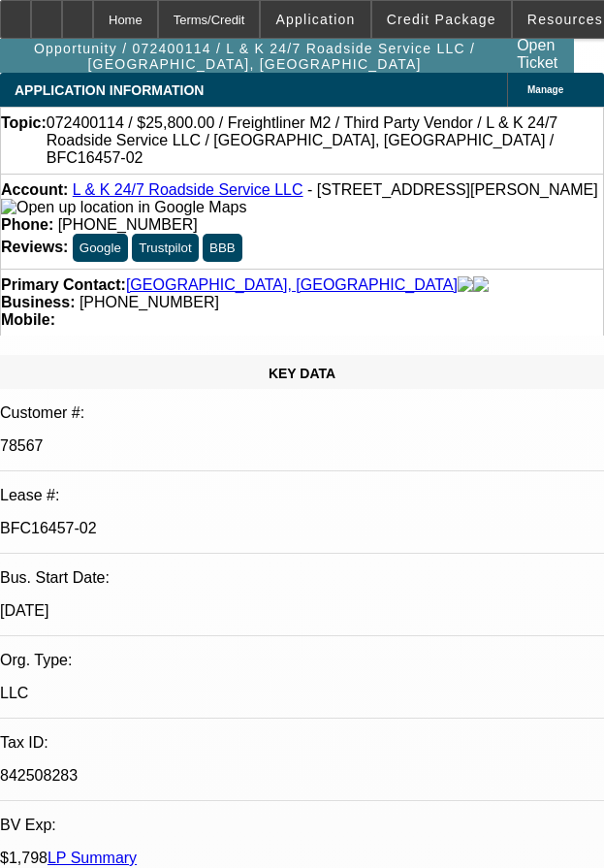
select select "0"
select select "3"
select select "0.1"
select select "4"
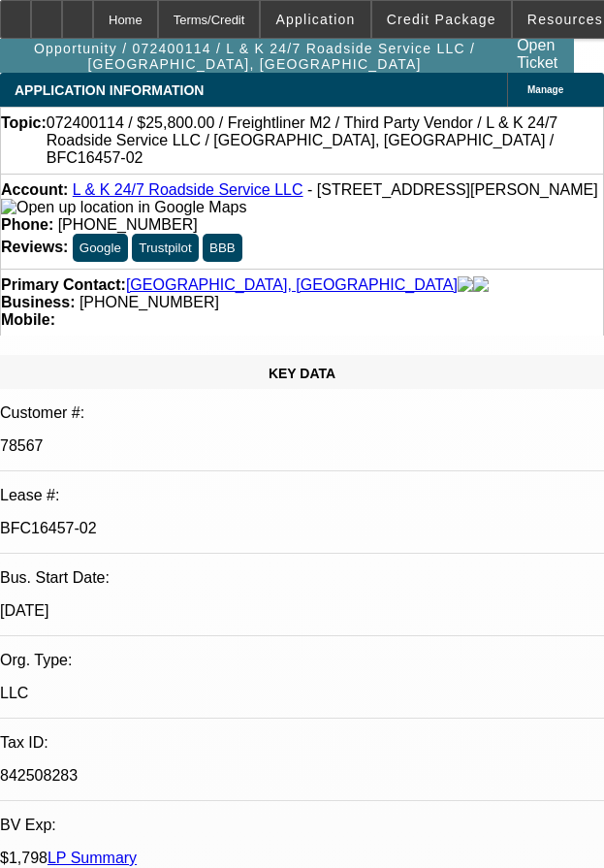
select select "0"
select select "3"
select select "0.1"
select select "4"
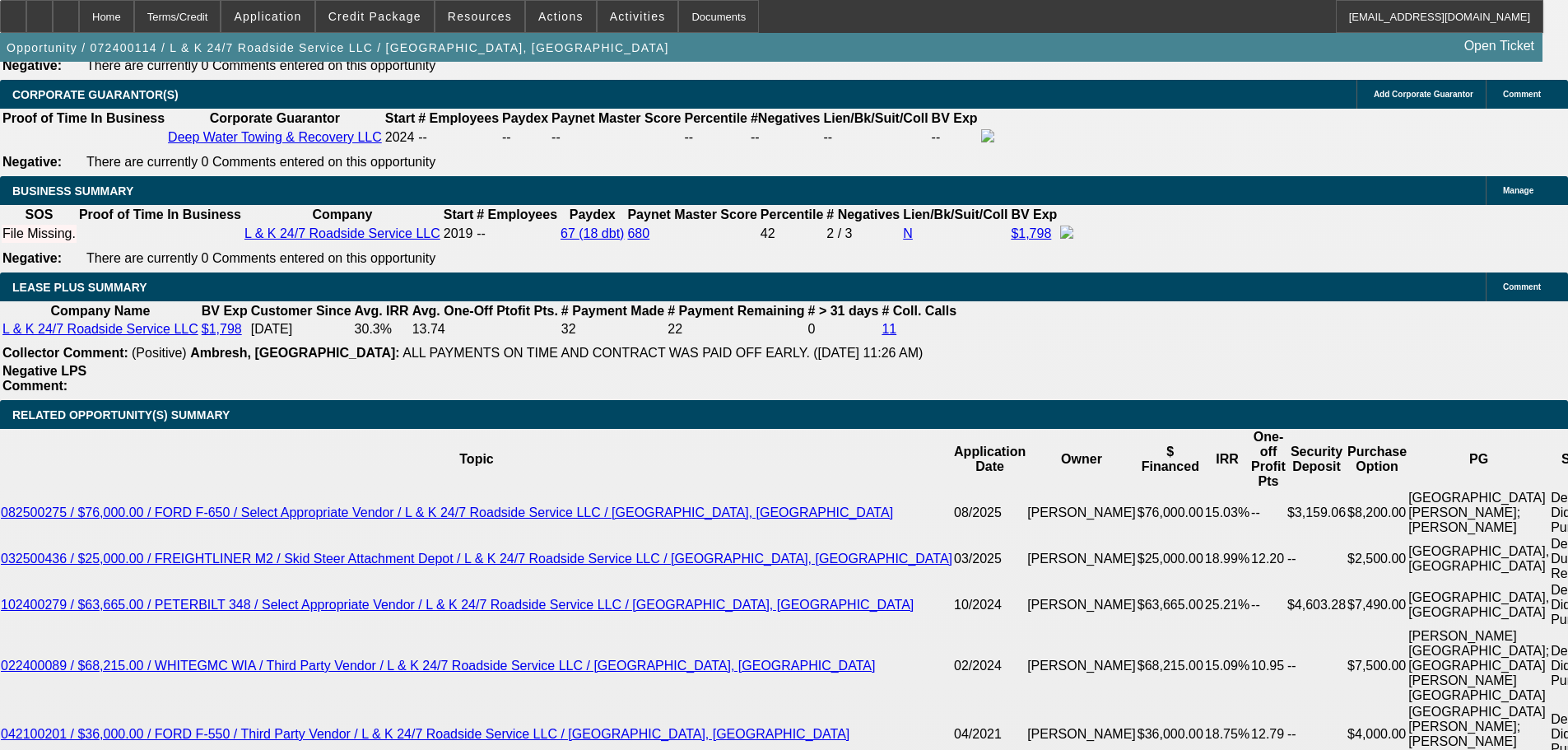
scroll to position [2305, 0]
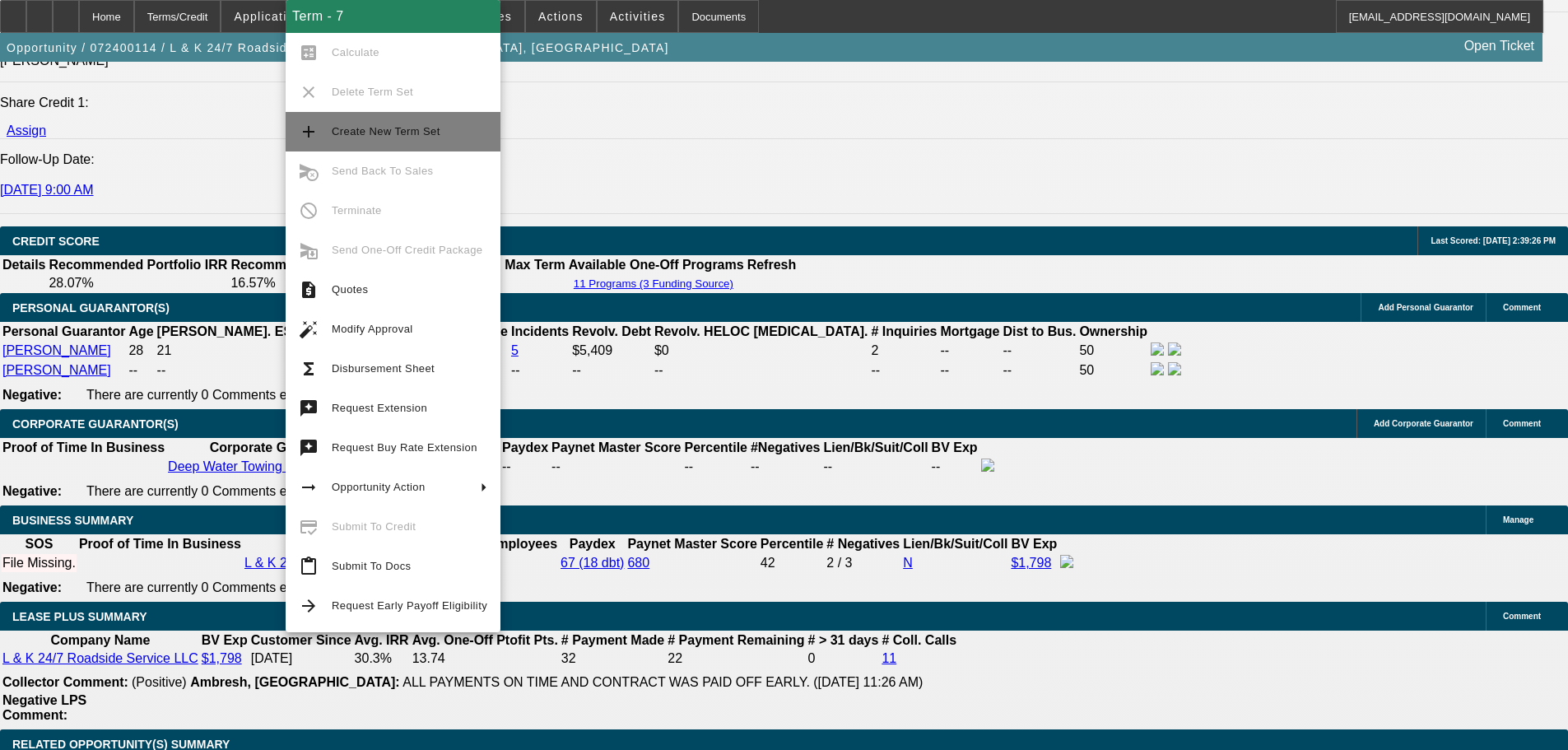
click at [400, 130] on span "Create New Term Set" at bounding box center [386, 131] width 109 height 13
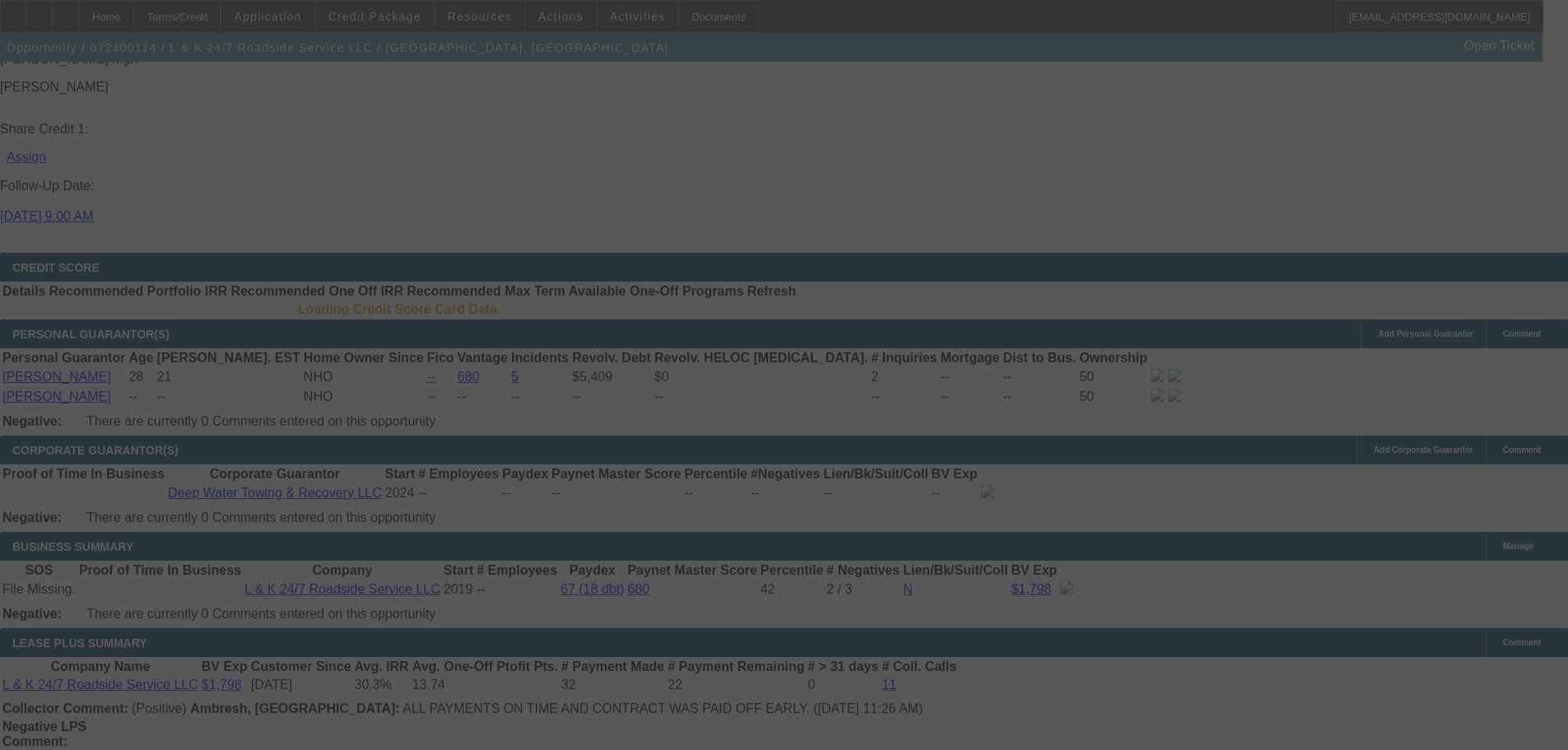
scroll to position [2354, 0]
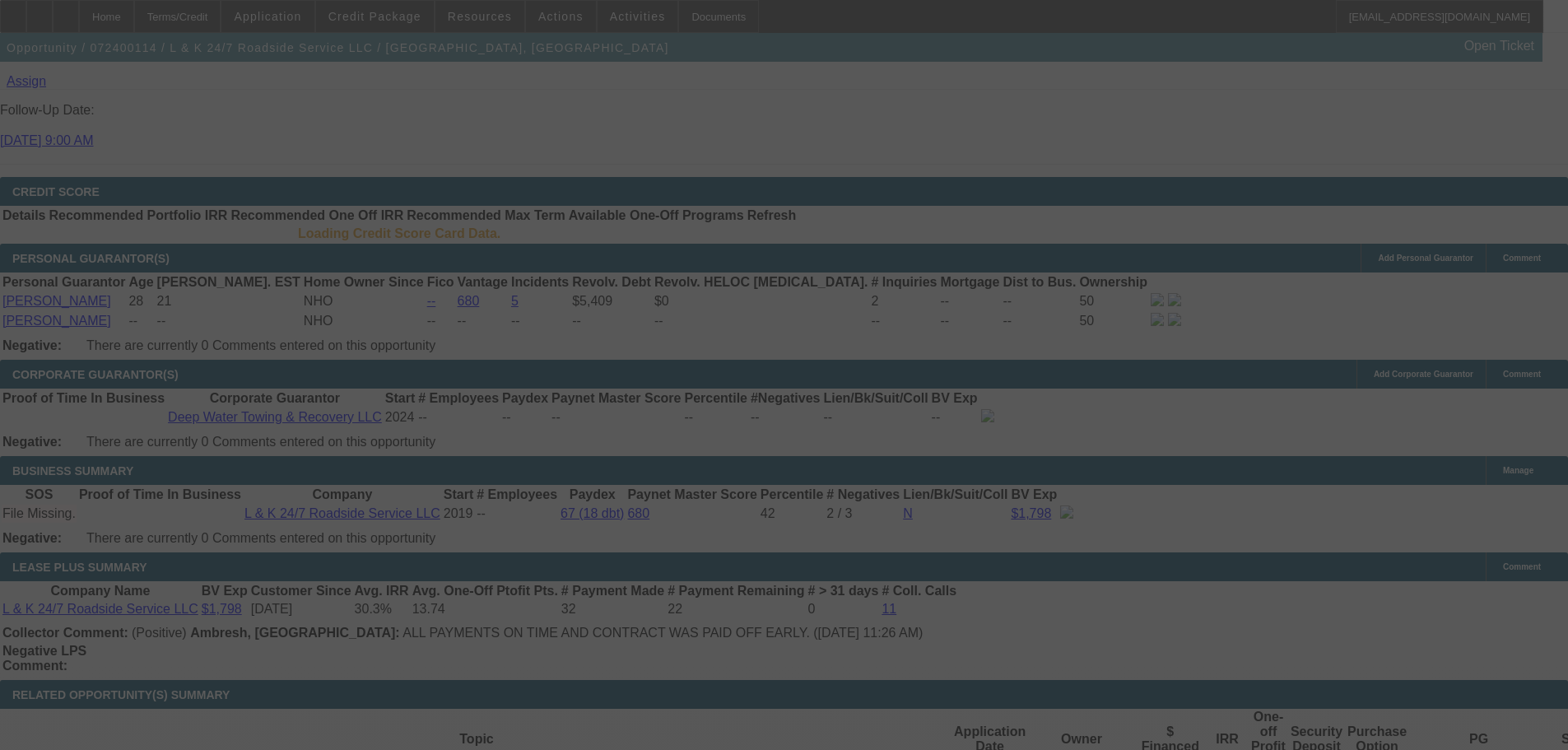
select select "0"
select select "3"
select select "0.1"
select select "4"
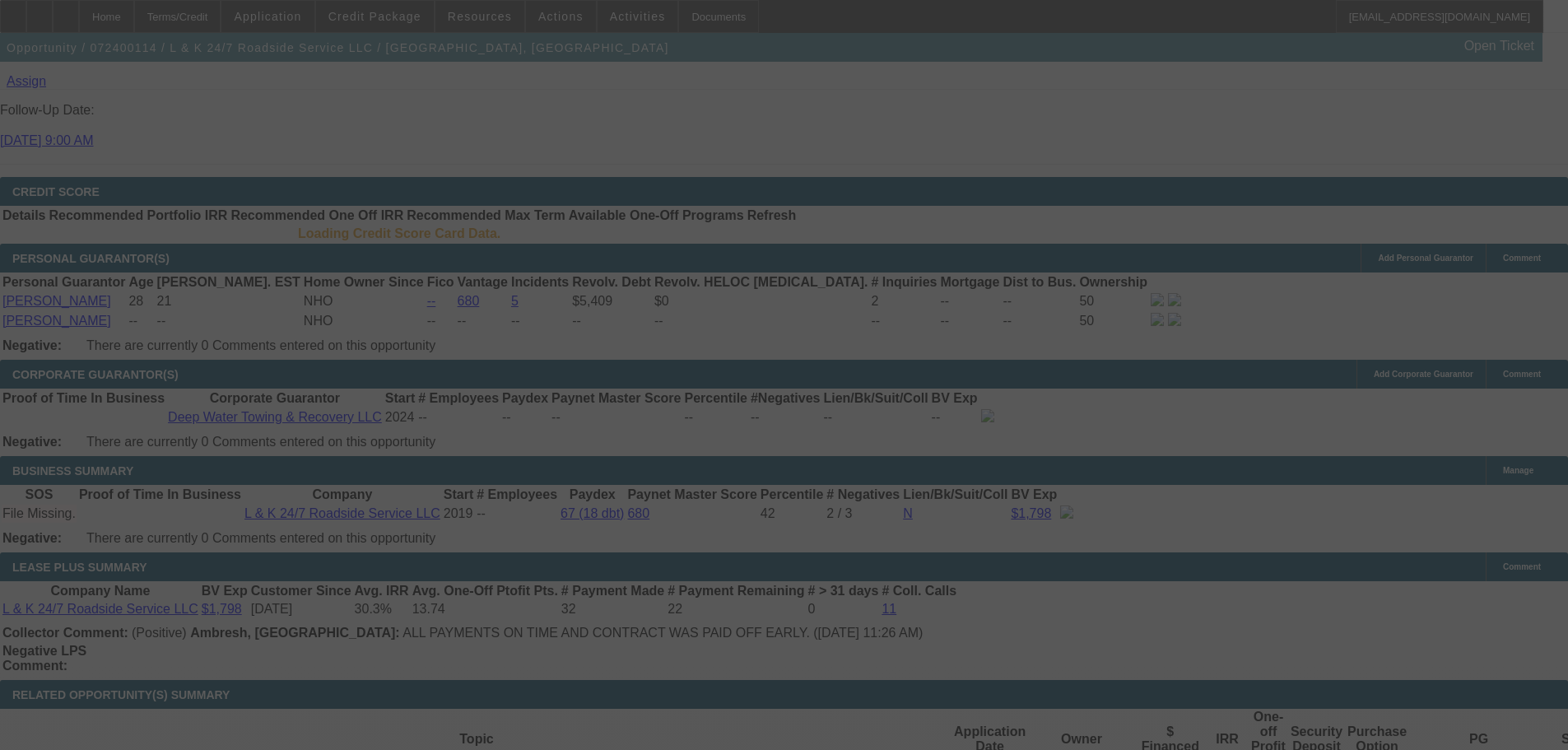
select select "0"
select select "3"
select select "0.1"
select select "4"
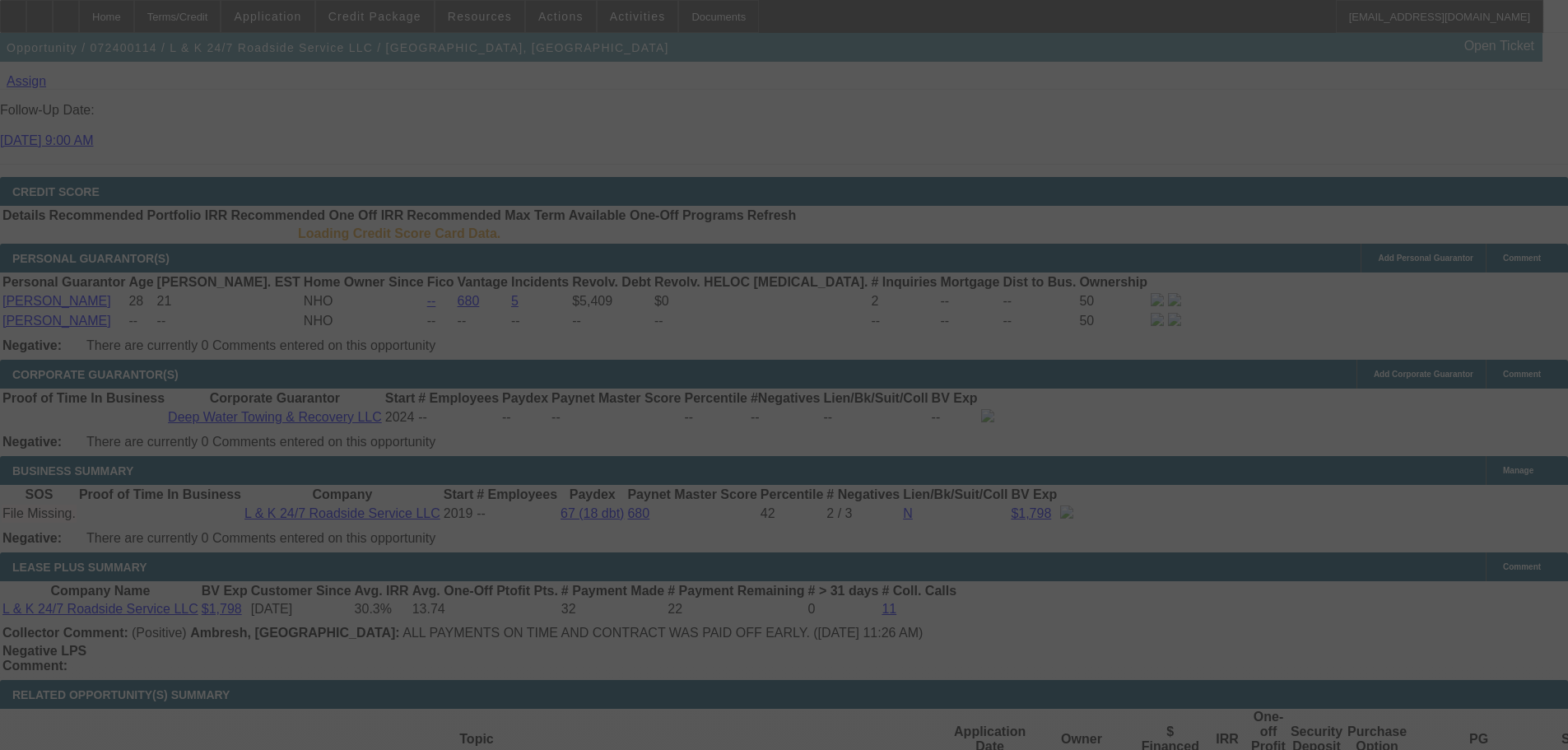
select select "0"
select select "3"
select select "0.1"
select select "4"
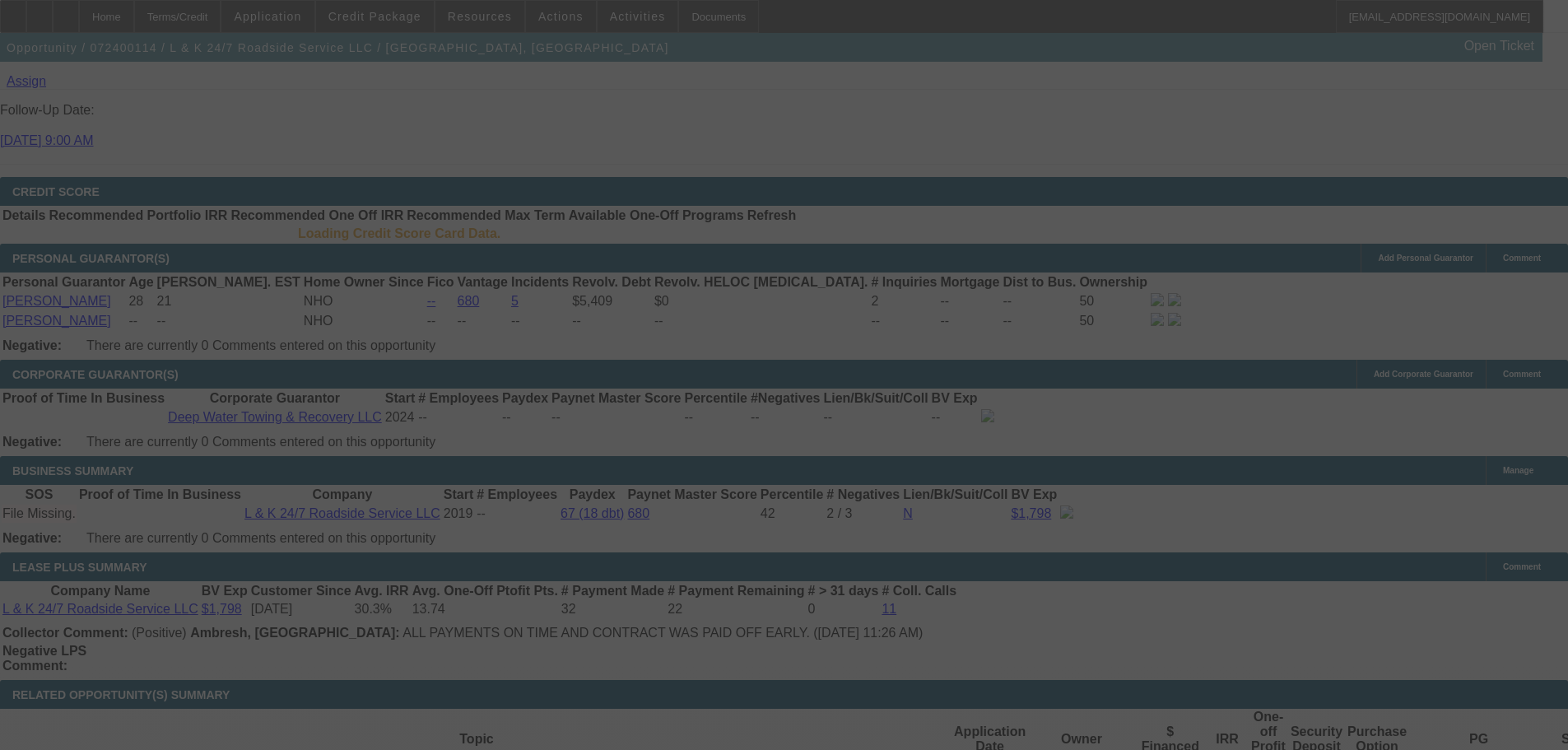
select select "0"
select select "3"
select select "0.1"
select select "4"
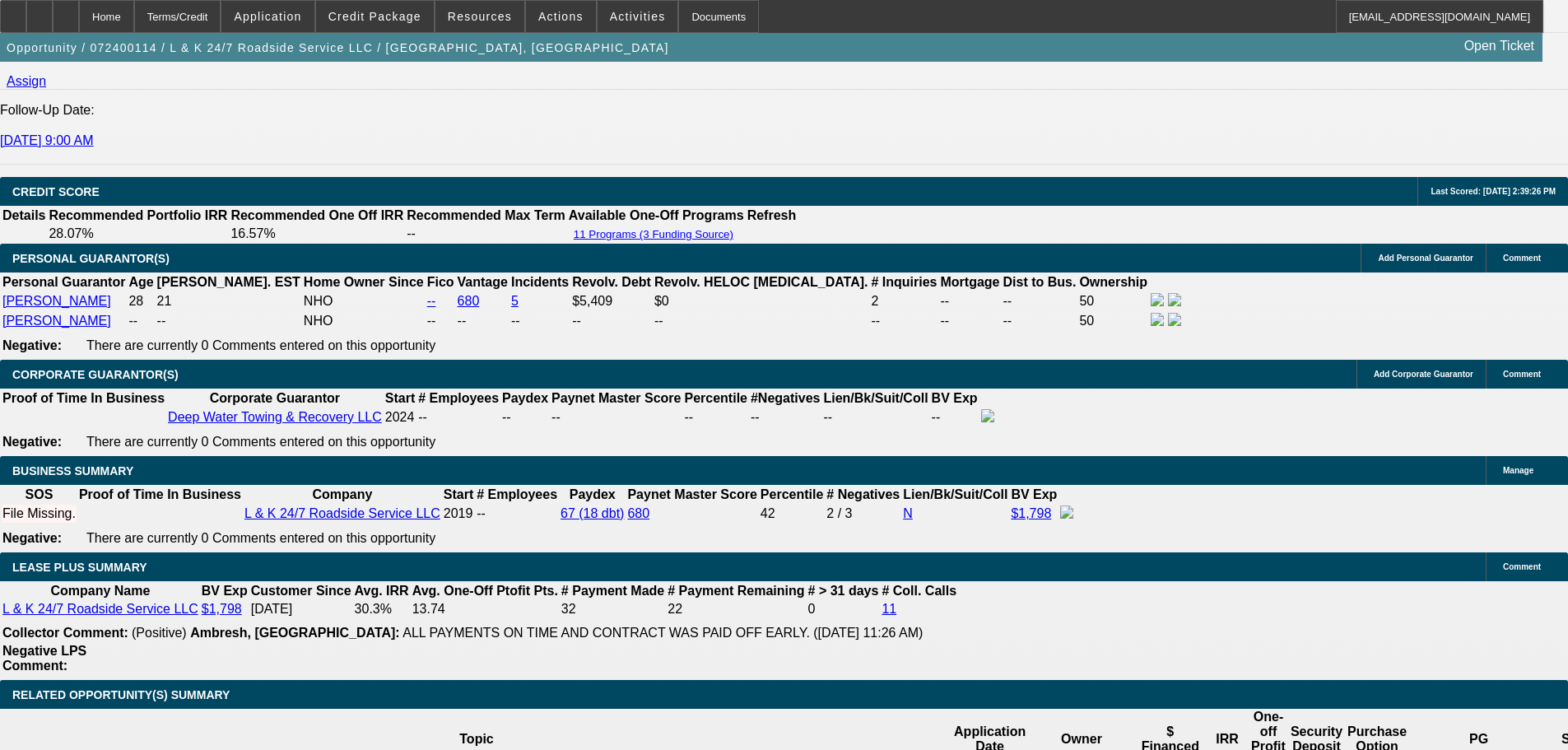
scroll to position [2404, 0]
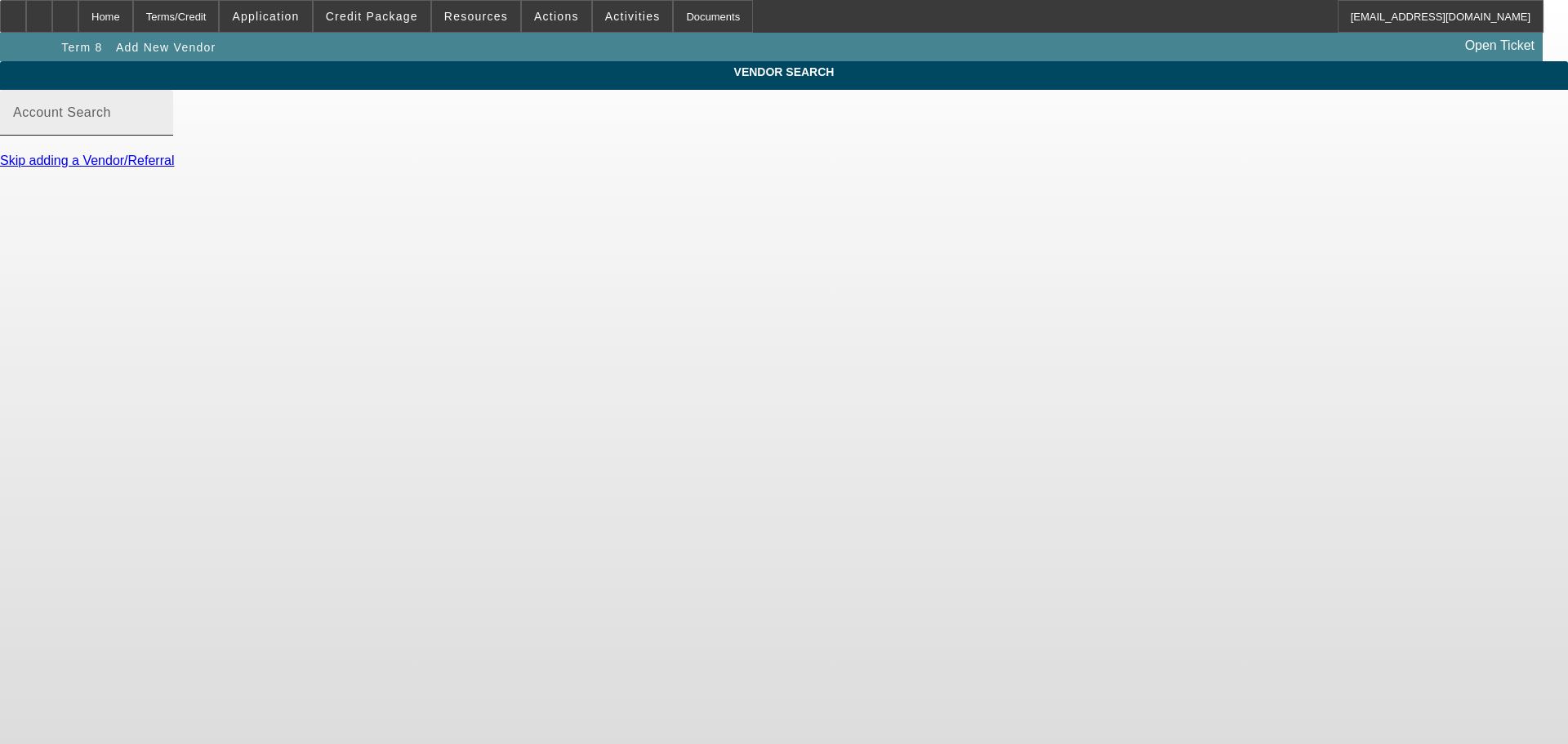
click at [111, 120] on mat-label "Account Search" at bounding box center [62, 112] width 98 height 13
click at [160, 129] on input "Account Search" at bounding box center [87, 119] width 147 height 19
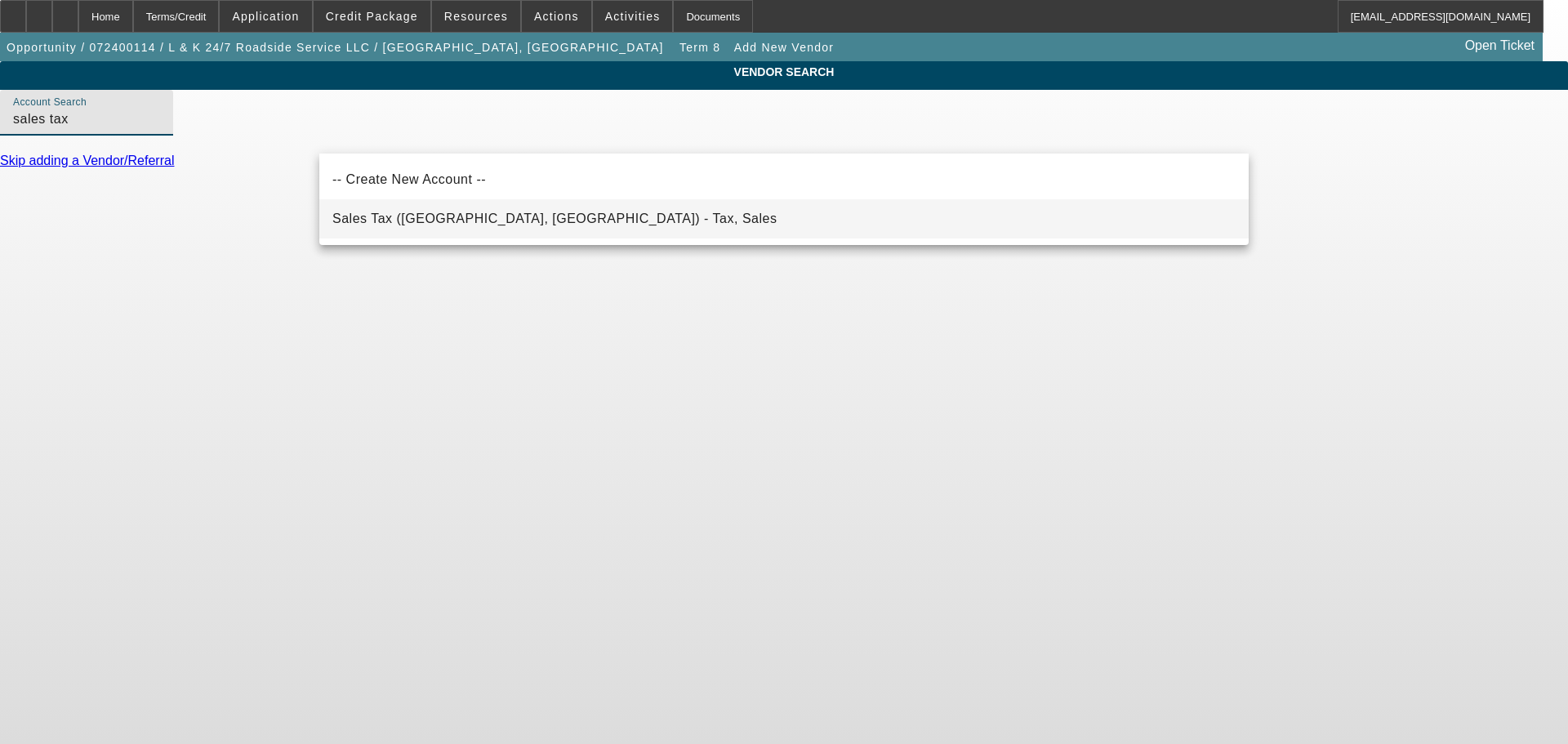
click at [1169, 222] on mat-option "Sales Tax (Marlborough, MA) - Tax, Sales" at bounding box center [784, 219] width 929 height 40
type input "Sales Tax (Marlborough, MA) - Tax, Sales"
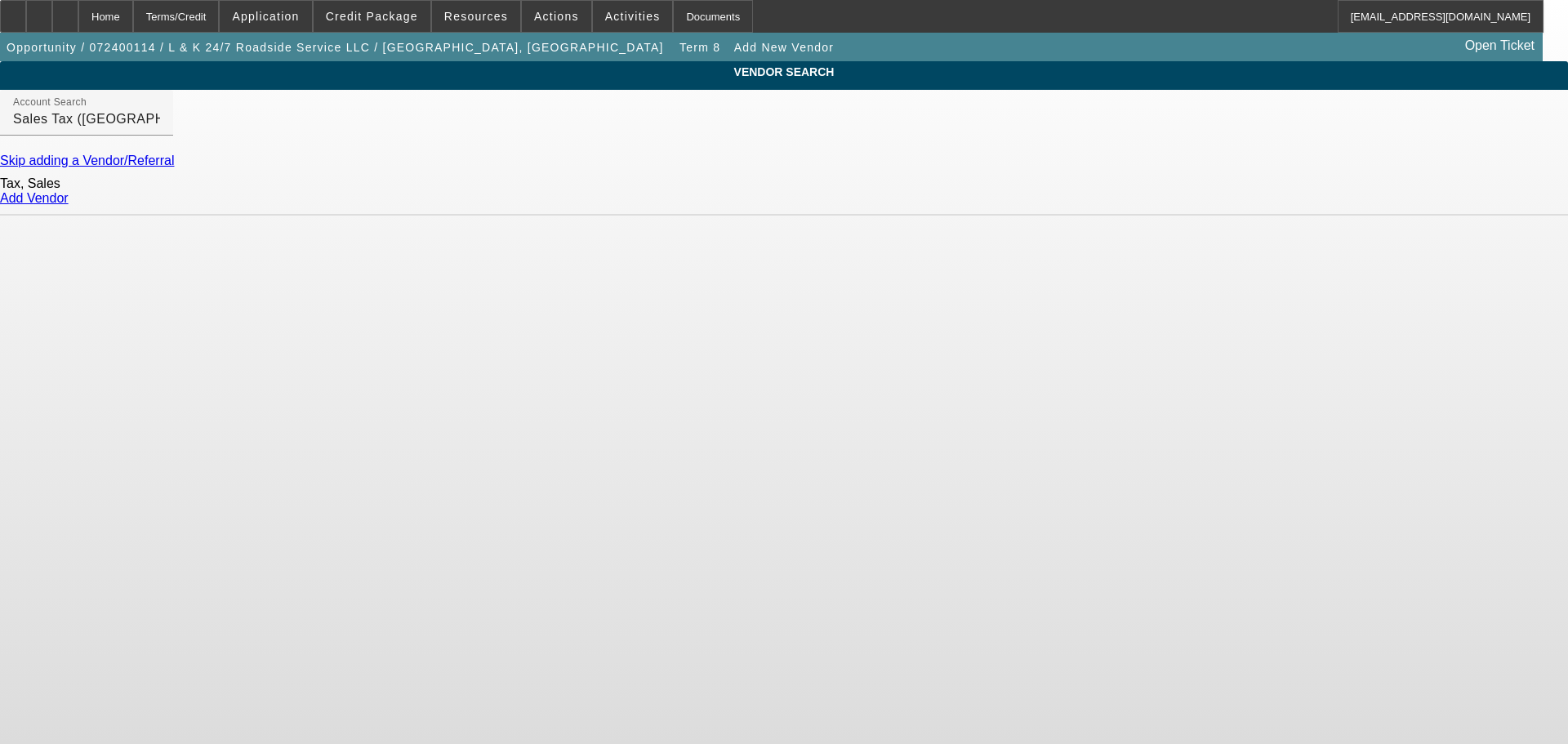
click at [68, 205] on link "Add Vendor" at bounding box center [34, 198] width 68 height 13
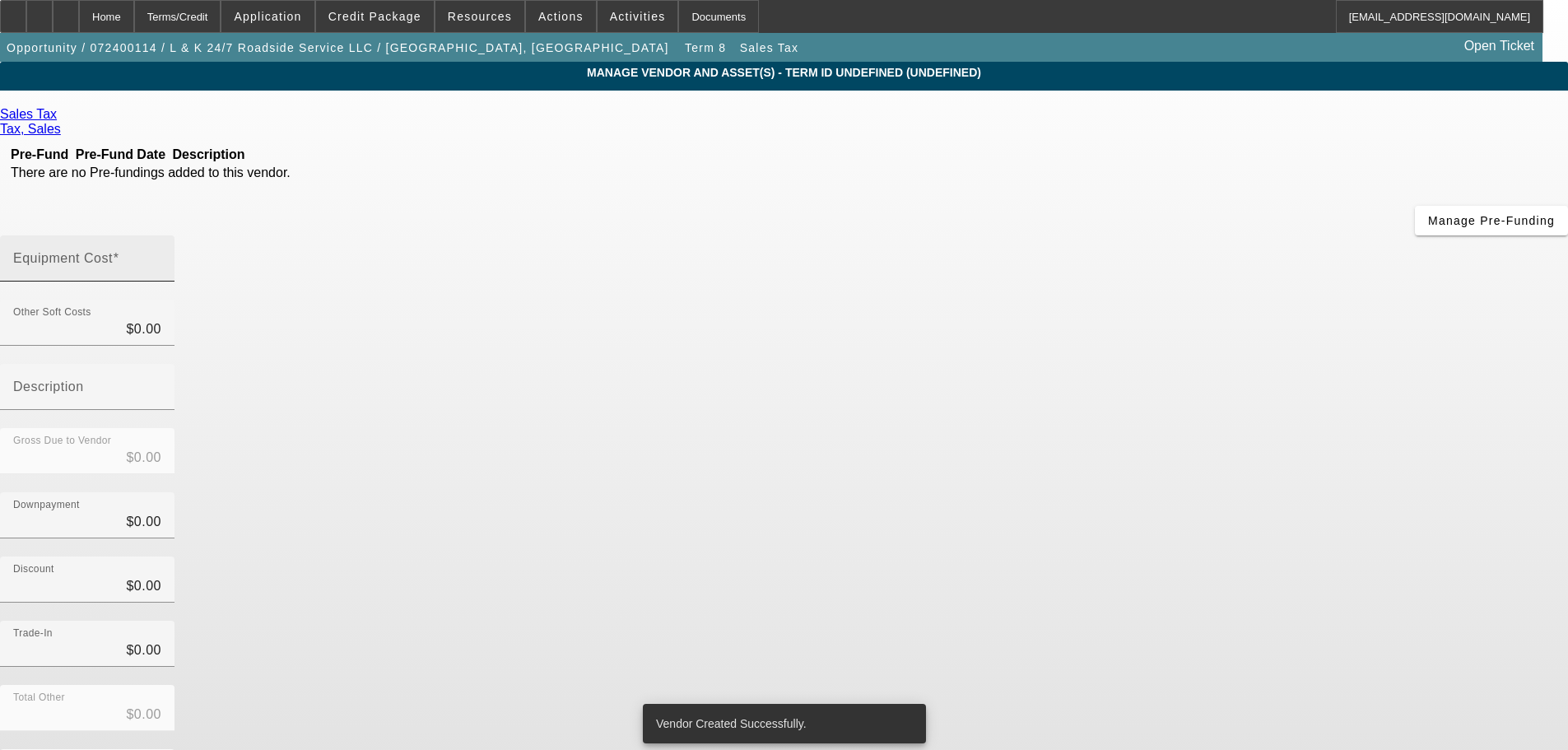
click at [113, 251] on mat-label "Equipment Cost" at bounding box center [63, 258] width 99 height 14
click at [161, 256] on input "Equipment Cost" at bounding box center [87, 265] width 148 height 20
type input "4"
type input "$4.00"
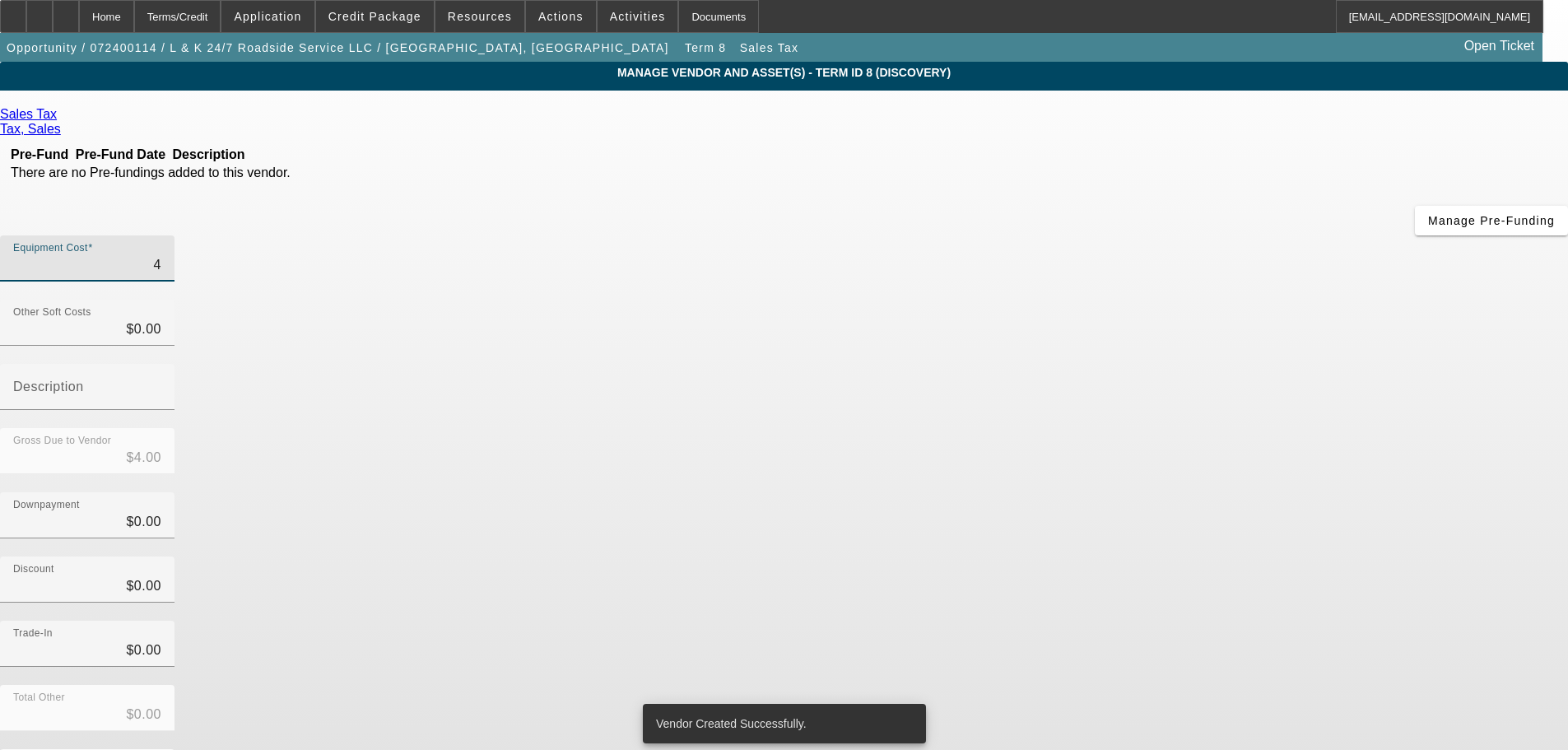
type input "40"
type input "$40.00"
type input "400"
type input "$400.00"
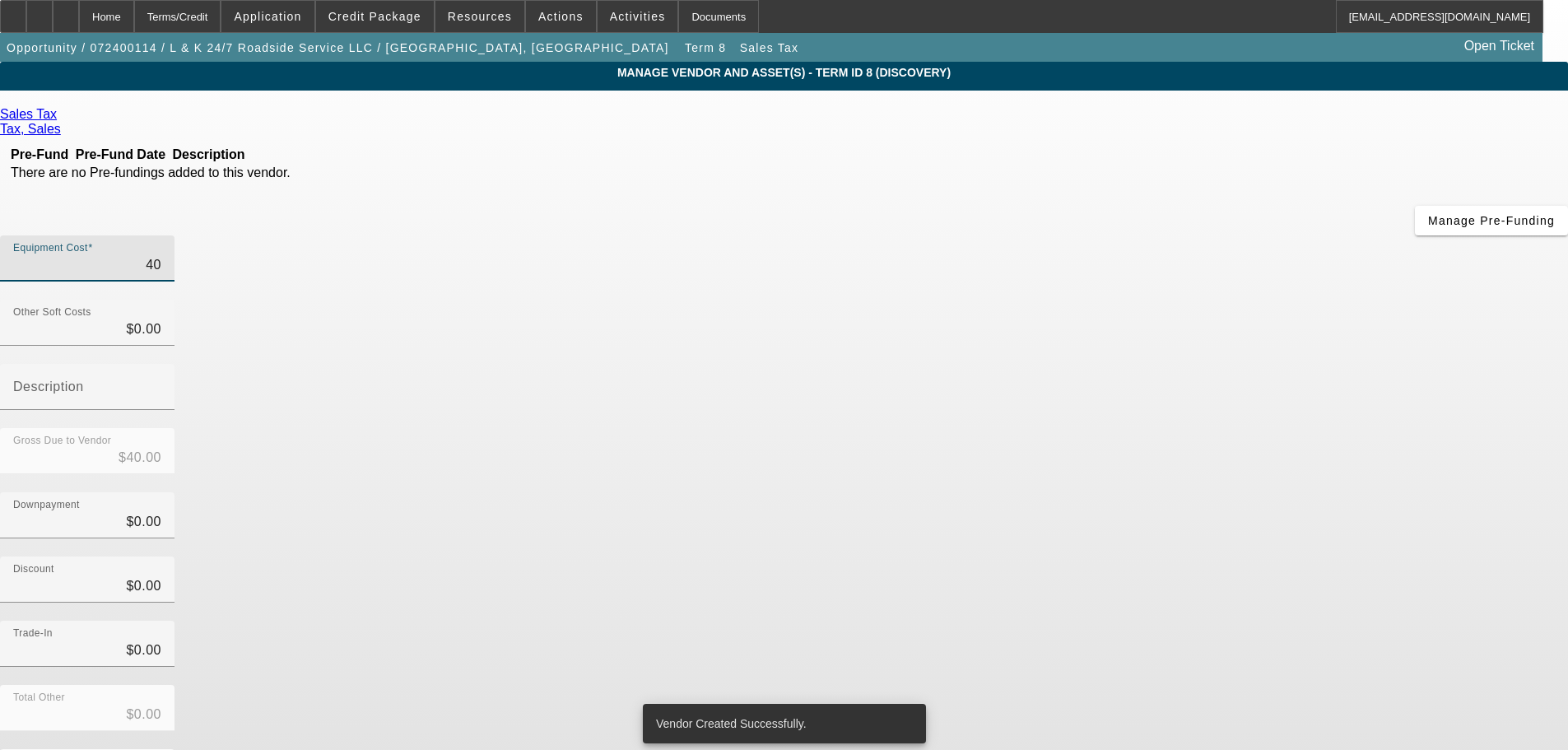
type input "$400.00"
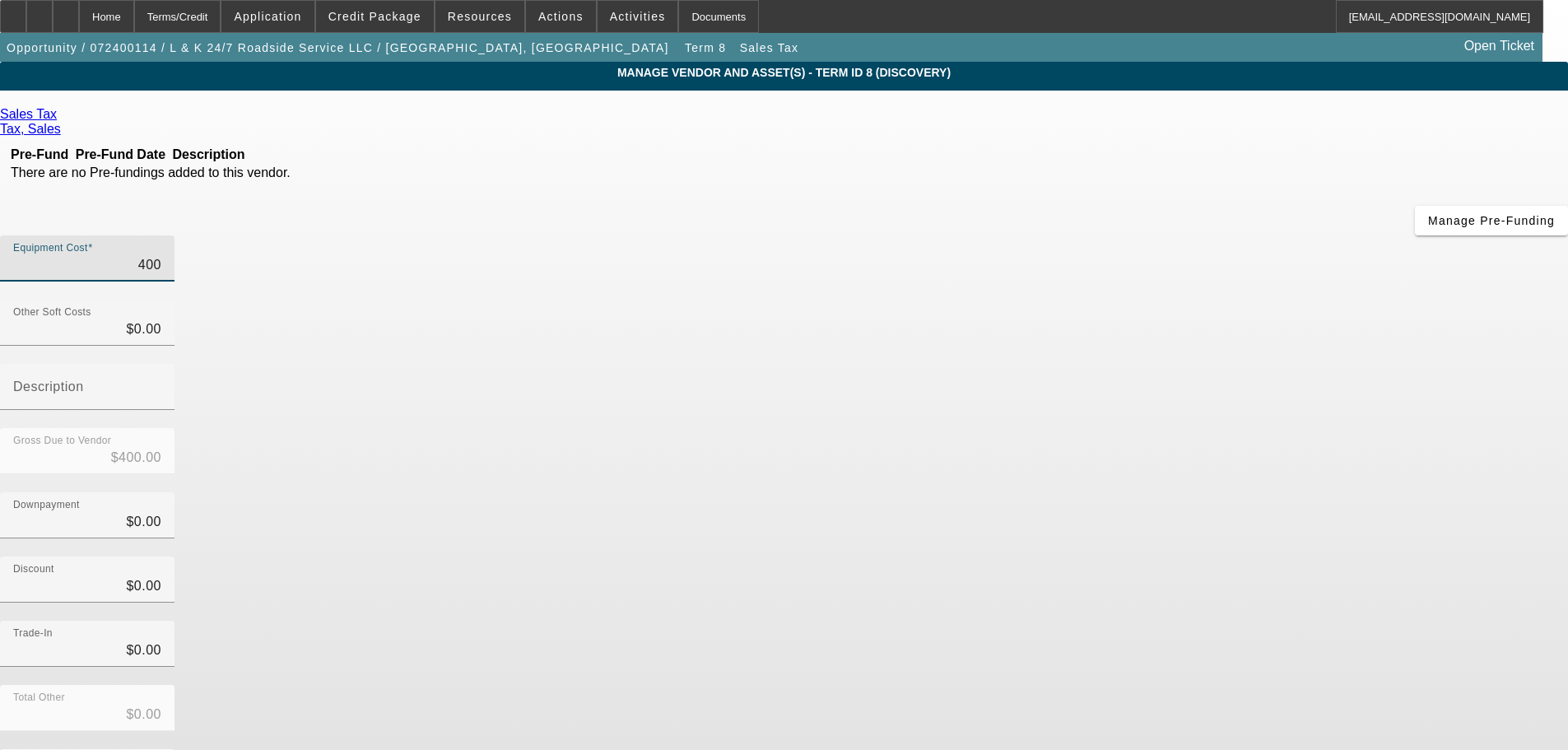
type input "4000"
type input "$4,000.00"
click at [1109, 556] on div "Discount $0.00" at bounding box center [784, 589] width 1568 height 65
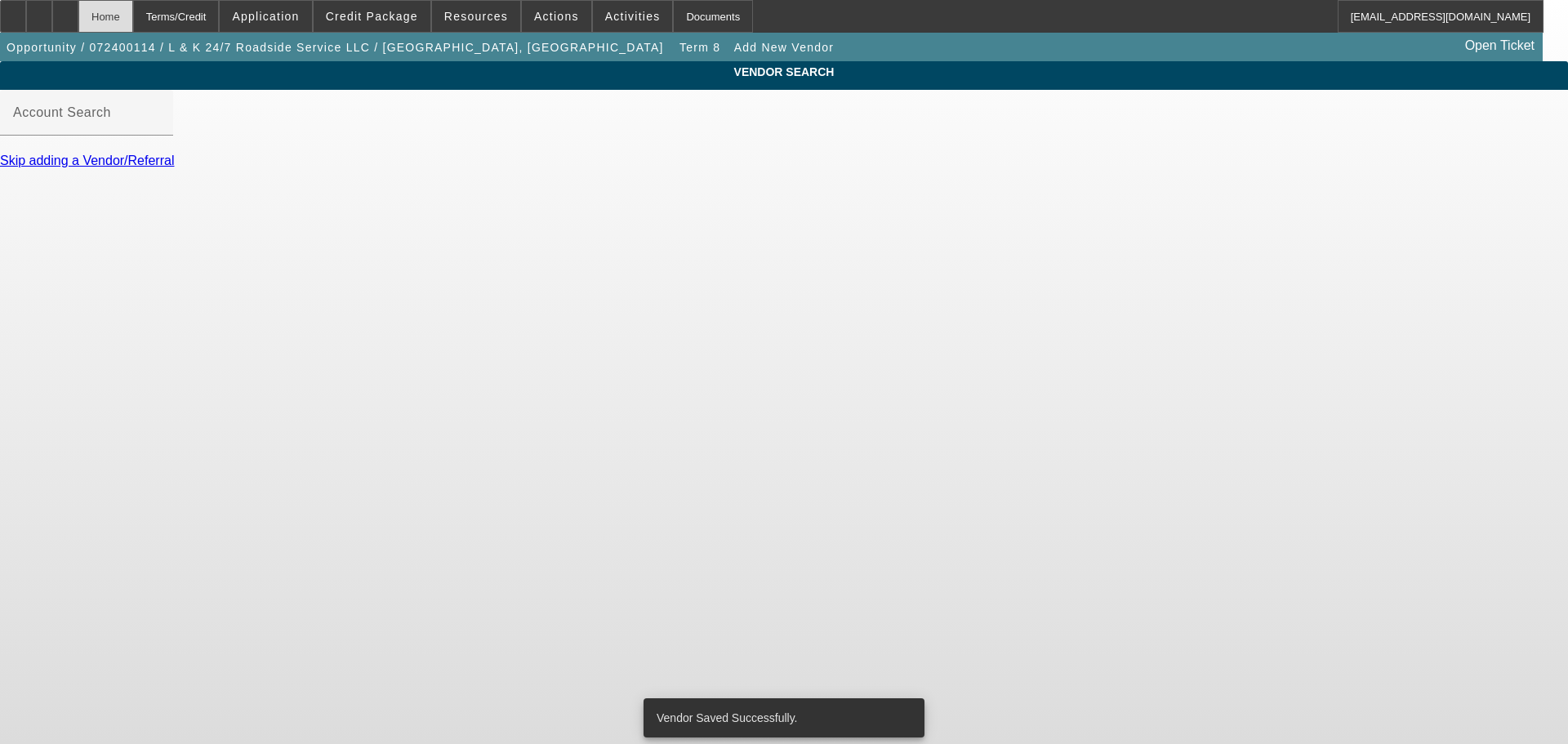
click at [133, 19] on div "Home" at bounding box center [105, 16] width 55 height 33
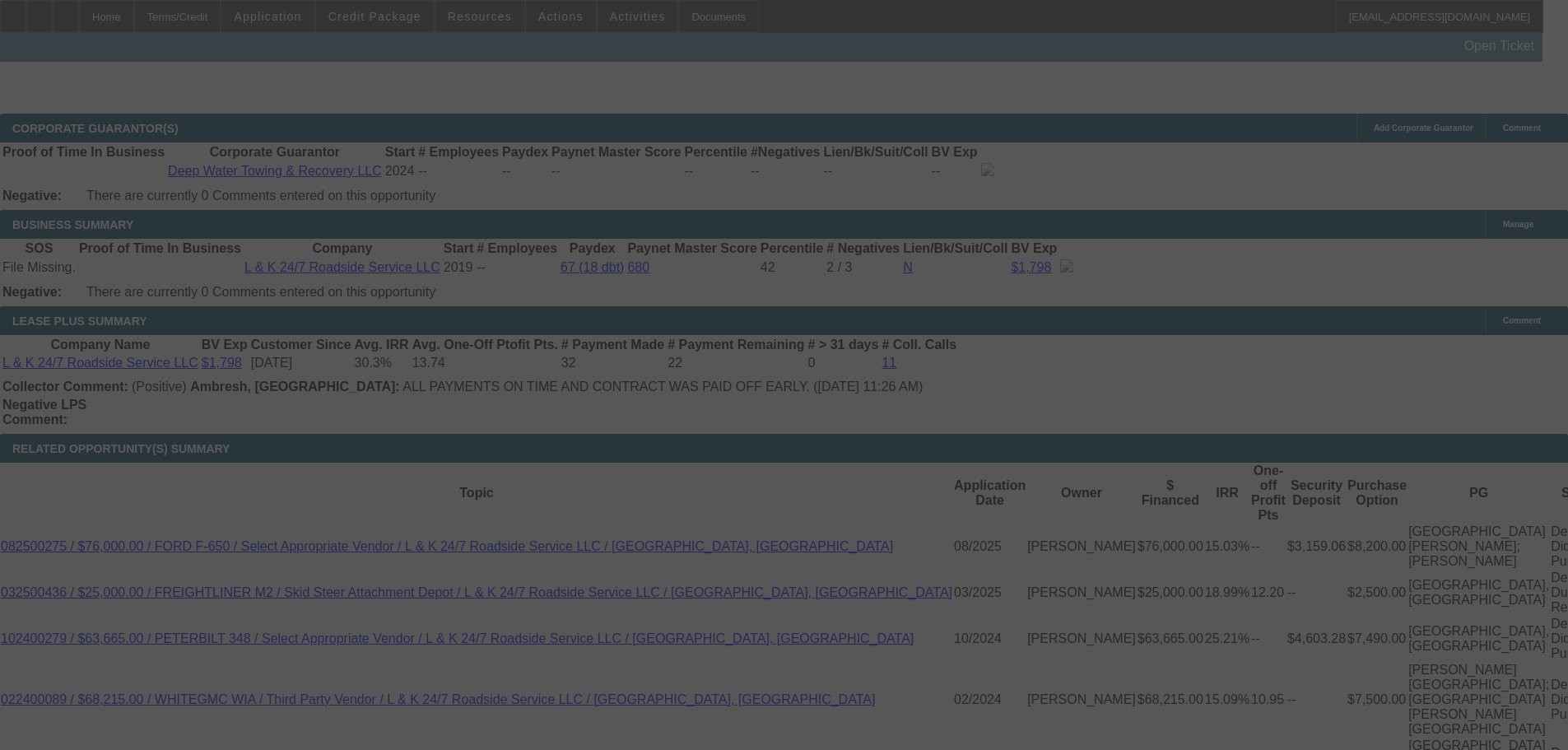
scroll to position [2726, 0]
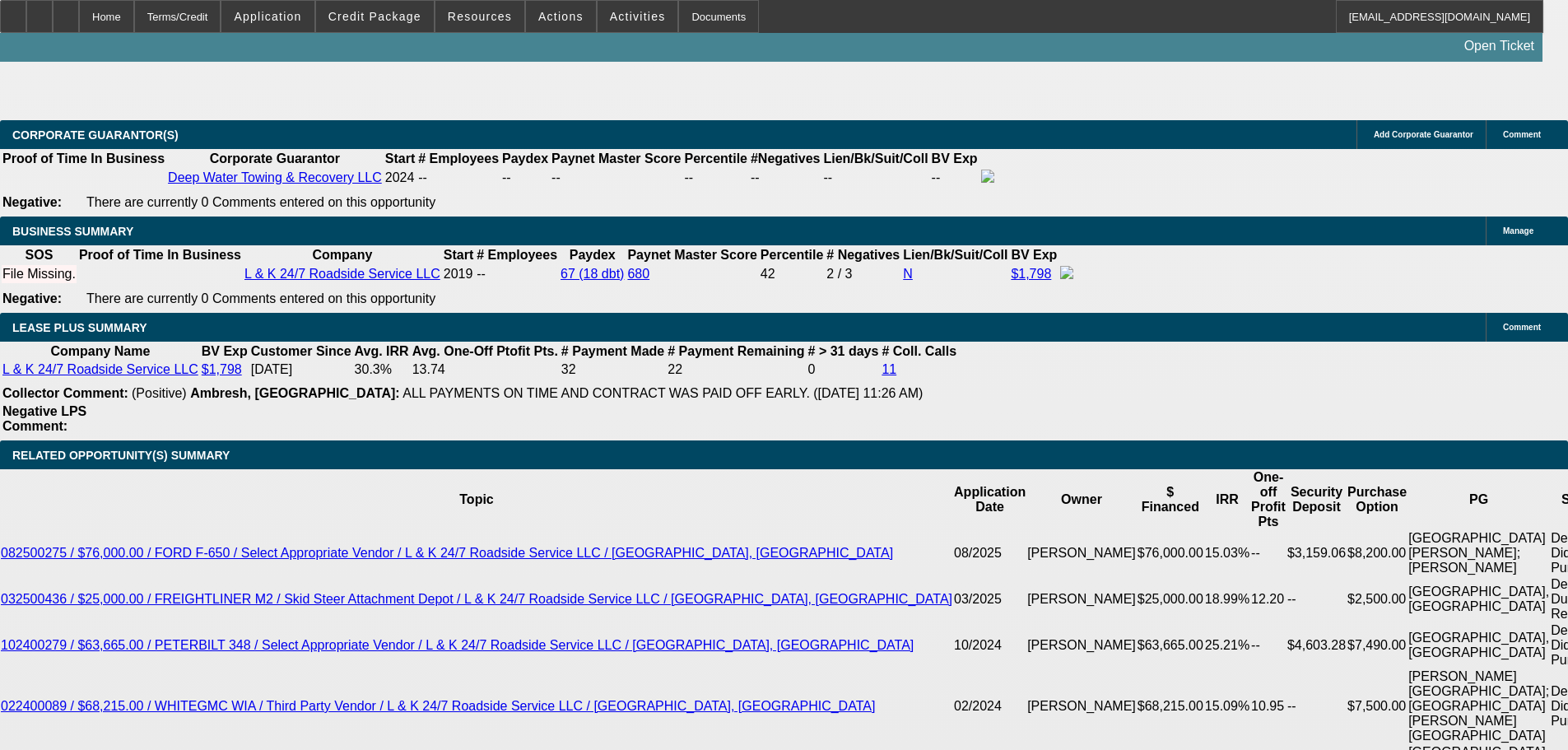
select select "0"
select select "3"
select select "0.1"
select select "4"
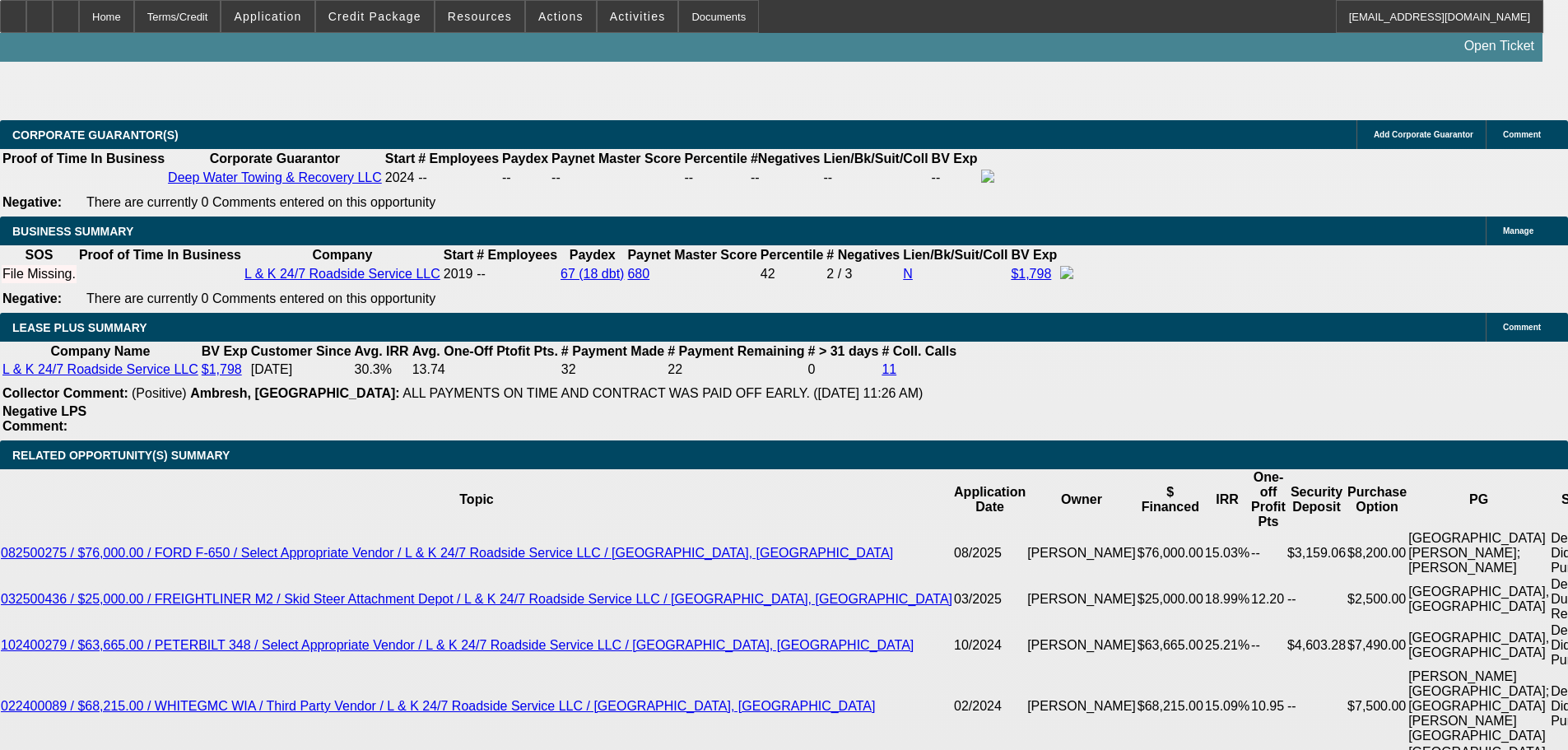
select select "0"
select select "3"
select select "0.1"
select select "4"
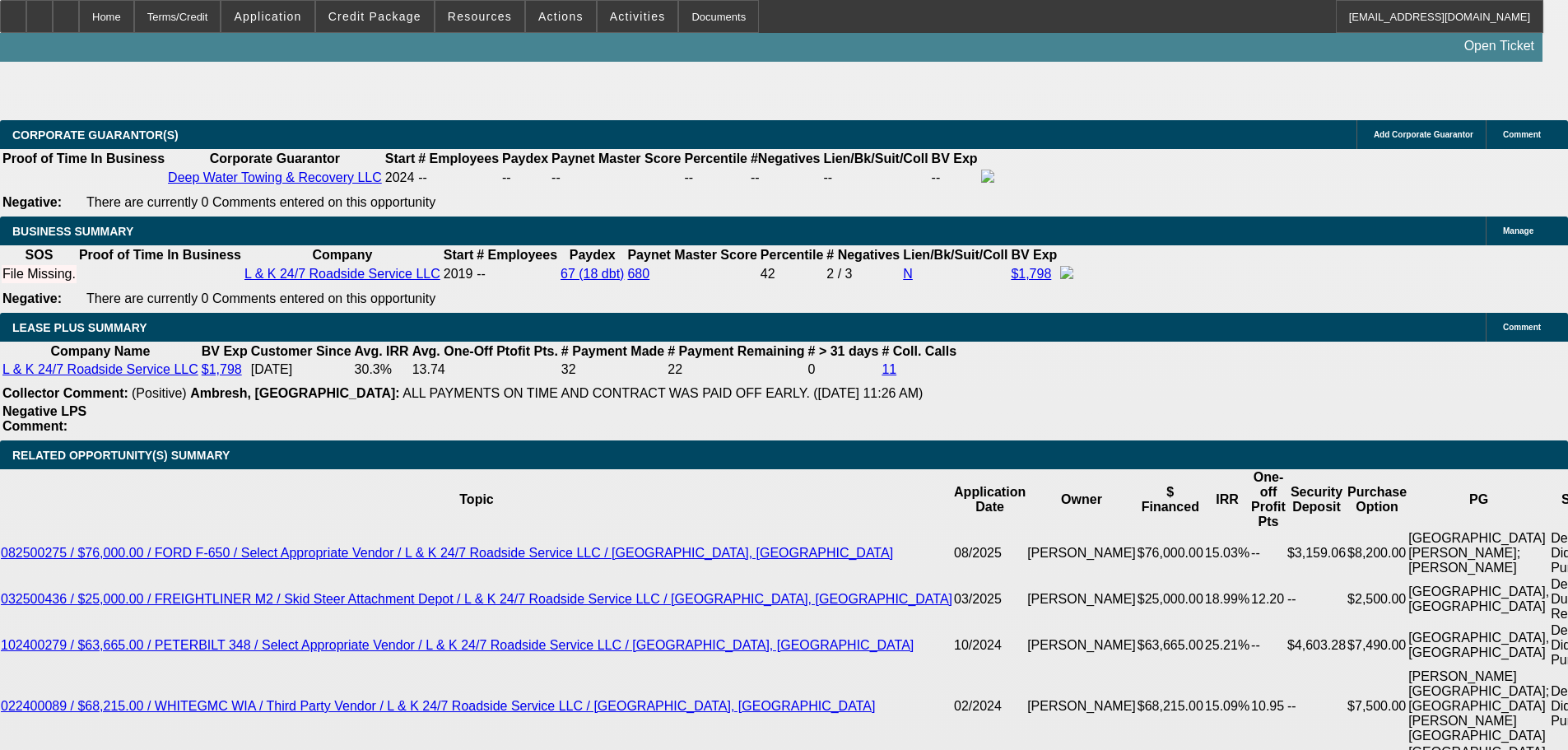
select select "0"
select select "3"
select select "0.1"
select select "4"
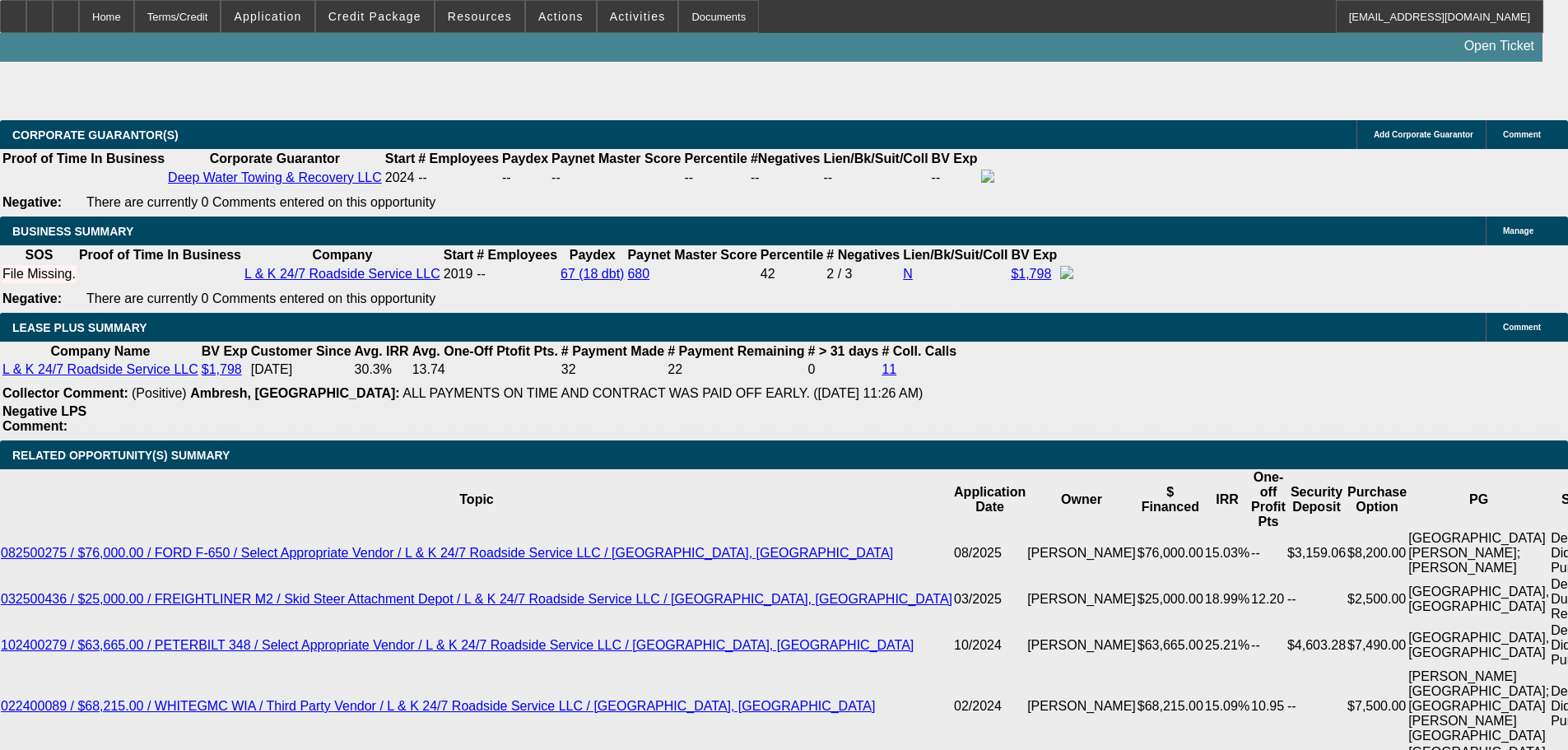
select select "0"
select select "3"
select select "0.1"
select select "4"
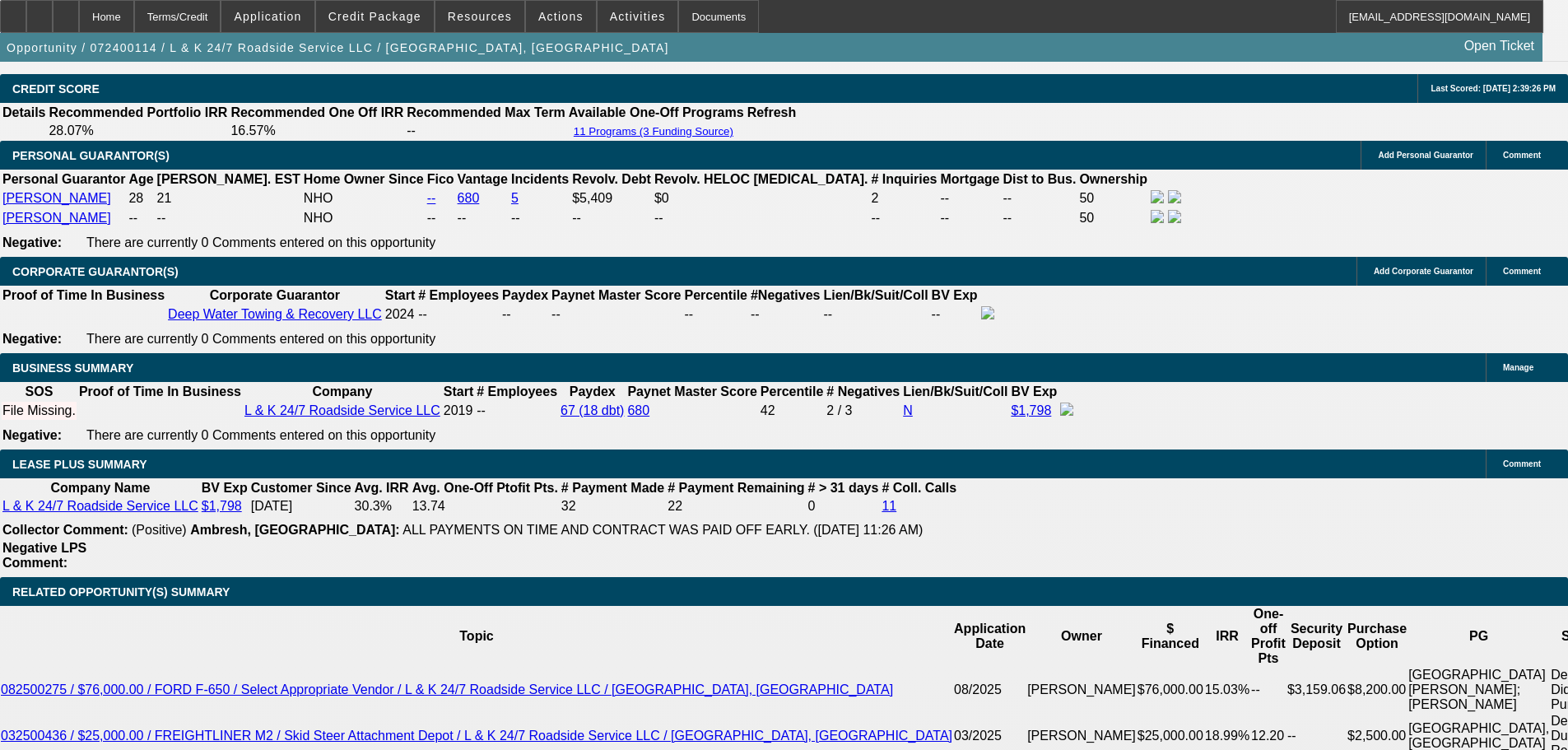
scroll to position [2383, 0]
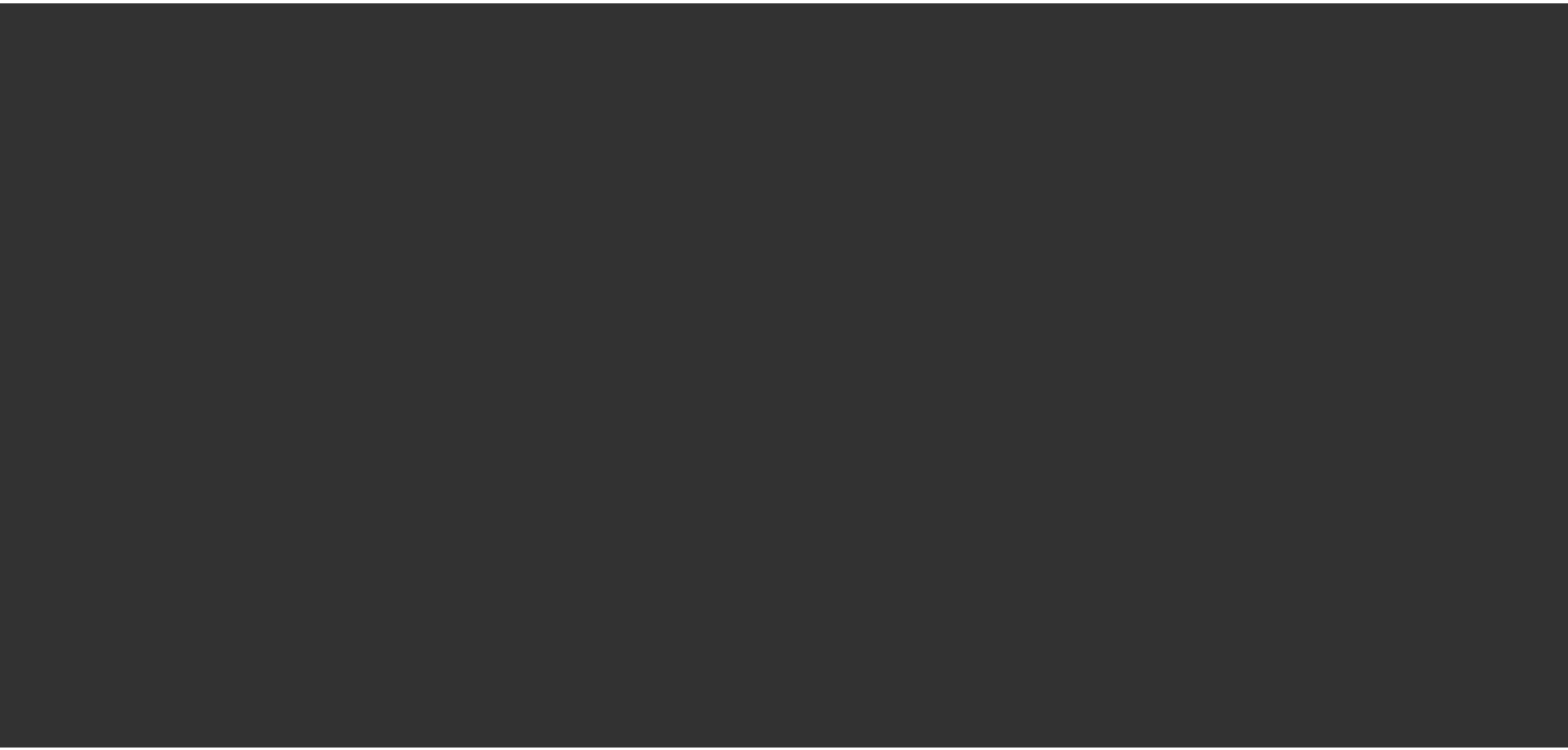
scroll to position [683, 0]
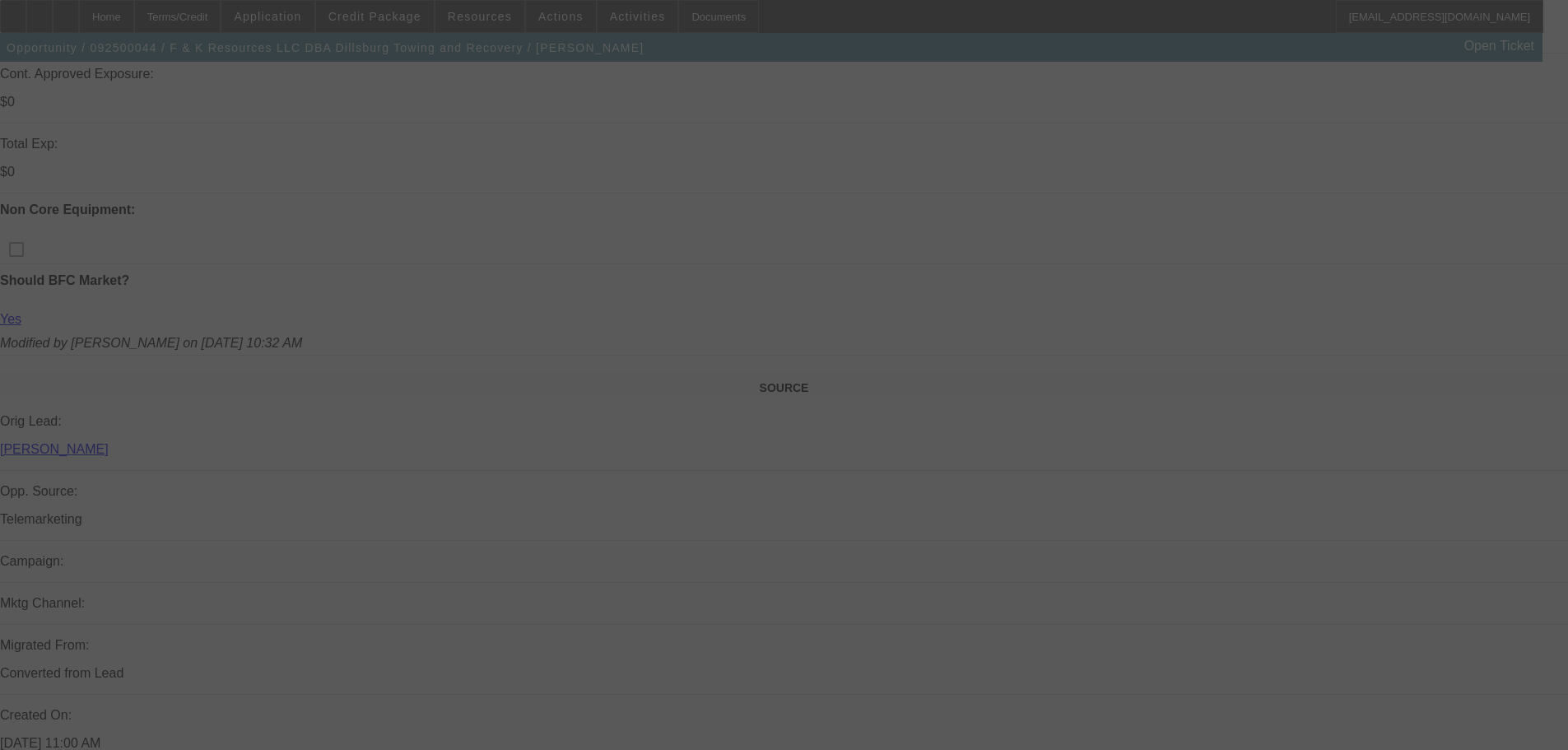
select select "0"
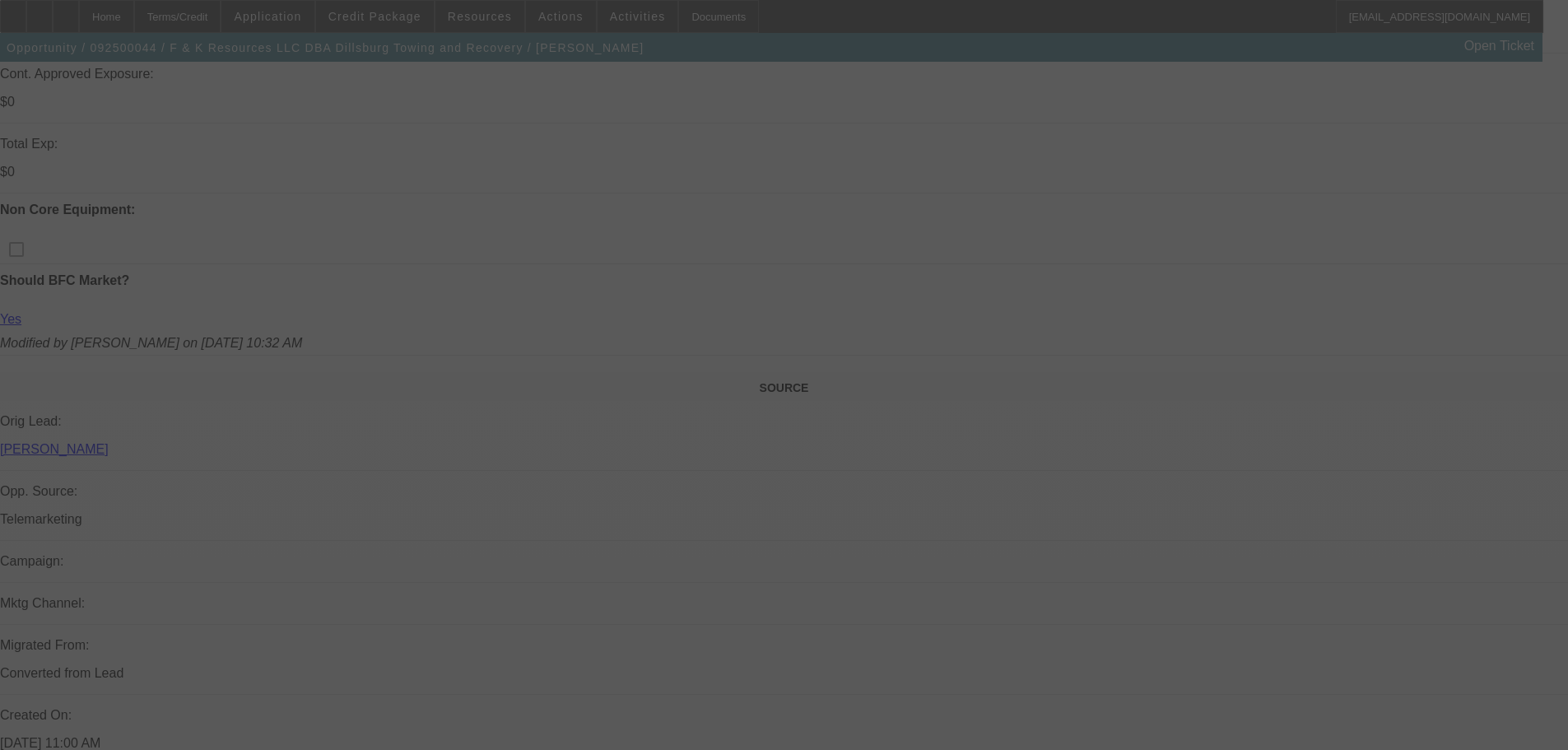
select select "0"
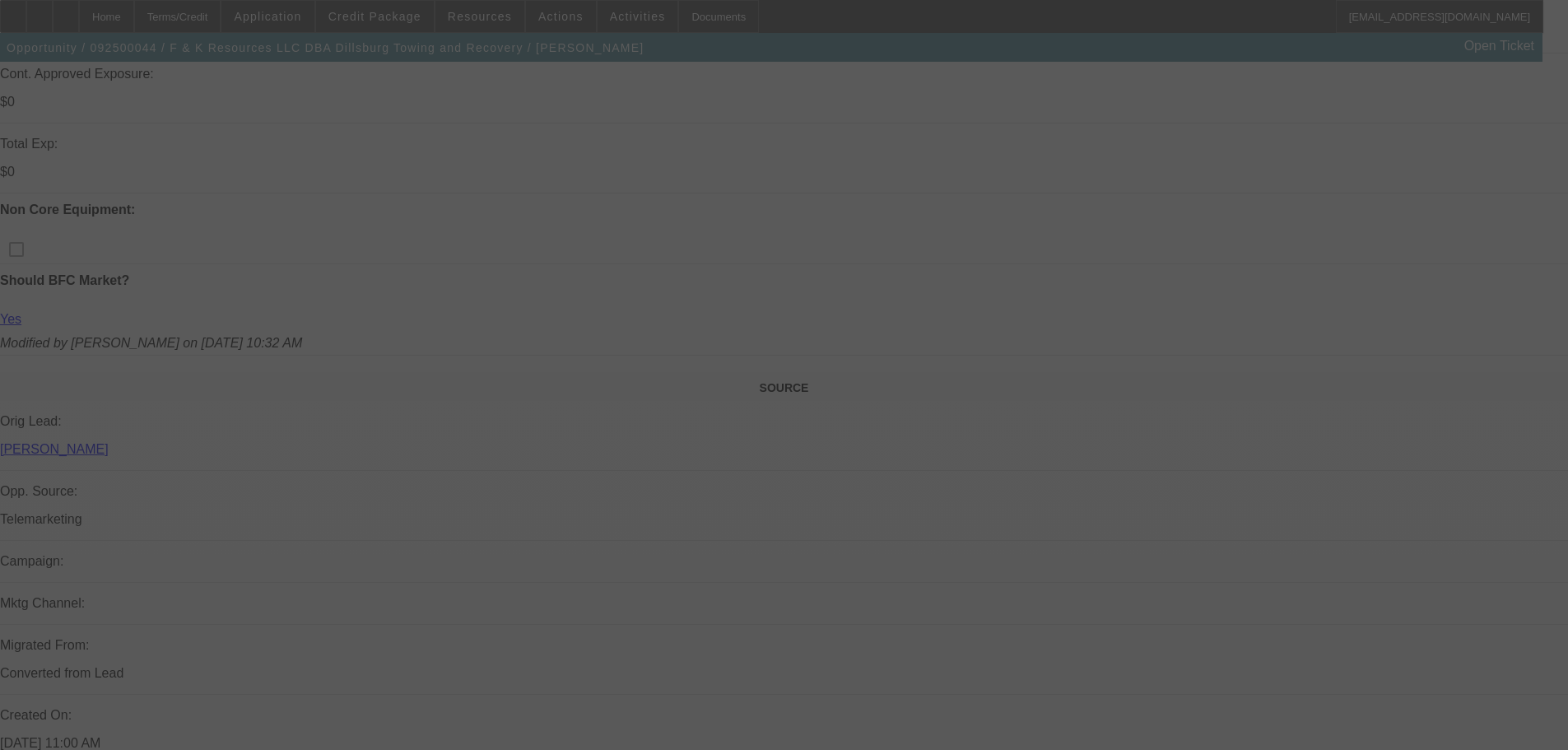
select select "0"
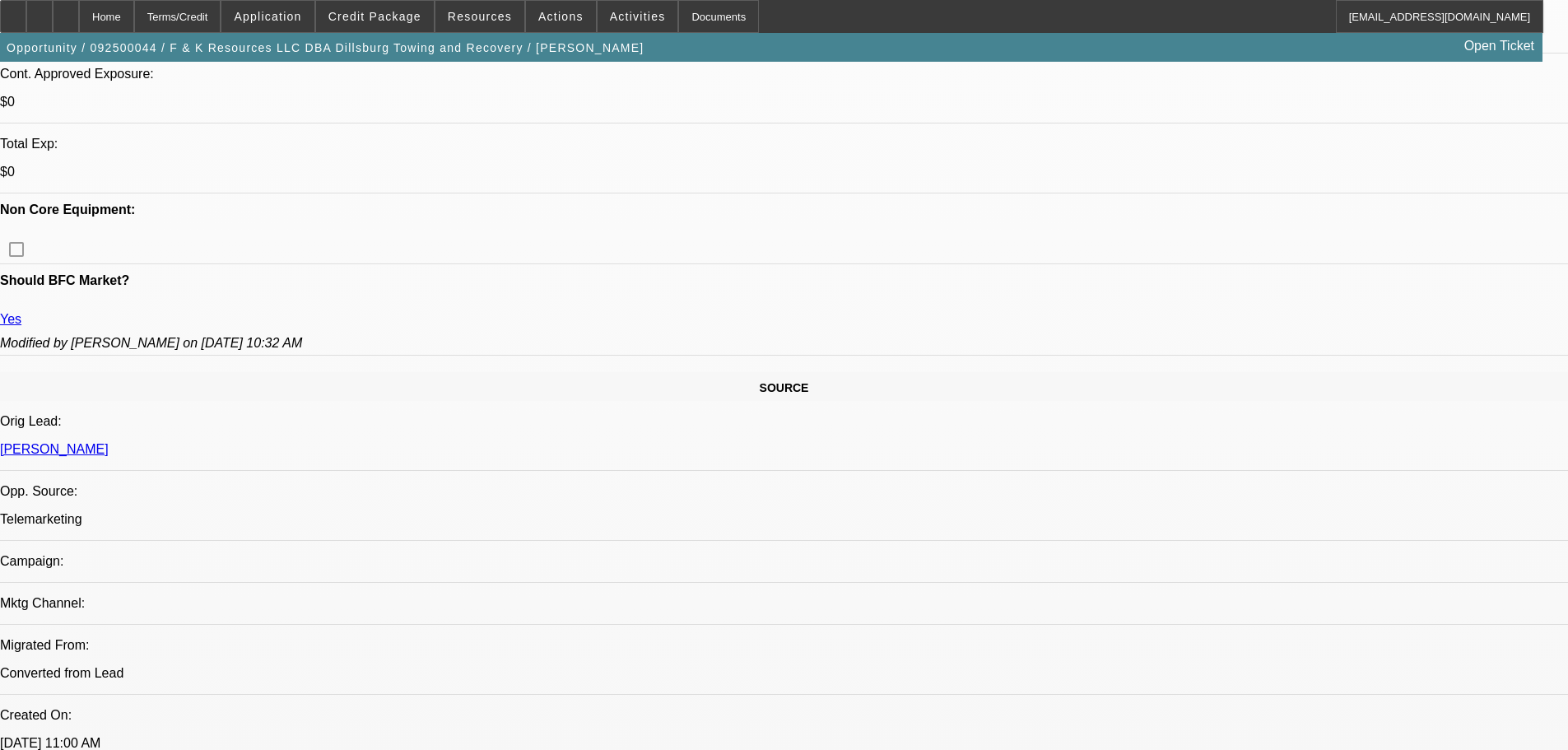
select select "6"
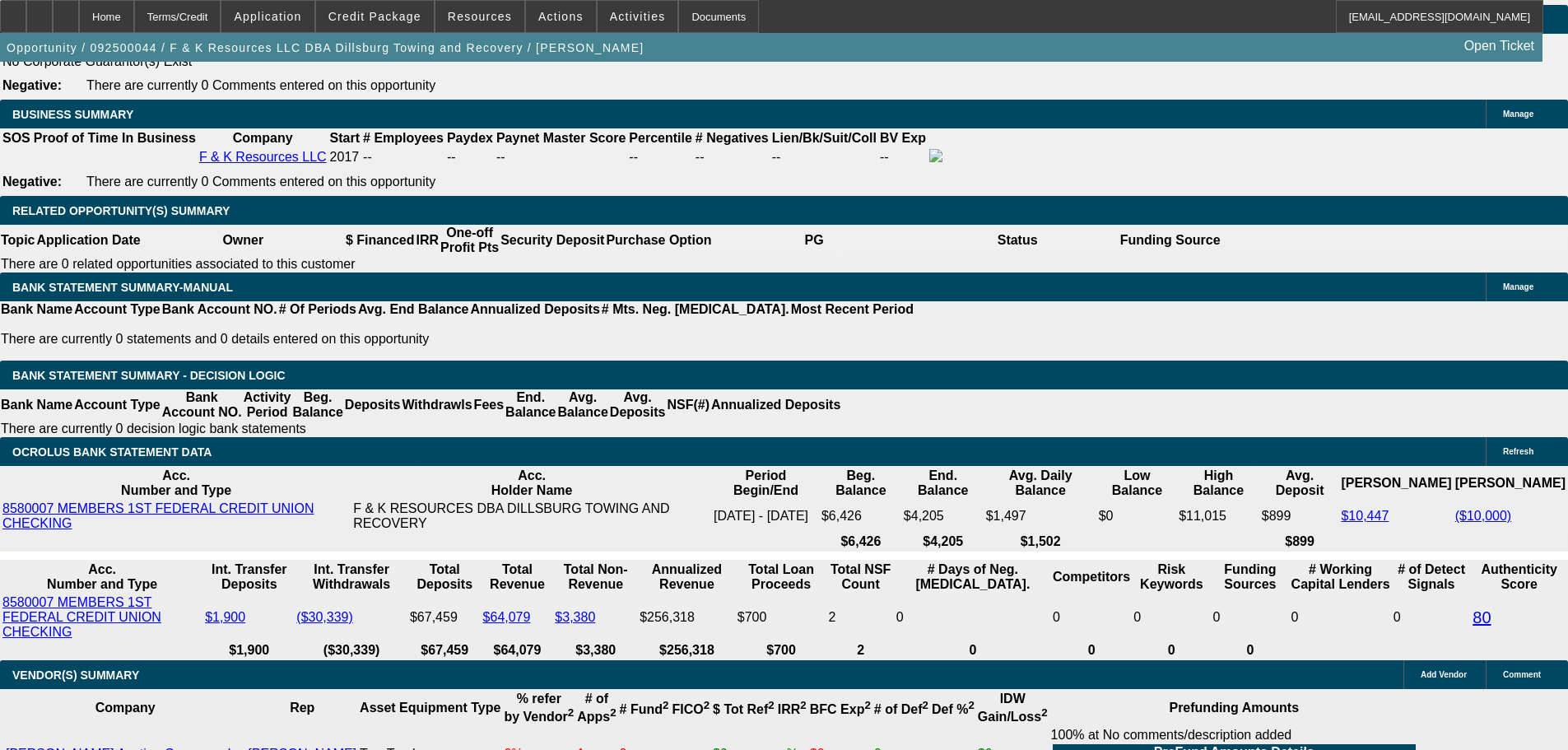
scroll to position [2633, 0]
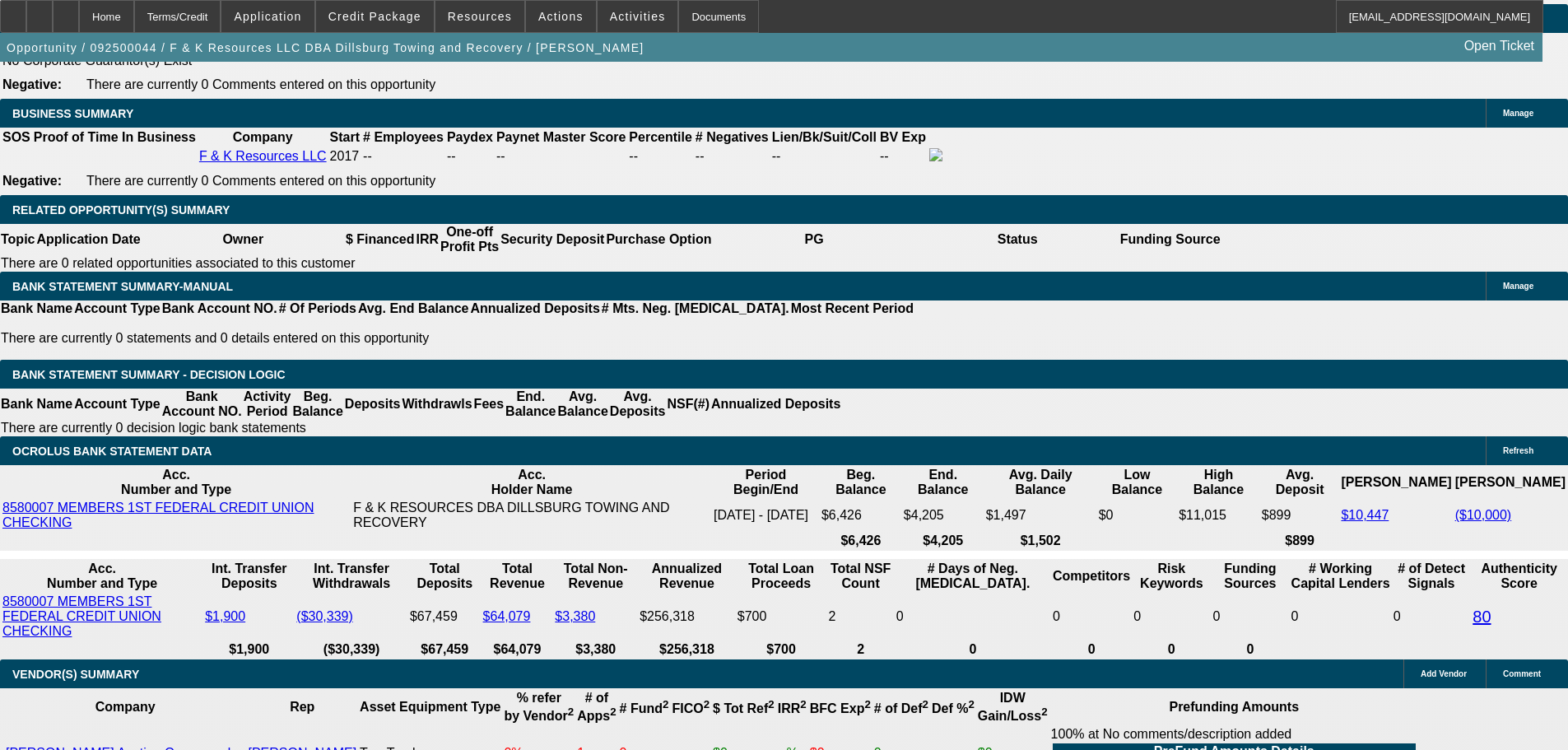
type input "0"
drag, startPoint x: 258, startPoint y: 384, endPoint x: 430, endPoint y: 387, distance: 172.0
type input "UNKNOWN"
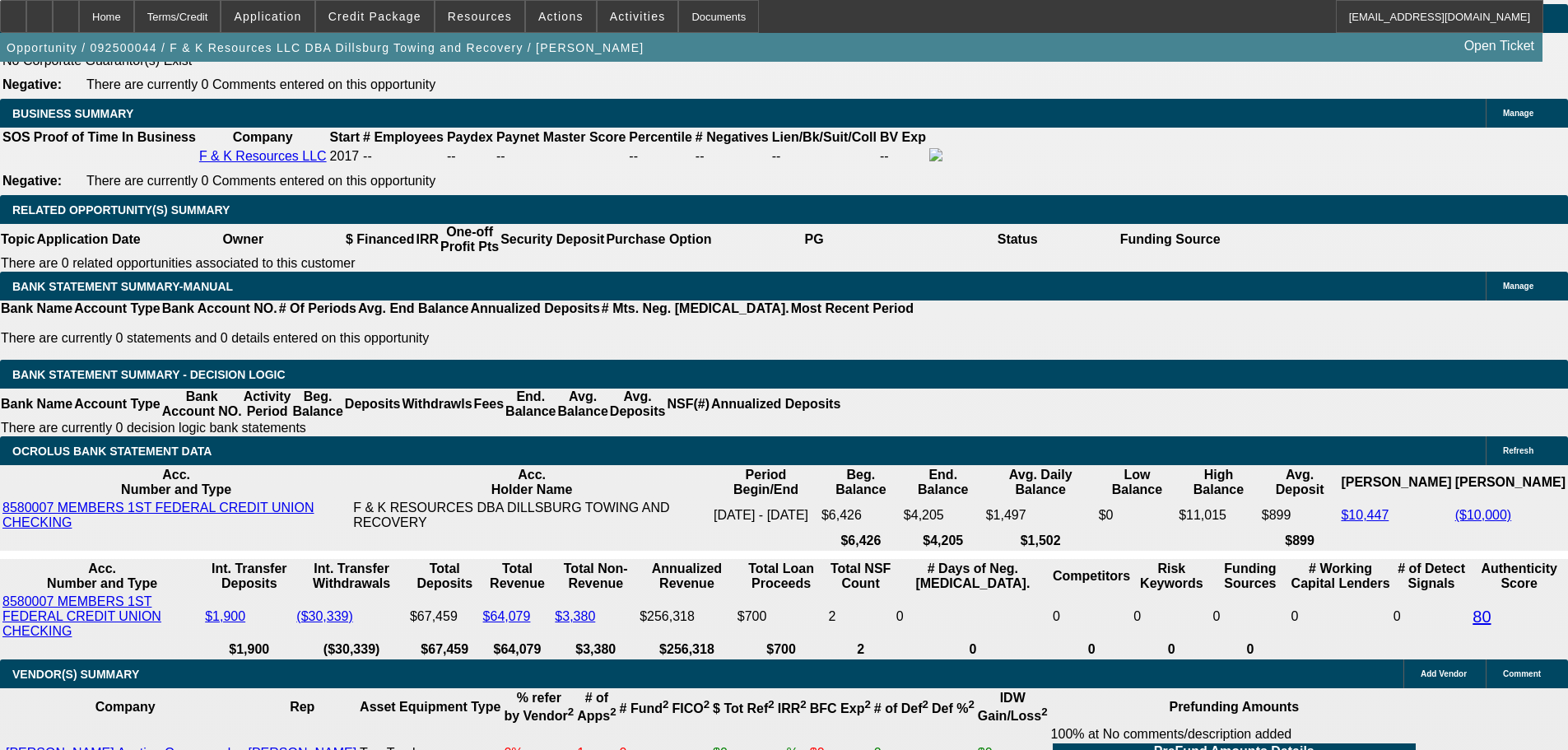
type input "$3,162.50"
drag, startPoint x: 249, startPoint y: 366, endPoint x: 350, endPoint y: 371, distance: 101.1
type input "16"
type input "1690"
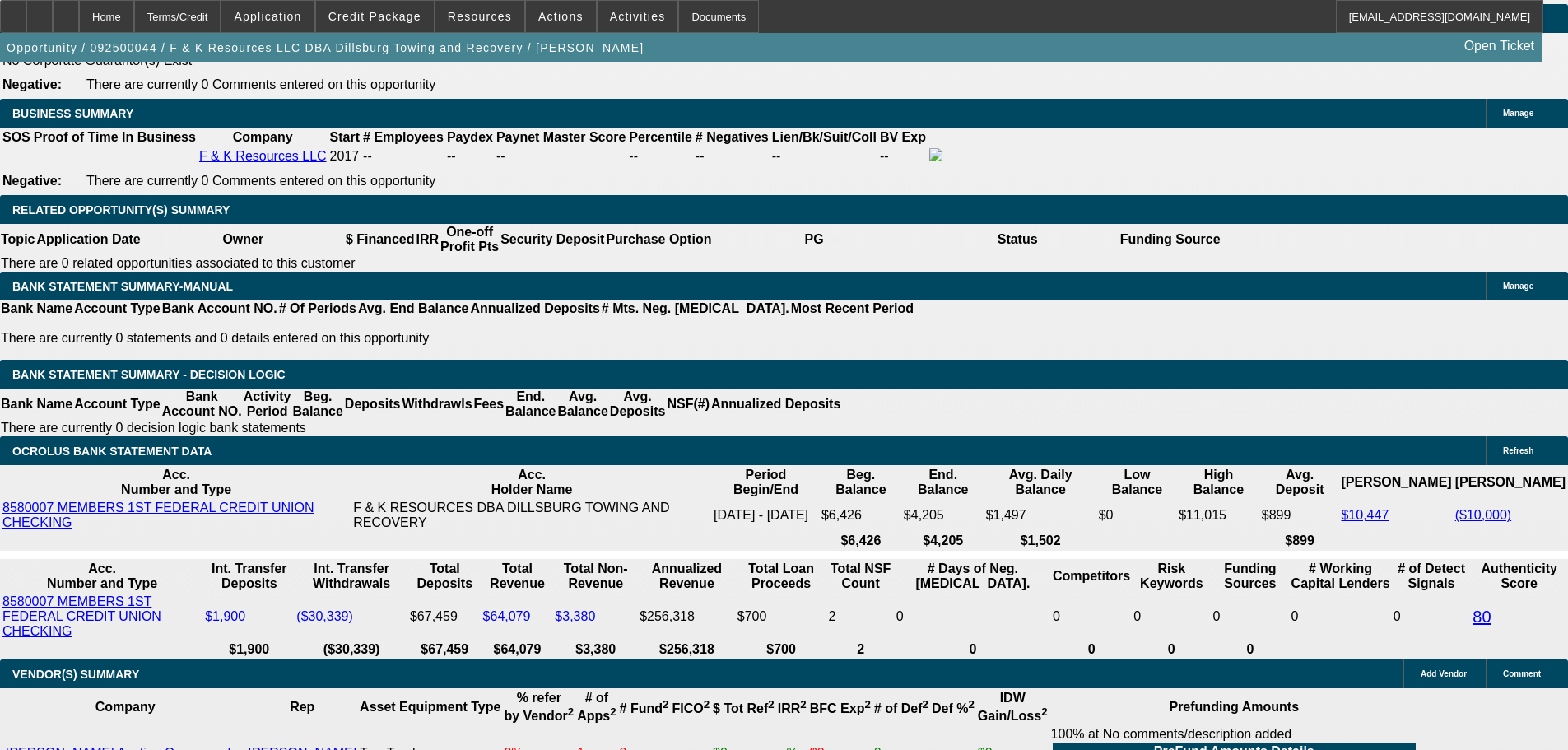
type input "25.1"
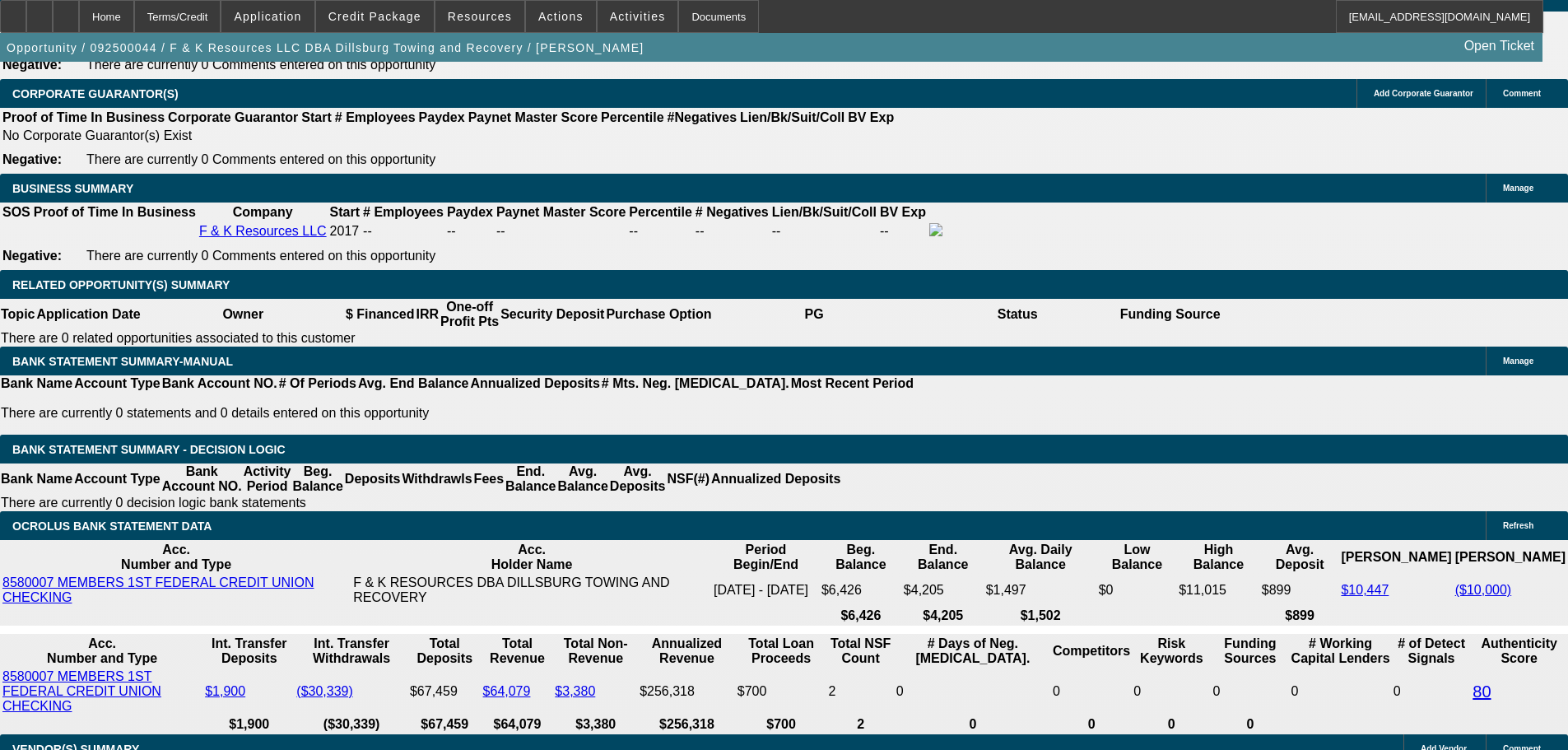
scroll to position [2551, 0]
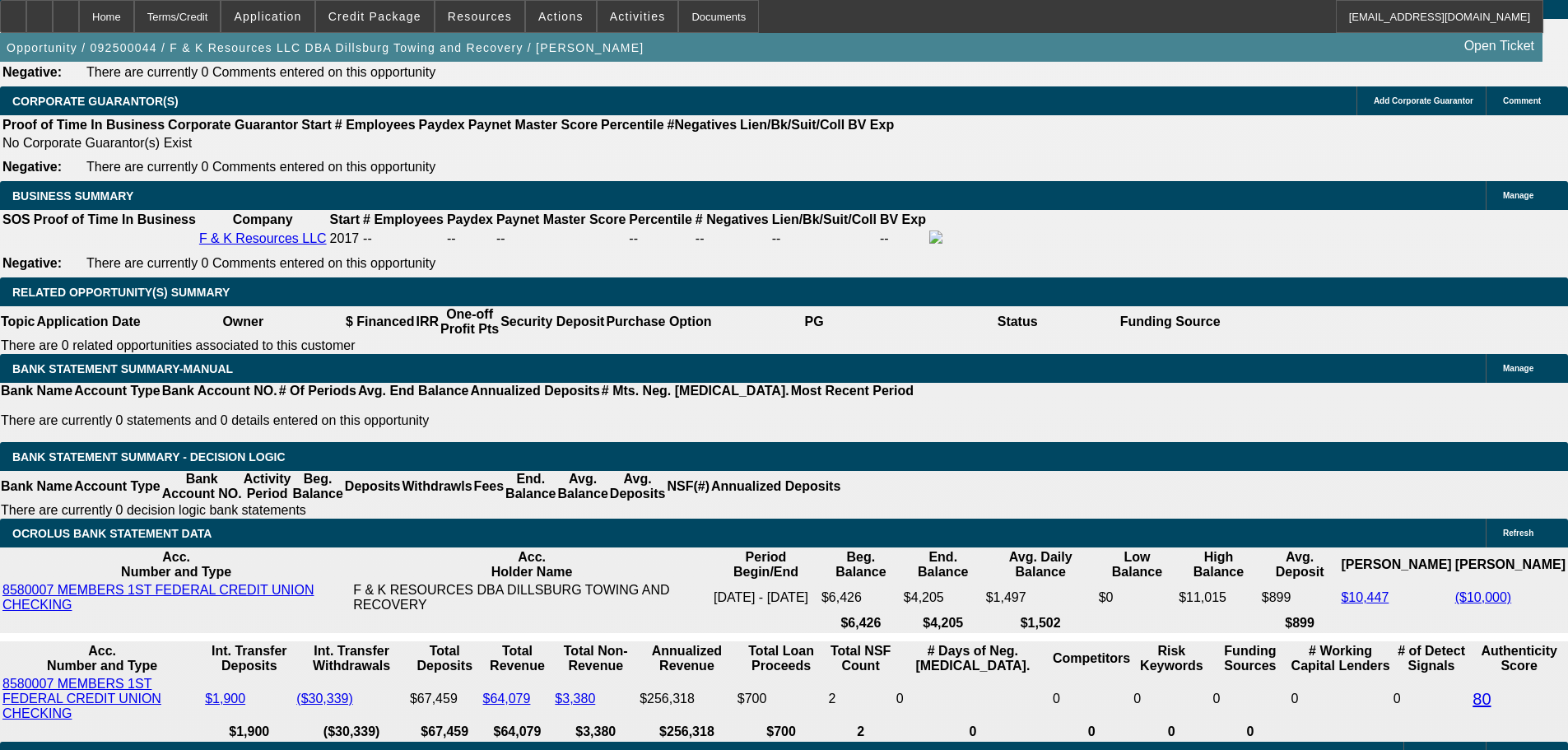
type input "$1,690.00"
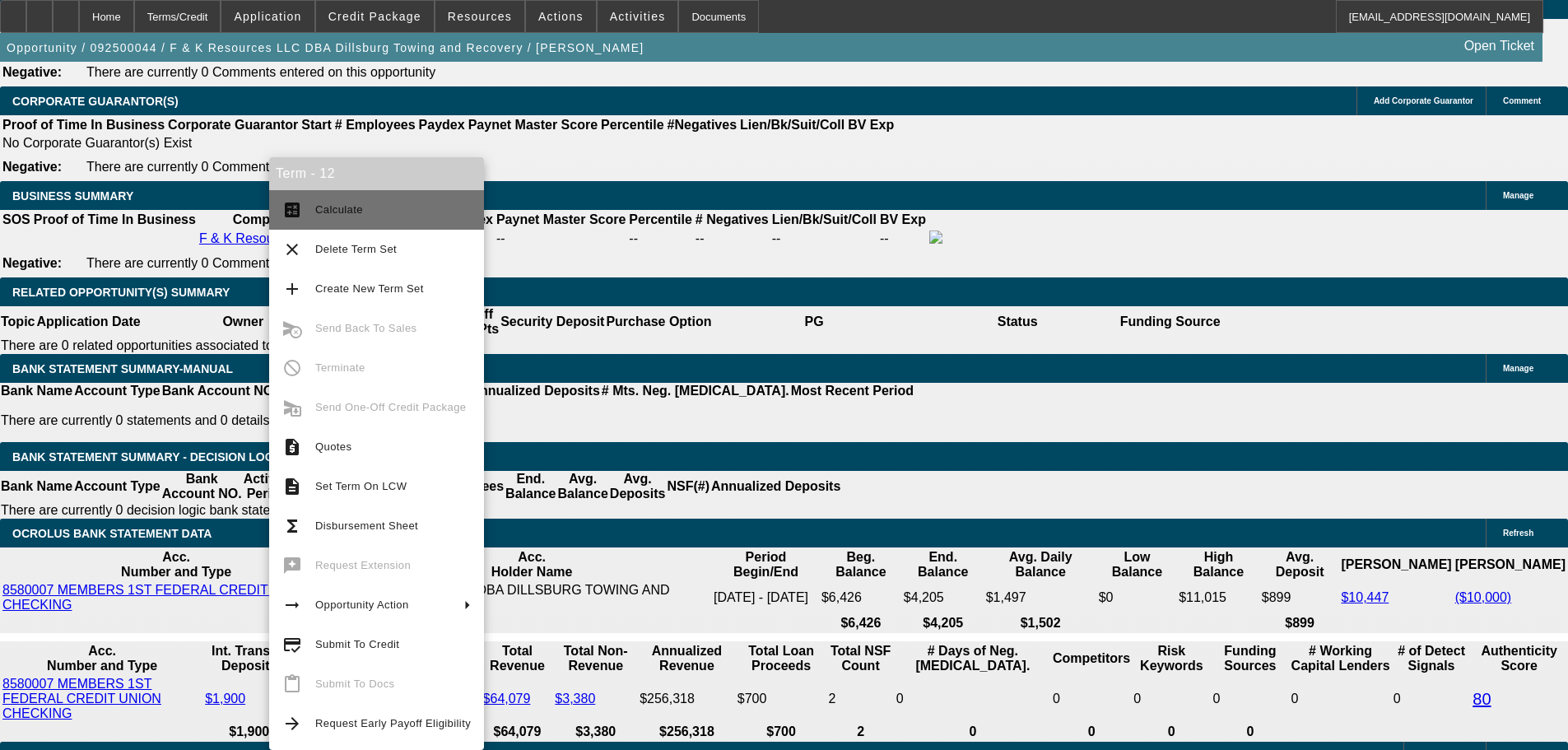
click at [378, 206] on span "Calculate" at bounding box center [392, 210] width 155 height 20
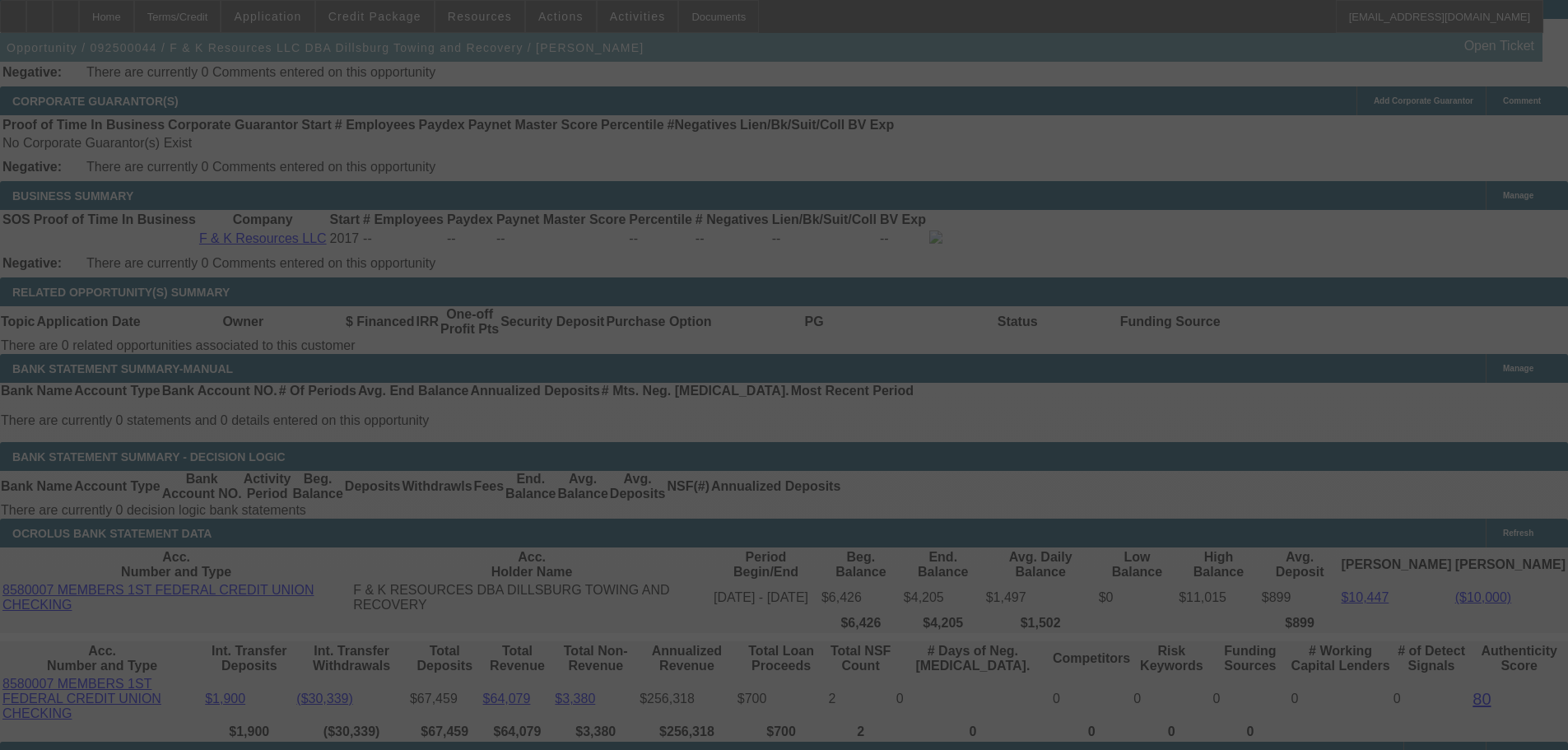
select select "0"
select select "6"
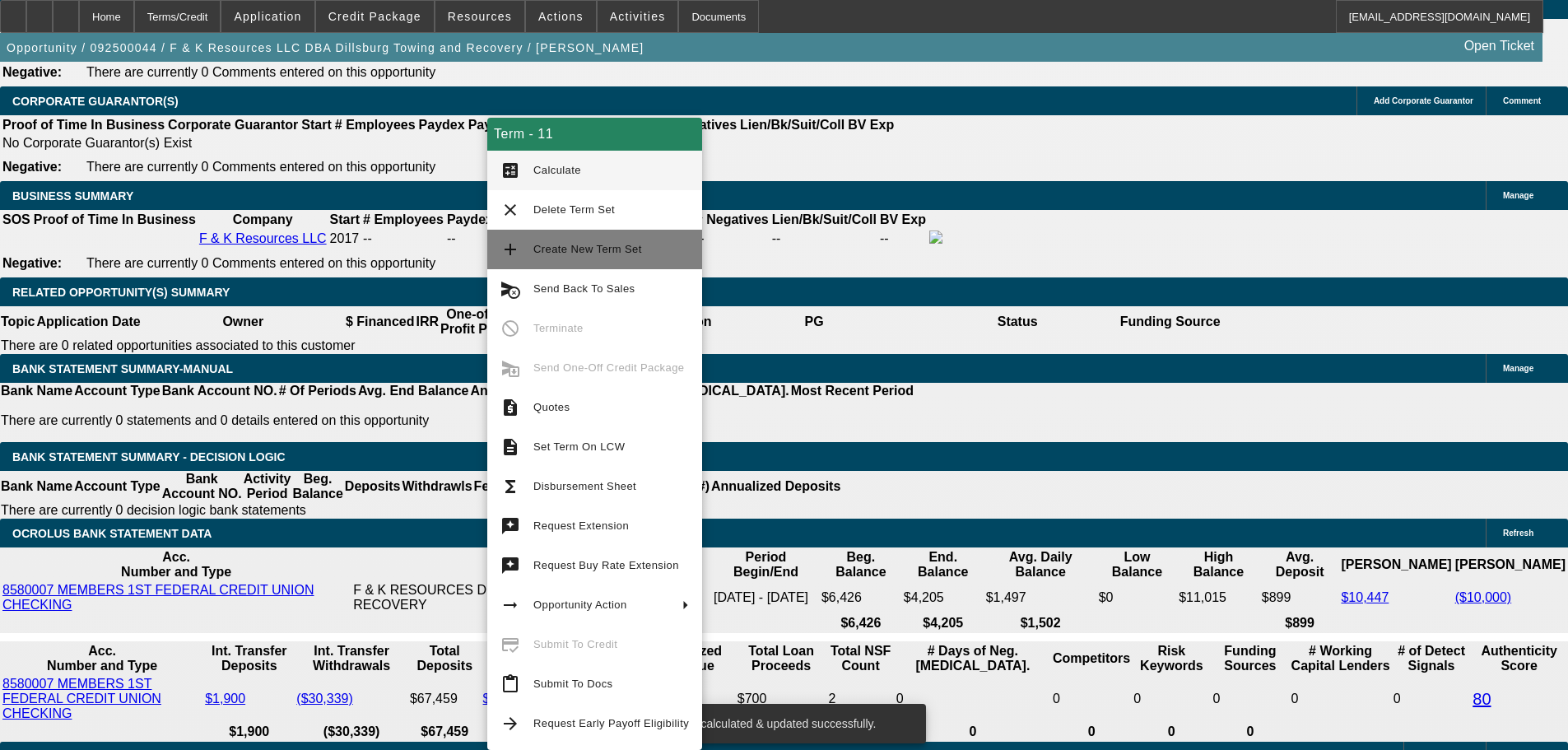
click at [598, 251] on span "Create New Term Set" at bounding box center [587, 249] width 109 height 13
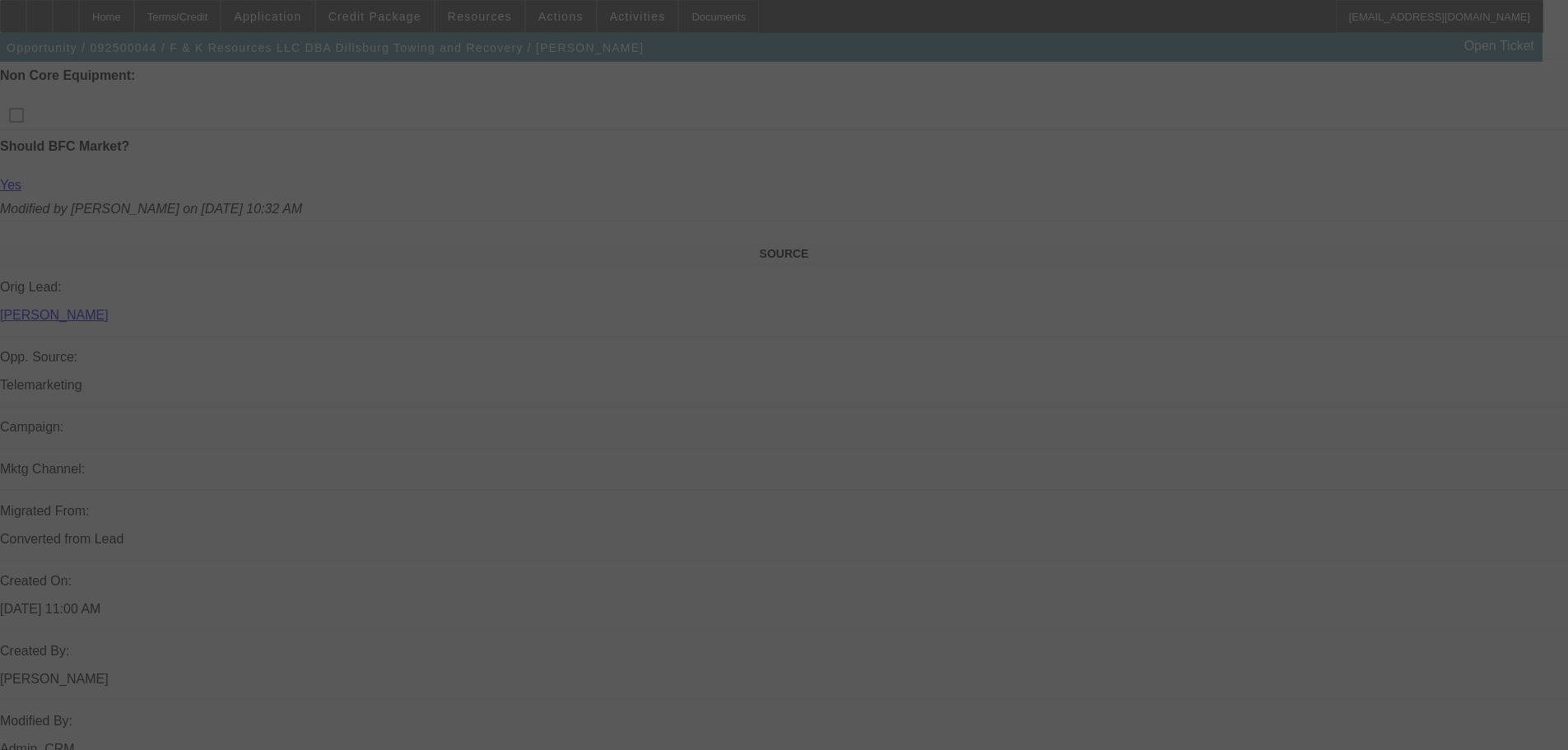
scroll to position [1228, 0]
select select "0"
select select "6"
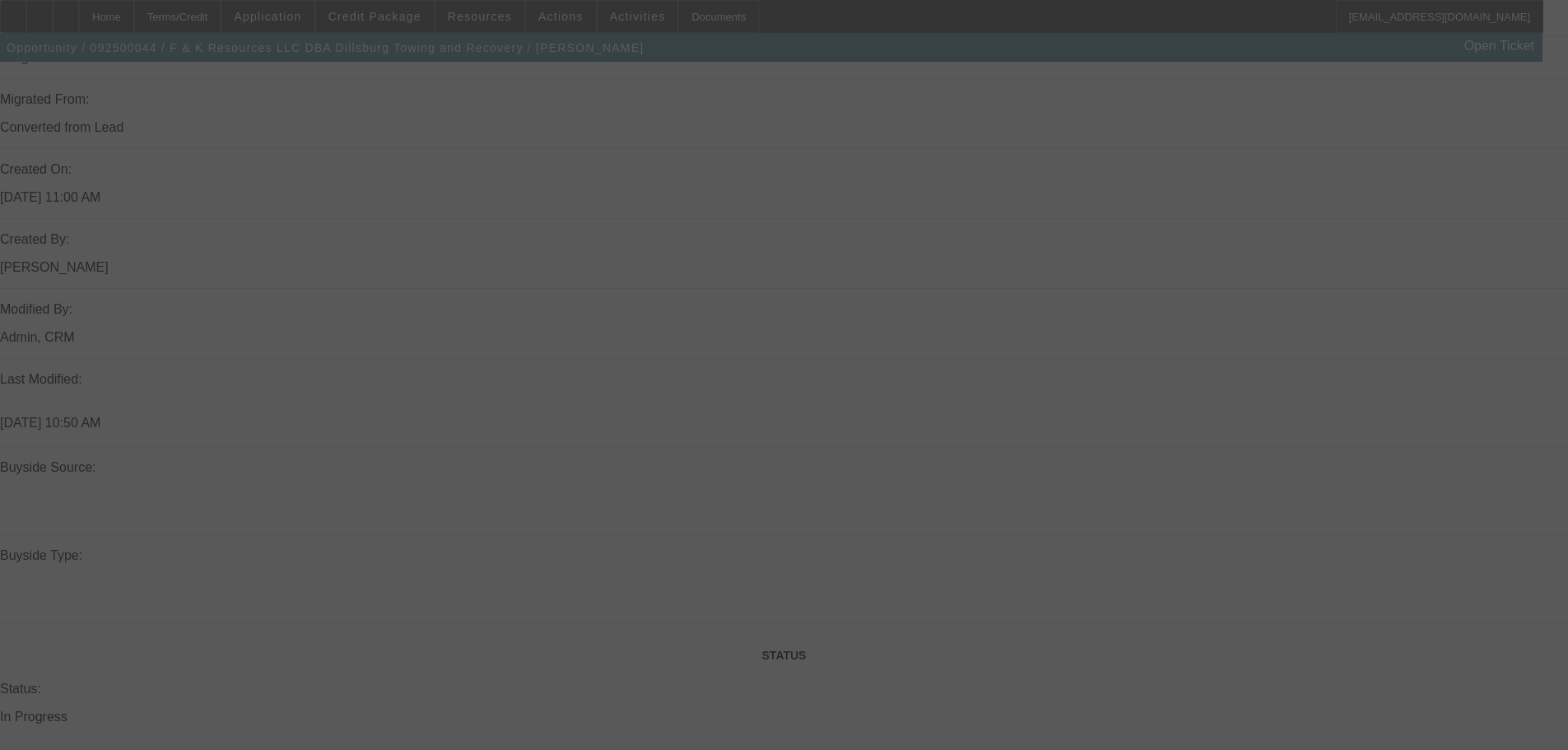
select select "0"
select select "6"
select select "0"
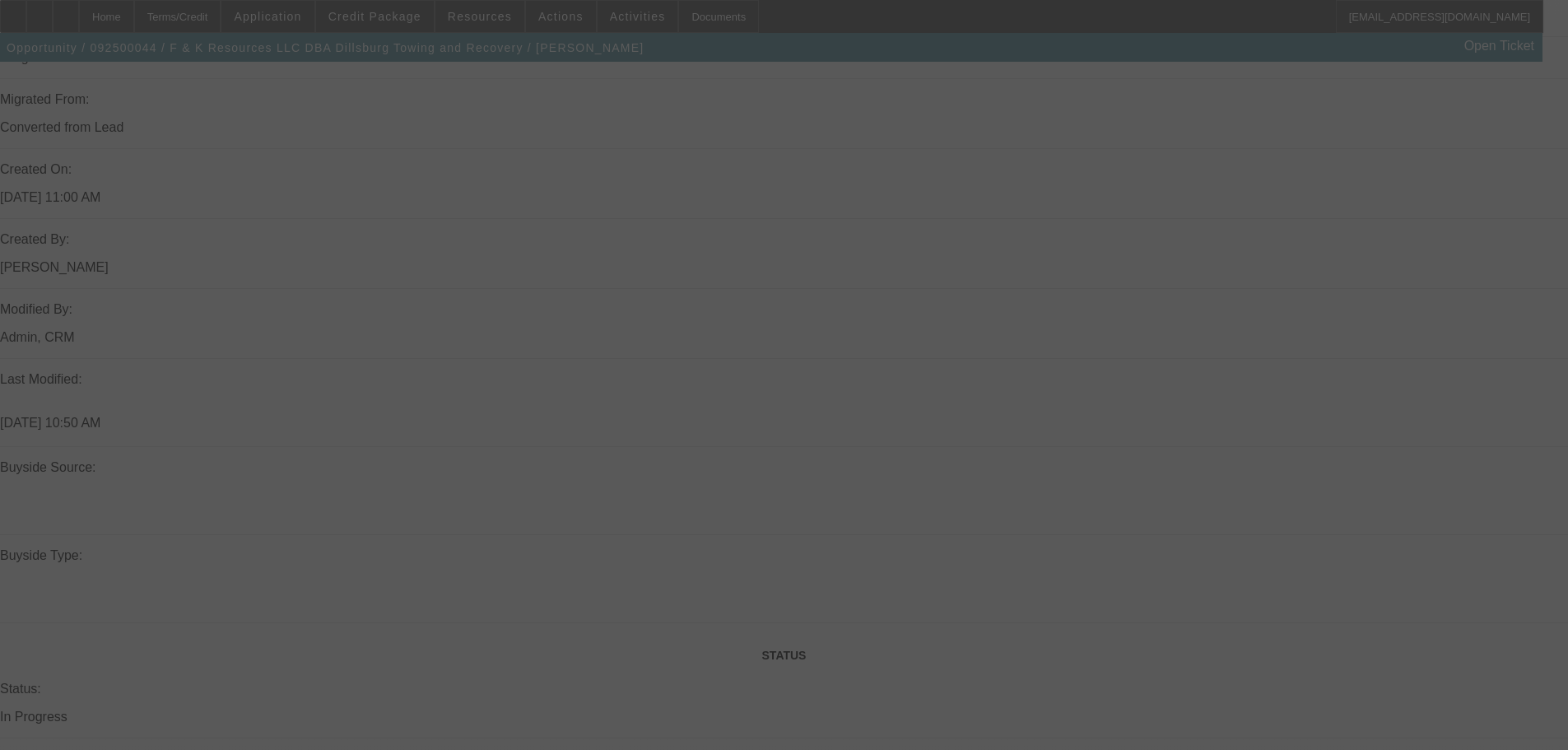
select select "0"
select select "6"
select select "0"
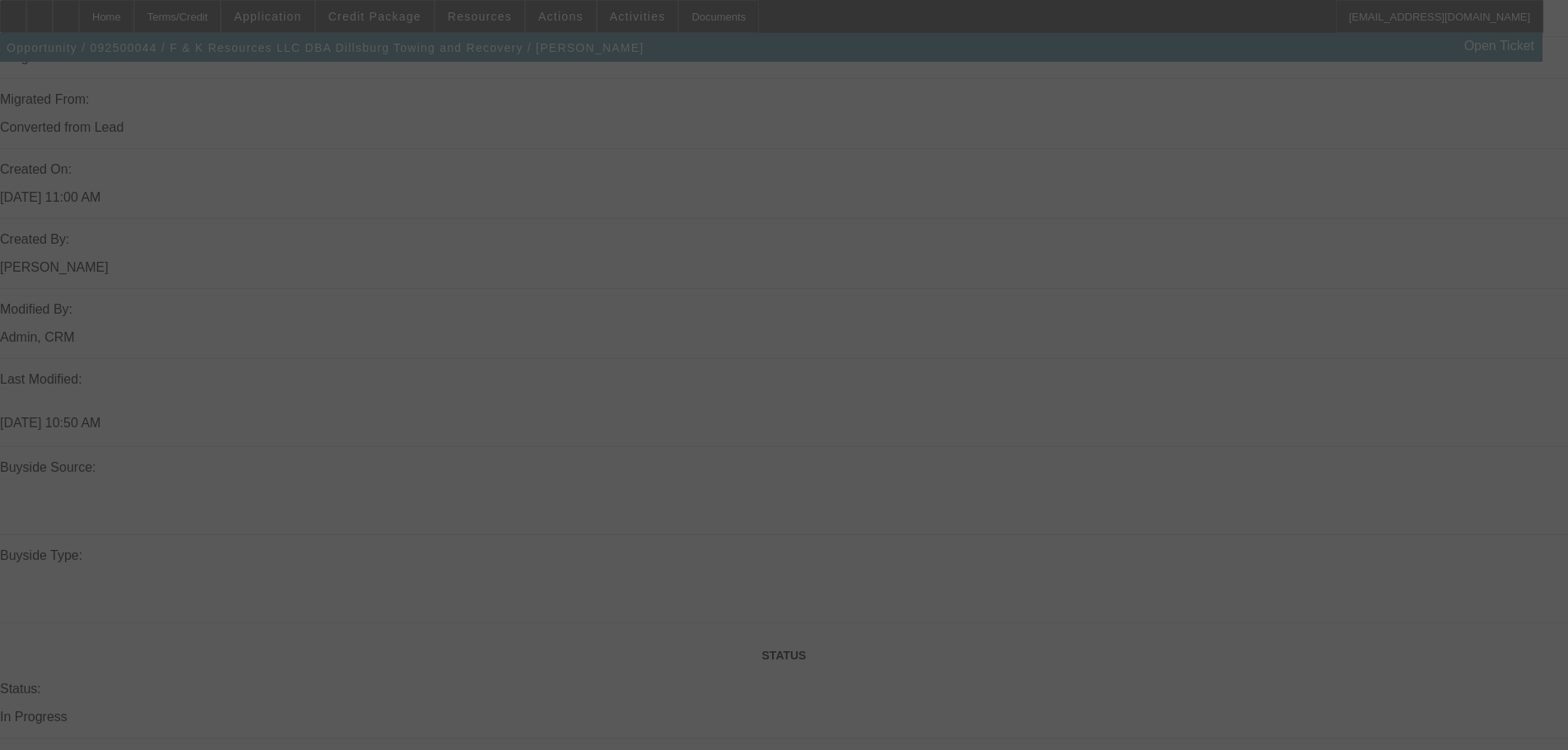
select select "0"
select select "6"
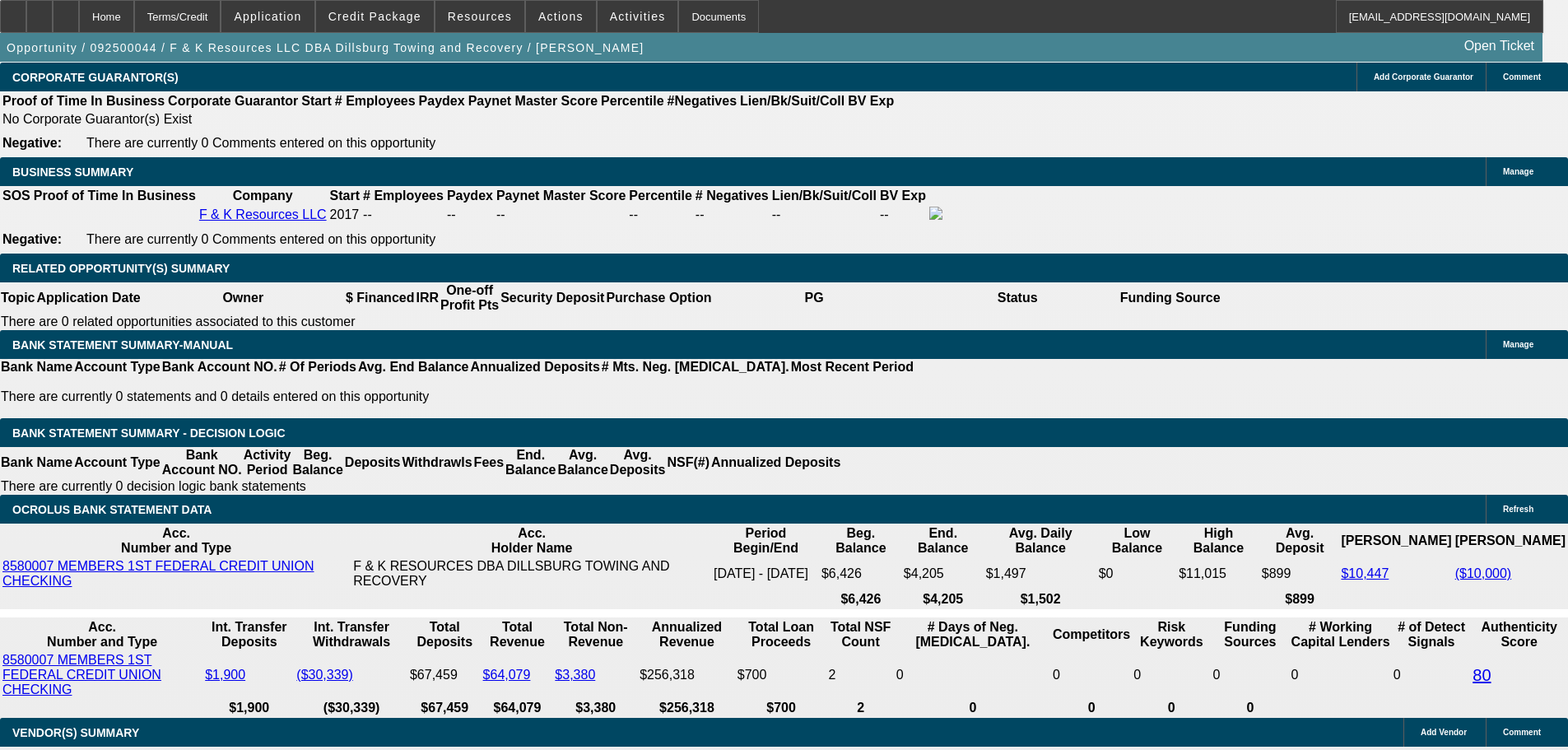
scroll to position [2546, 0]
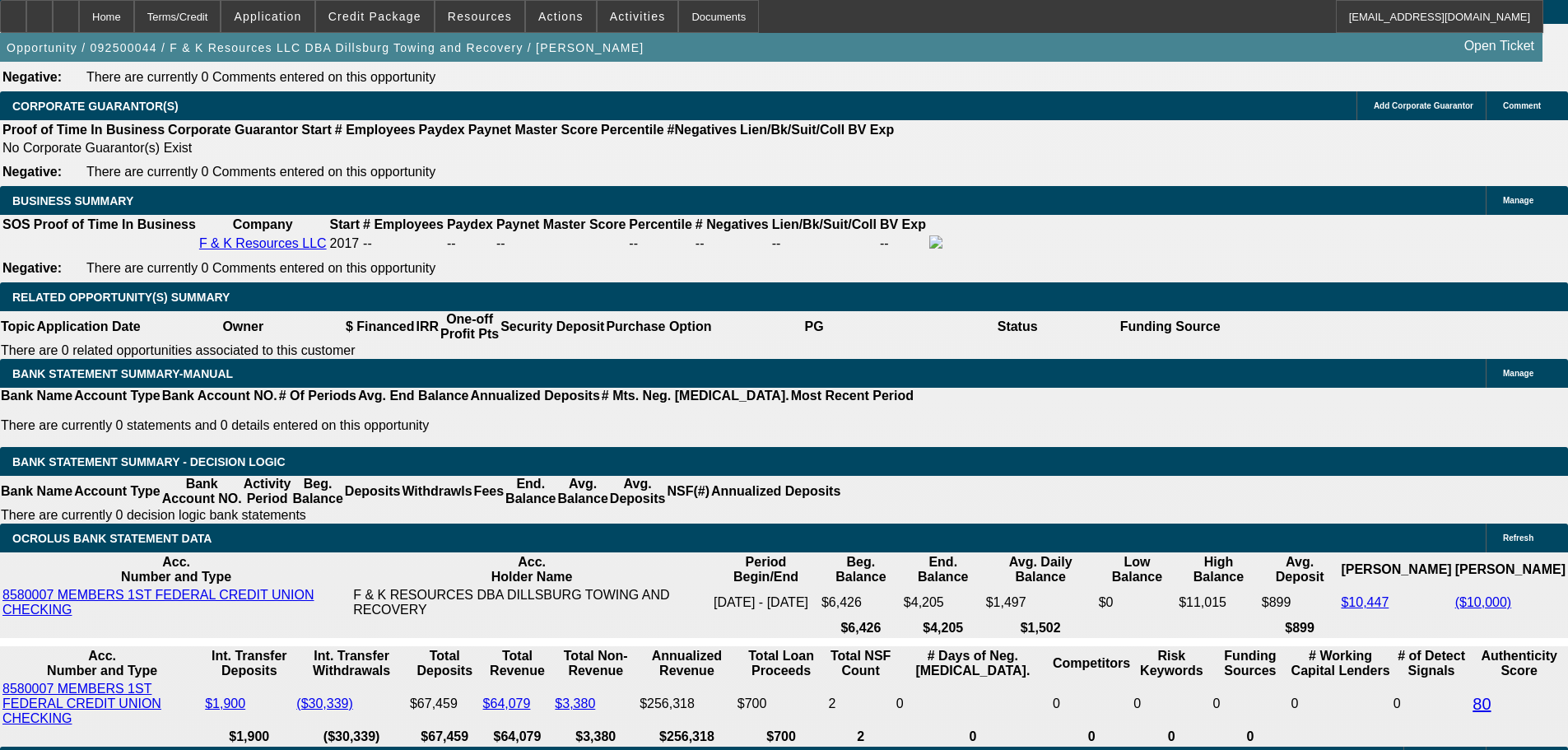
drag, startPoint x: 455, startPoint y: 450, endPoint x: 571, endPoint y: 452, distance: 116.0
type input "1"
type input "UNKNOWN"
type input "1660"
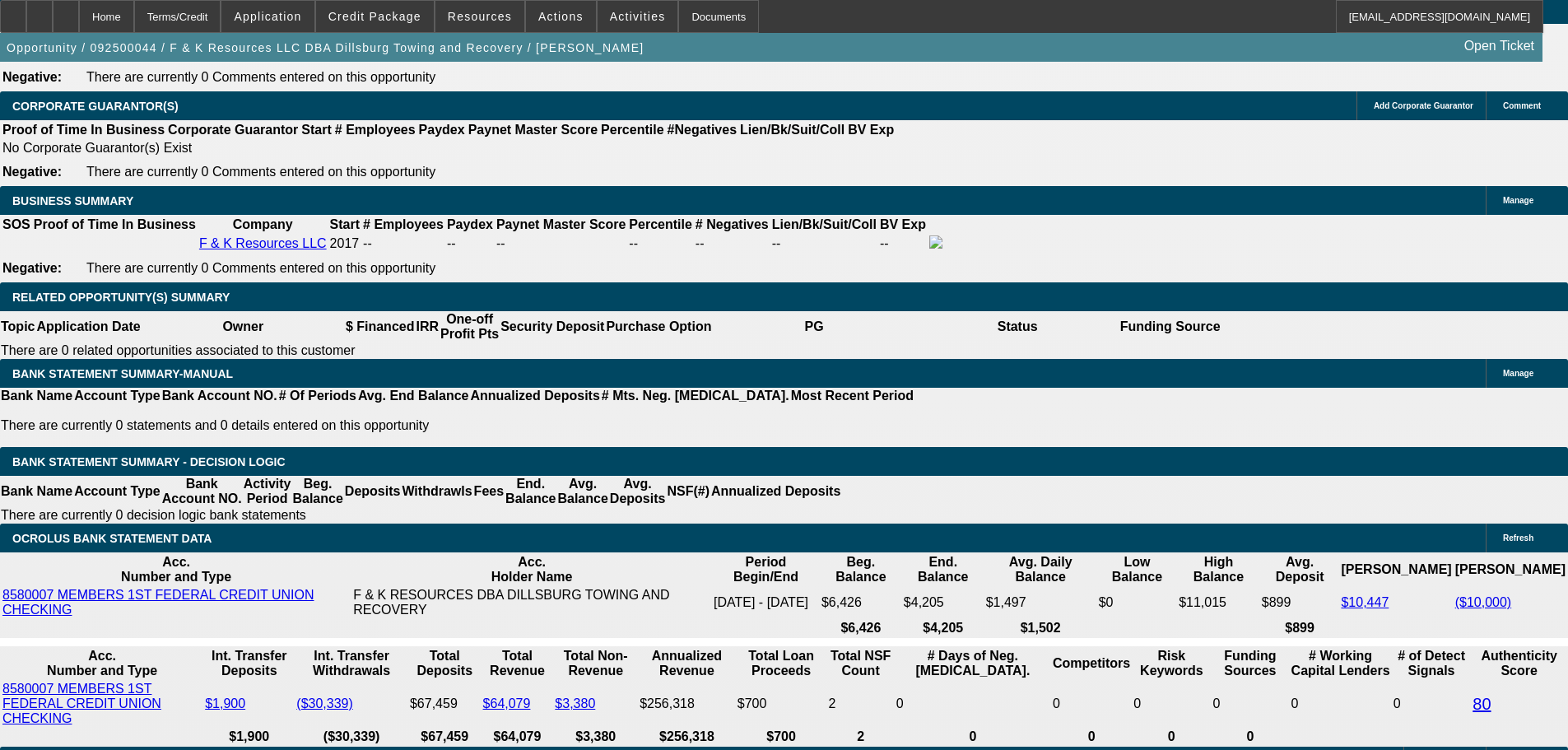
type input "23.2"
type input "$1,660.00"
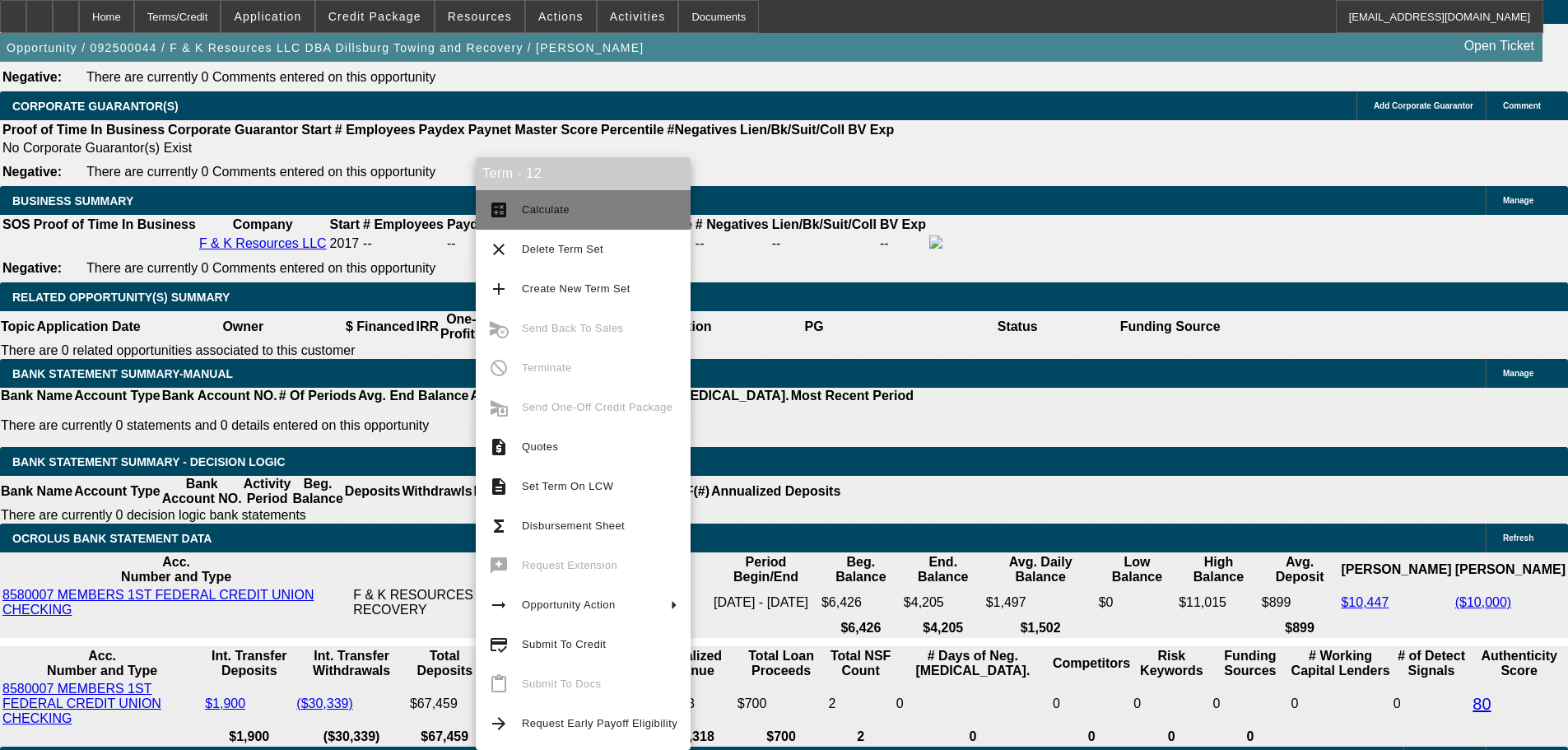
click at [573, 206] on span "Calculate" at bounding box center [599, 210] width 155 height 20
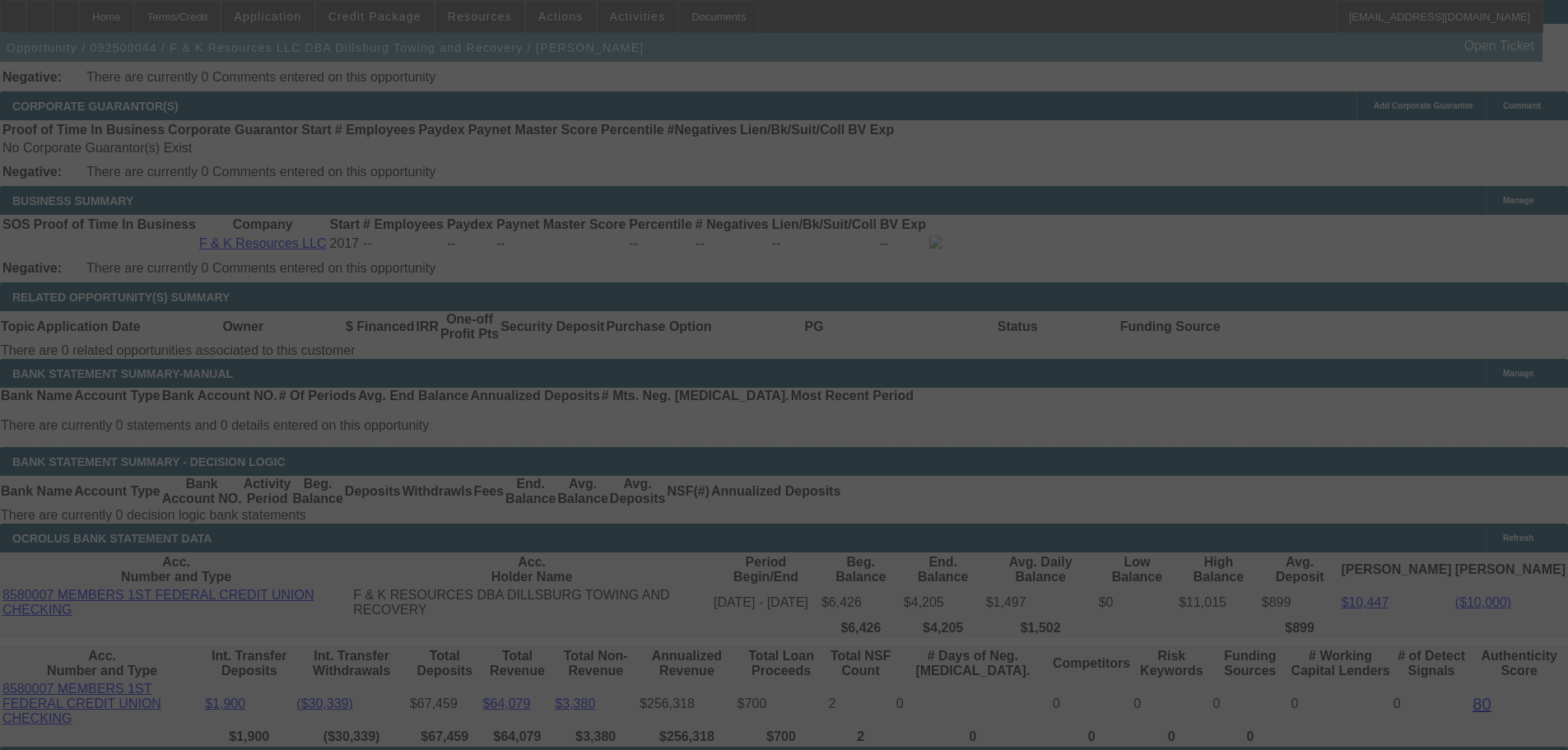
select select "0"
select select "6"
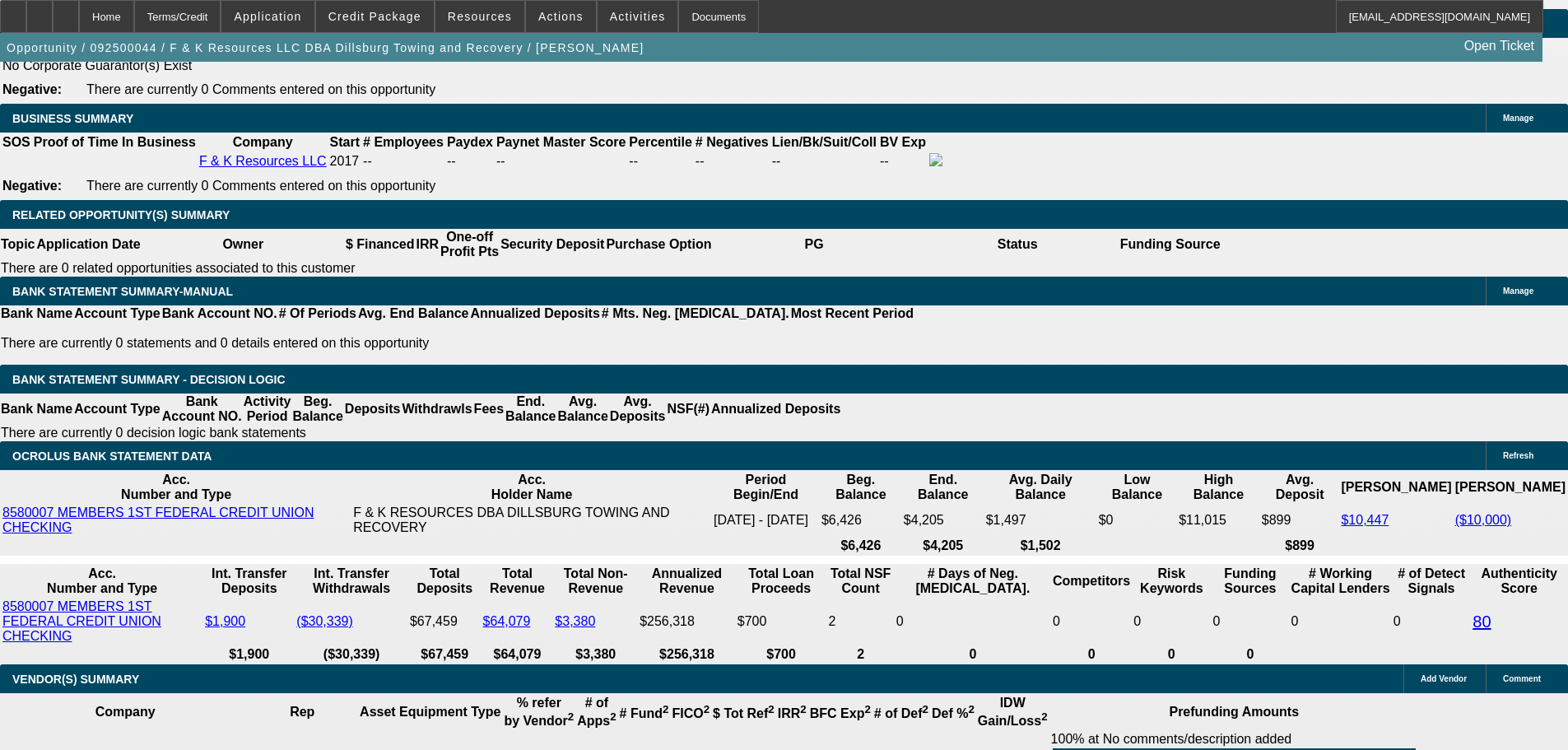
drag, startPoint x: 581, startPoint y: 389, endPoint x: 445, endPoint y: 391, distance: 136.0
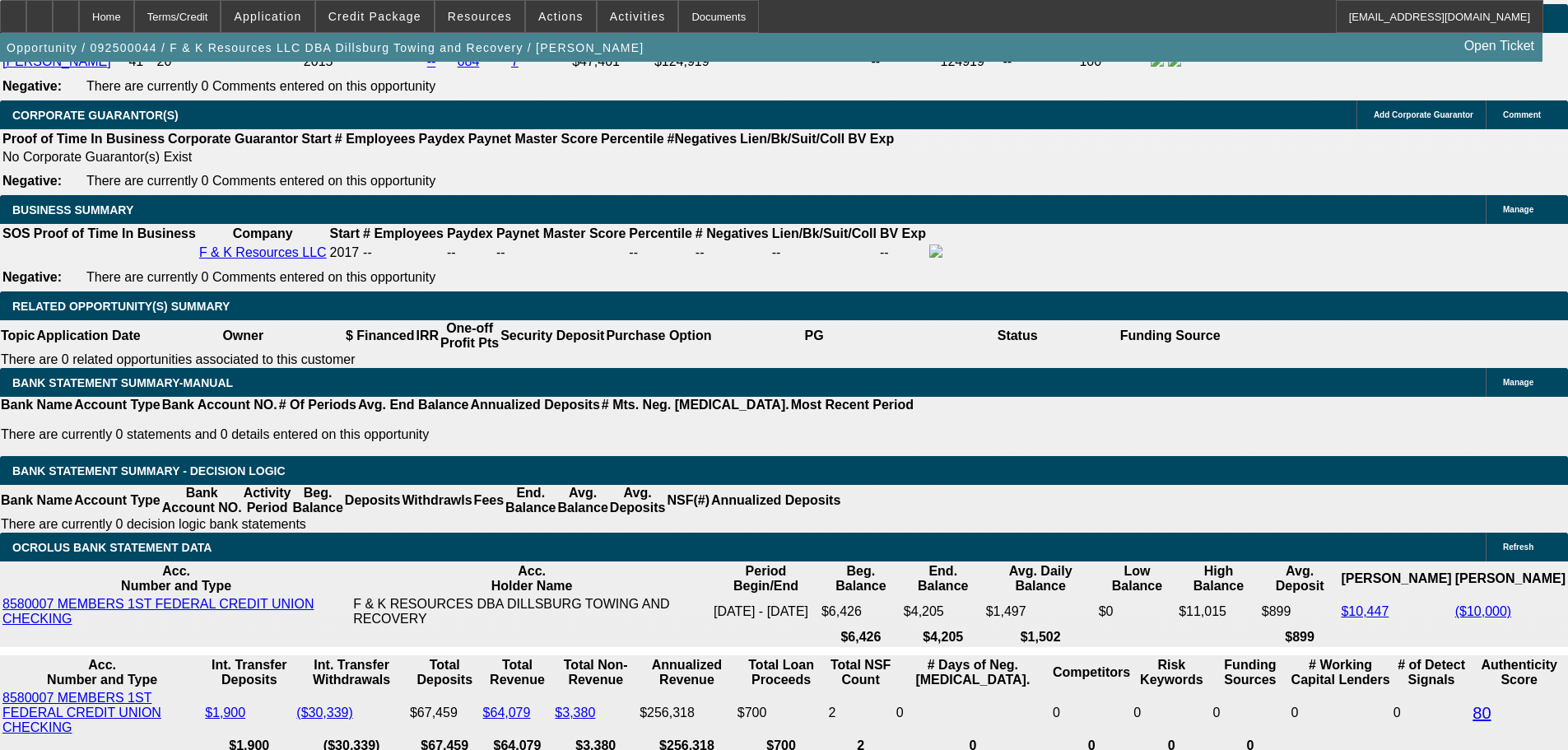
scroll to position [2546, 0]
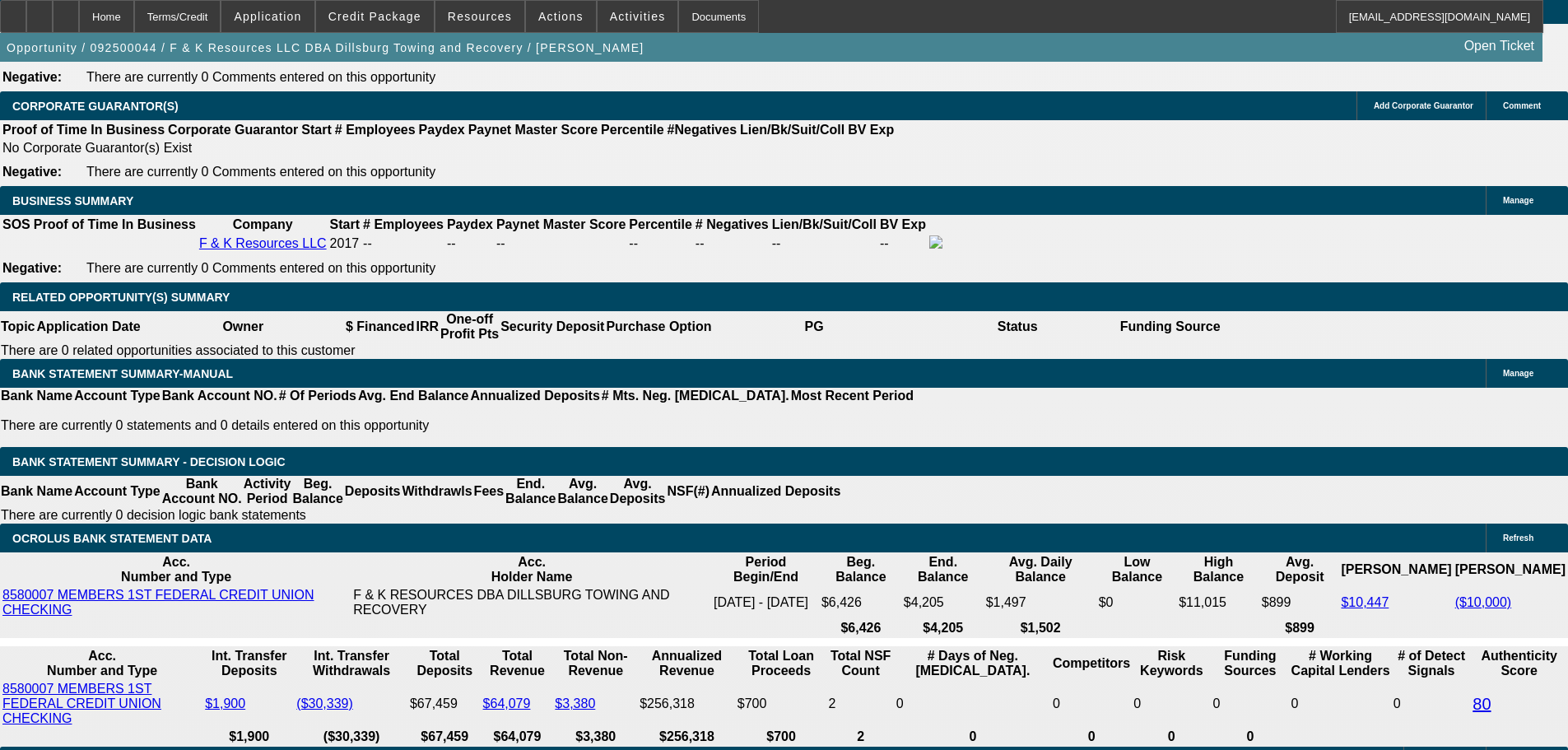
type input "$3,162.50"
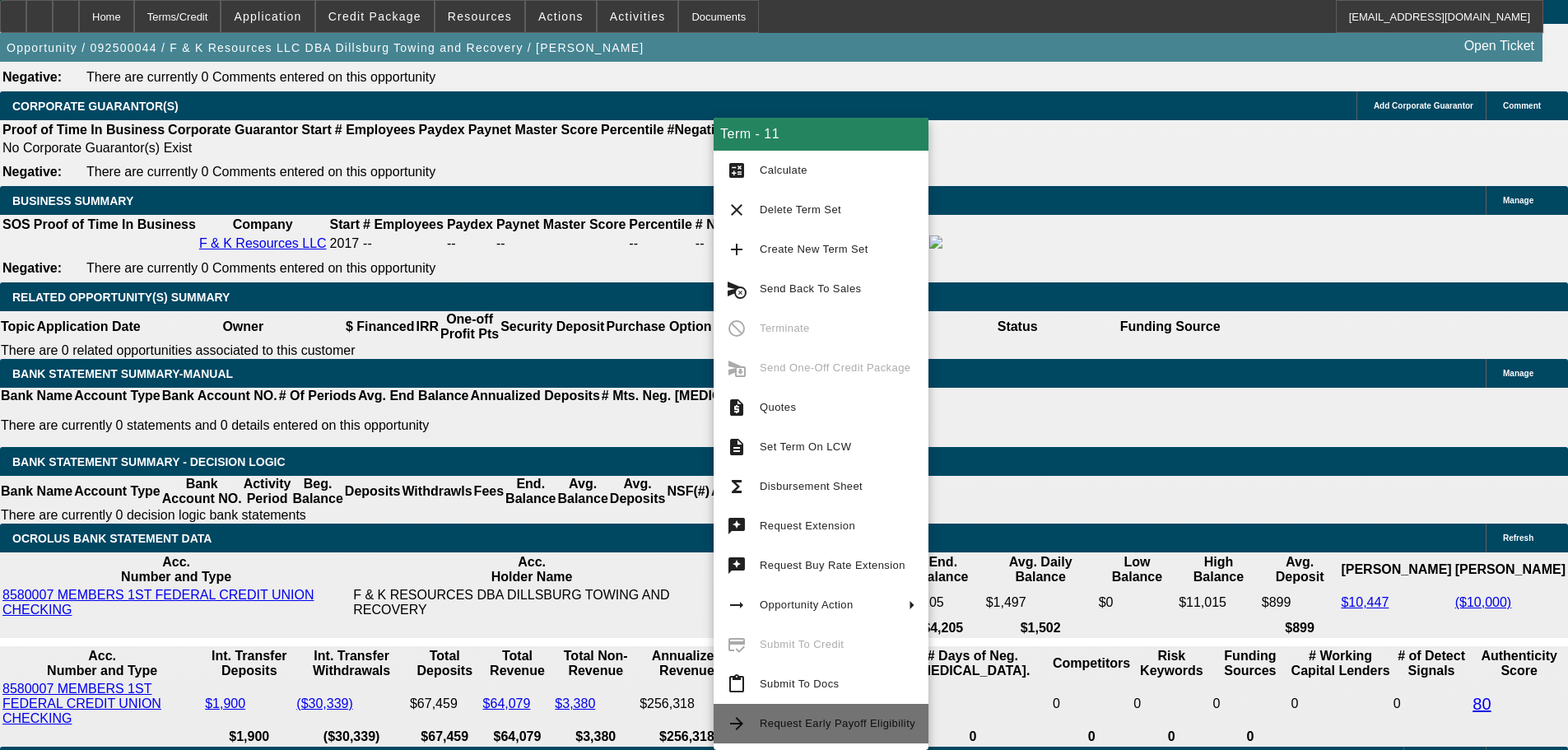
click at [857, 724] on span "Request Early Payoff Eligibility" at bounding box center [837, 723] width 155 height 13
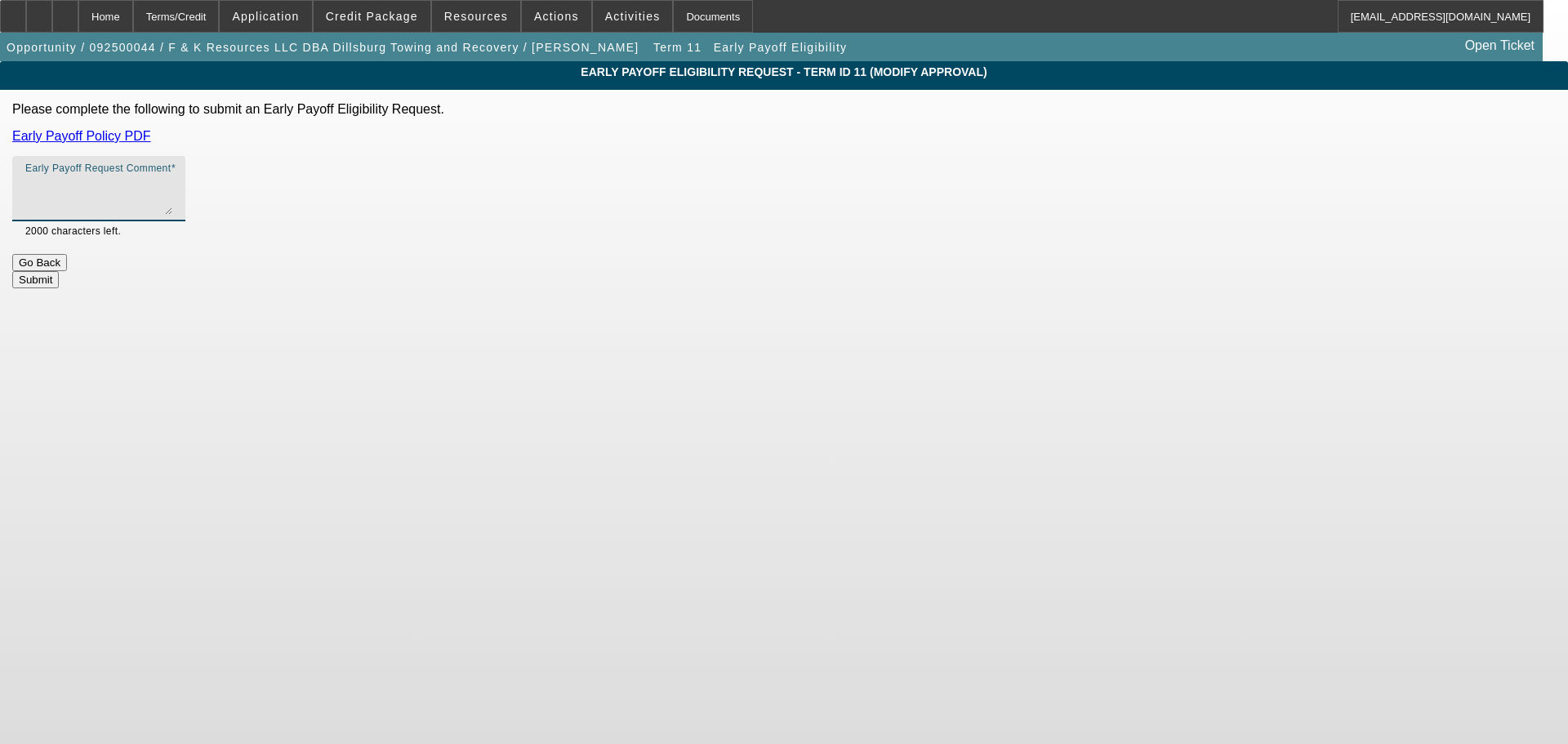
click at [173, 192] on textarea "Early Payoff Request Comment" at bounding box center [99, 195] width 147 height 40
type textarea "Customer wants to pay off within a year. Can we offer EPO?"
click at [59, 271] on button "Submit" at bounding box center [35, 280] width 46 height 17
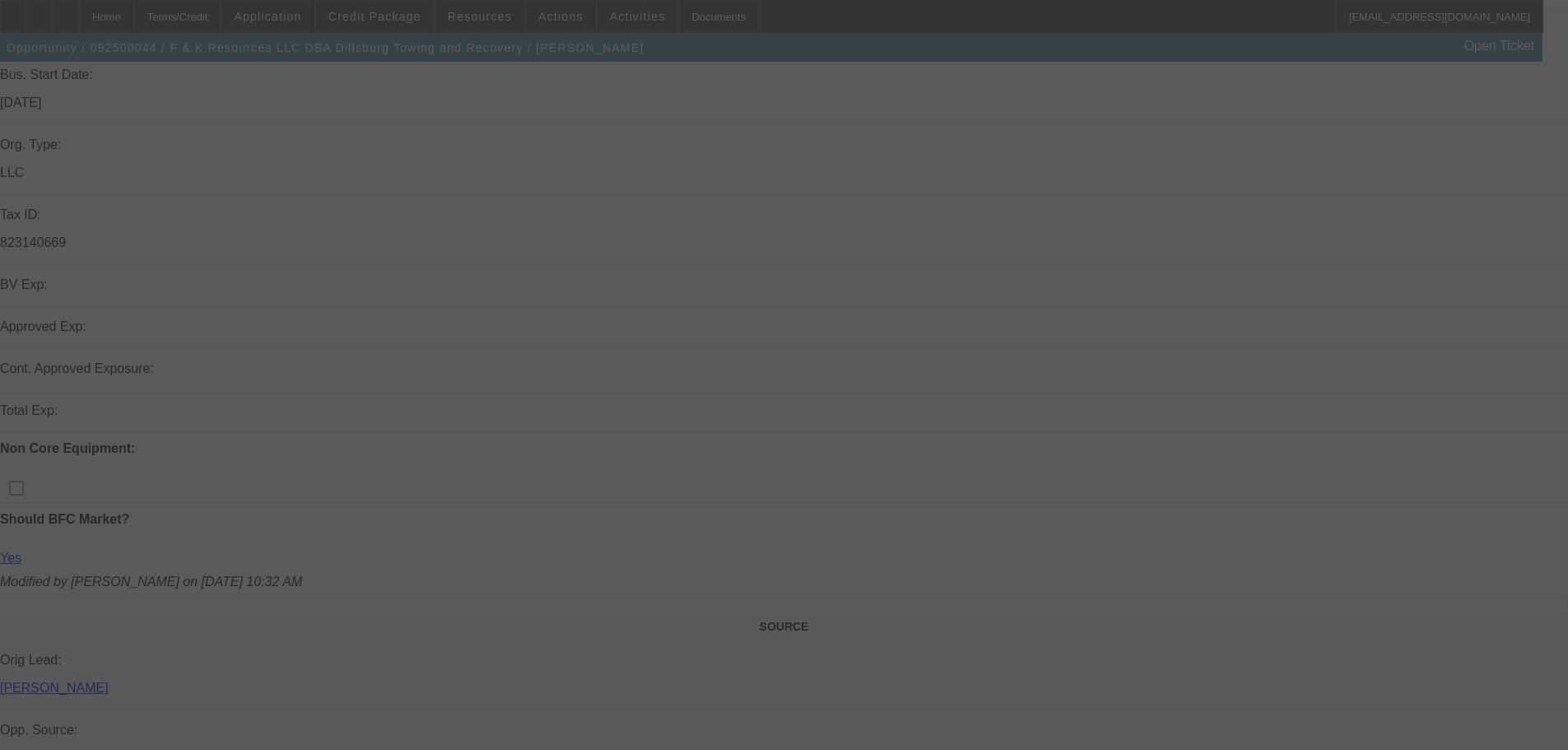
scroll to position [494, 0]
select select "0"
select select "6"
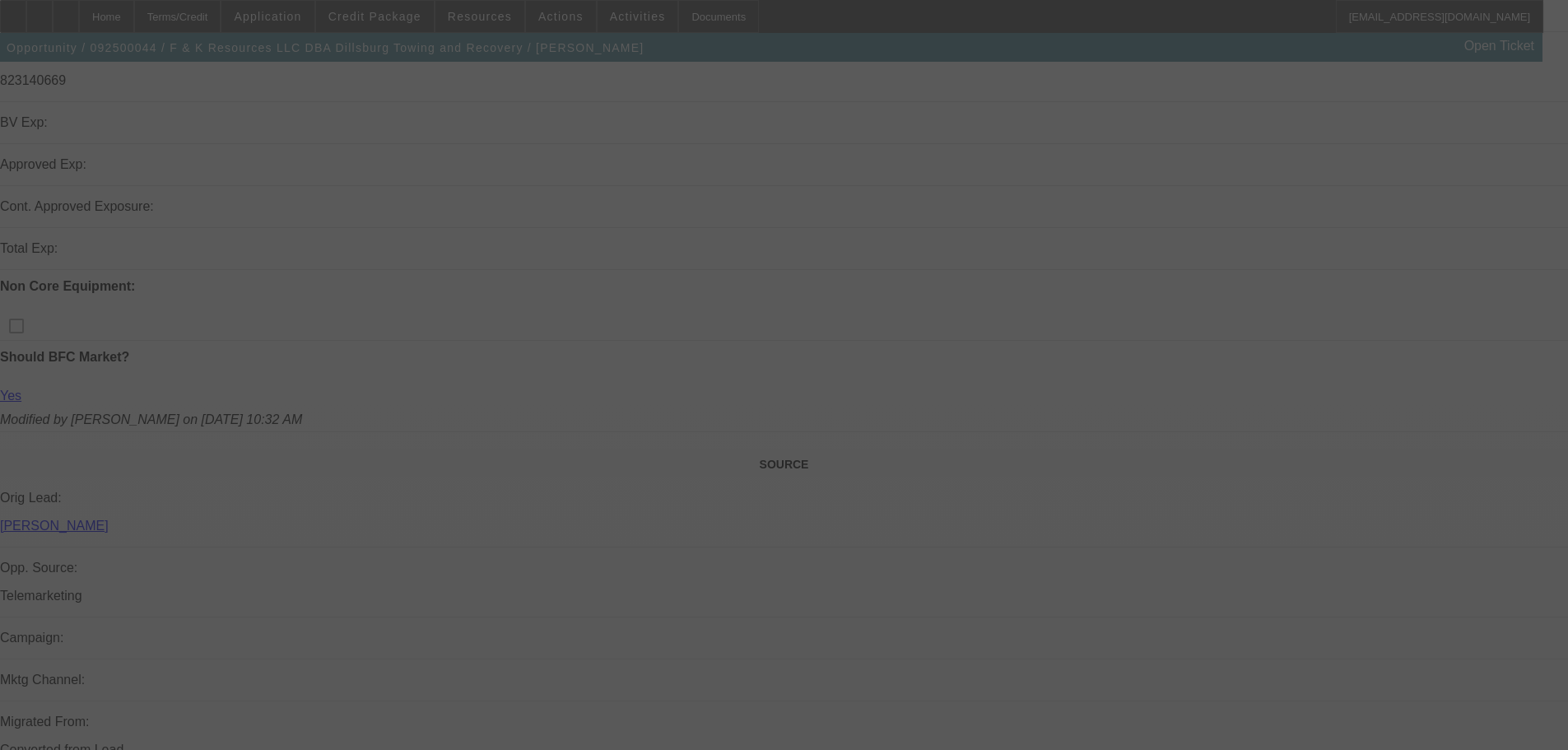
select select "0"
select select "6"
select select "0"
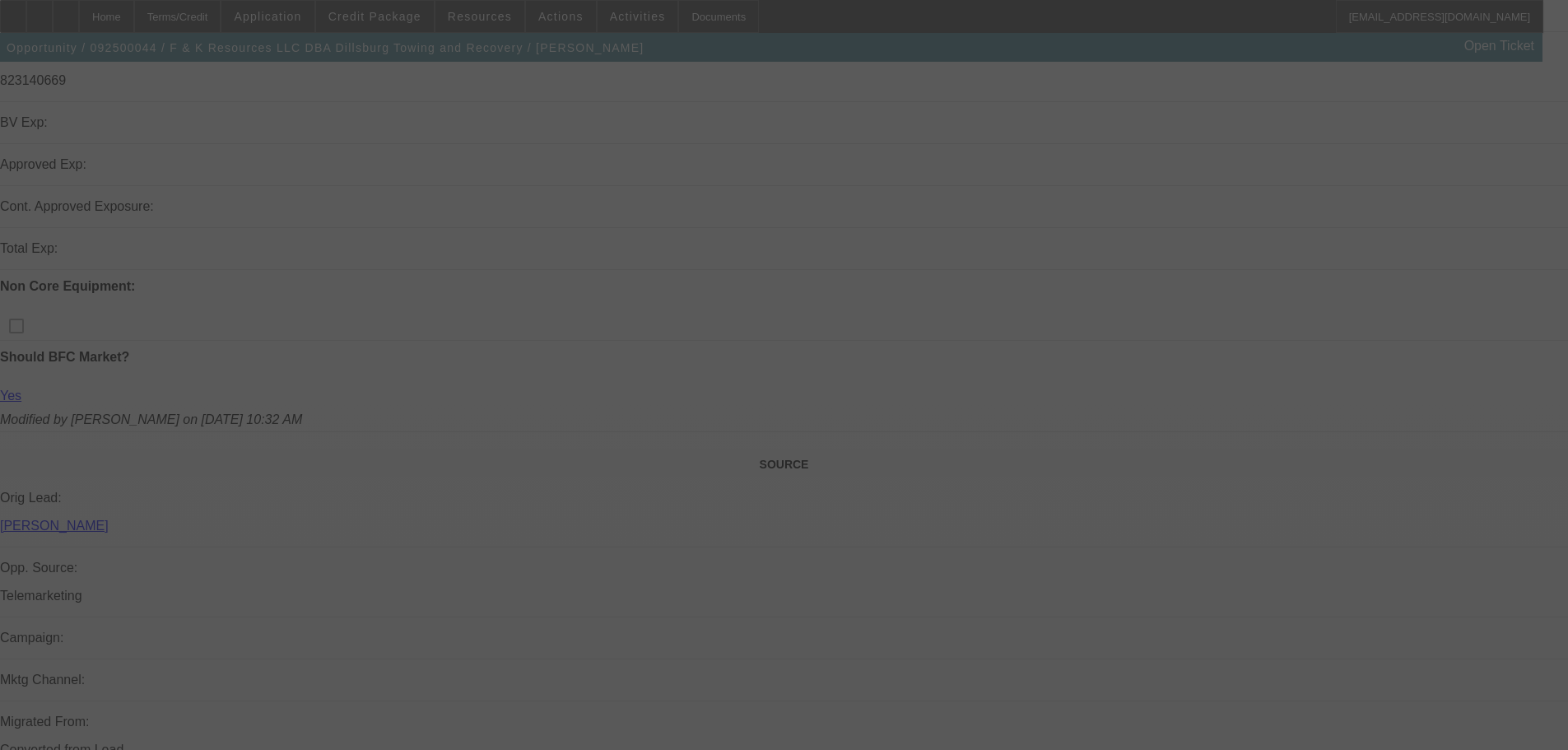
select select "0"
select select "6"
select select "0"
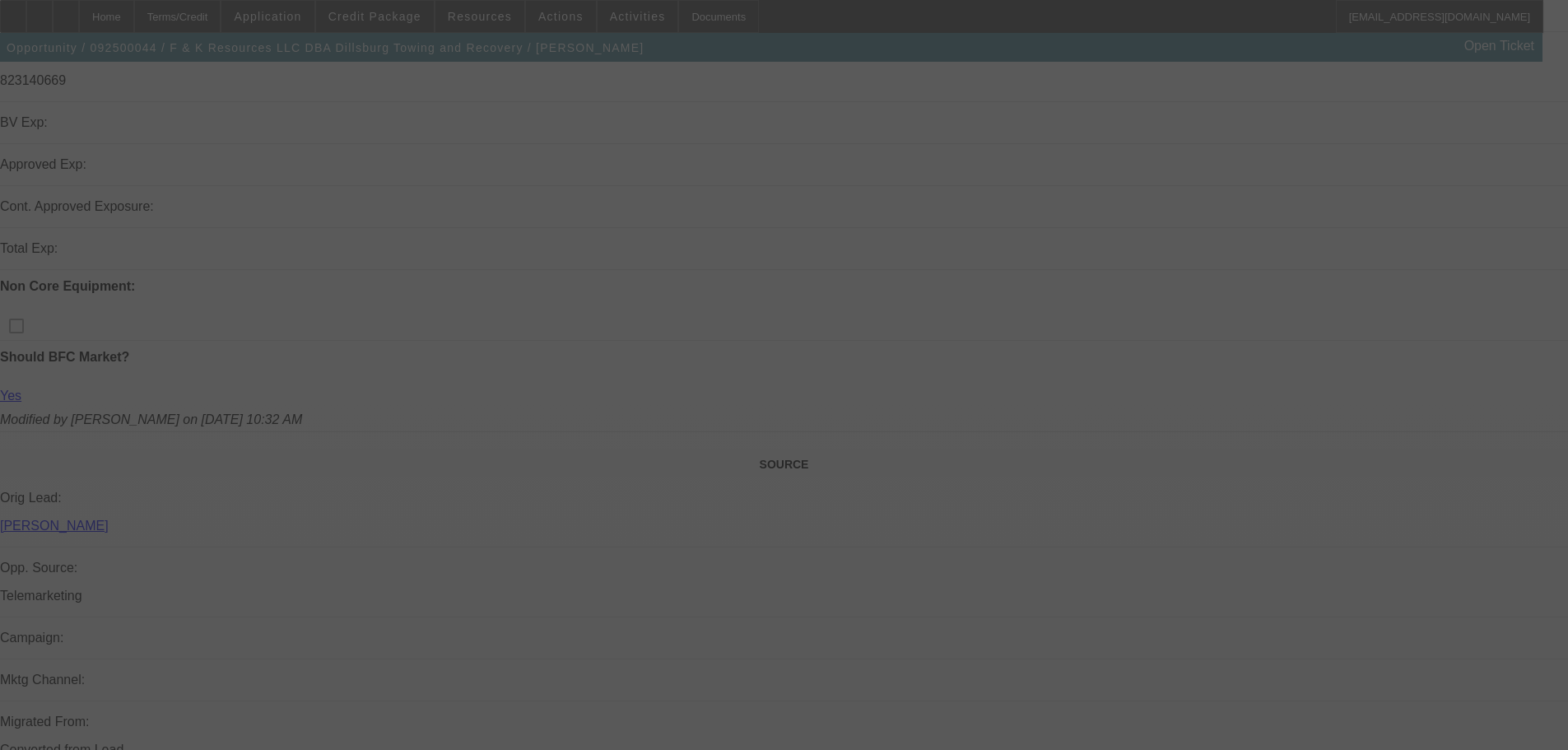
select select "0"
select select "6"
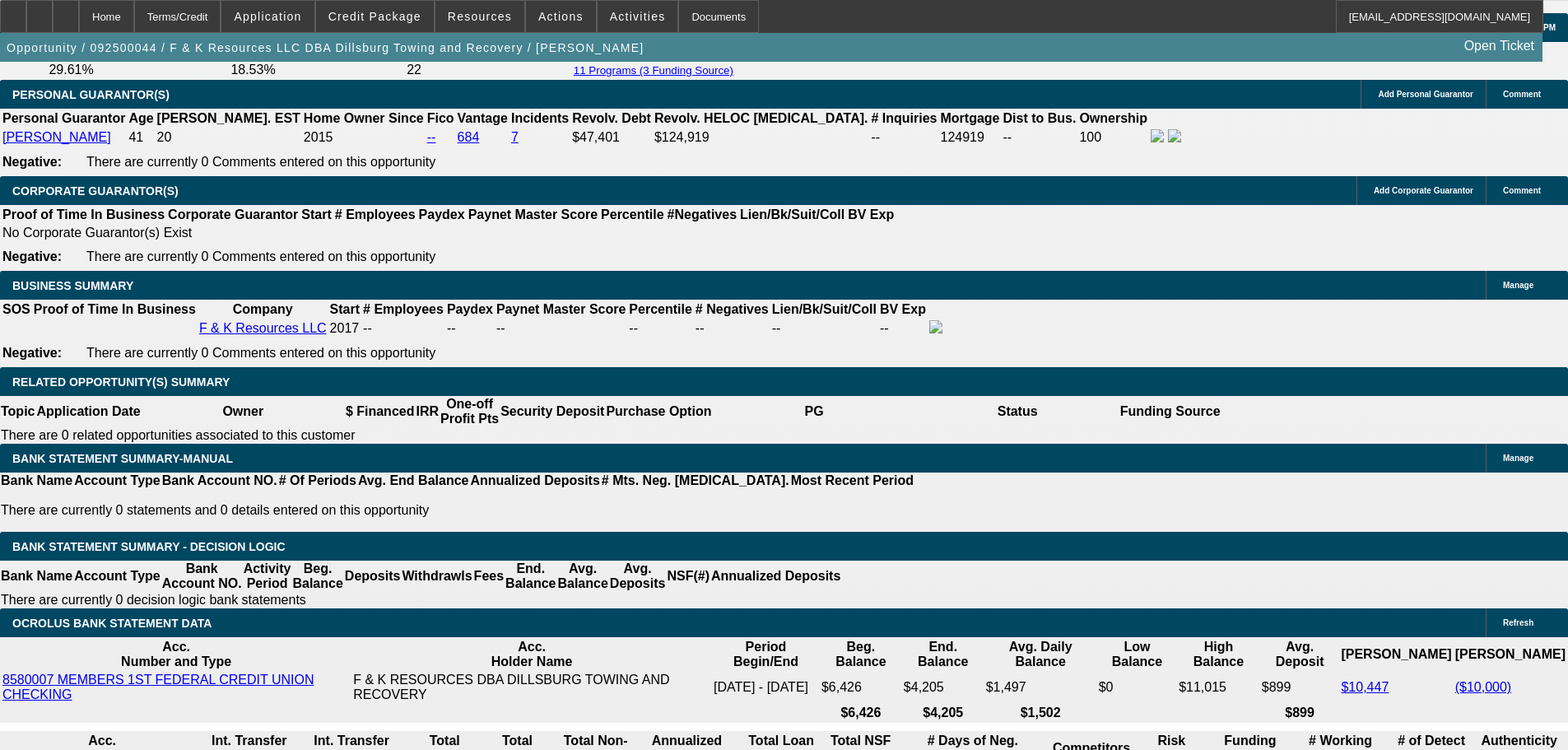
scroll to position [2405, 0]
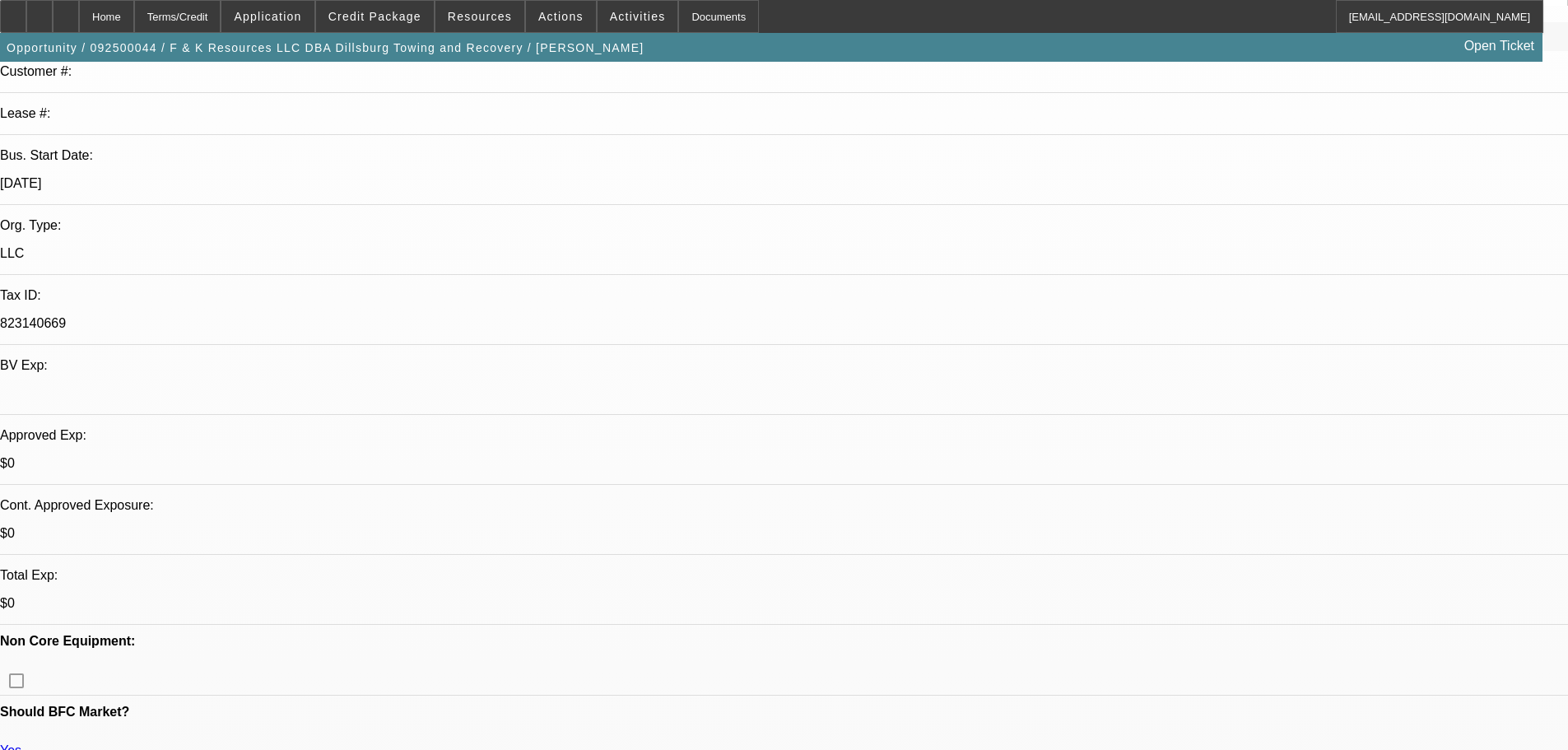
scroll to position [247, 0]
drag, startPoint x: 402, startPoint y: 489, endPoint x: 772, endPoint y: 210, distance: 463.4
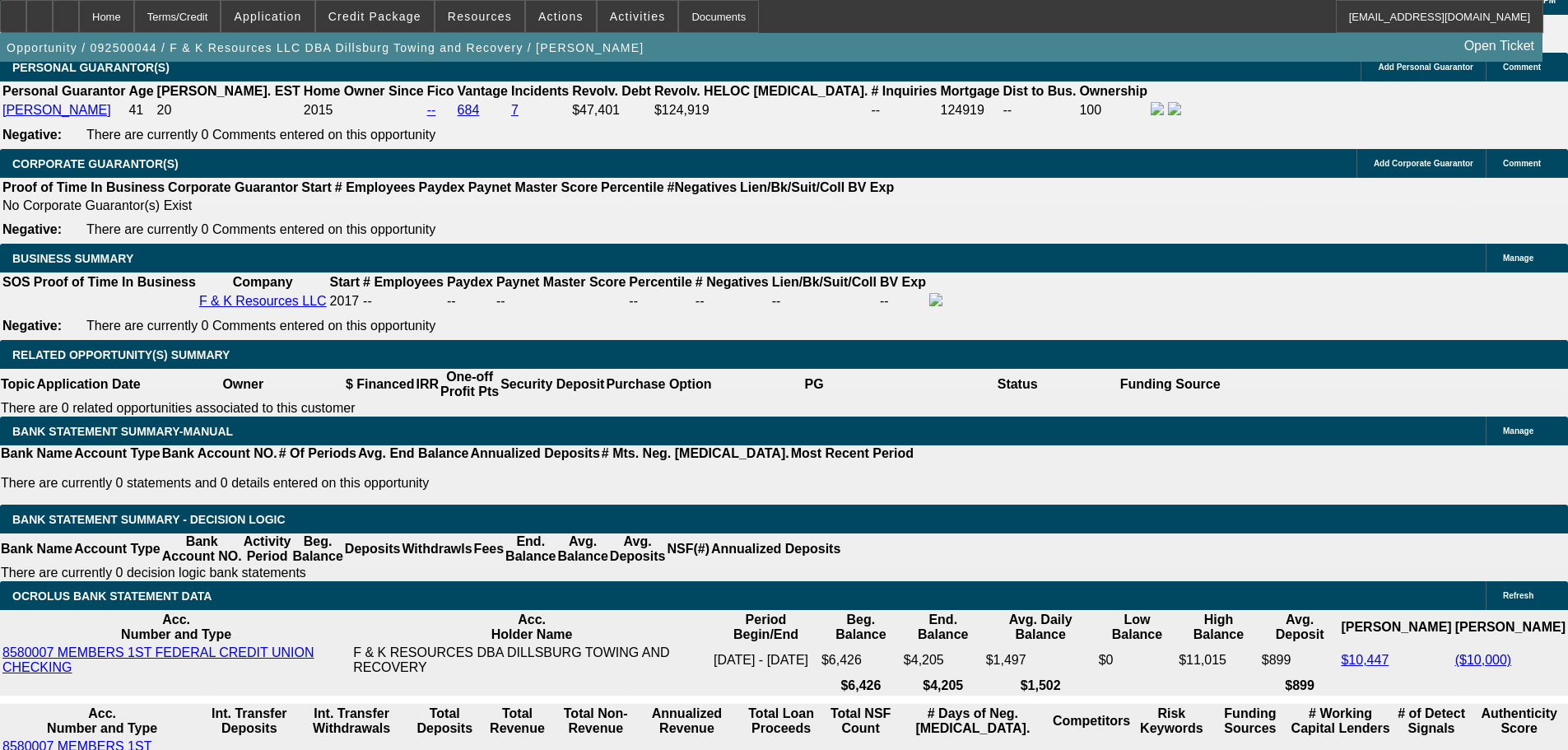
scroll to position [2635, 0]
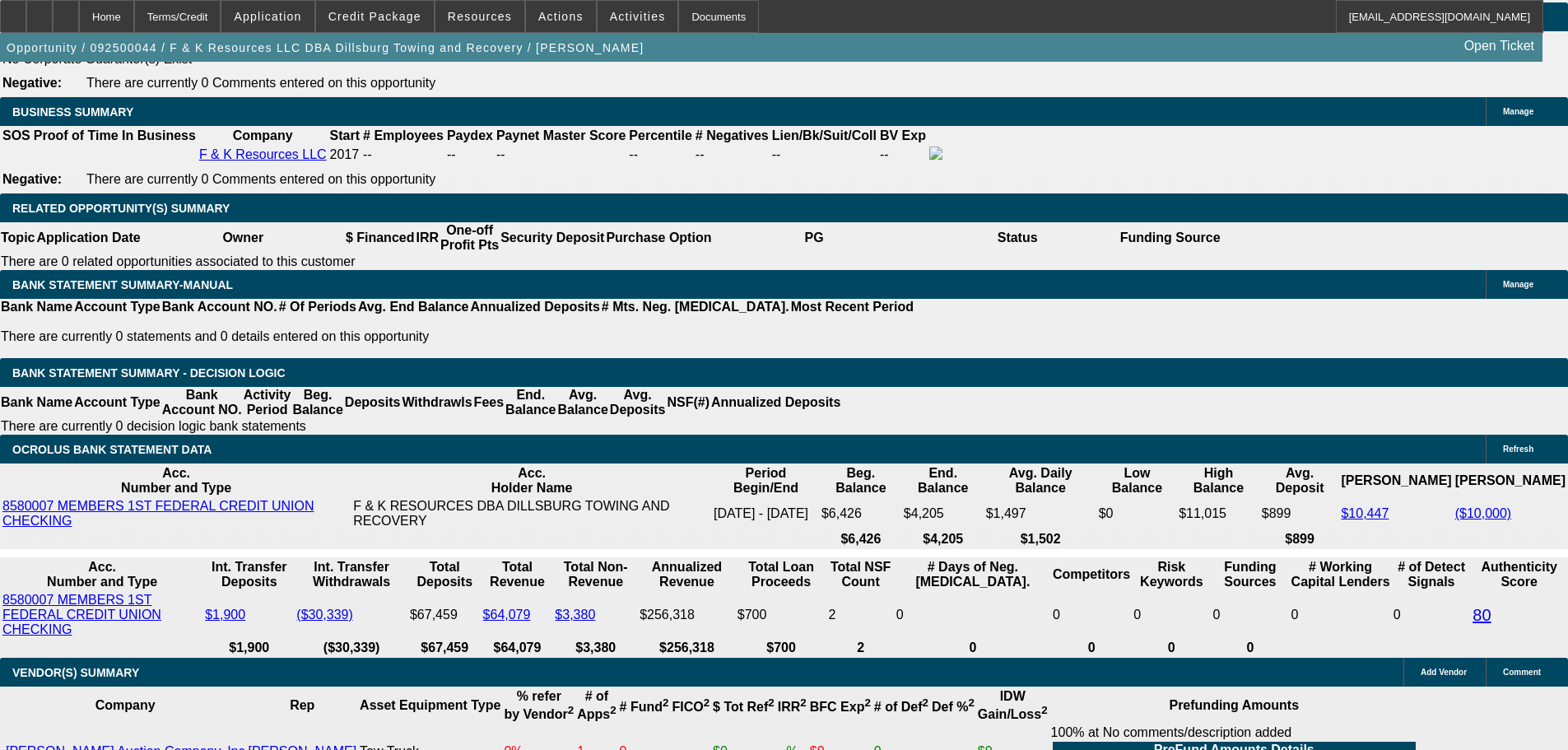
drag, startPoint x: 452, startPoint y: 362, endPoint x: 639, endPoint y: 380, distance: 187.9
type input "16"
type input "UNKNOWN"
type input "1640"
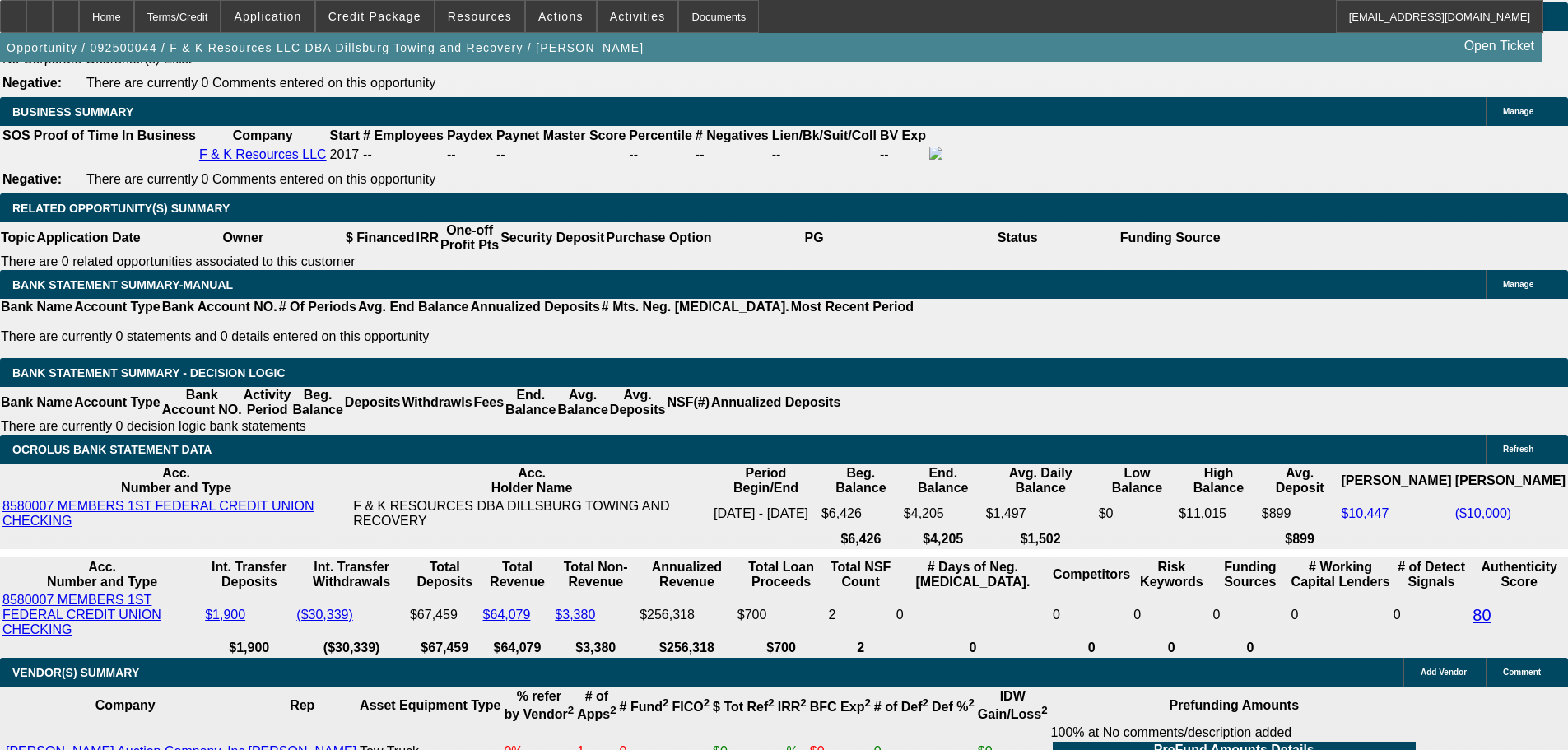
type input "22"
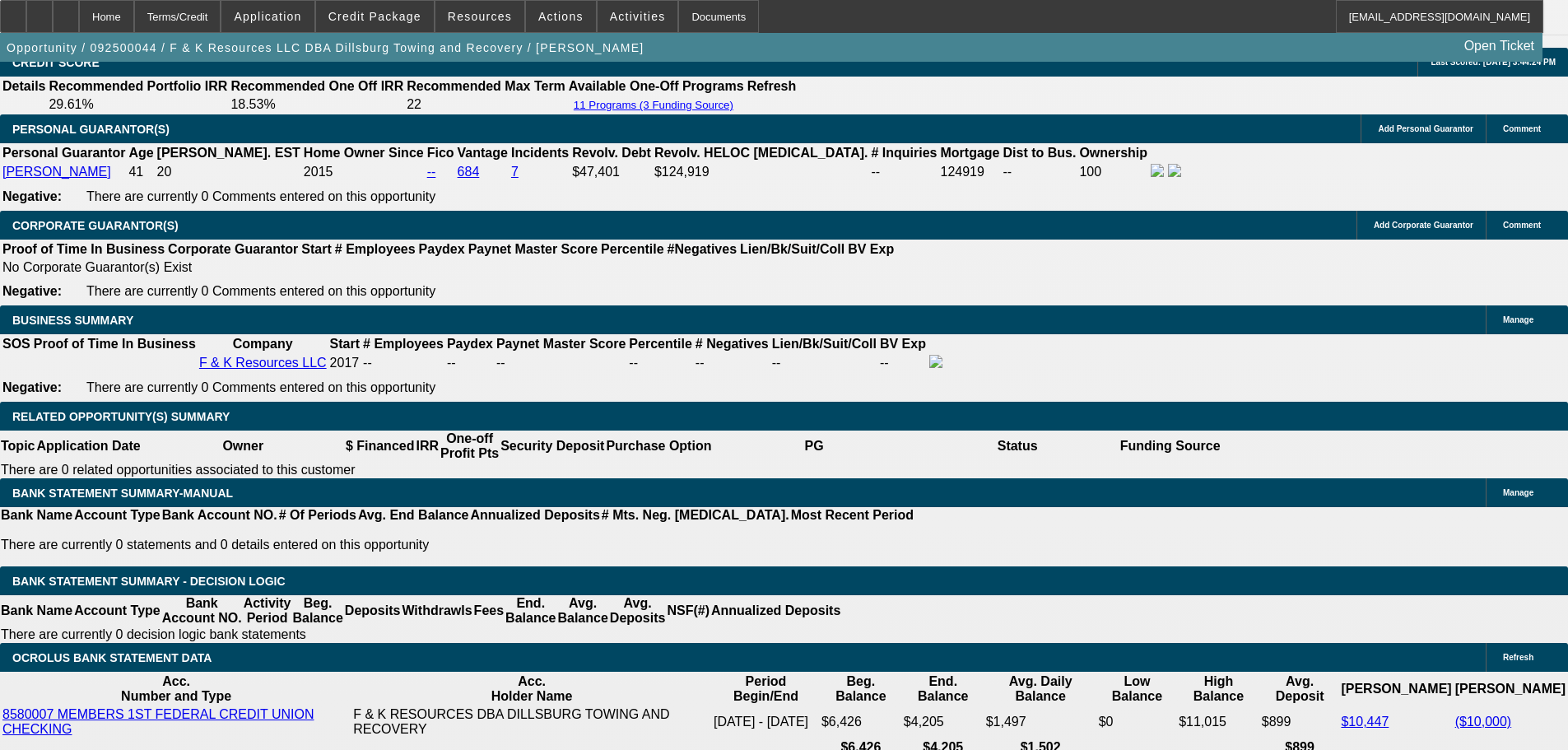
scroll to position [2388, 0]
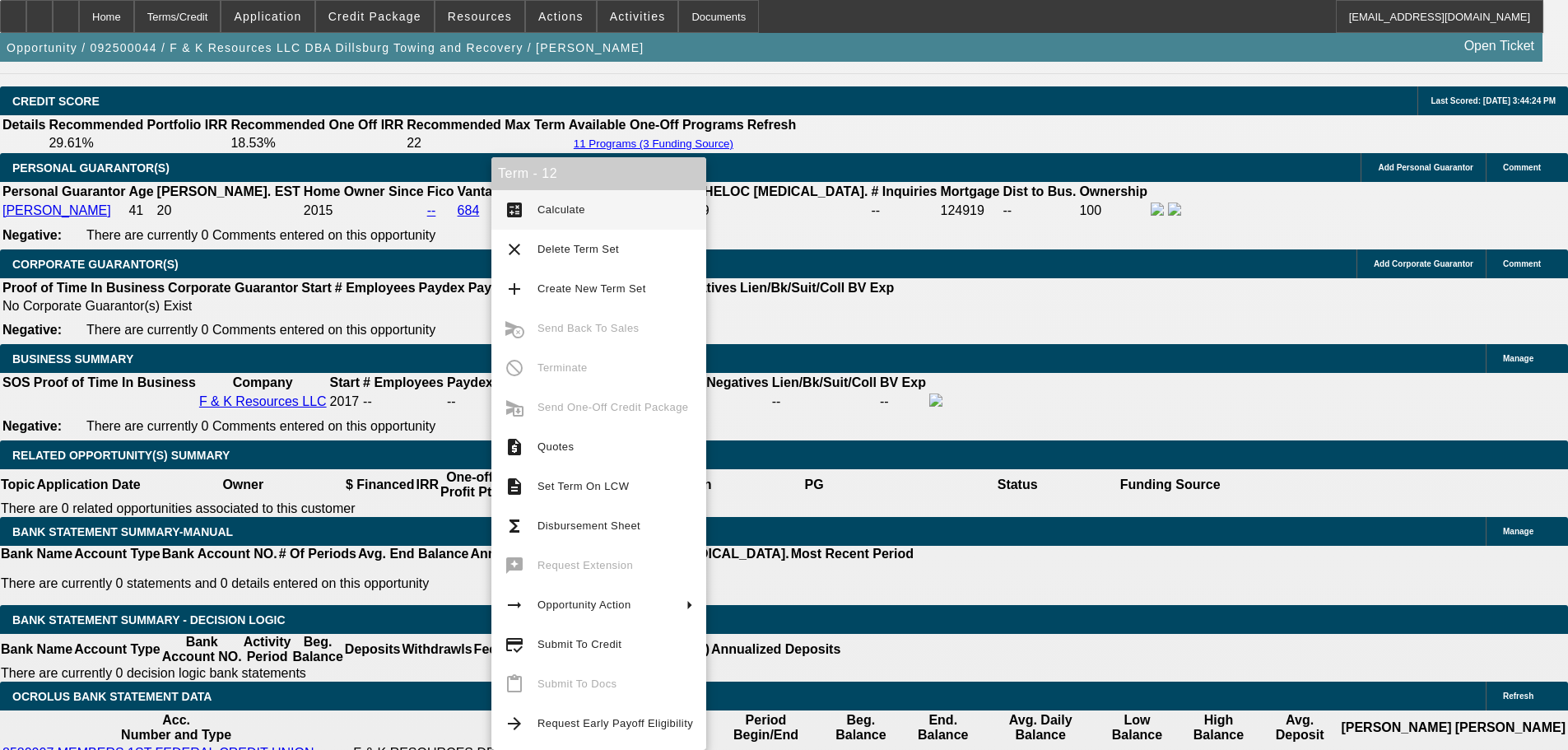
type input "$1,640.00"
click at [584, 218] on span "Calculate" at bounding box center [615, 210] width 155 height 20
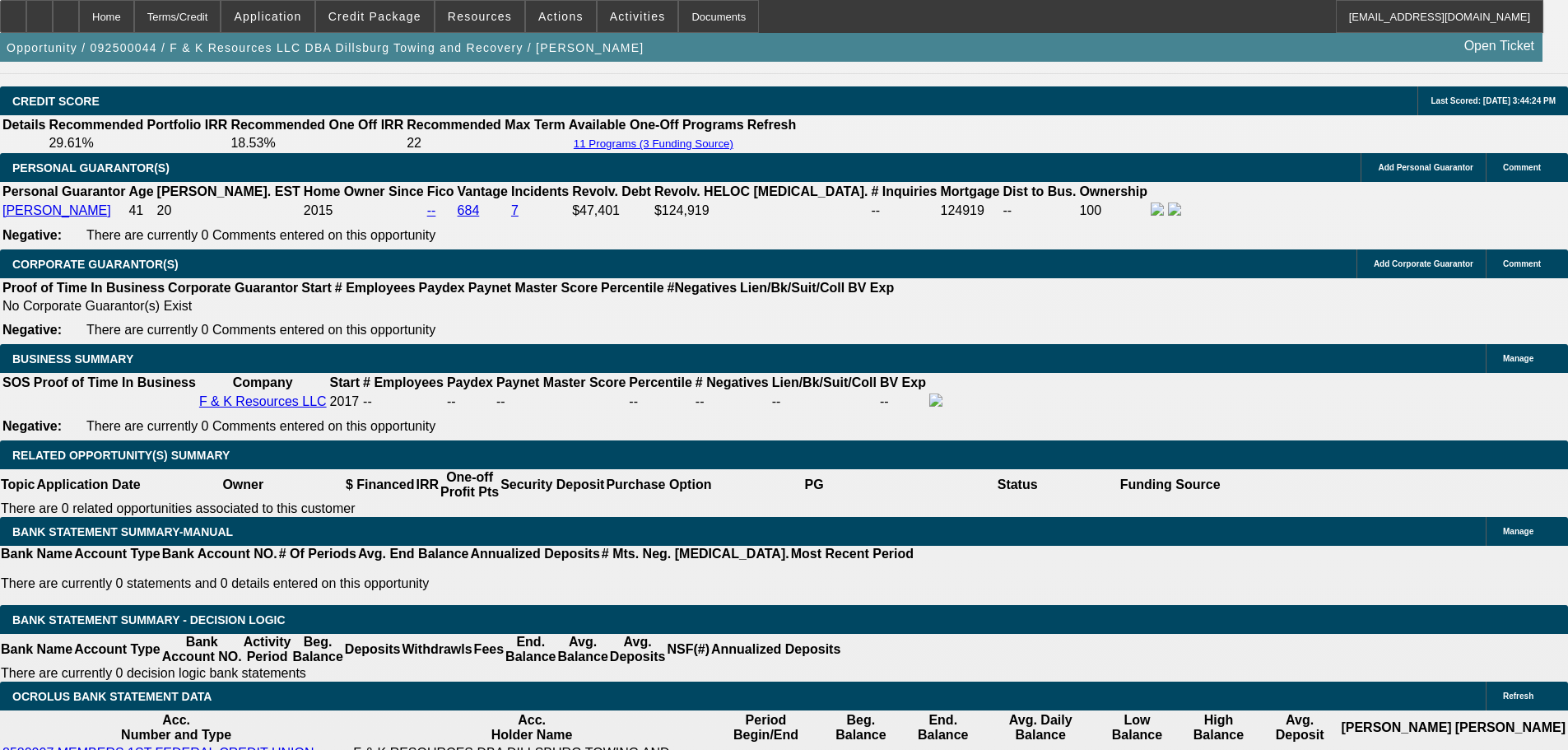
scroll to position [2552, 0]
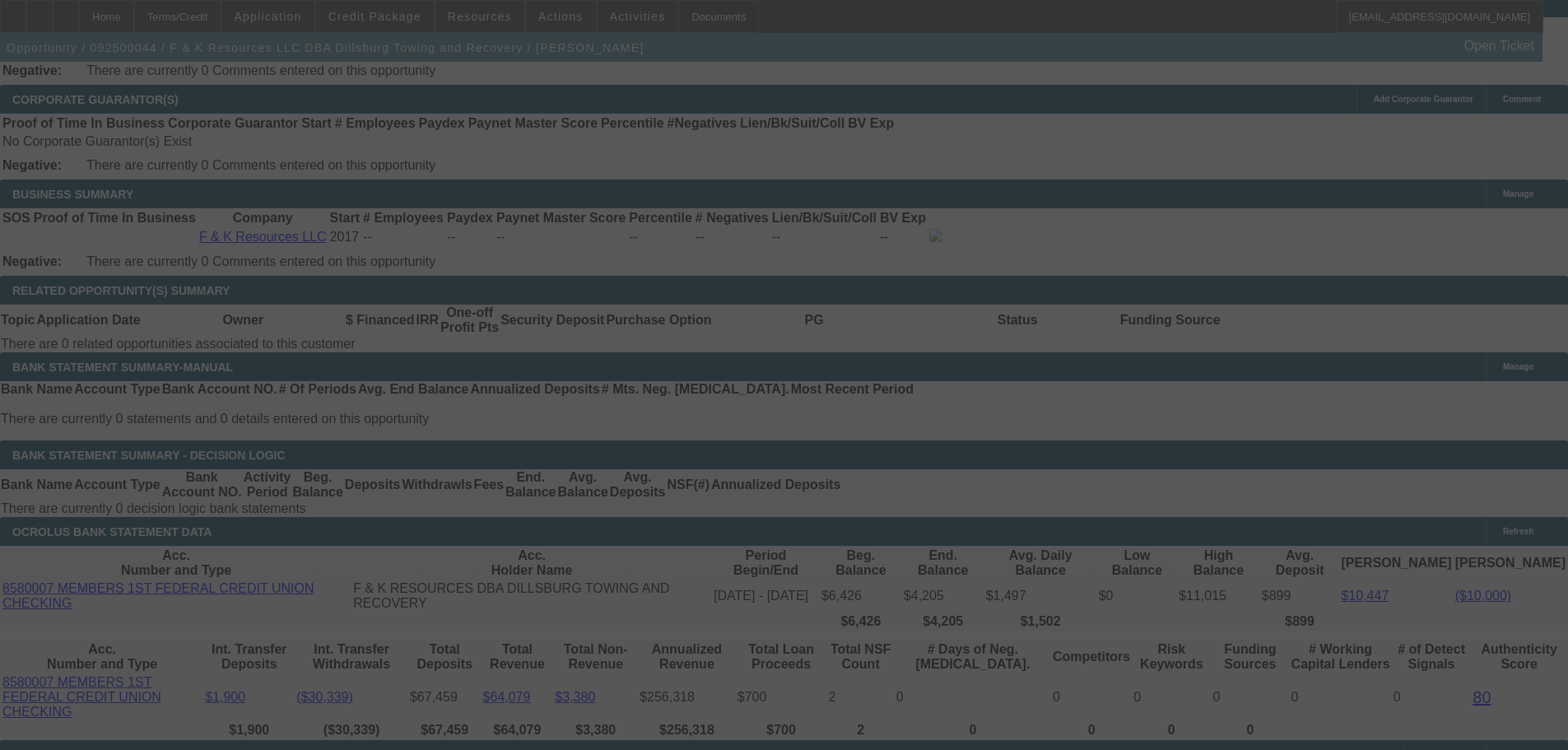
select select "0"
select select "6"
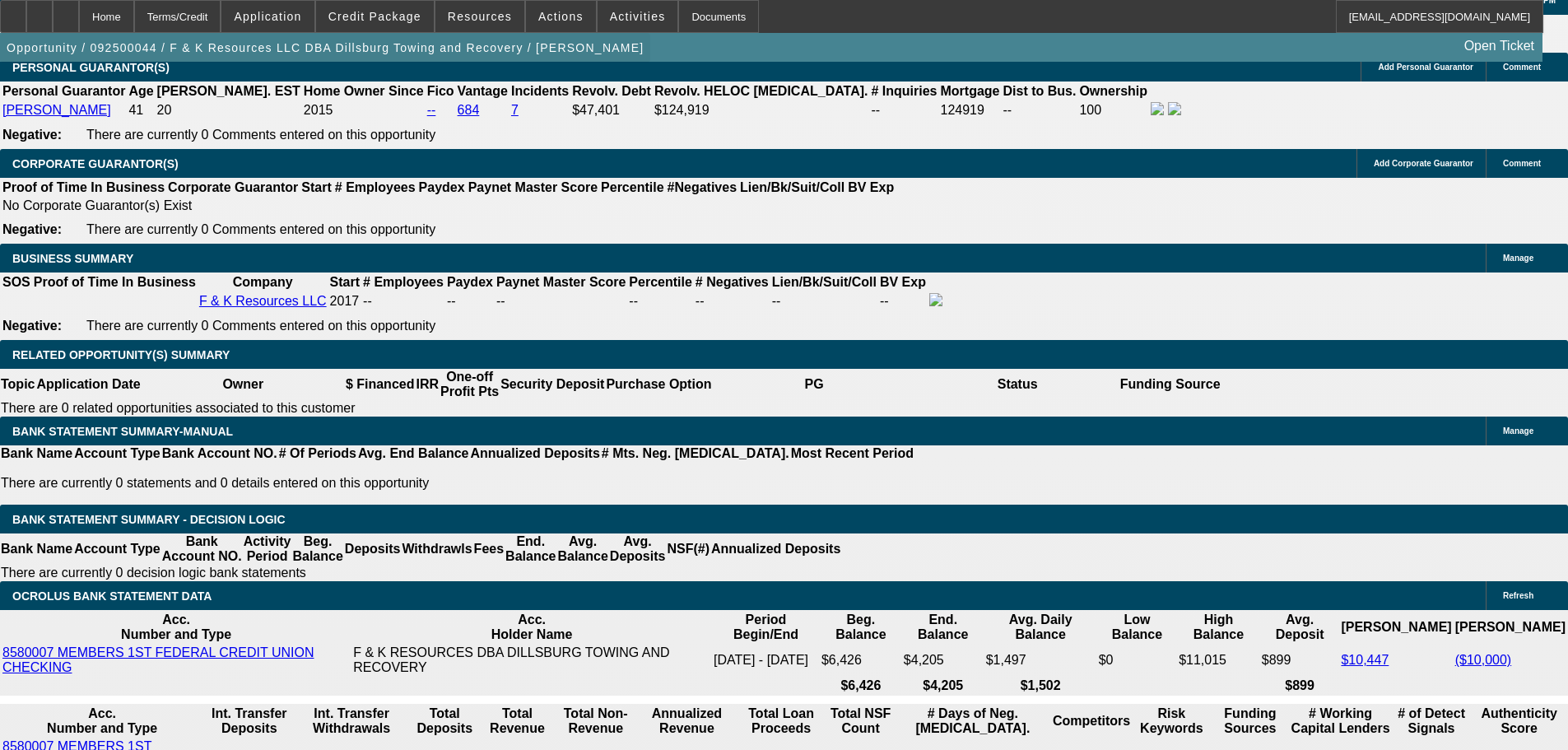
scroll to position [2470, 0]
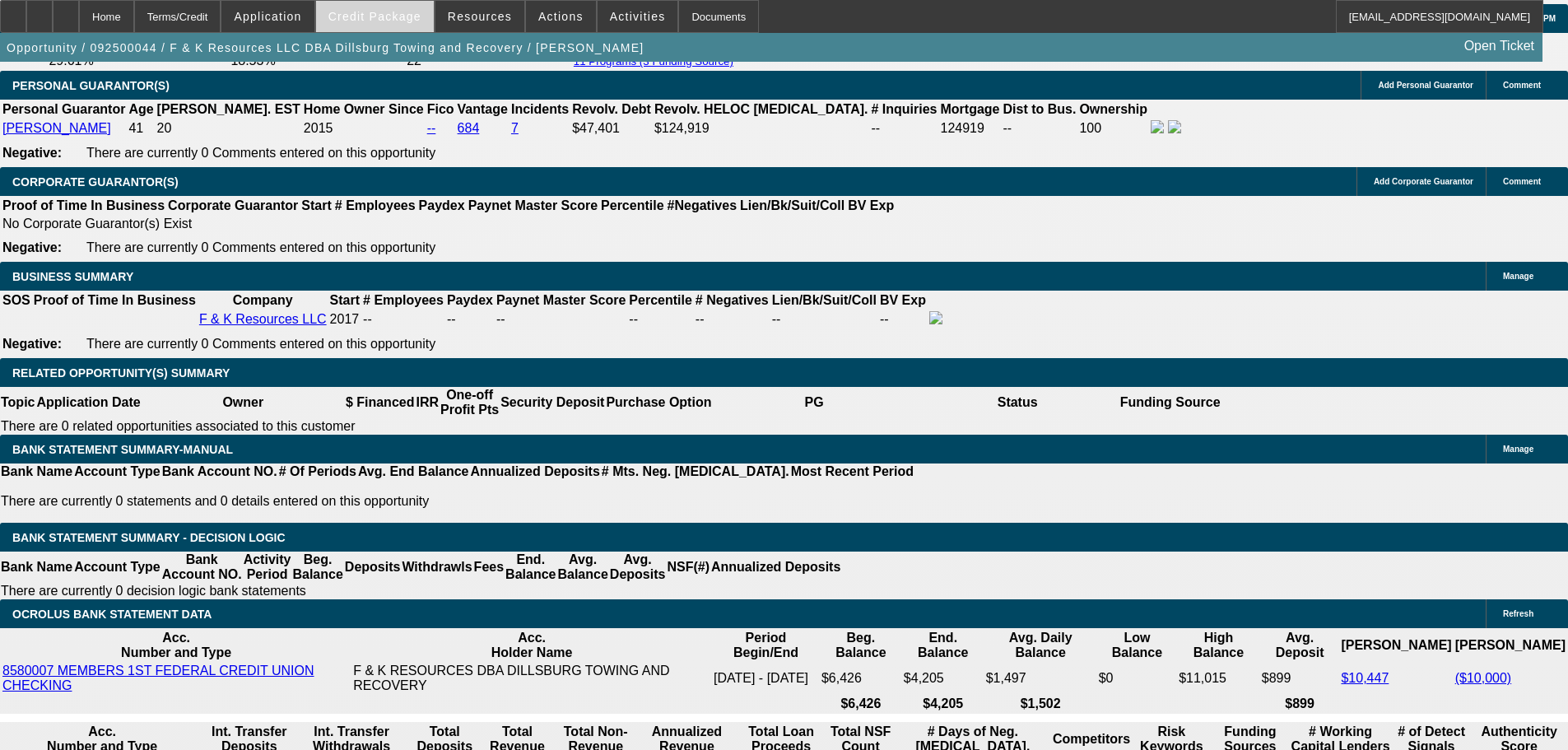
click at [385, 24] on span at bounding box center [374, 16] width 118 height 40
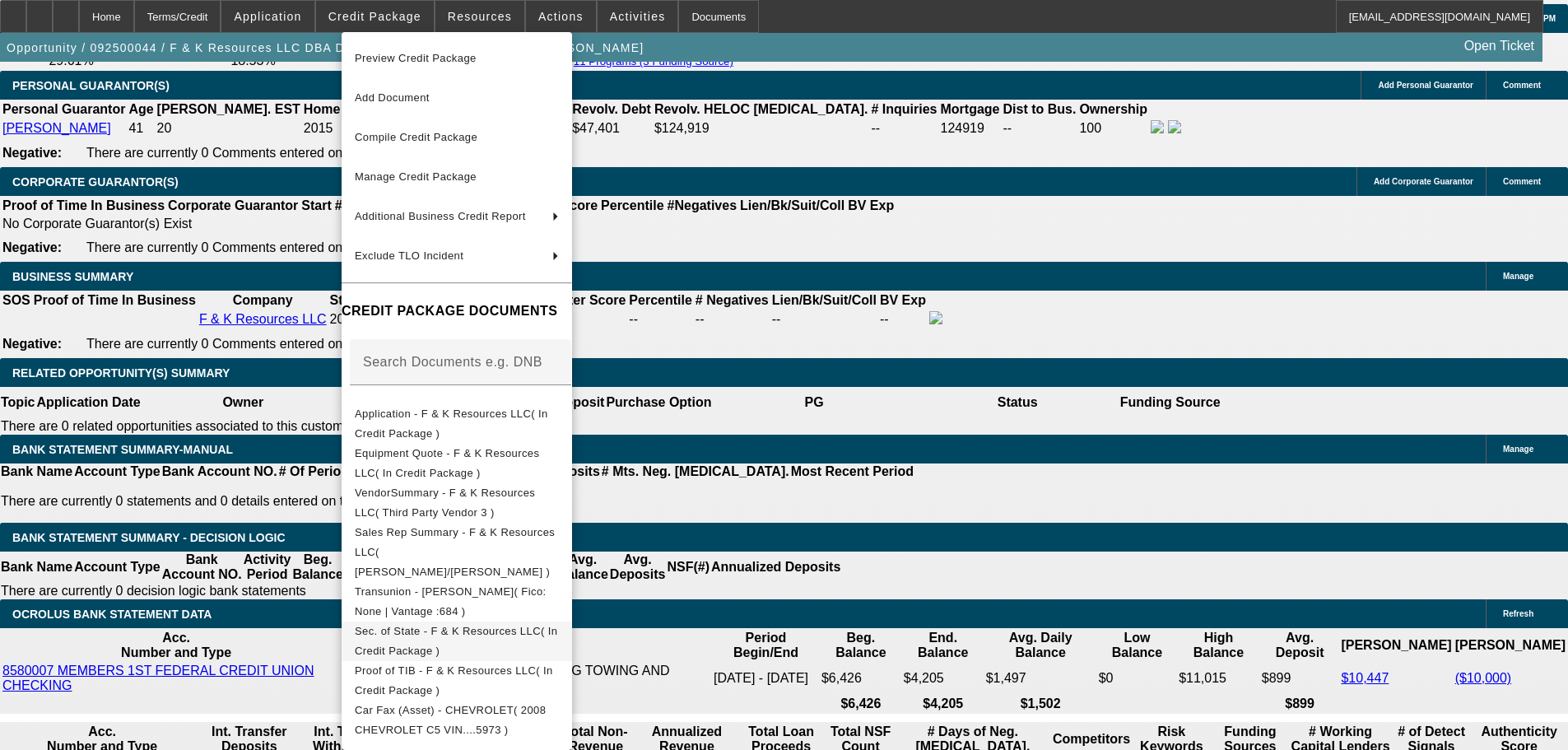
click at [557, 625] on span "Sec. of State - F & K Resources LLC( In Credit Package )" at bounding box center [456, 641] width 202 height 32
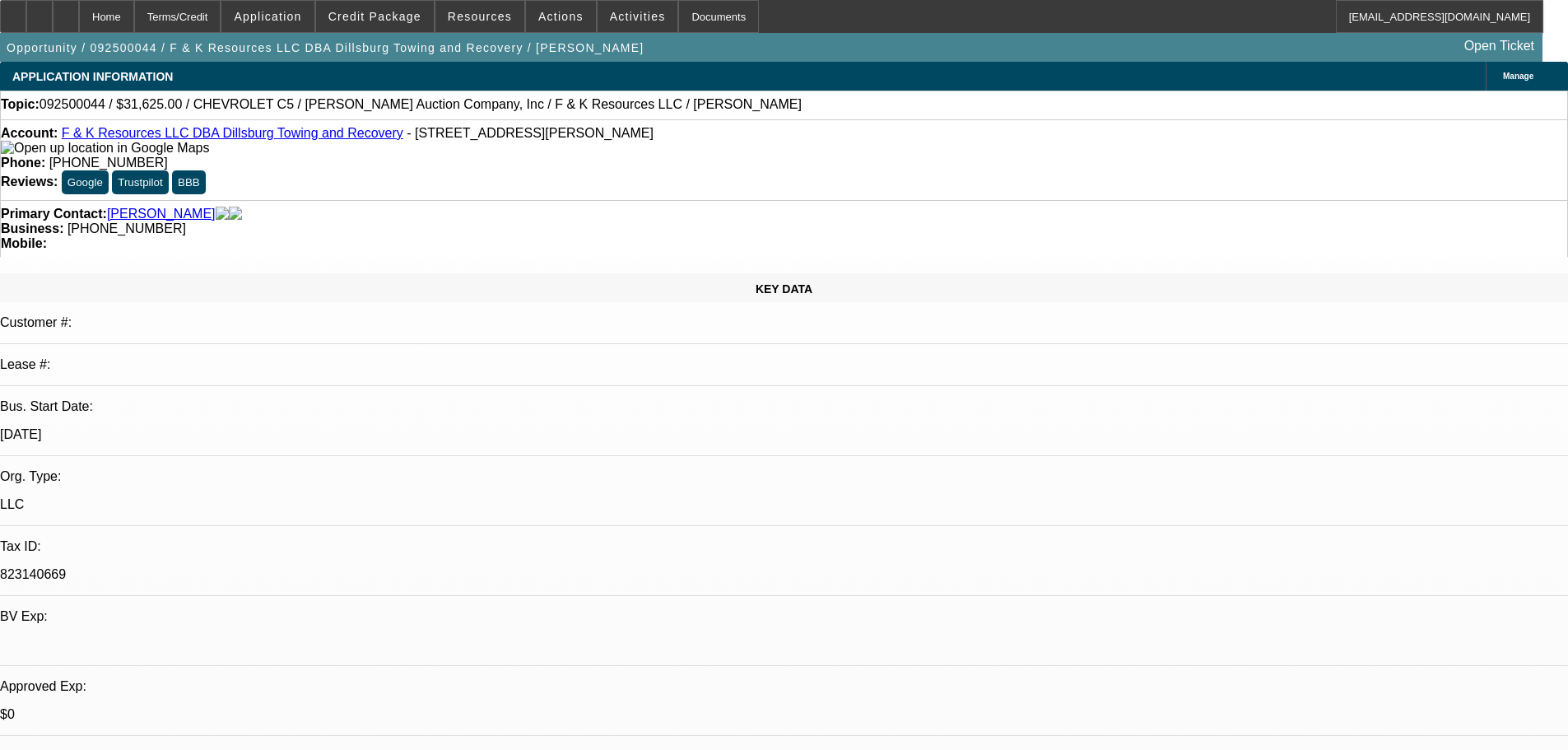
scroll to position [2505, 0]
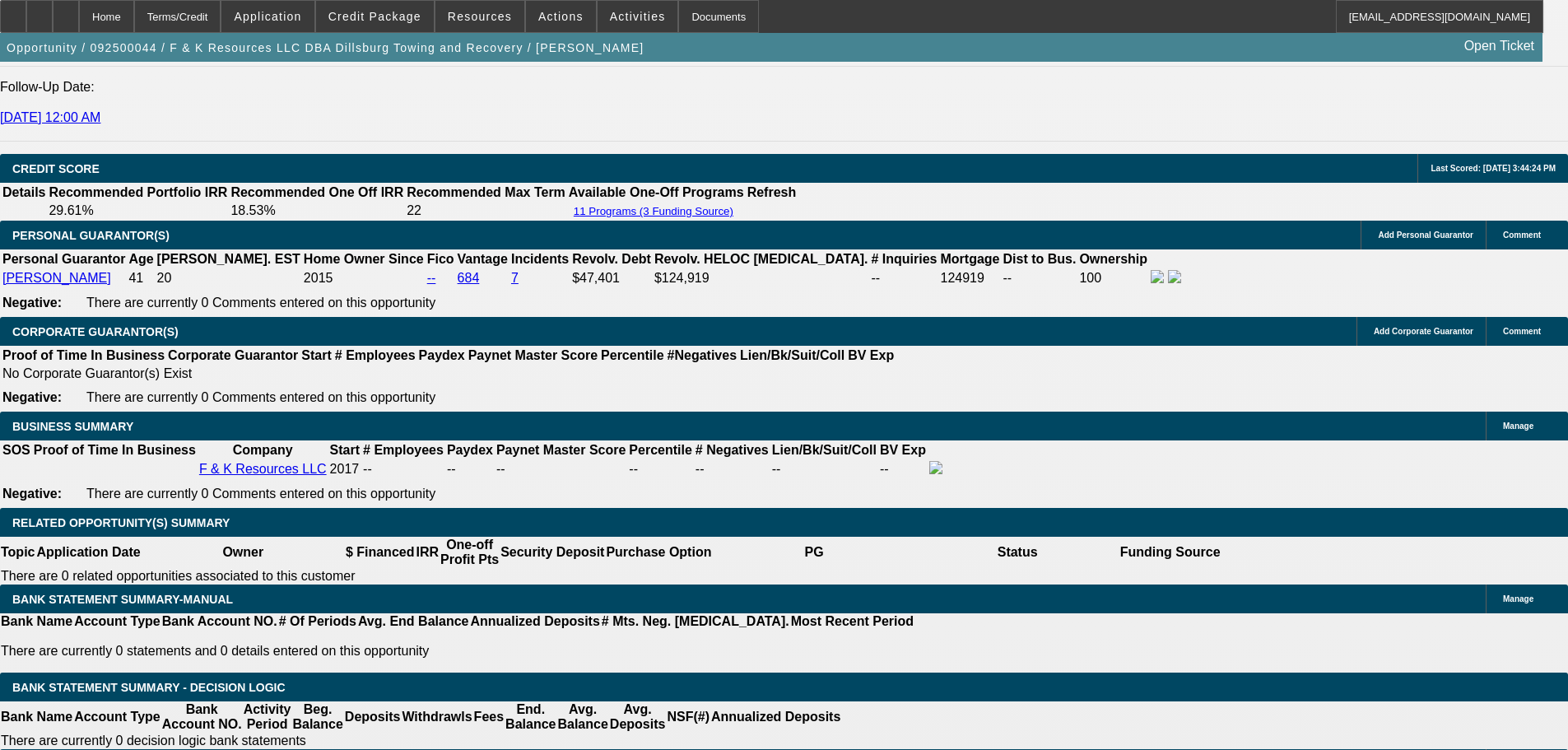
scroll to position [2305, 0]
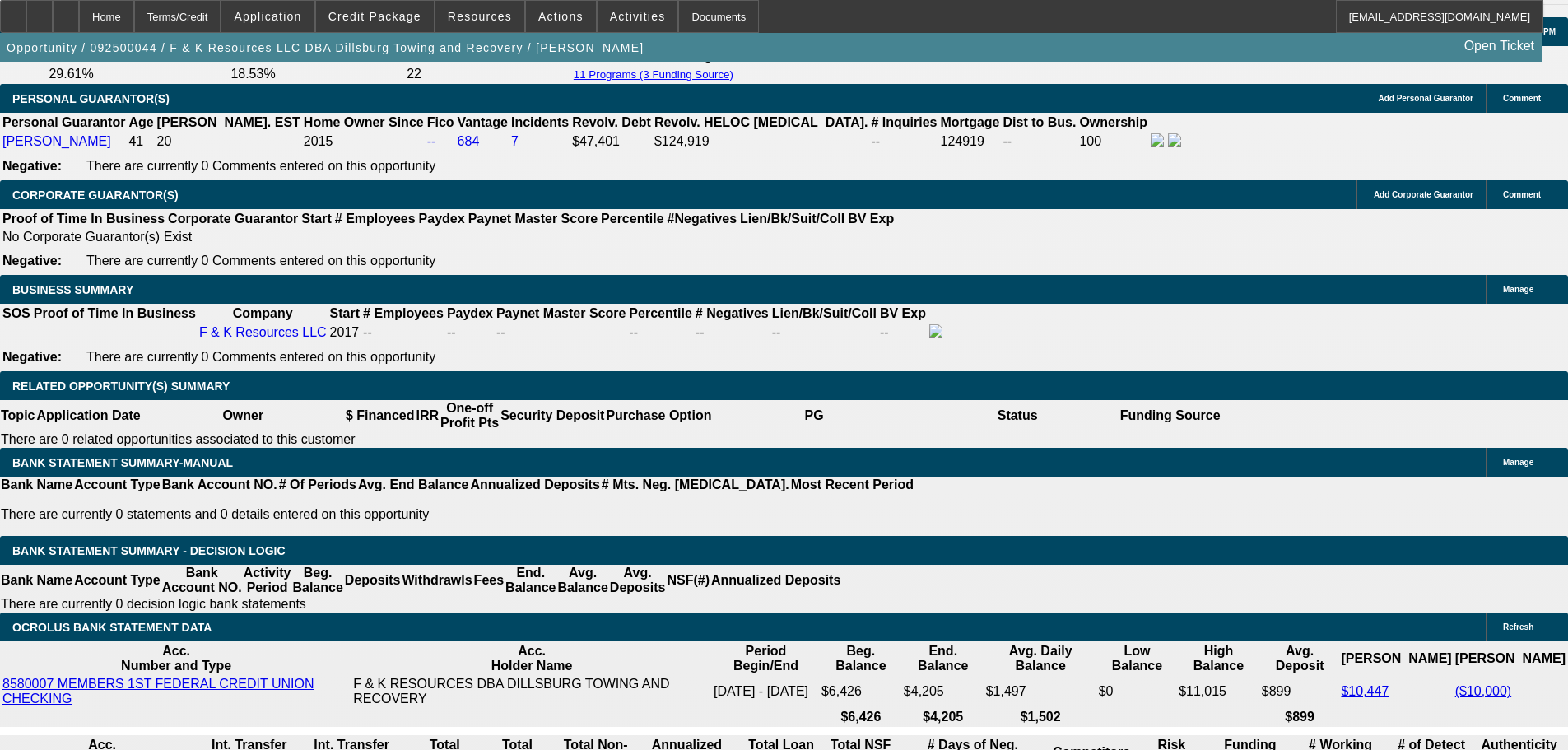
scroll to position [2470, 0]
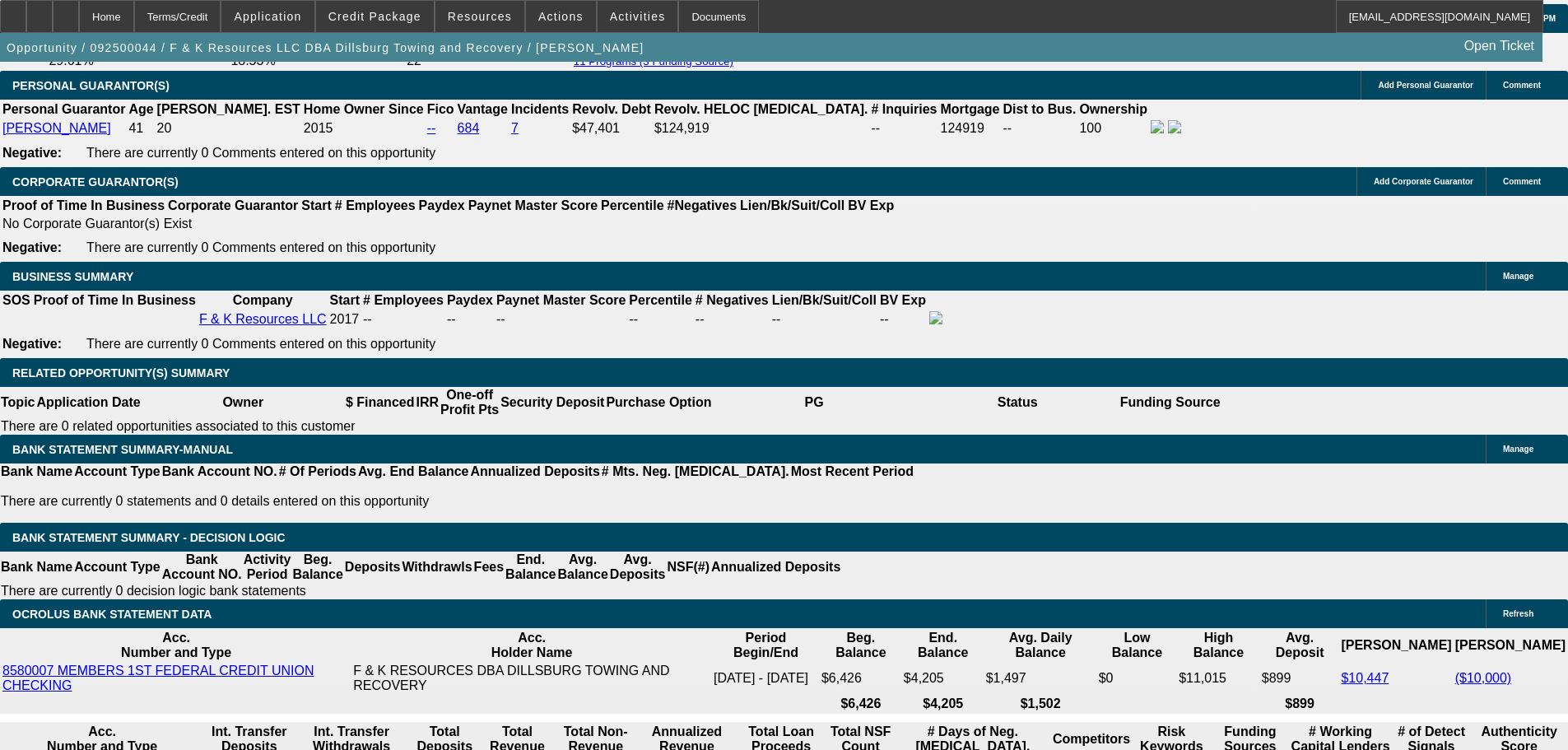
select select "3"
type input "UNKNOWN"
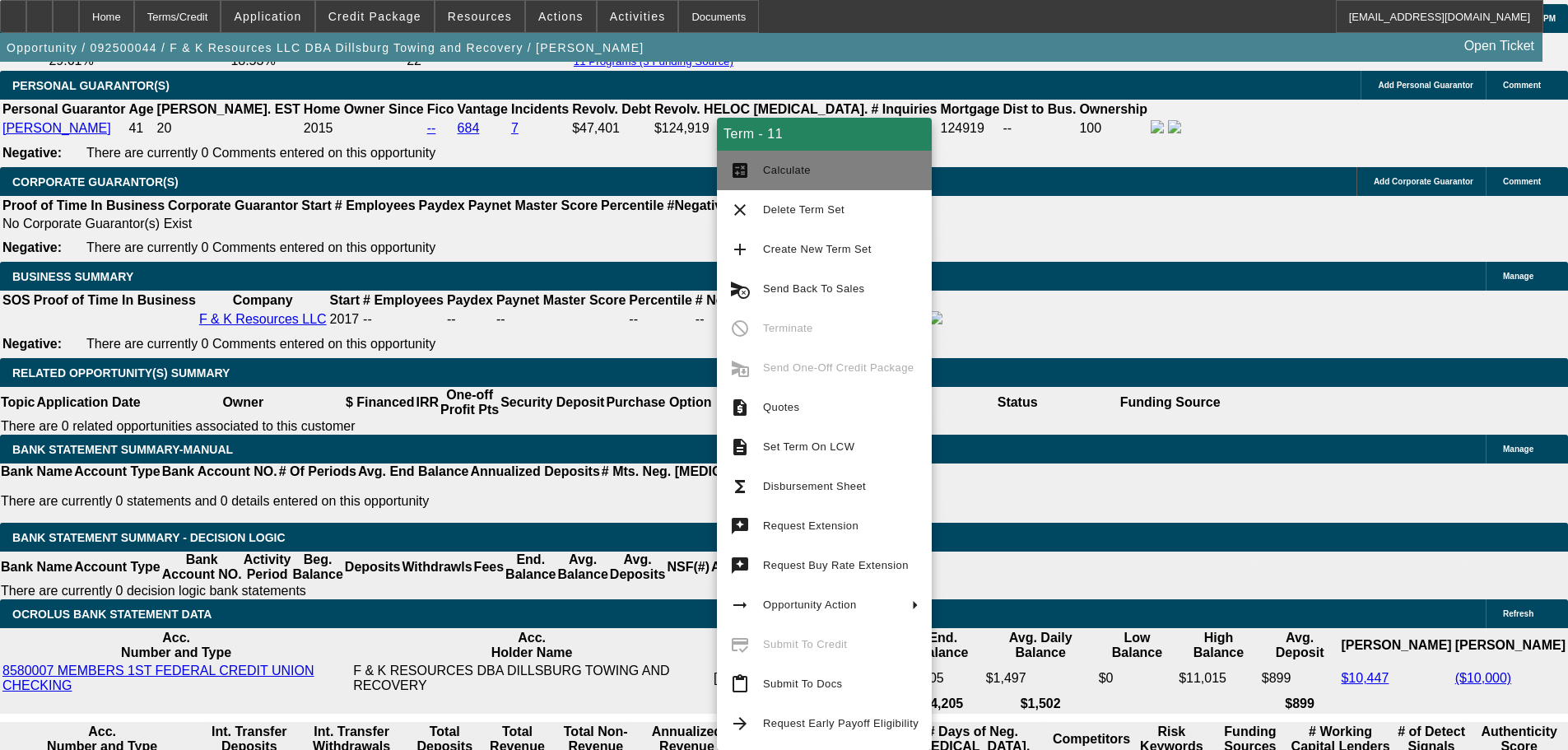
click at [822, 166] on span "Calculate" at bounding box center [840, 170] width 155 height 20
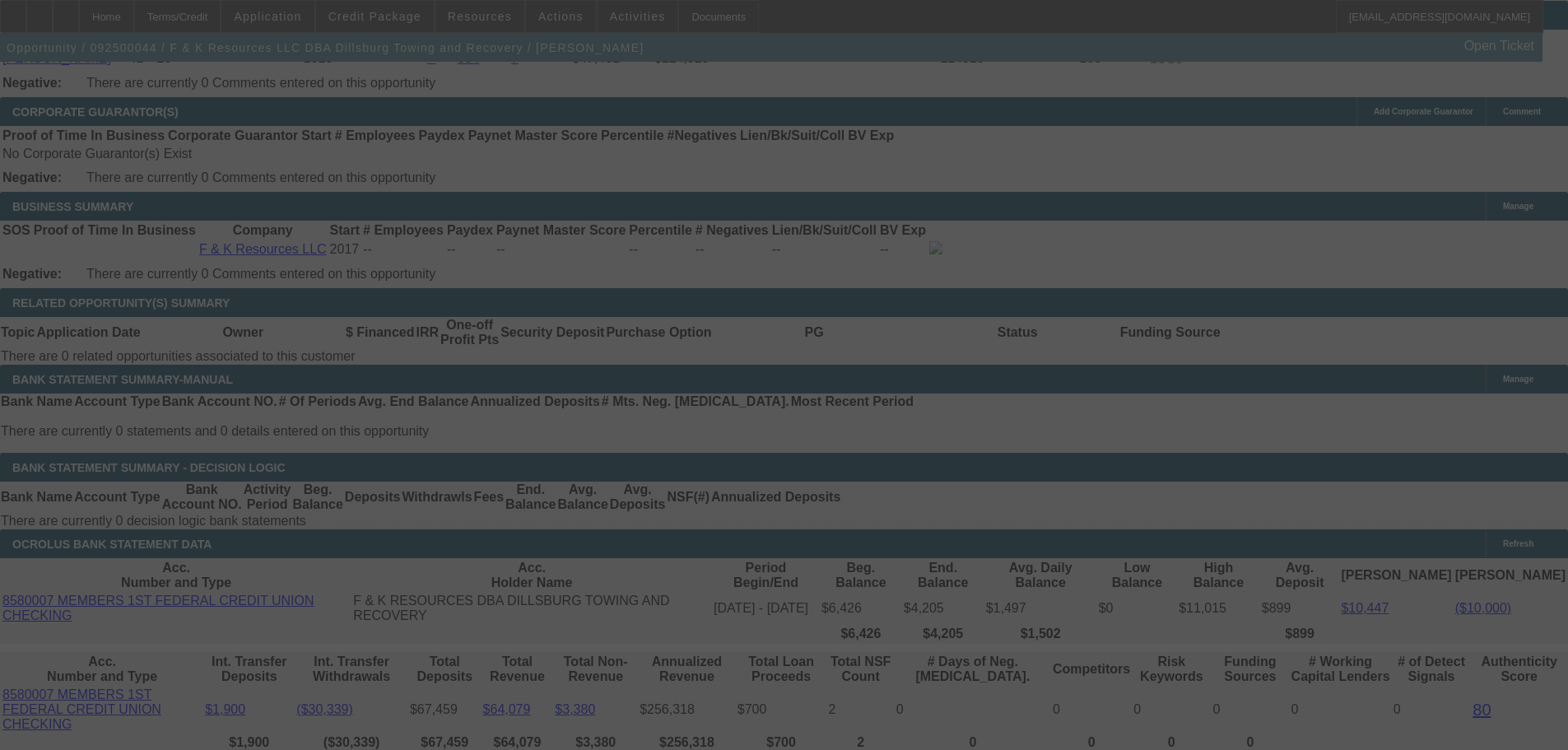
scroll to position [2635, 0]
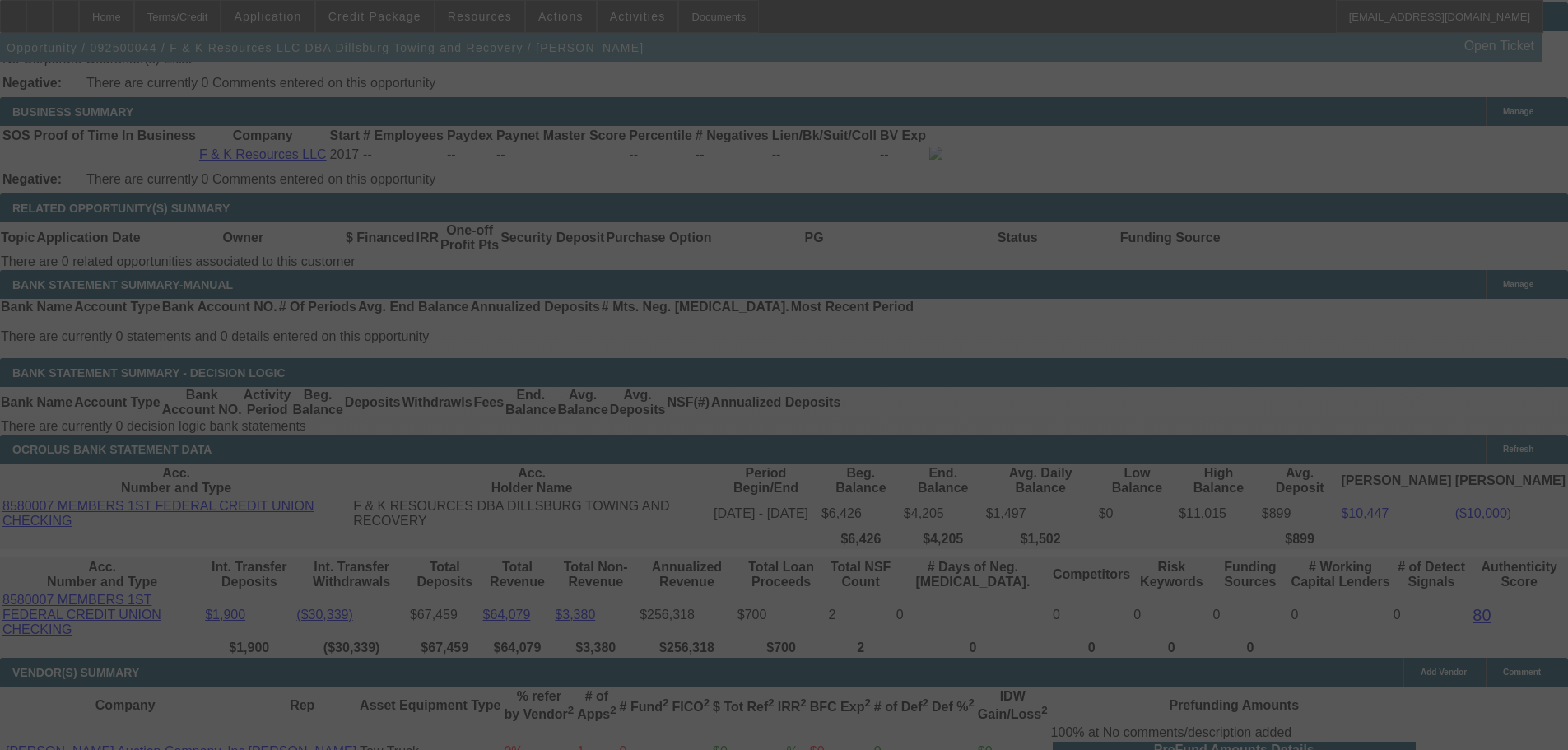
select select "0"
select select "3"
select select "0"
select select "6"
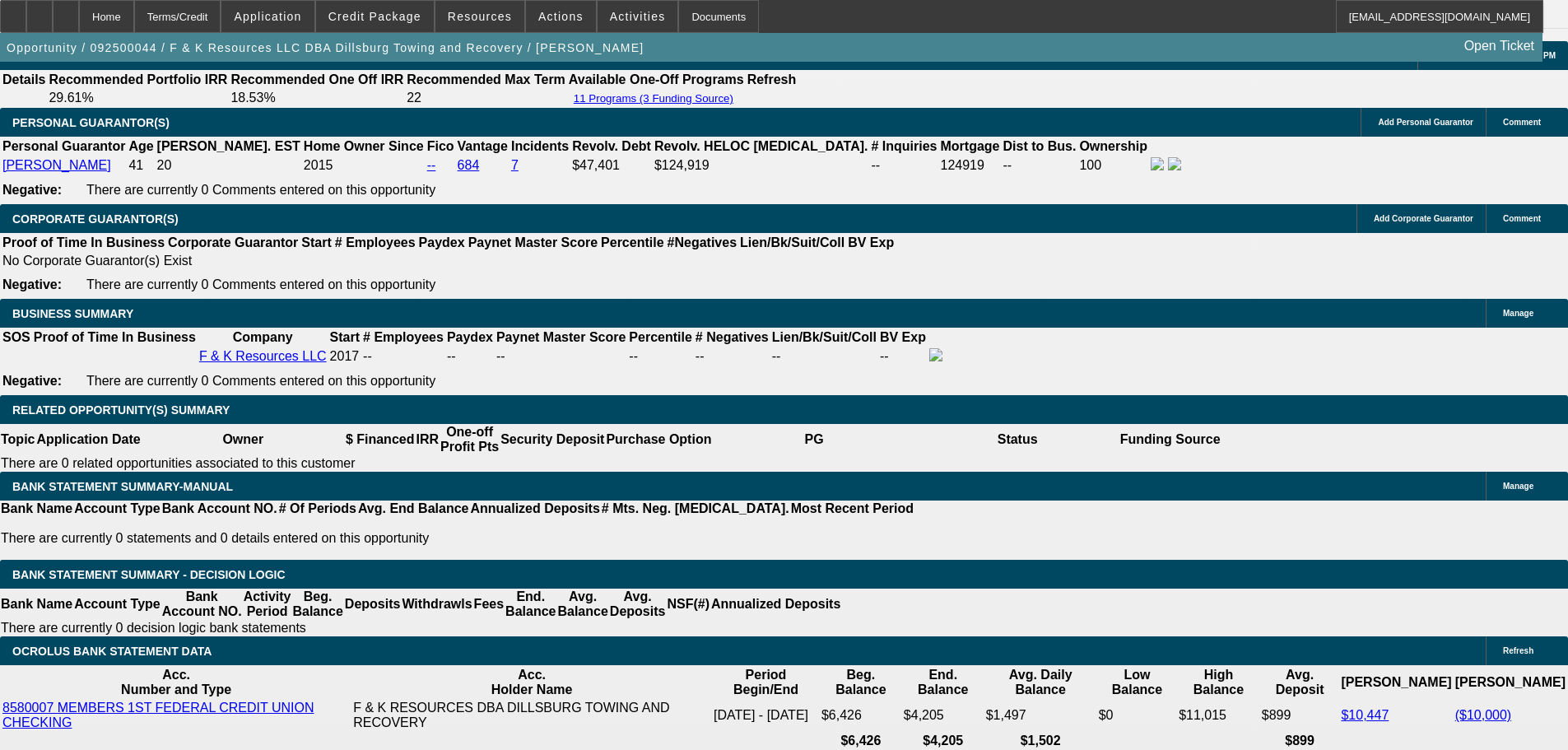
scroll to position [2461, 0]
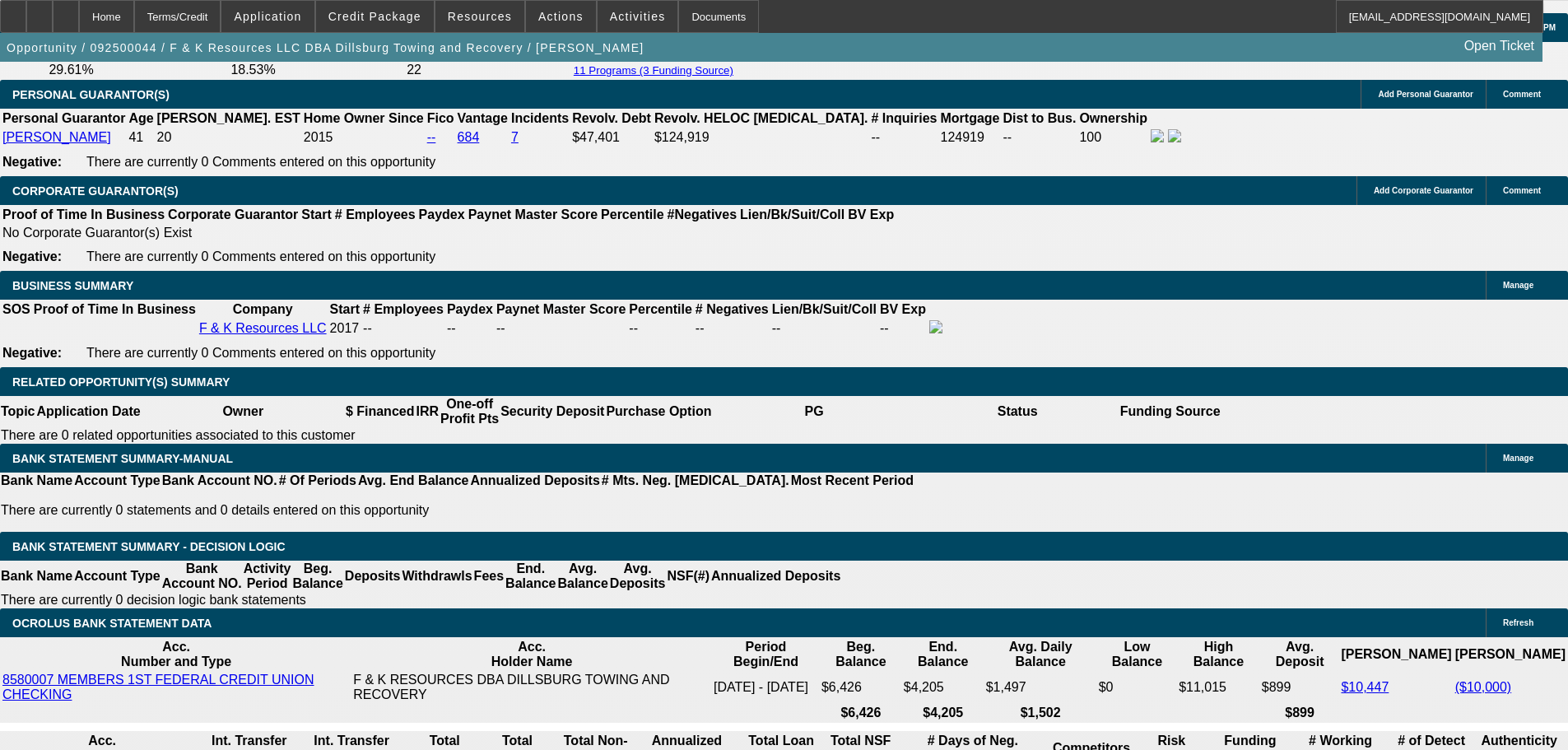
drag, startPoint x: 1316, startPoint y: 271, endPoint x: 1320, endPoint y: 309, distance: 38.2
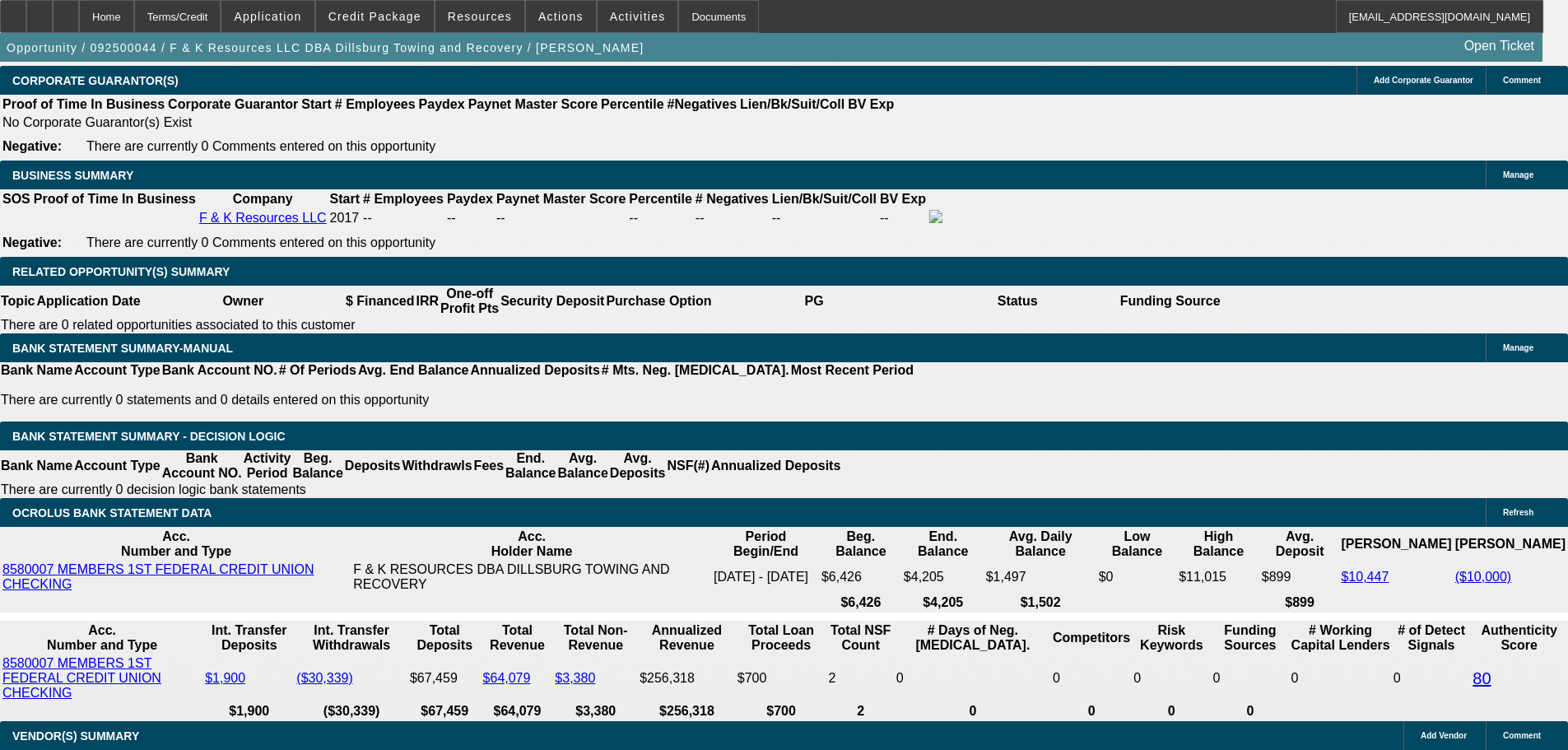
scroll to position [2543, 0]
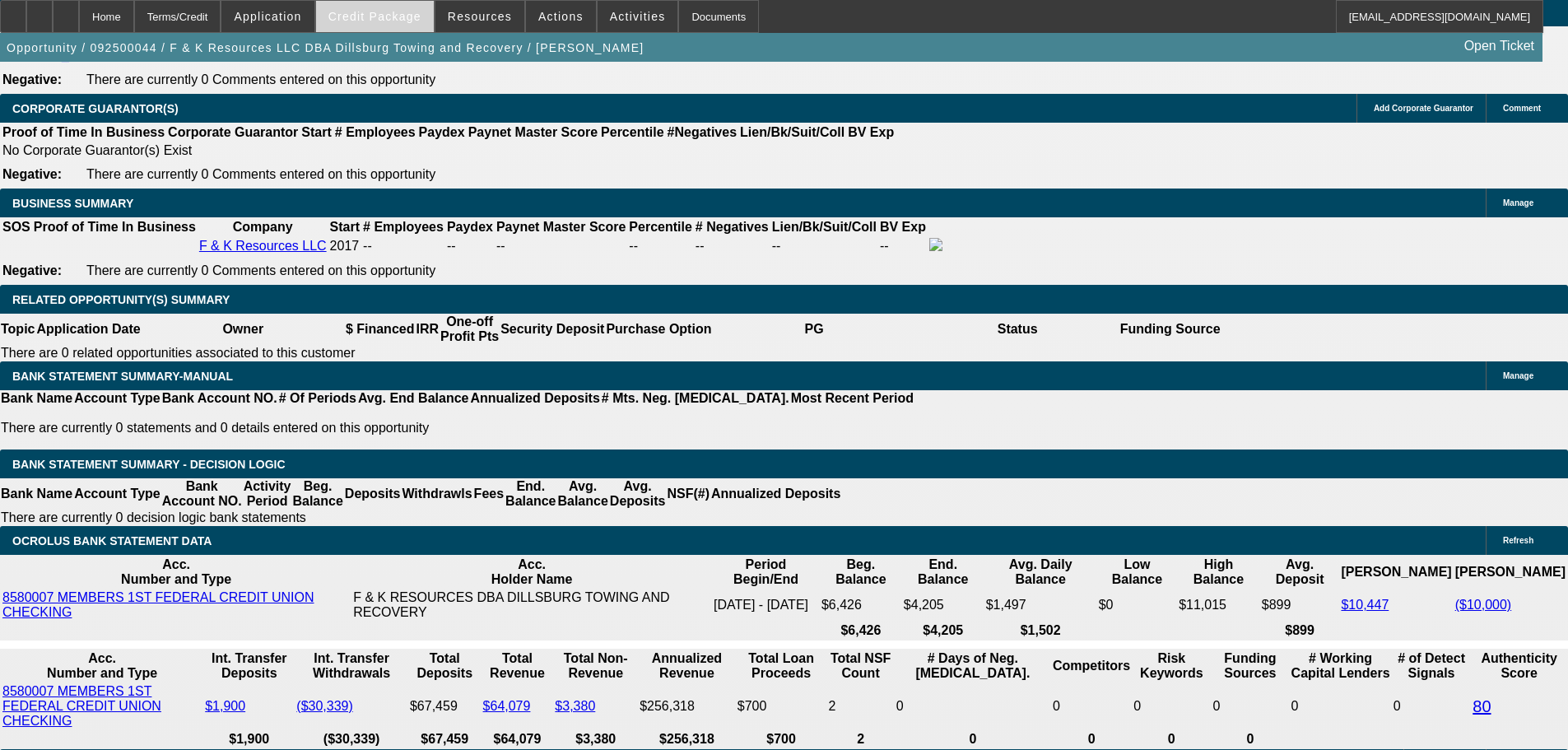
click at [404, 24] on span at bounding box center [374, 16] width 118 height 40
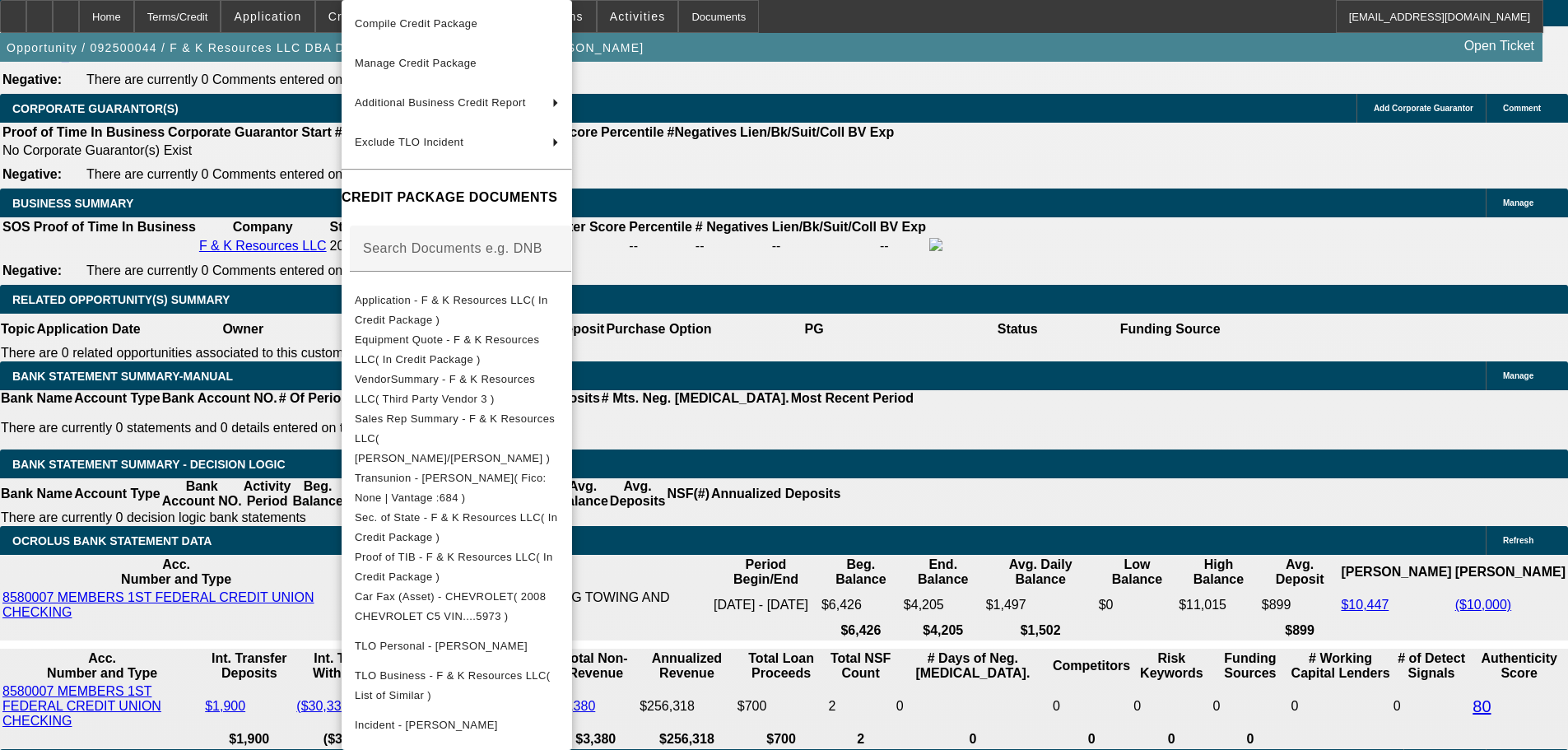
scroll to position [335, 0]
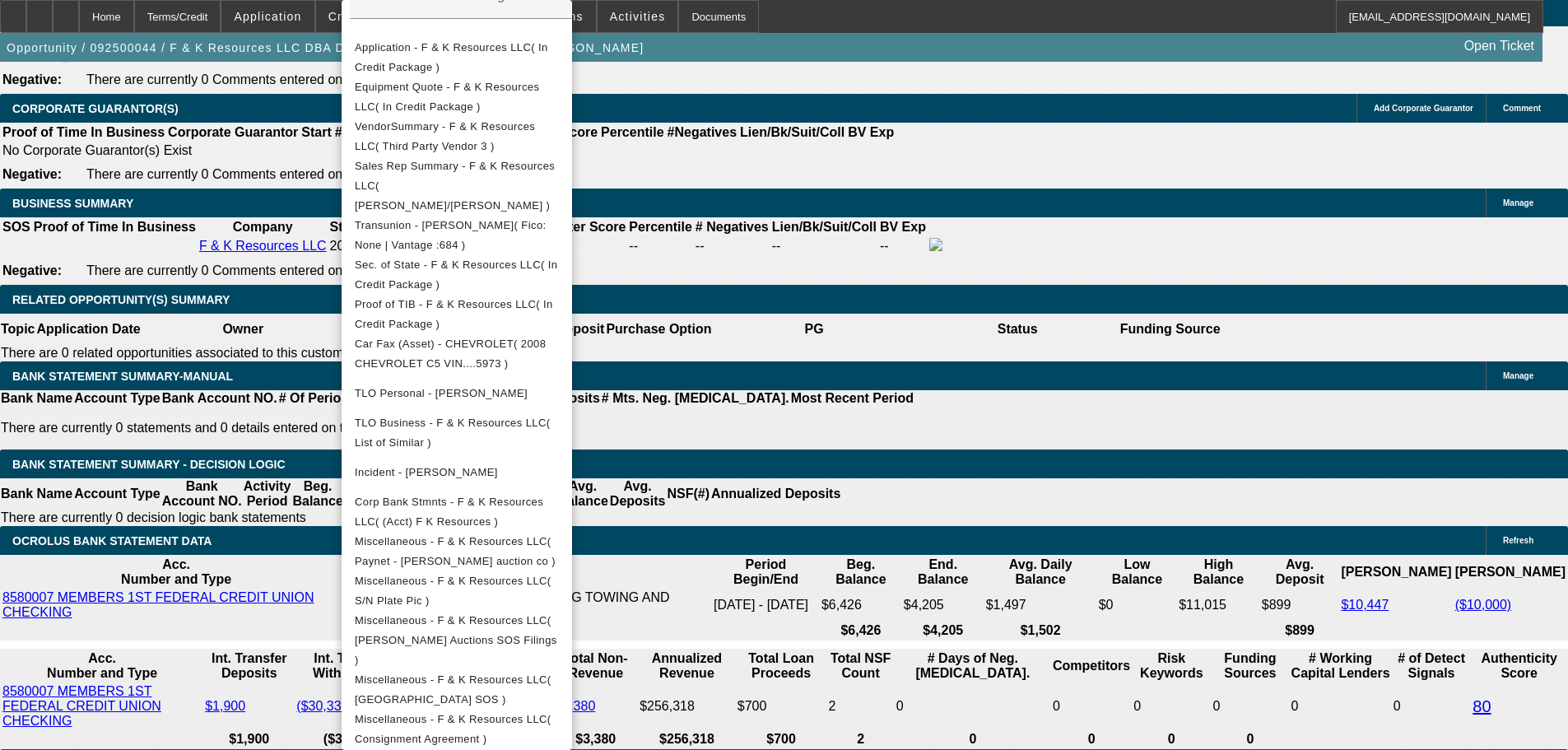
click at [1117, 653] on div at bounding box center [784, 375] width 1568 height 750
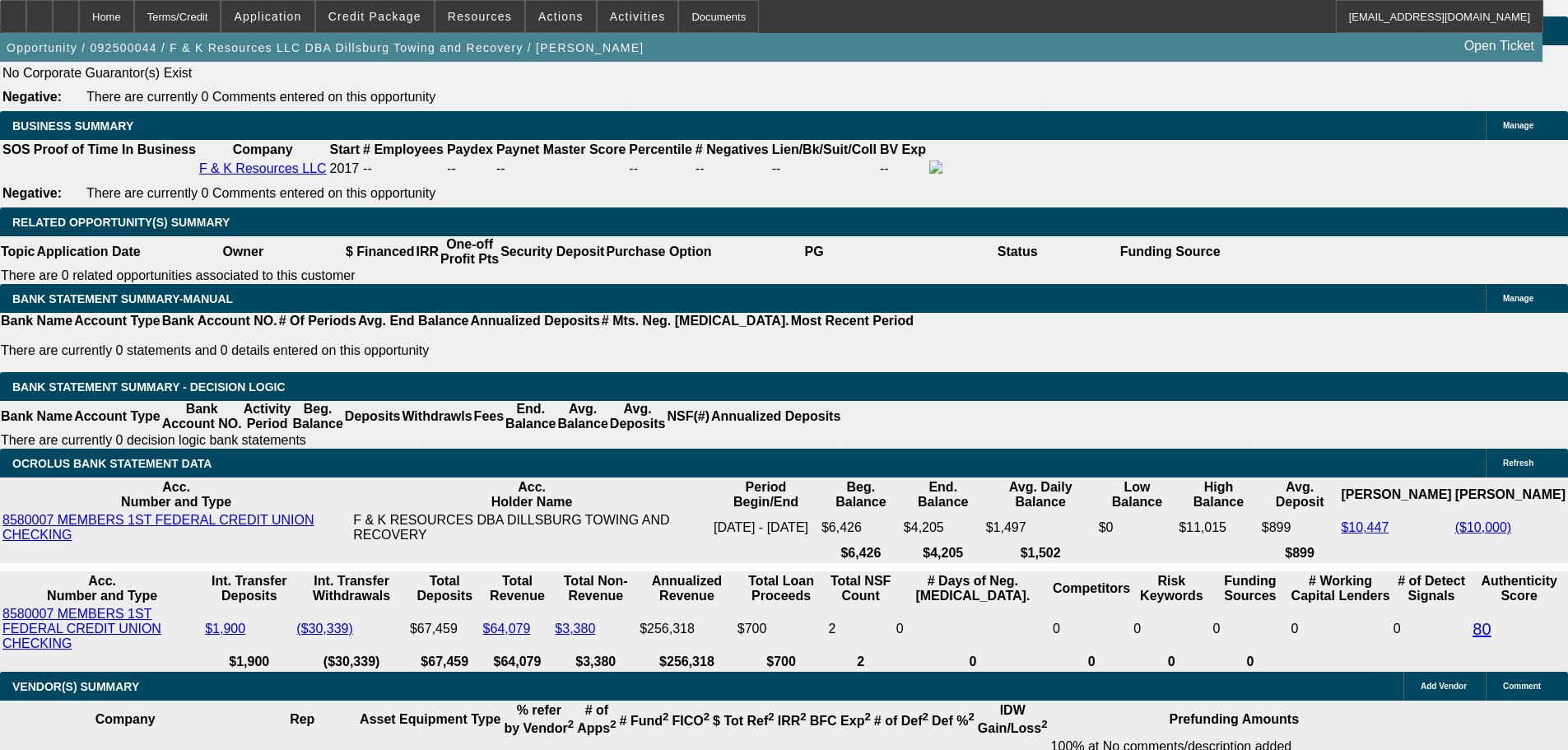
scroll to position [2461, 0]
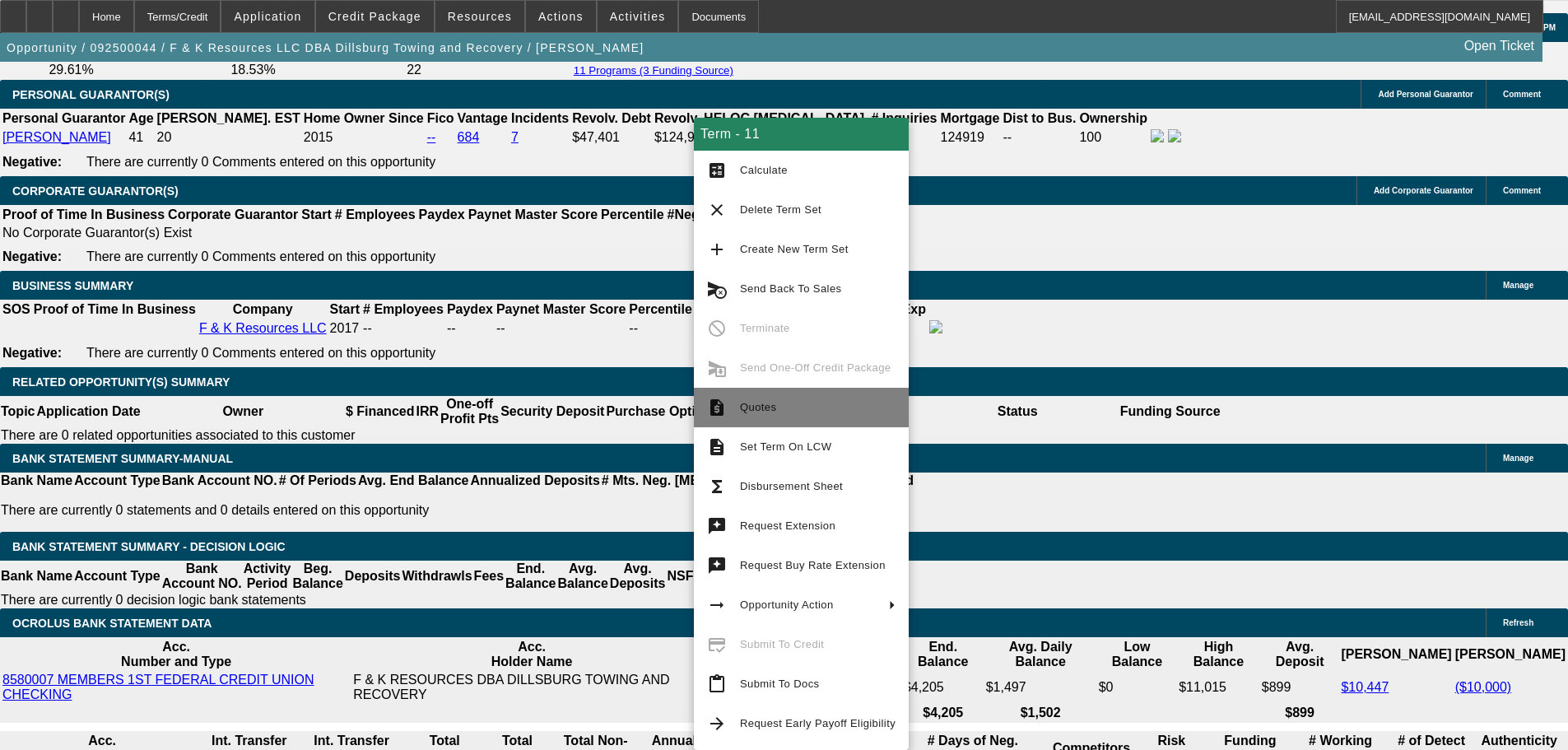
click at [748, 398] on span "Quotes" at bounding box center [817, 407] width 155 height 20
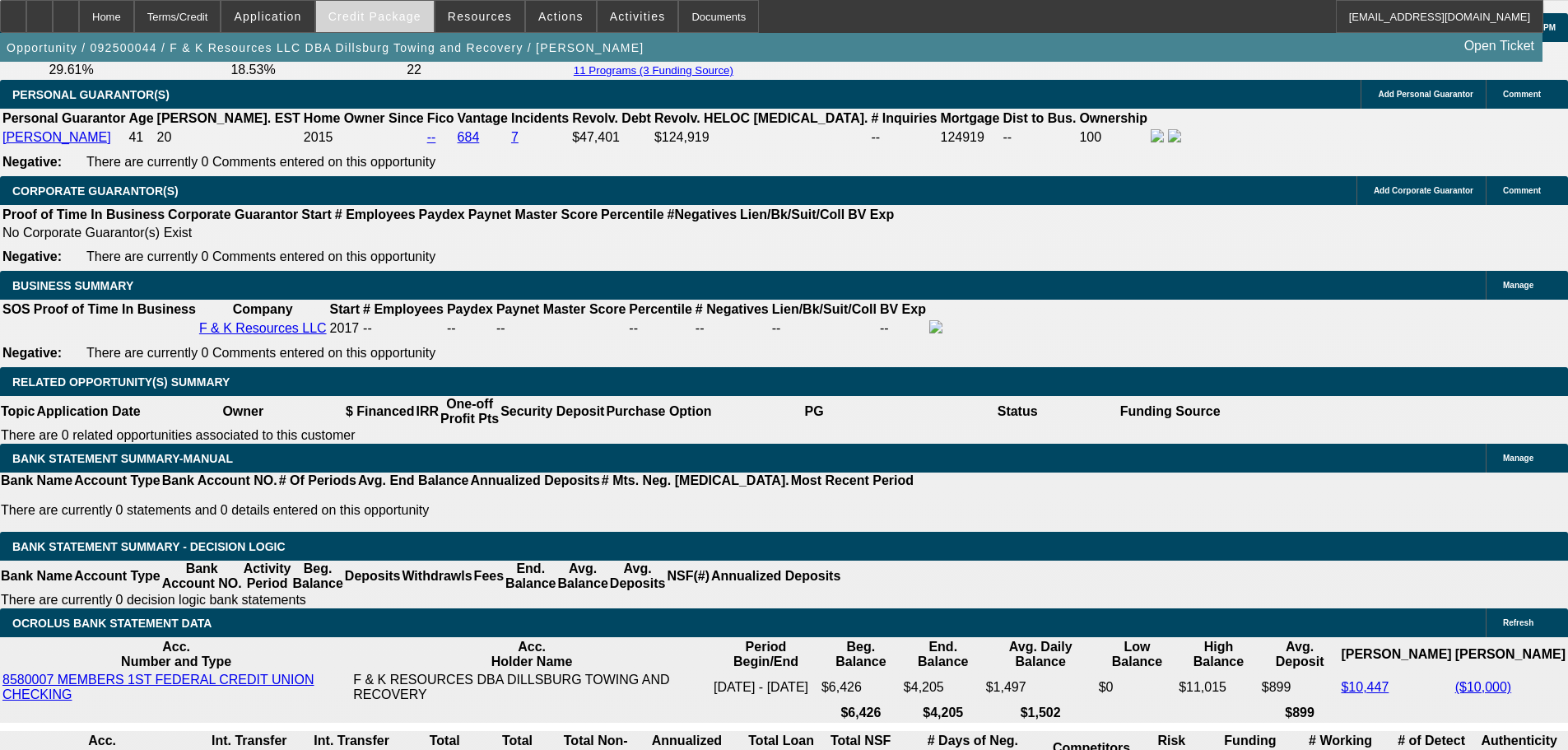
click at [376, 26] on span at bounding box center [374, 16] width 118 height 40
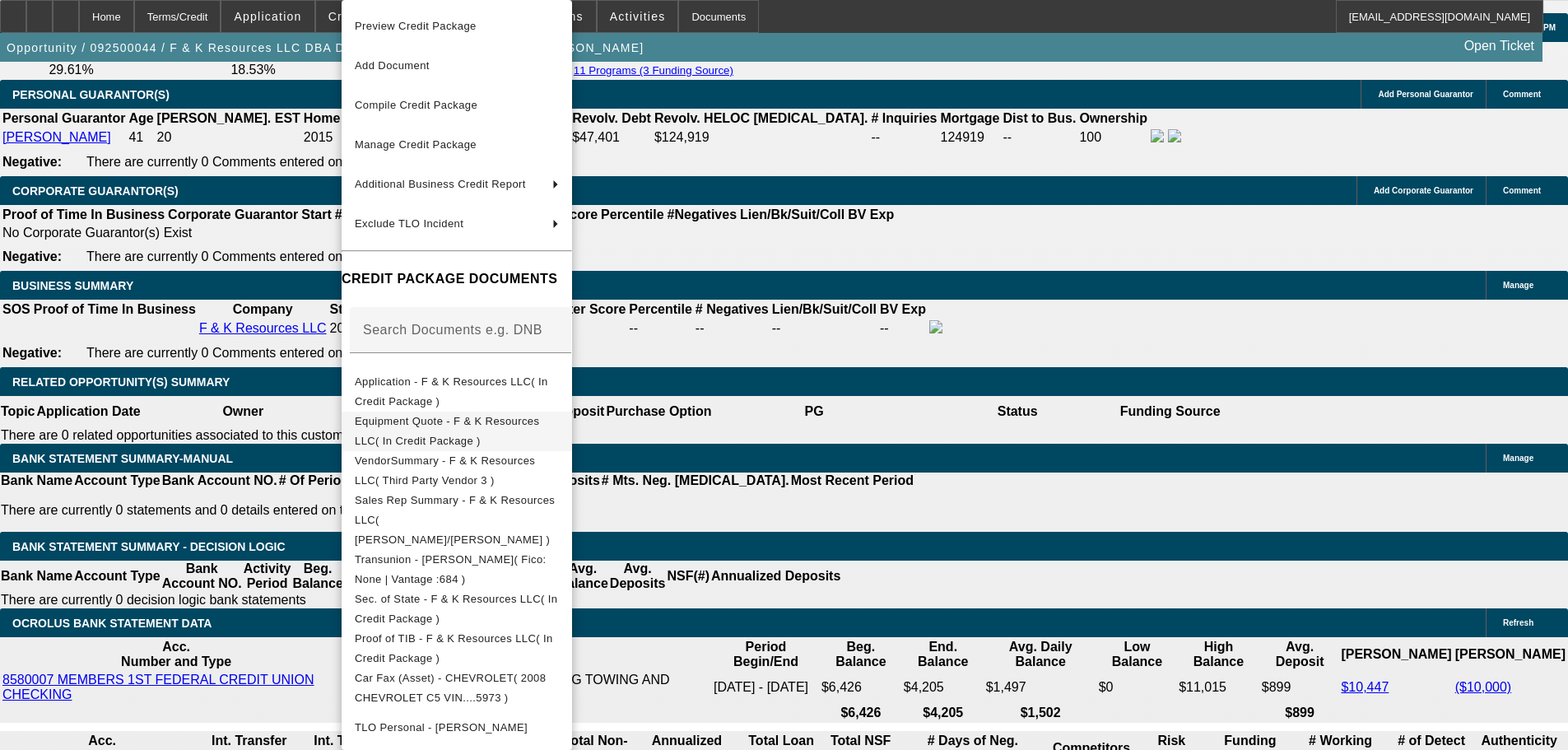
click at [477, 426] on span "Equipment Quote - F & K Resources LLC( In Credit Package )" at bounding box center [447, 431] width 184 height 32
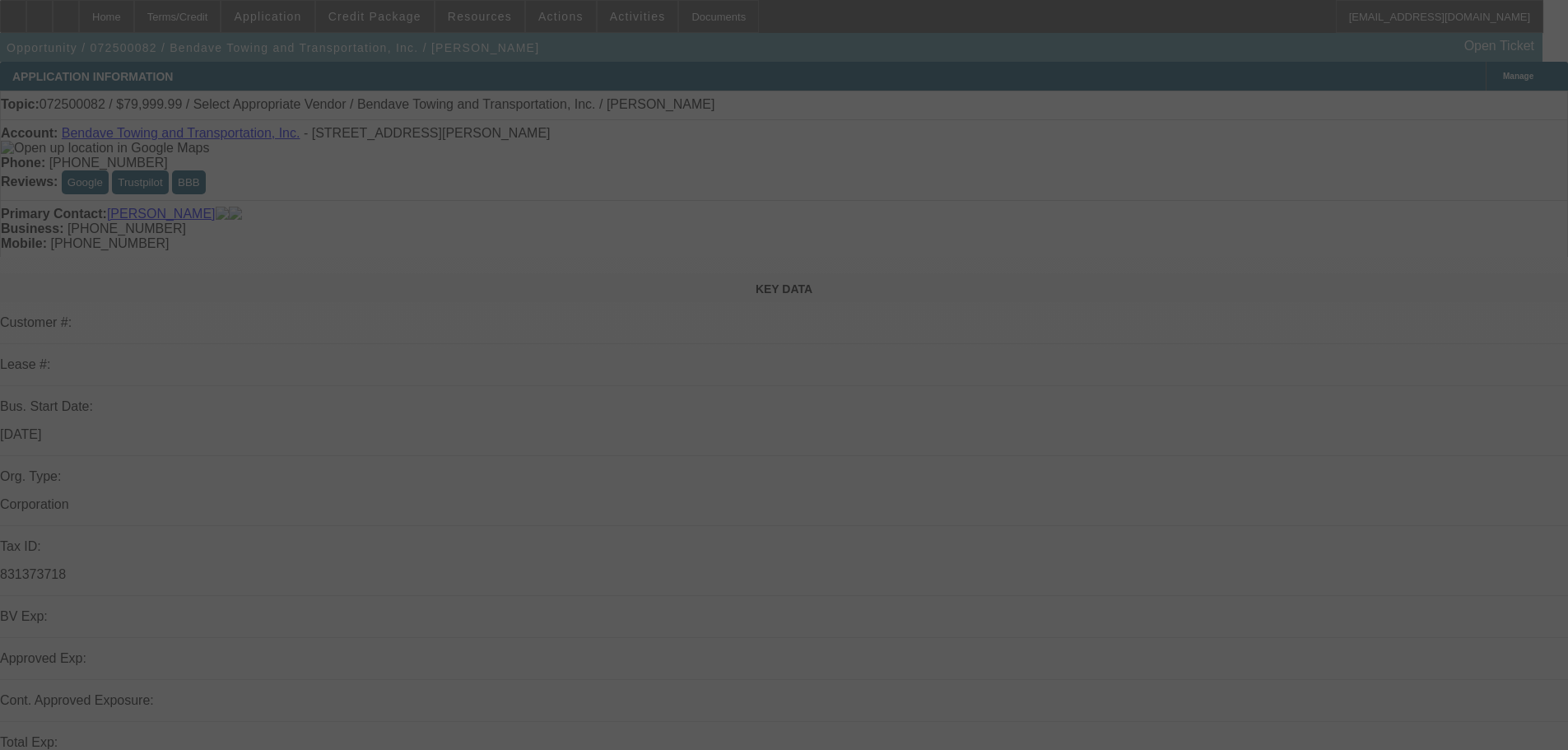
select select "0"
select select "2"
select select "0.1"
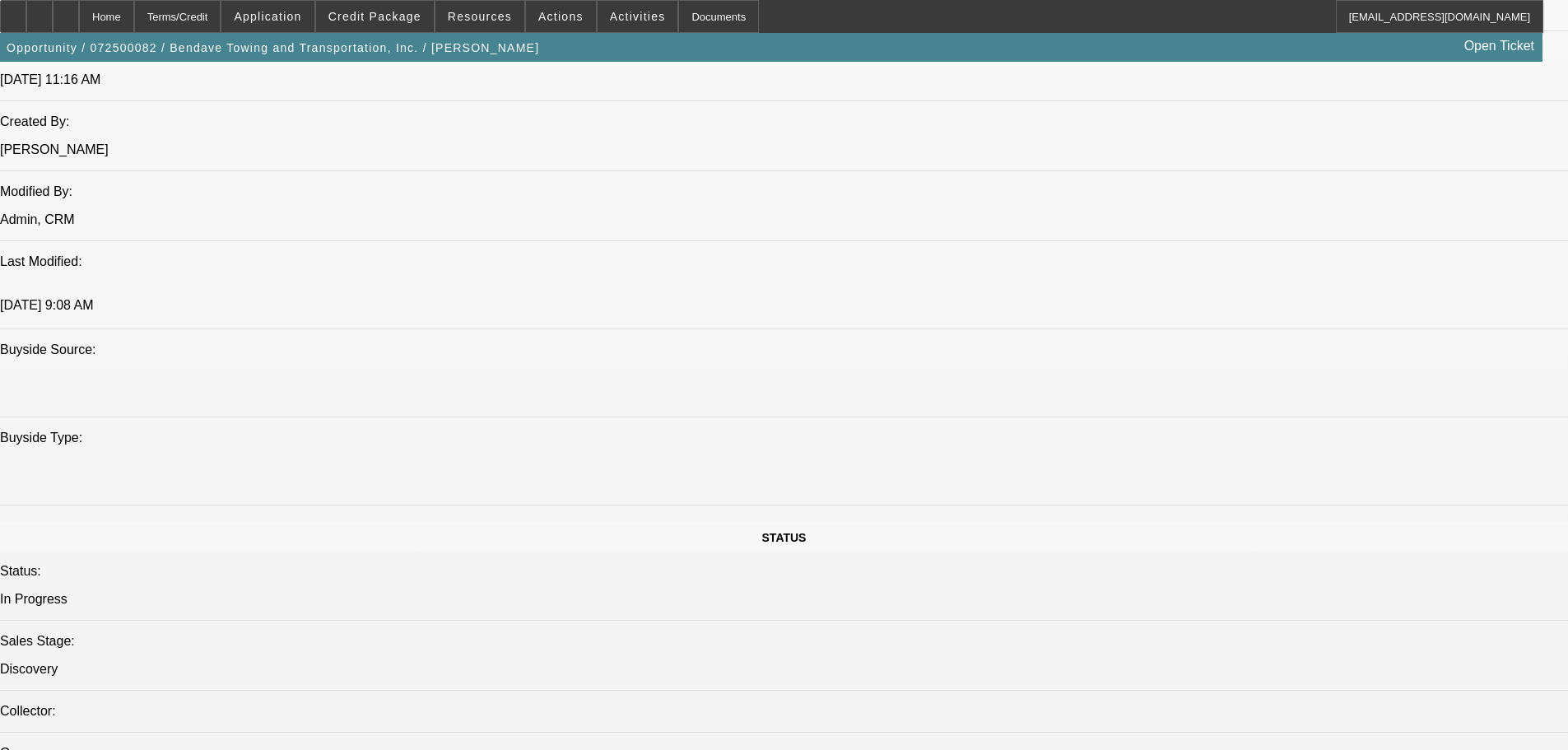
select select "1"
select select "2"
select select "4"
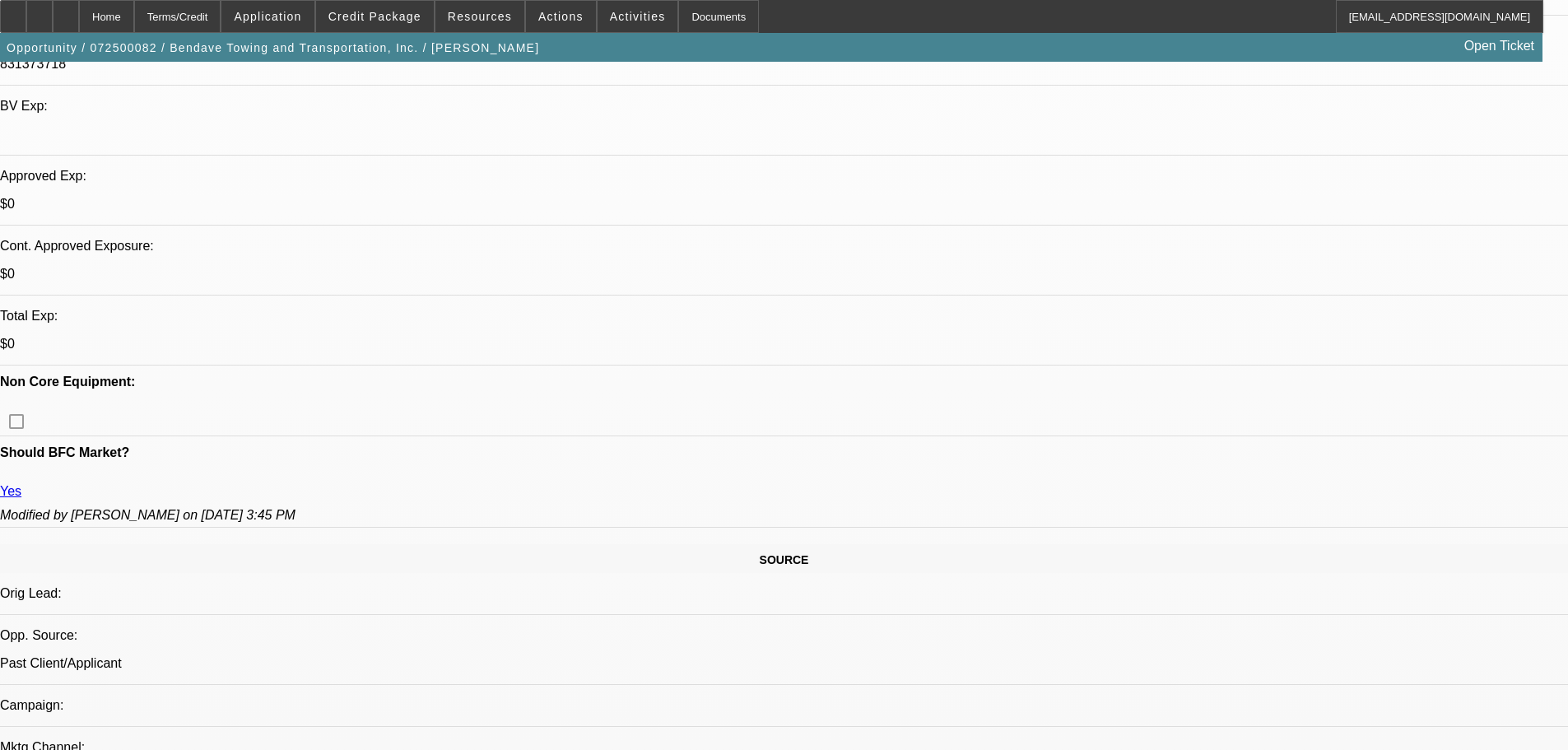
scroll to position [346, 0]
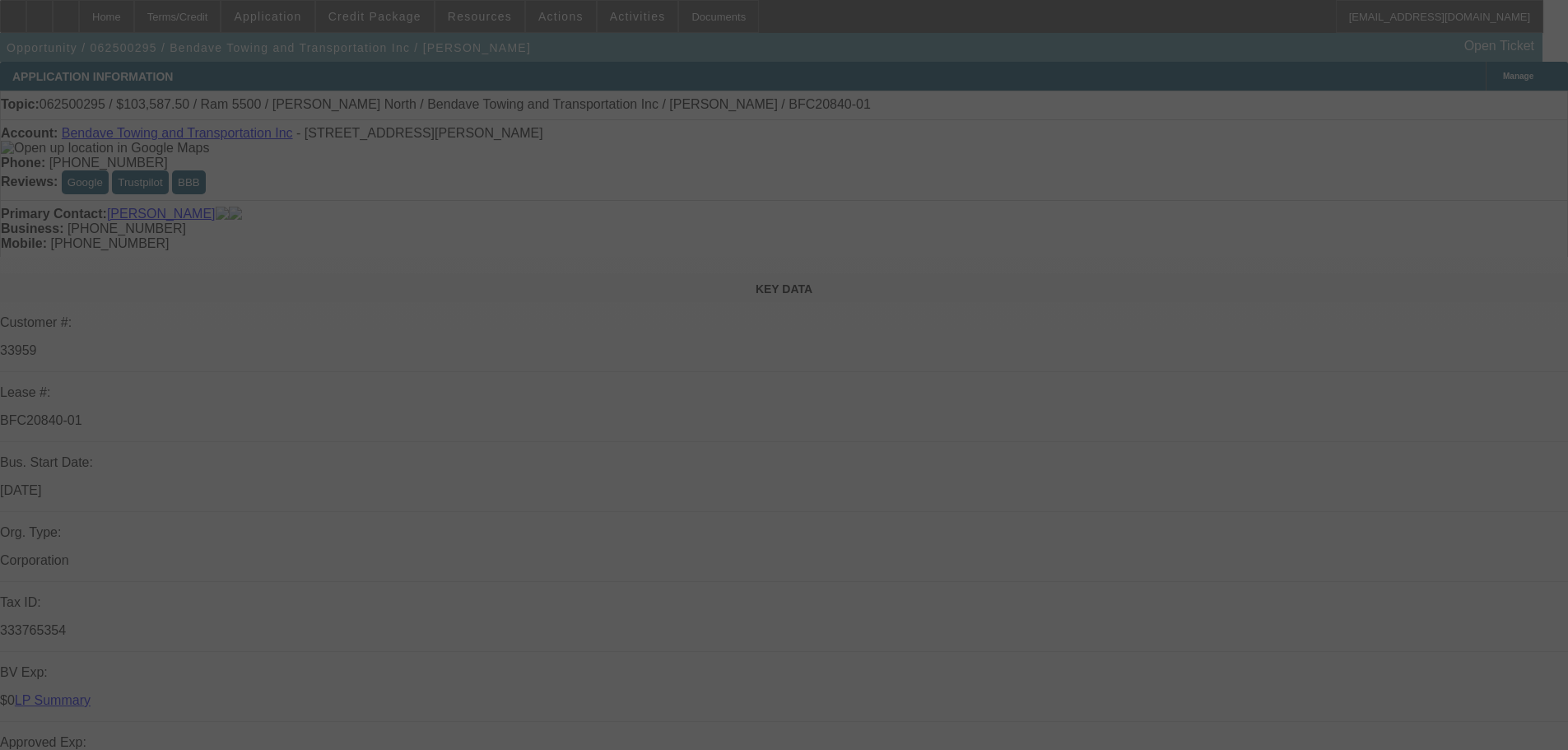
select select "0"
select select "6"
select select "0"
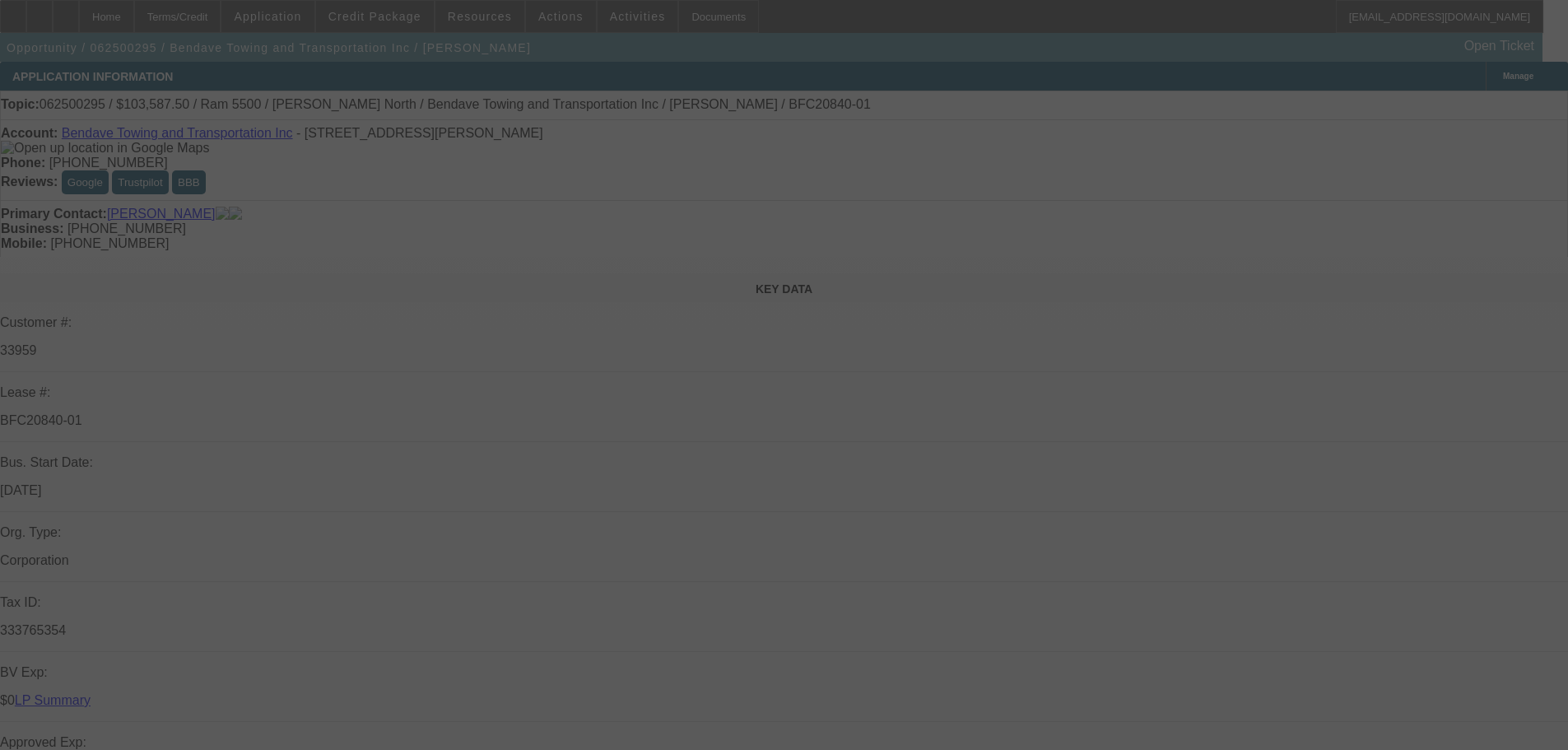
select select "0"
select select "6"
select select "0"
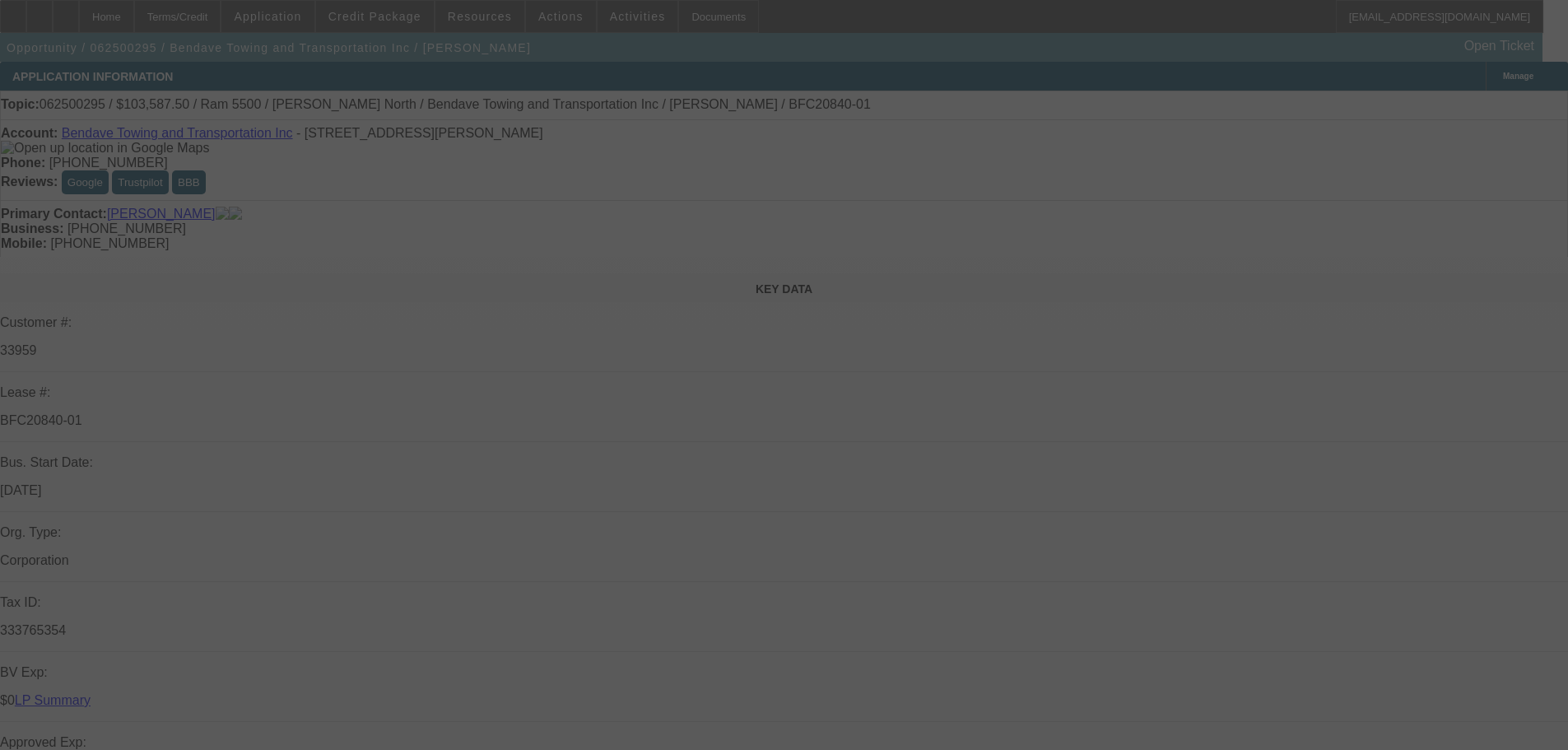
select select "0"
select select "6"
select select "0"
select select "2"
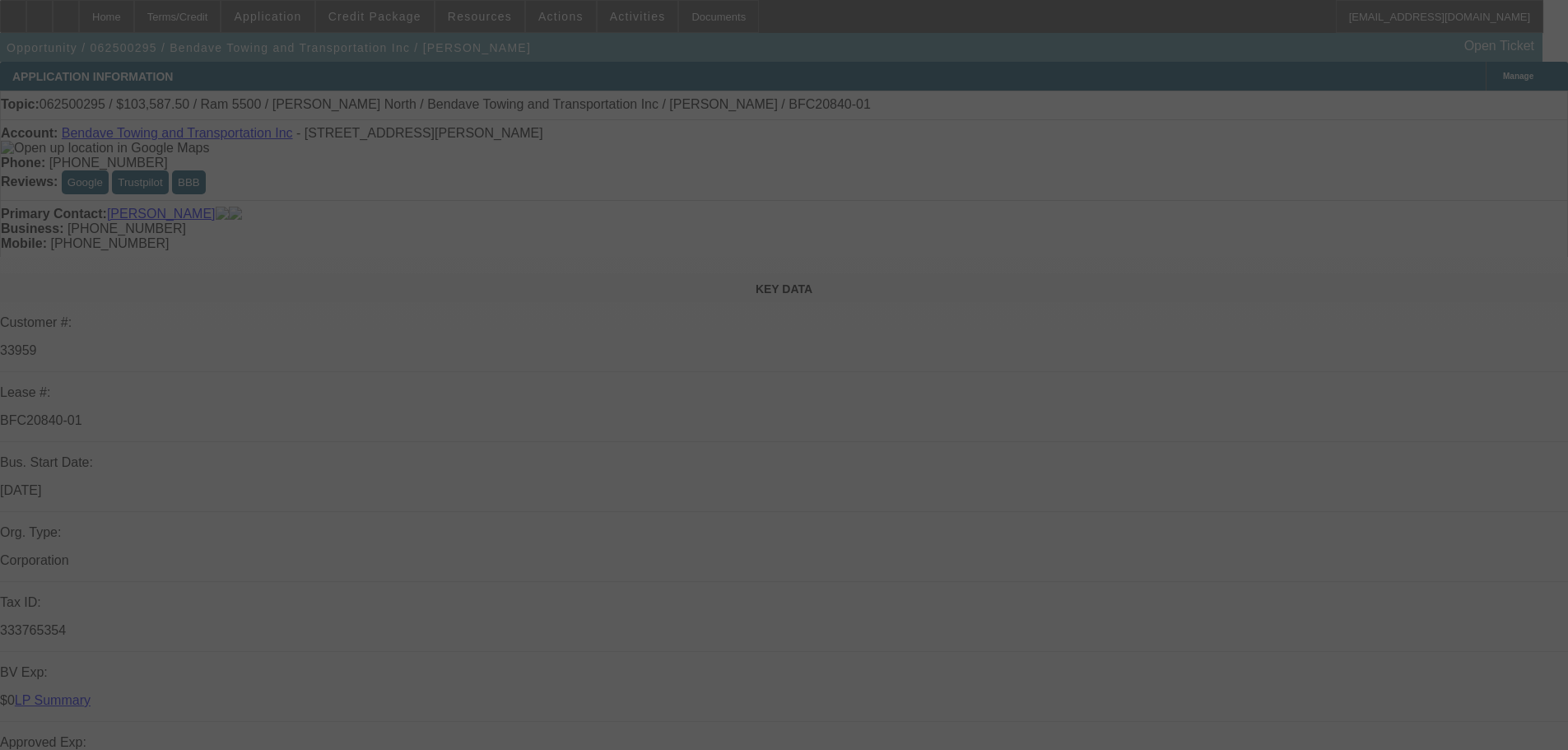
select select "0"
select select "6"
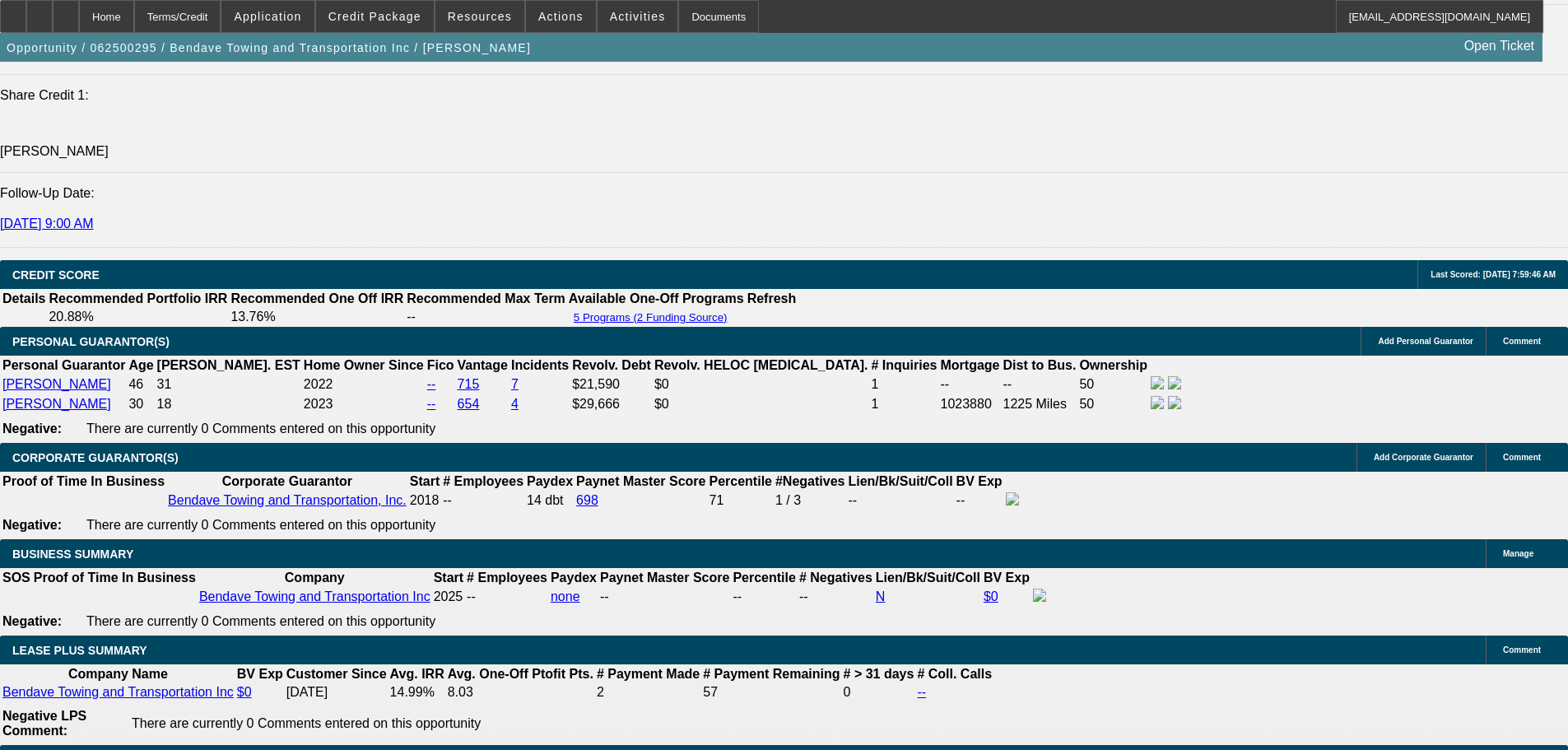
scroll to position [2470, 0]
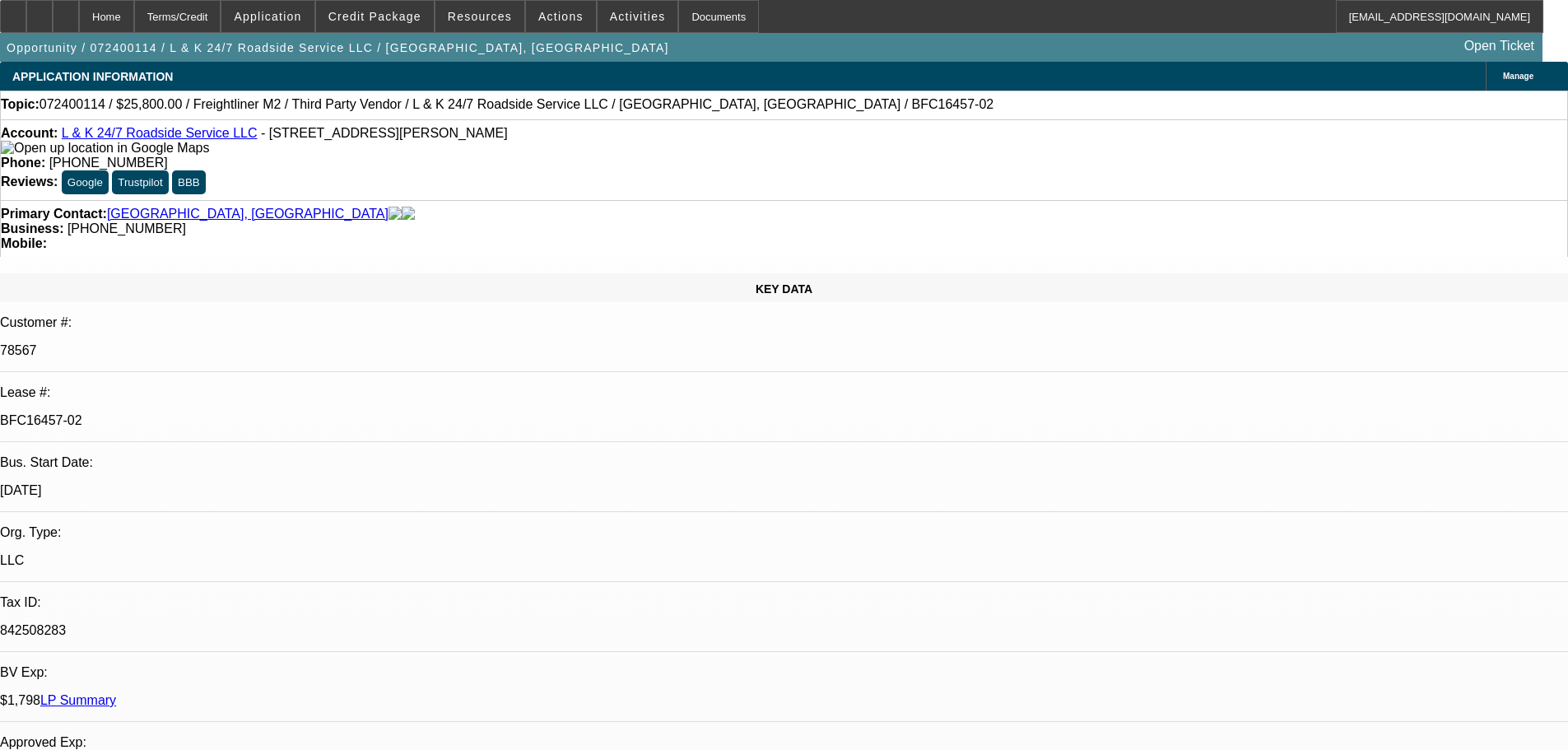
select select "0"
select select "3"
select select "0.1"
select select "4"
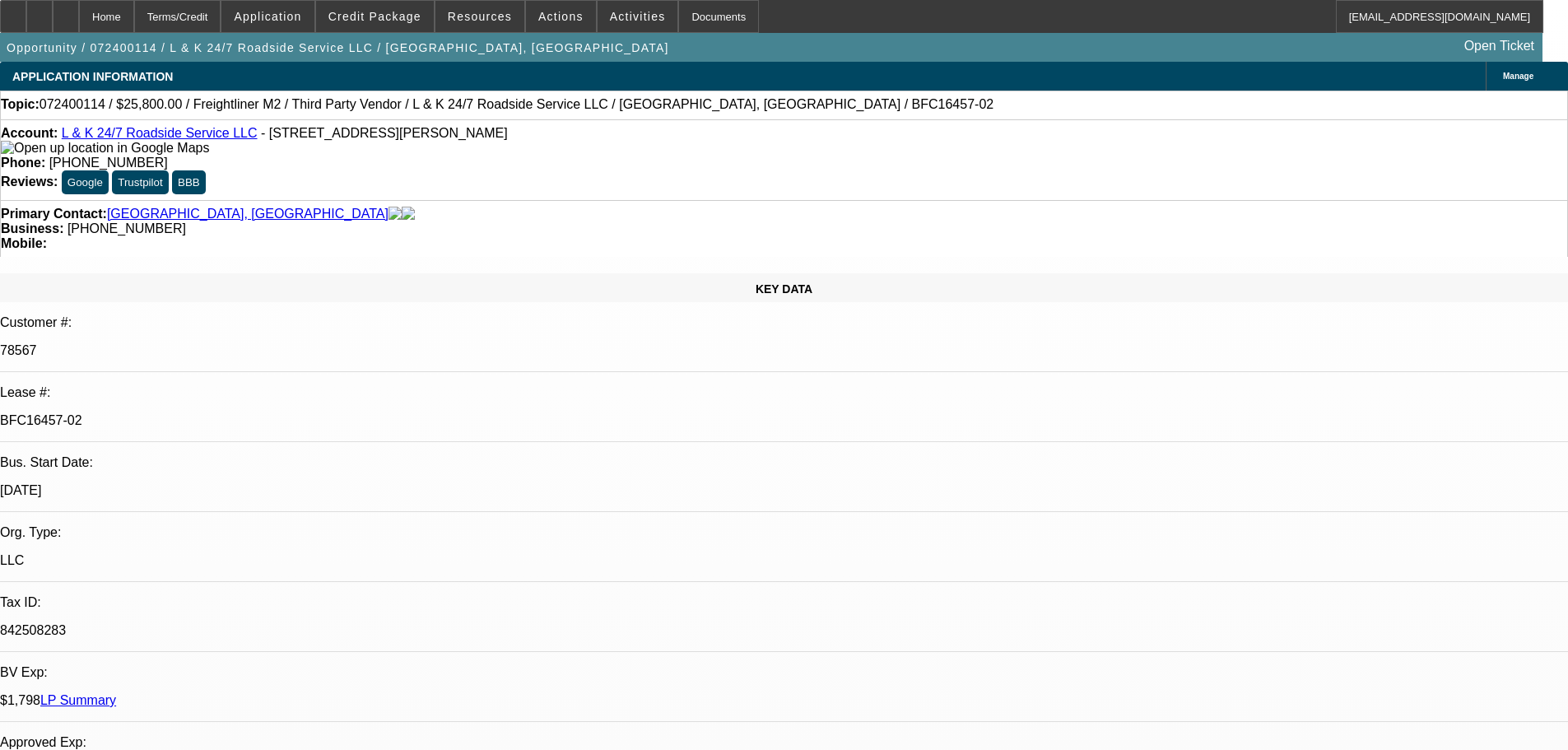
select select "0"
select select "3"
select select "0.1"
select select "4"
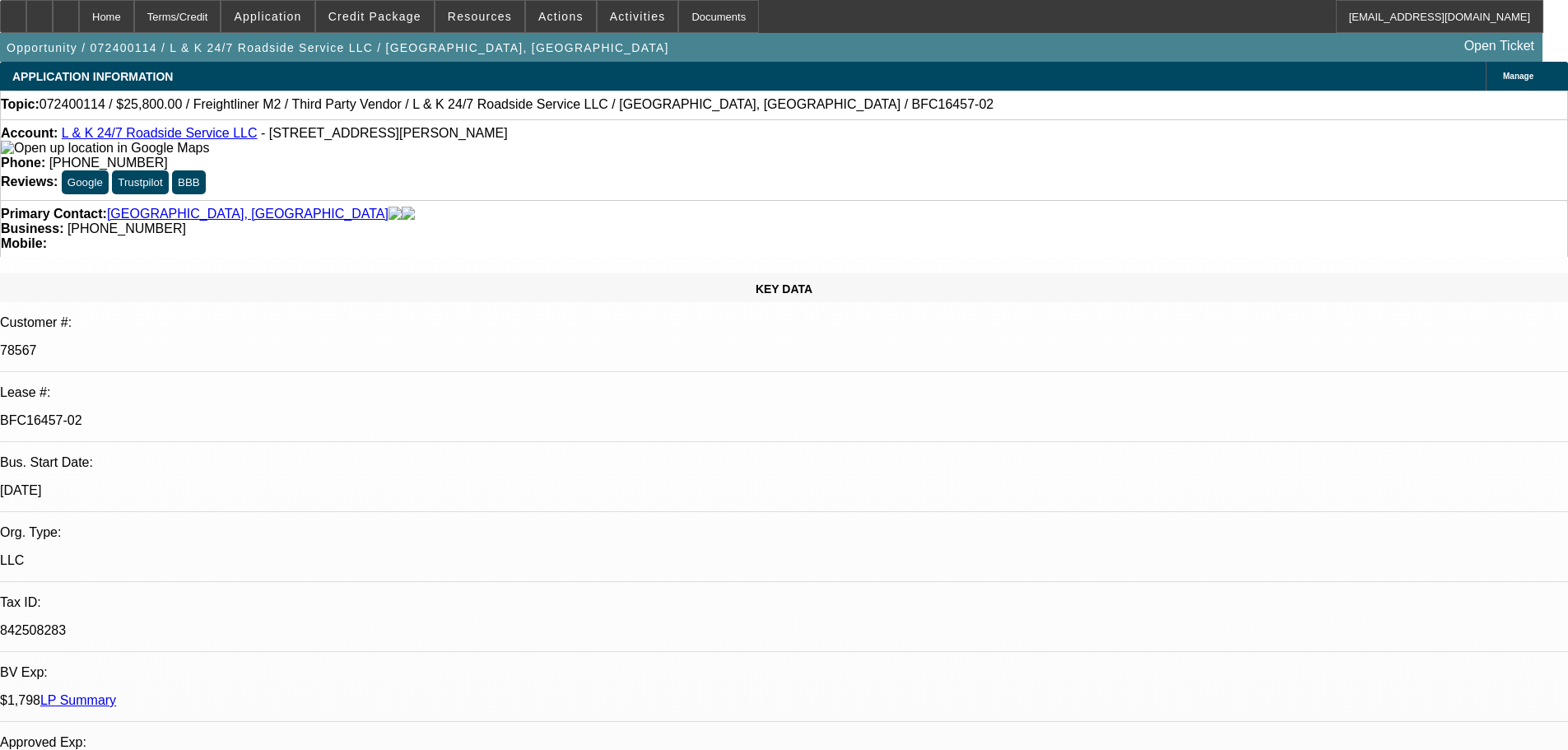
select select "0"
select select "3"
select select "0.1"
select select "4"
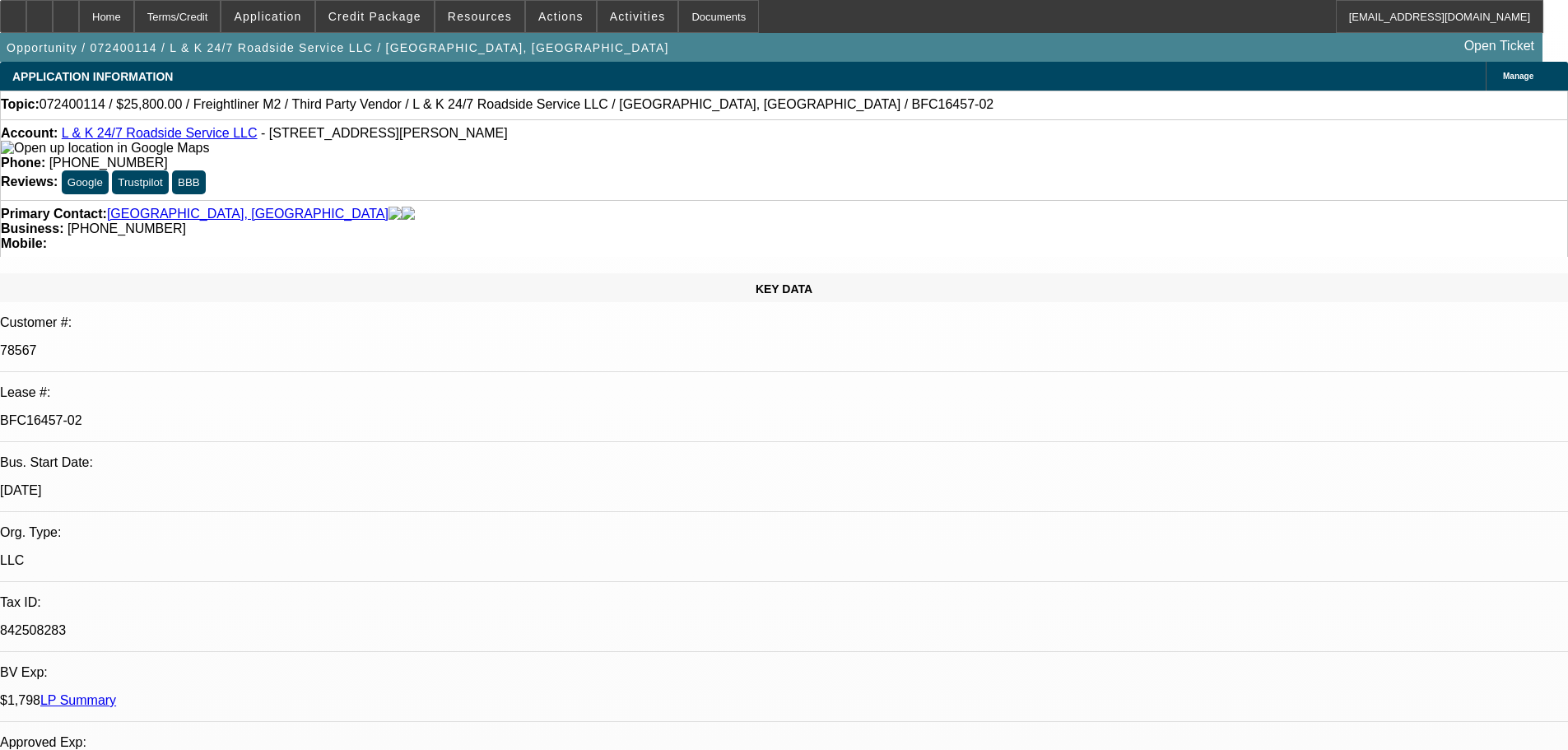
select select "0"
select select "3"
select select "0.1"
select select "4"
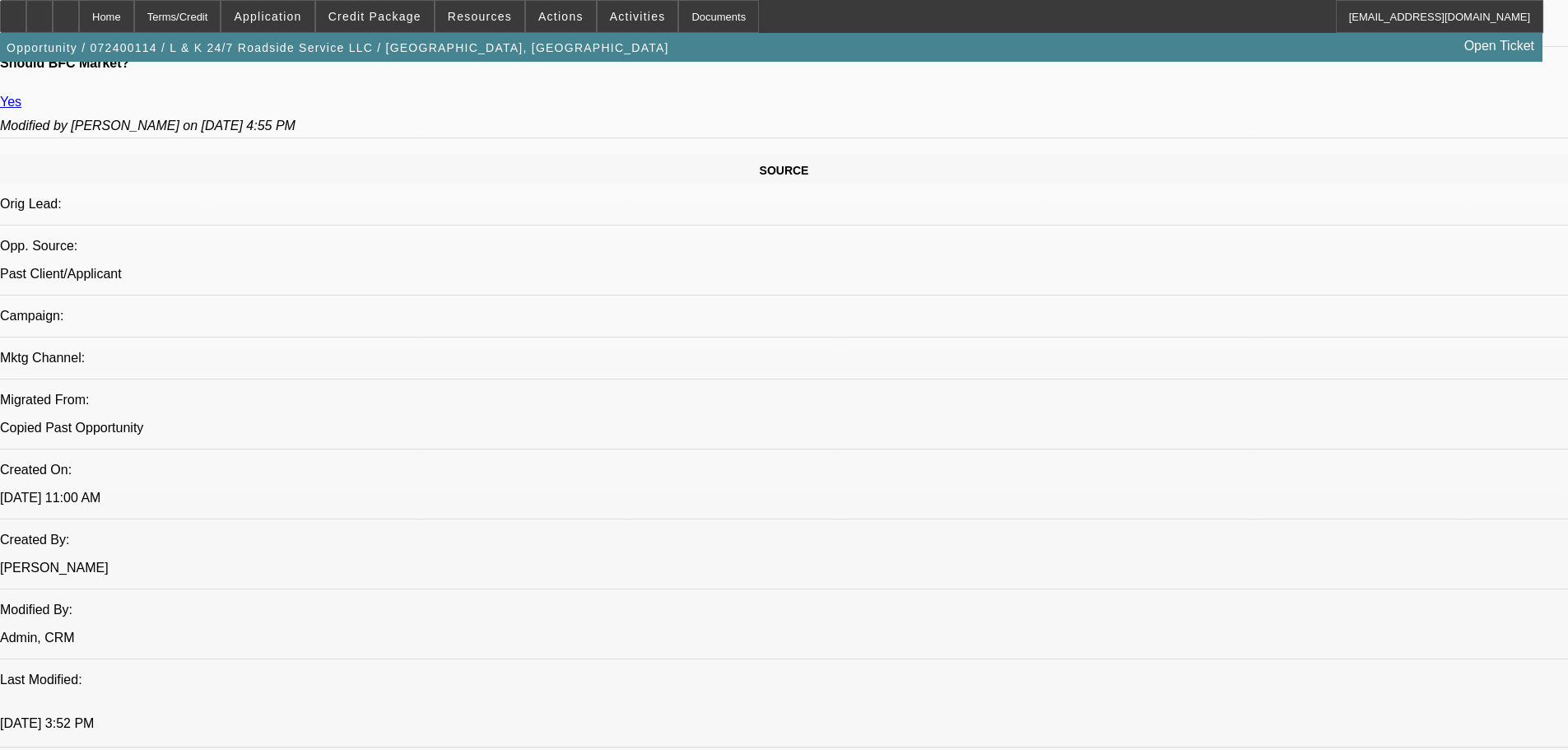
scroll to position [1070, 0]
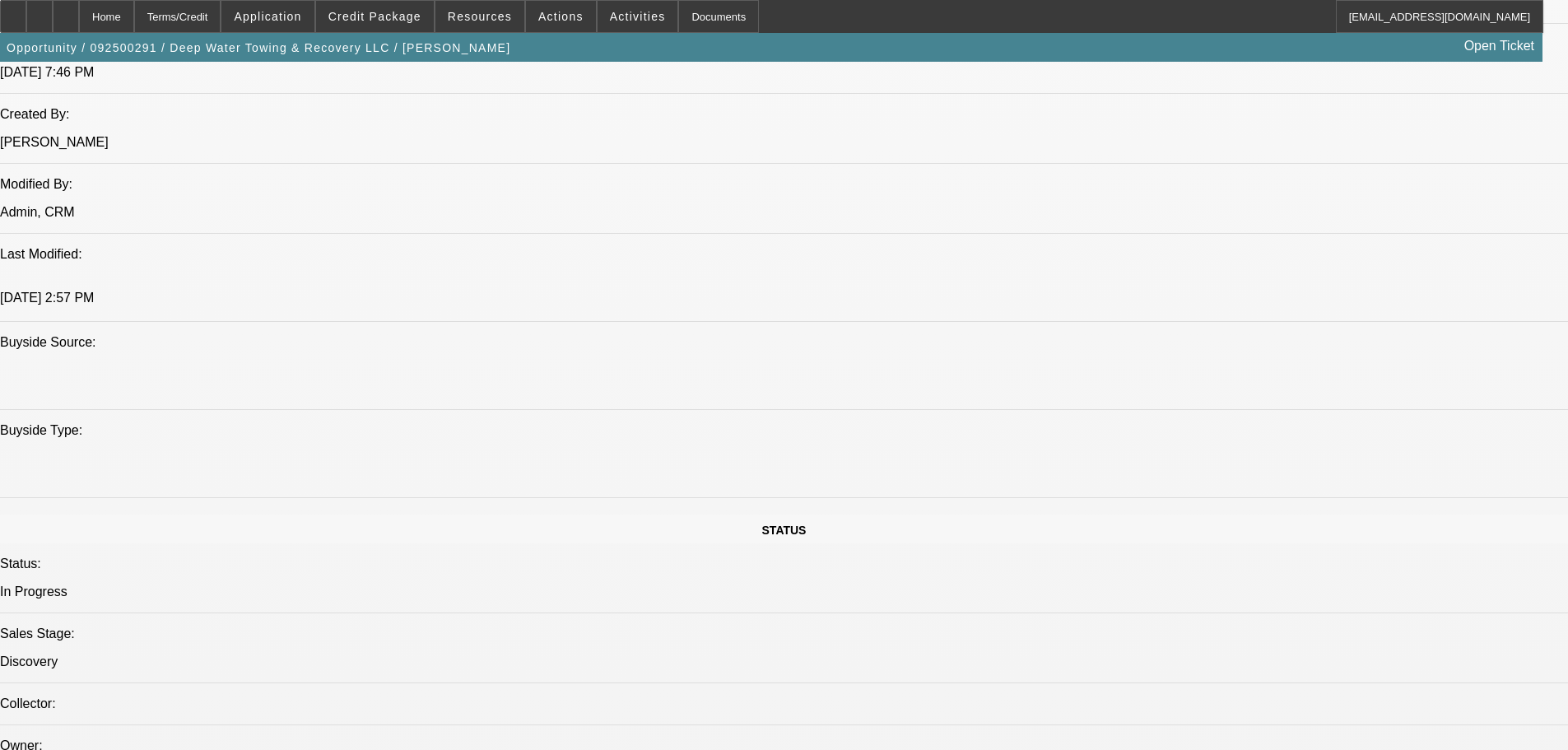
select select "0"
select select "2"
select select "0.1"
select select "4"
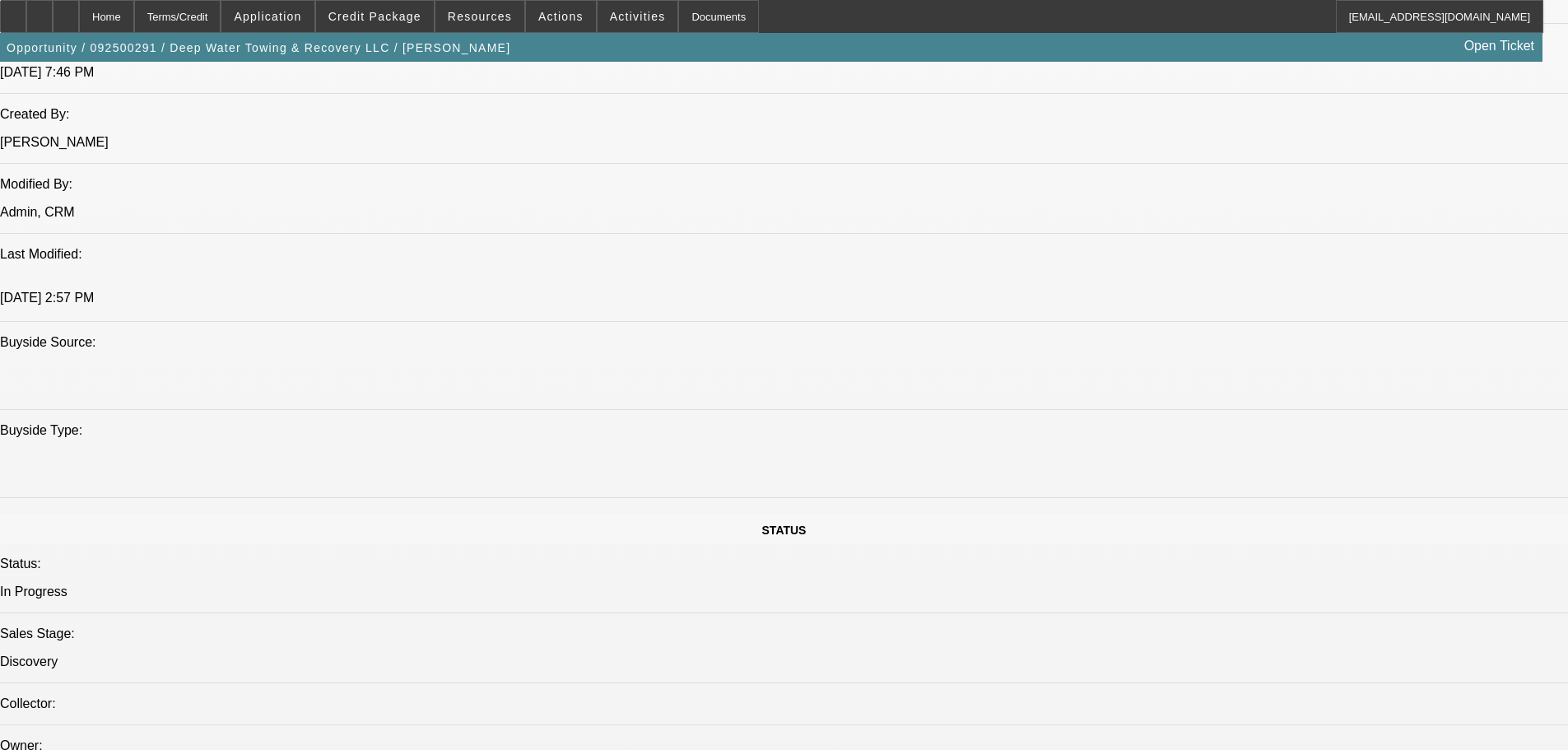
select select "0"
select select "2"
select select "0.1"
select select "4"
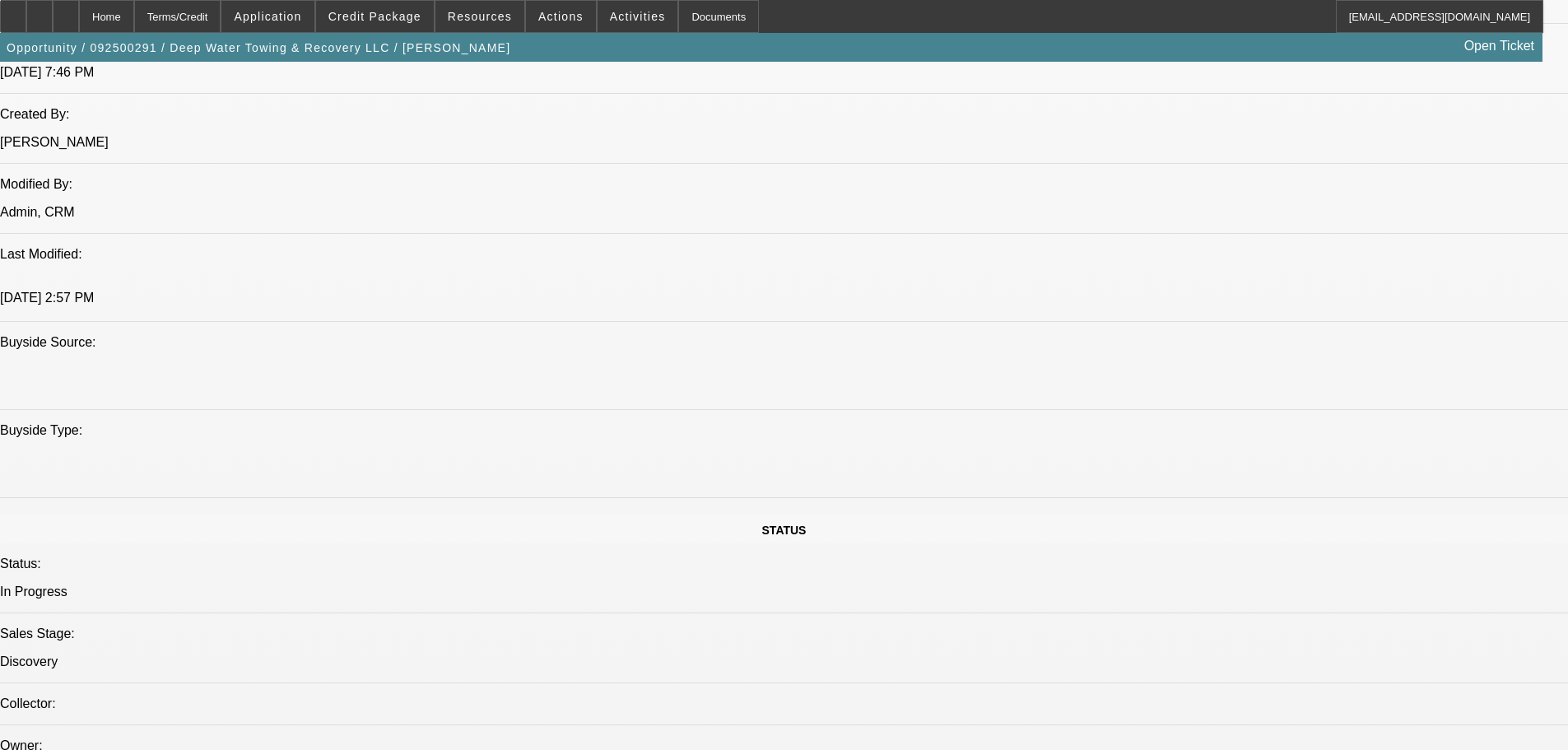
select select "0"
select select "2"
select select "0.1"
select select "4"
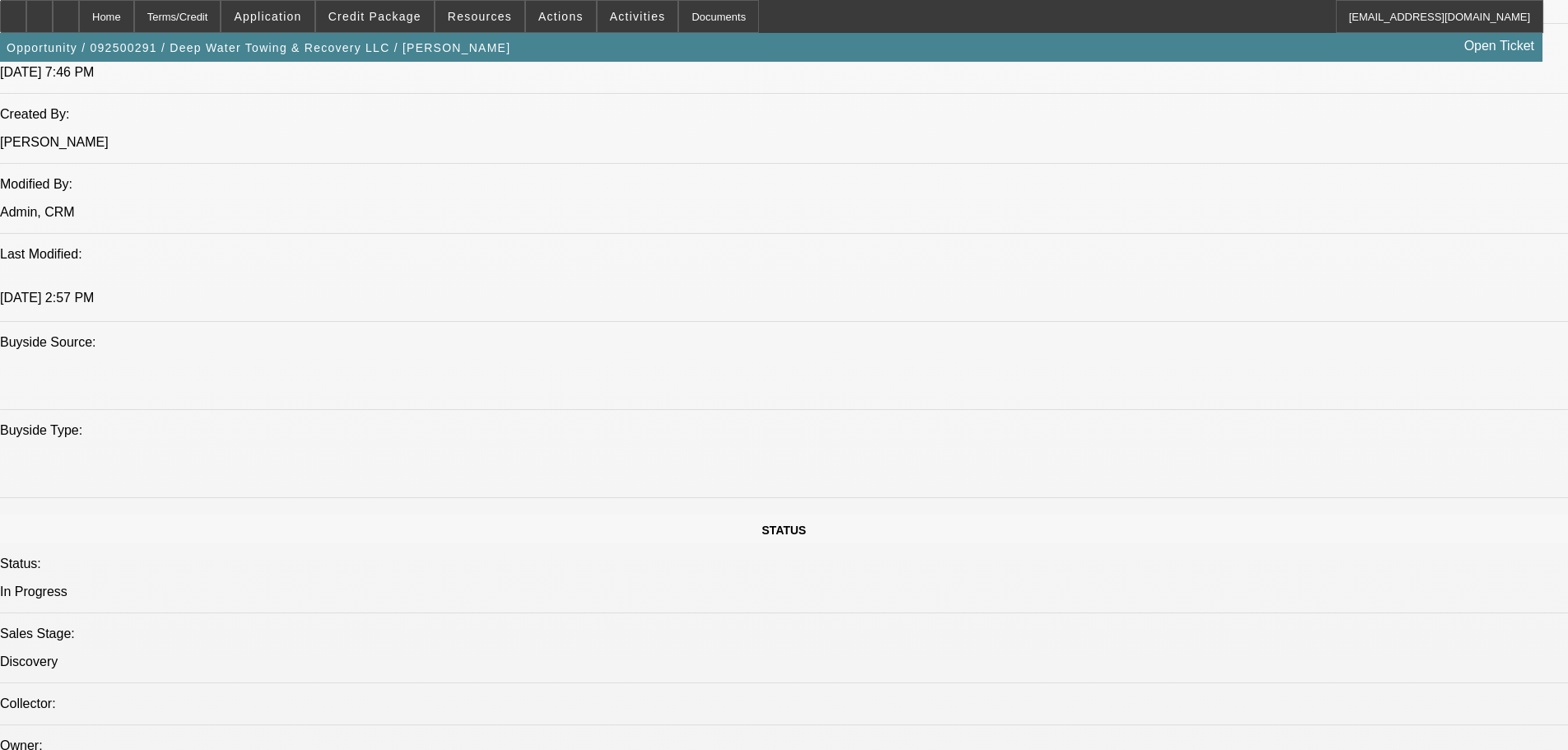
select select "0"
select select "2"
select select "0.1"
select select "4"
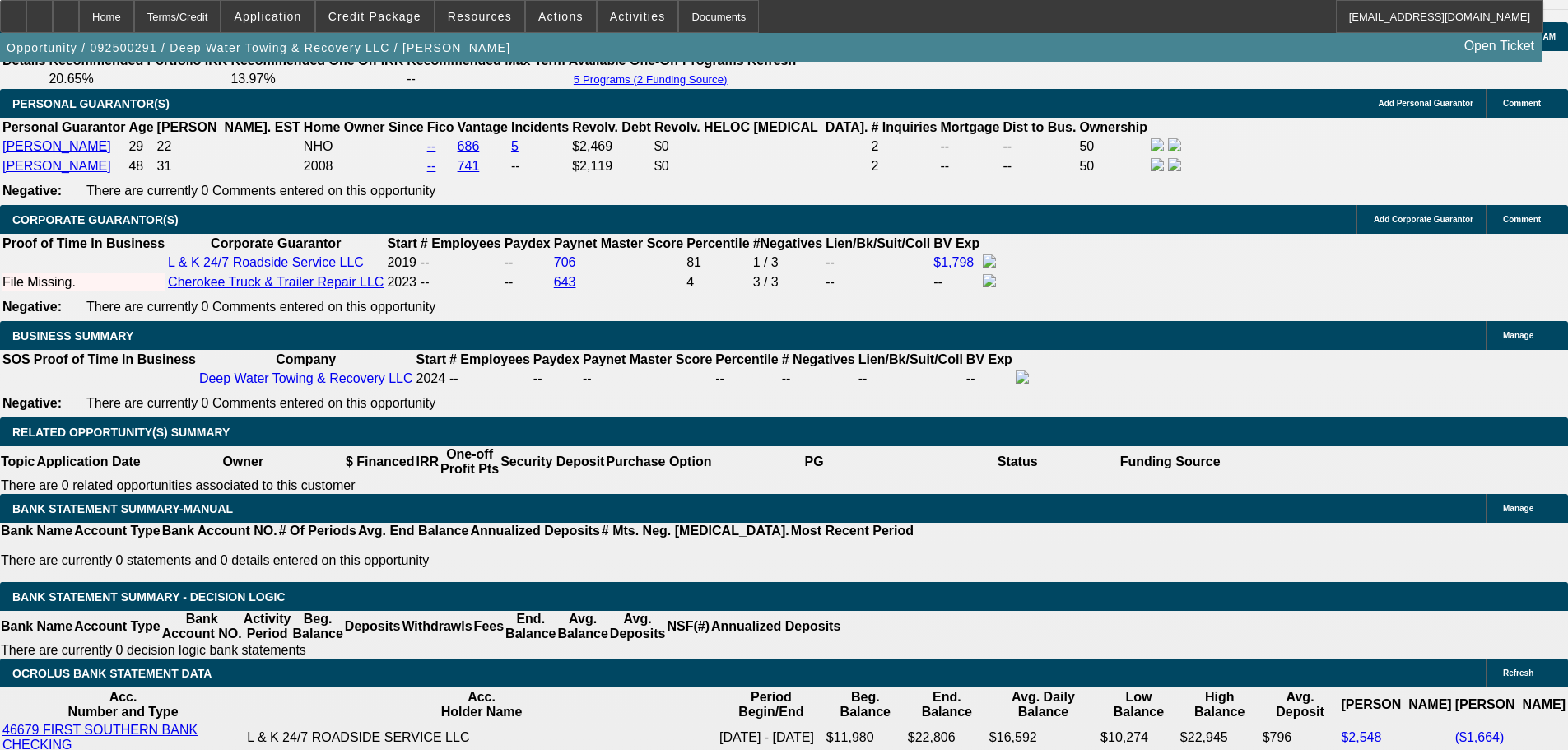
scroll to position [2463, 0]
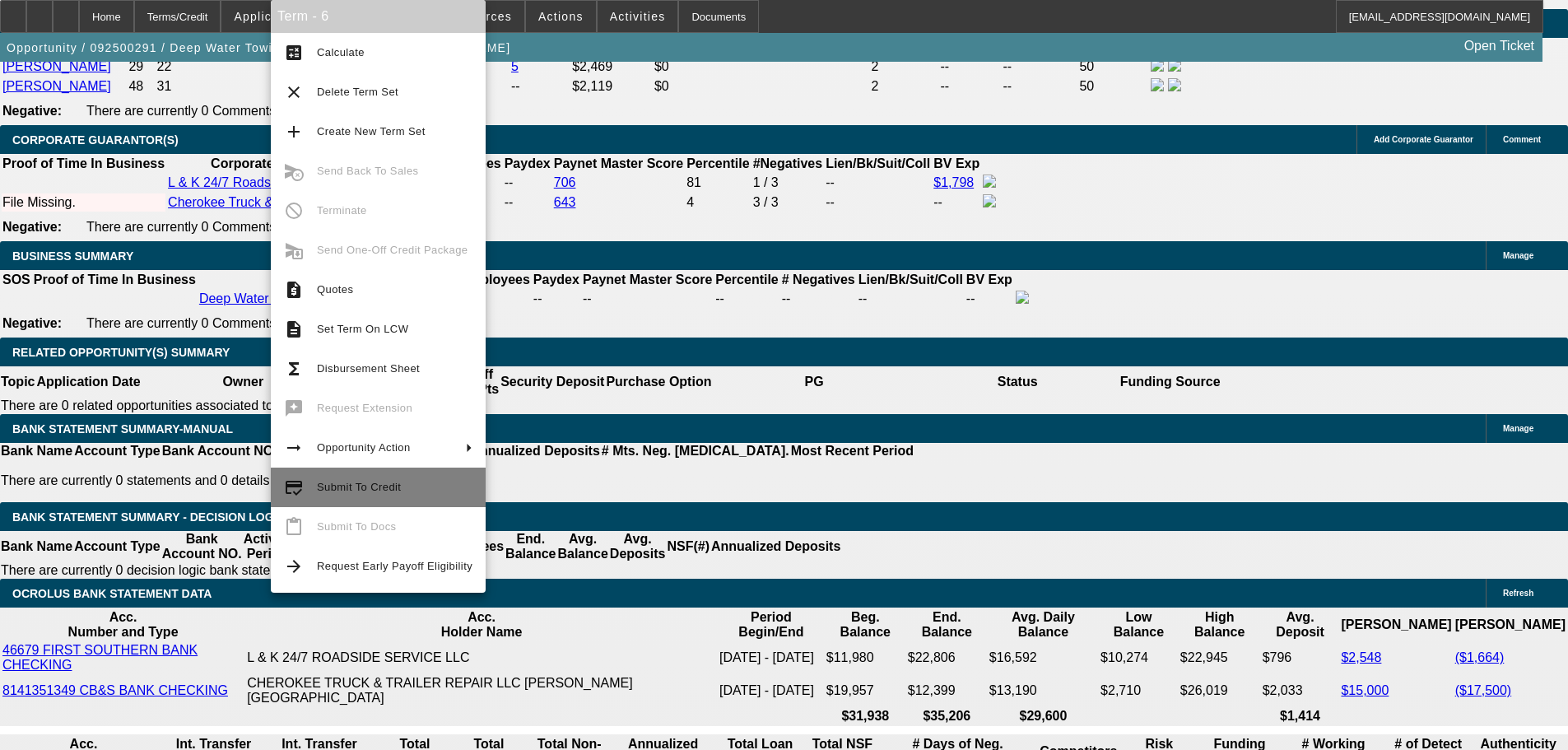
click at [357, 482] on span "Submit To Credit" at bounding box center [358, 487] width 84 height 13
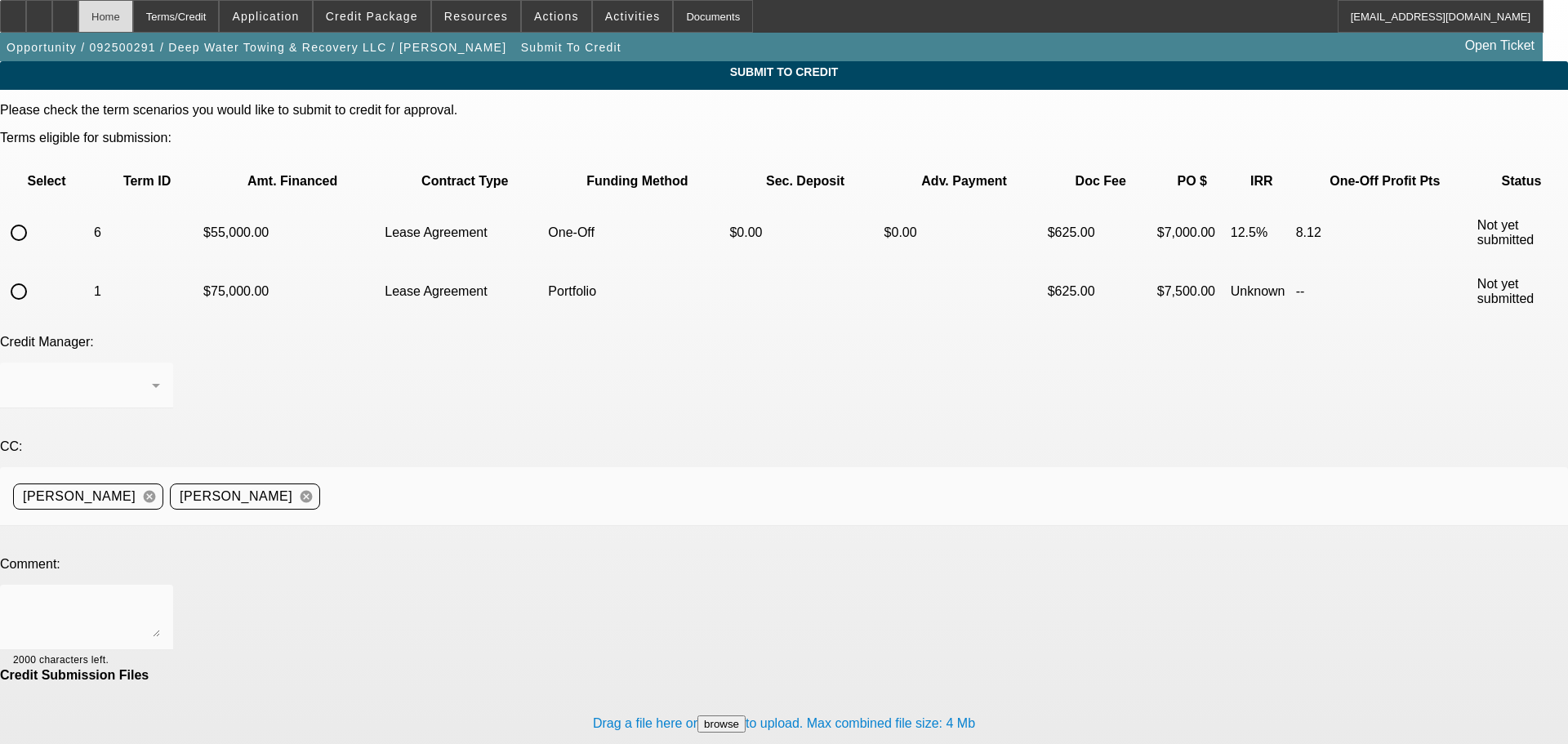
click at [133, 19] on div "Home" at bounding box center [105, 16] width 55 height 33
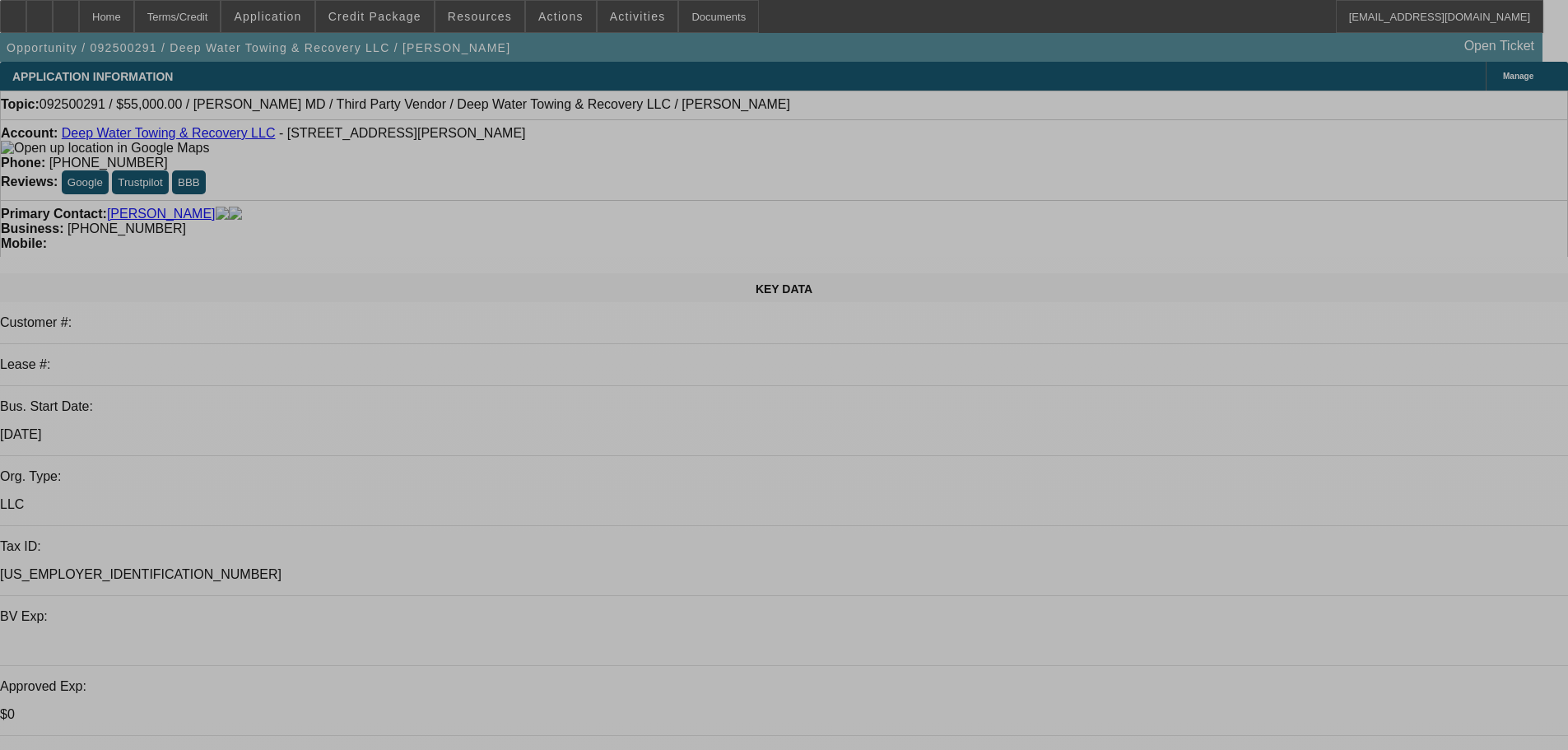
select select "0"
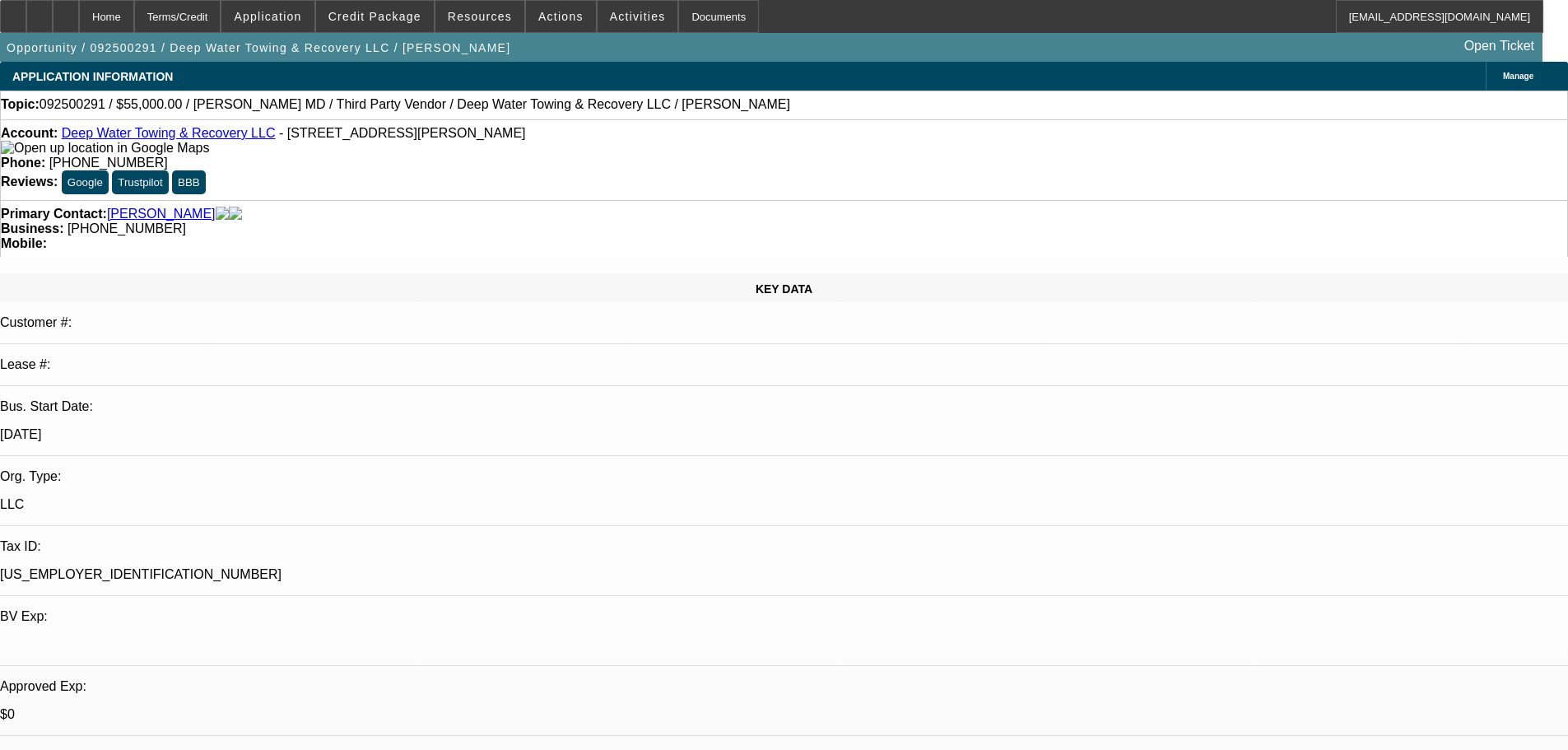
select select "0"
select select "2"
select select "0.1"
select select "4"
select select "0"
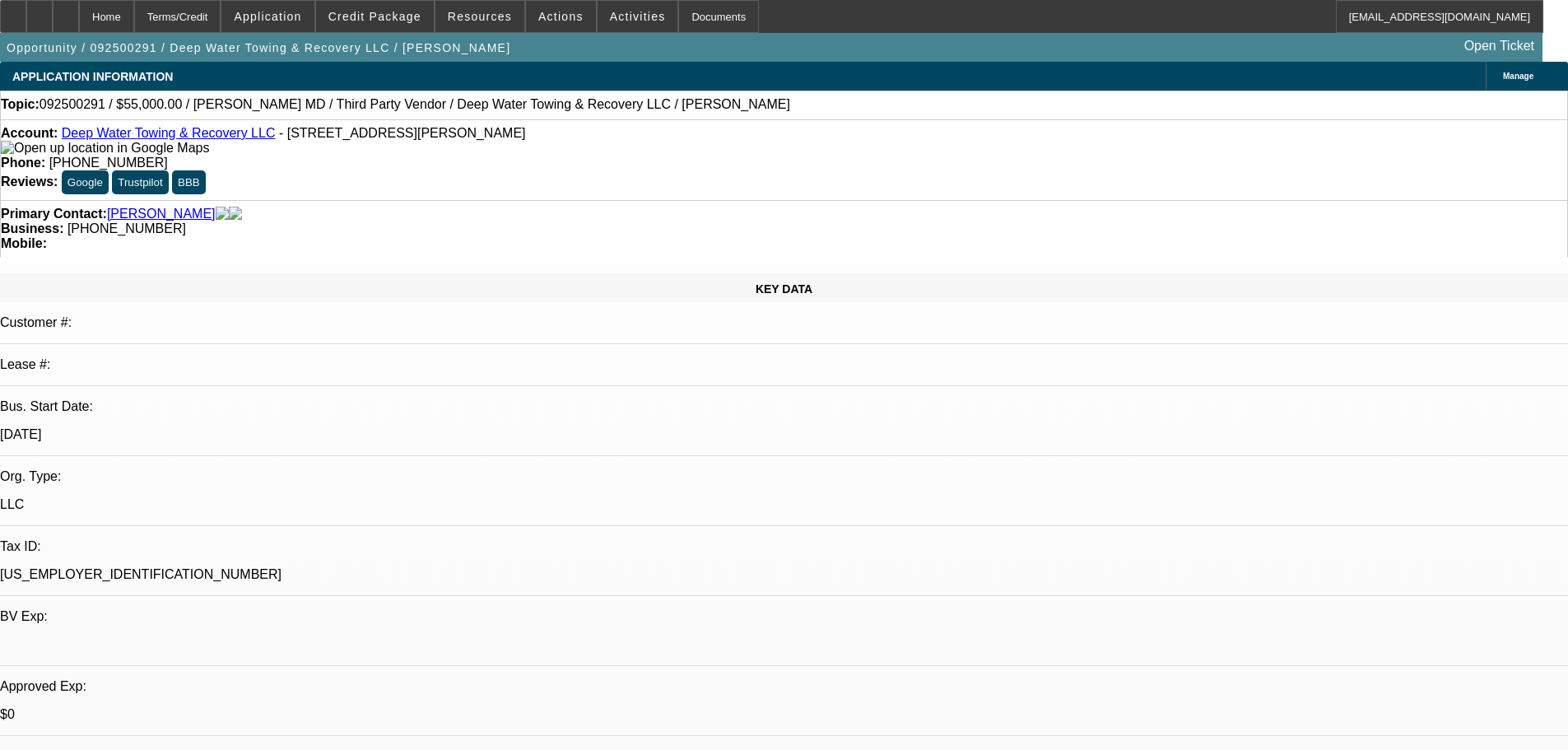
select select "0"
select select "2"
select select "0.1"
select select "4"
select select "0"
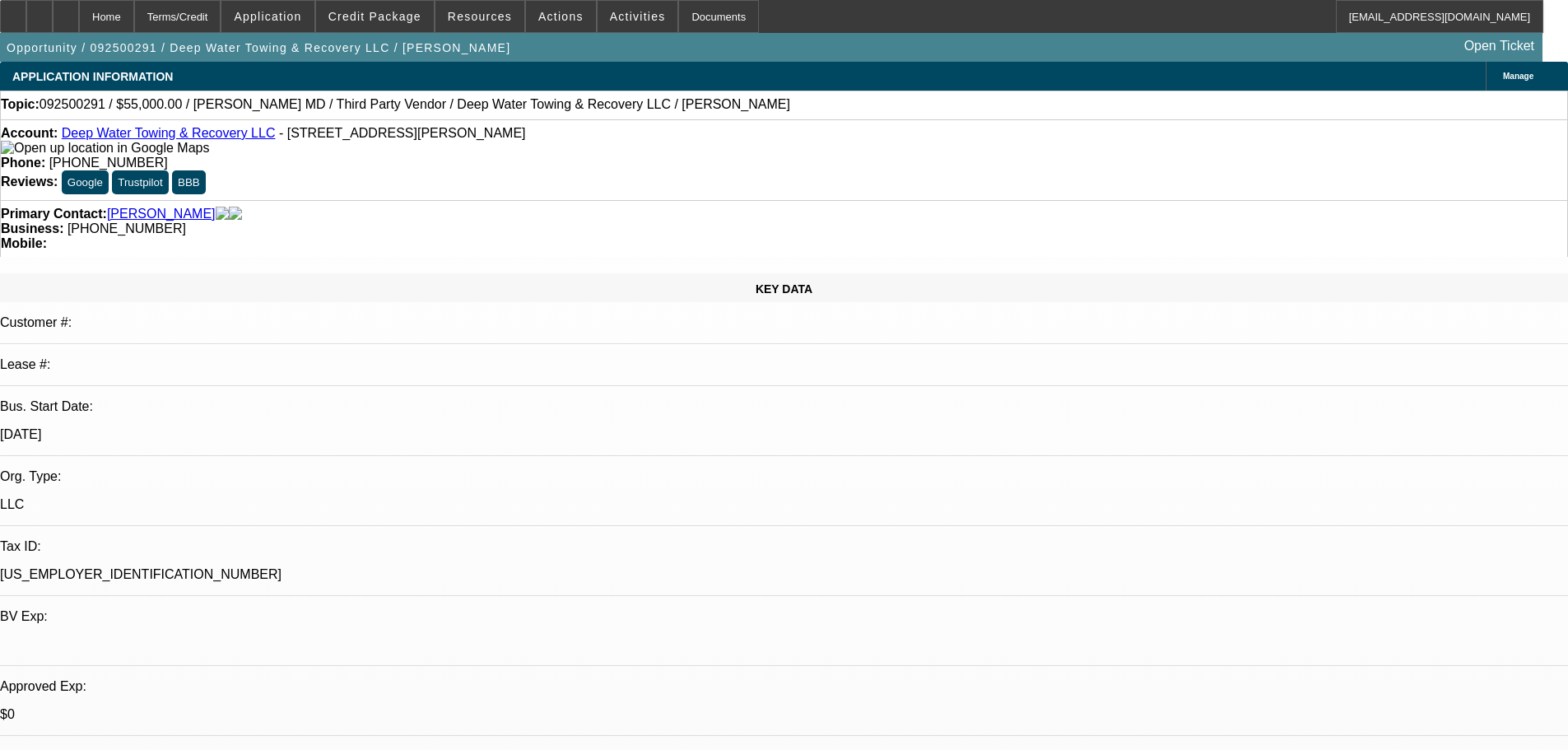
select select "0"
select select "2"
select select "0.1"
select select "4"
select select "0"
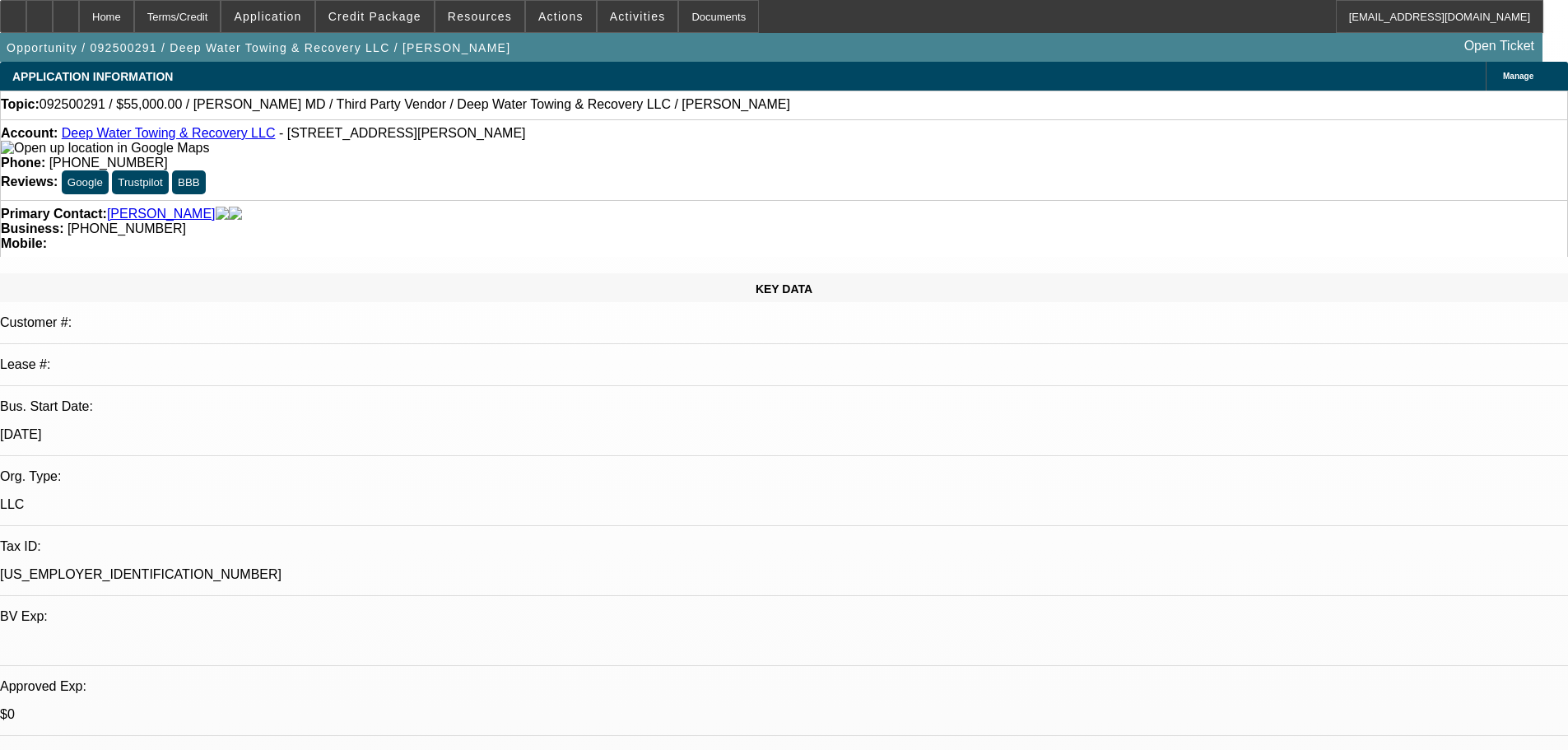
select select "0"
select select "2"
select select "0.1"
select select "4"
